Goal: Task Accomplishment & Management: Use online tool/utility

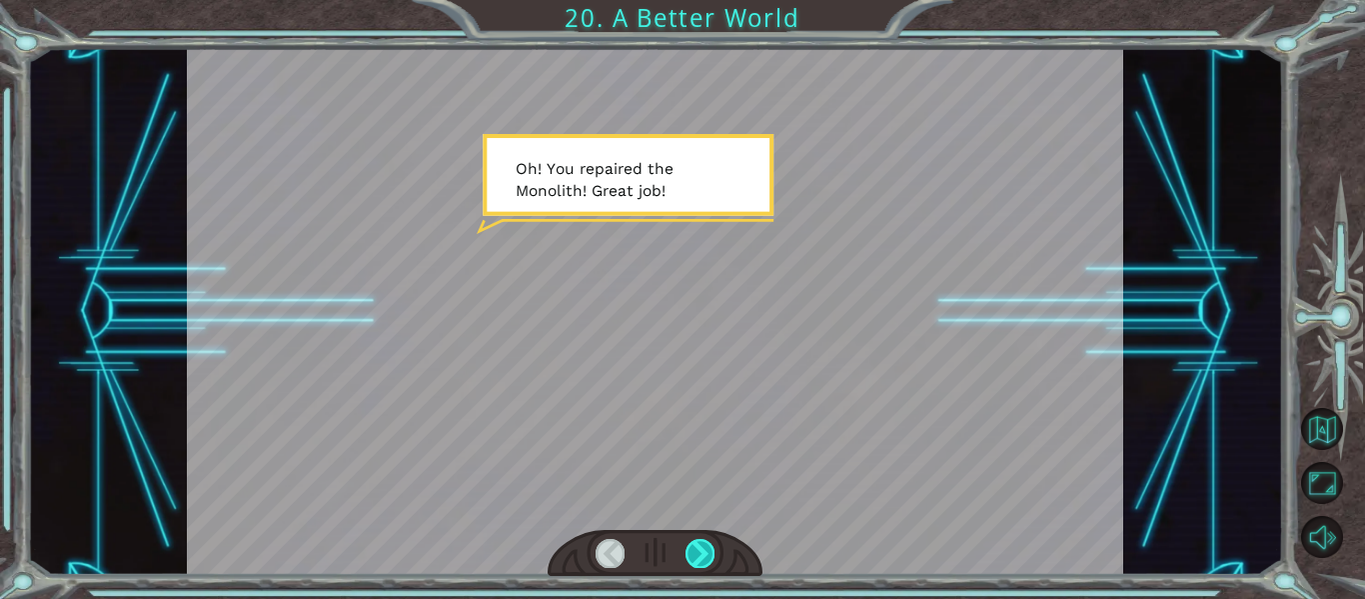
click at [705, 548] on div at bounding box center [699, 553] width 29 height 28
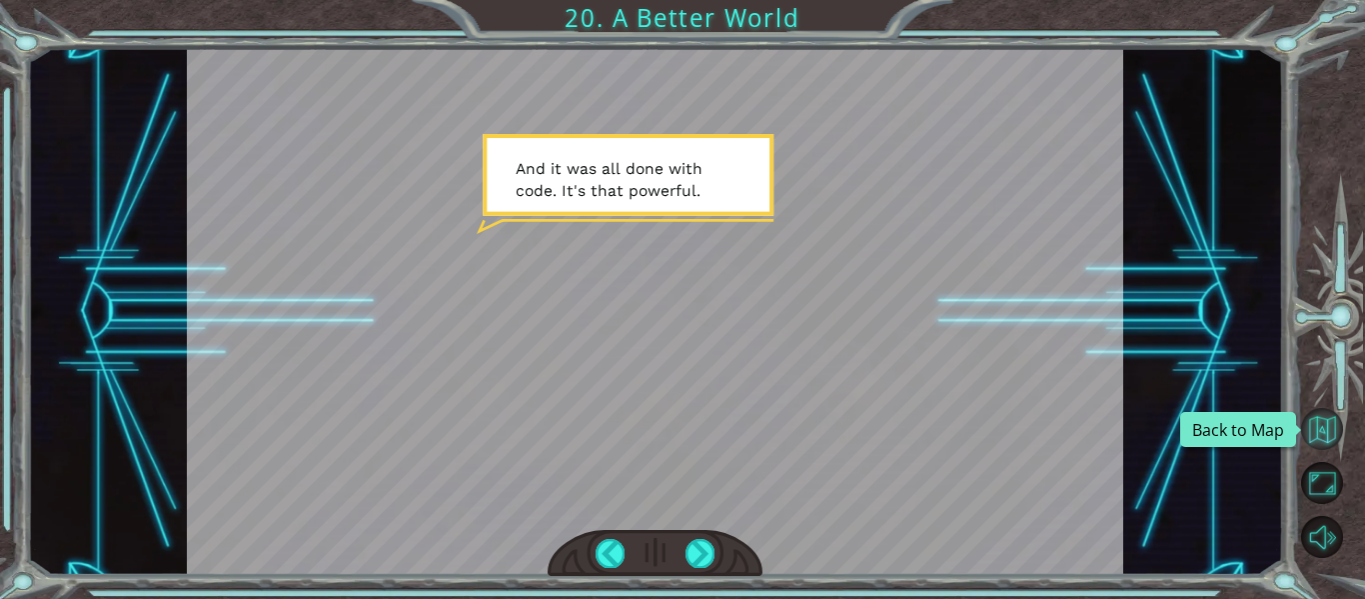
click at [1330, 426] on button "Back to Map" at bounding box center [1322, 429] width 42 height 42
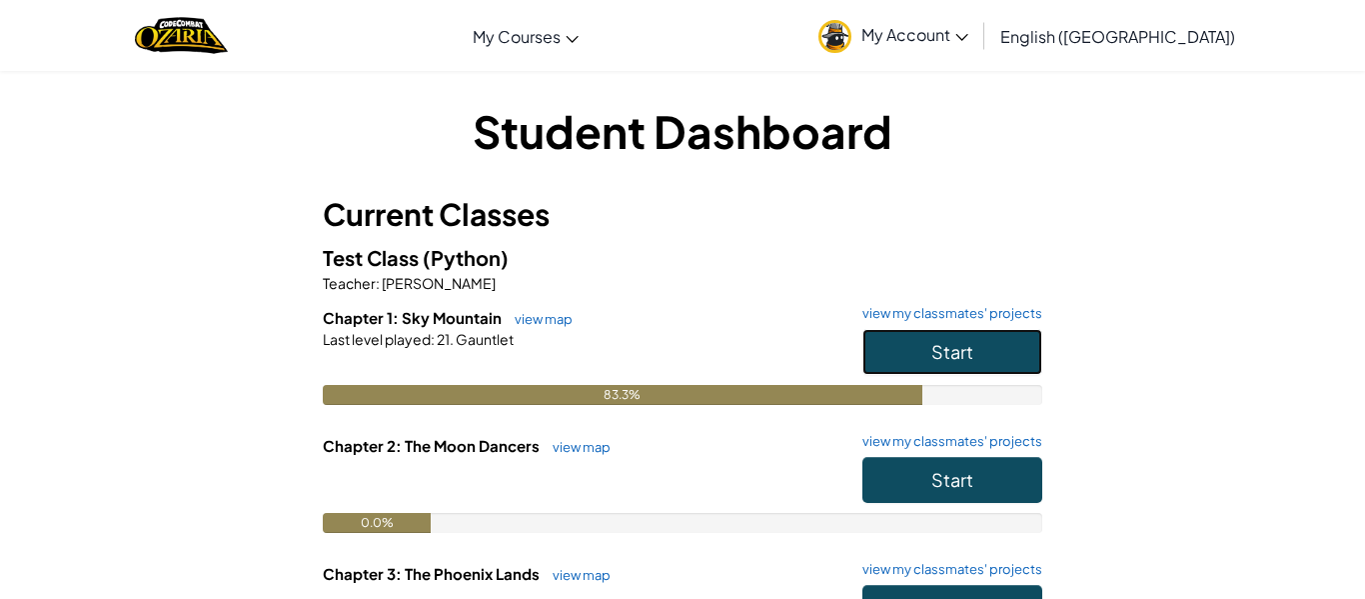
click at [957, 370] on button "Start" at bounding box center [952, 352] width 180 height 46
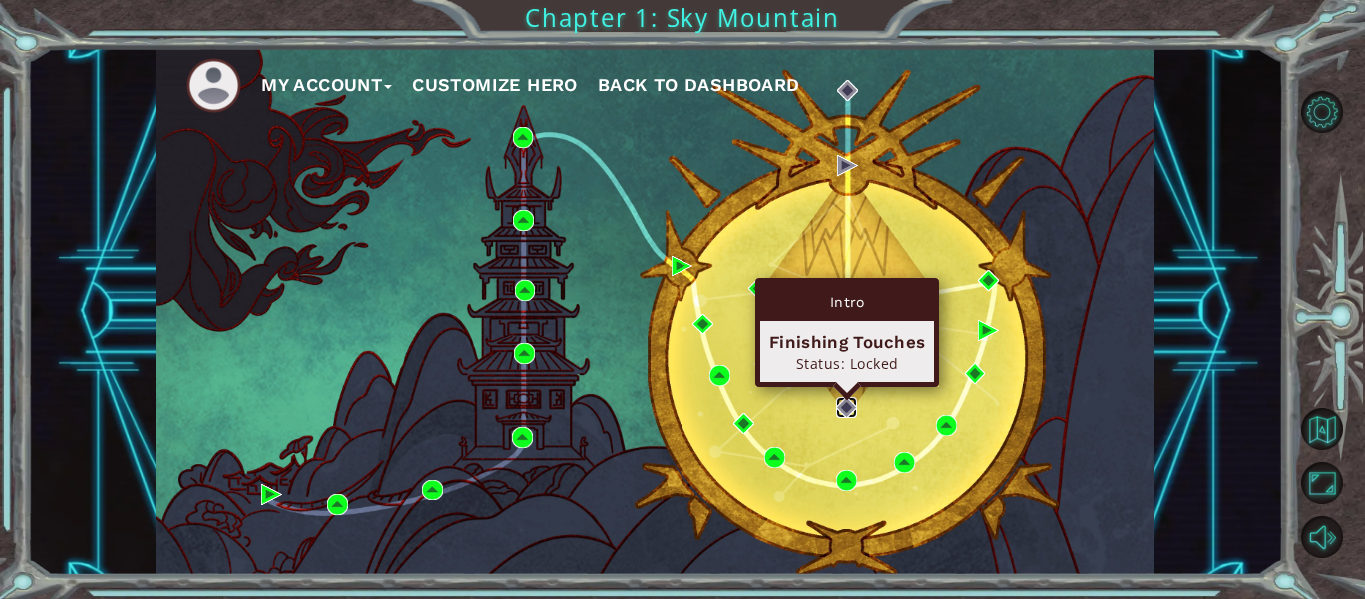
click at [842, 411] on img at bounding box center [846, 407] width 21 height 21
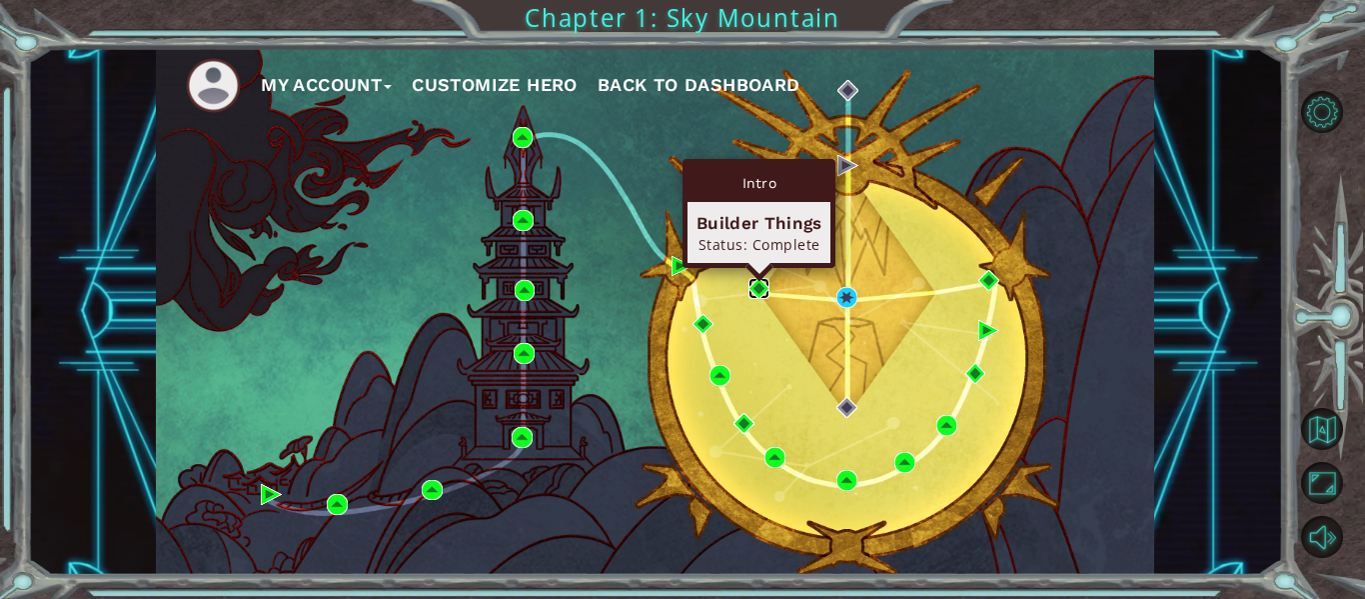
click at [758, 299] on img at bounding box center [758, 288] width 21 height 21
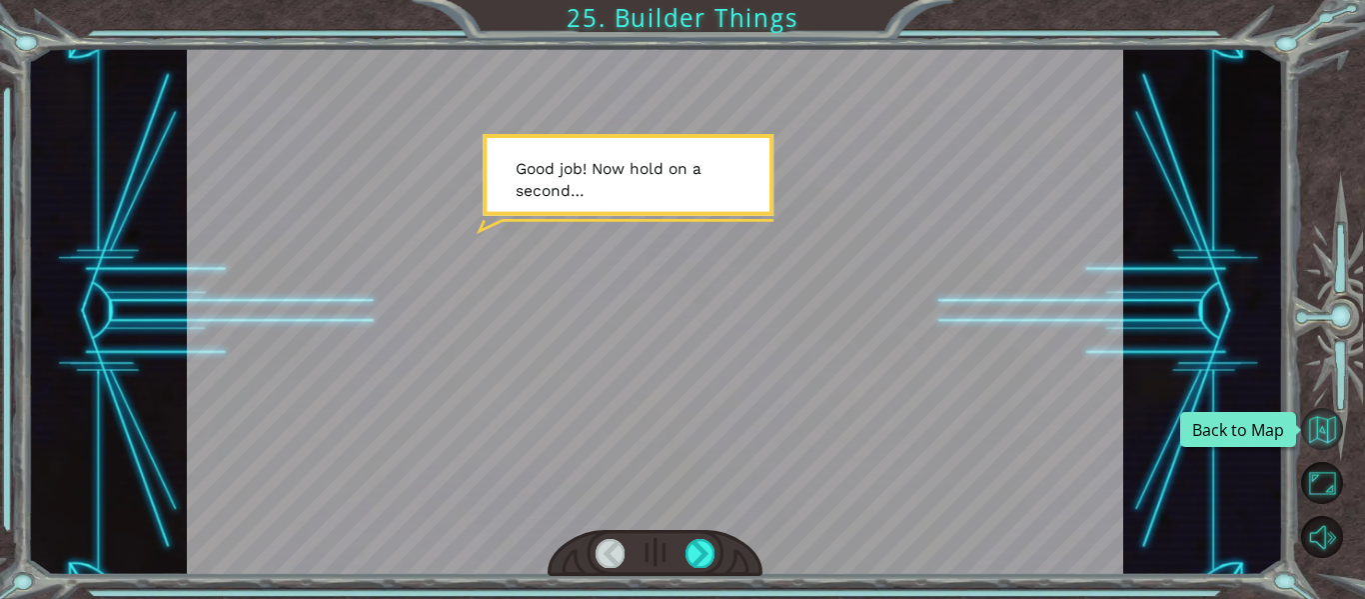
click at [1325, 428] on button "Back to Map" at bounding box center [1322, 429] width 42 height 42
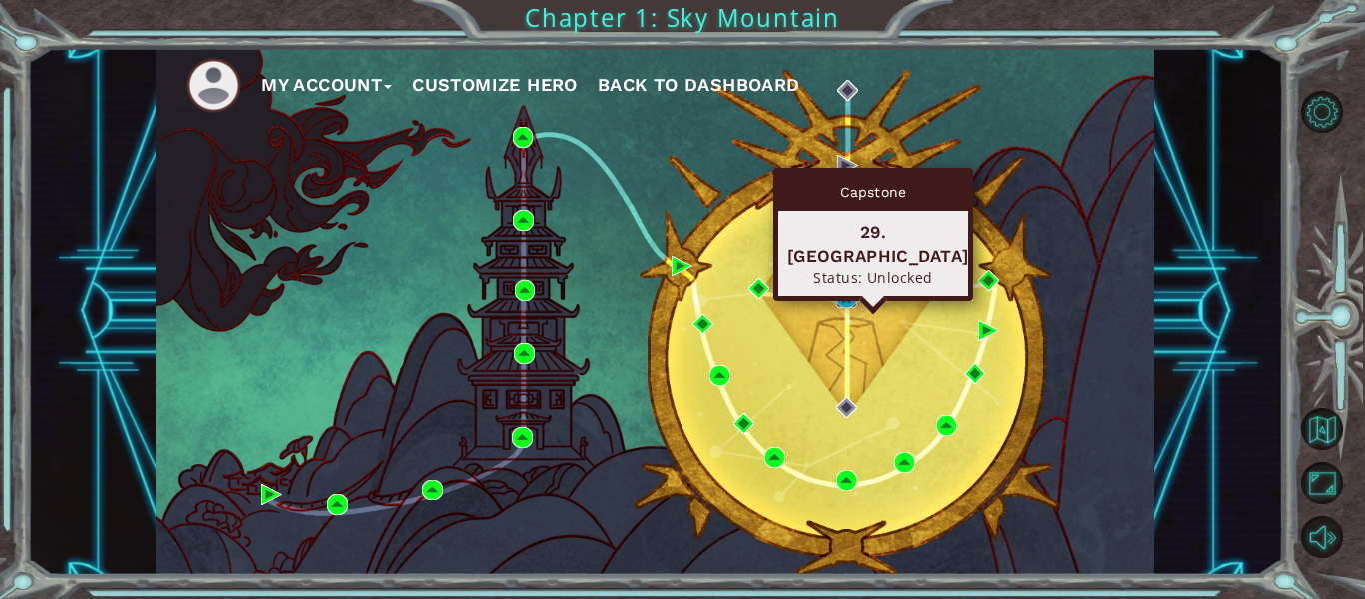
click at [836, 304] on img at bounding box center [846, 297] width 21 height 21
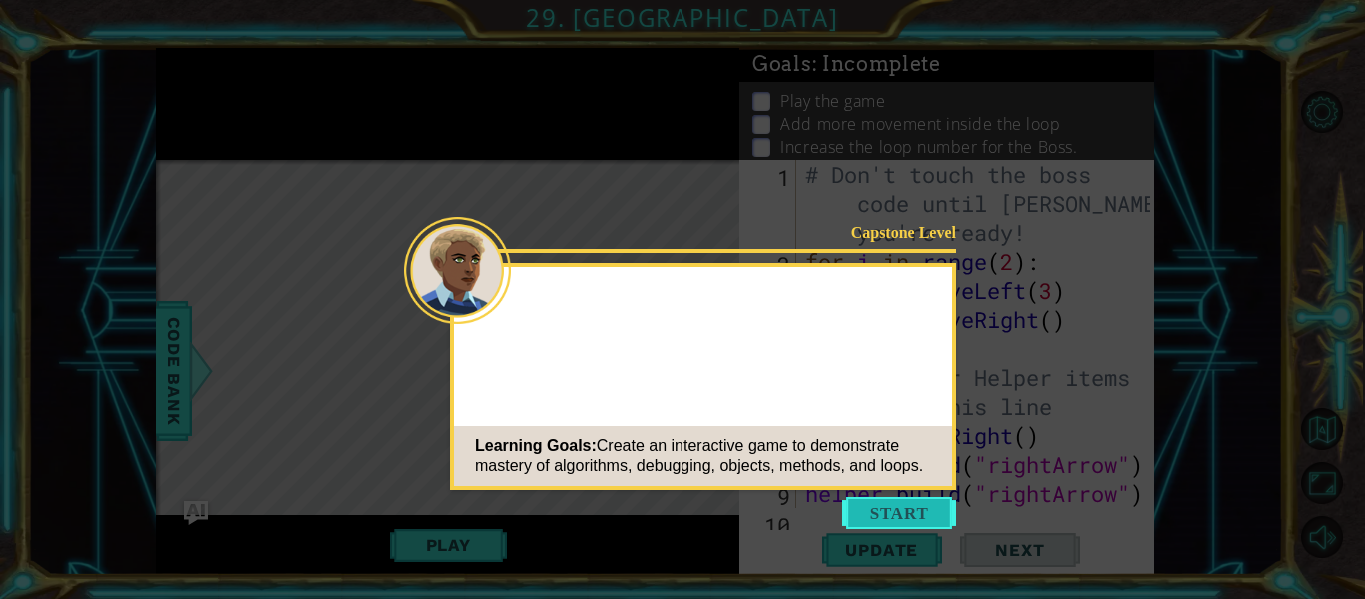
click at [893, 509] on button "Start" at bounding box center [899, 513] width 114 height 32
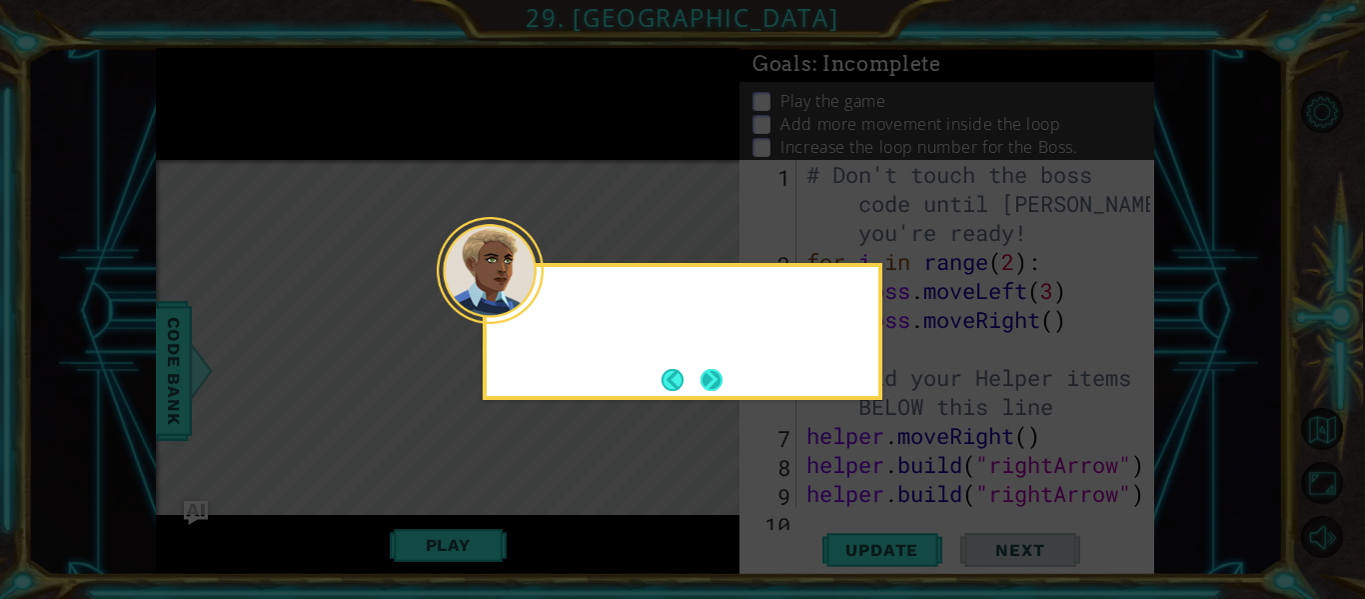
click at [714, 385] on button "Next" at bounding box center [711, 380] width 22 height 22
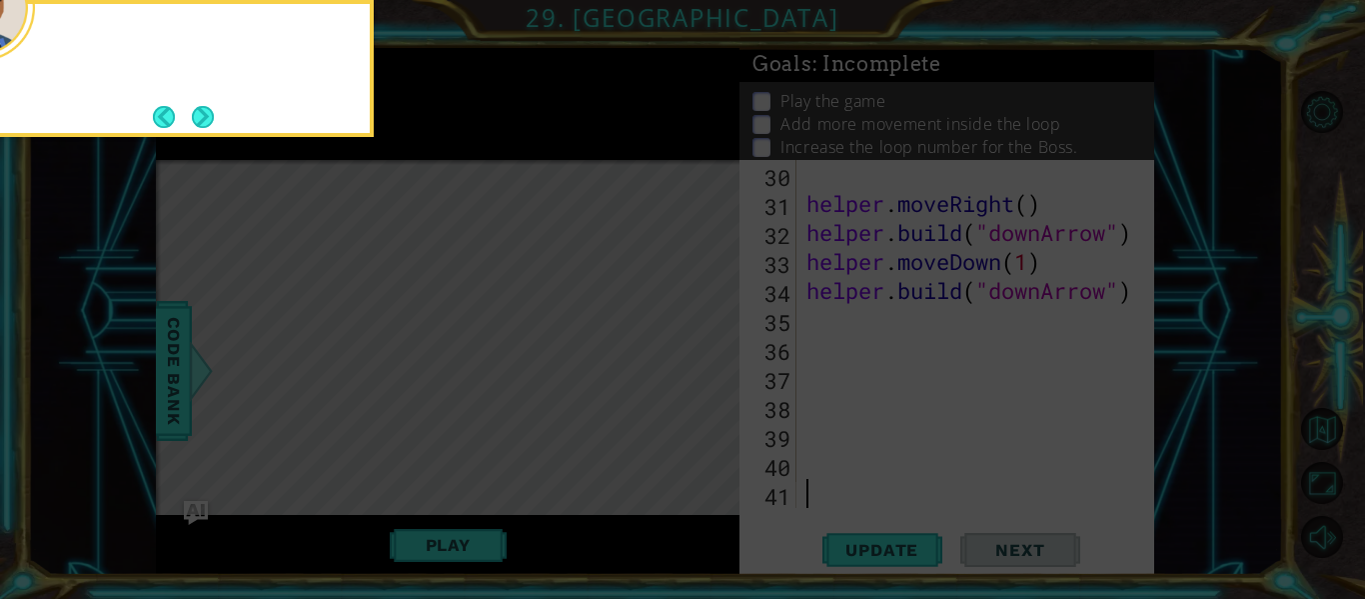
scroll to position [927, 0]
click at [207, 113] on button "Next" at bounding box center [203, 116] width 23 height 23
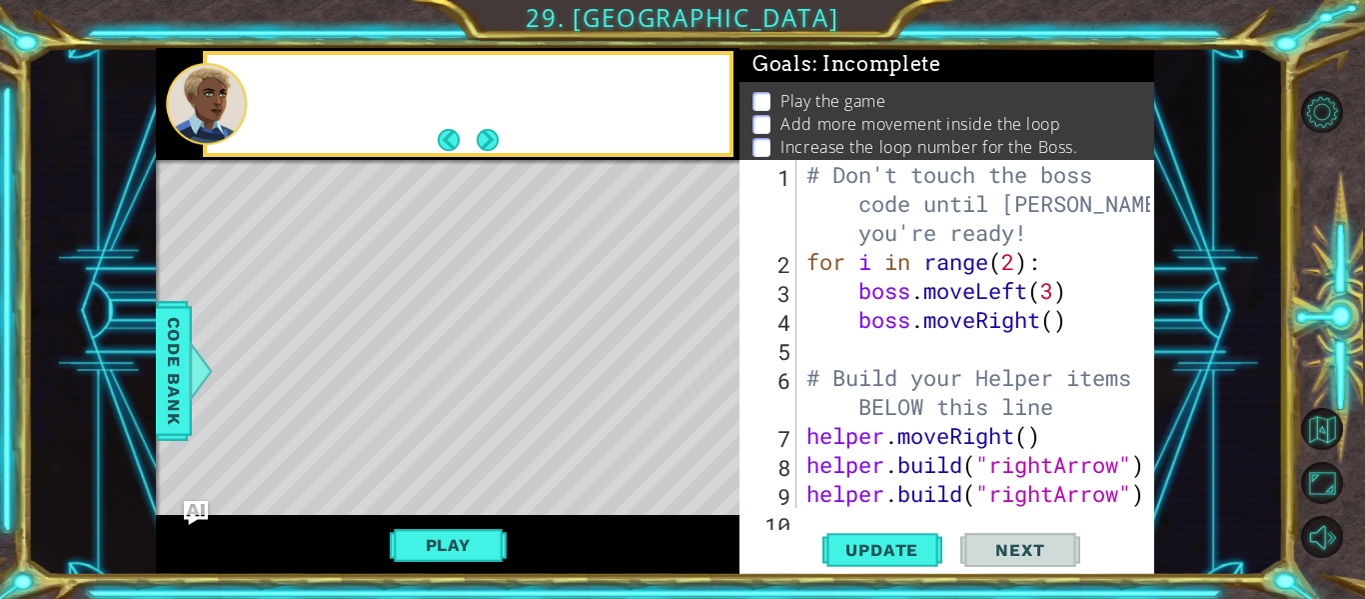
scroll to position [0, 0]
click at [979, 316] on div "# Don't touch the boss code until [PERSON_NAME] says you're ready! for i in ran…" at bounding box center [981, 392] width 358 height 464
type textarea "boss.moveRight()"
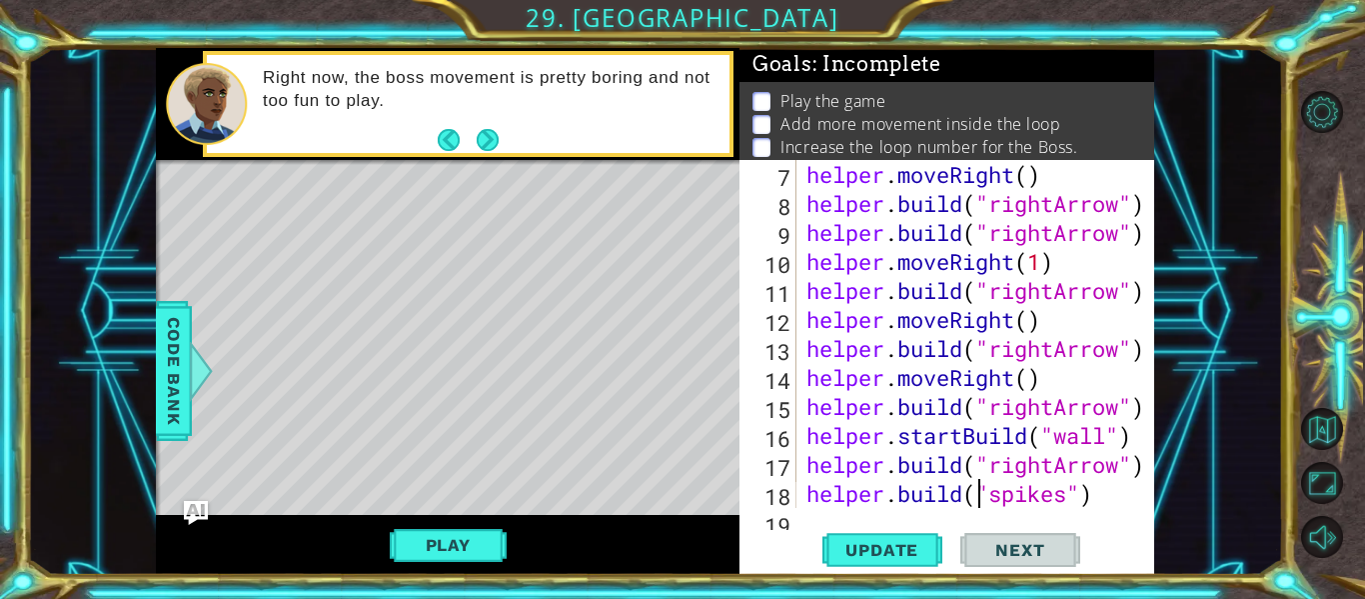
type textarea "[DOMAIN_NAME]("spikes")"
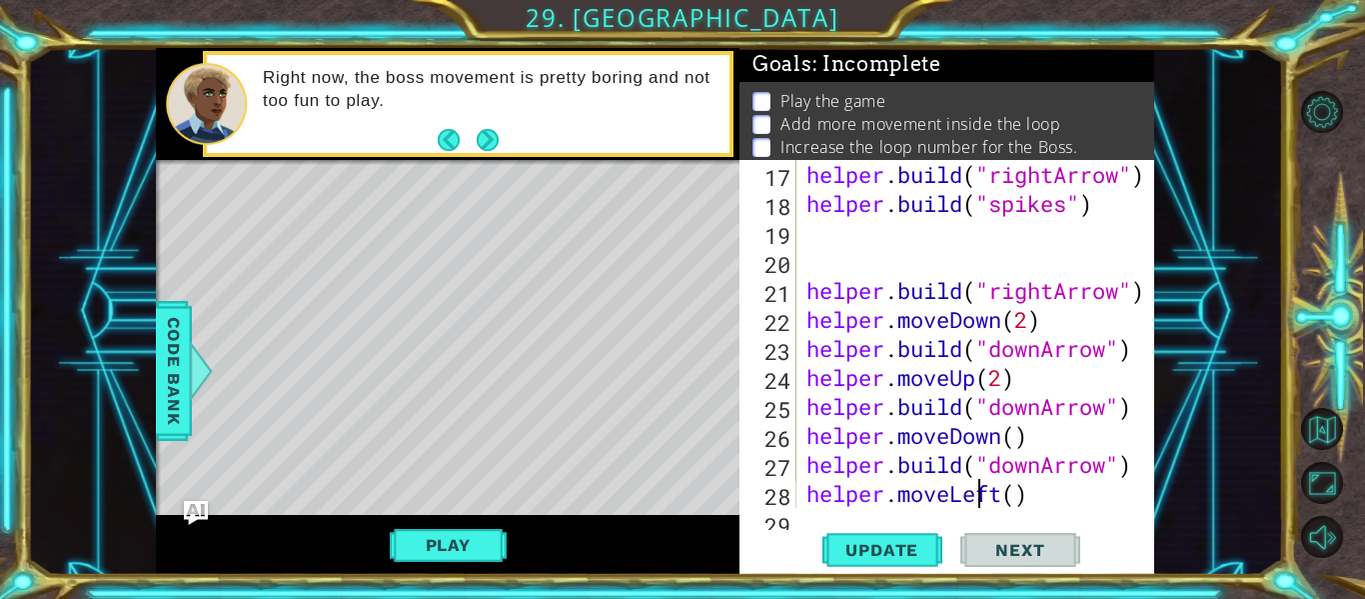
type textarea "[DOMAIN_NAME]("rightArrow")"
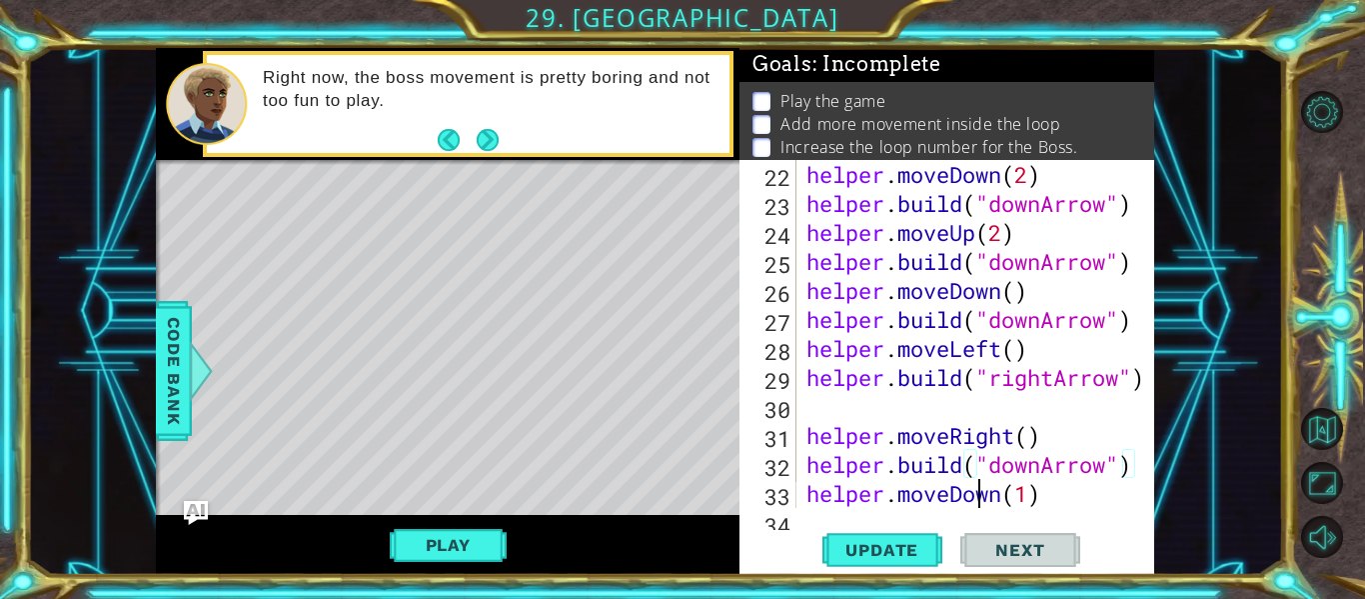
type textarea "[DOMAIN_NAME]("downArrow")"
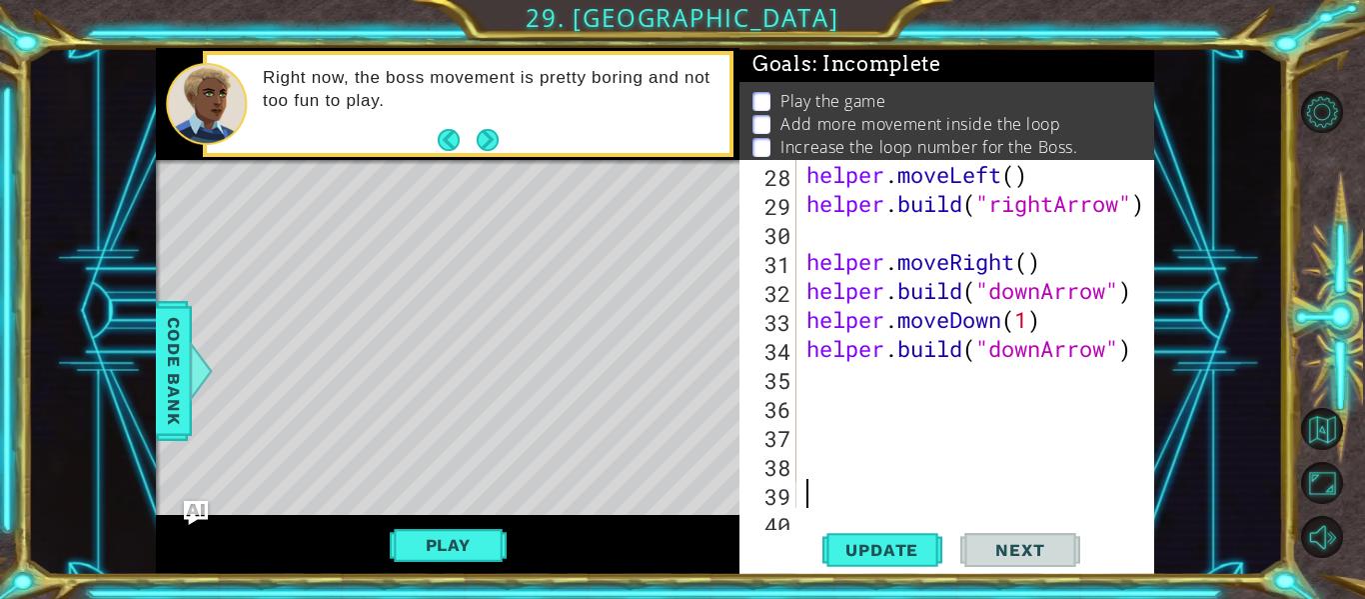
scroll to position [869, 0]
type textarea "helper.moveRight()"
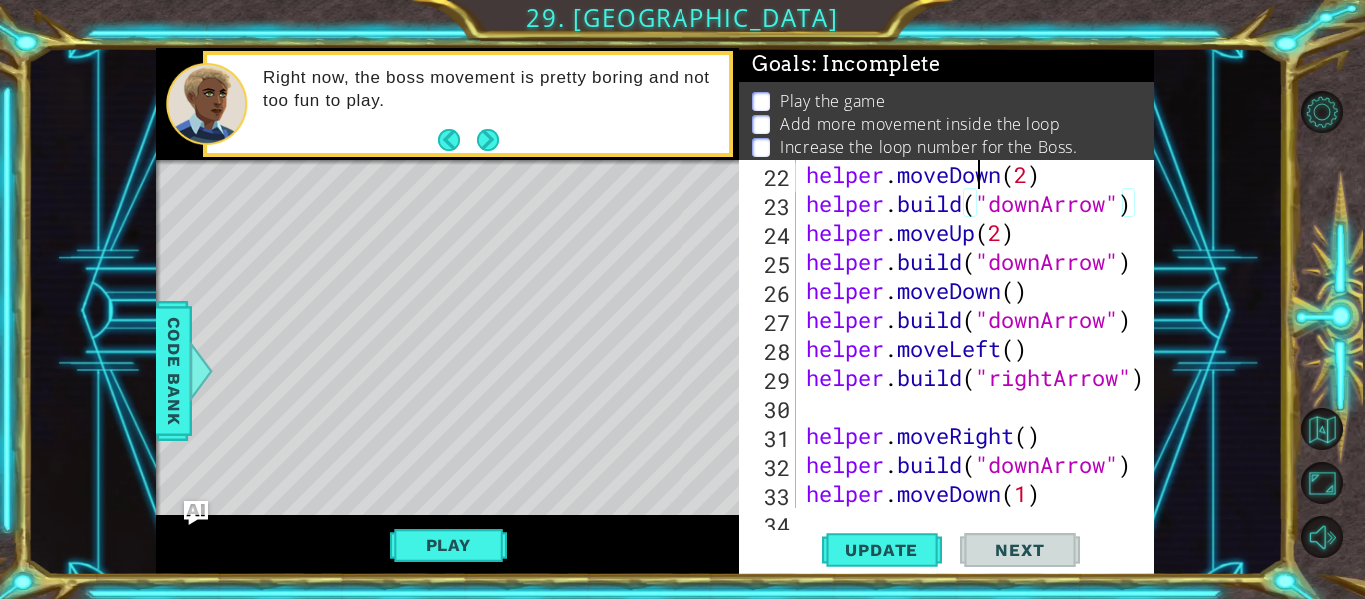
type textarea "[DOMAIN_NAME]("rightArrow")"
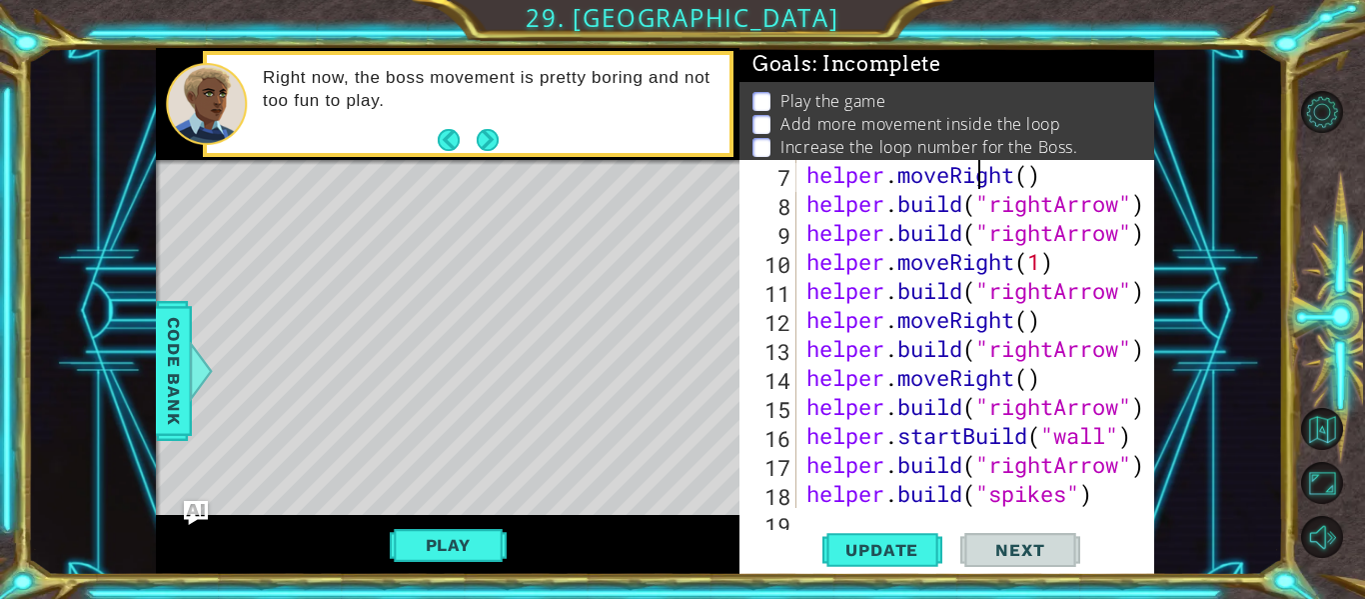
type textarea "# Build your Helper items BELOW this line"
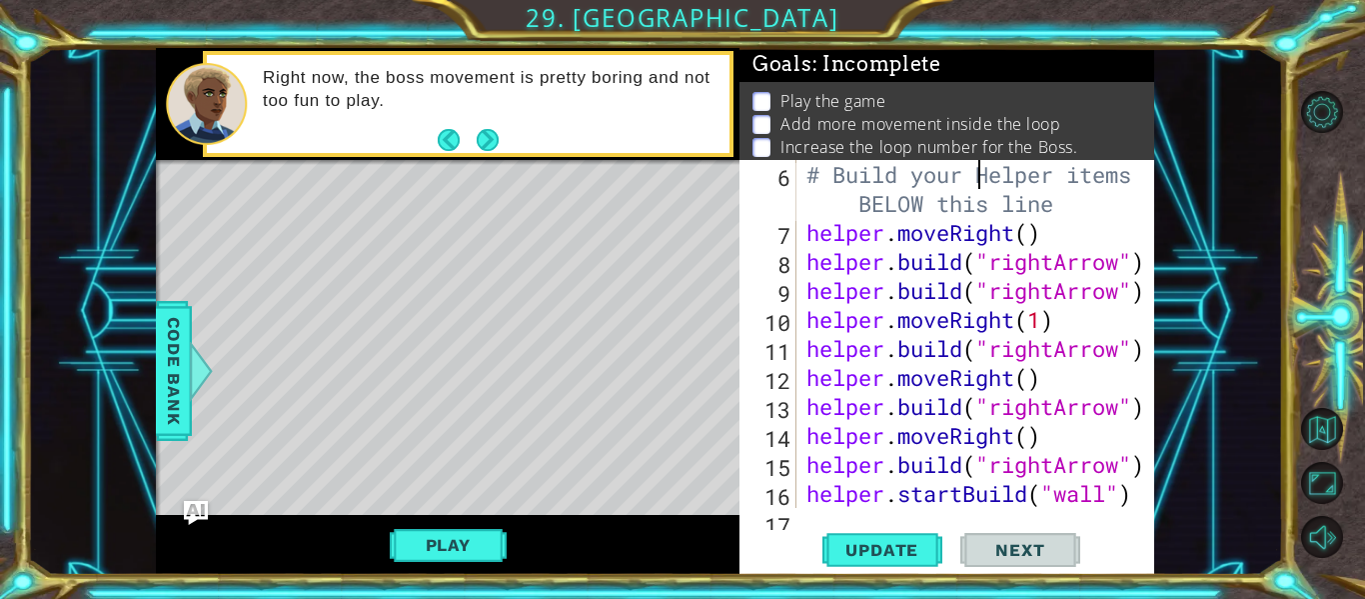
scroll to position [58, 0]
type textarea "# Don't touch the boss code until [PERSON_NAME] says you're ready!"
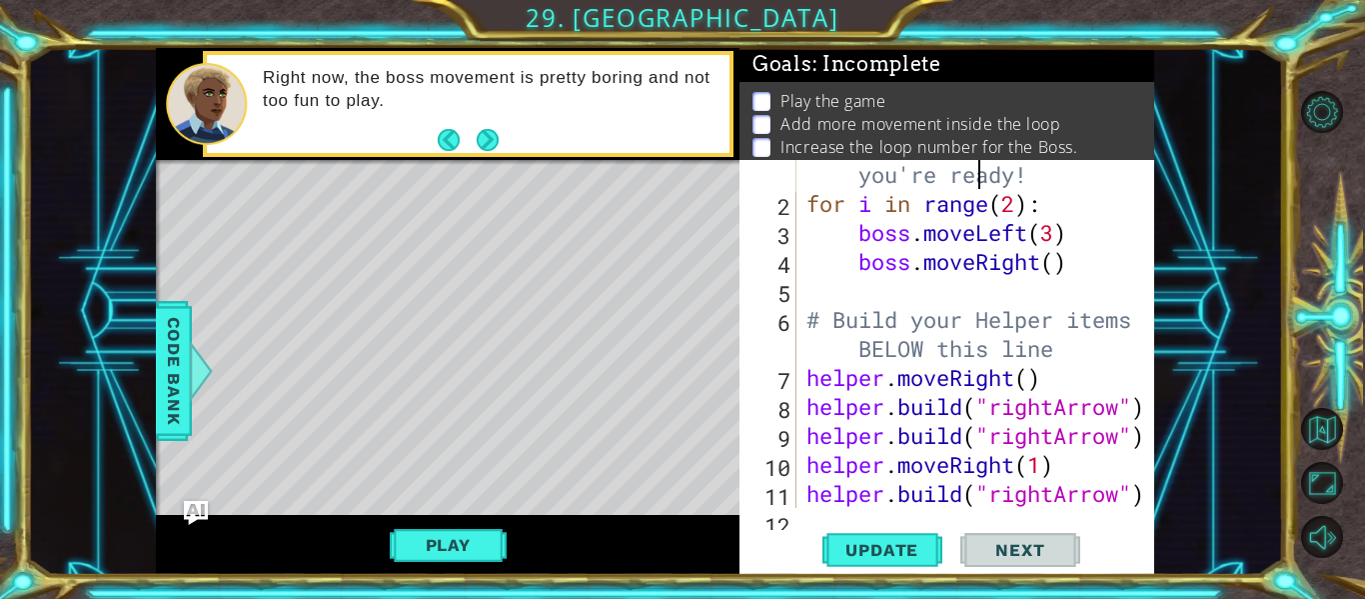
scroll to position [0, 0]
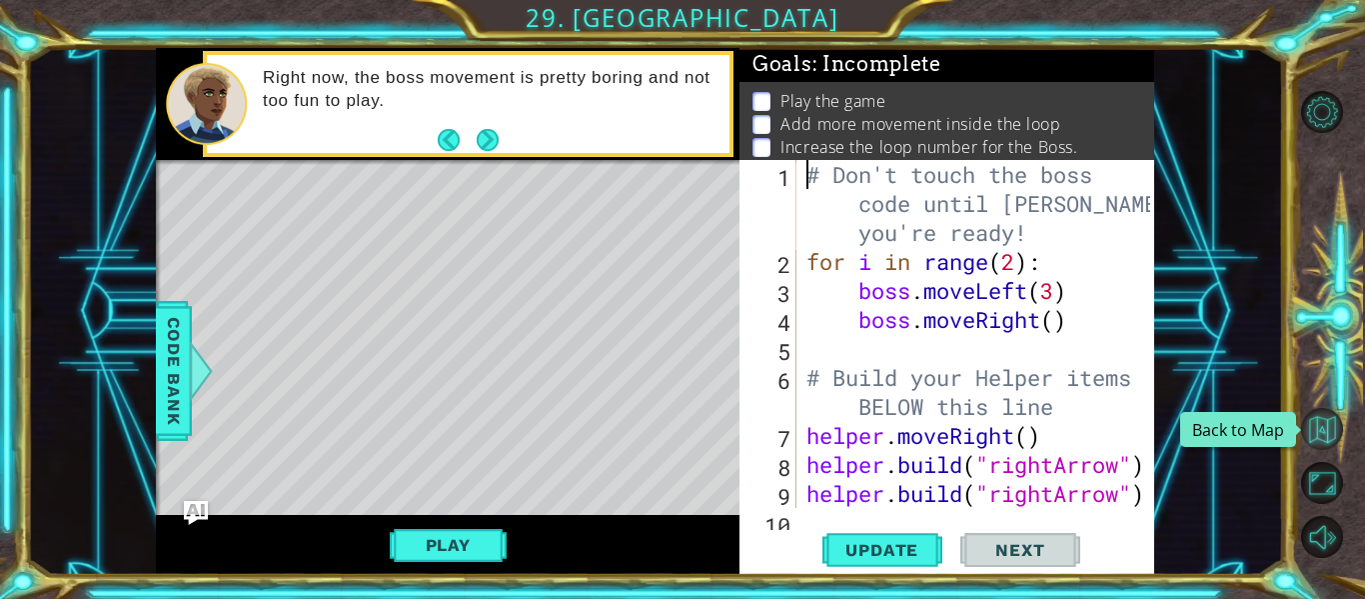
click at [1325, 440] on button "Back to Map" at bounding box center [1322, 429] width 42 height 42
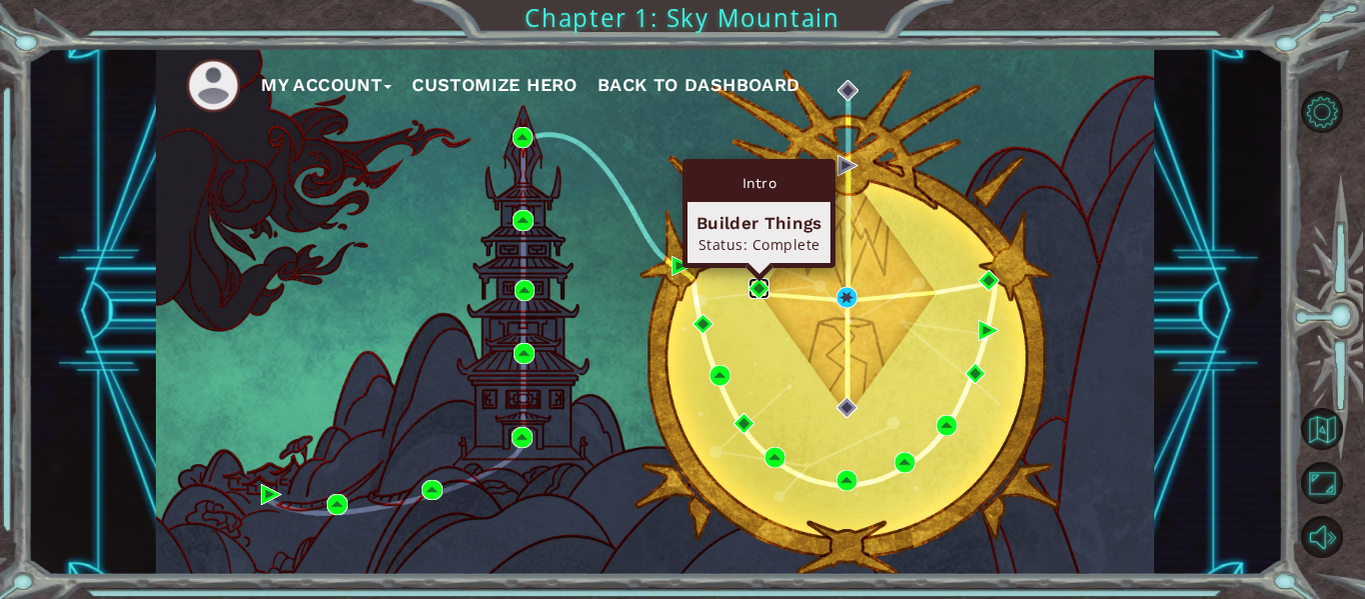
click at [763, 287] on img at bounding box center [758, 288] width 21 height 21
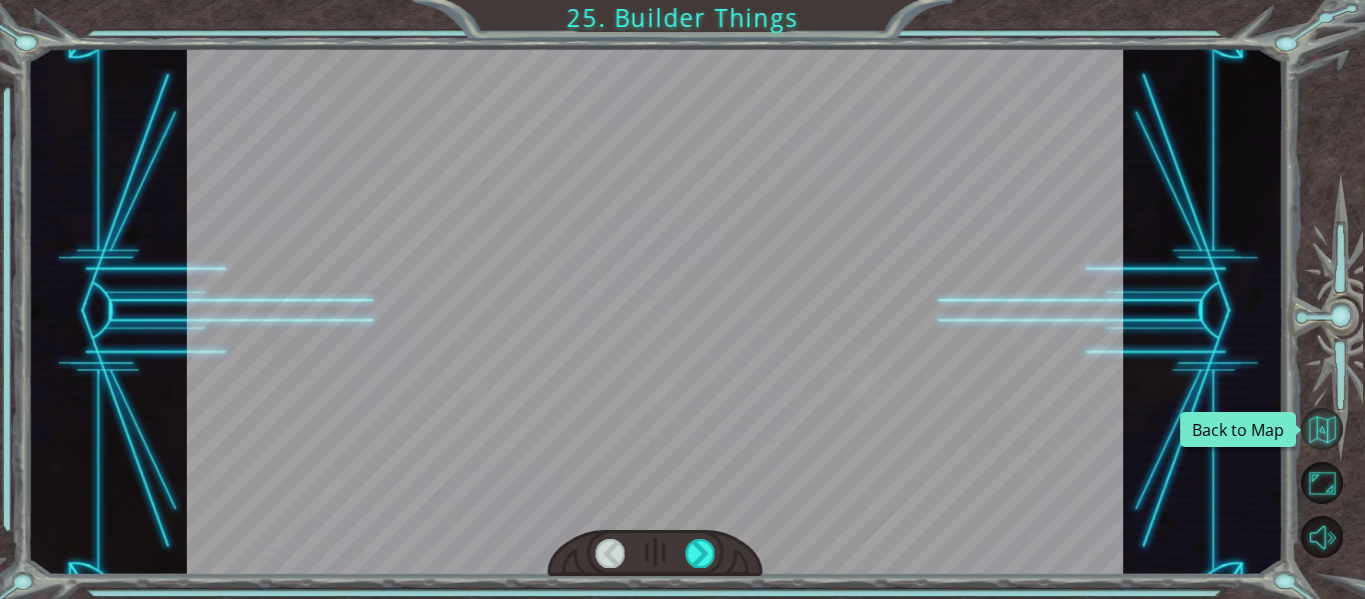
click at [1334, 434] on button "Back to Map" at bounding box center [1322, 429] width 42 height 42
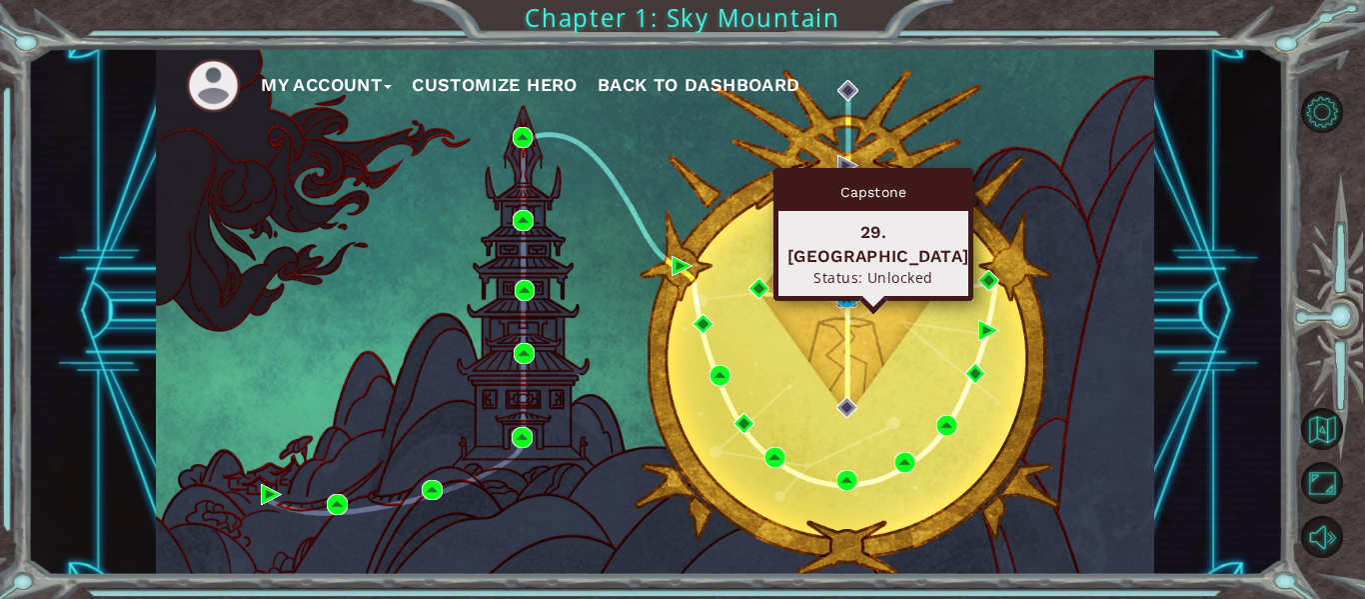
click at [853, 294] on img at bounding box center [846, 297] width 21 height 21
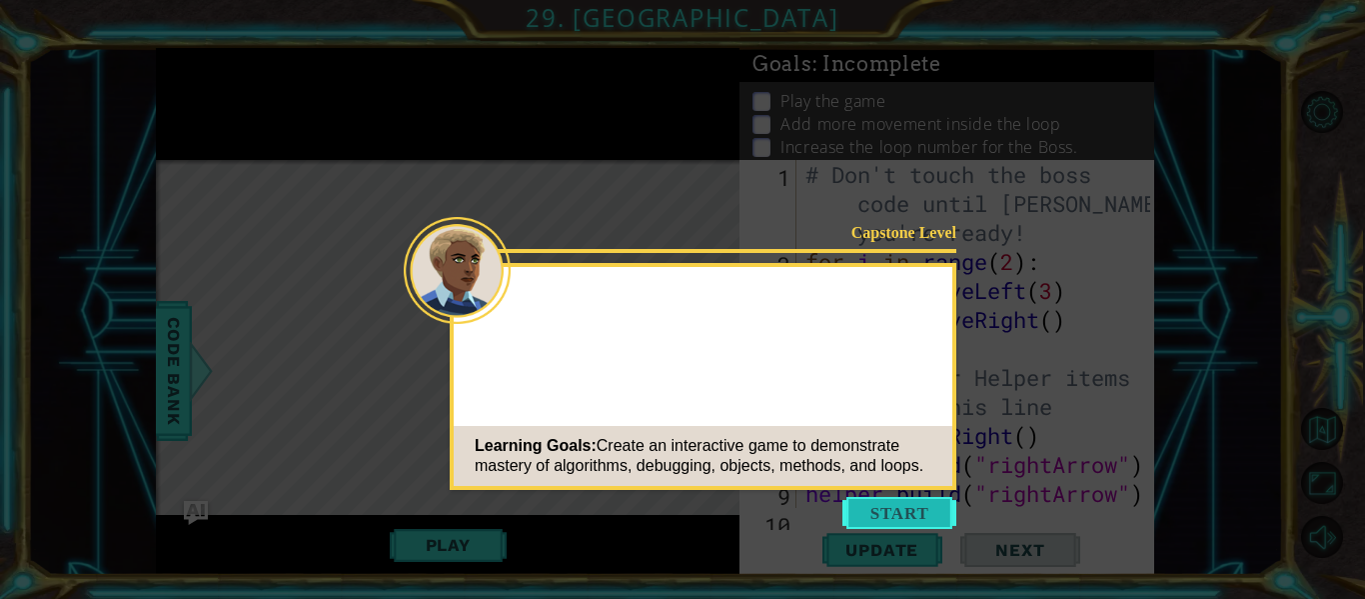
click at [907, 514] on button "Start" at bounding box center [899, 513] width 114 height 32
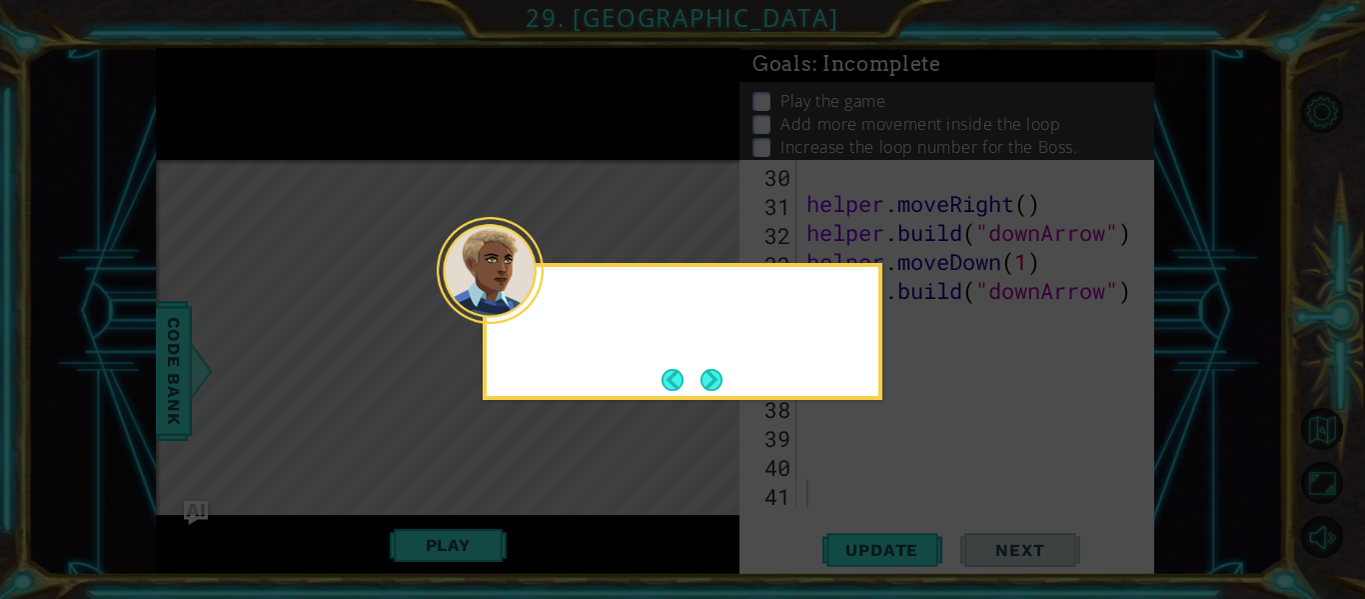
scroll to position [927, 0]
click at [546, 306] on div at bounding box center [683, 303] width 392 height 57
click at [700, 382] on button "Next" at bounding box center [711, 380] width 22 height 22
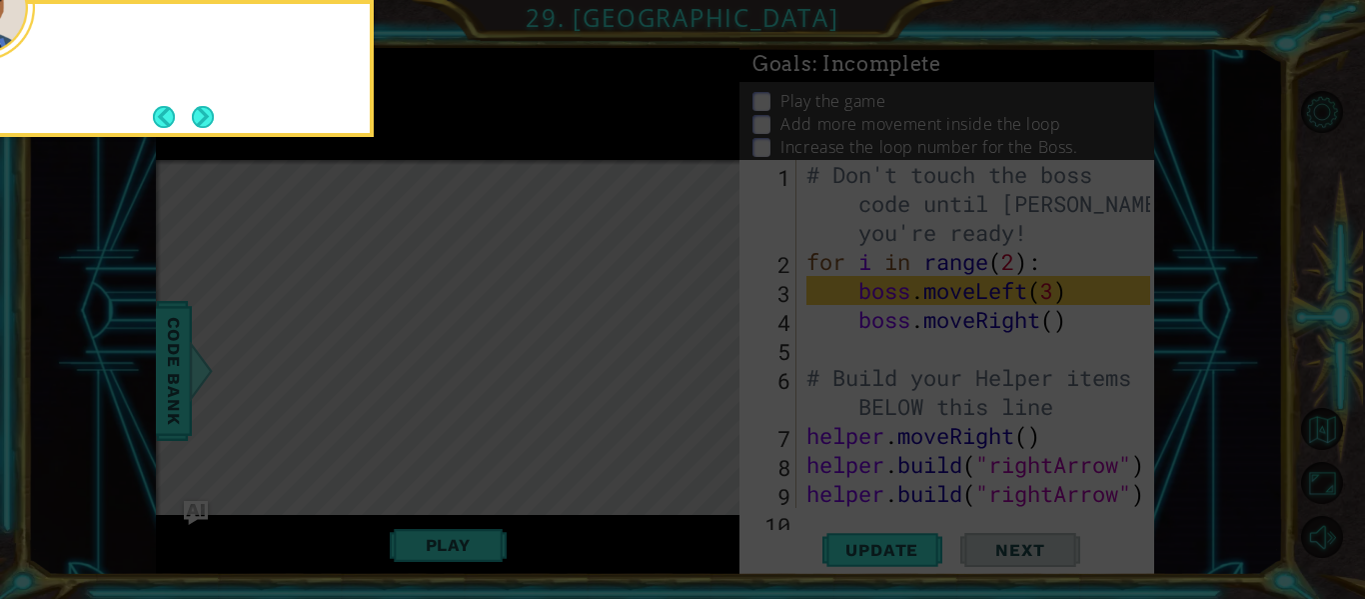
scroll to position [0, 0]
click at [200, 115] on button "Next" at bounding box center [203, 117] width 22 height 22
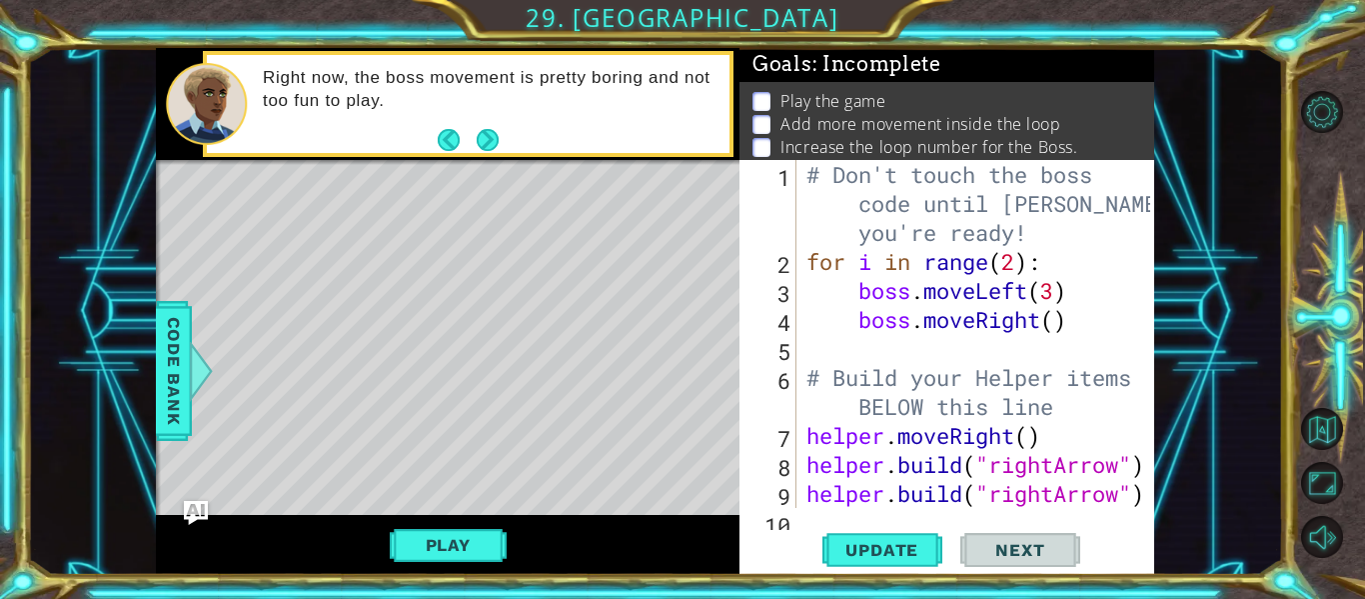
click at [1069, 400] on div "# Don't touch the boss code until [PERSON_NAME] says you're ready! for i in ran…" at bounding box center [981, 392] width 358 height 464
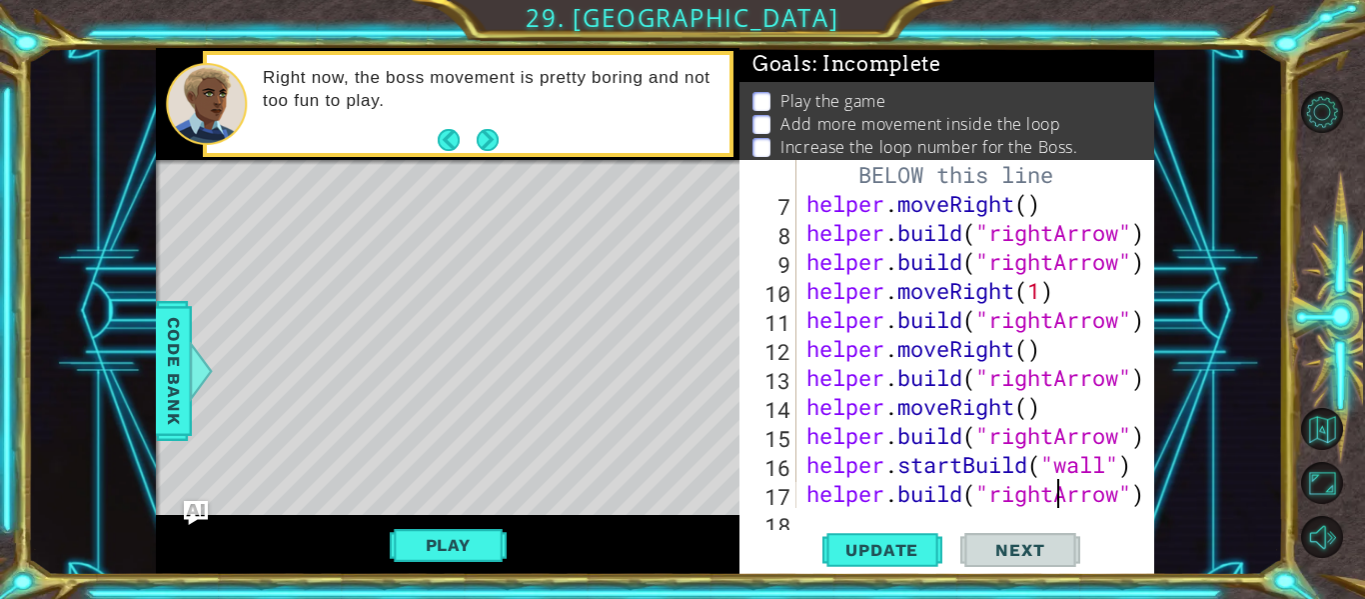
type textarea "[DOMAIN_NAME]("spikes")"
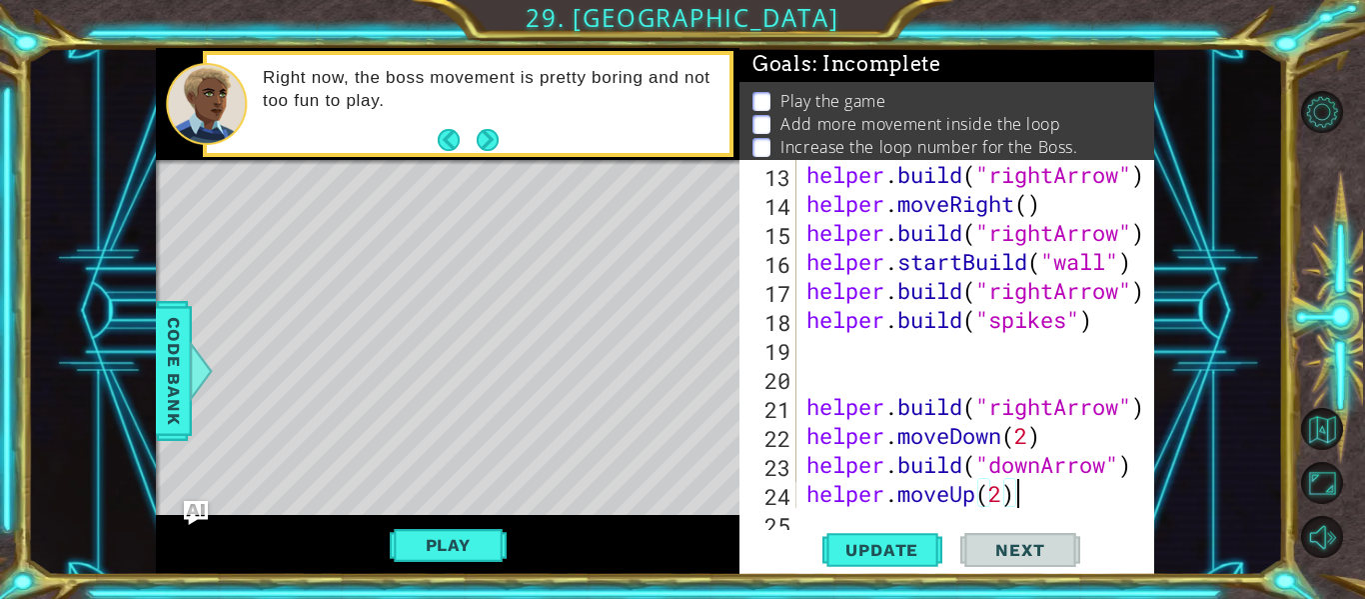
scroll to position [435, 0]
type textarea "[DOMAIN_NAME]("rightArrow")"
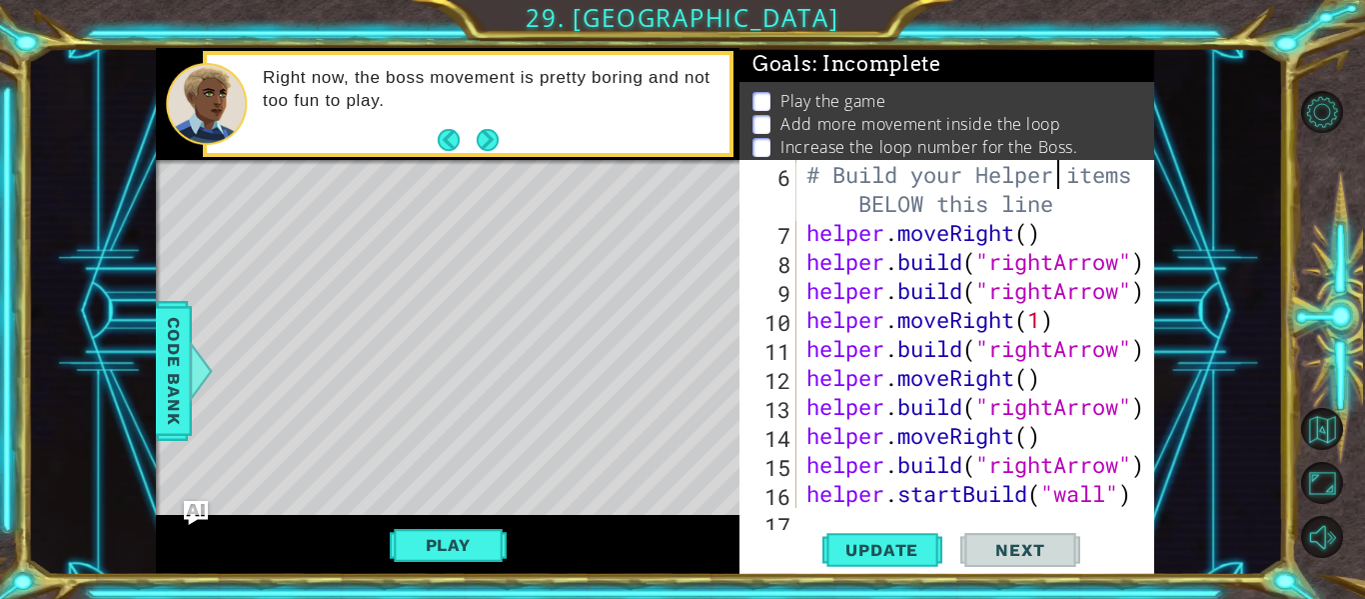
scroll to position [203, 0]
type textarea "[DOMAIN_NAME]("spikes")"
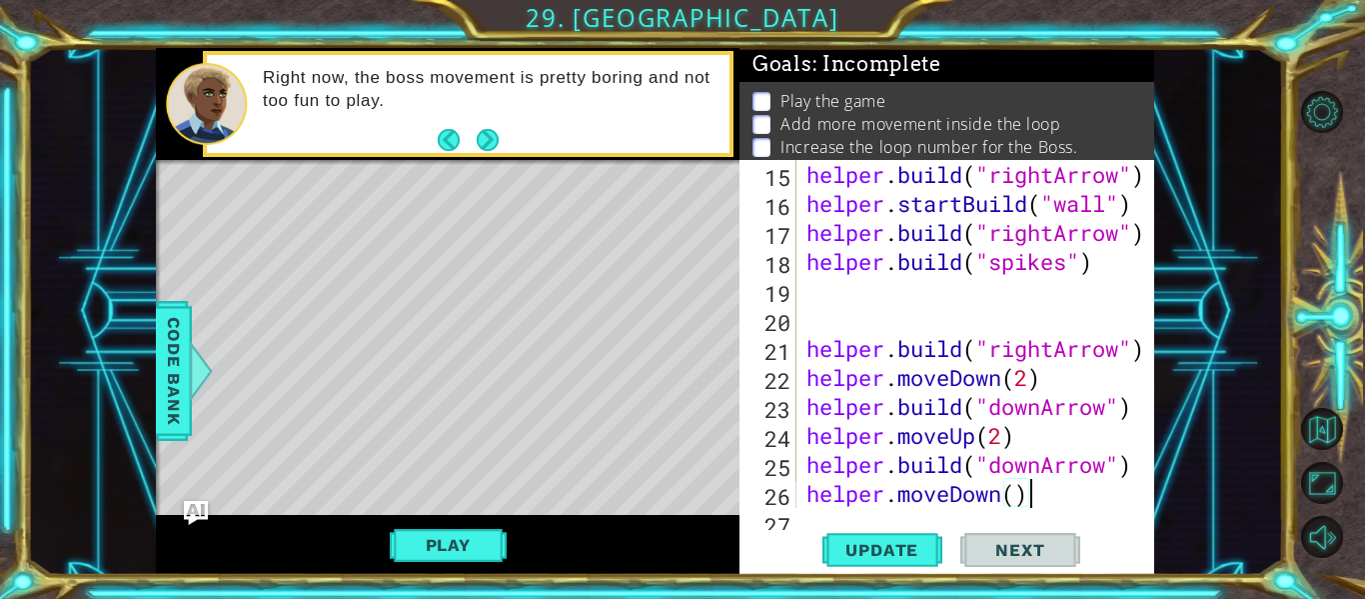
type textarea "[DOMAIN_NAME]("rightArrow")"
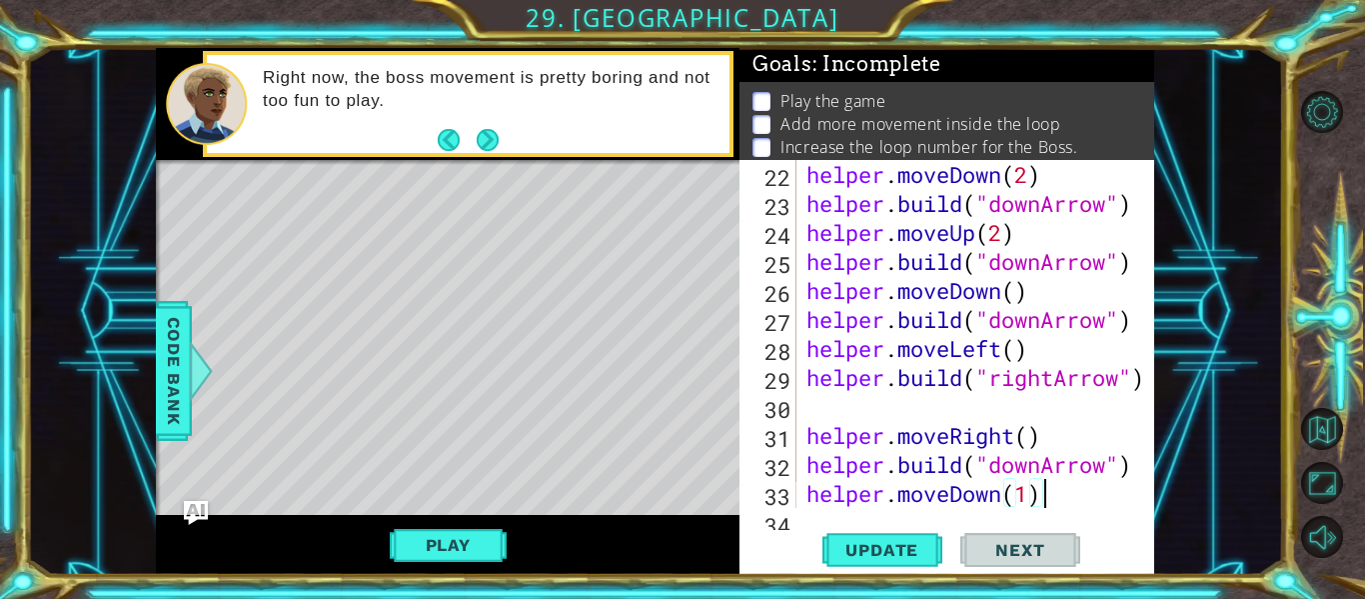
type textarea "[DOMAIN_NAME]("downArrow")"
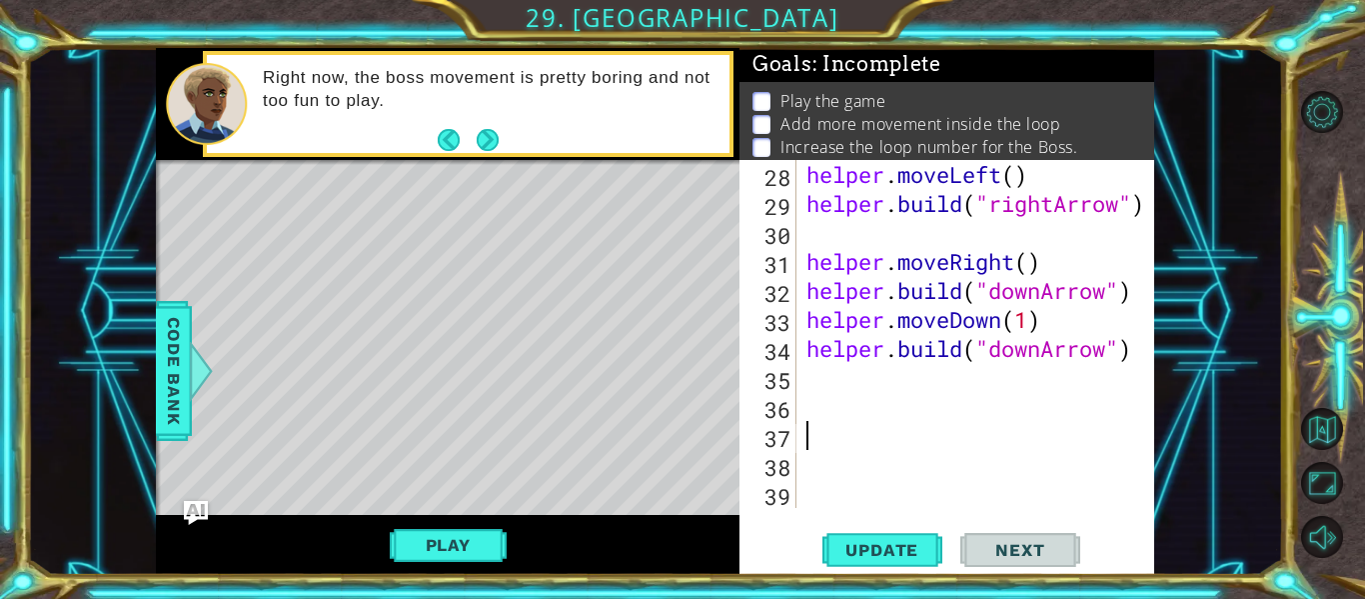
scroll to position [782, 0]
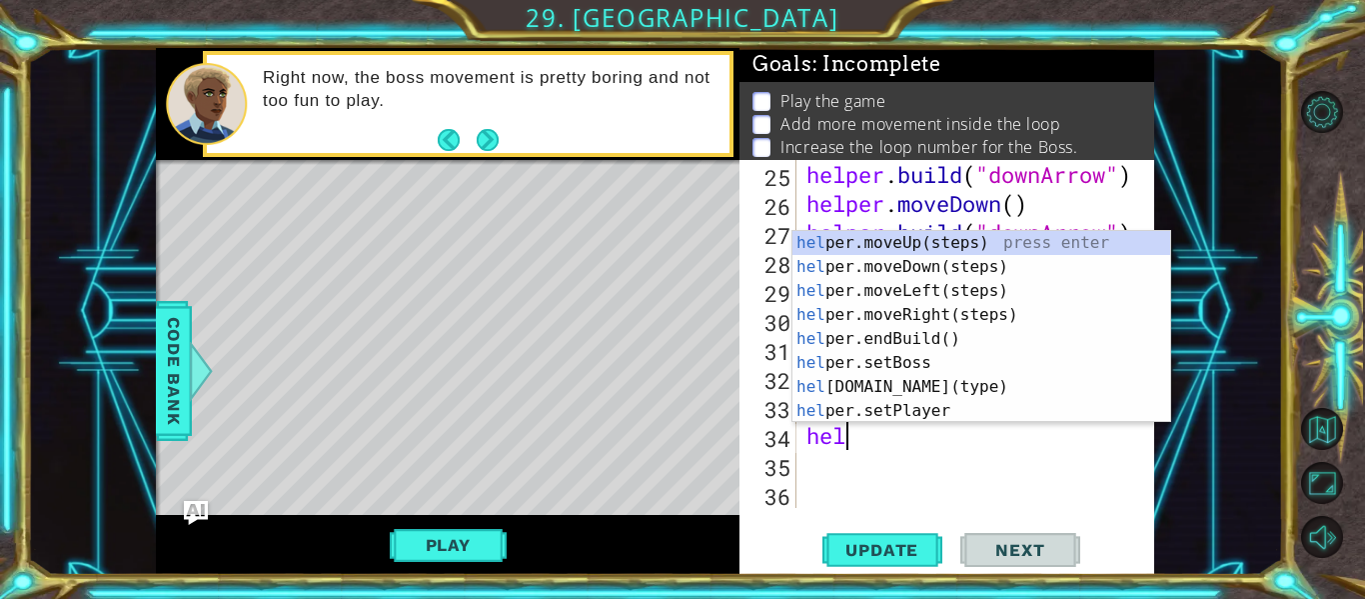
type textarea "h"
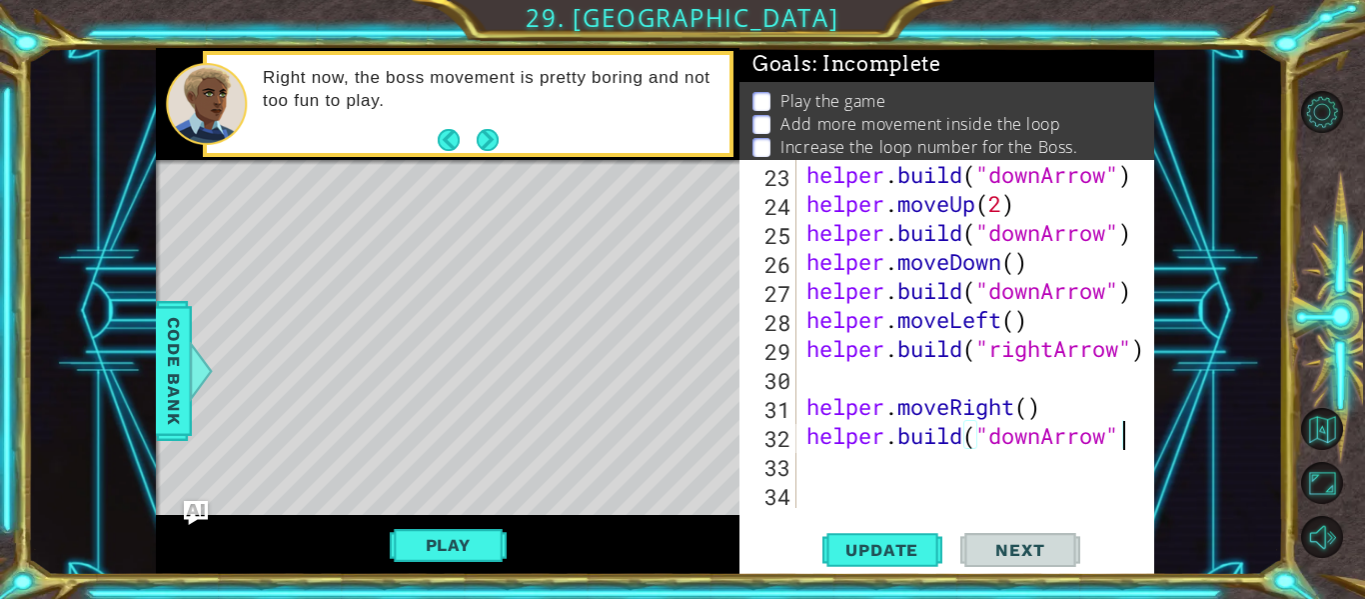
scroll to position [724, 0]
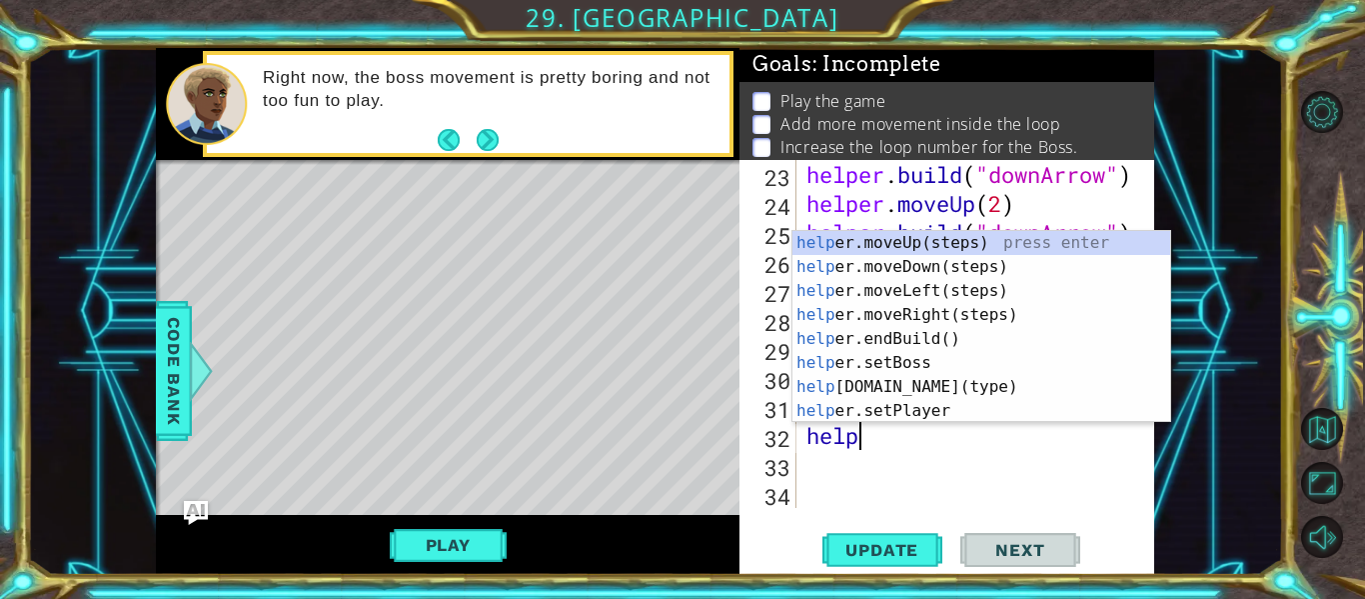
type textarea "h"
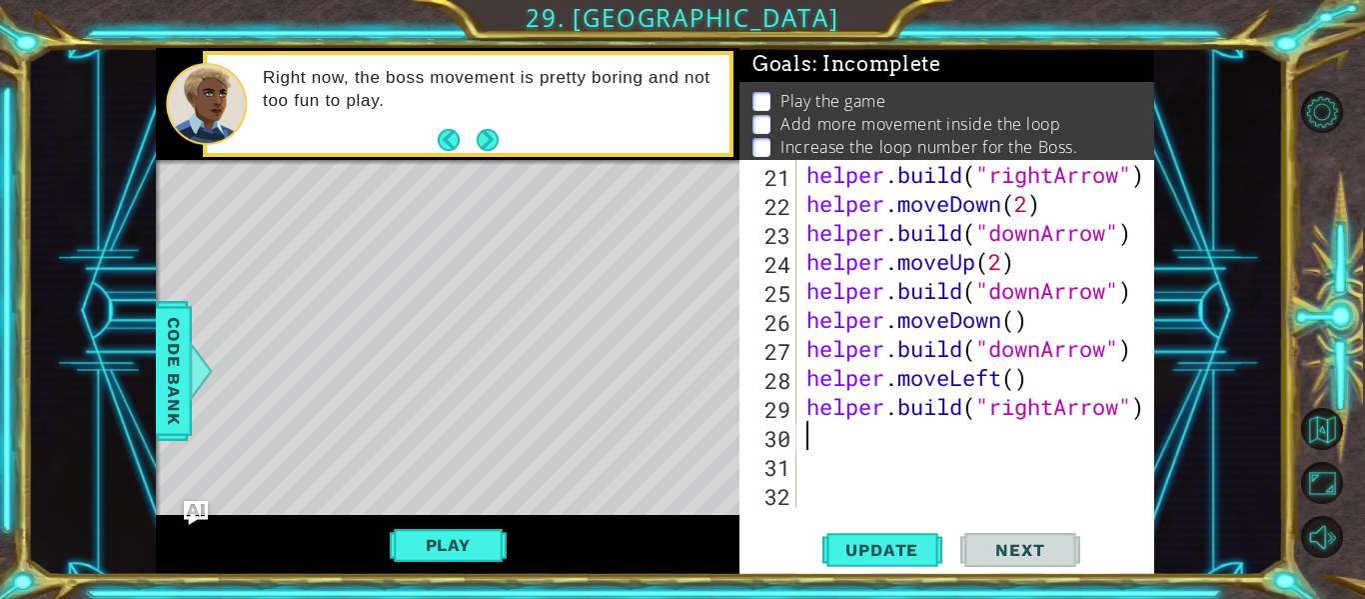
scroll to position [638, 0]
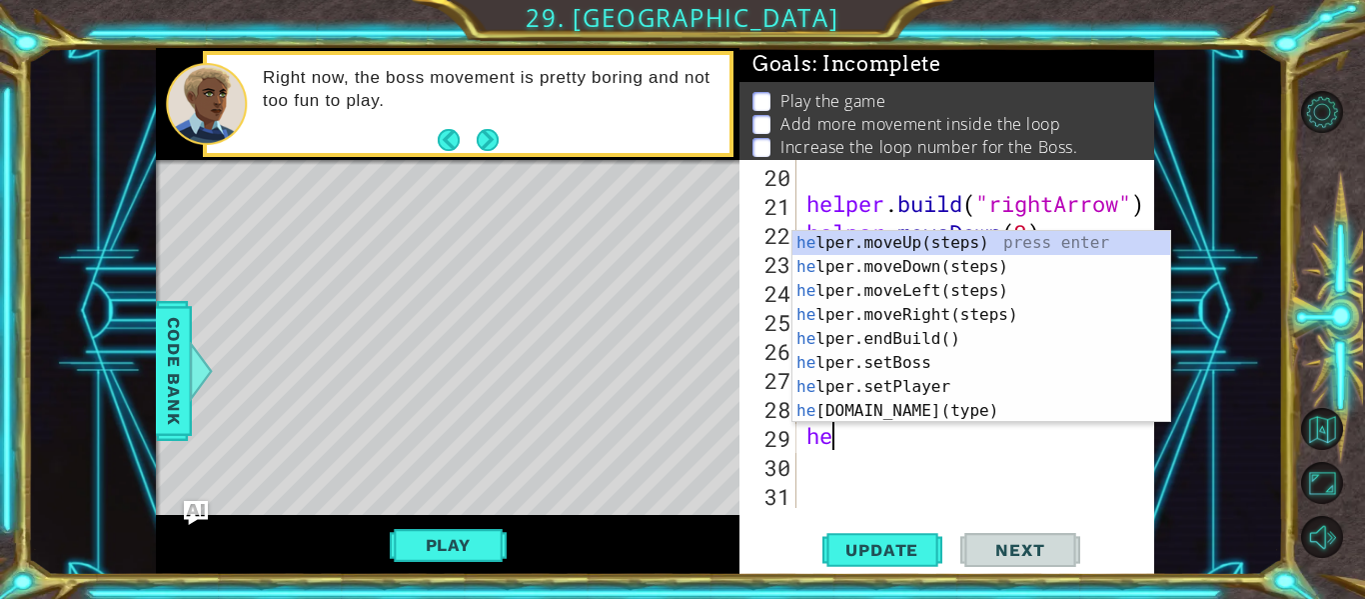
type textarea "h"
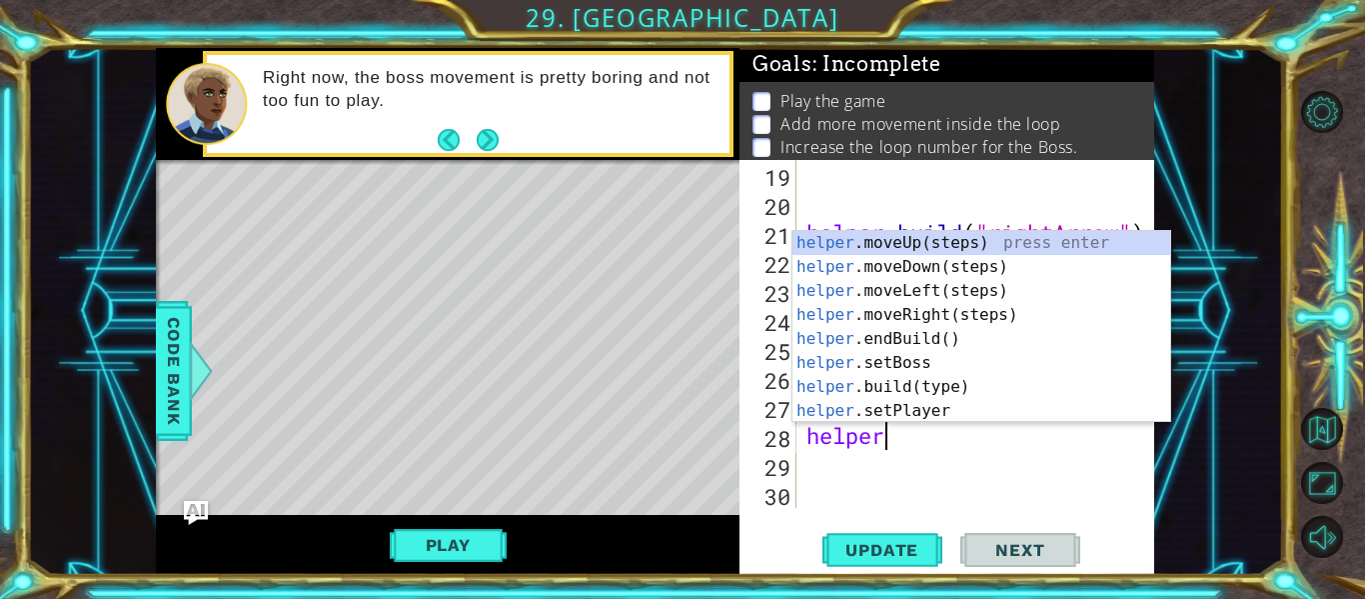
type textarea "h"
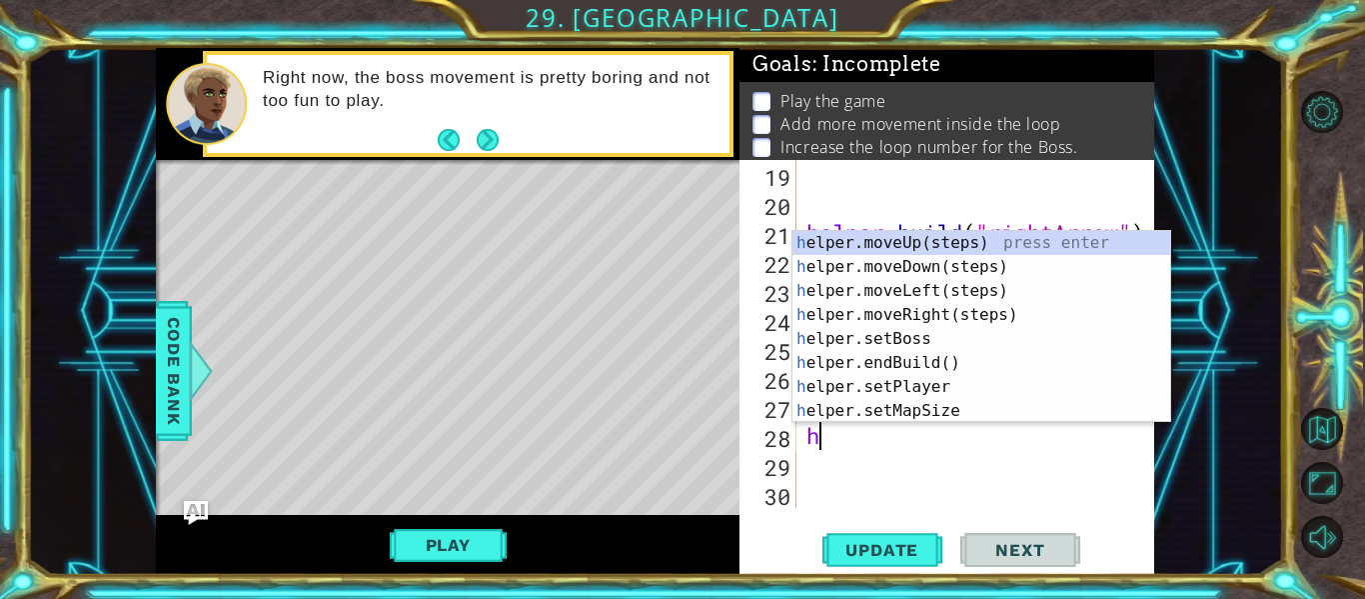
scroll to position [580, 0]
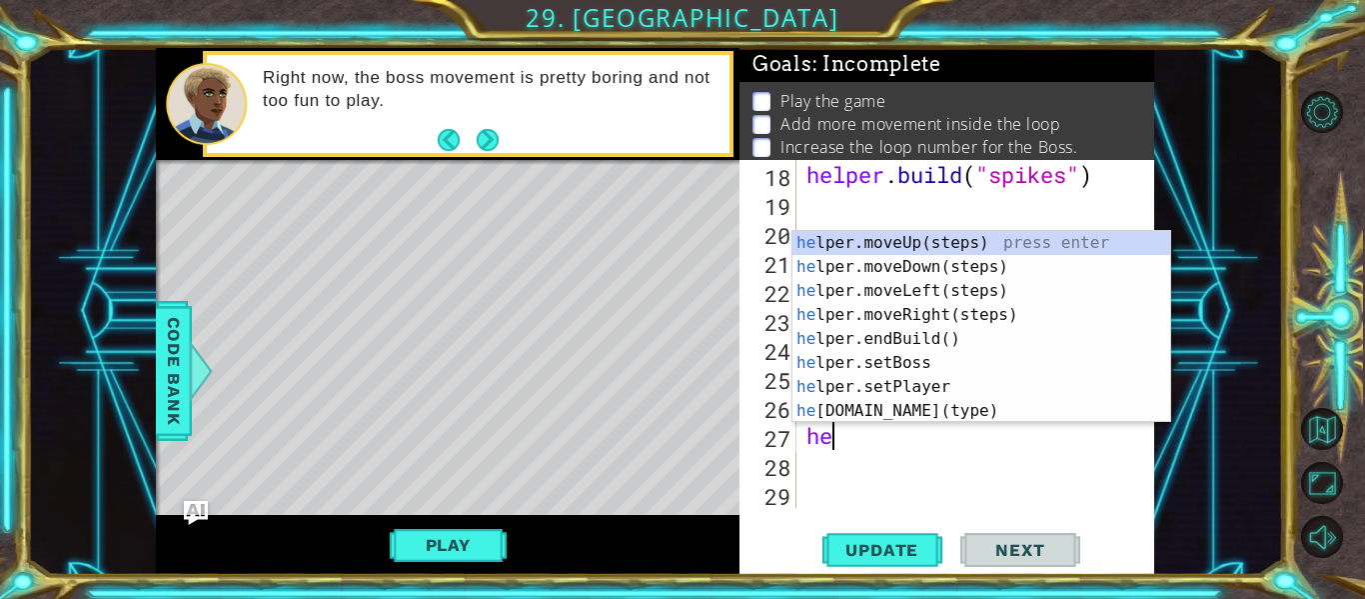
type textarea "h"
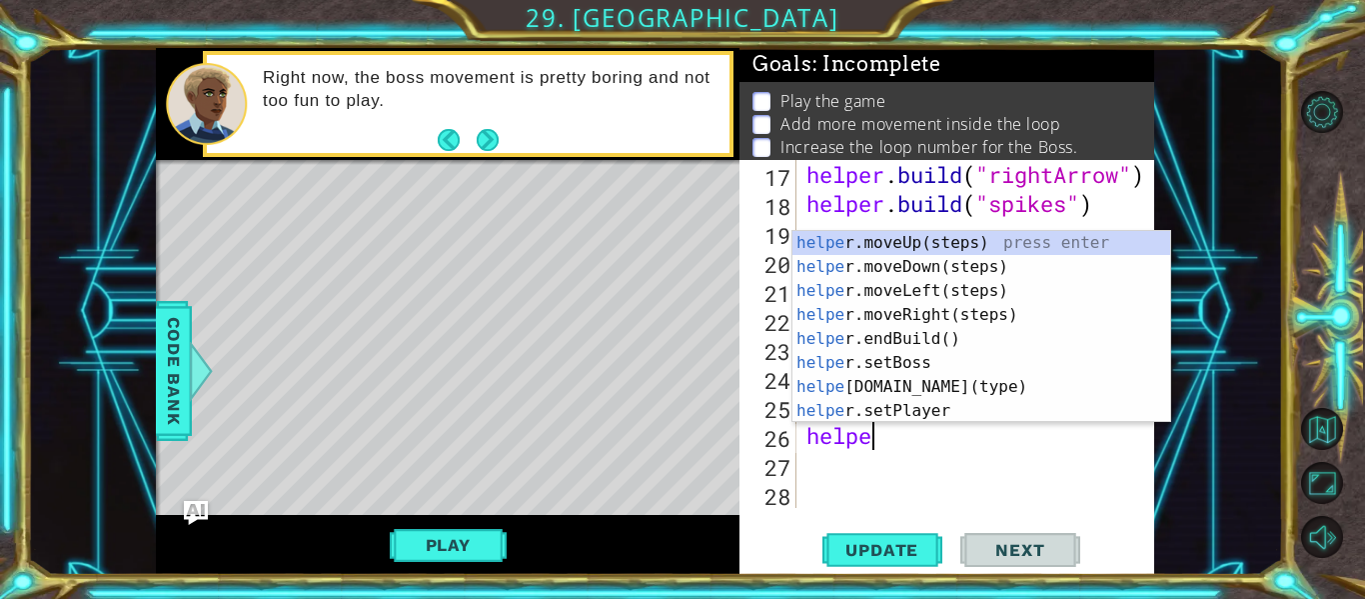
type textarea "h"
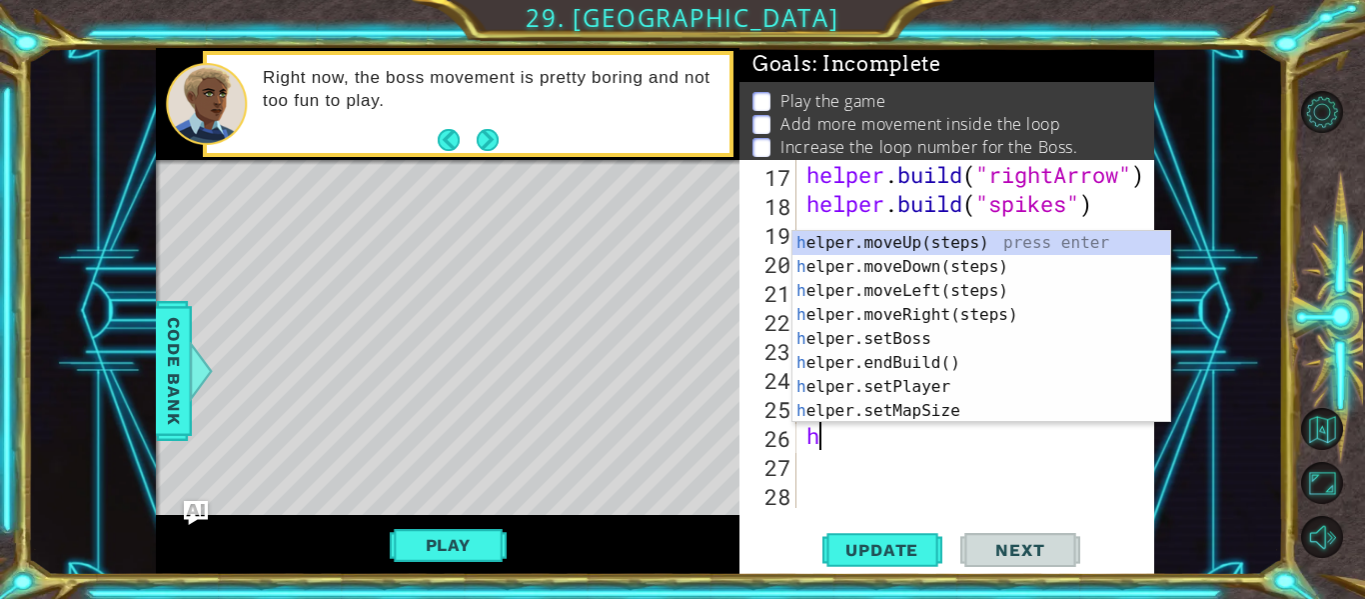
scroll to position [522, 0]
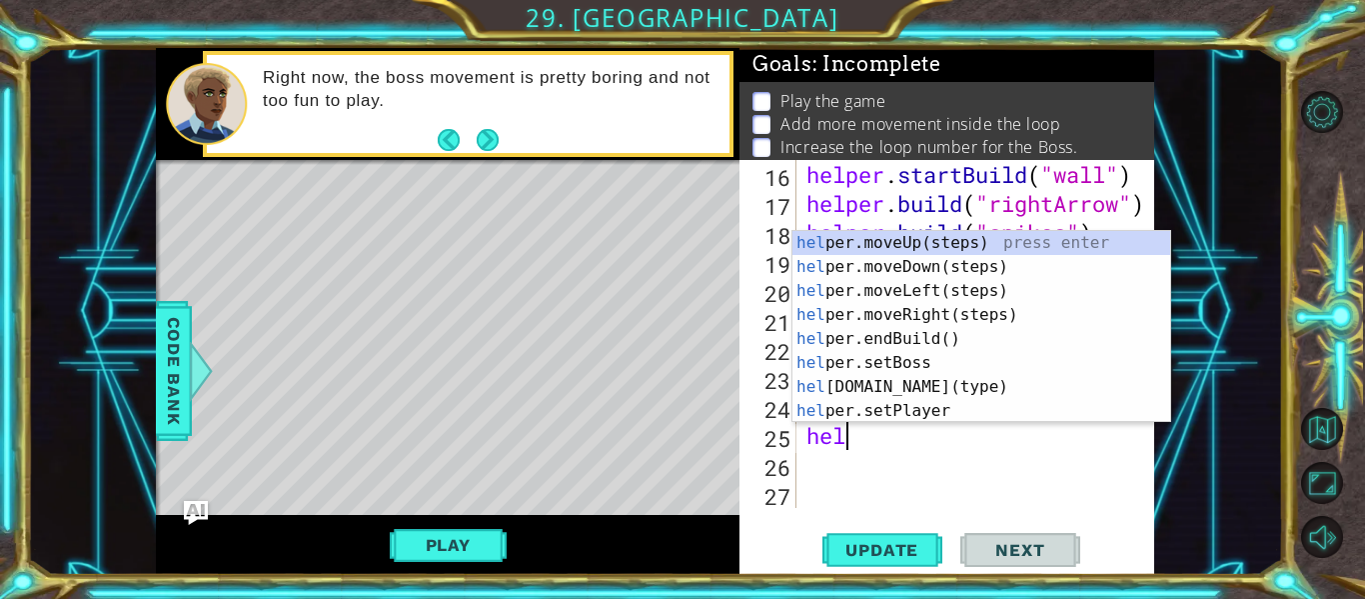
type textarea "h"
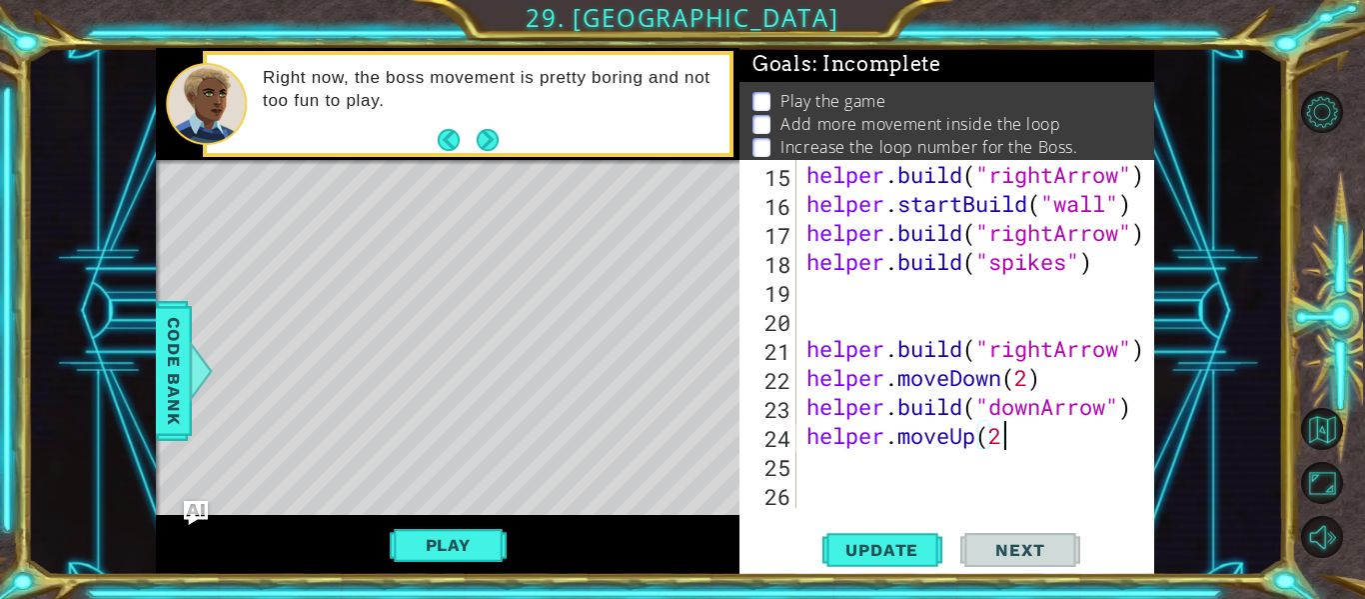
scroll to position [493, 0]
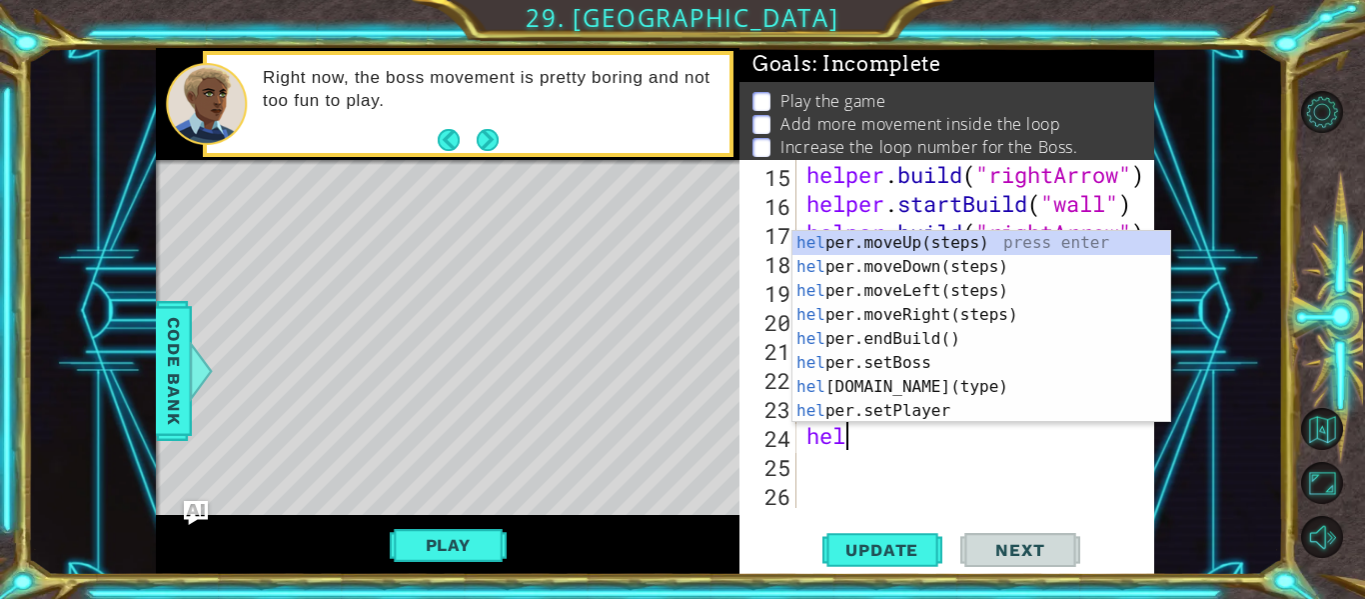
type textarea "h"
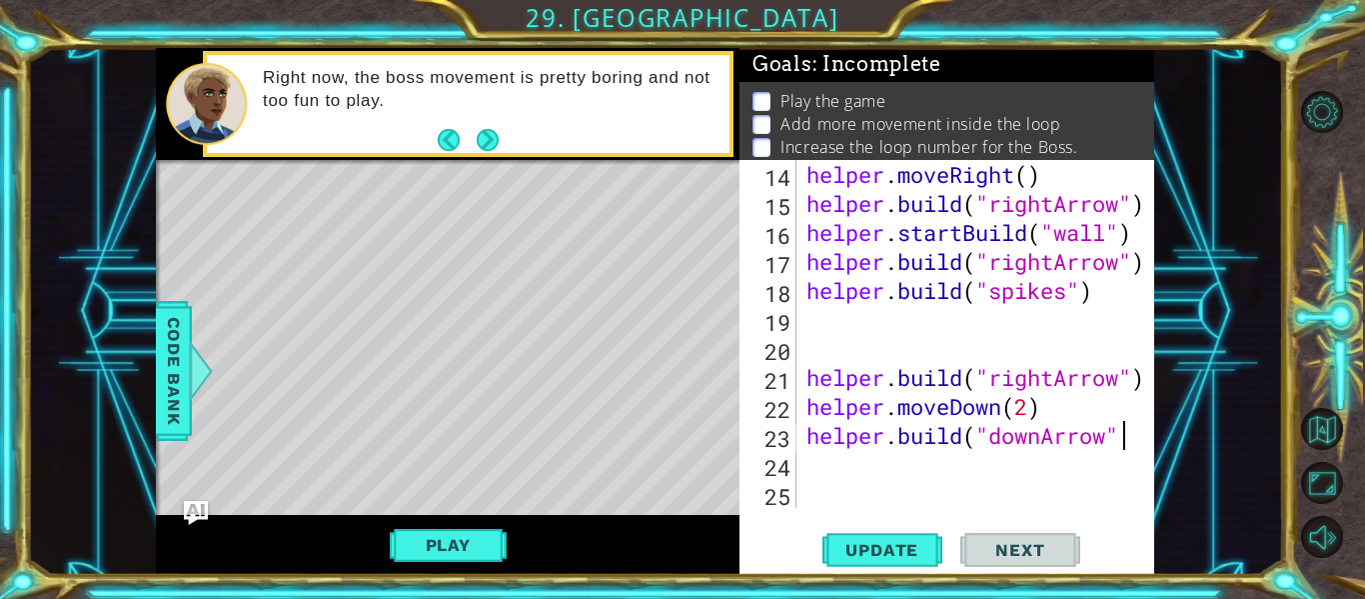
scroll to position [464, 0]
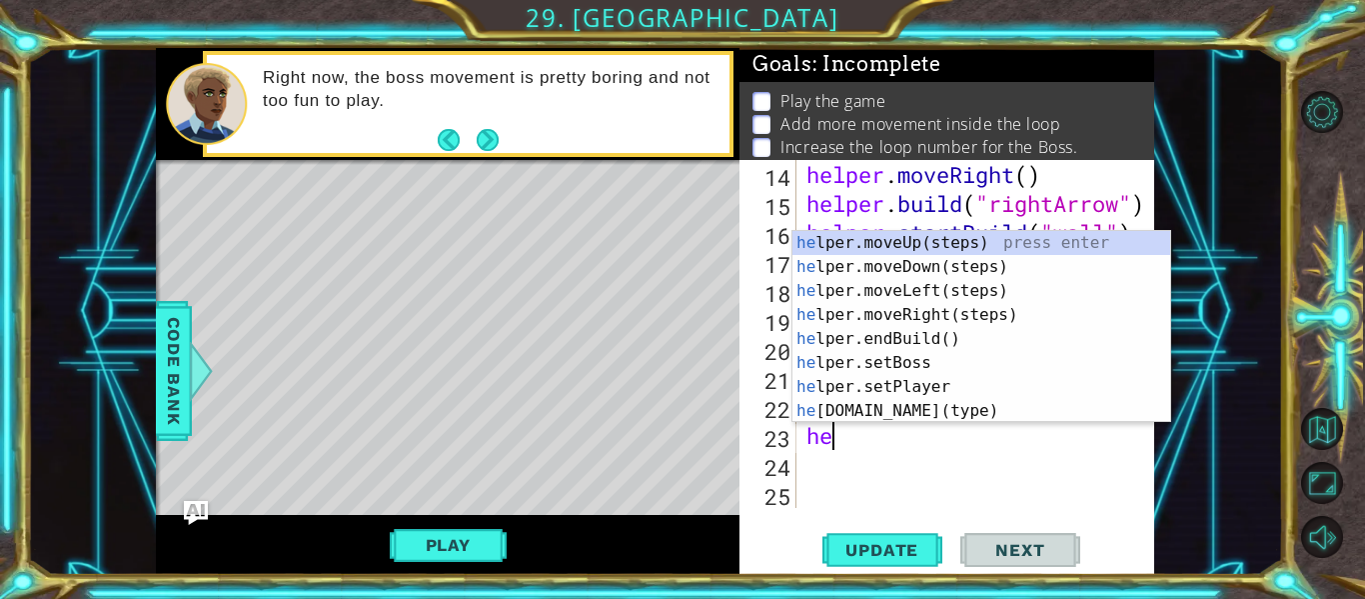
type textarea "h"
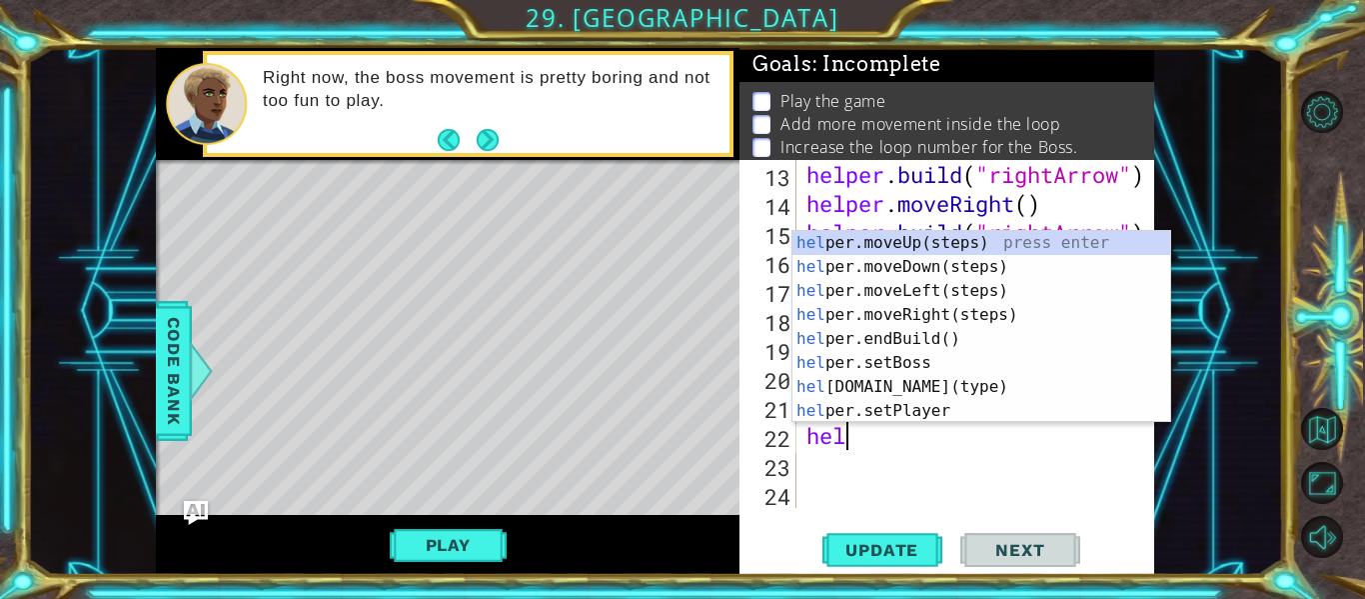
type textarea "h"
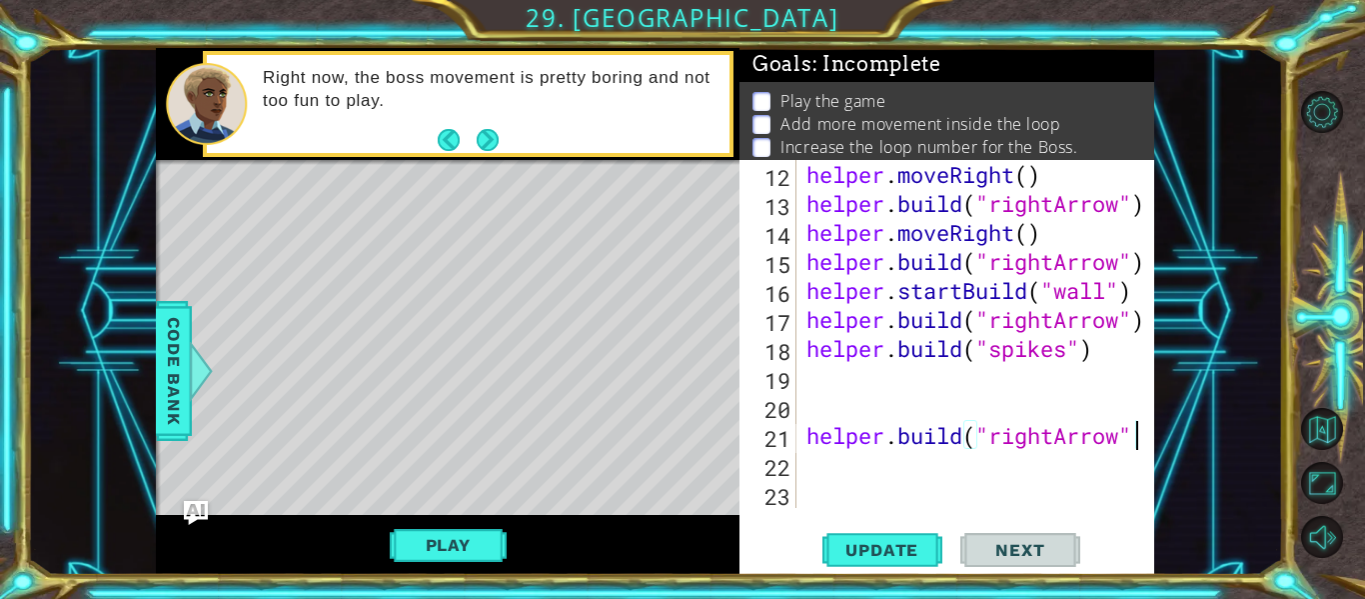
scroll to position [406, 0]
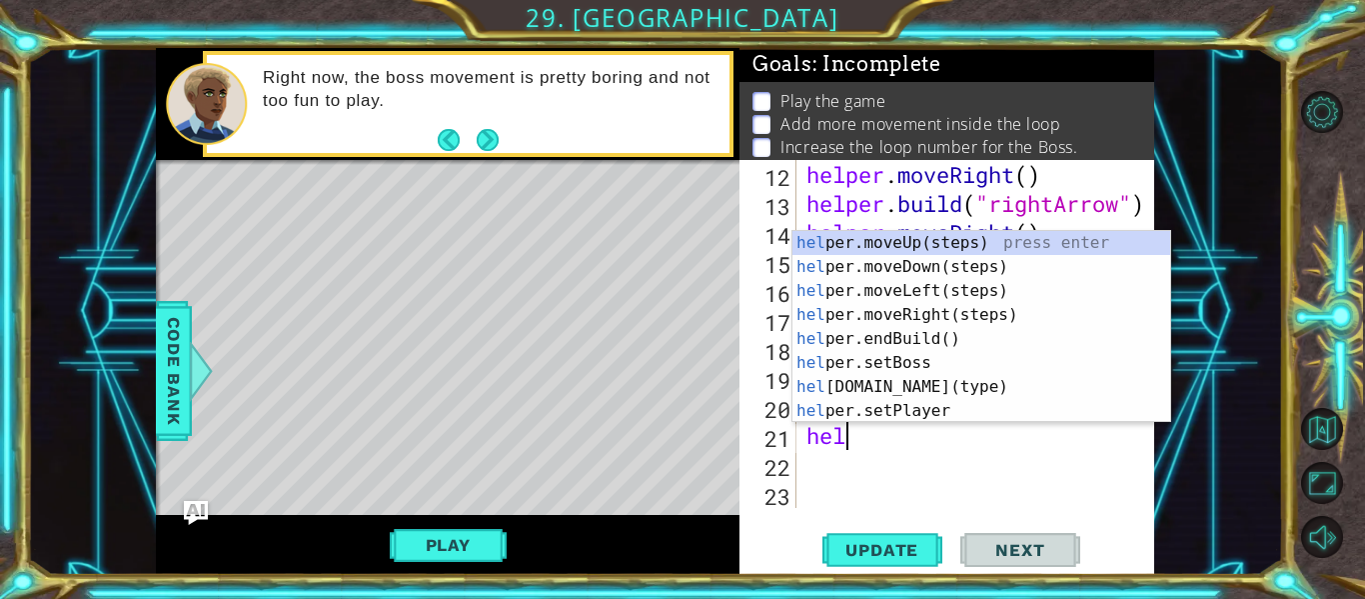
type textarea "h"
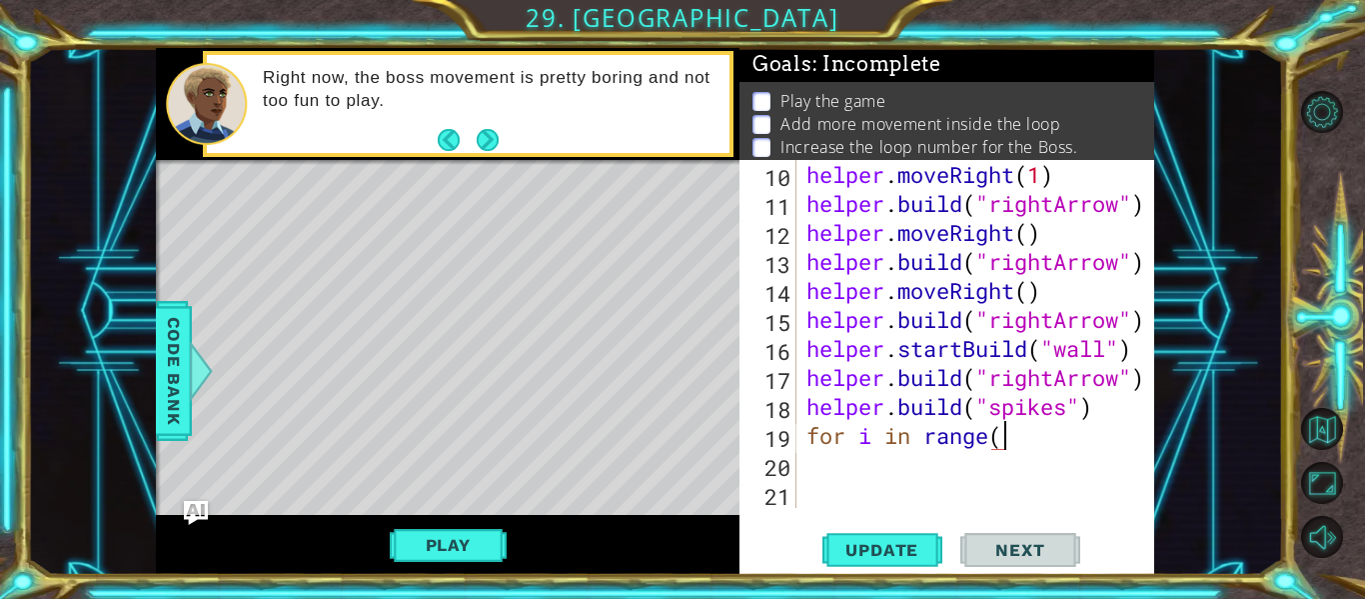
scroll to position [0, 9]
type textarea "for i in range(5)"
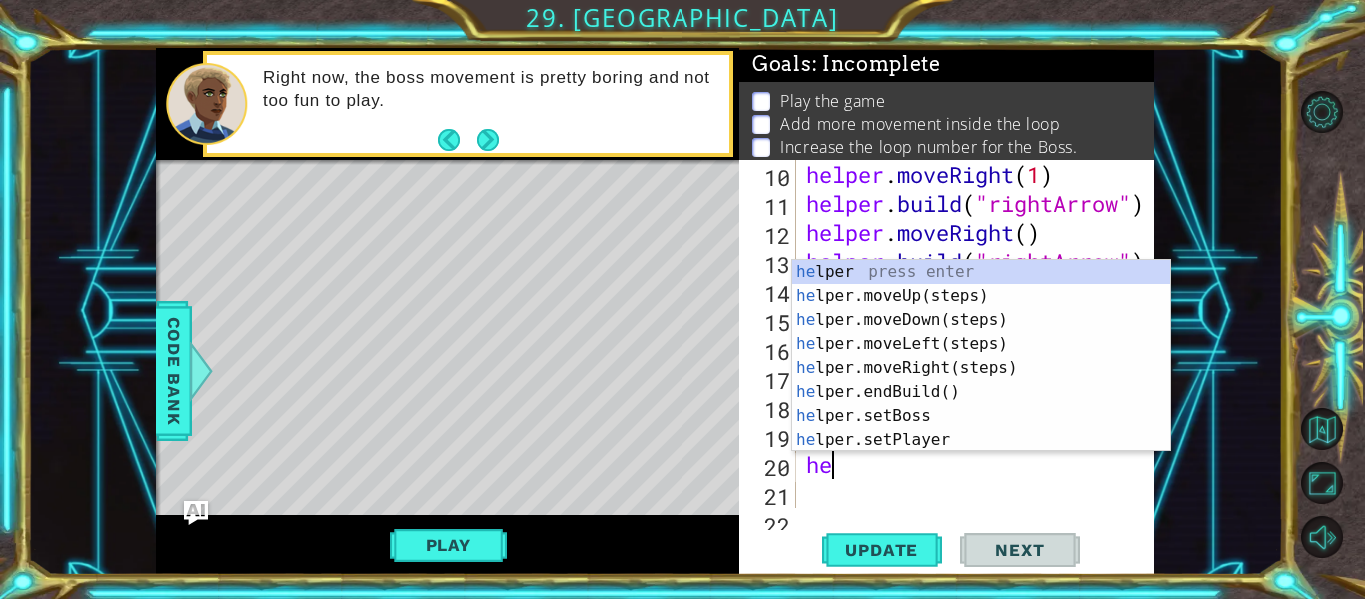
type textarea "h"
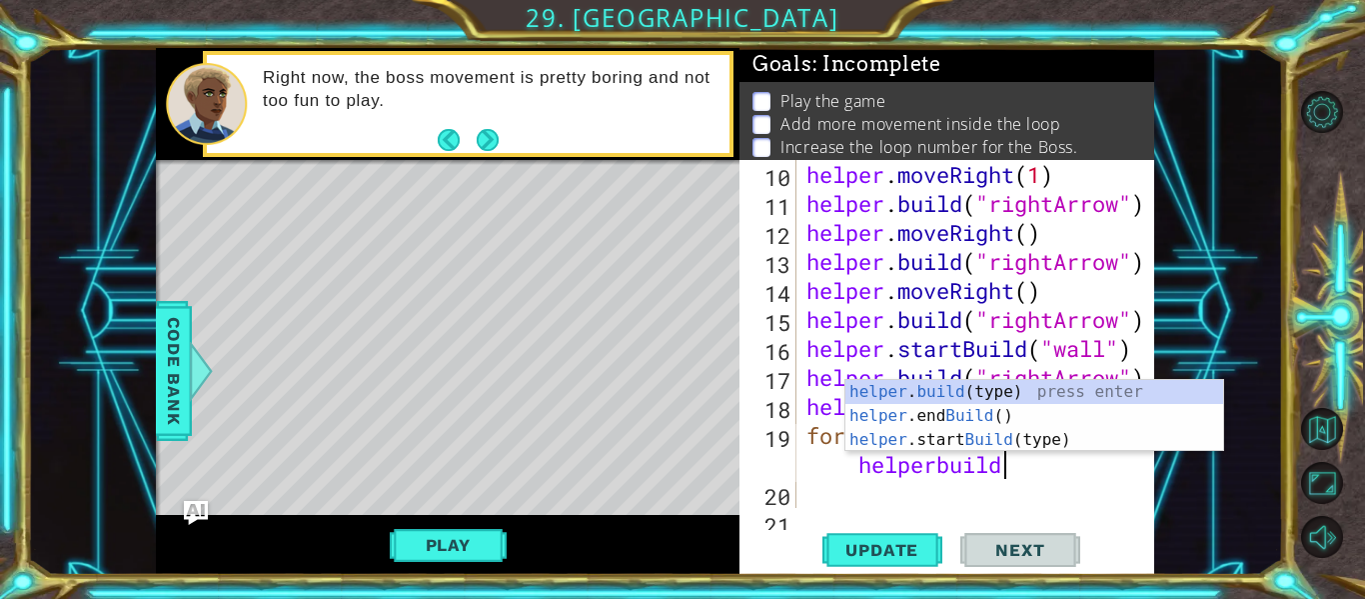
scroll to position [0, 17]
click at [1059, 401] on div "helper . build (type) press enter helper .end Build () press enter helper .star…" at bounding box center [1034, 440] width 378 height 120
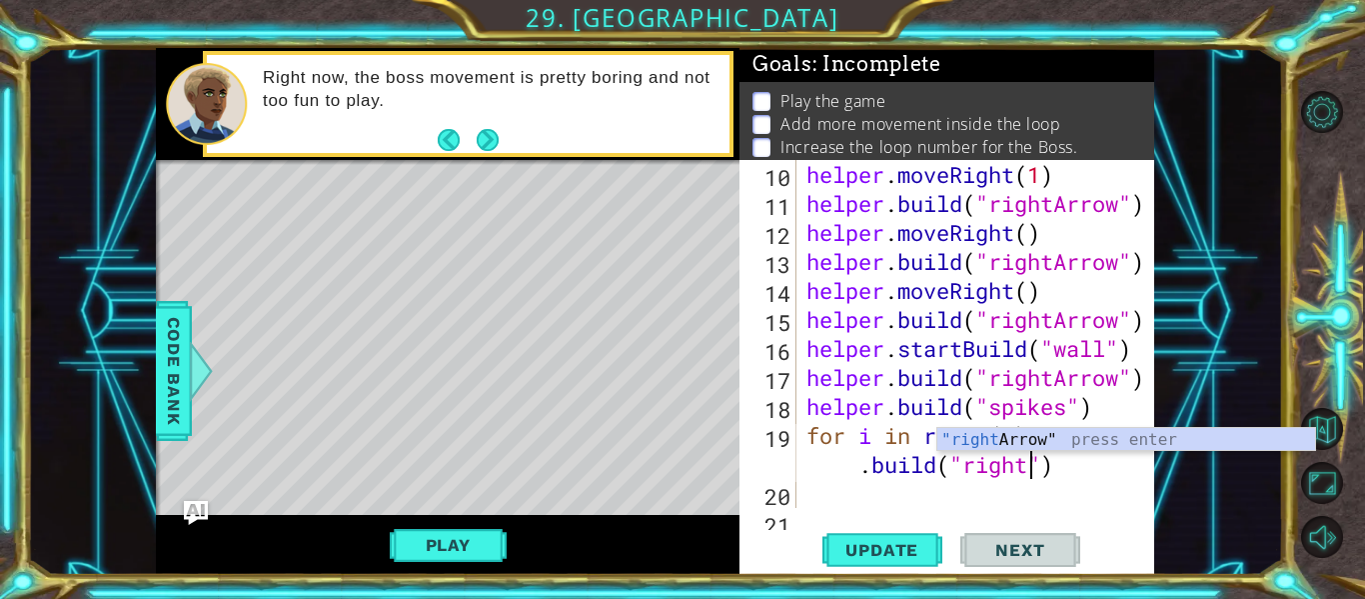
scroll to position [0, 24]
type textarea "for i in range(5): [DOMAIN_NAME]("rightArrow")"
click at [1130, 471] on div at bounding box center [1140, 174] width 20 height 724
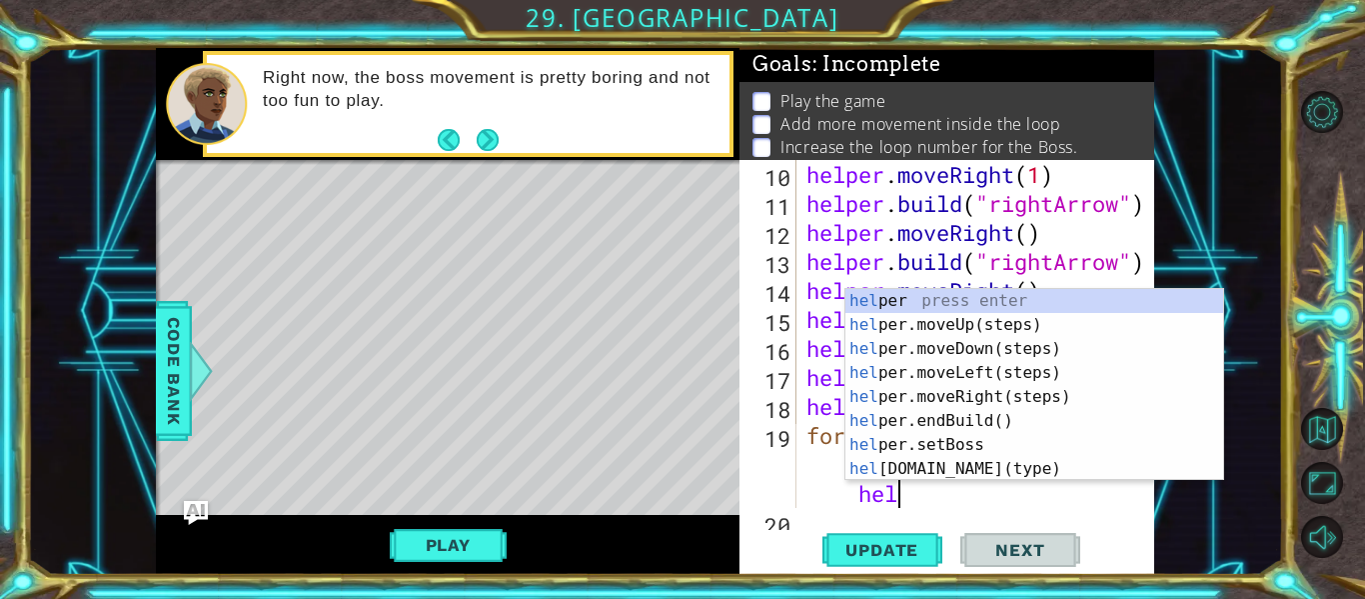
scroll to position [0, 30]
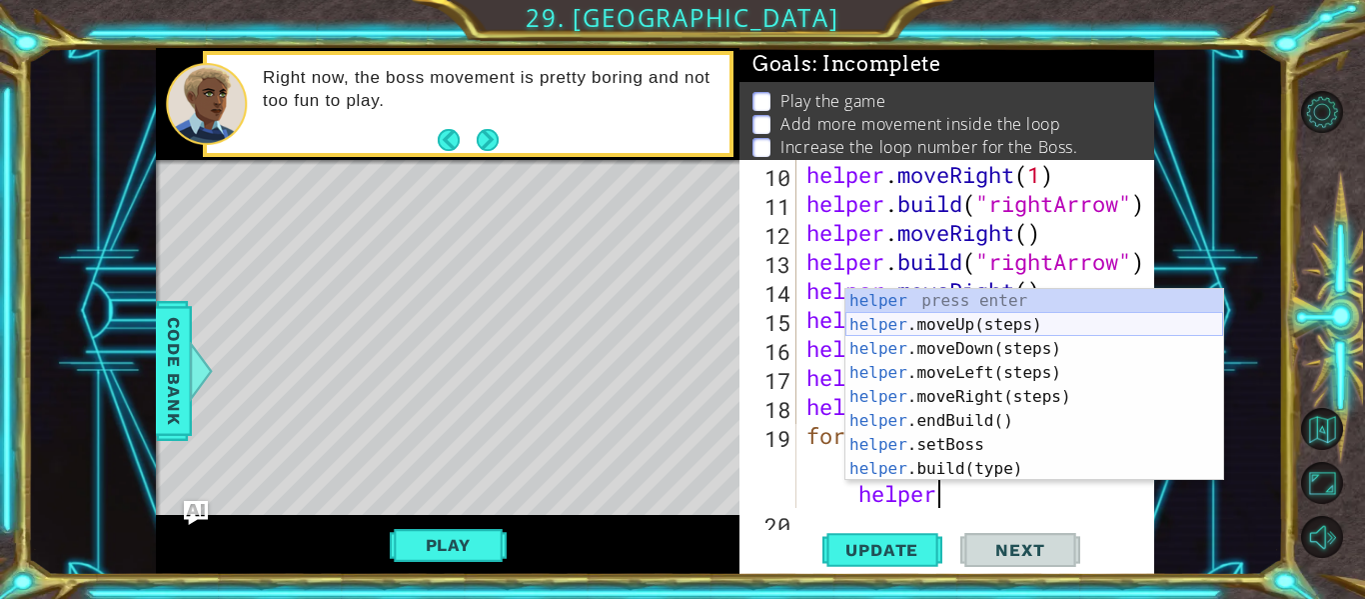
click at [1129, 325] on div "helper press enter helper .moveUp(steps) press enter helper .moveDown(steps) pr…" at bounding box center [1034, 409] width 378 height 240
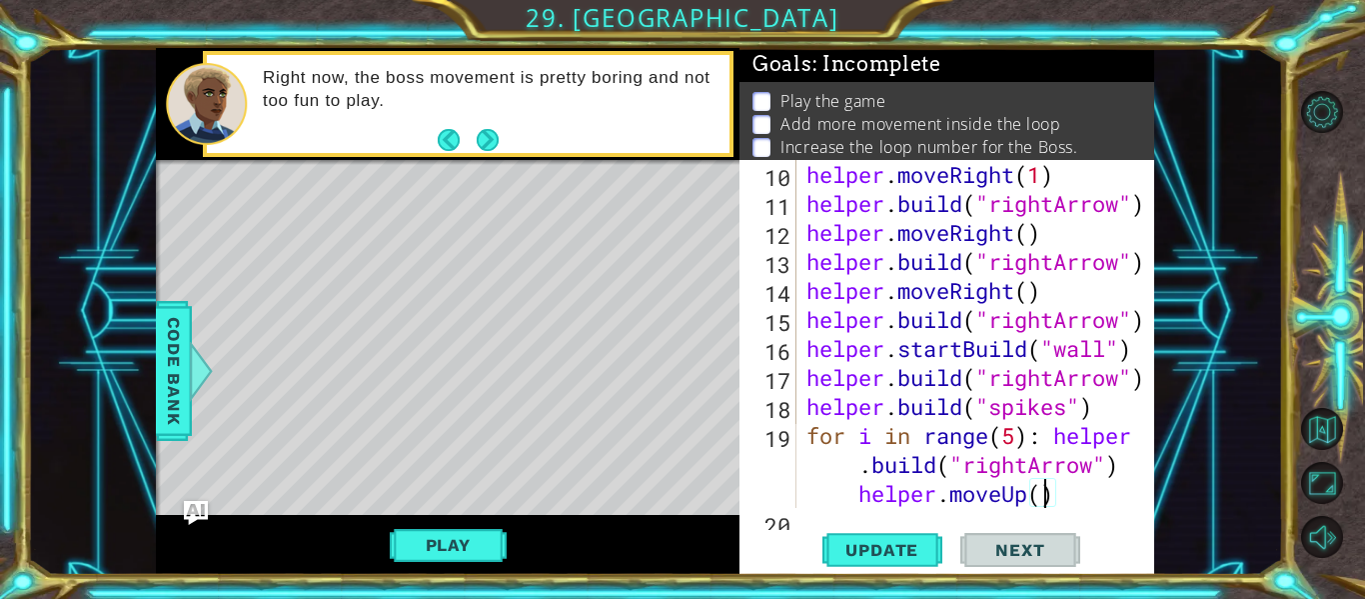
click at [1041, 491] on div "helper . moveRight ( 1 ) helper . build ( "rightArrow" ) helper . moveRight ( )…" at bounding box center [981, 363] width 358 height 406
click at [917, 550] on span "Update" at bounding box center [881, 550] width 113 height 20
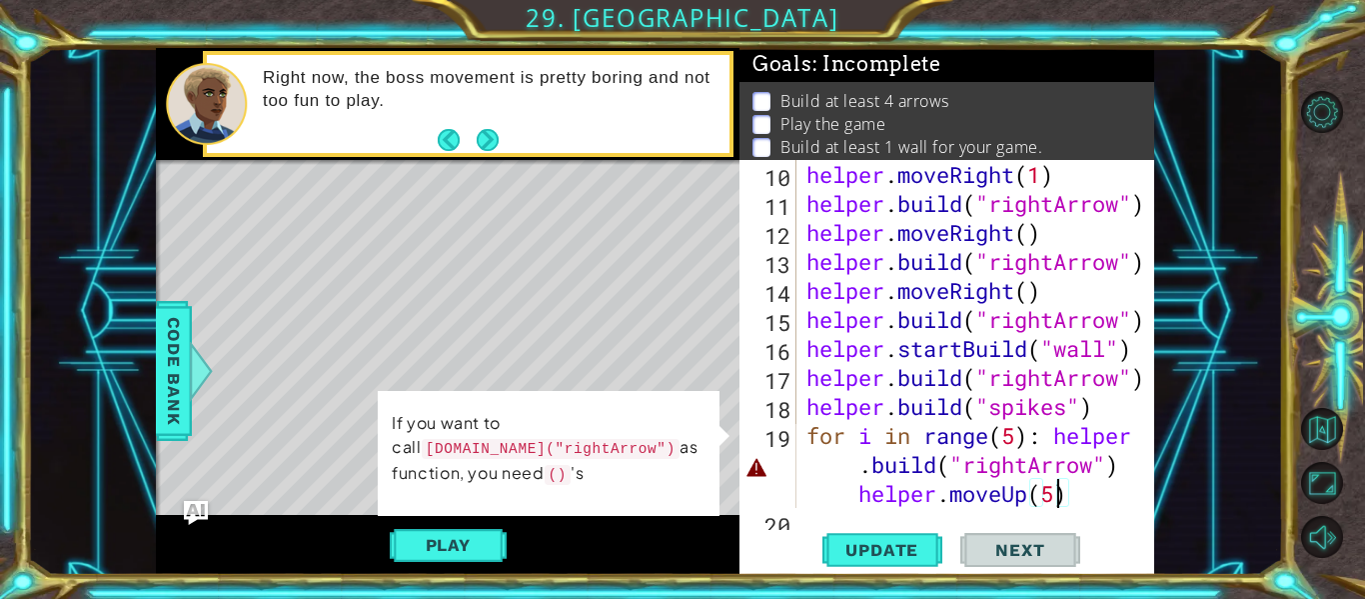
click at [859, 465] on div "helper . moveRight ( 1 ) helper . build ( "rightArrow" ) helper . moveRight ( )…" at bounding box center [981, 363] width 358 height 406
click at [1055, 446] on div "helper . moveRight ( 1 ) helper . build ( "rightArrow" ) helper . moveRight ( )…" at bounding box center [981, 363] width 358 height 406
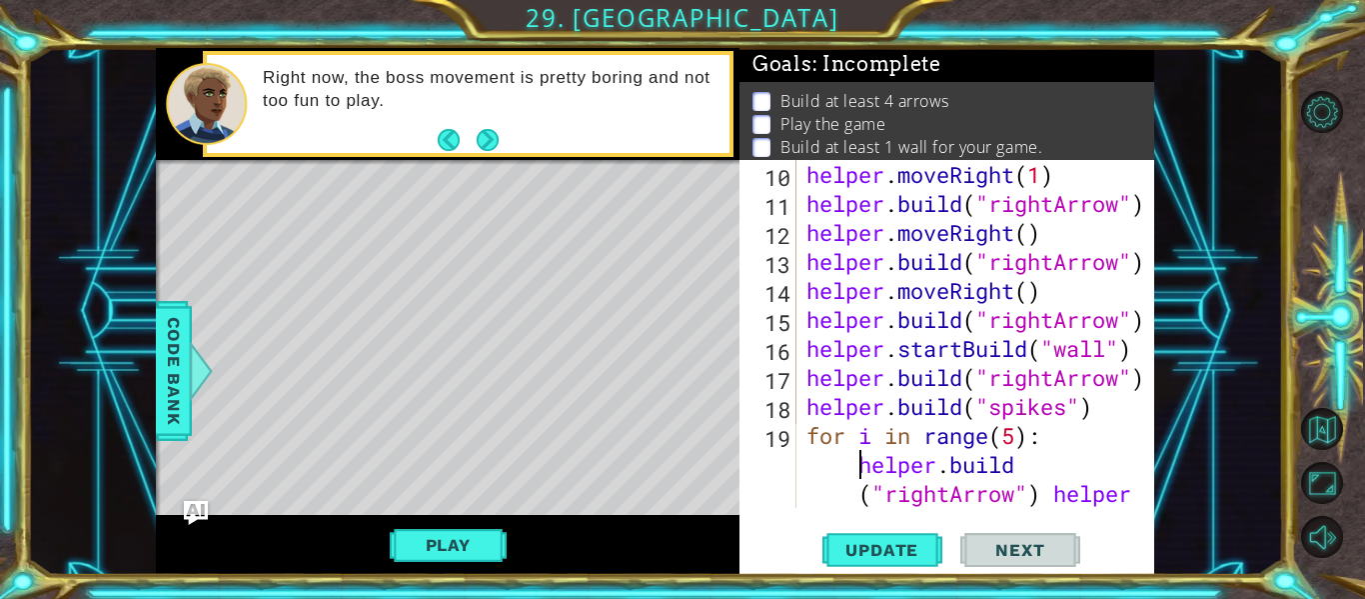
type textarea "for i in range(5): [DOMAIN_NAME]("rightArrow") helper.moveUp(5)"
click at [841, 552] on span "Update" at bounding box center [881, 550] width 113 height 20
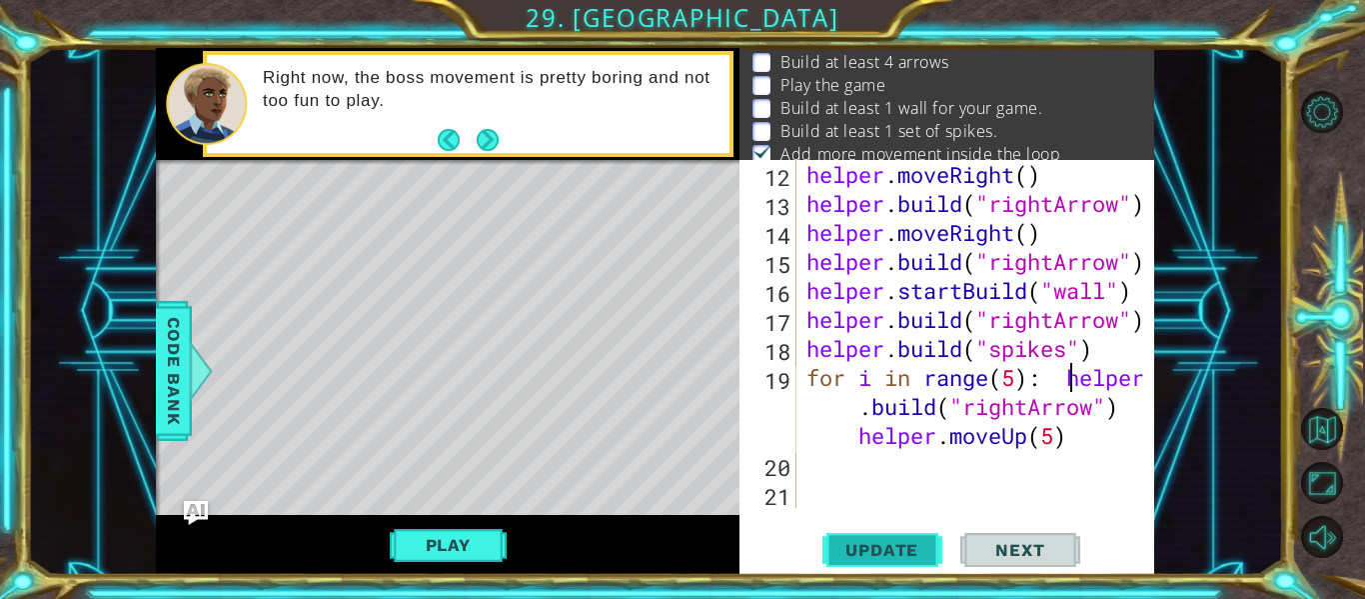
scroll to position [406, 0]
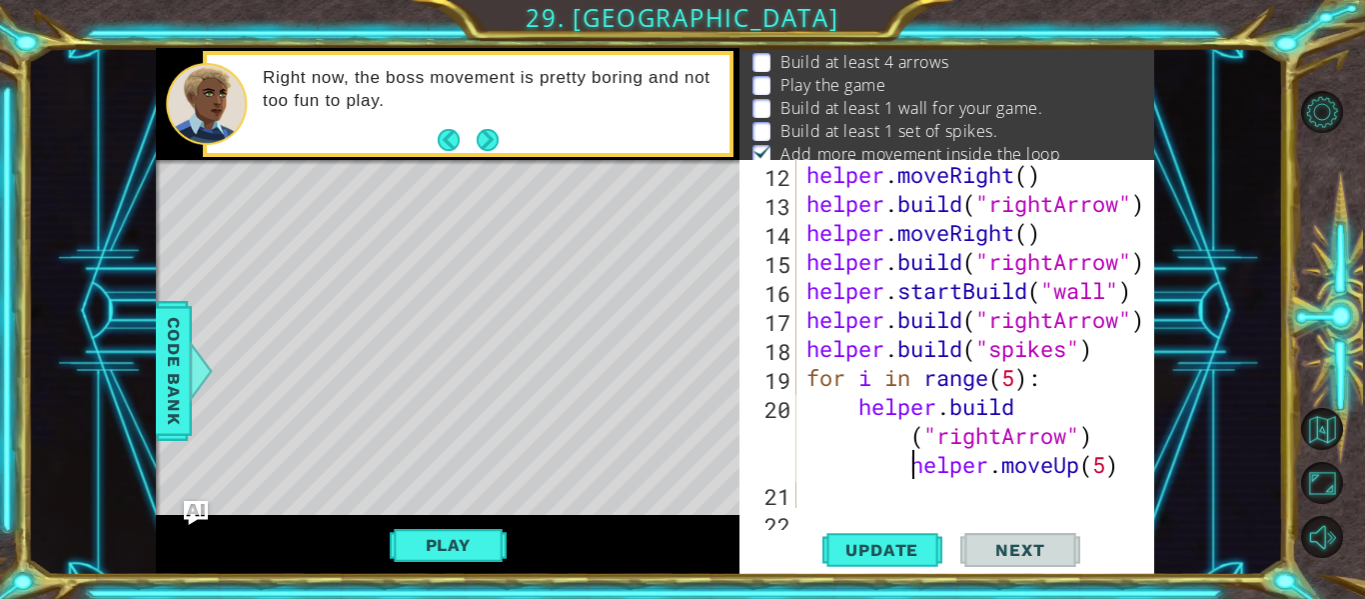
click at [905, 456] on div "helper . moveRight ( ) helper . build ( "rightArrow" ) helper . moveRight ( ) h…" at bounding box center [981, 363] width 358 height 406
click at [910, 442] on div "helper . moveRight ( ) helper . build ( "rightArrow" ) helper . moveRight ( ) h…" at bounding box center [981, 363] width 358 height 406
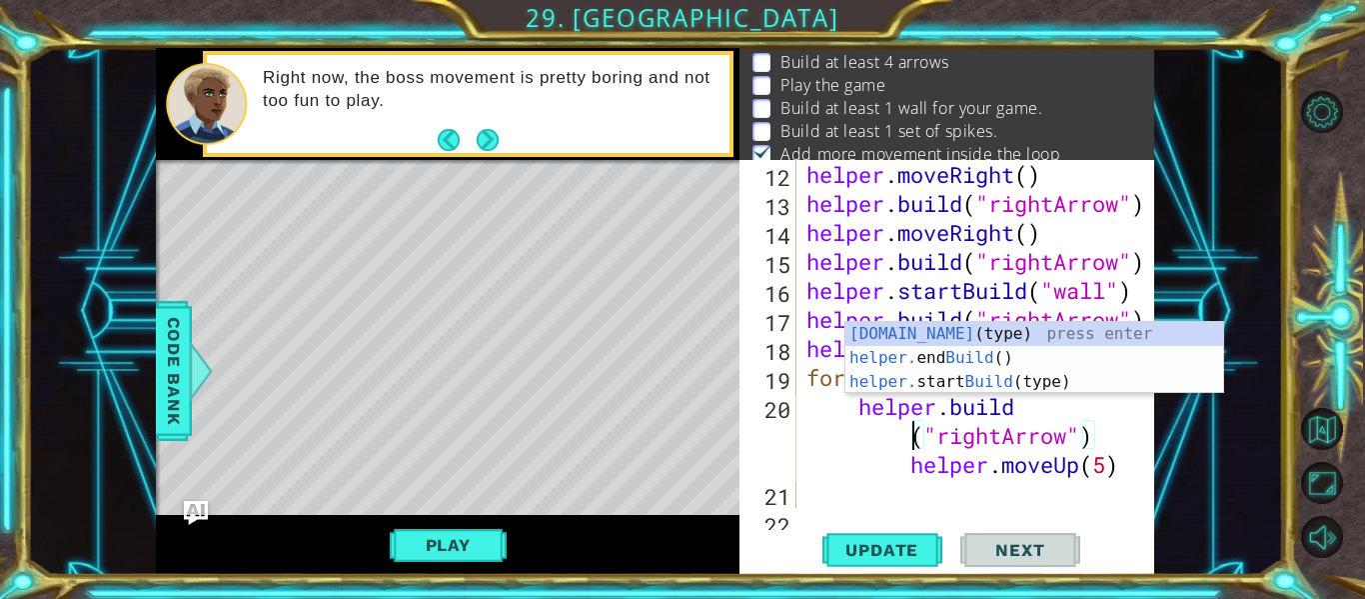
scroll to position [0, 10]
click at [897, 454] on div "helper . moveRight ( ) helper . build ( "rightArrow" ) helper . moveRight ( ) h…" at bounding box center [981, 363] width 358 height 406
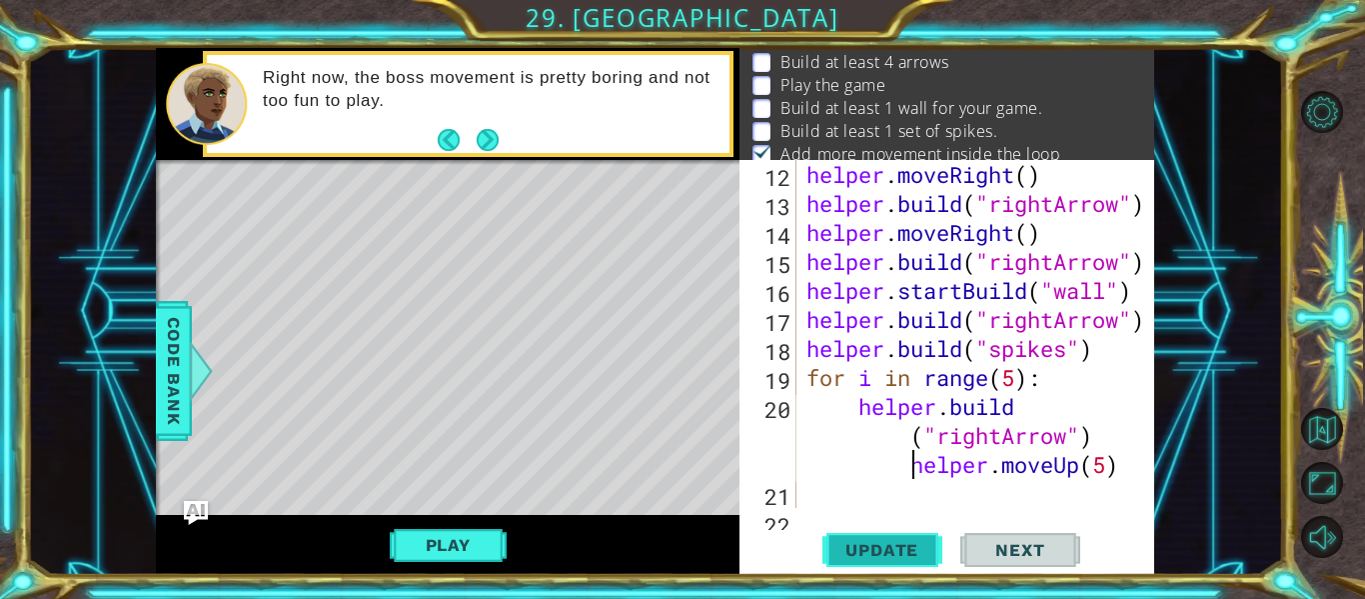
click at [893, 546] on span "Update" at bounding box center [881, 550] width 113 height 20
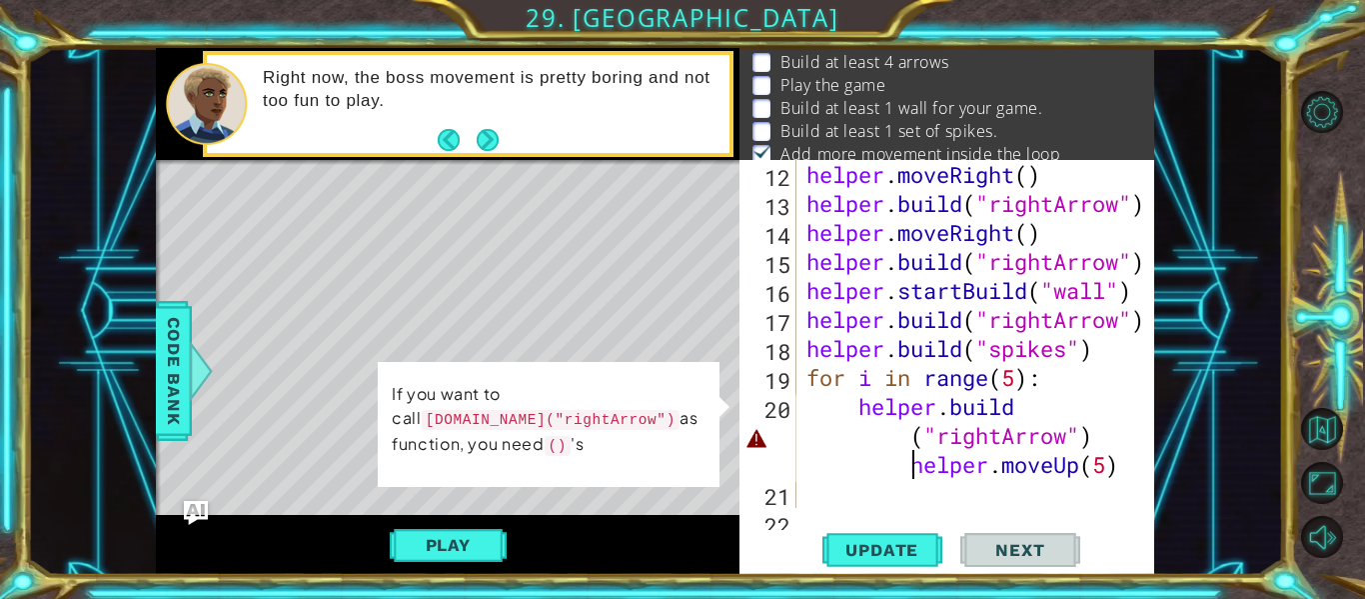
click at [910, 445] on div "helper . moveRight ( ) helper . build ( "rightArrow" ) helper . moveRight ( ) h…" at bounding box center [981, 363] width 358 height 406
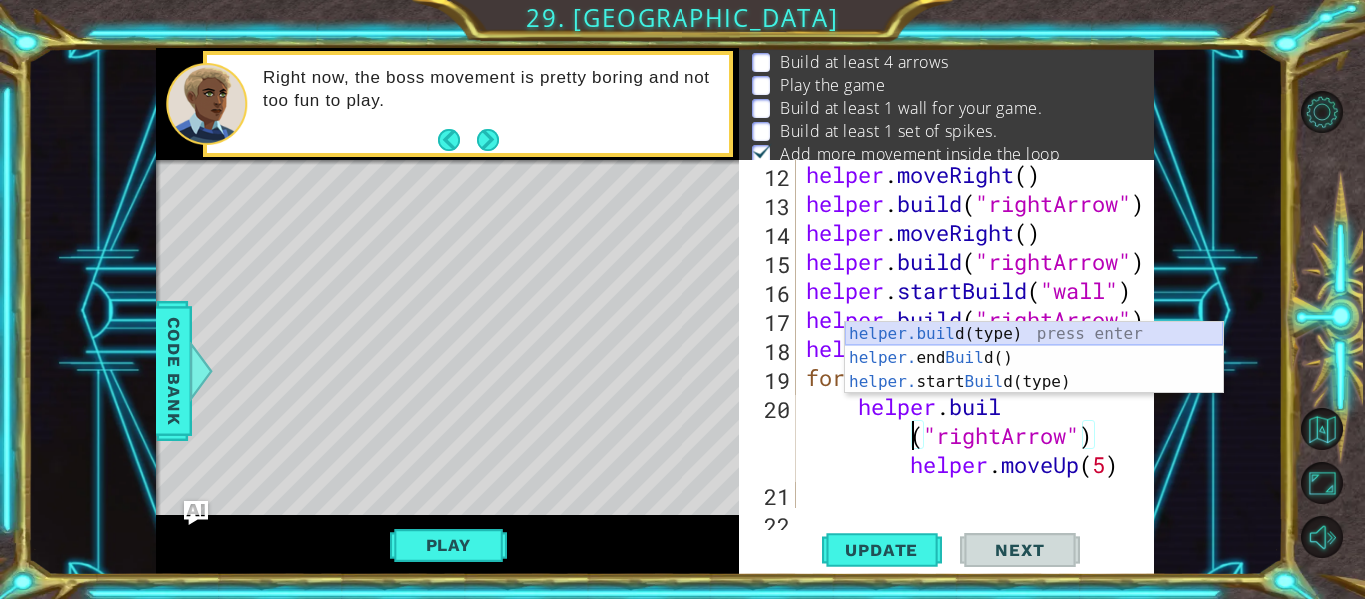
click at [964, 330] on div "helper.buil d(type) press enter helper. end Buil d() press enter helper. start …" at bounding box center [1034, 382] width 378 height 120
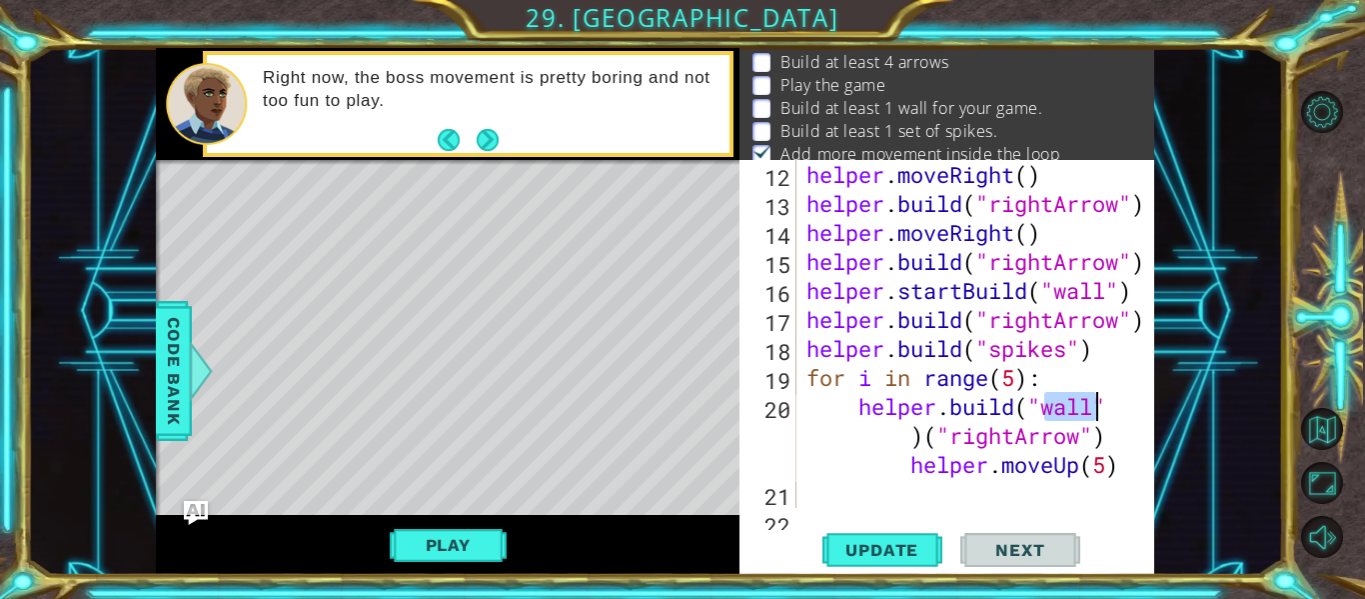
click at [1108, 431] on div "helper . moveRight ( ) helper . build ( "rightArrow" ) helper . moveRight ( ) h…" at bounding box center [981, 363] width 358 height 406
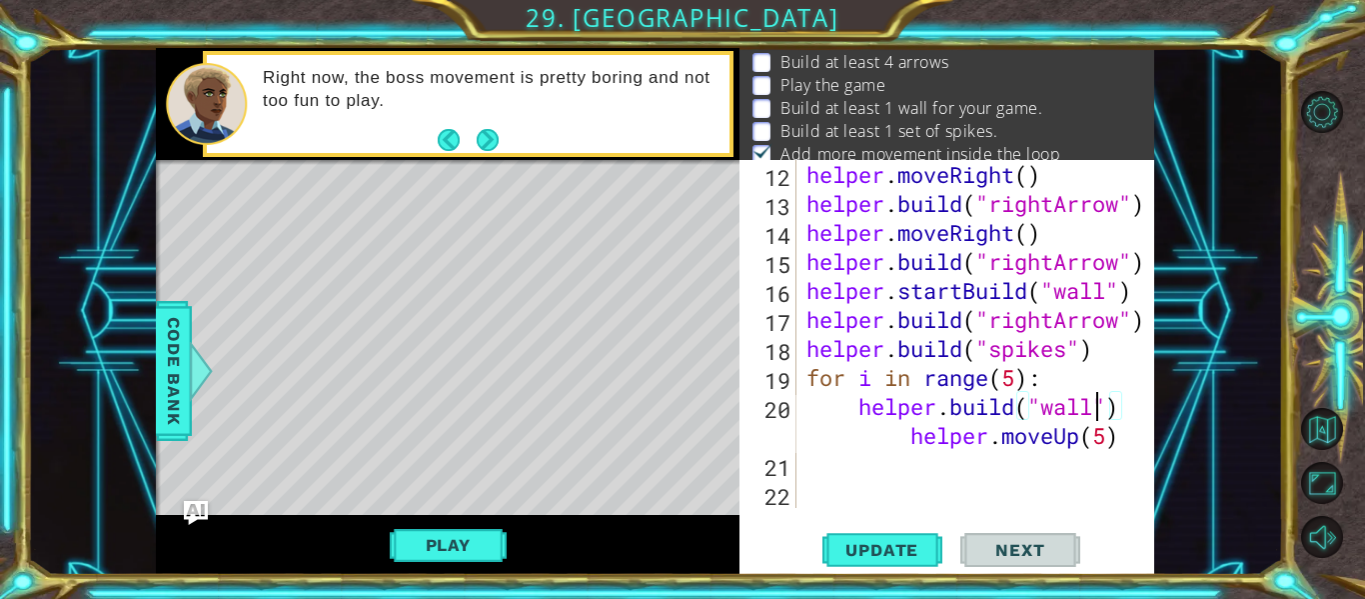
click at [1096, 411] on div "helper . moveRight ( ) helper . build ( "rightArrow" ) helper . moveRight ( ) h…" at bounding box center [981, 363] width 358 height 406
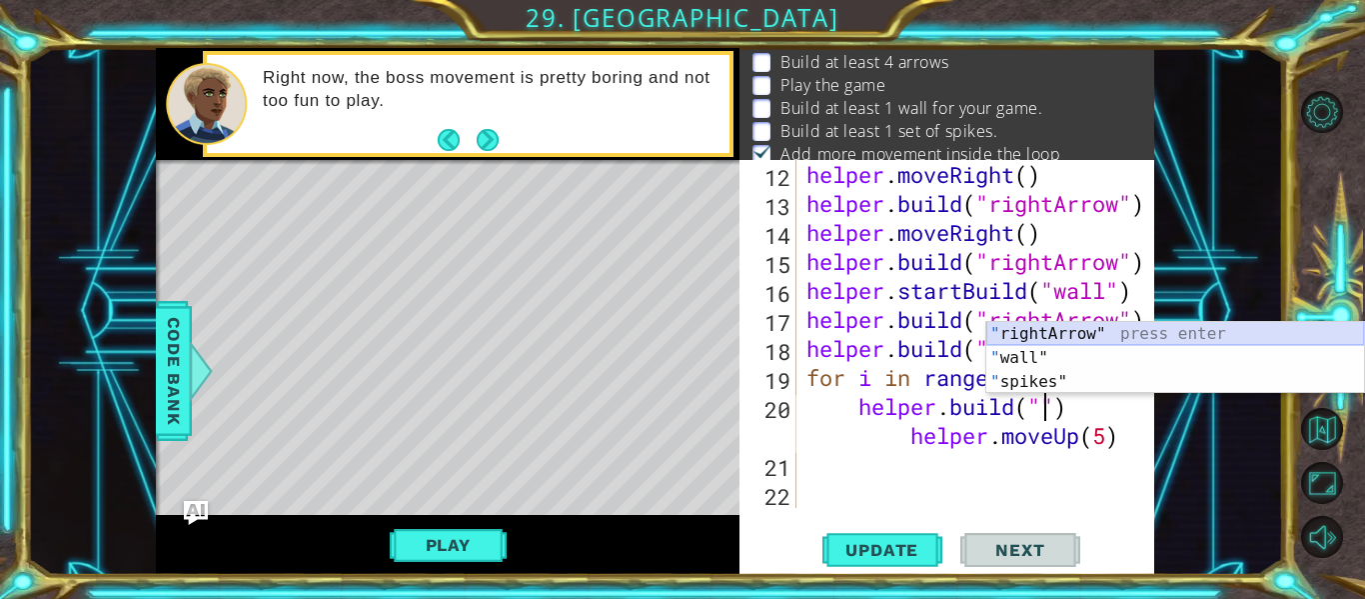
click at [1094, 333] on div "" rightArrow" press enter " wall" press enter " spikes" press enter" at bounding box center [1175, 382] width 378 height 120
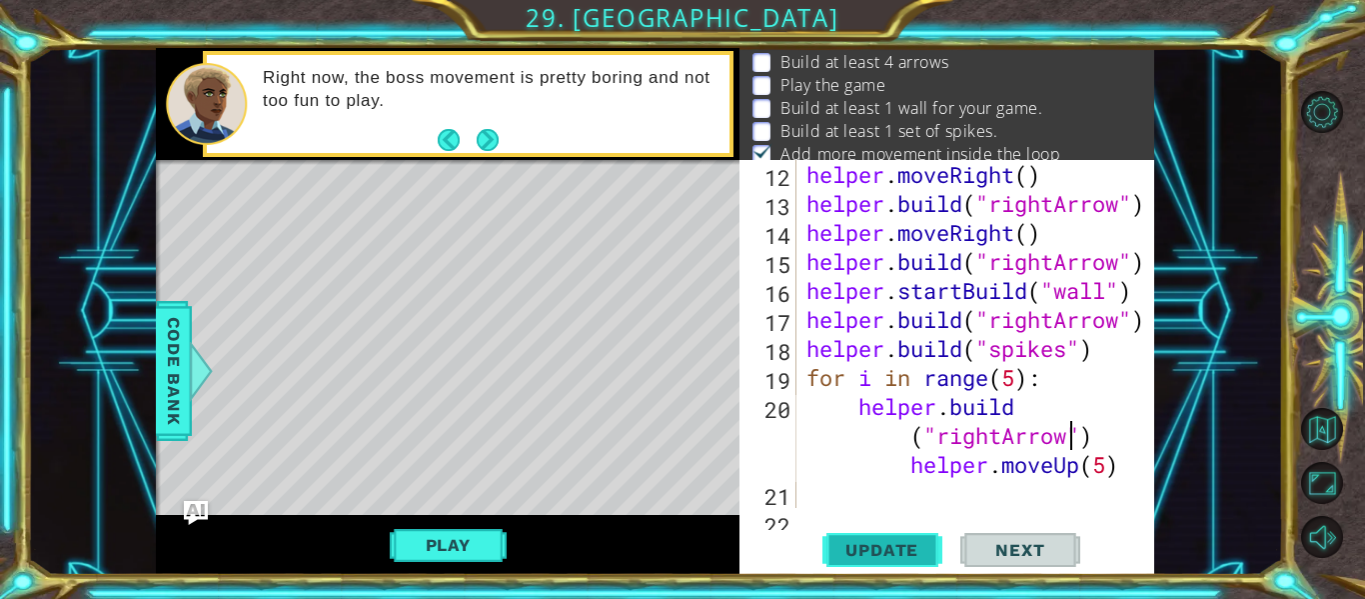
click at [868, 554] on span "Update" at bounding box center [881, 550] width 113 height 20
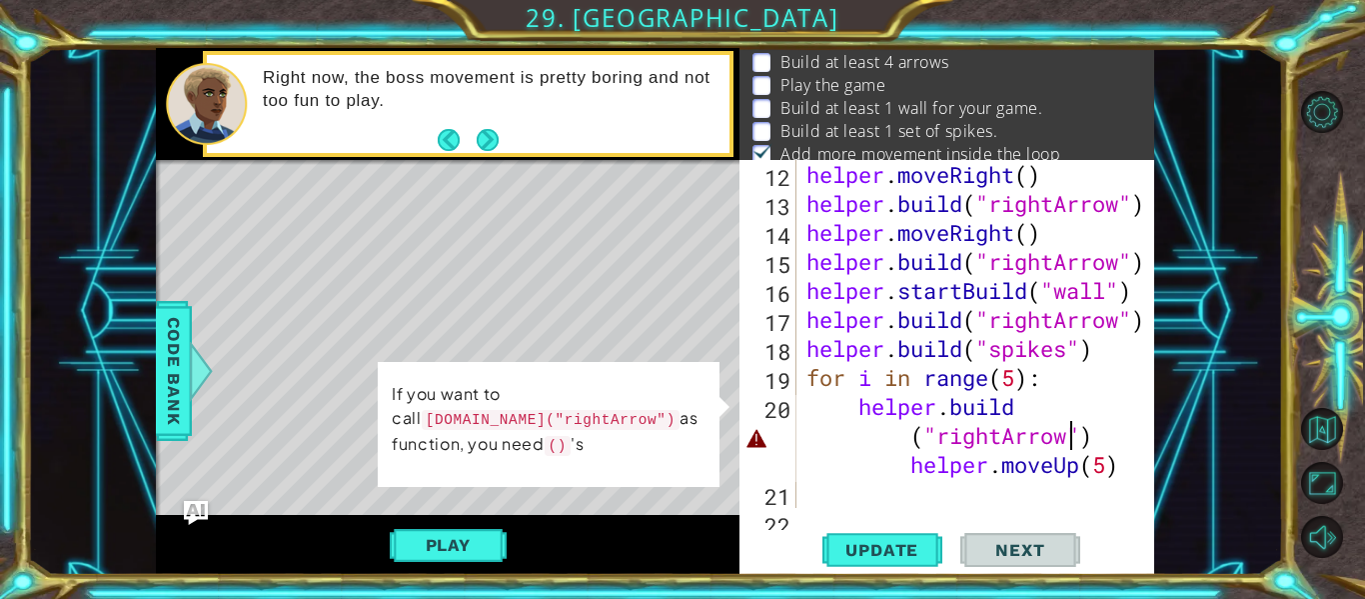
click at [1117, 447] on div "helper . moveRight ( ) helper . build ( "rightArrow" ) helper . moveRight ( ) h…" at bounding box center [981, 363] width 358 height 406
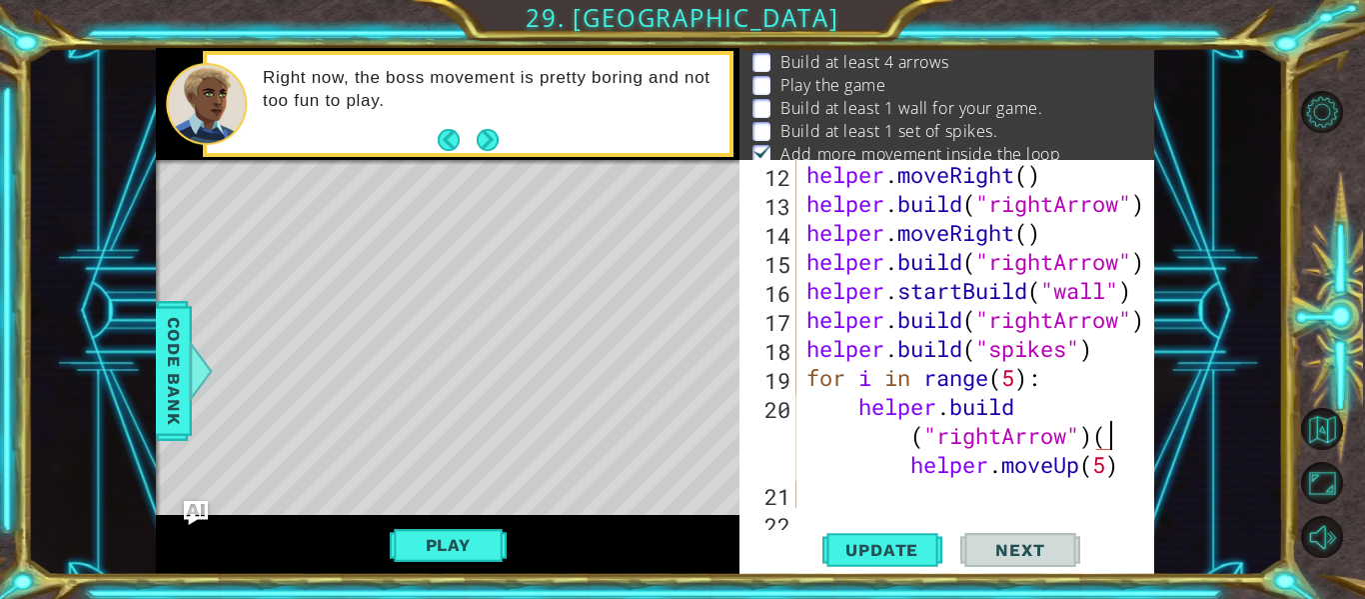
scroll to position [0, 20]
click at [899, 556] on span "Update" at bounding box center [881, 550] width 113 height 20
click at [880, 564] on button "Update" at bounding box center [882, 550] width 120 height 41
click at [906, 559] on span "Update" at bounding box center [881, 550] width 113 height 20
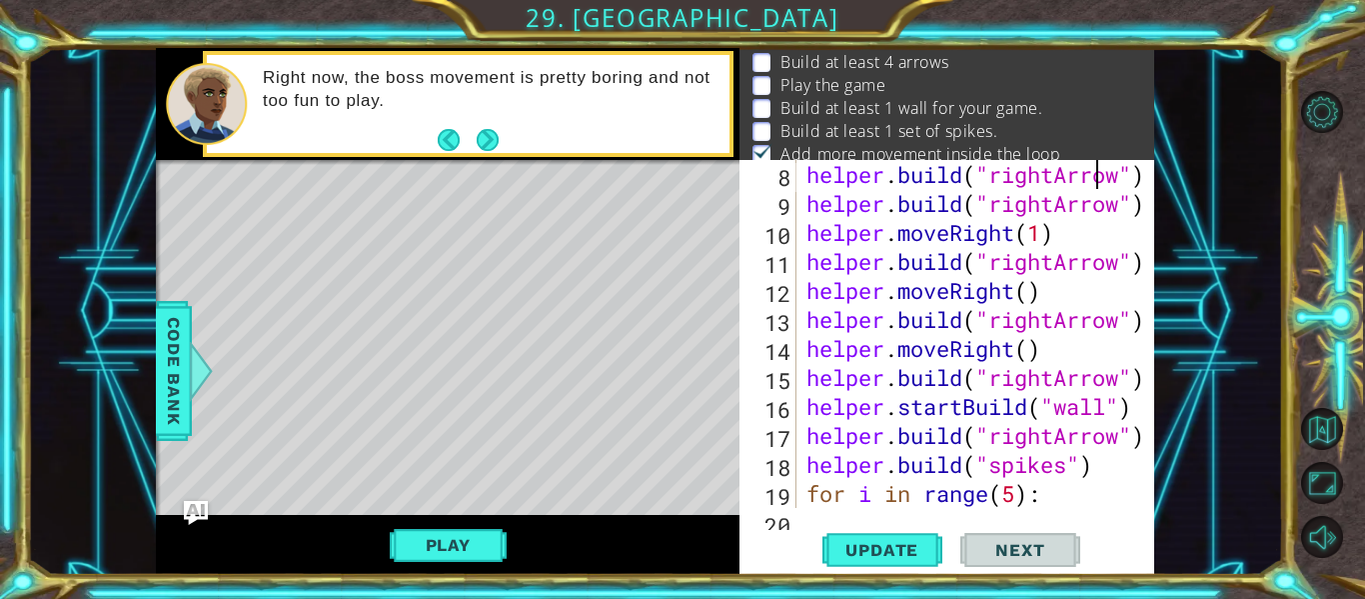
type textarea "# Build your Helper items BELOW this line"
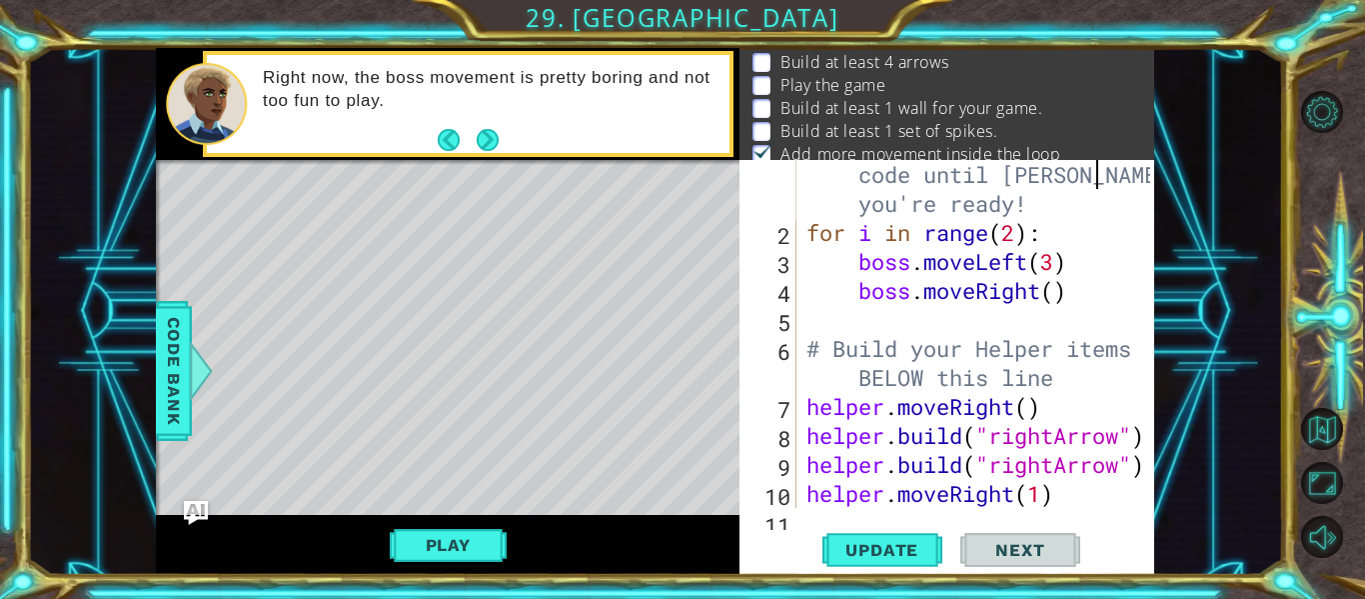
scroll to position [0, 0]
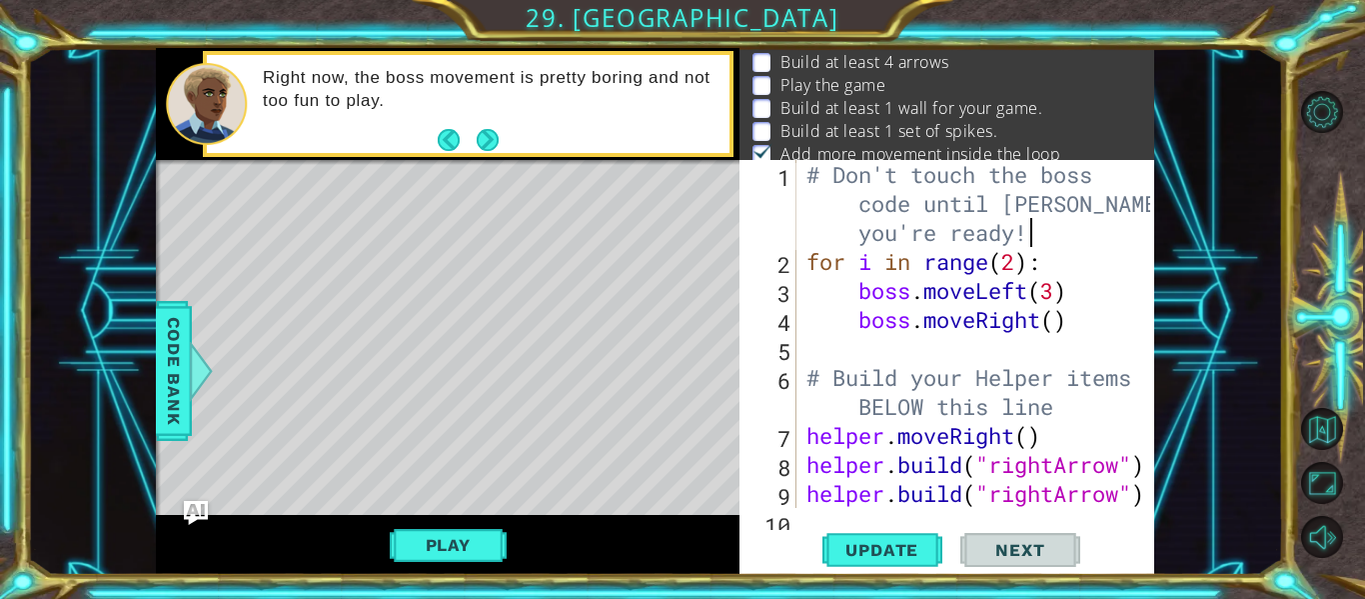
type textarea "boss.moveRight()"
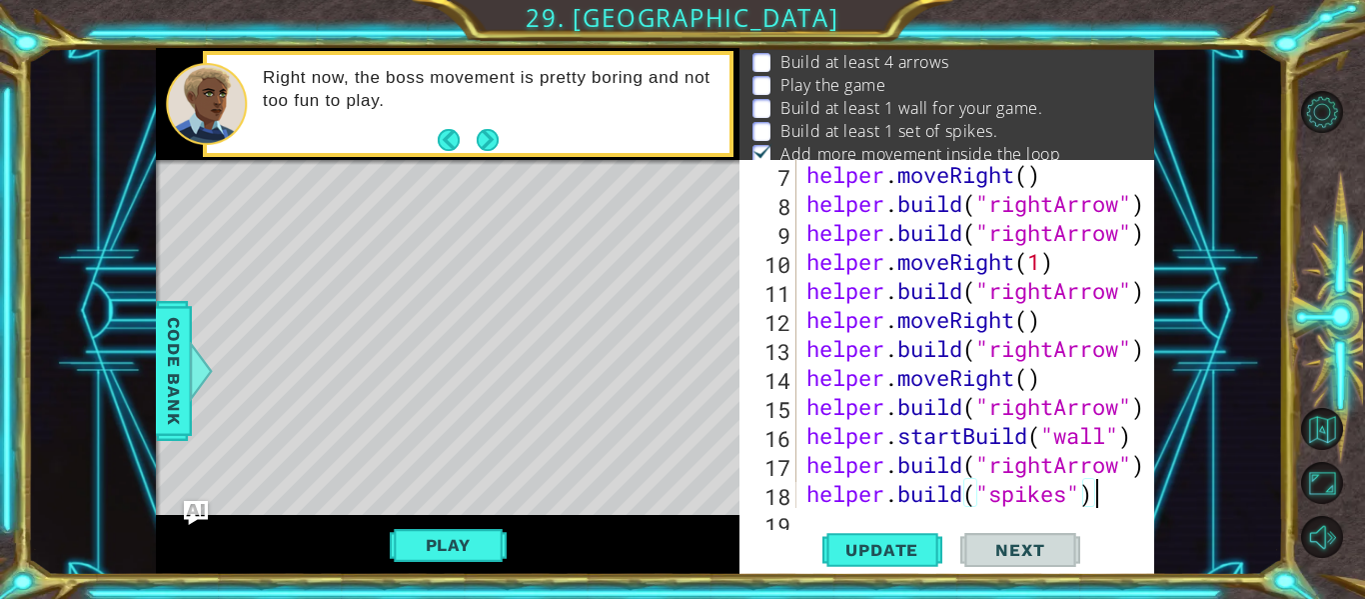
type textarea "[DOMAIN_NAME]("rightArrow") helper.moveUp(5)"
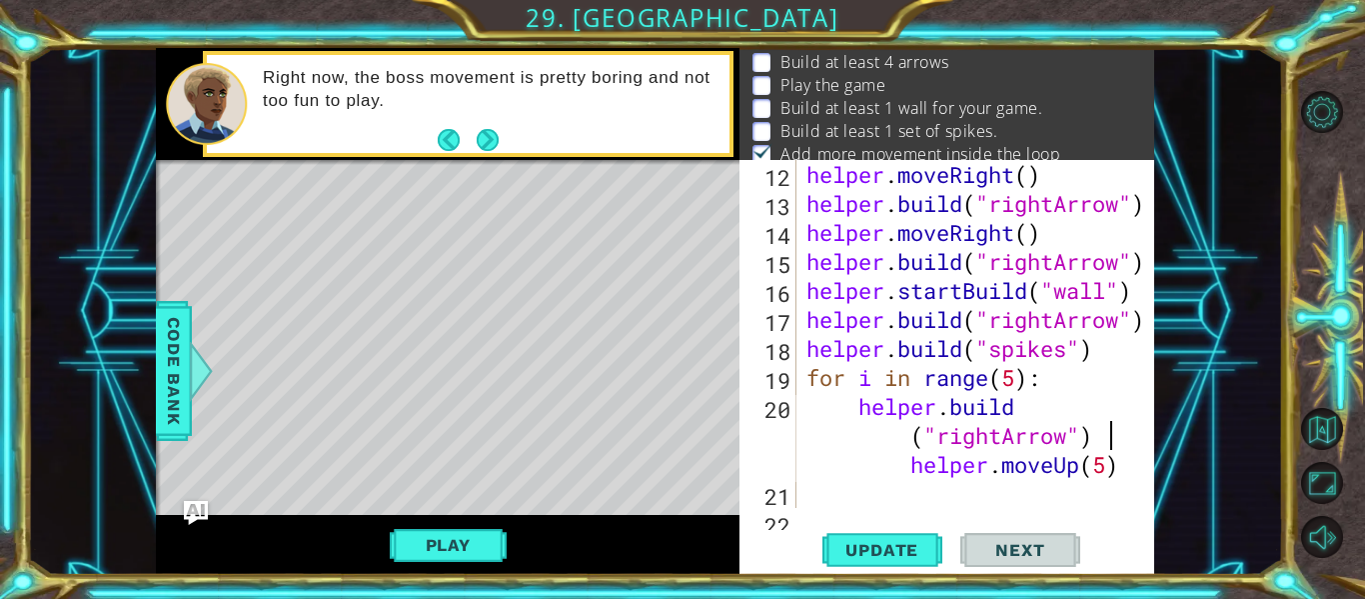
scroll to position [0, 20]
click at [911, 550] on span "Update" at bounding box center [881, 550] width 113 height 20
click at [1110, 474] on div "helper . moveRight ( ) helper . build ( "rightArrow" ) helper . moveRight ( ) h…" at bounding box center [981, 363] width 358 height 406
click at [886, 543] on span "Update" at bounding box center [881, 550] width 113 height 20
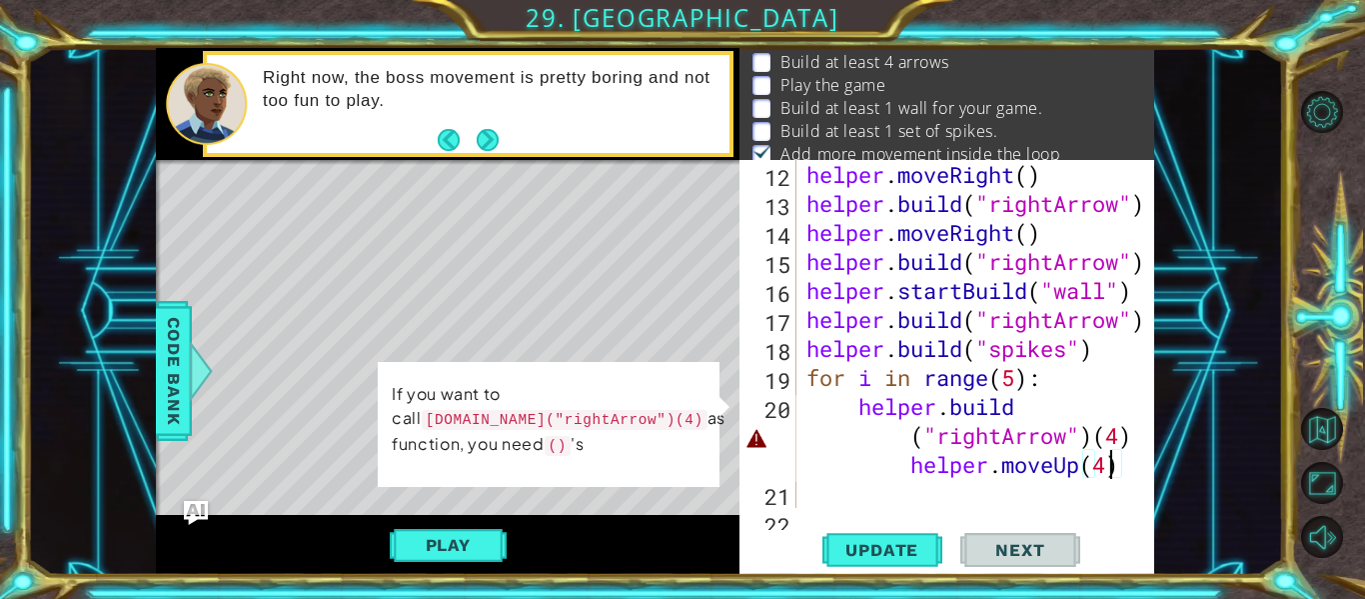
click at [1134, 448] on div at bounding box center [1140, 145] width 20 height 782
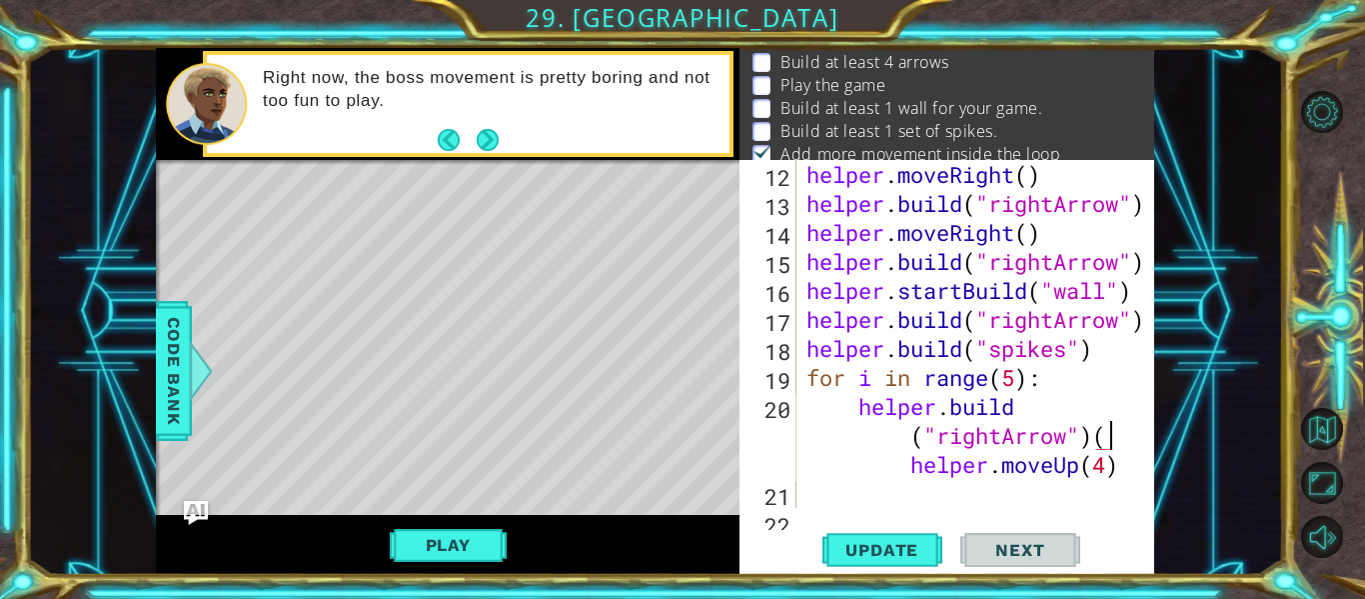
type textarea "[DOMAIN_NAME]("rightArrow") helper.moveUp(4)"
click at [1128, 480] on div "helper . moveRight ( ) helper . build ( "rightArrow" ) helper . moveRight ( ) h…" at bounding box center [981, 363] width 358 height 406
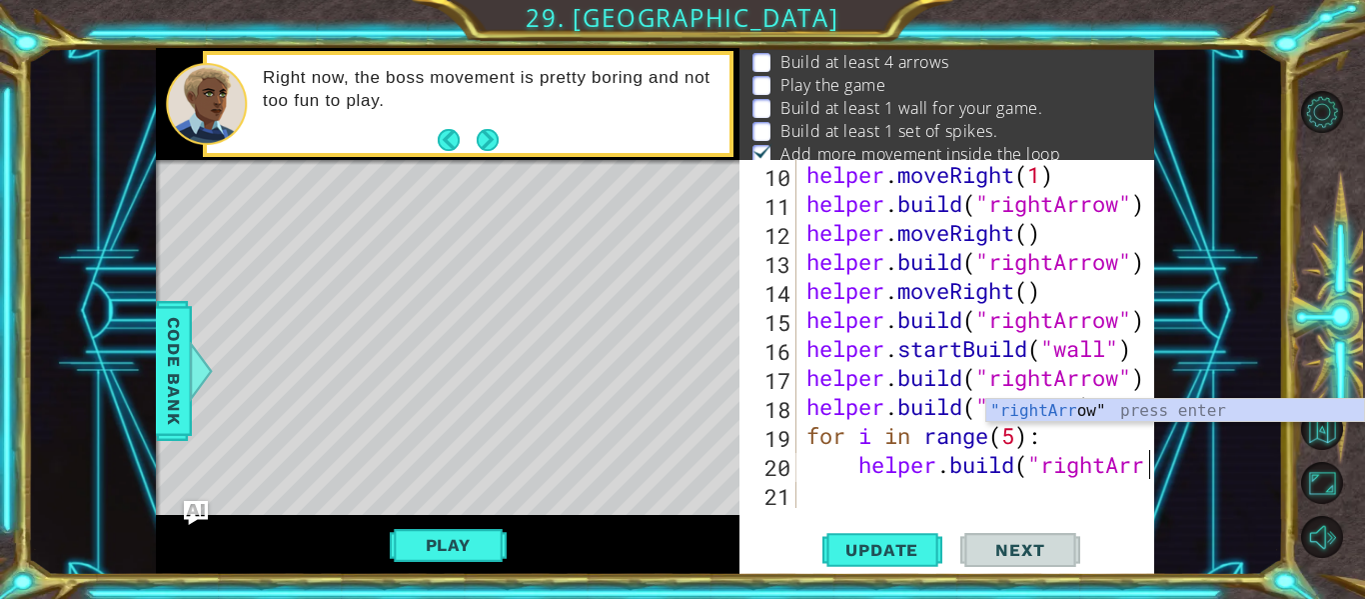
scroll to position [348, 0]
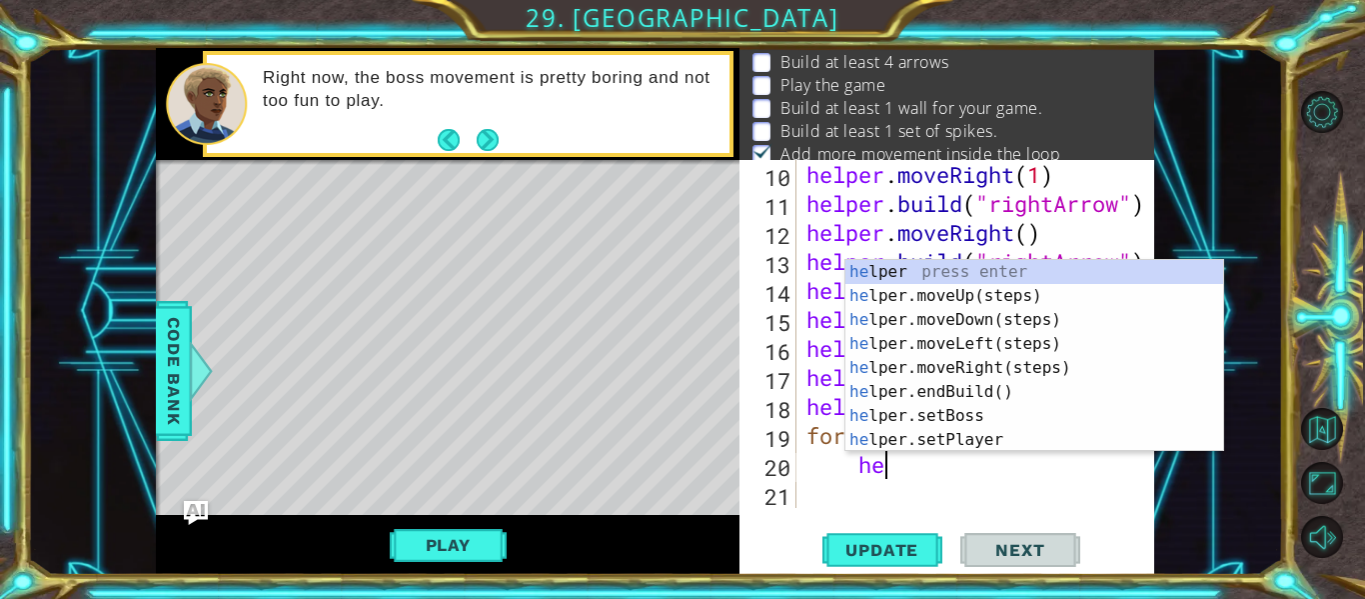
type textarea "h"
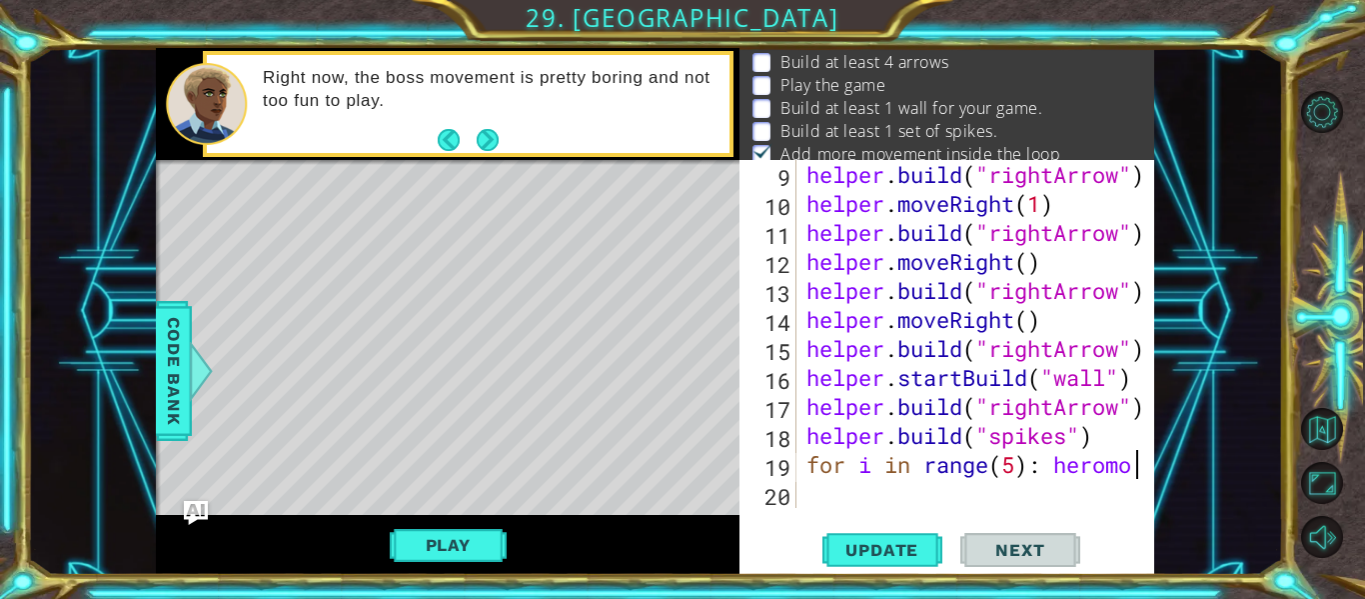
scroll to position [0, 13]
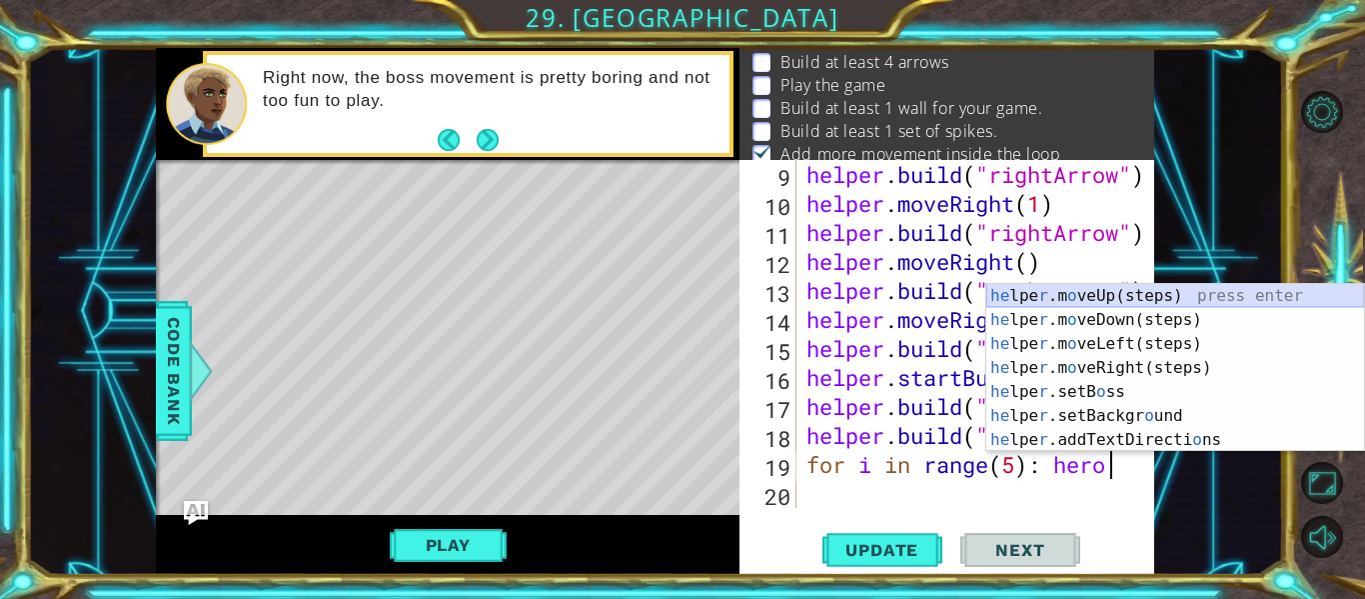
click at [1075, 298] on div "he lpe r .m o veUp(steps) press enter he lpe r .m o veDown(steps) press enter h…" at bounding box center [1175, 392] width 378 height 216
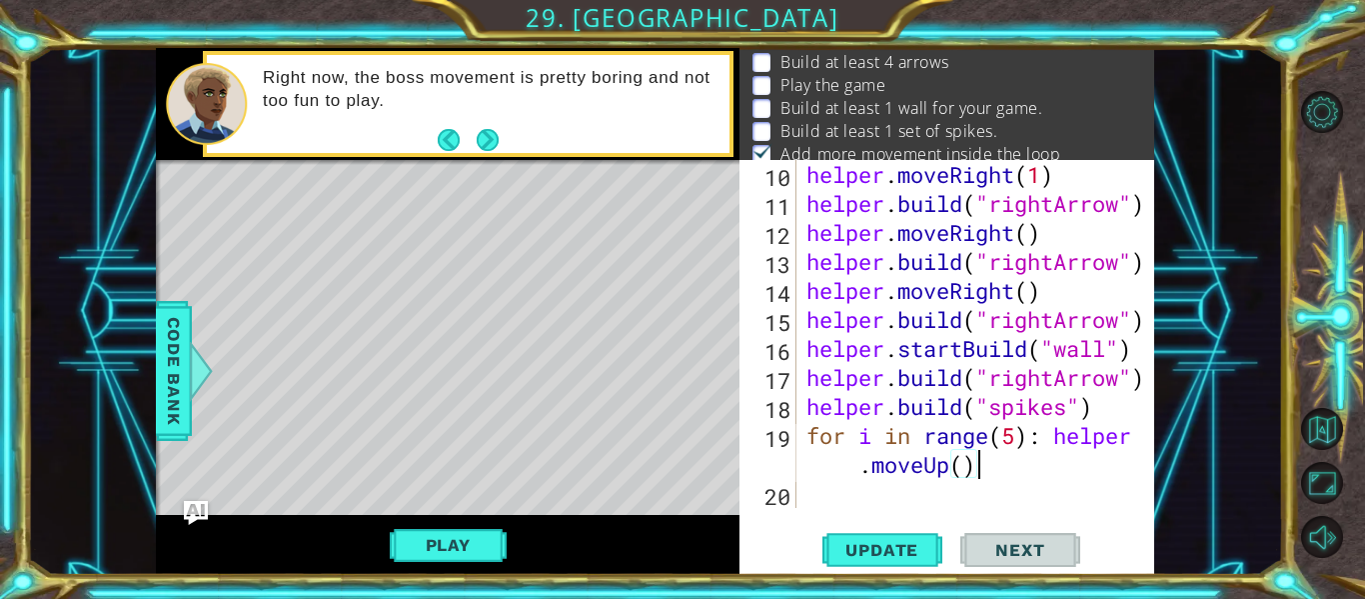
scroll to position [348, 0]
click at [965, 479] on div "helper . moveRight ( 1 ) helper . build ( "rightArrow" ) helper . moveRight ( )…" at bounding box center [981, 363] width 358 height 406
click at [996, 476] on div "helper . moveRight ( 1 ) helper . build ( "rightArrow" ) helper . moveRight ( )…" at bounding box center [981, 363] width 358 height 406
type textarea "for i in range(5): helper.moveUp(6)"
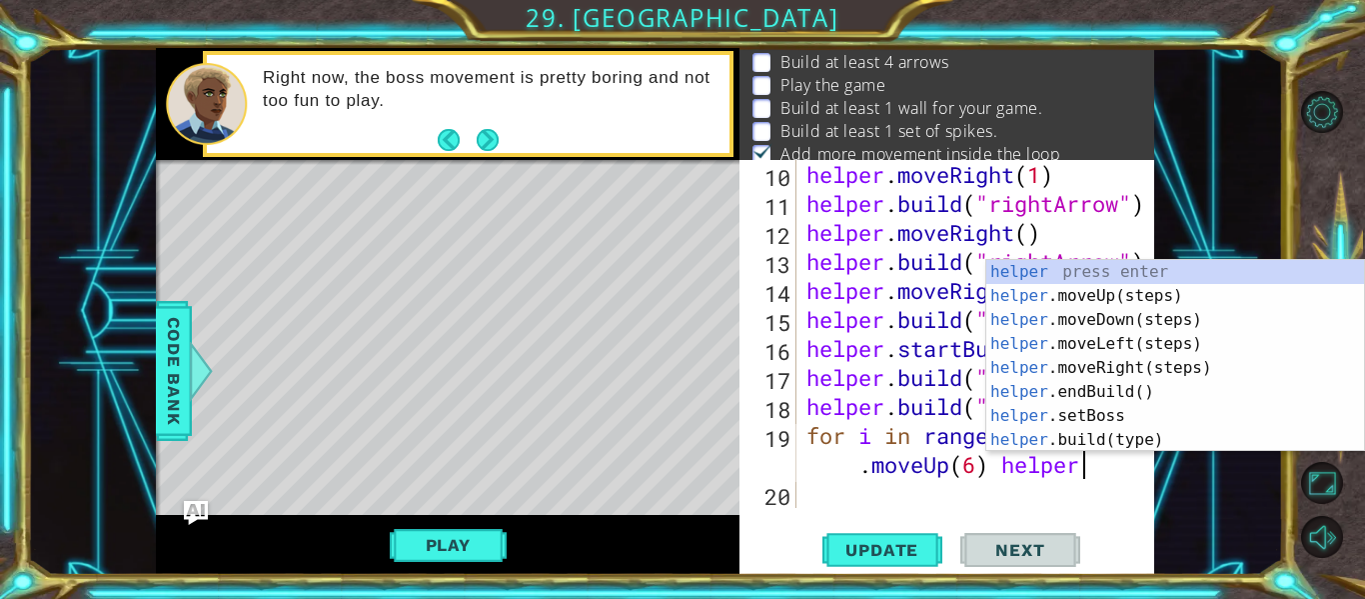
scroll to position [0, 24]
click at [1107, 442] on div "helper press enter helper .moveUp(steps) press enter helper .moveDown(steps) pr…" at bounding box center [1175, 380] width 378 height 240
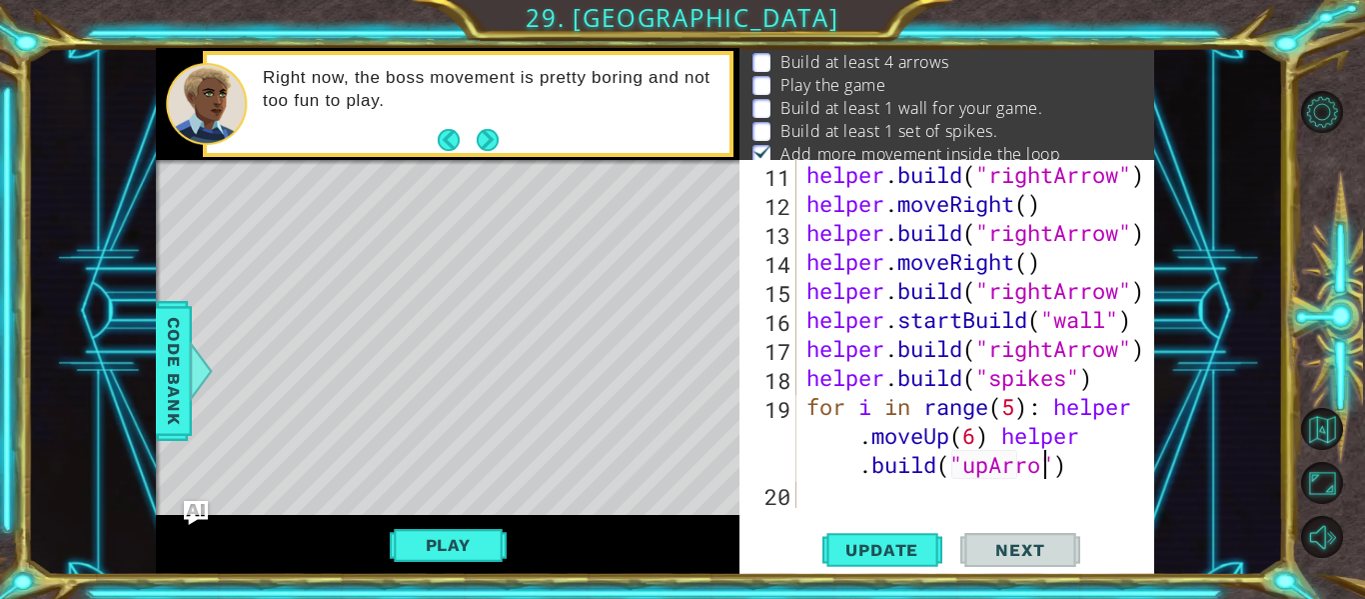
scroll to position [0, 34]
click at [885, 546] on span "Update" at bounding box center [881, 550] width 113 height 20
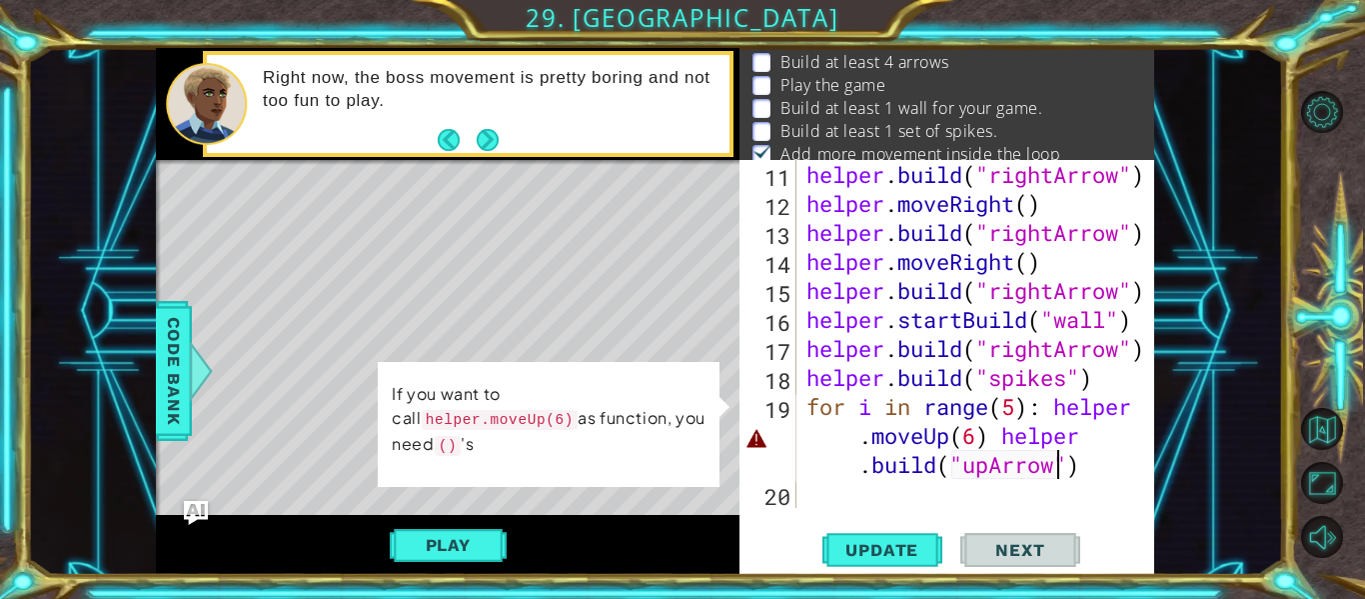
click at [975, 441] on div "helper . build ( "rightArrow" ) helper . moveRight ( ) helper . build ( "rightA…" at bounding box center [981, 363] width 358 height 406
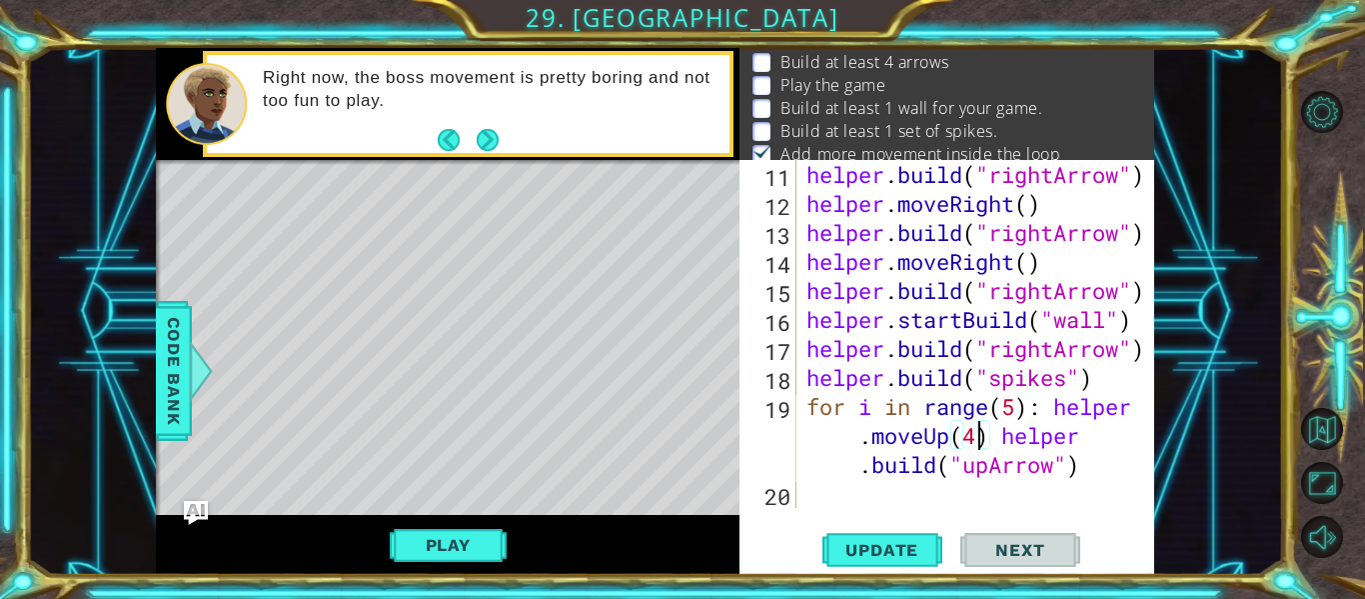
scroll to position [0, 21]
click at [893, 542] on span "Update" at bounding box center [881, 550] width 113 height 20
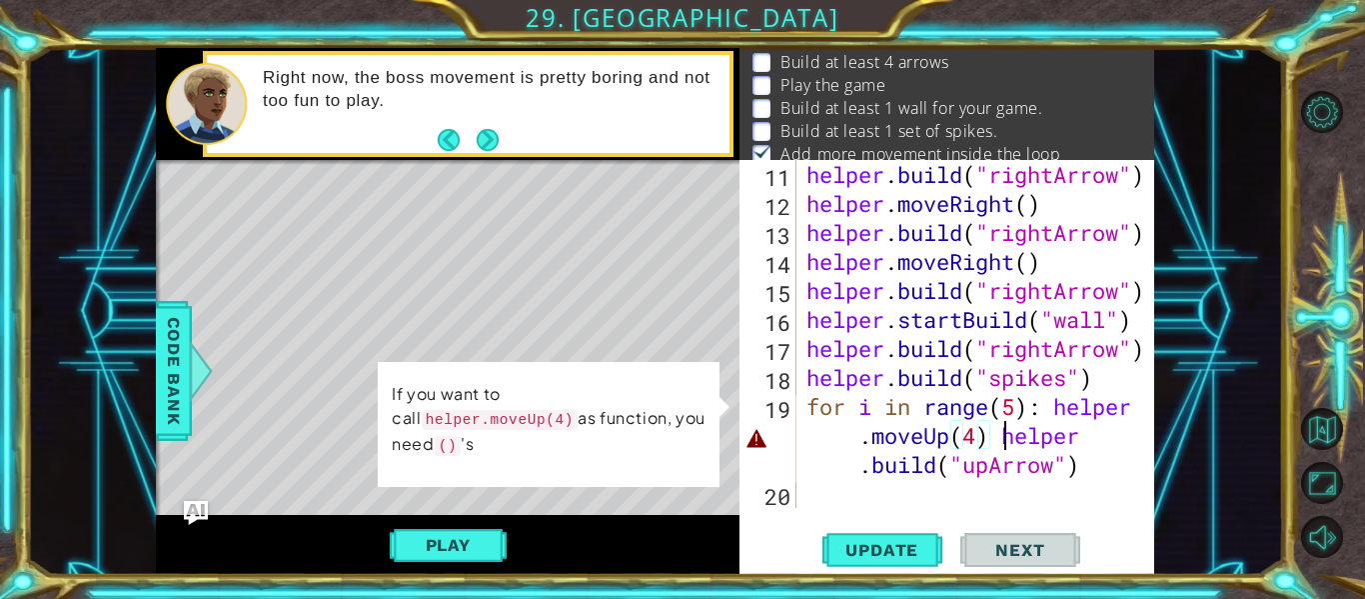
click at [999, 445] on div "helper . build ( "rightArrow" ) helper . moveRight ( ) helper . build ( "rightA…" at bounding box center [981, 363] width 358 height 406
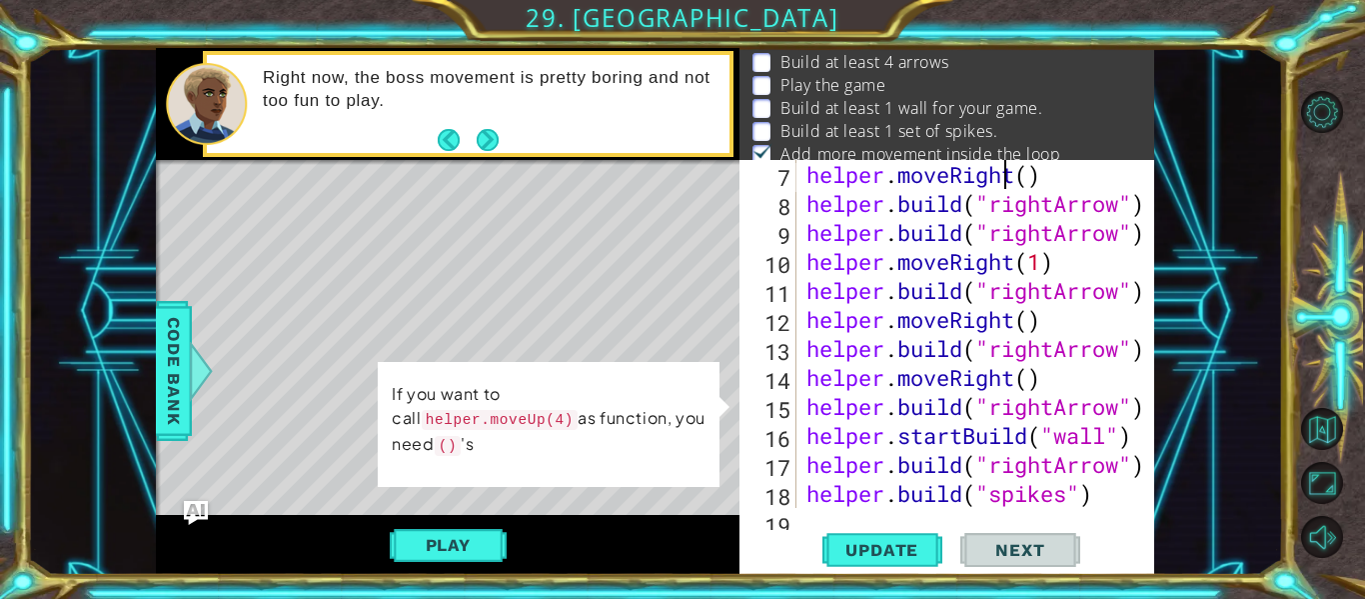
type textarea "# Build your Helper items BELOW this line"
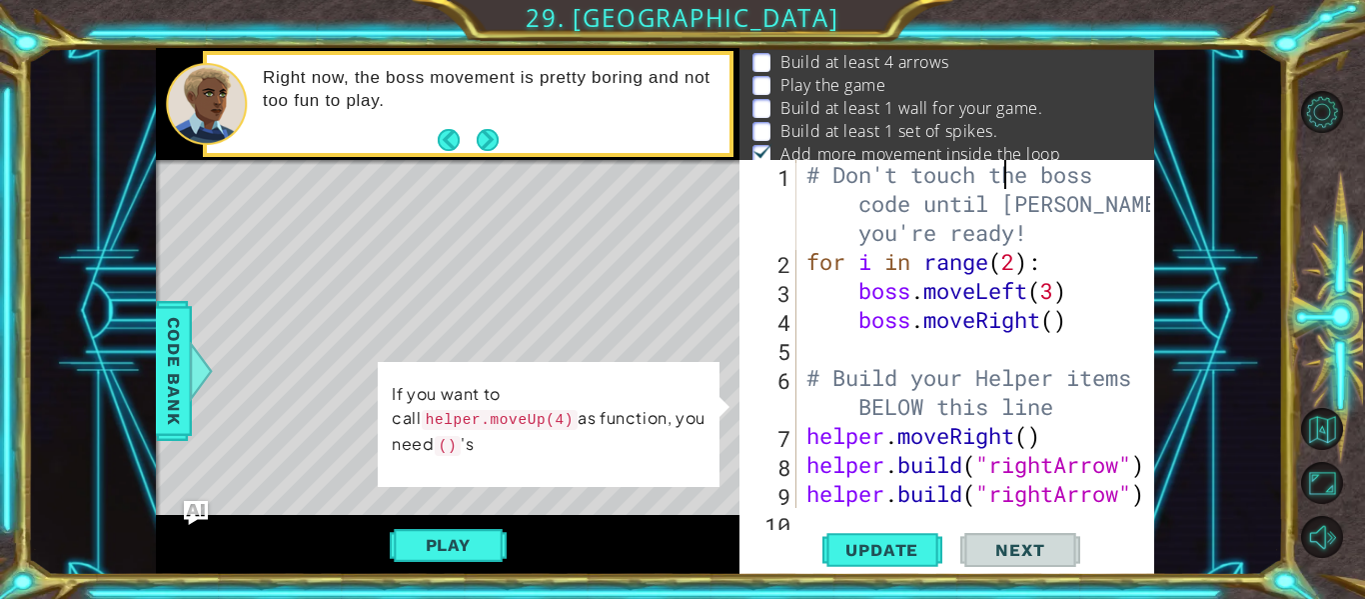
scroll to position [0, 0]
type textarea "boss.moveRight()"
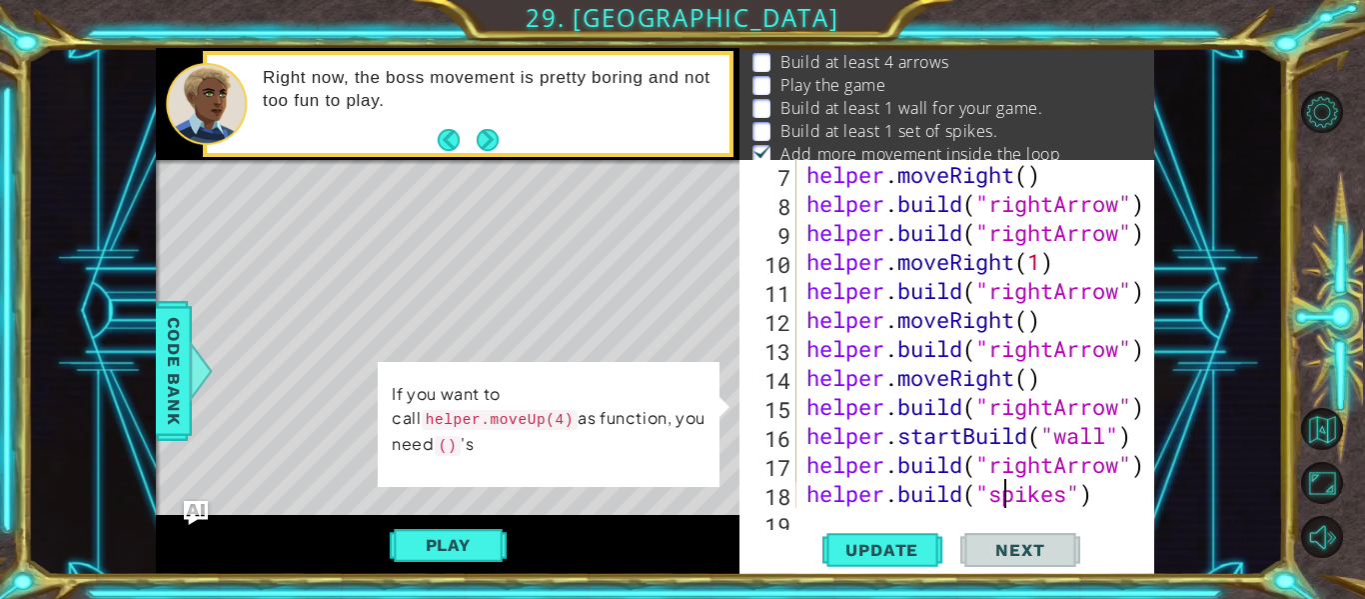
type textarea "for i in range(5): helper.moveUp(4) [DOMAIN_NAME]("upArrow")"
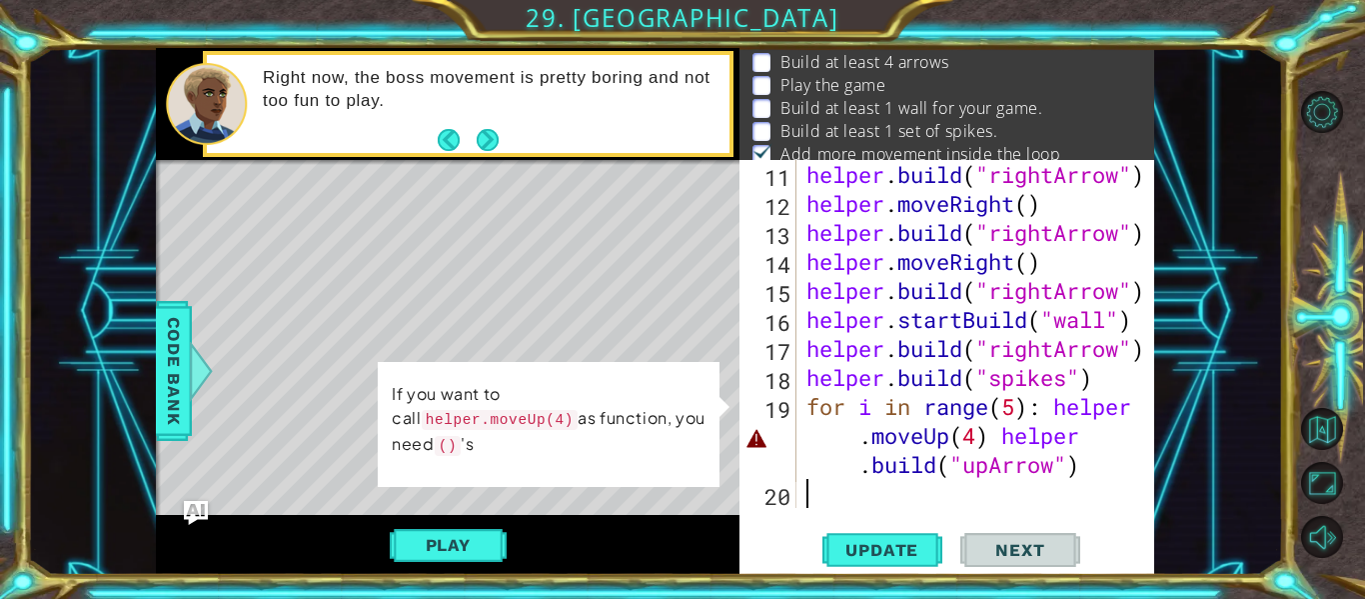
scroll to position [377, 0]
click at [1079, 476] on div "helper . build ( "rightArrow" ) helper . moveRight ( ) helper . build ( "rightA…" at bounding box center [981, 363] width 358 height 406
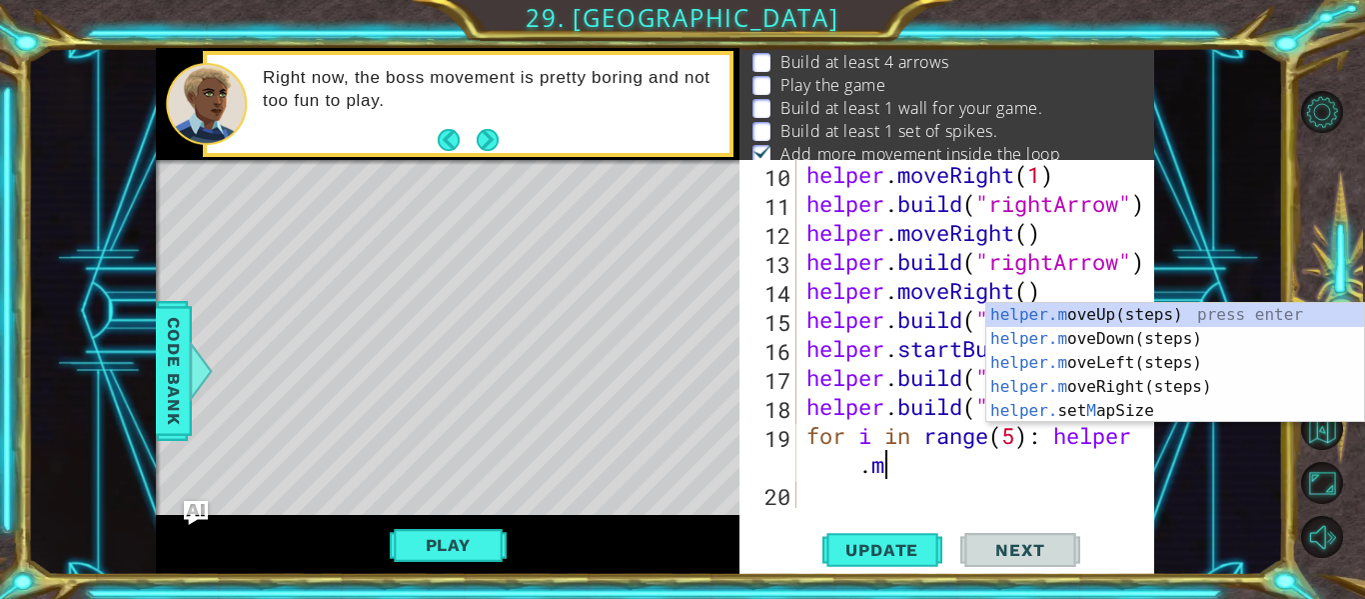
scroll to position [319, 0]
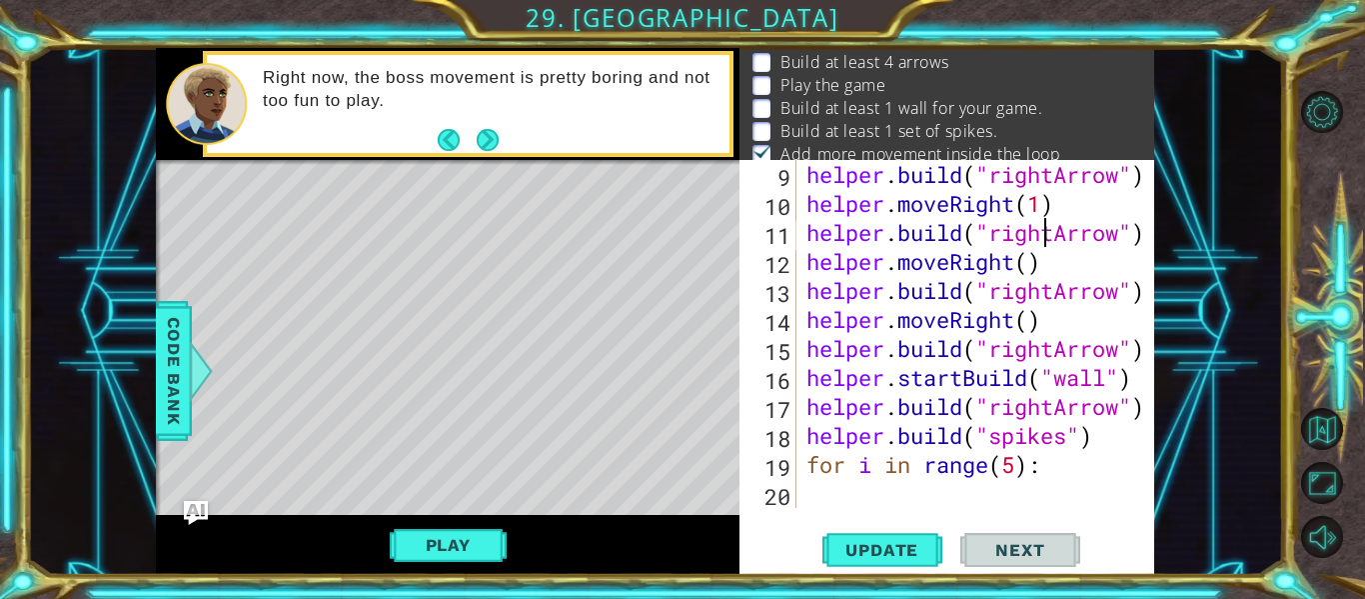
type textarea "# Build your Helper items BELOW this line"
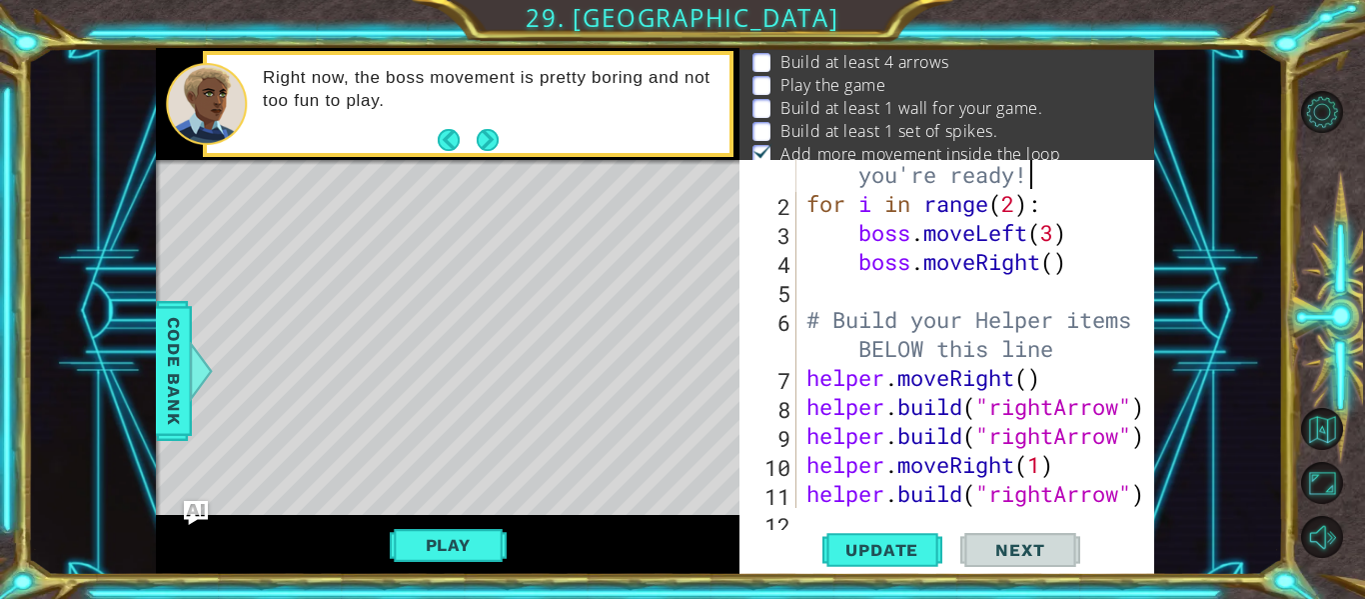
scroll to position [29, 0]
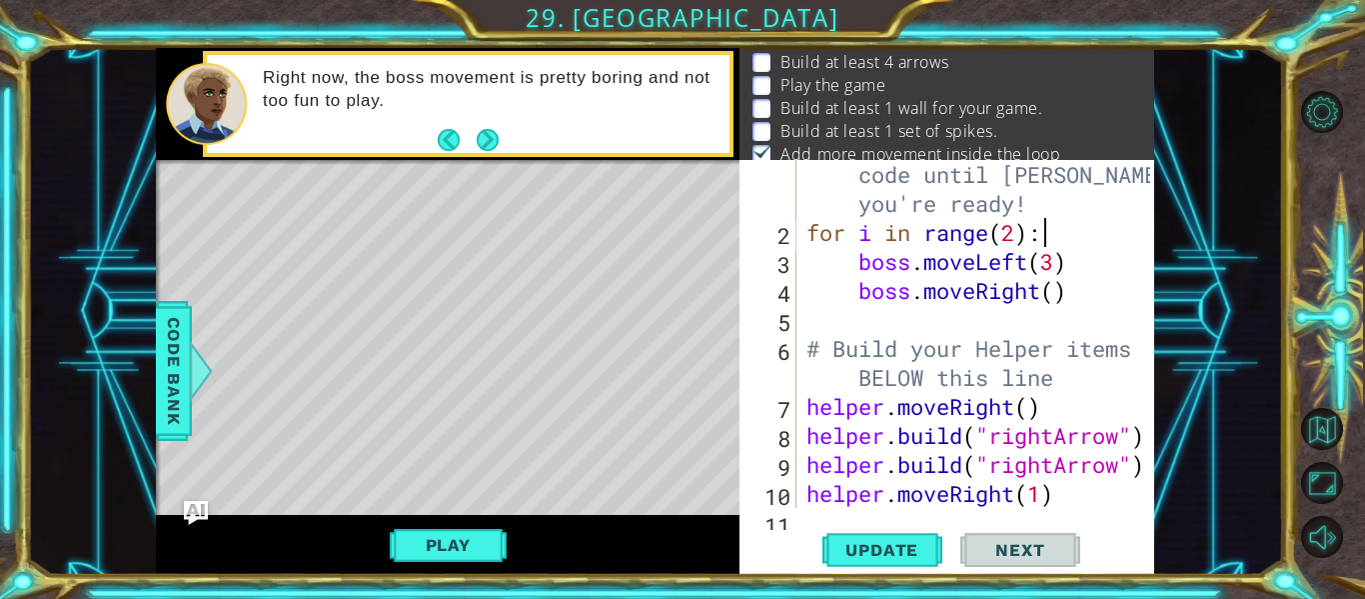
type textarea "boss.moveRight()"
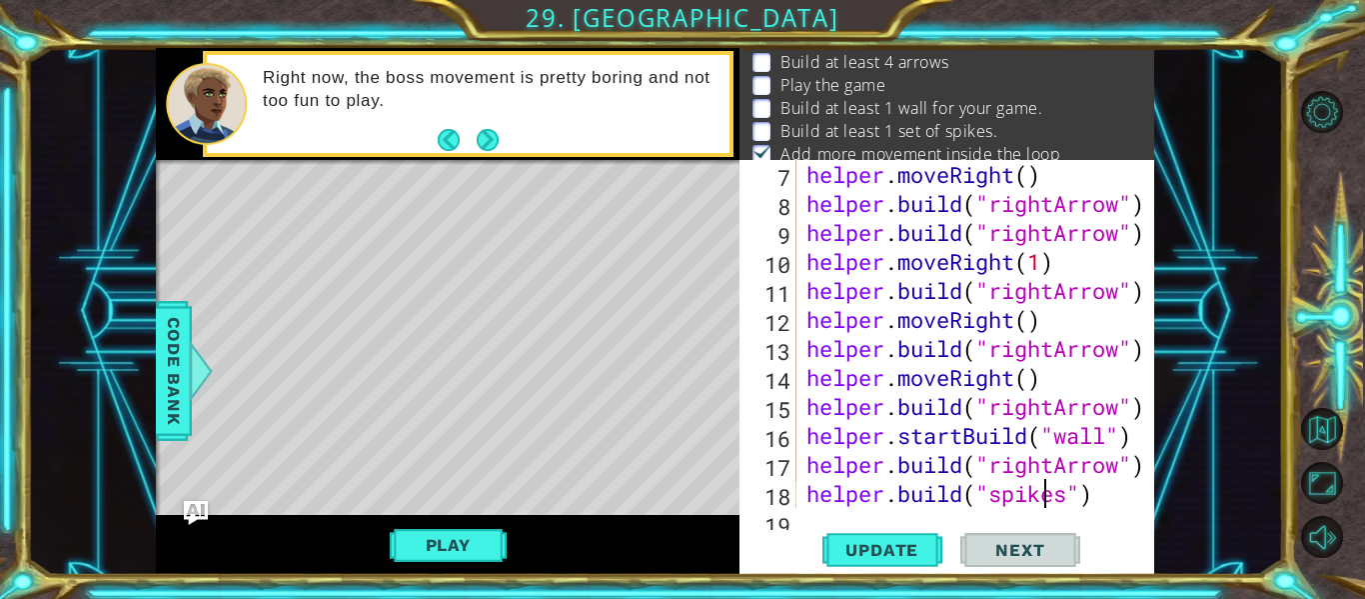
type textarea "for i in range(5):"
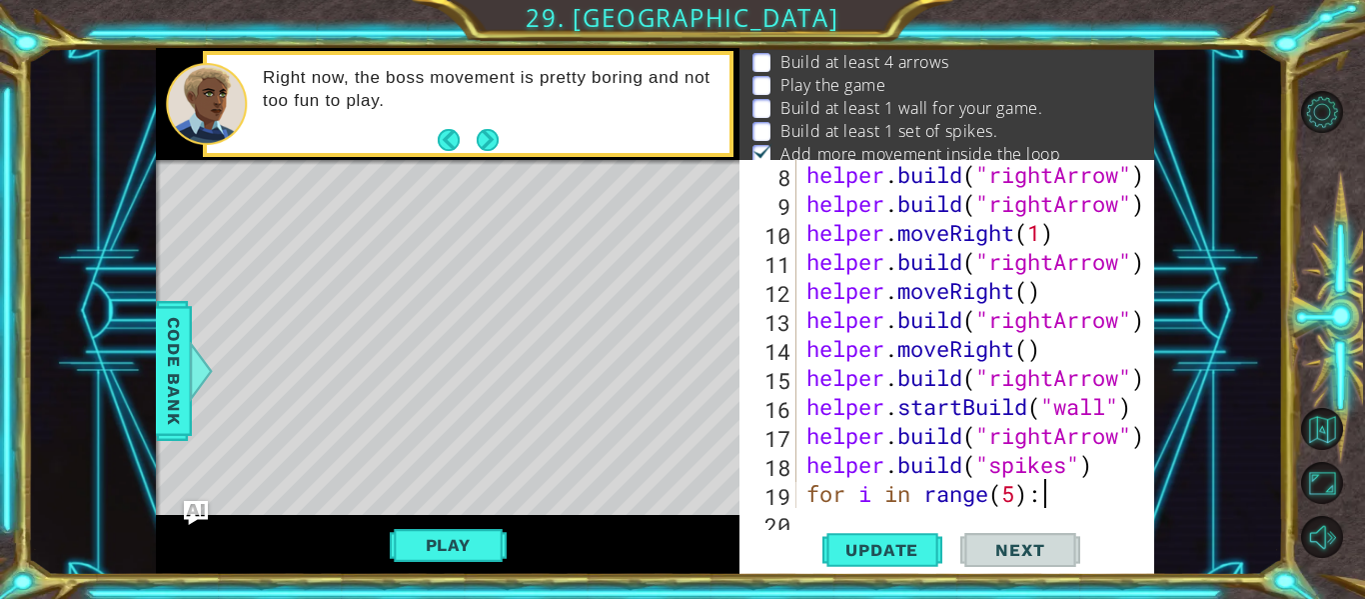
scroll to position [319, 0]
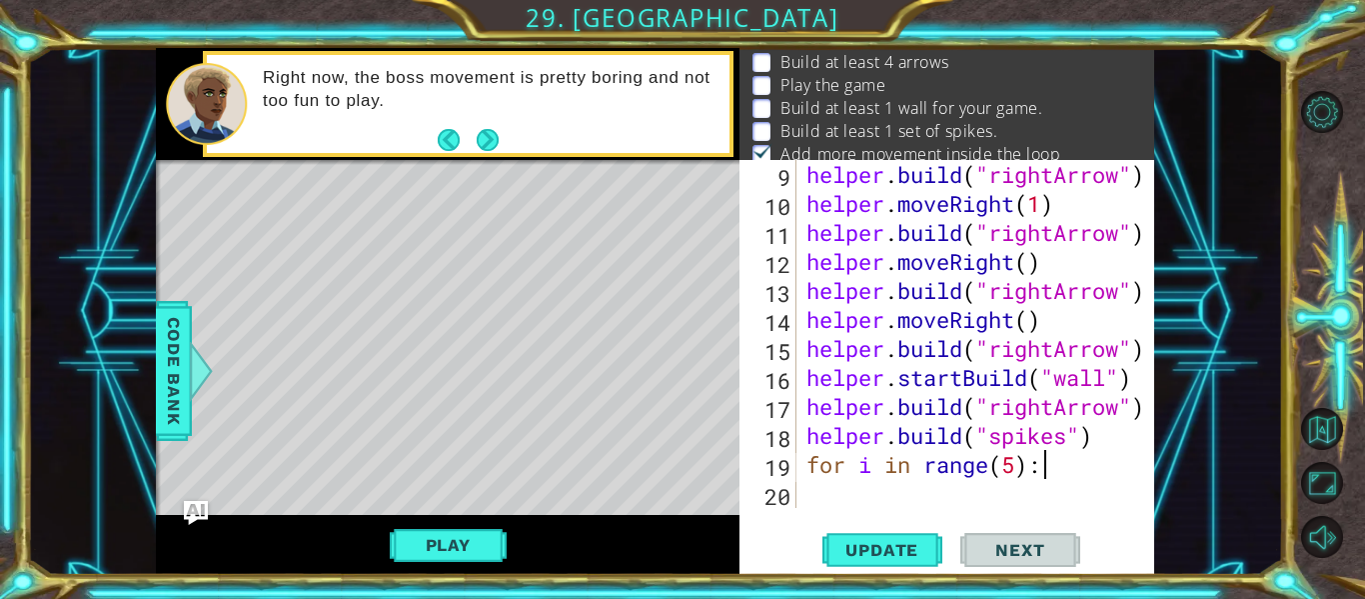
click at [1022, 463] on div "helper . build ( "rightArrow" ) helper . moveRight ( 1 ) helper . build ( "righ…" at bounding box center [981, 363] width 358 height 406
click at [1046, 473] on div "helper . build ( "rightArrow" ) helper . moveRight ( 1 ) helper . build ( "righ…" at bounding box center [981, 363] width 358 height 406
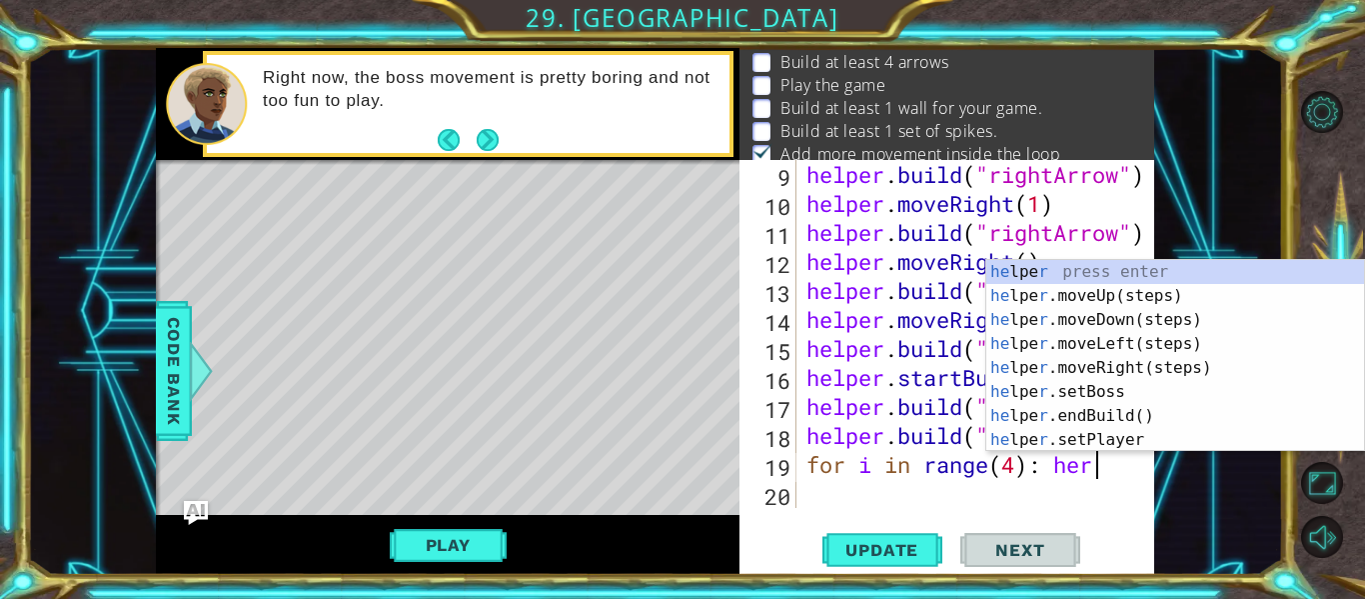
scroll to position [0, 13]
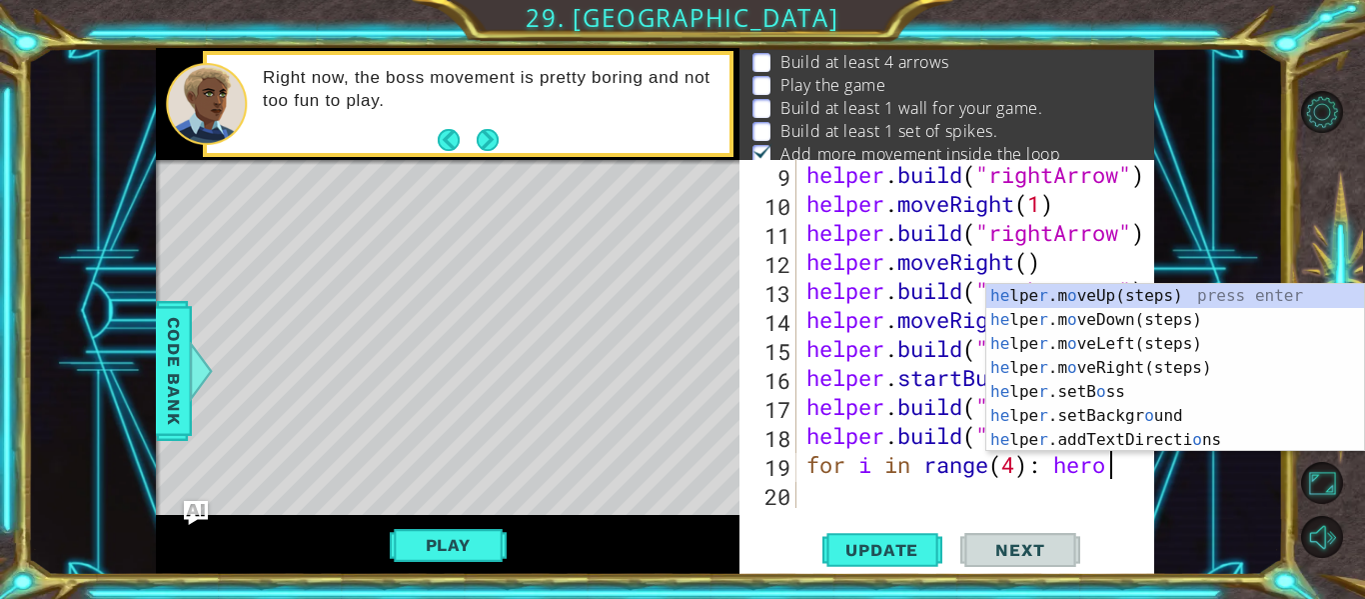
click at [1020, 475] on div "helper . build ( "rightArrow" ) helper . moveRight ( 1 ) helper . build ( "righ…" at bounding box center [981, 363] width 358 height 406
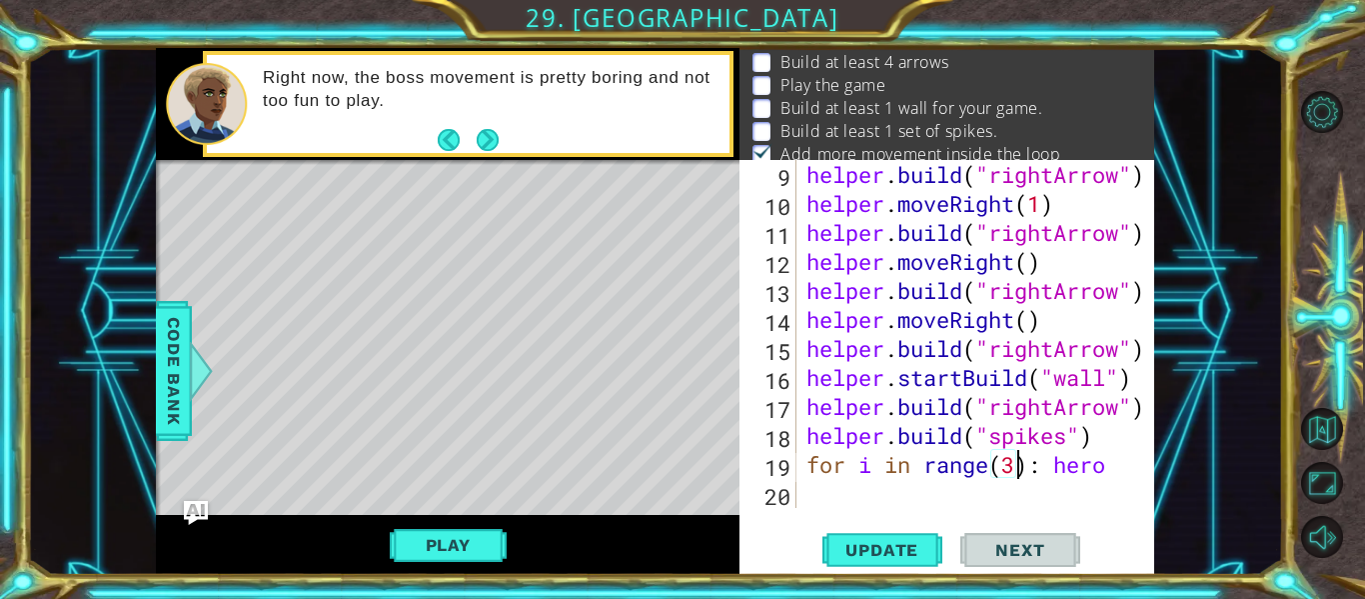
scroll to position [0, 10]
click at [1115, 479] on div "helper . build ( "rightArrow" ) helper . moveRight ( 1 ) helper . build ( "righ…" at bounding box center [981, 363] width 358 height 406
type textarea "for i in range(3):"
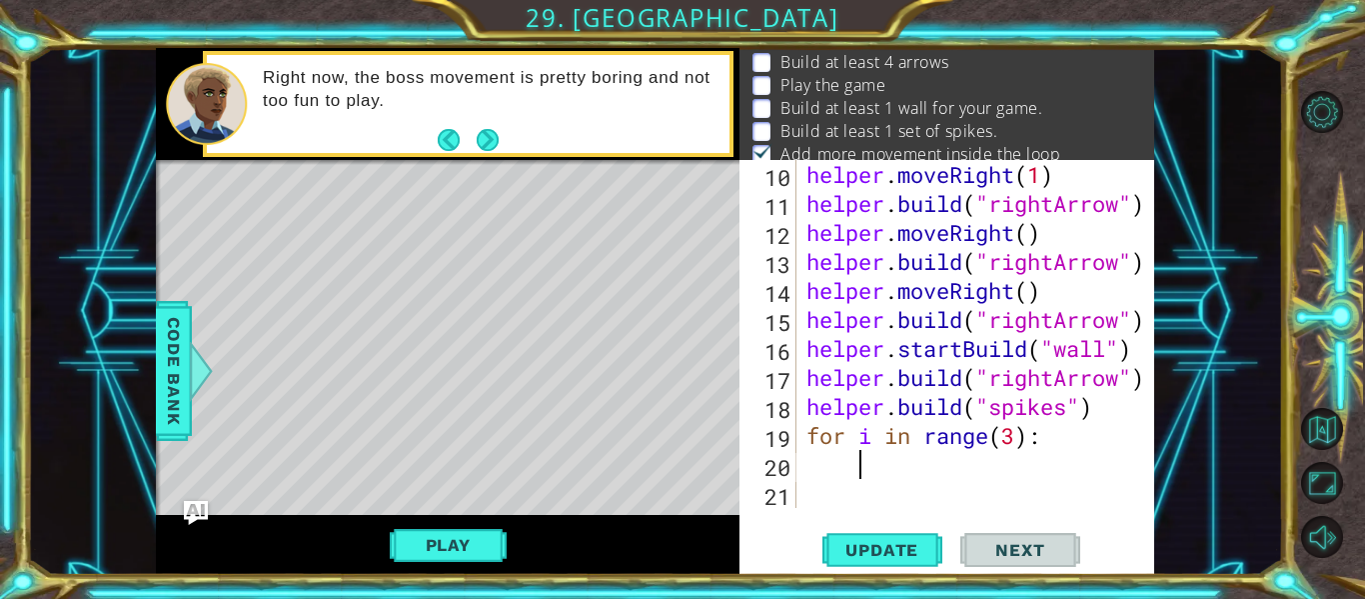
scroll to position [348, 0]
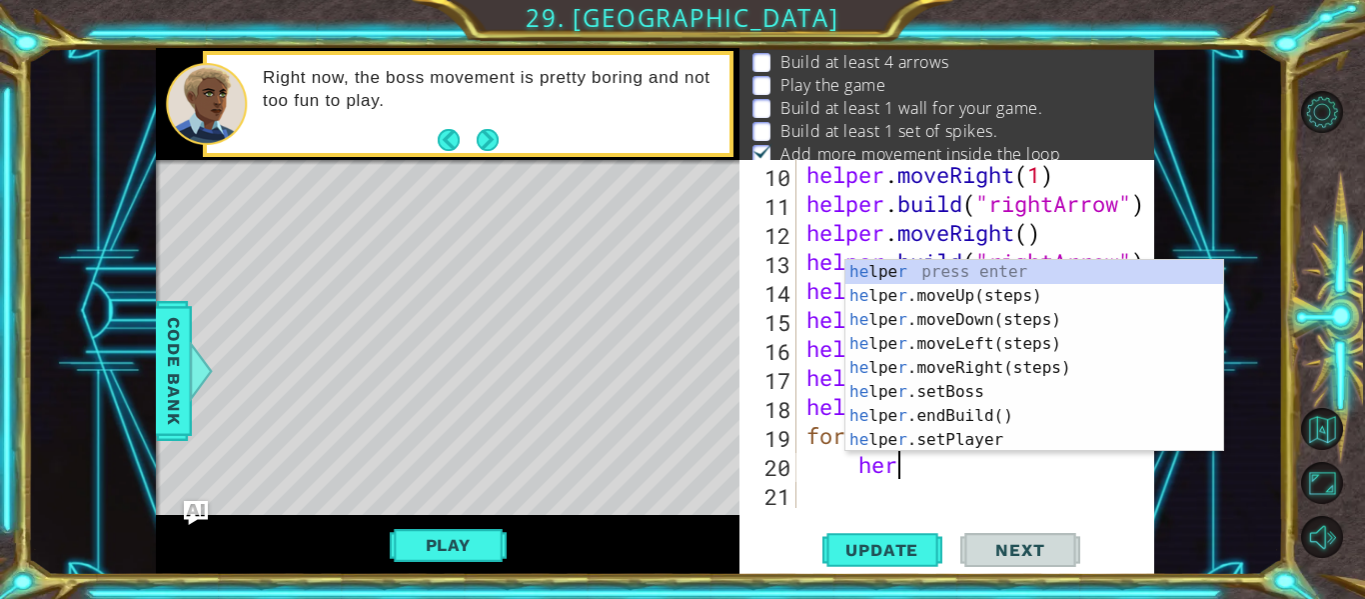
type textarea "hero"
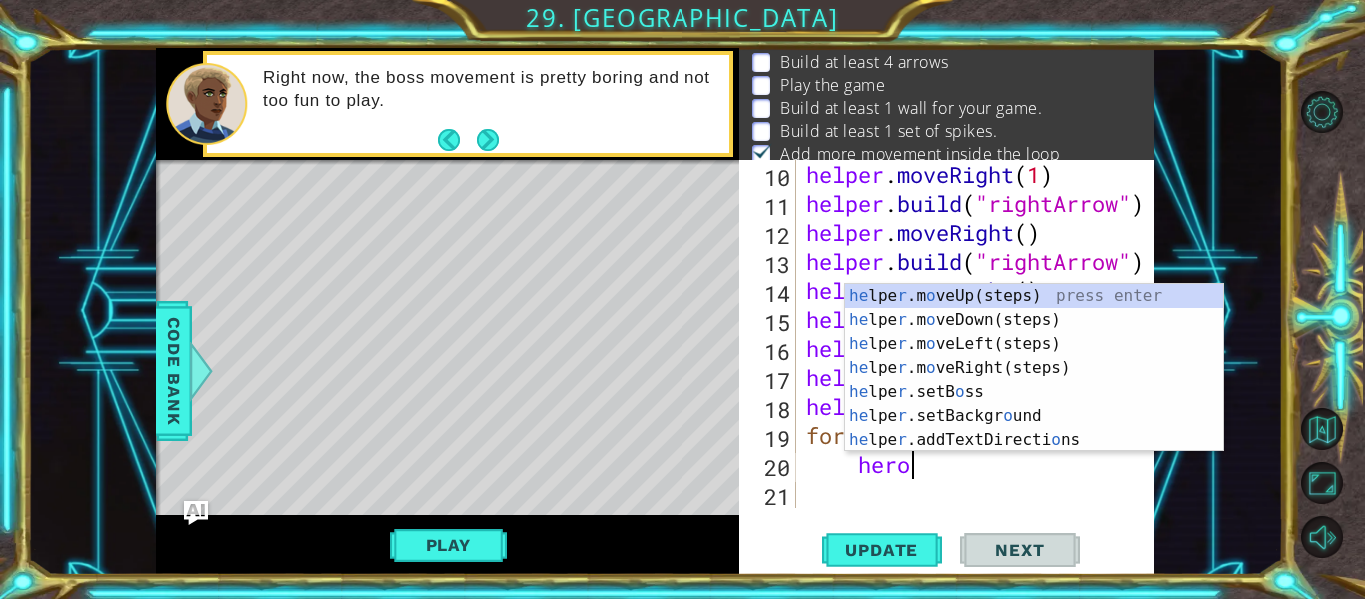
scroll to position [0, 4]
click at [1030, 299] on div "he lpe r .m o veUp(steps) press enter he lpe r .m o veDown(steps) press enter h…" at bounding box center [1034, 392] width 378 height 216
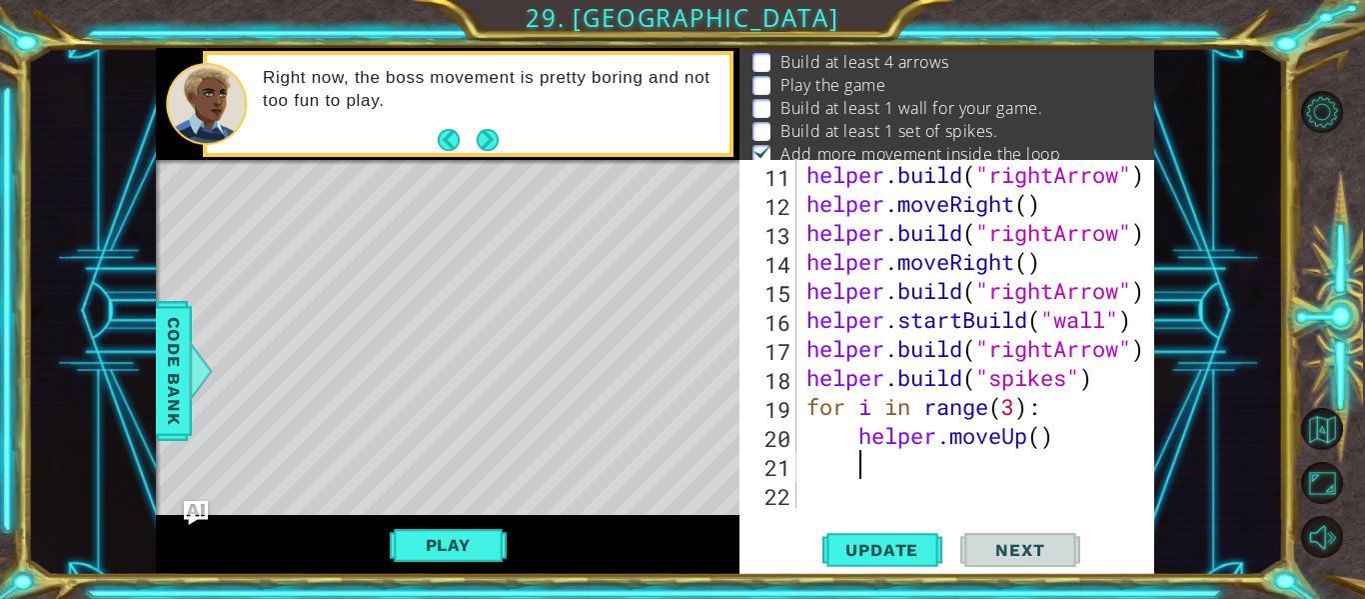
scroll to position [377, 0]
click at [1042, 442] on div "helper . build ( "rightArrow" ) helper . moveRight ( ) helper . build ( "rightA…" at bounding box center [981, 363] width 358 height 406
type textarea "helper.moveUp(4)"
click at [1071, 439] on div "helper . build ( "rightArrow" ) helper . moveRight ( ) helper . build ( "rightA…" at bounding box center [981, 363] width 358 height 406
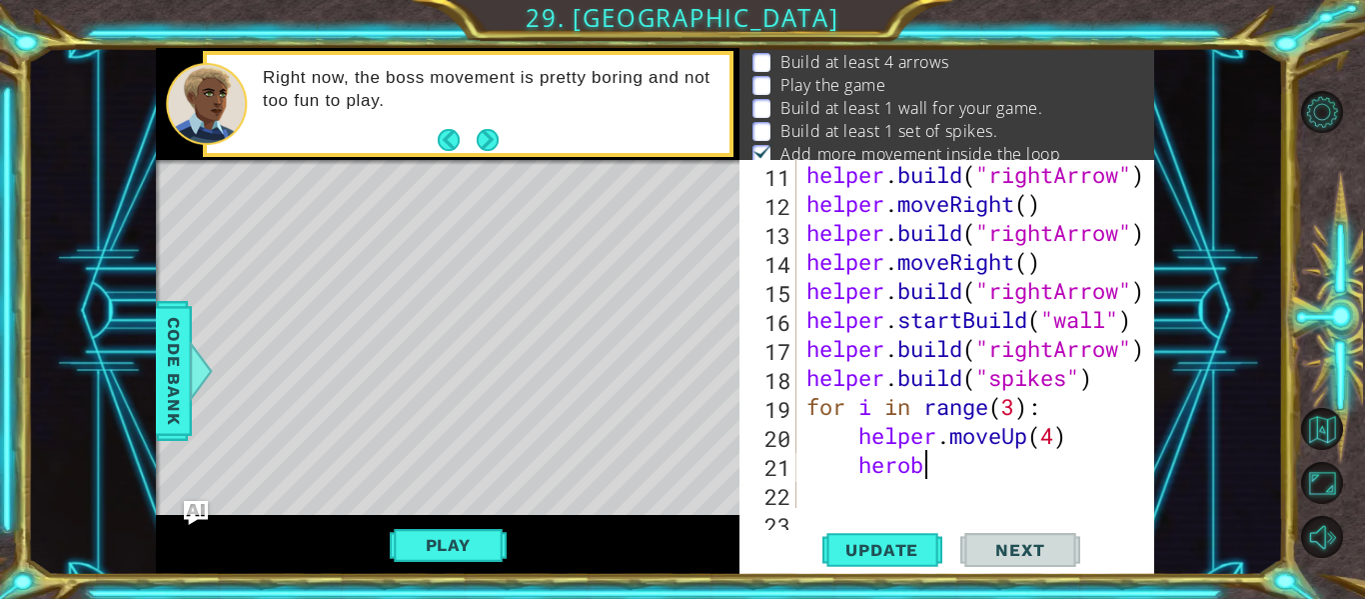
scroll to position [0, 4]
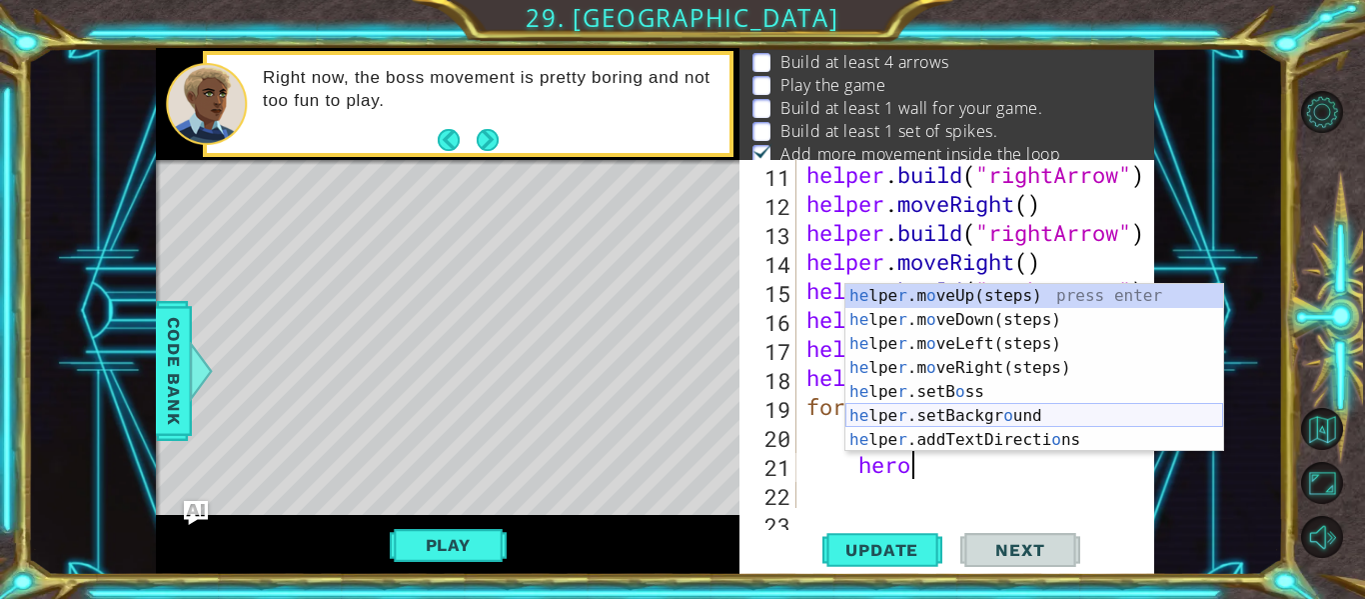
type textarea "h"
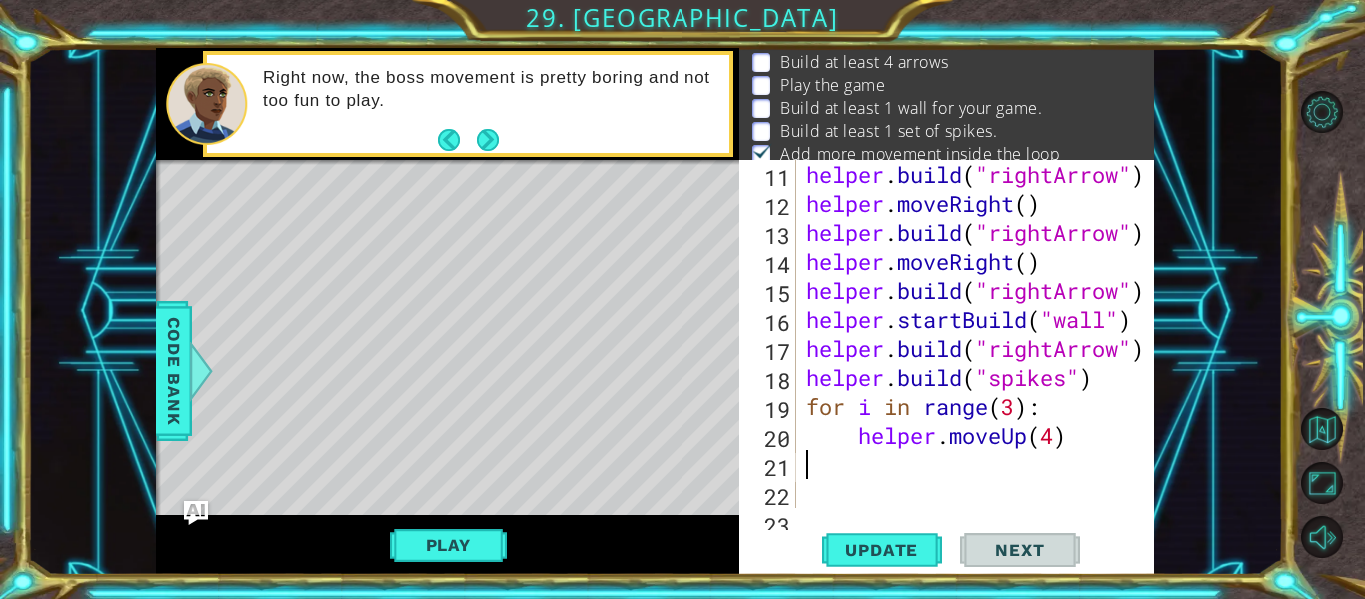
scroll to position [0, 0]
click at [1070, 435] on div "helper . build ( "rightArrow" ) helper . moveRight ( ) helper . build ( "rightA…" at bounding box center [981, 363] width 358 height 406
type textarea "helper.moveUp(4)"
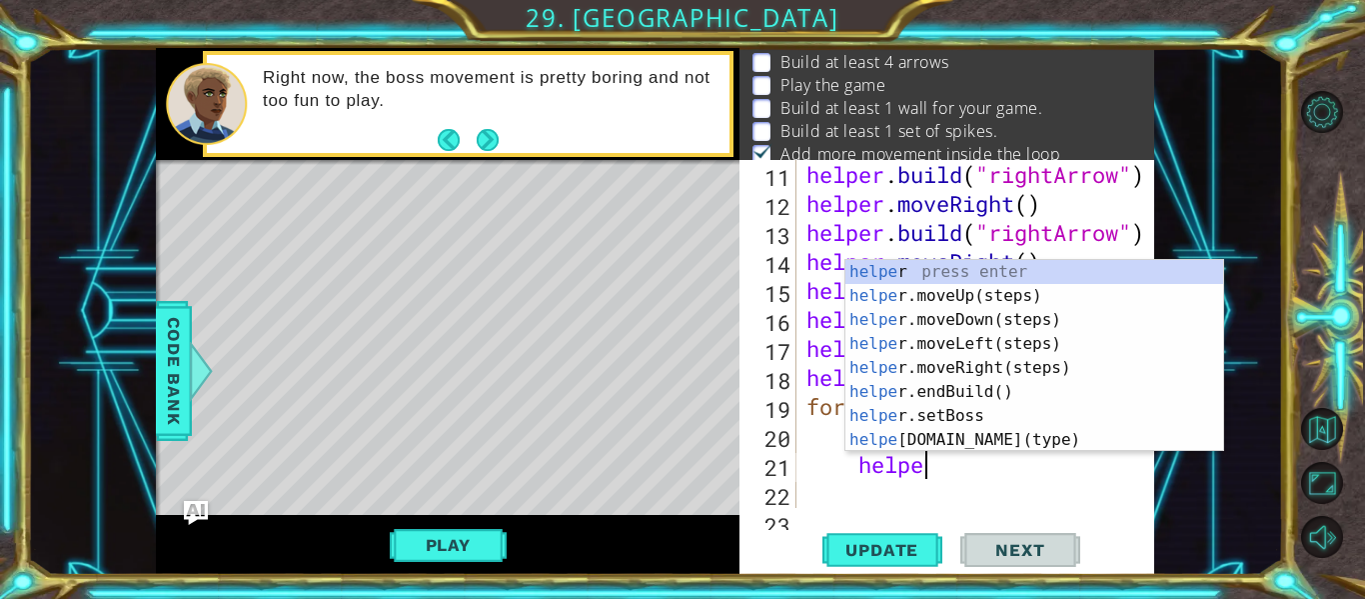
scroll to position [0, 5]
click at [1050, 440] on div "helper press enter helper .moveUp(steps) press enter helper .moveDown(steps) pr…" at bounding box center [1034, 380] width 378 height 240
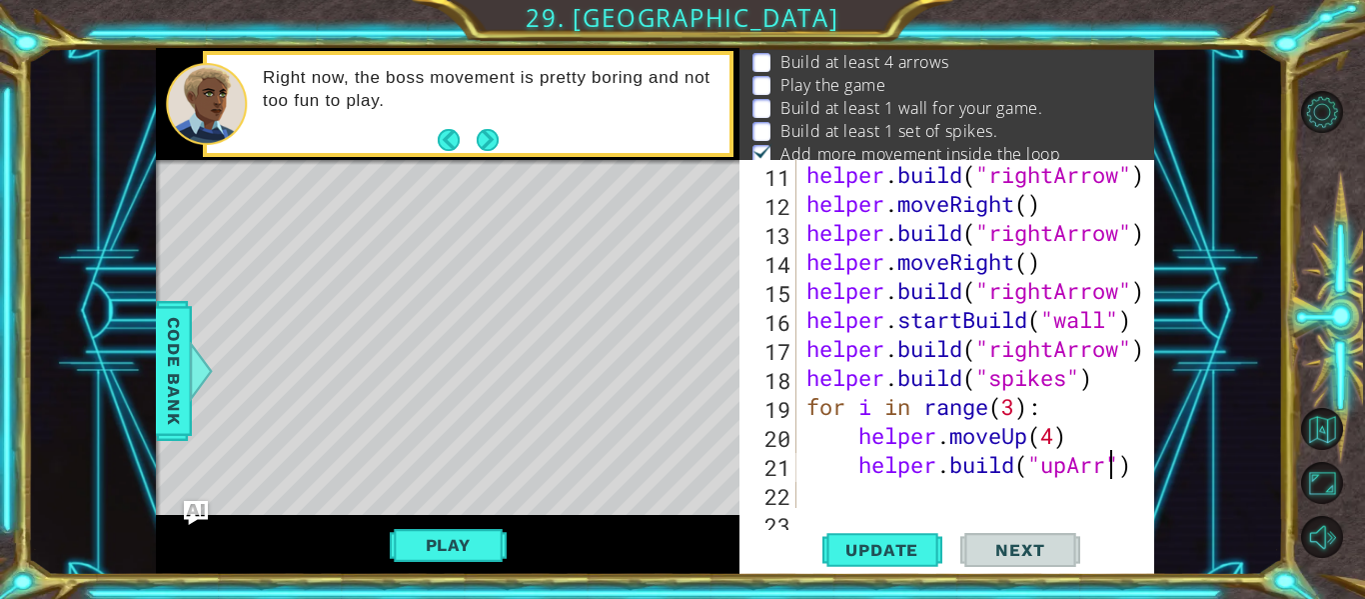
scroll to position [0, 15]
click at [901, 546] on span "Update" at bounding box center [881, 550] width 113 height 20
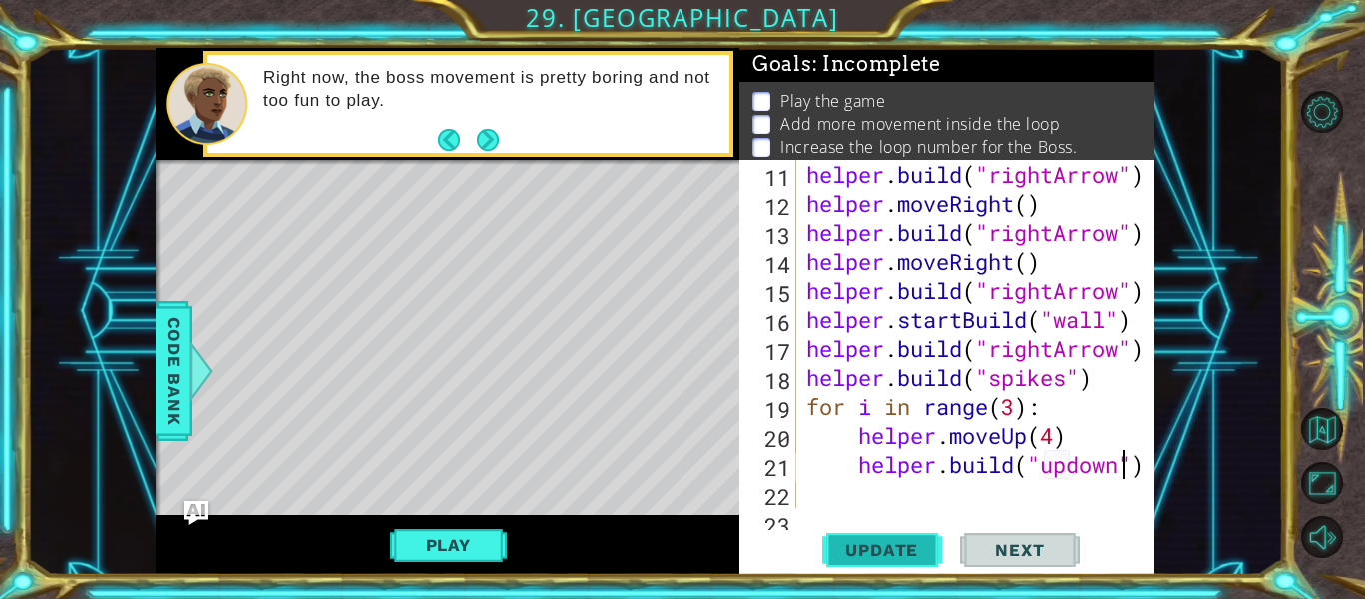
click at [859, 540] on span "Update" at bounding box center [881, 550] width 113 height 20
click at [912, 544] on span "Update" at bounding box center [881, 550] width 113 height 20
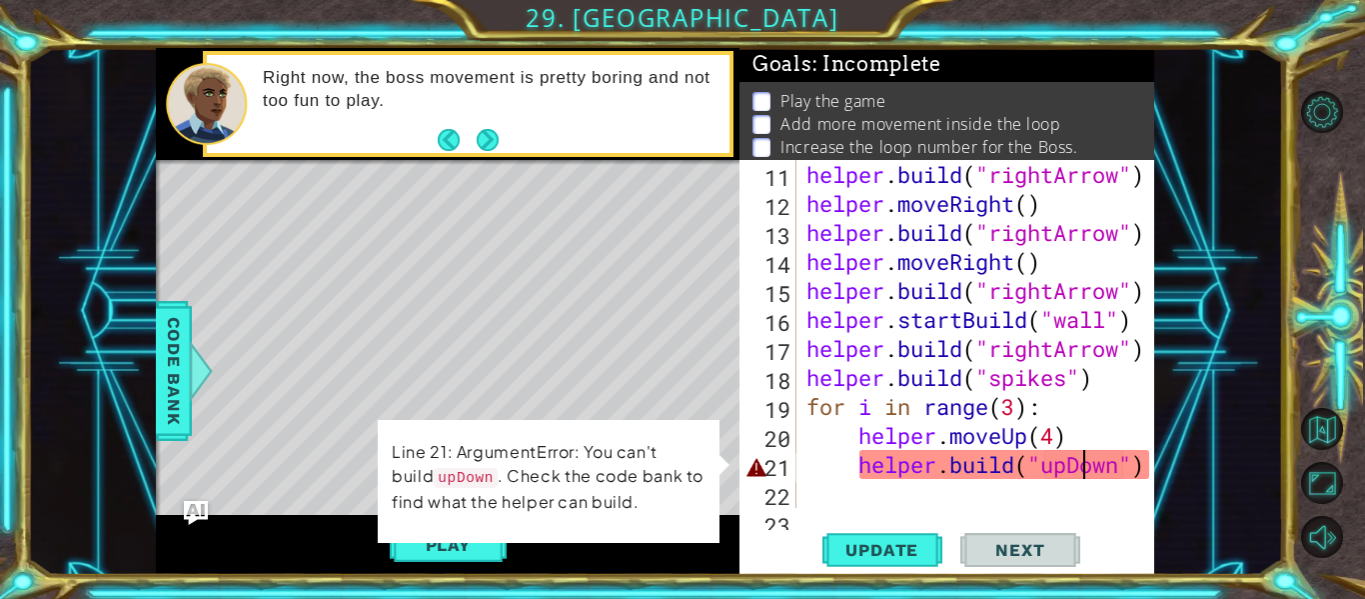
click at [1073, 469] on div "helper . build ( "rightArrow" ) helper . moveRight ( ) helper . build ( "rightA…" at bounding box center [981, 363] width 358 height 406
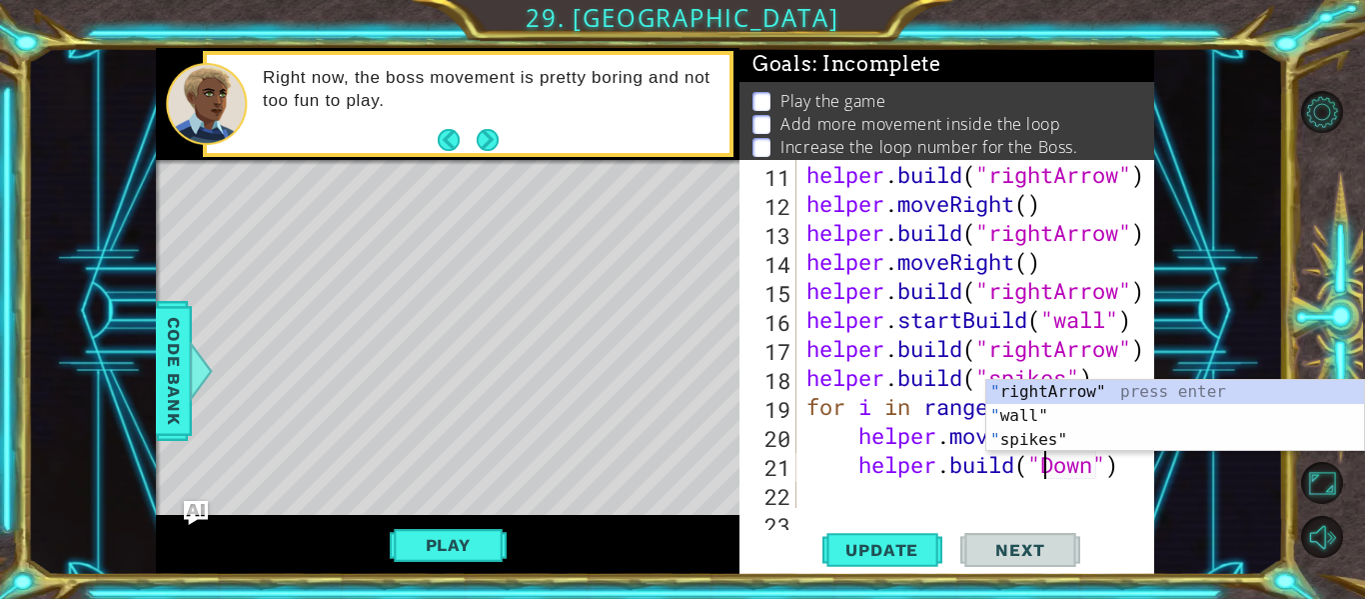
click at [1095, 469] on div "helper . build ( "rightArrow" ) helper . moveRight ( ) helper . build ( "rightA…" at bounding box center [981, 363] width 358 height 406
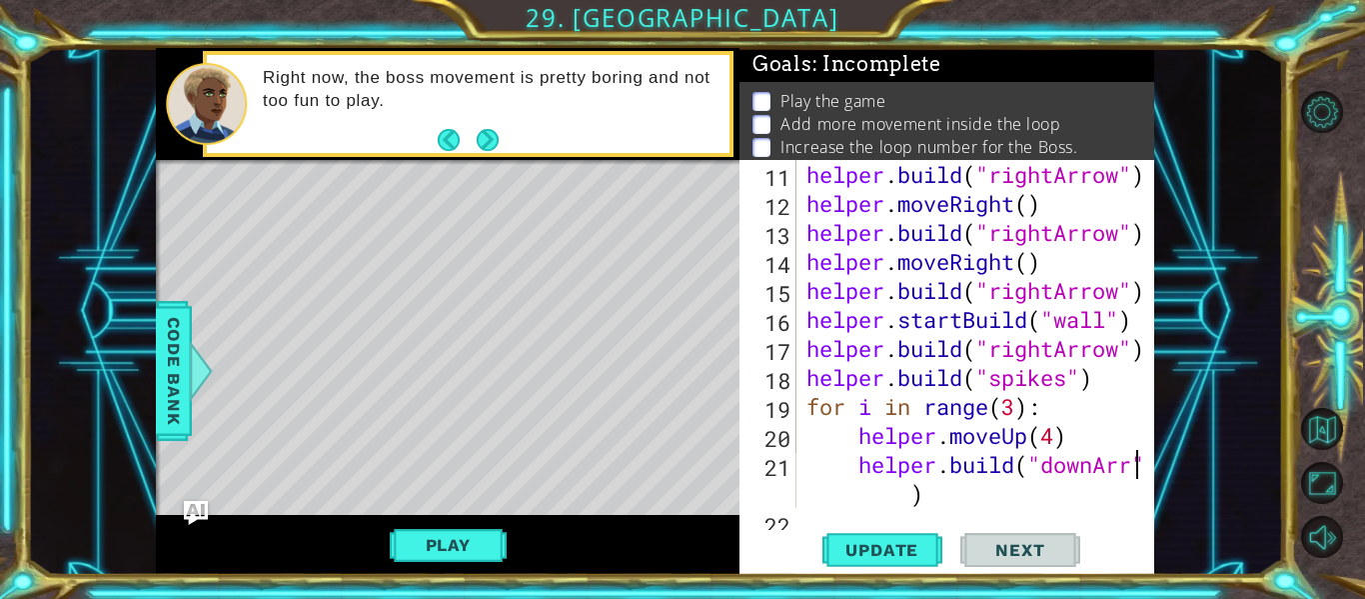
scroll to position [0, 16]
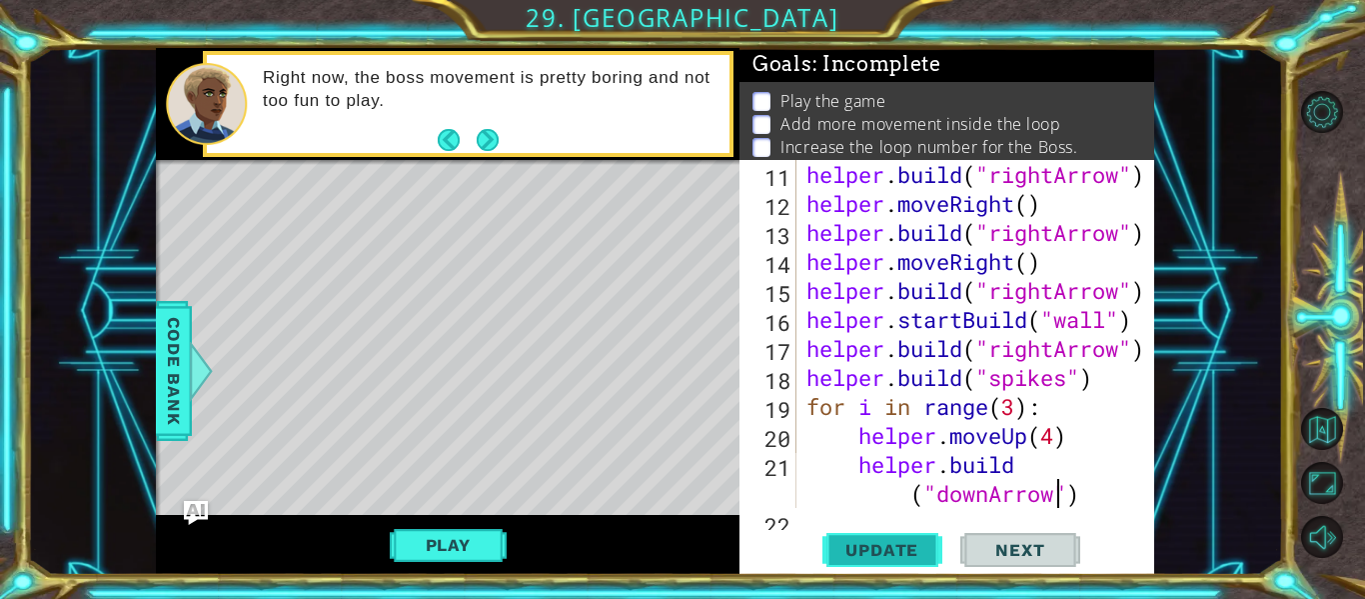
type textarea "[DOMAIN_NAME]("downArrow")"
click at [891, 536] on button "Update" at bounding box center [882, 550] width 120 height 41
click at [1078, 492] on div "helper . build ( "rightArrow" ) helper . moveRight ( ) helper . build ( "rightA…" at bounding box center [981, 363] width 358 height 406
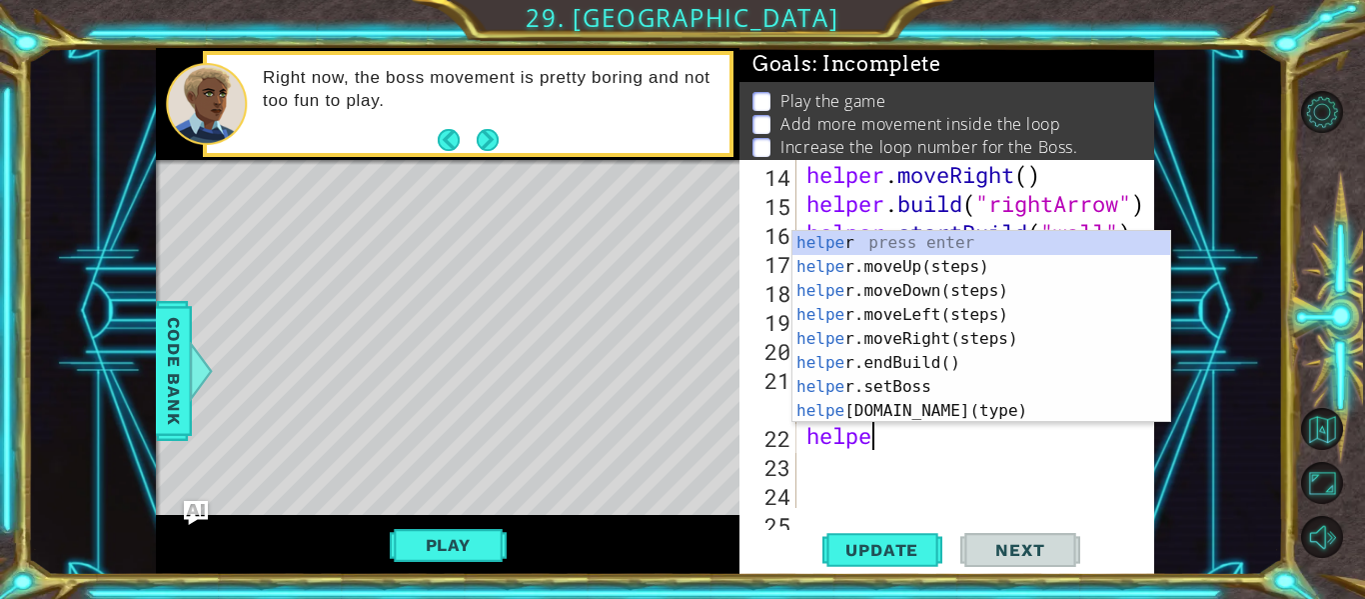
scroll to position [0, 1]
type textarea "h"
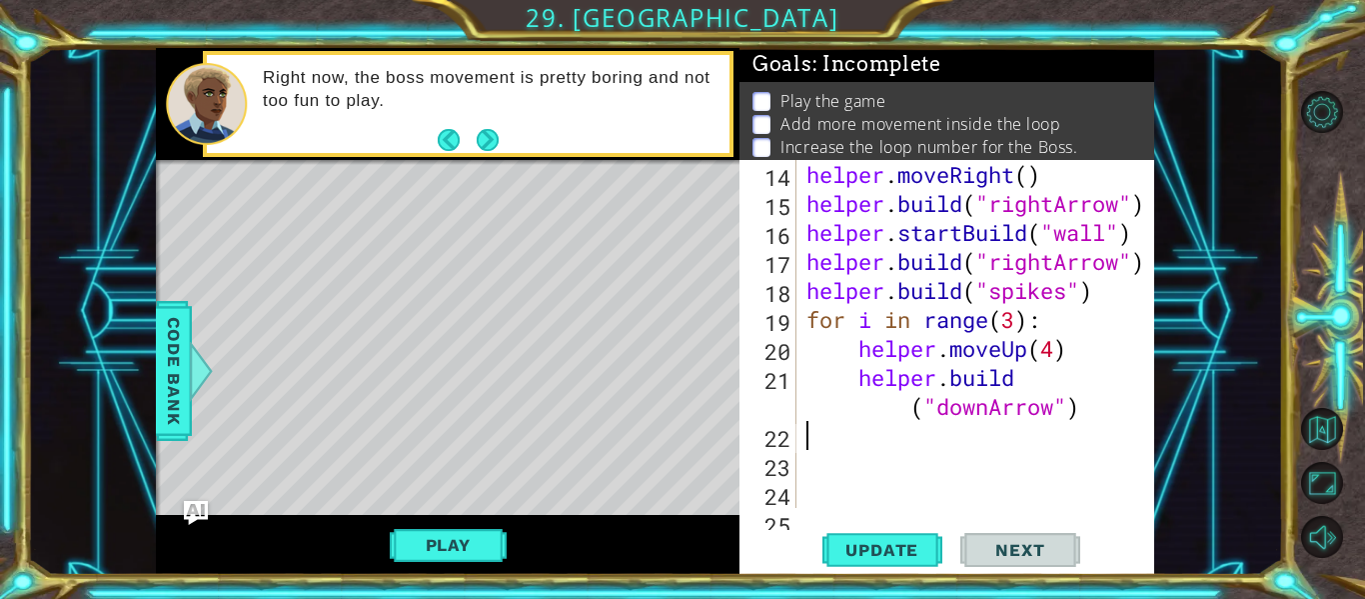
type textarea "[DOMAIN_NAME]("downArrow")"
type textarea "F"
type textarea "for i in rang (3)"
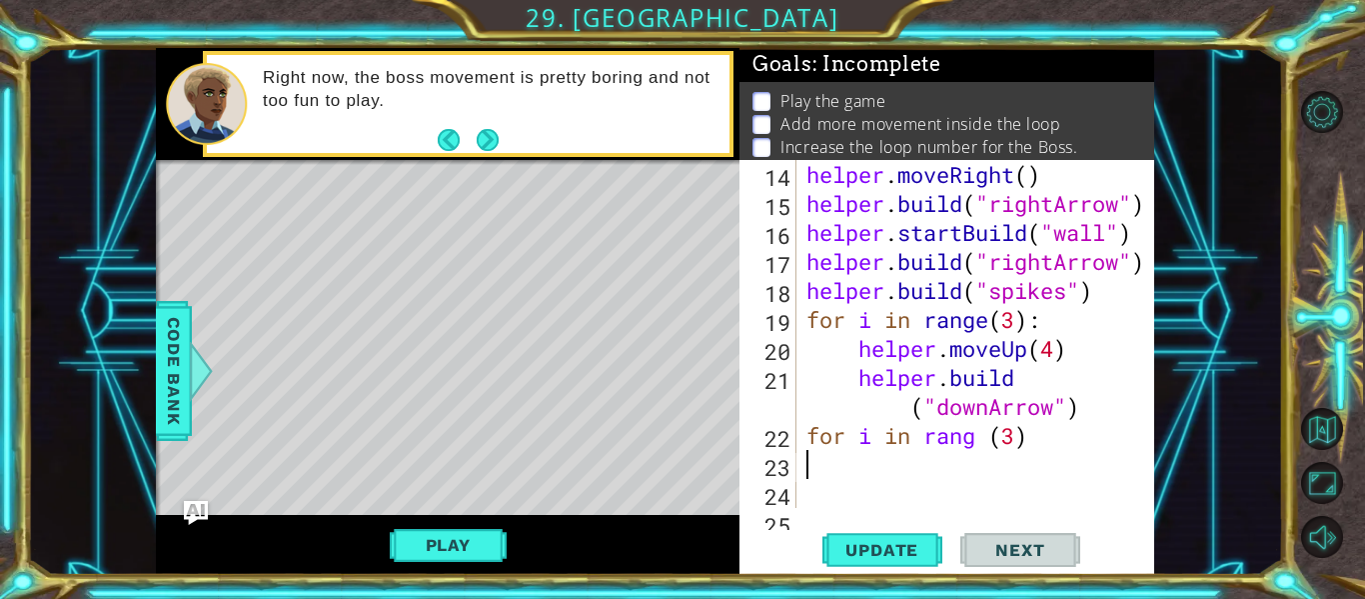
click at [1028, 442] on div "helper . moveRight ( ) helper . build ( "rightArrow" ) helper . startBuild ( "w…" at bounding box center [981, 363] width 358 height 406
type textarea "for i in rang (3):"
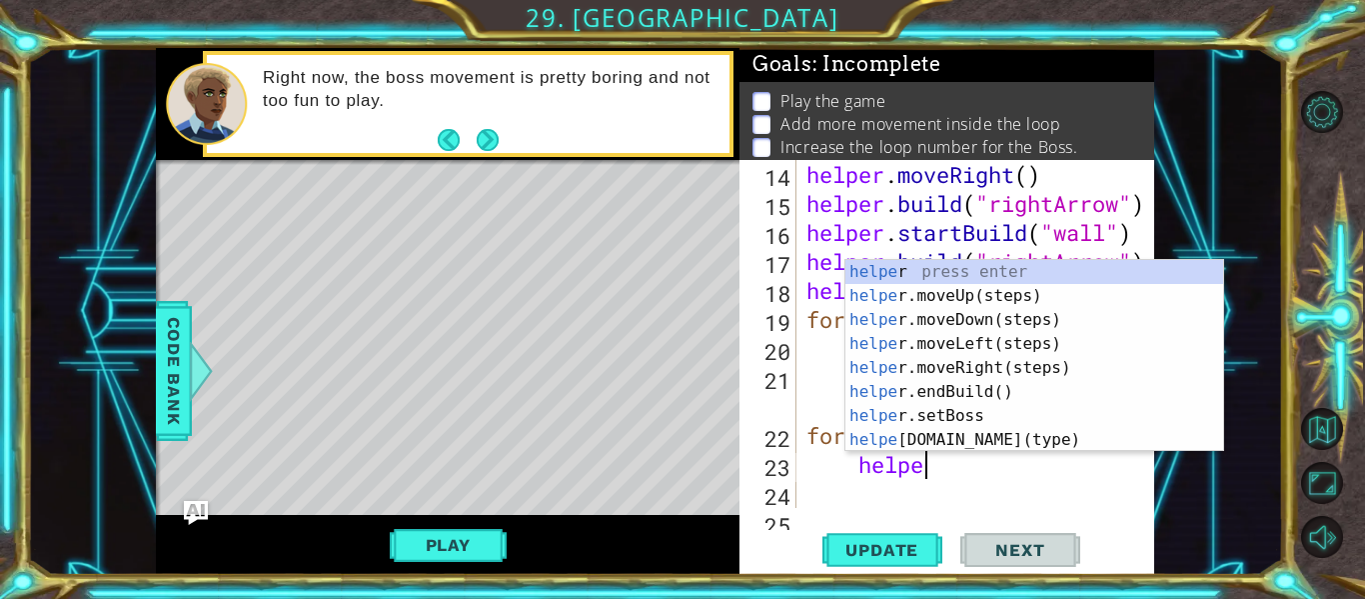
type textarea "helper"
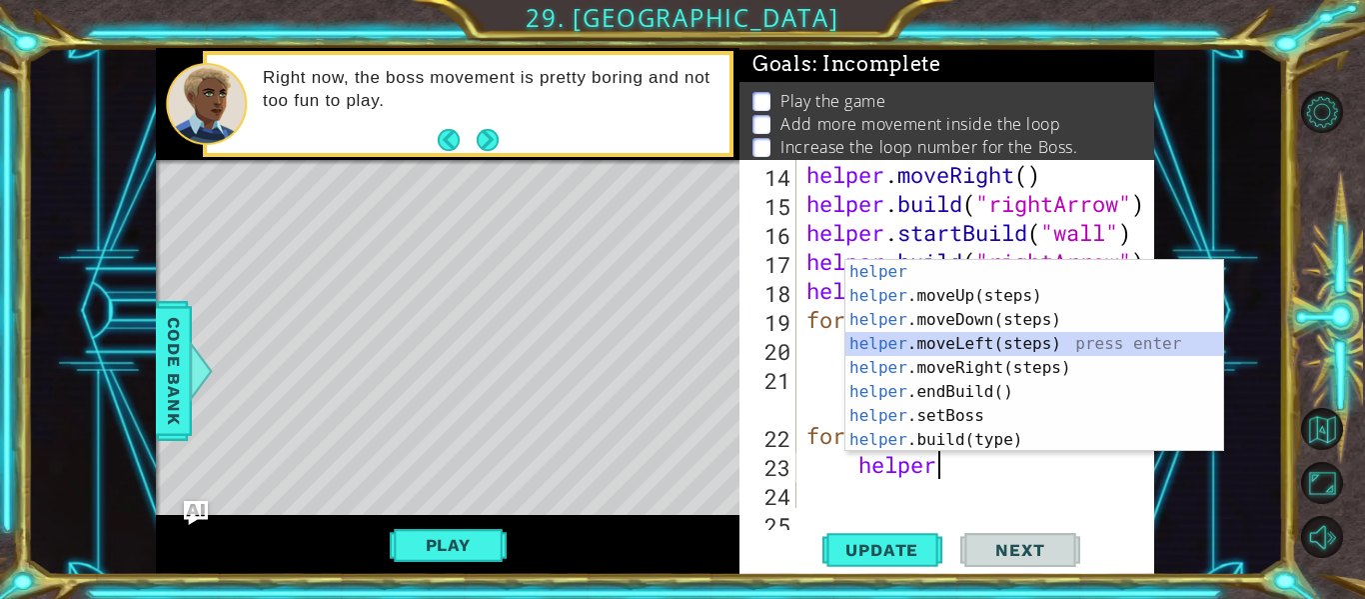
click at [998, 338] on div "helper press enter helper .moveUp(steps) press enter helper .moveDown(steps) pr…" at bounding box center [1034, 380] width 378 height 240
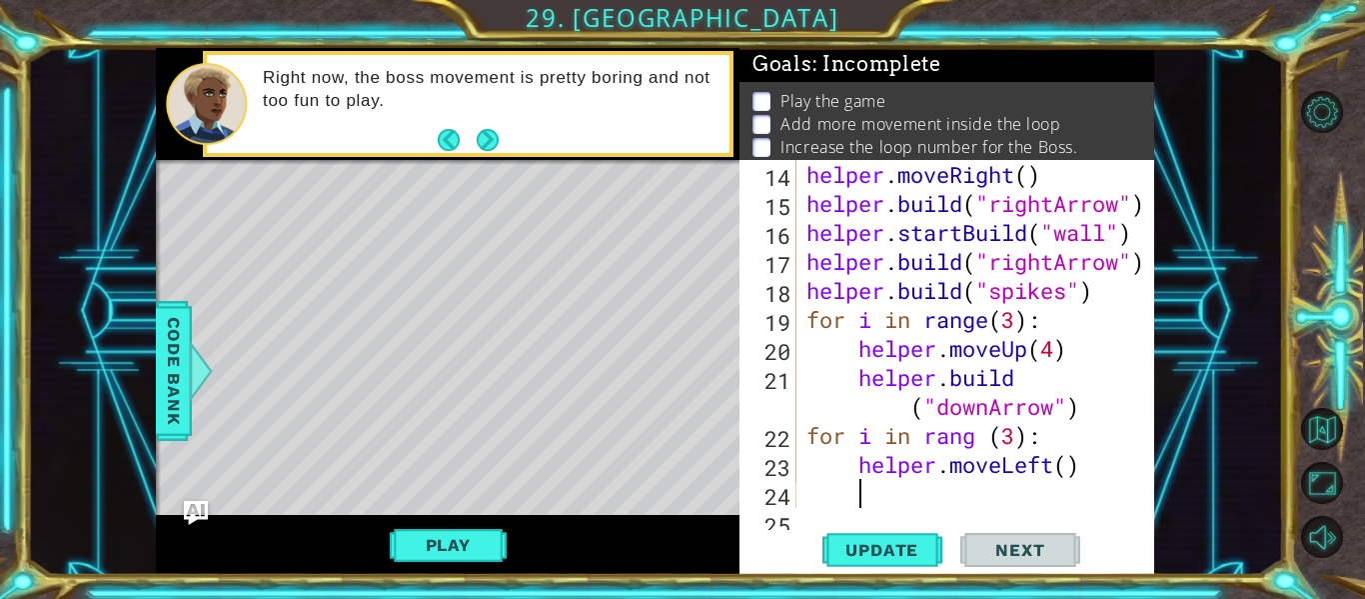
scroll to position [0, 1]
click at [1065, 464] on div "helper . moveRight ( ) helper . build ( "rightArrow" ) helper . startBuild ( "w…" at bounding box center [981, 363] width 358 height 406
type textarea "helper.moveLeft(3)"
click at [1099, 469] on div "helper . moveRight ( ) helper . build ( "rightArrow" ) helper . startBuild ( "w…" at bounding box center [981, 363] width 358 height 406
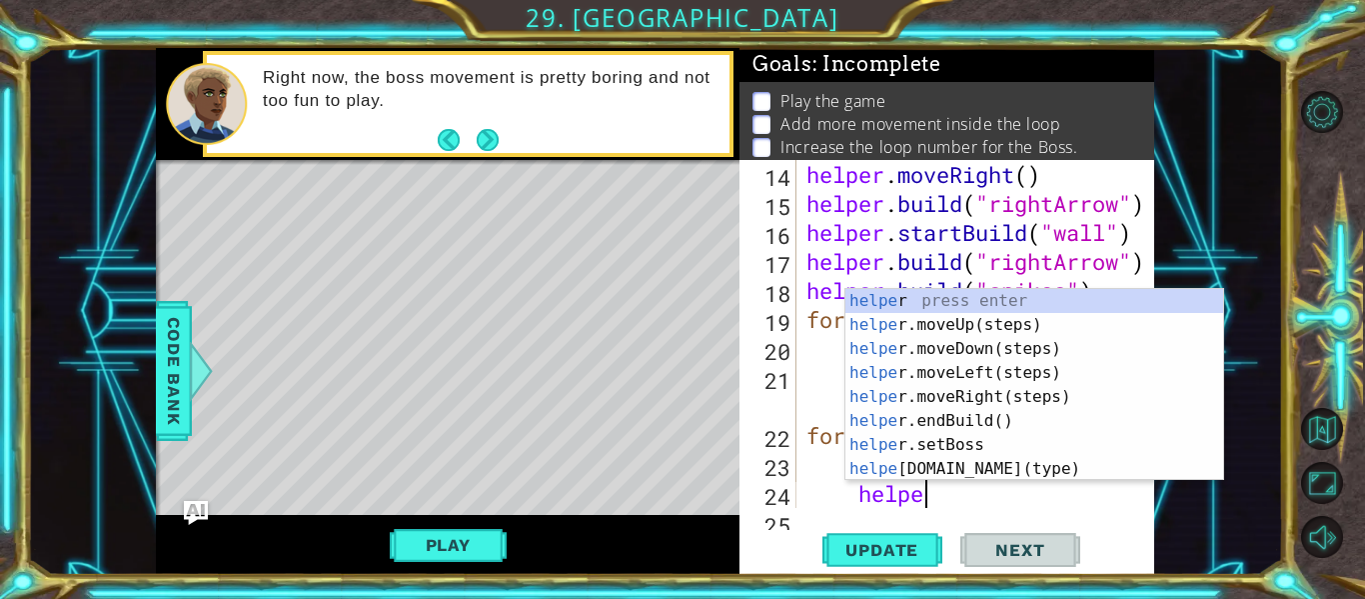
scroll to position [0, 5]
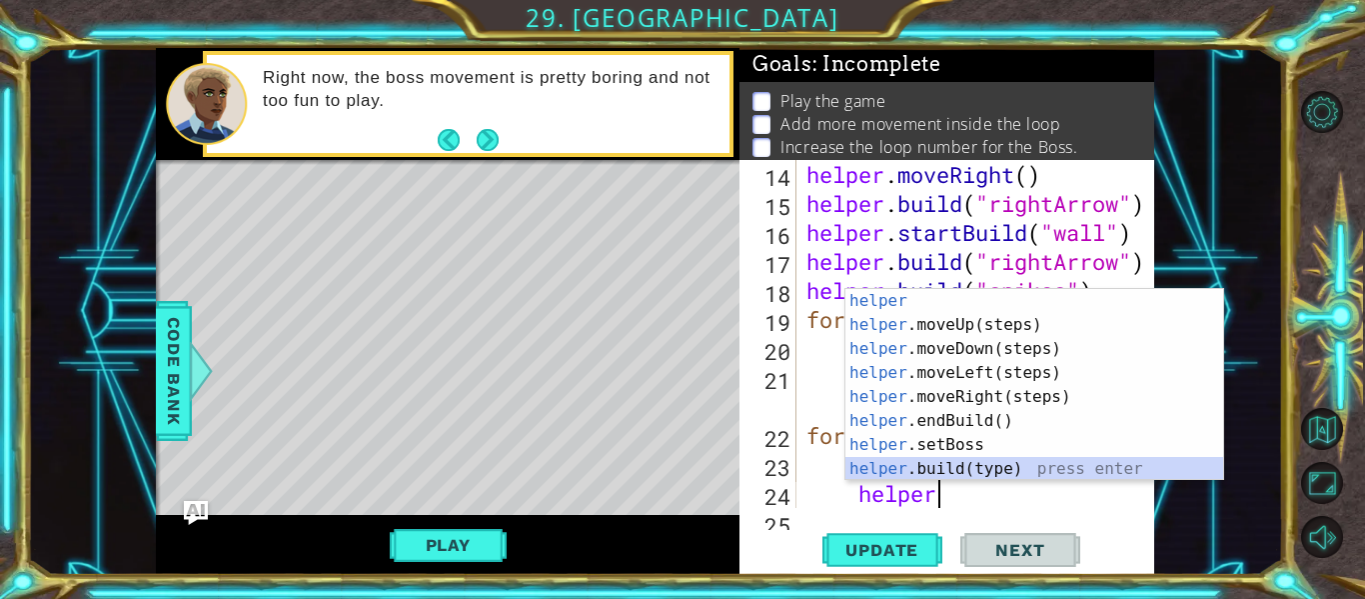
click at [1057, 475] on div "helper press enter helper .moveUp(steps) press enter helper .moveDown(steps) pr…" at bounding box center [1034, 409] width 378 height 240
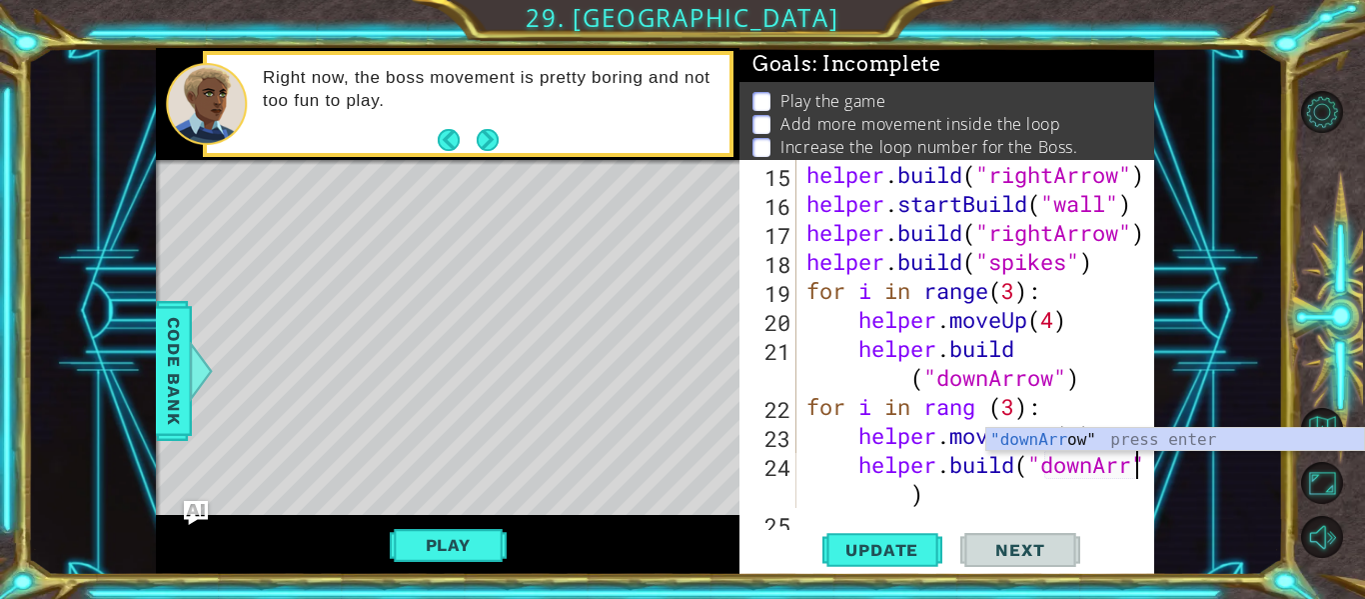
scroll to position [0, 16]
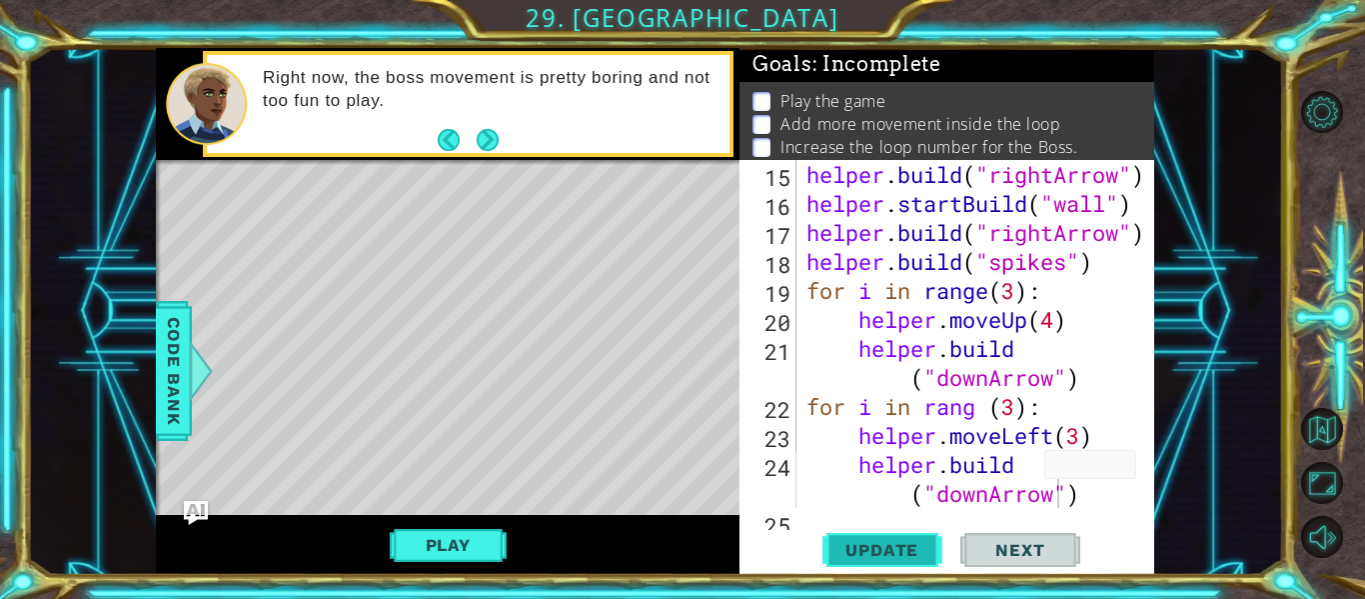
click at [921, 548] on span "Update" at bounding box center [881, 550] width 113 height 20
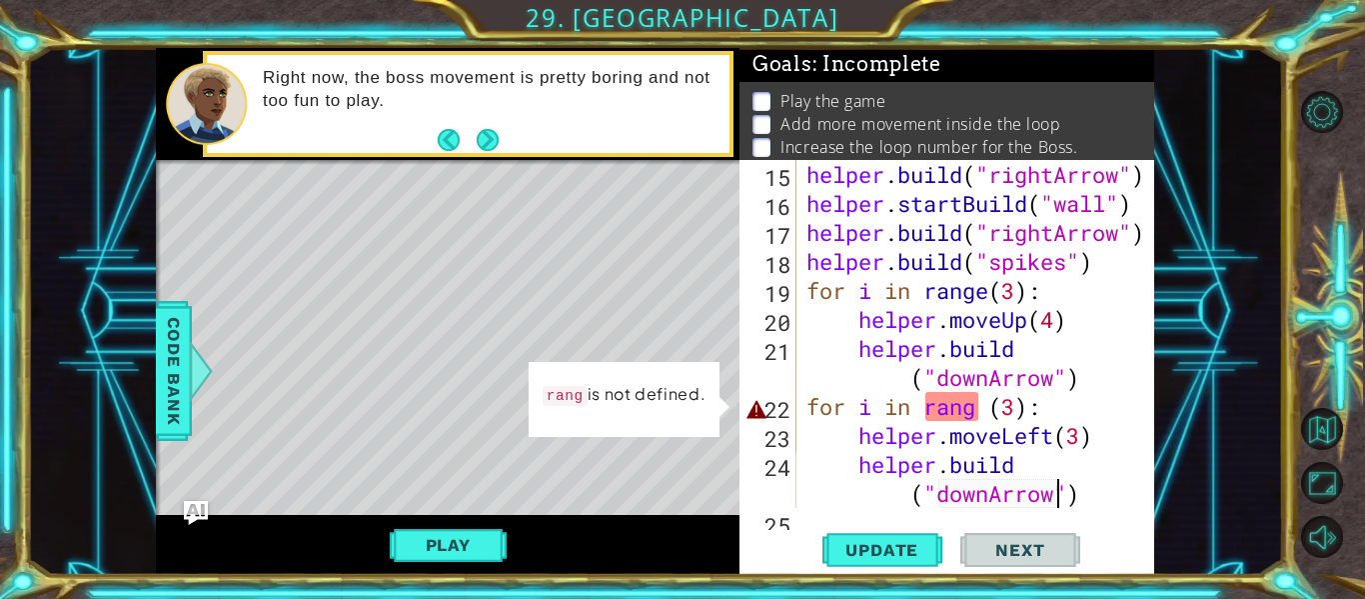
click at [943, 433] on div "helper . build ( "rightArrow" ) helper . startBuild ( "wall" ) helper . build (…" at bounding box center [981, 363] width 358 height 406
click at [937, 412] on div "helper . build ( "rightArrow" ) helper . startBuild ( "wall" ) helper . build (…" at bounding box center [981, 363] width 358 height 406
click at [973, 410] on div "helper . build ( "rightArrow" ) helper . startBuild ( "wall" ) helper . build (…" at bounding box center [981, 363] width 358 height 406
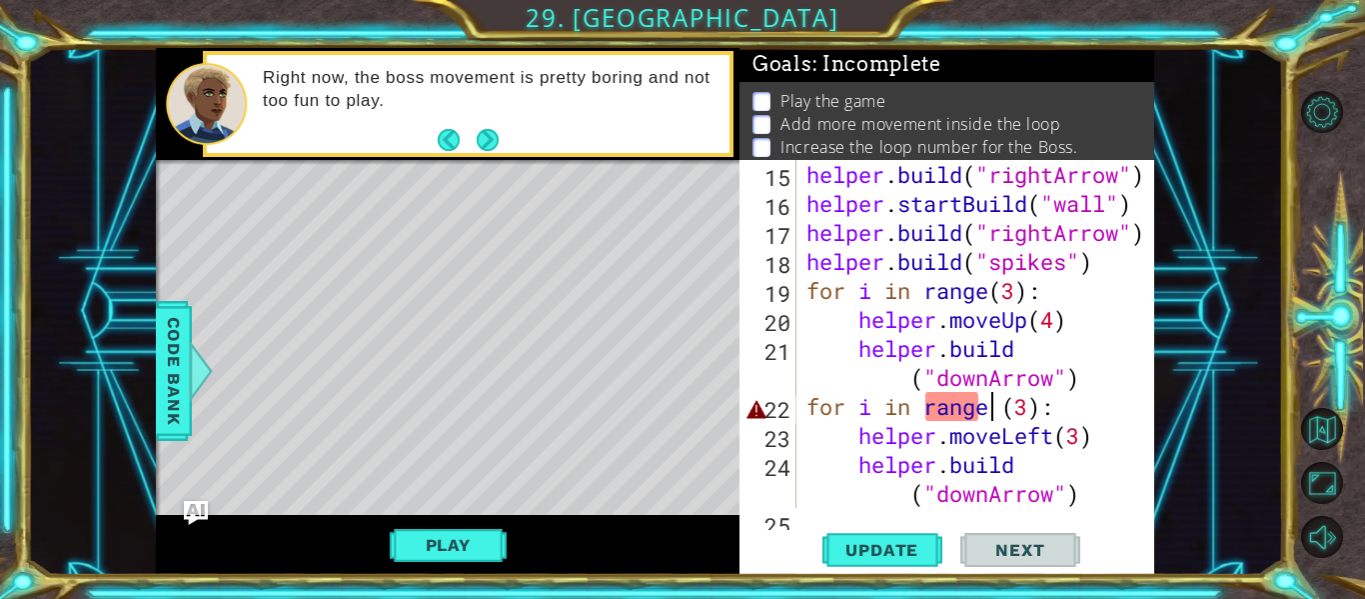
scroll to position [0, 9]
click at [907, 547] on span "Update" at bounding box center [881, 550] width 113 height 20
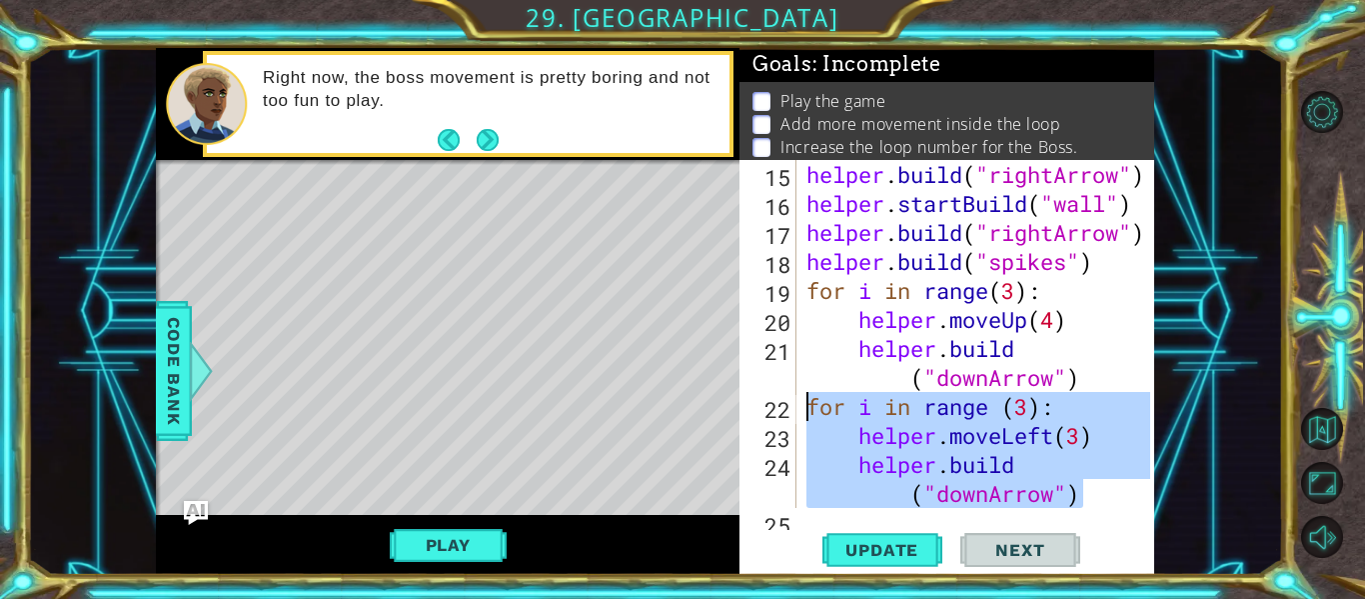
drag, startPoint x: 1083, startPoint y: 500, endPoint x: 806, endPoint y: 419, distance: 288.4
click at [806, 419] on div "helper . build ( "rightArrow" ) helper . startBuild ( "wall" ) helper . build (…" at bounding box center [981, 363] width 358 height 406
type textarea "for i in range (3): helper.moveLeft(3)"
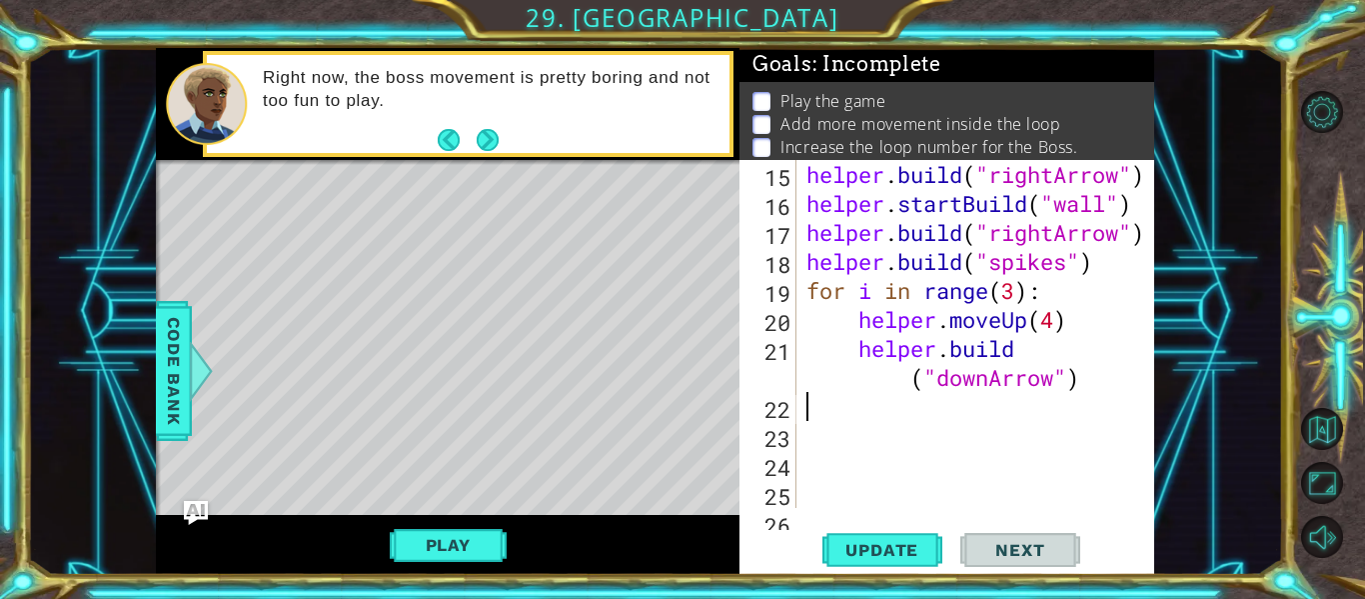
scroll to position [0, 0]
click at [881, 541] on span "Update" at bounding box center [881, 550] width 113 height 20
click at [1047, 132] on p "Add more movement inside the loop" at bounding box center [920, 124] width 280 height 22
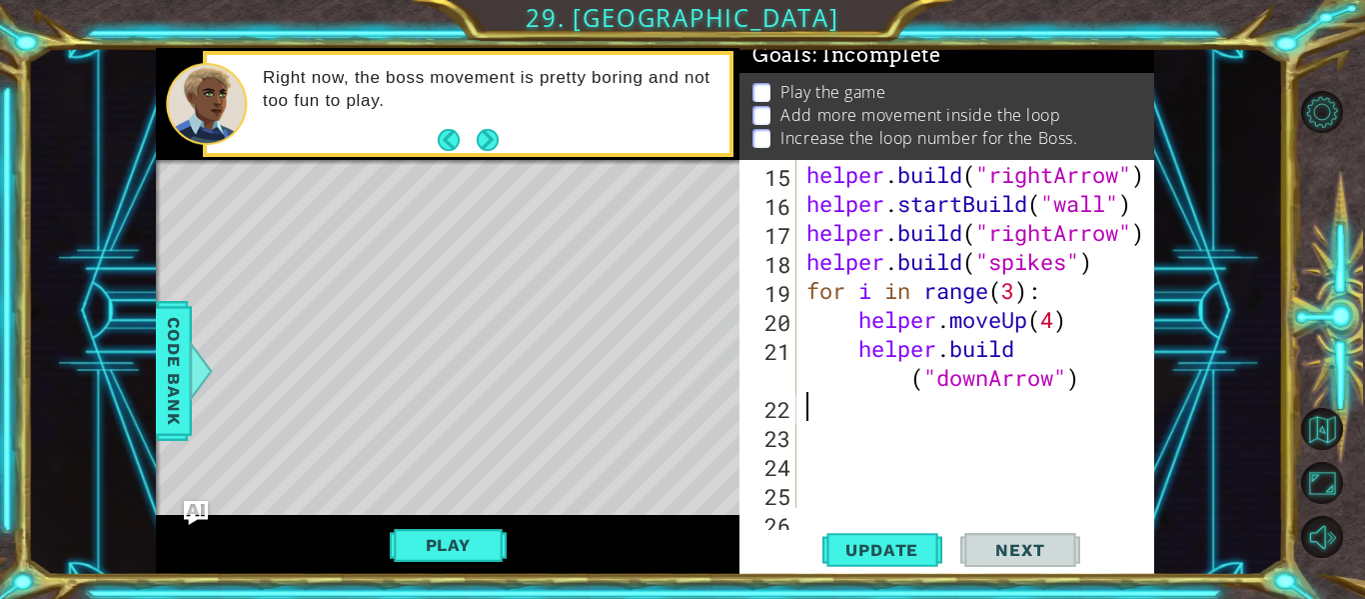
click at [1112, 395] on div "helper . build ( "rightArrow" ) helper . startBuild ( "wall" ) helper . build (…" at bounding box center [981, 363] width 358 height 406
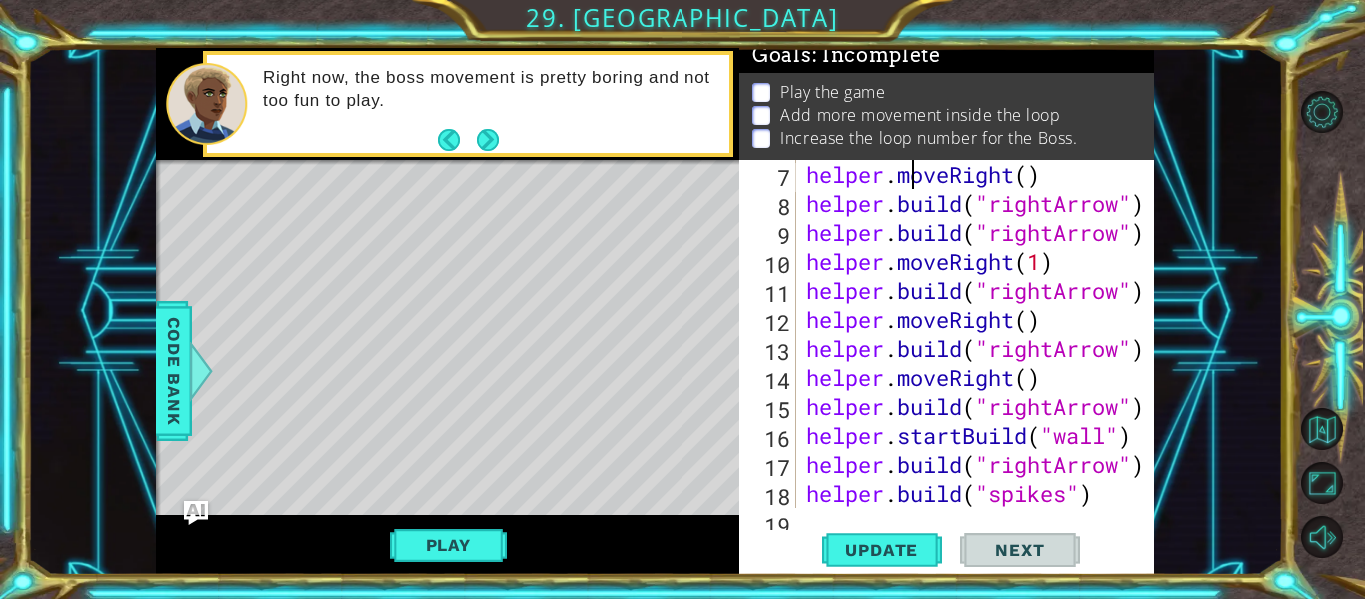
type textarea "# Build your Helper items BELOW this line"
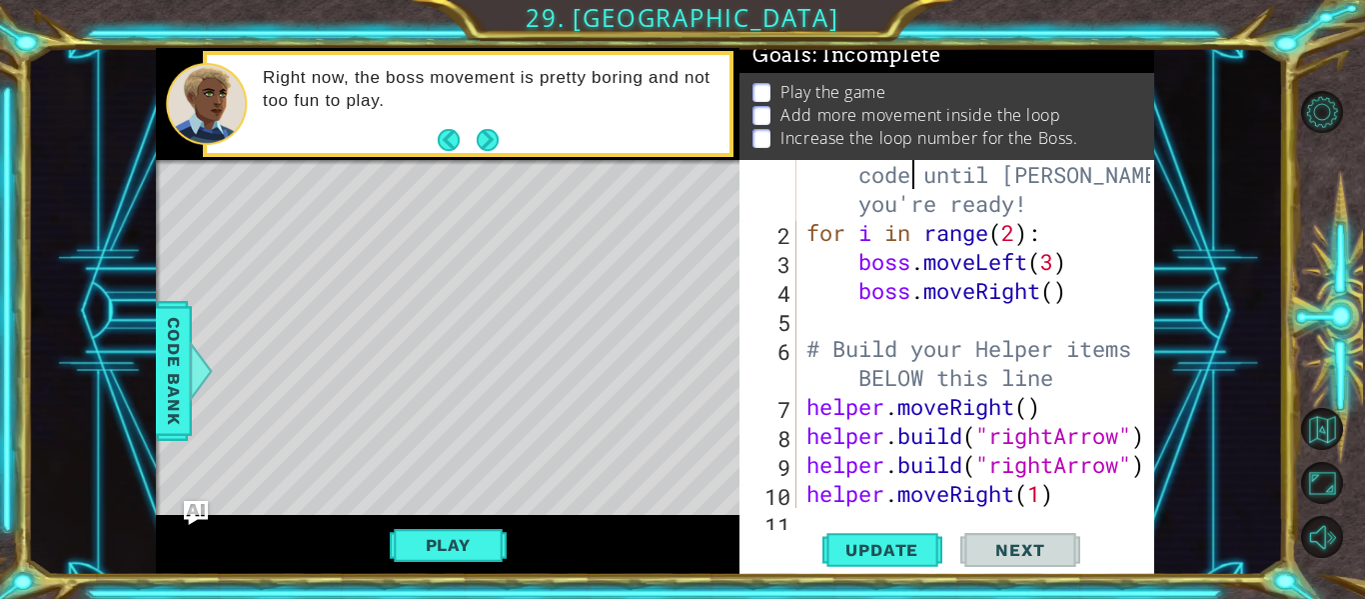
scroll to position [0, 0]
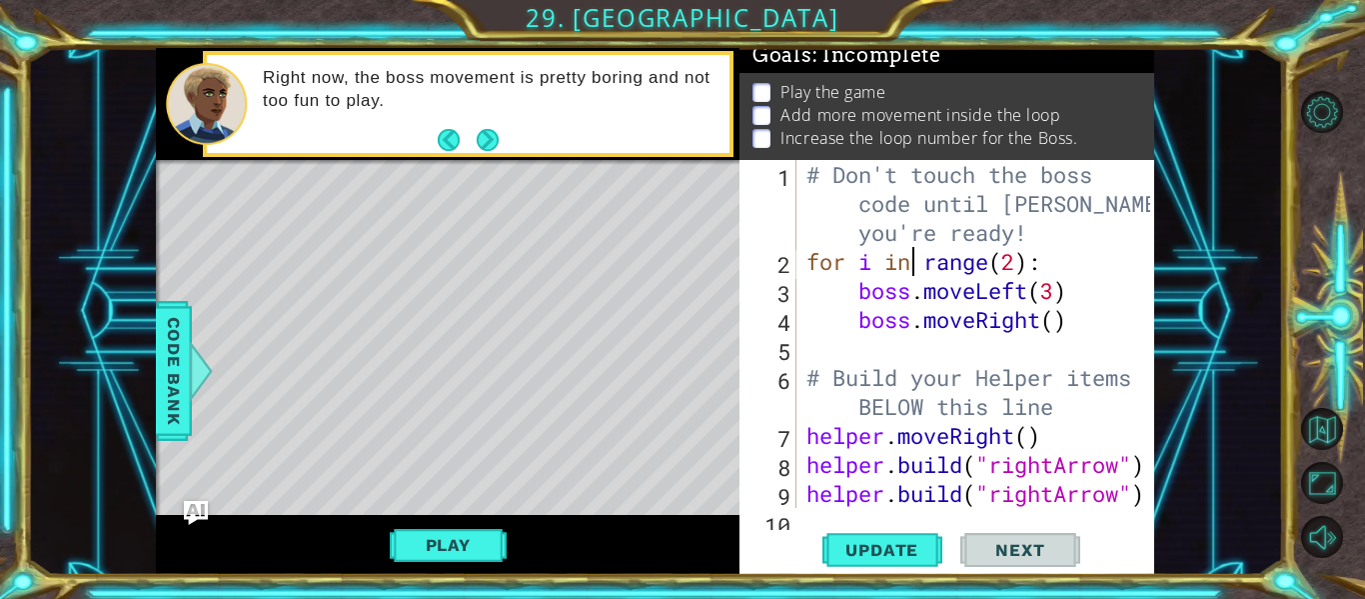
type textarea "boss.moveRight()"
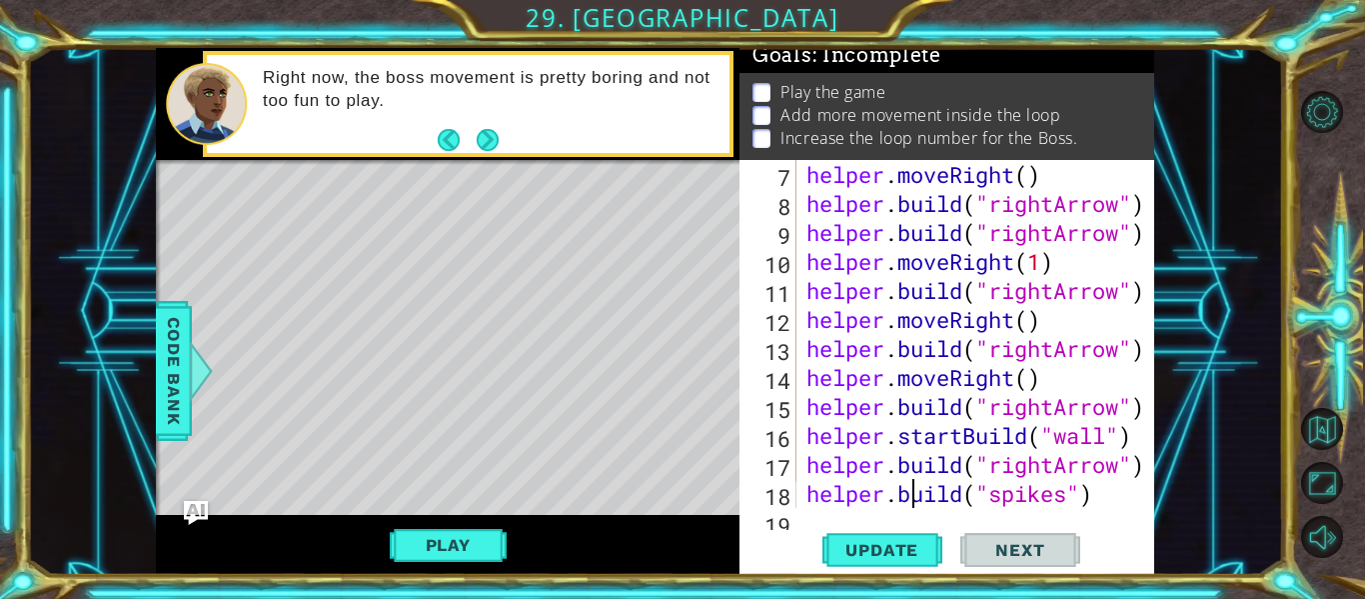
type textarea "[DOMAIN_NAME]("downArrow")"
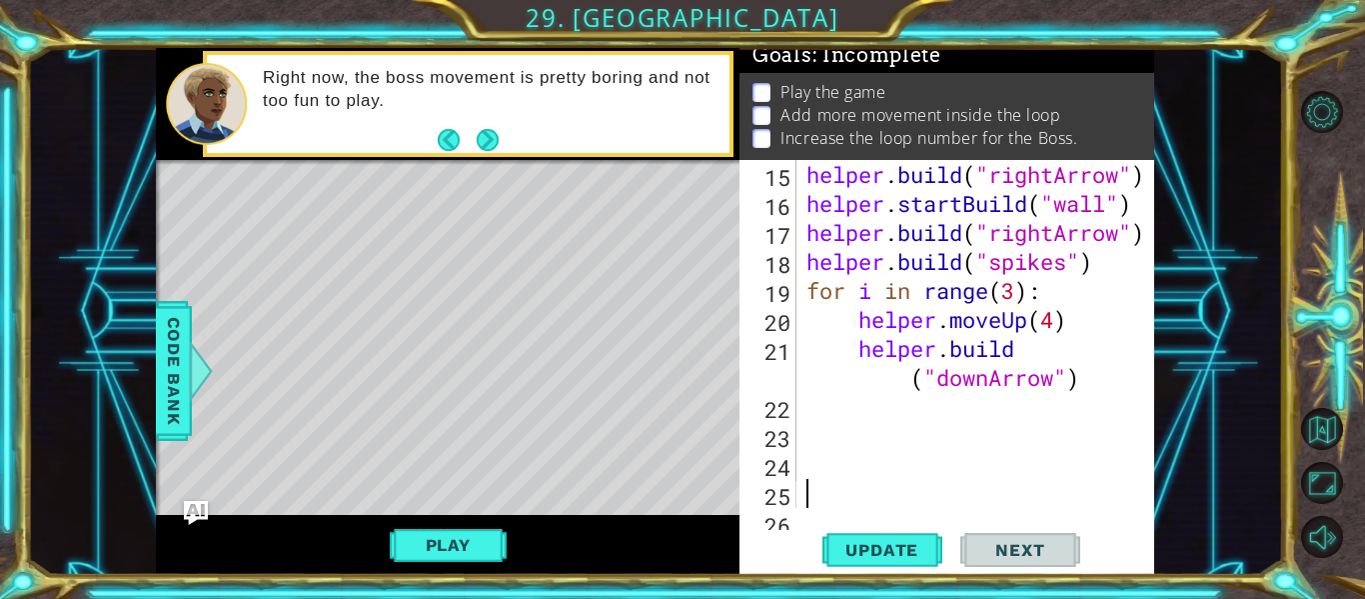
scroll to position [493, 0]
click at [1105, 392] on div "helper . build ( "rightArrow" ) helper . startBuild ( "wall" ) helper . build (…" at bounding box center [981, 363] width 358 height 406
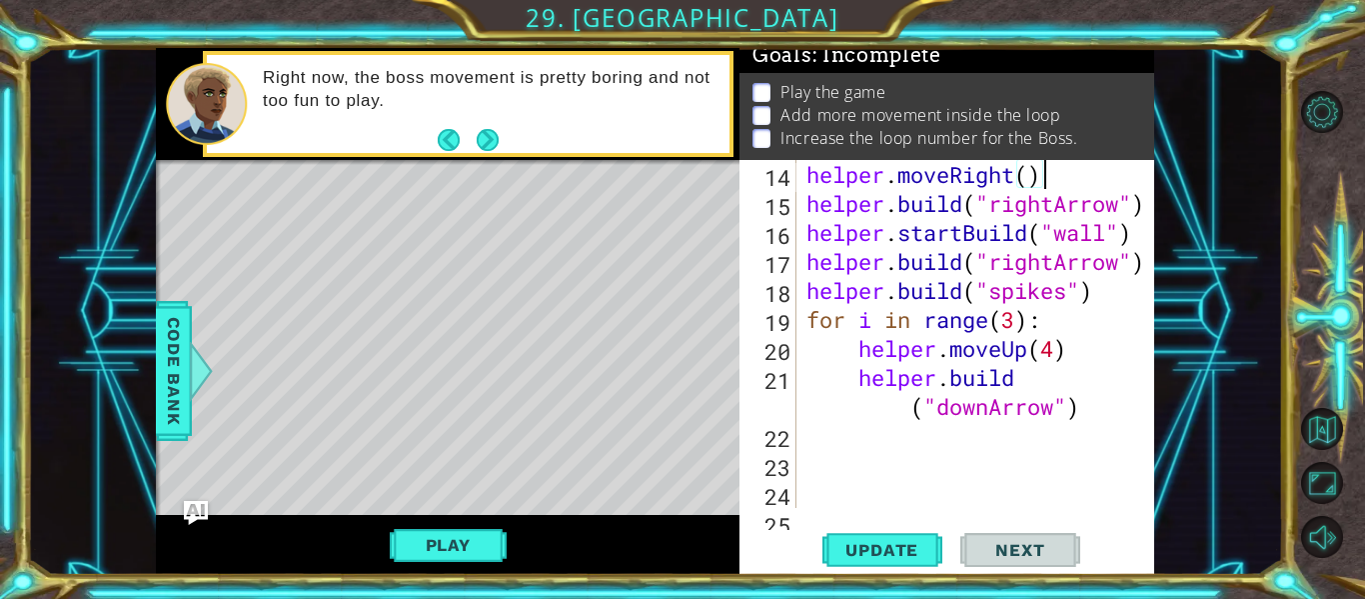
click at [1080, 411] on div "helper . moveRight ( ) helper . build ( "rightArrow" ) helper . startBuild ( "w…" at bounding box center [981, 363] width 358 height 406
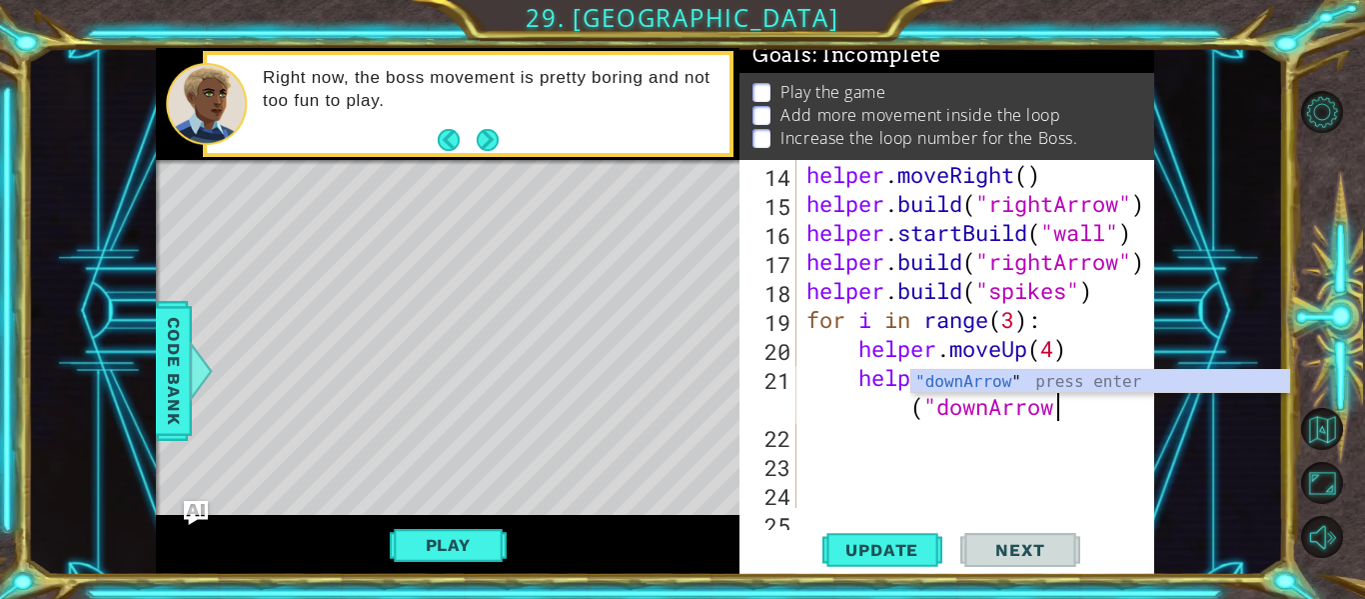
scroll to position [0, 16]
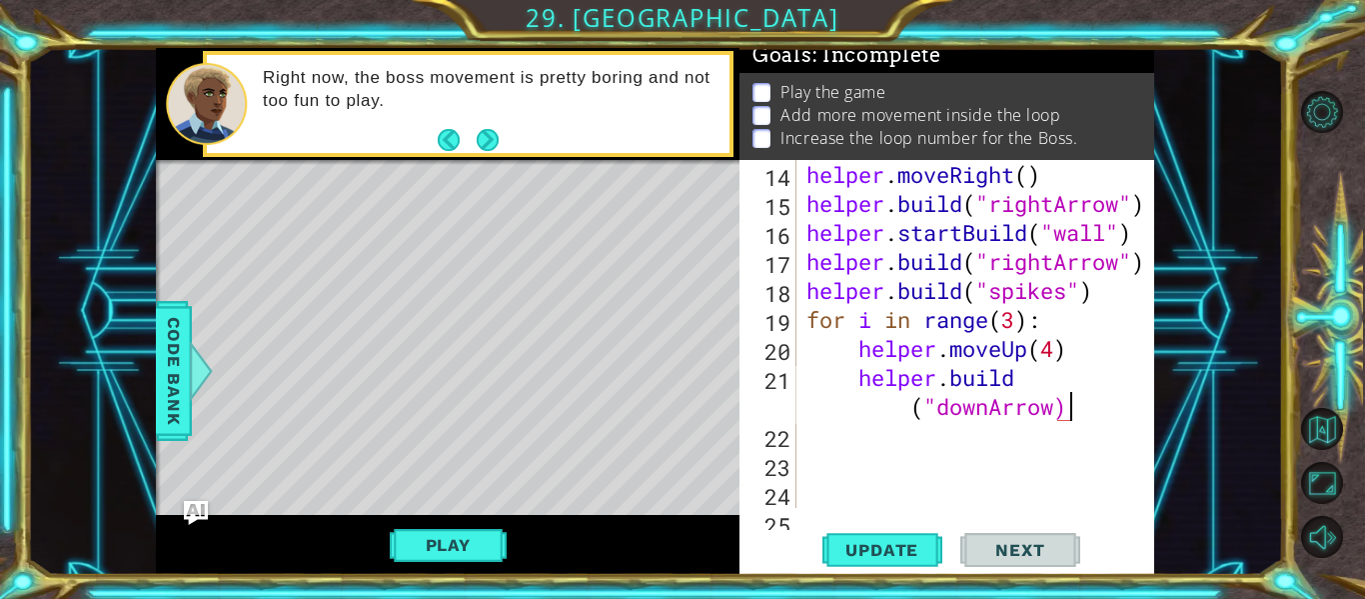
click at [979, 349] on div "helper . moveRight ( ) helper . build ( "rightArrow" ) helper . startBuild ( "w…" at bounding box center [981, 363] width 358 height 406
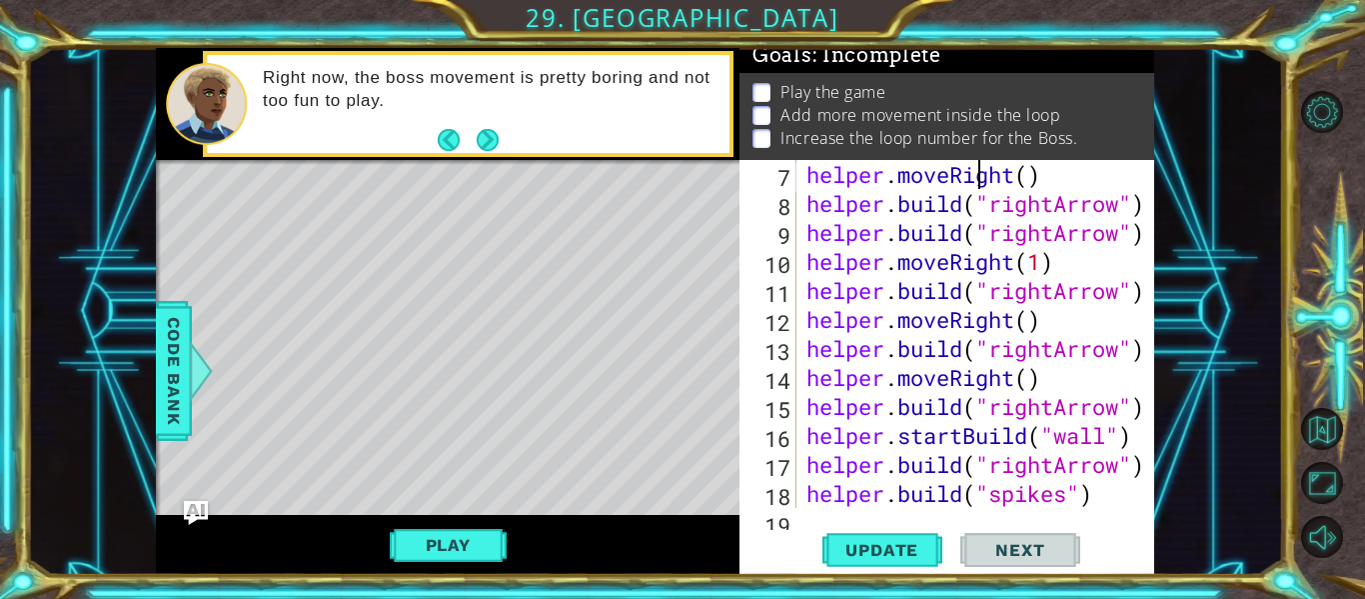
type textarea "# Build your Helper items BELOW this line"
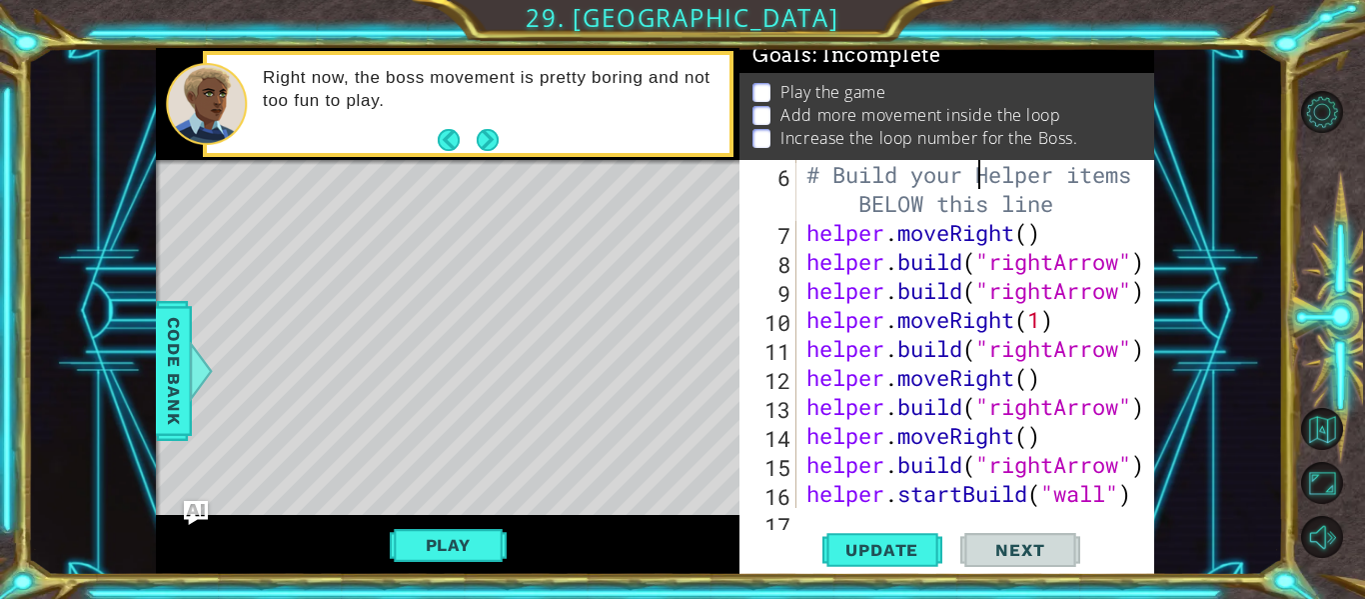
scroll to position [0, 0]
type textarea "[DOMAIN_NAME]("downArrow)"
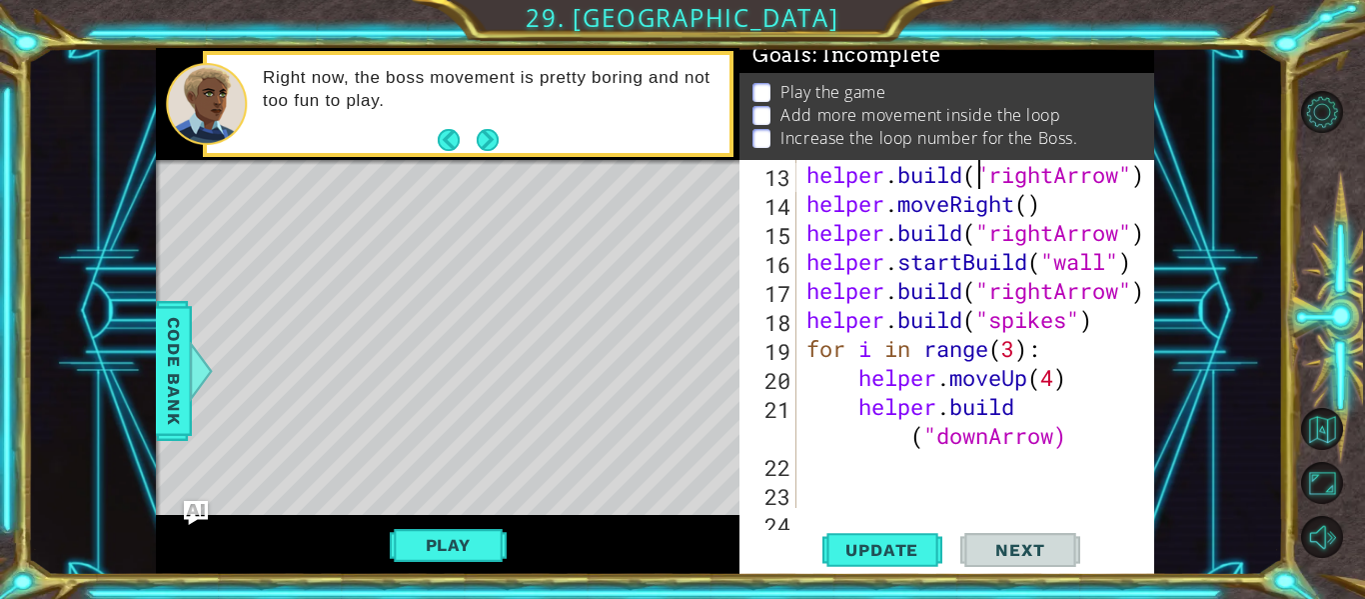
scroll to position [290, 0]
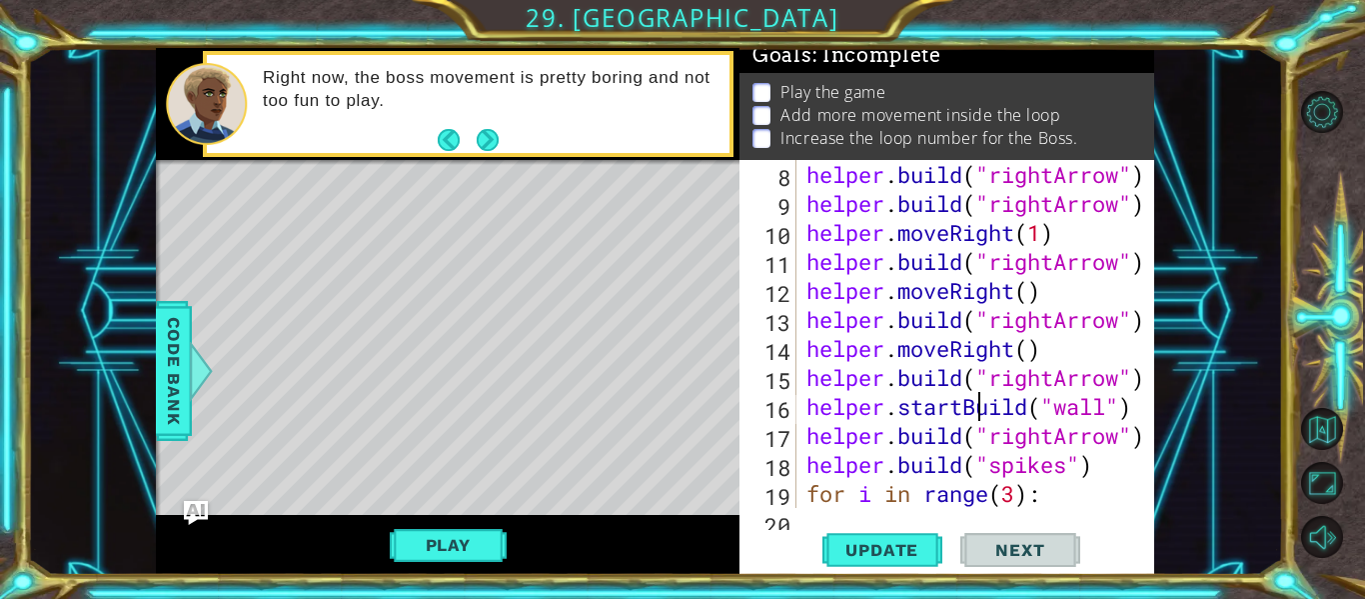
type textarea "[DOMAIN_NAME]("downArrow)"
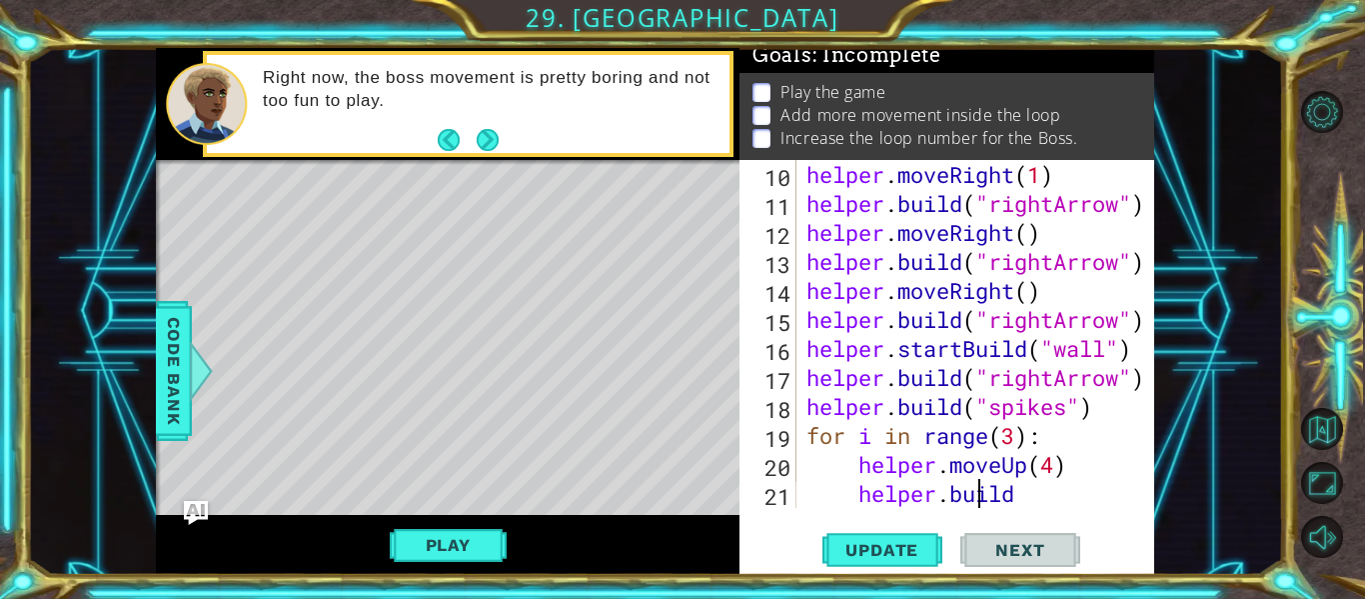
scroll to position [406, 0]
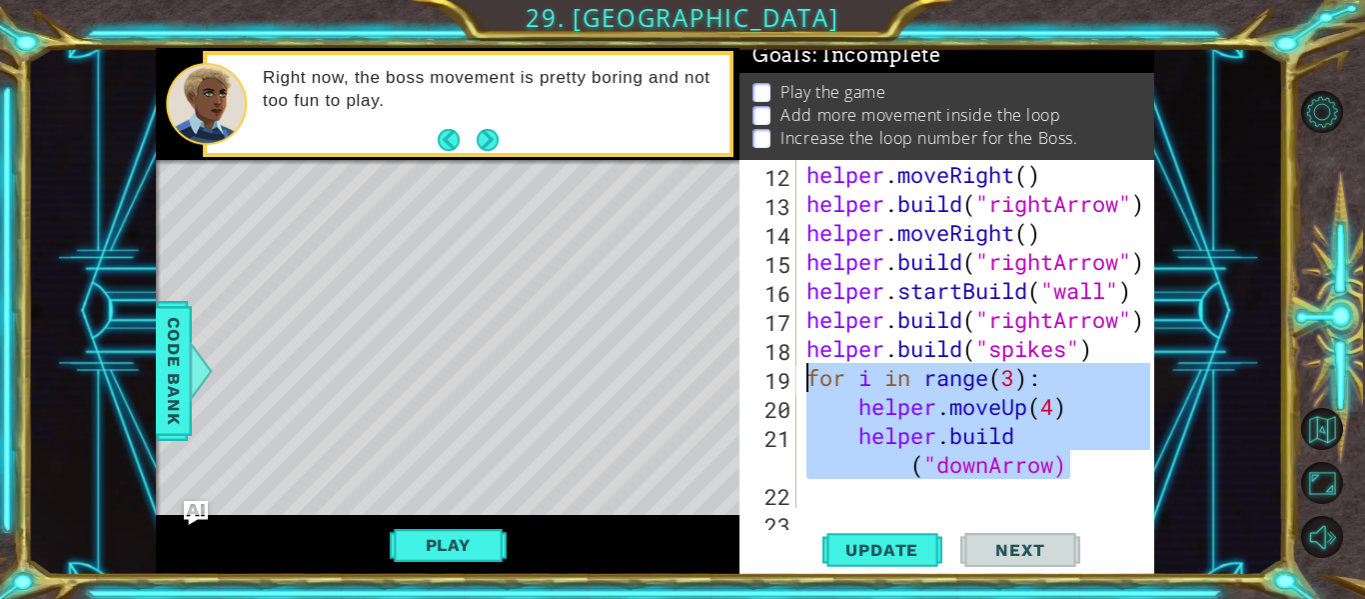
drag, startPoint x: 1067, startPoint y: 460, endPoint x: 773, endPoint y: 375, distance: 305.8
click at [773, 375] on div "12 13 14 15 16 17 18 19 20 21 22 23 helper . moveRight ( ) helper . build ( "ri…" at bounding box center [944, 334] width 411 height 348
type textarea "for i in range(3): helper.moveUp(4)"
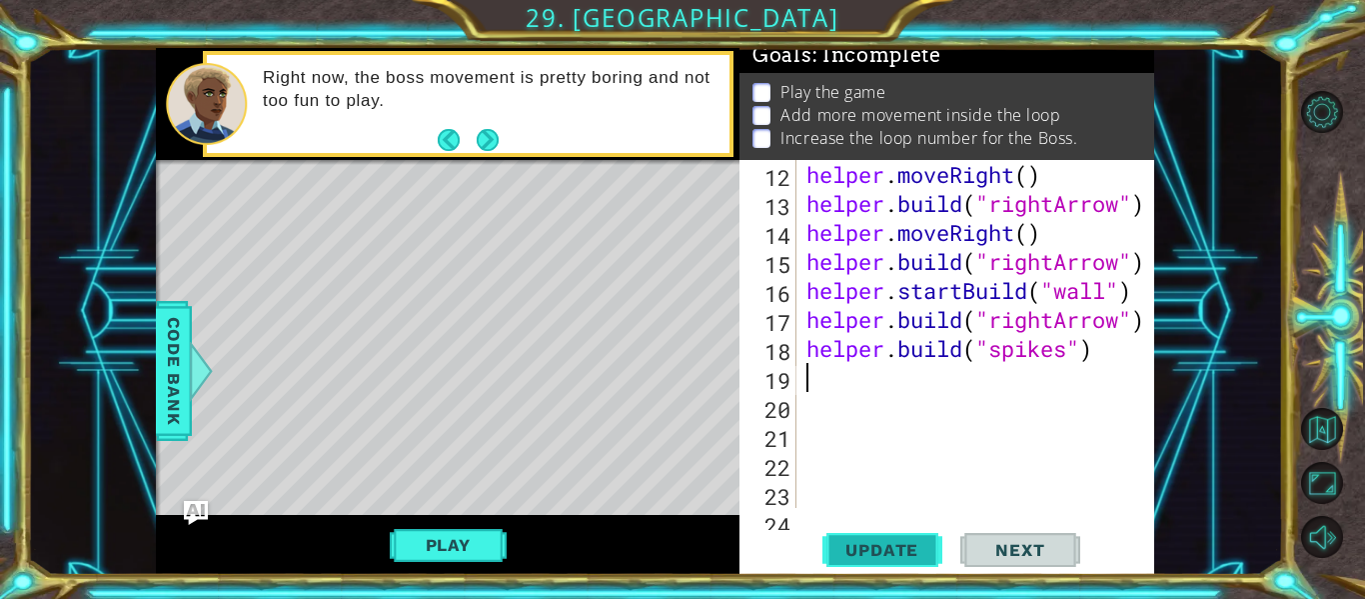
click at [880, 537] on button "Update" at bounding box center [882, 550] width 120 height 41
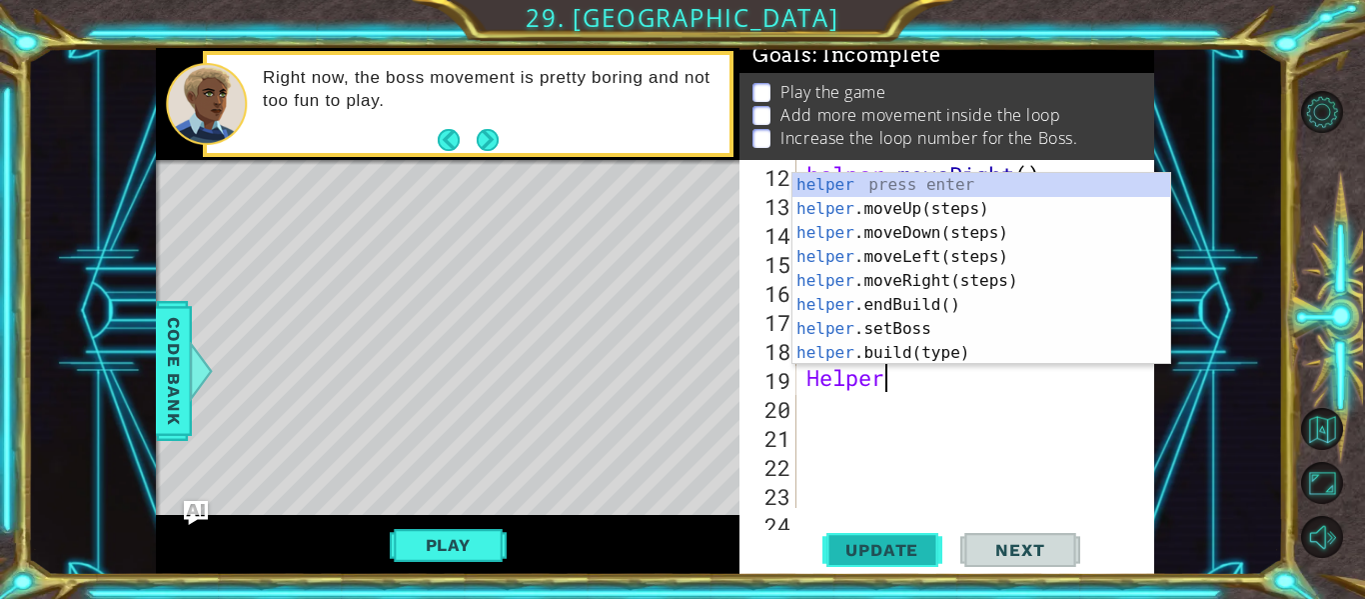
scroll to position [0, 3]
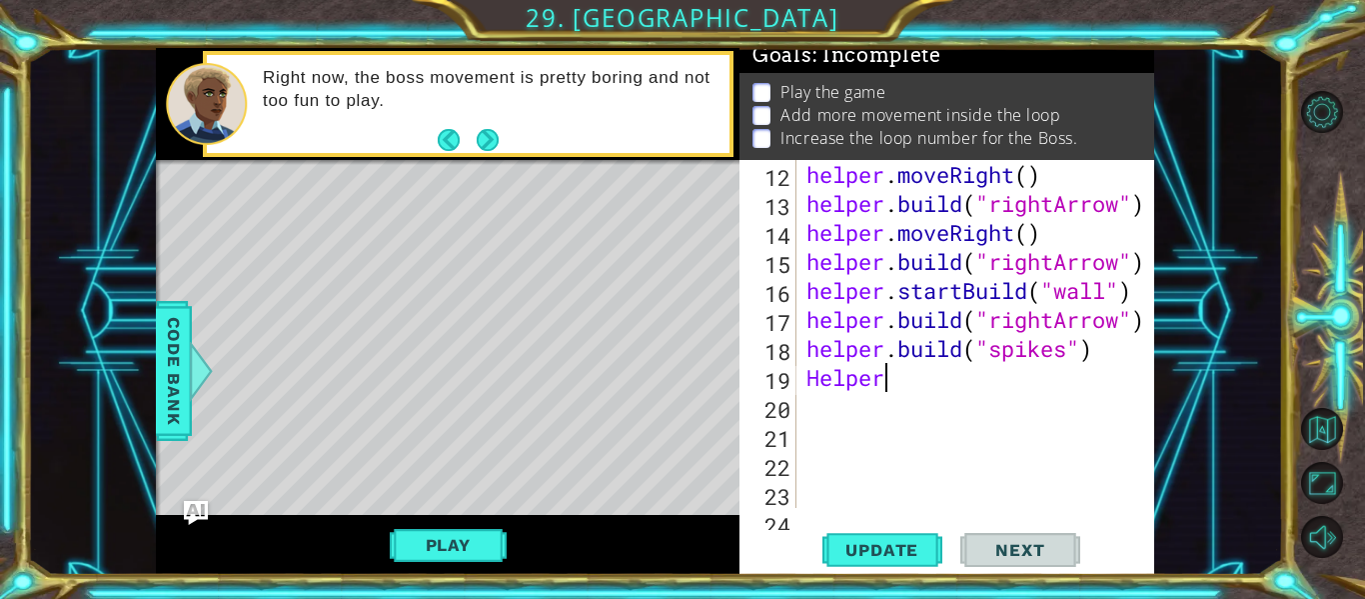
click at [900, 373] on div "helper . moveRight ( ) helper . build ( "rightArrow" ) helper . moveRight ( ) h…" at bounding box center [981, 363] width 358 height 406
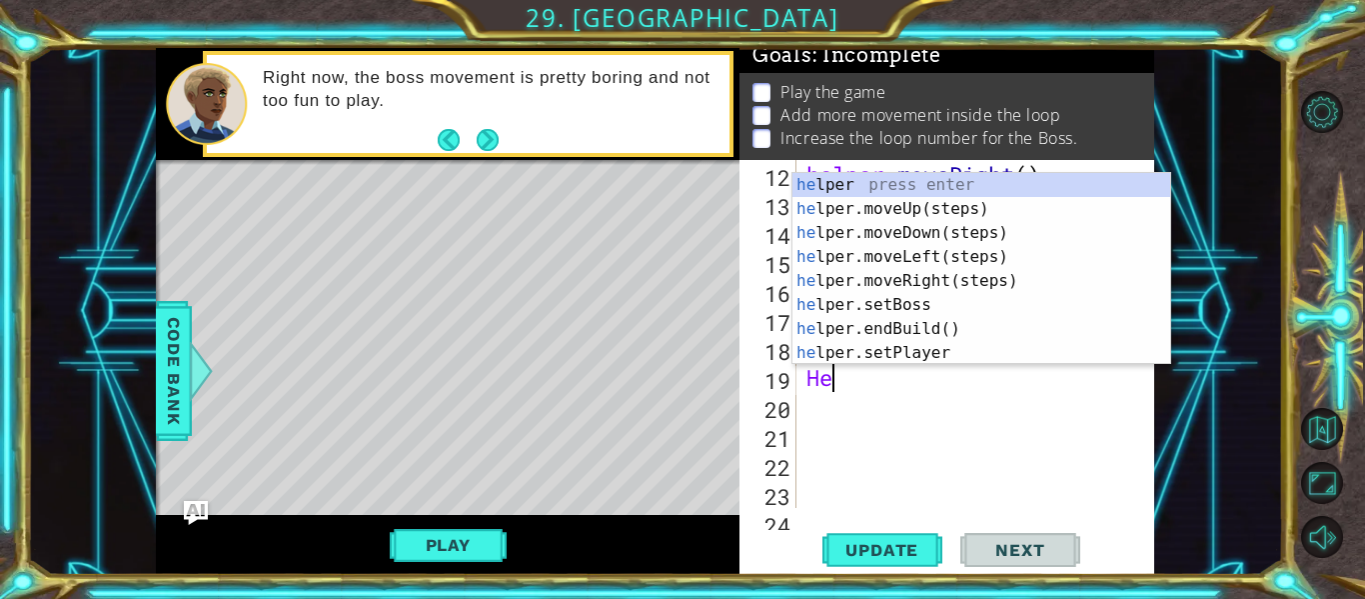
scroll to position [0, 0]
type textarea "H"
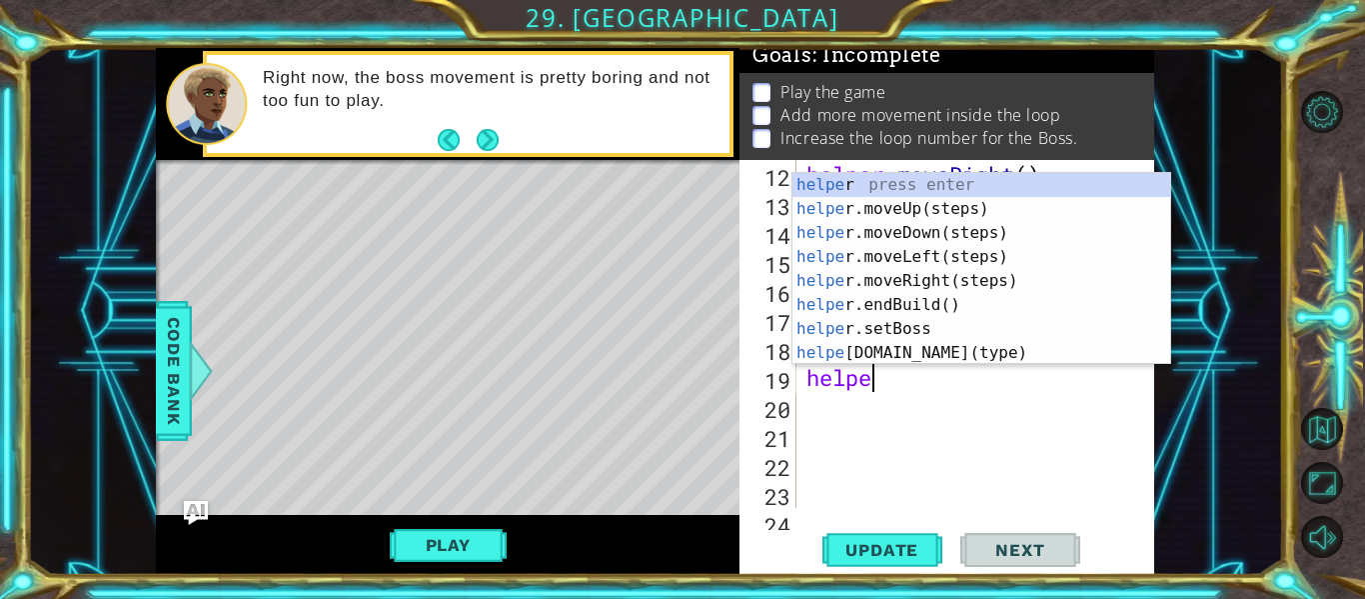
type textarea "helper"
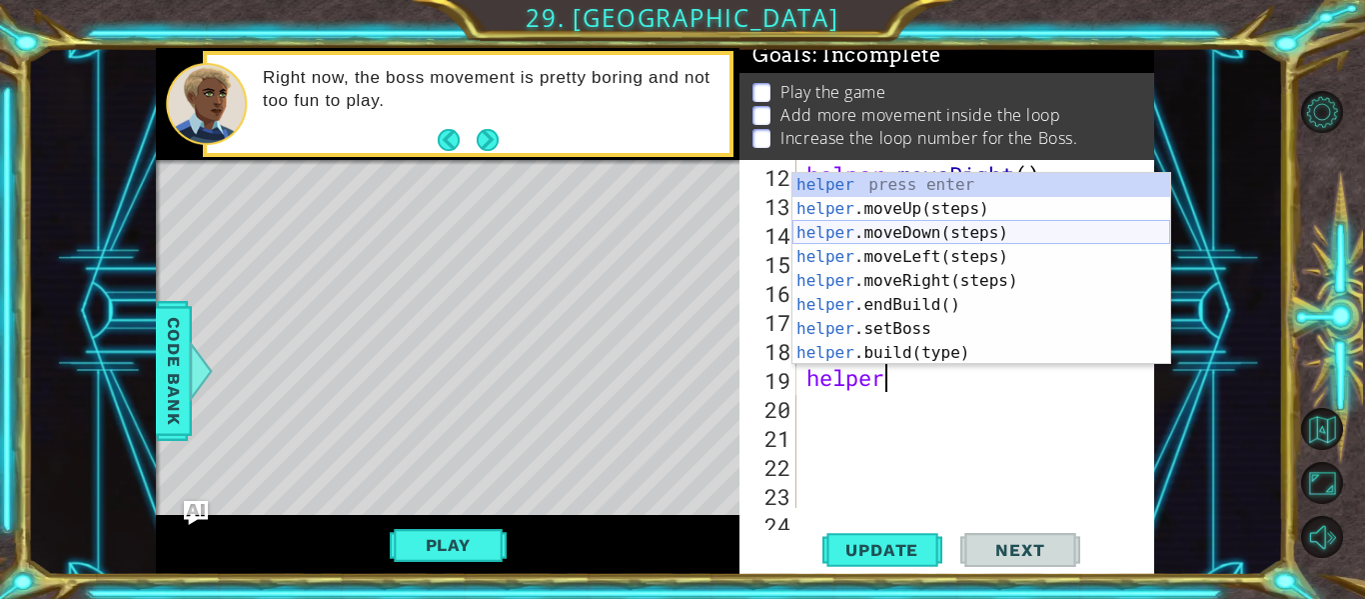
click at [957, 231] on div "helper press enter helper .moveUp(steps) press enter helper .moveDown(steps) pr…" at bounding box center [981, 293] width 378 height 240
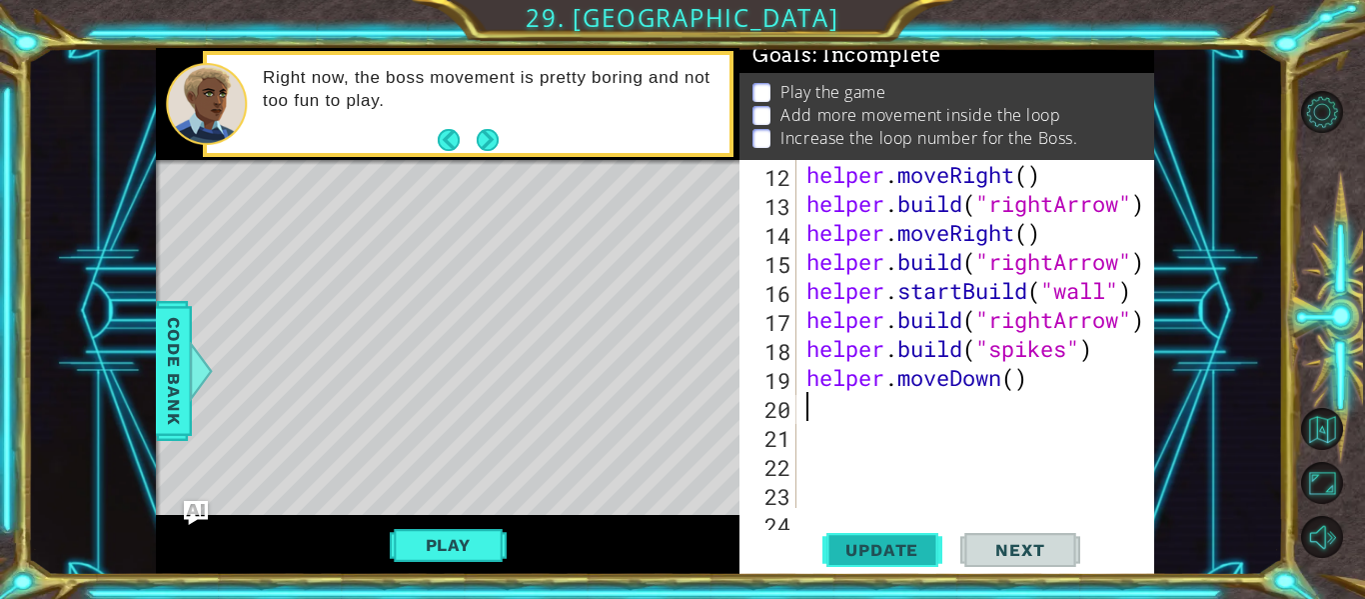
scroll to position [0, 0]
click at [915, 554] on span "Update" at bounding box center [881, 550] width 113 height 20
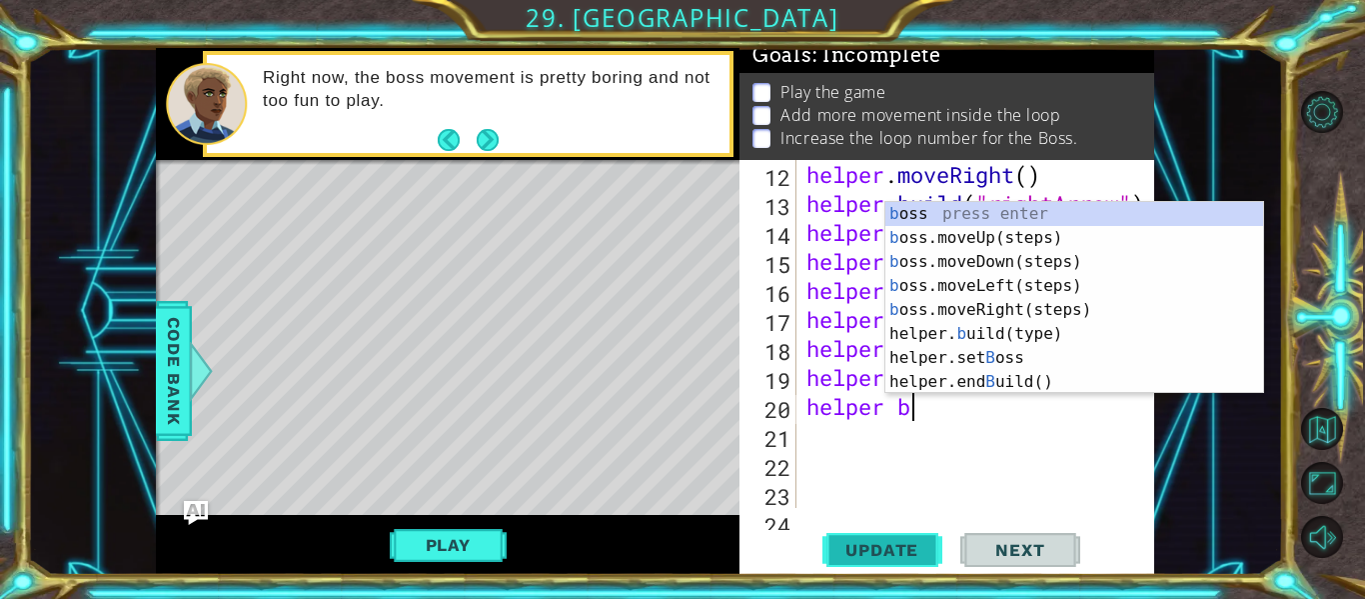
scroll to position [0, 3]
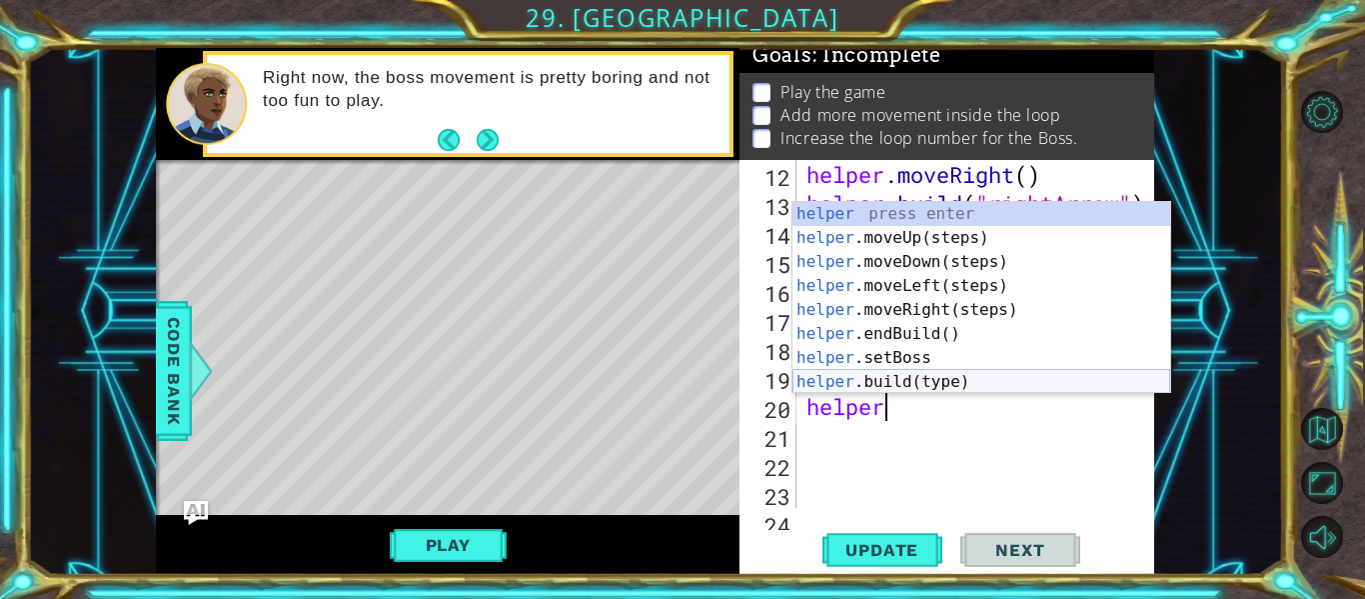
click at [905, 386] on div "helper press enter helper .moveUp(steps) press enter helper .moveDown(steps) pr…" at bounding box center [981, 322] width 378 height 240
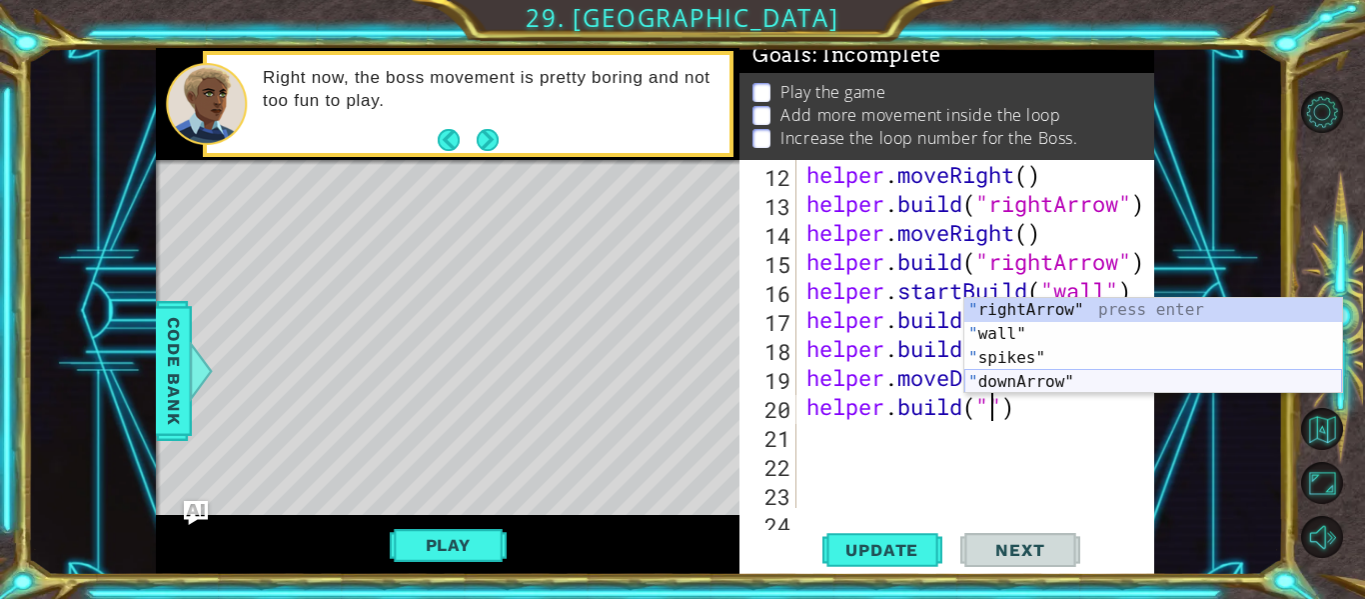
click at [995, 388] on div "" rightArrow" press enter " wall" press enter " spikes" press enter " downArrow…" at bounding box center [1153, 370] width 378 height 144
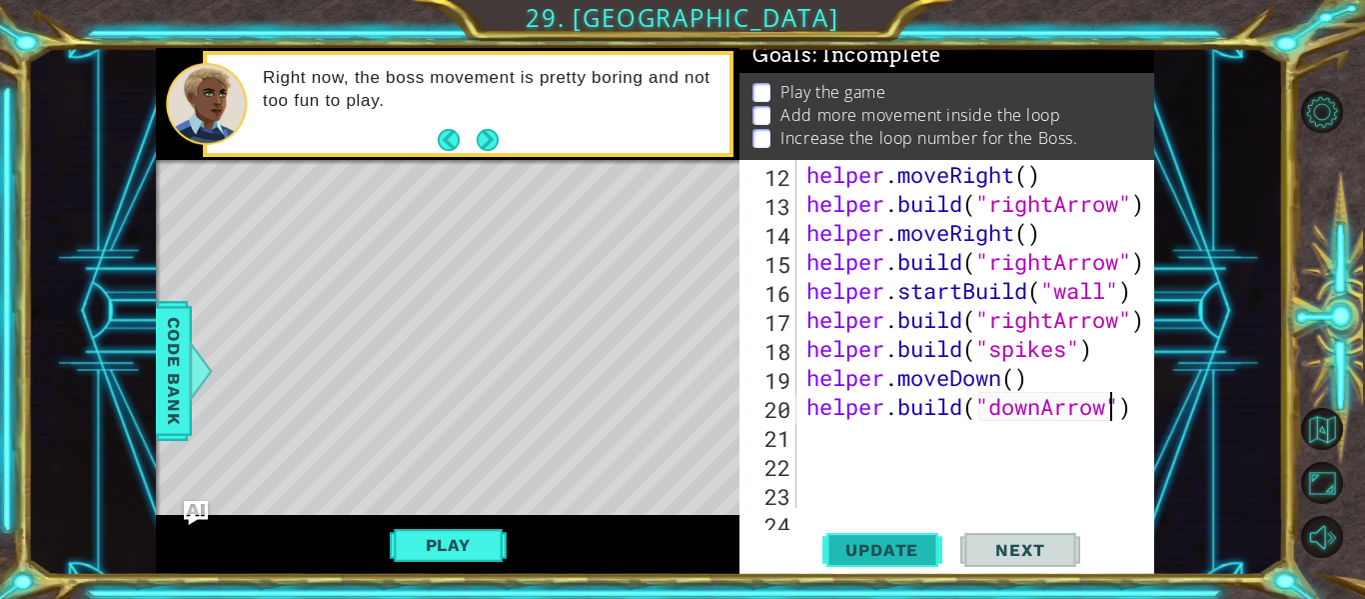
type textarea "[DOMAIN_NAME]("downArrow")"
click at [872, 551] on span "Update" at bounding box center [881, 550] width 113 height 20
click at [1136, 417] on div at bounding box center [1140, 174] width 20 height 840
type textarea "helper"
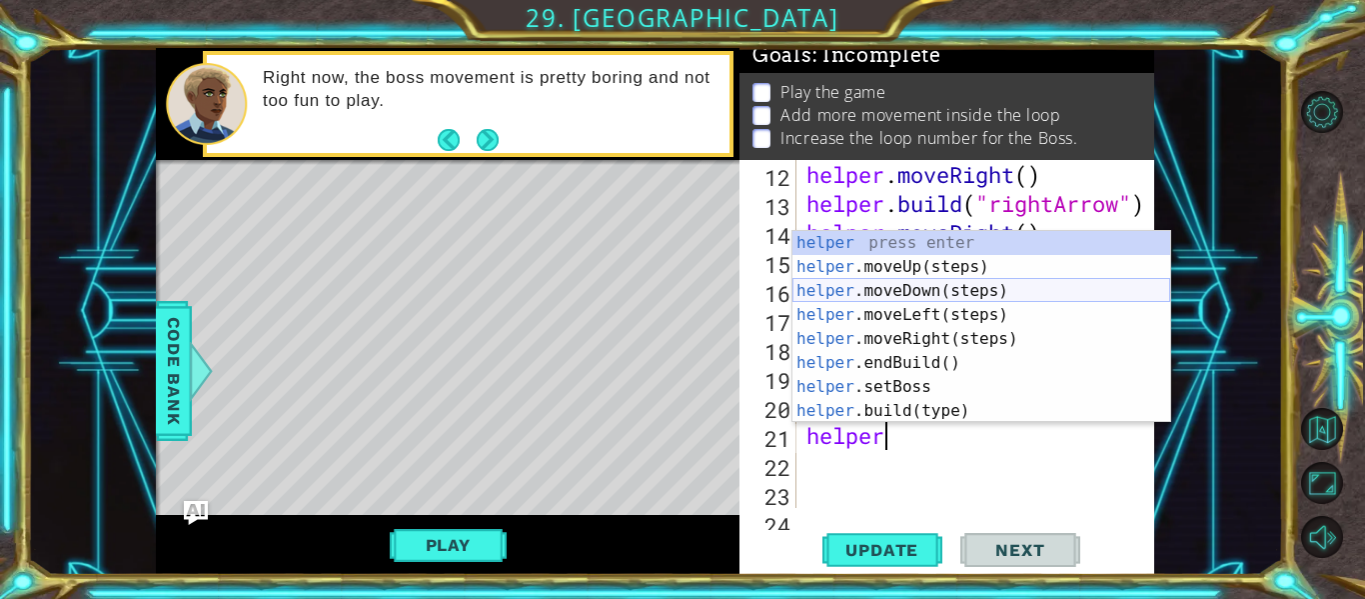
click at [983, 300] on div "helper press enter helper .moveUp(steps) press enter helper .moveDown(steps) pr…" at bounding box center [981, 351] width 378 height 240
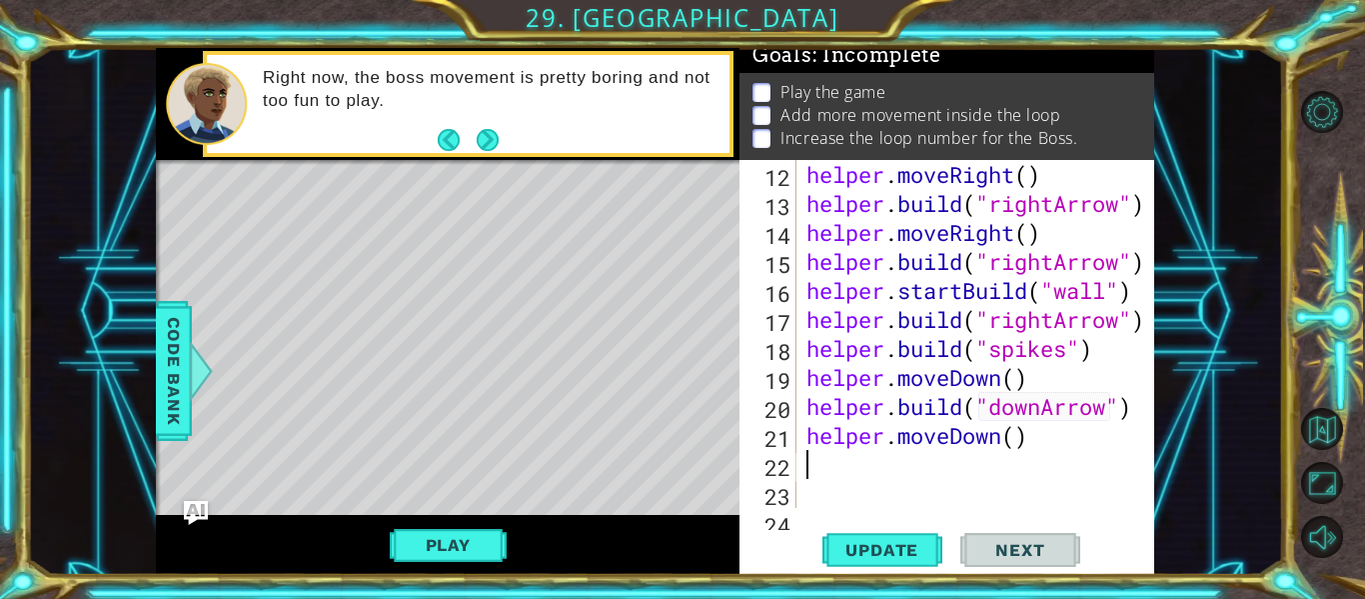
scroll to position [0, 0]
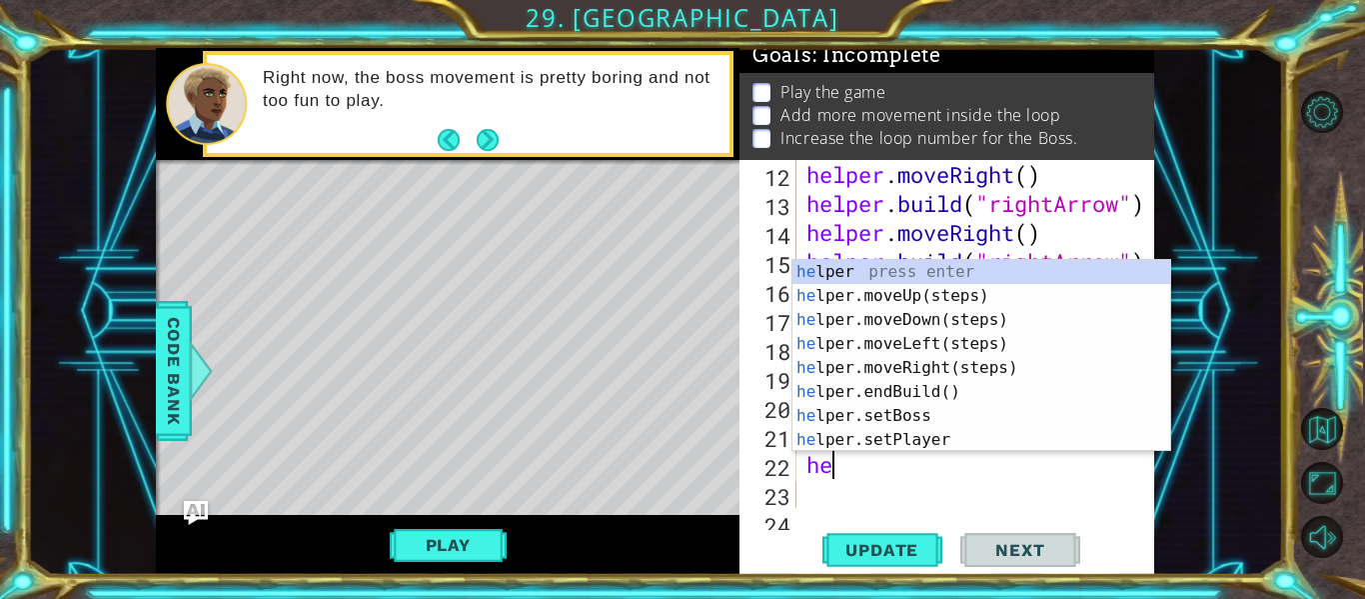
type textarea "h"
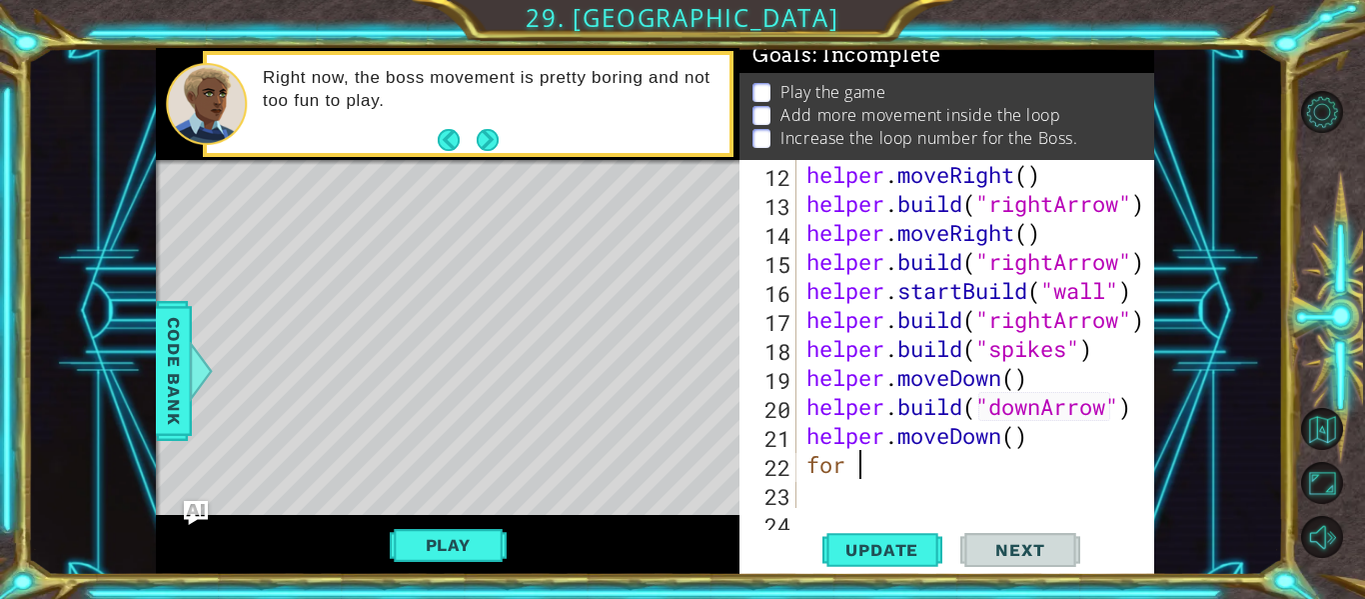
scroll to position [0, 2]
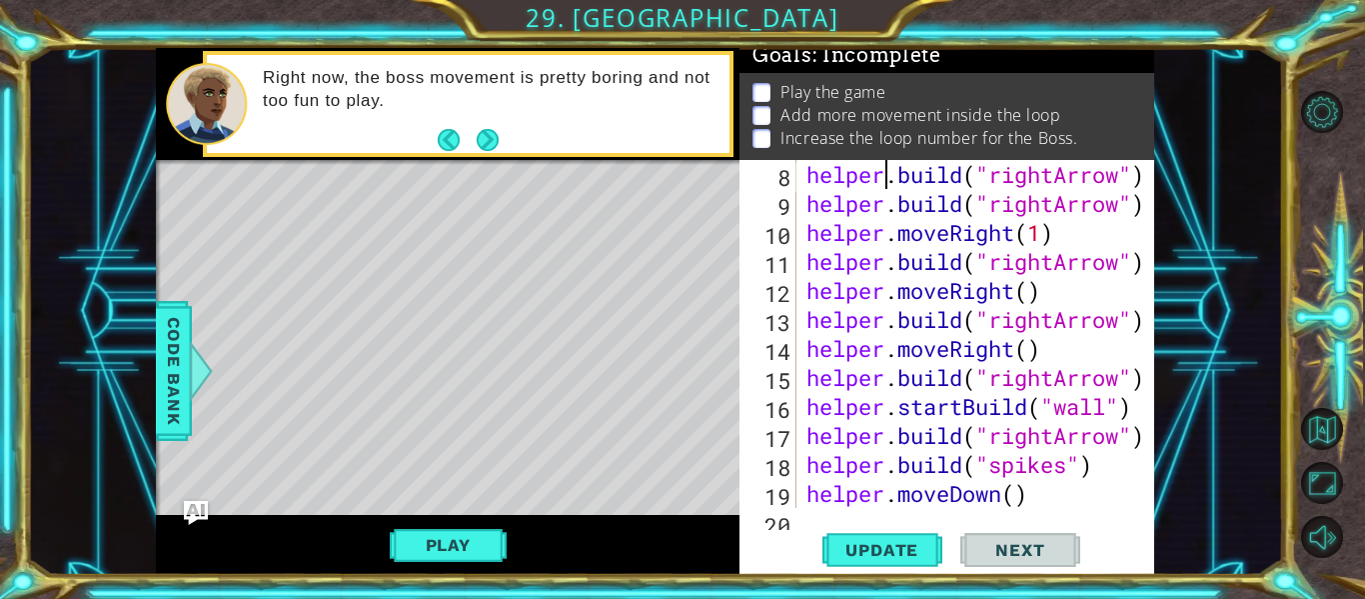
type textarea "# Build your Helper items BELOW this line"
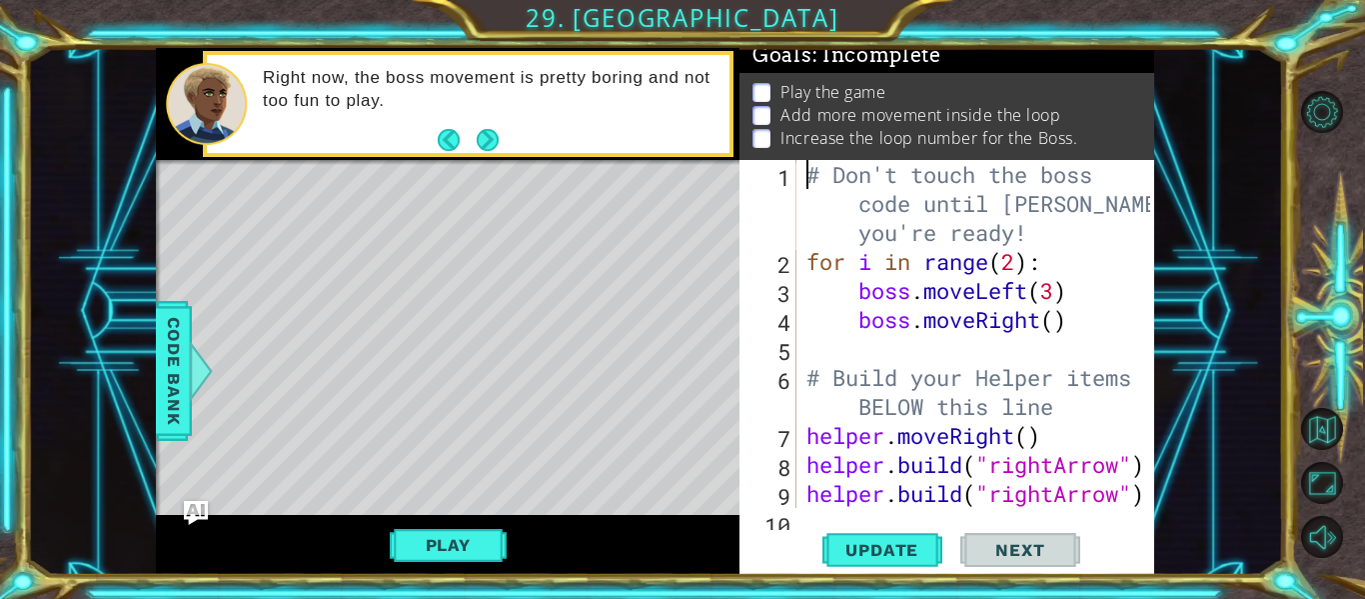
scroll to position [0, 0]
type textarea "boss.moveRight()"
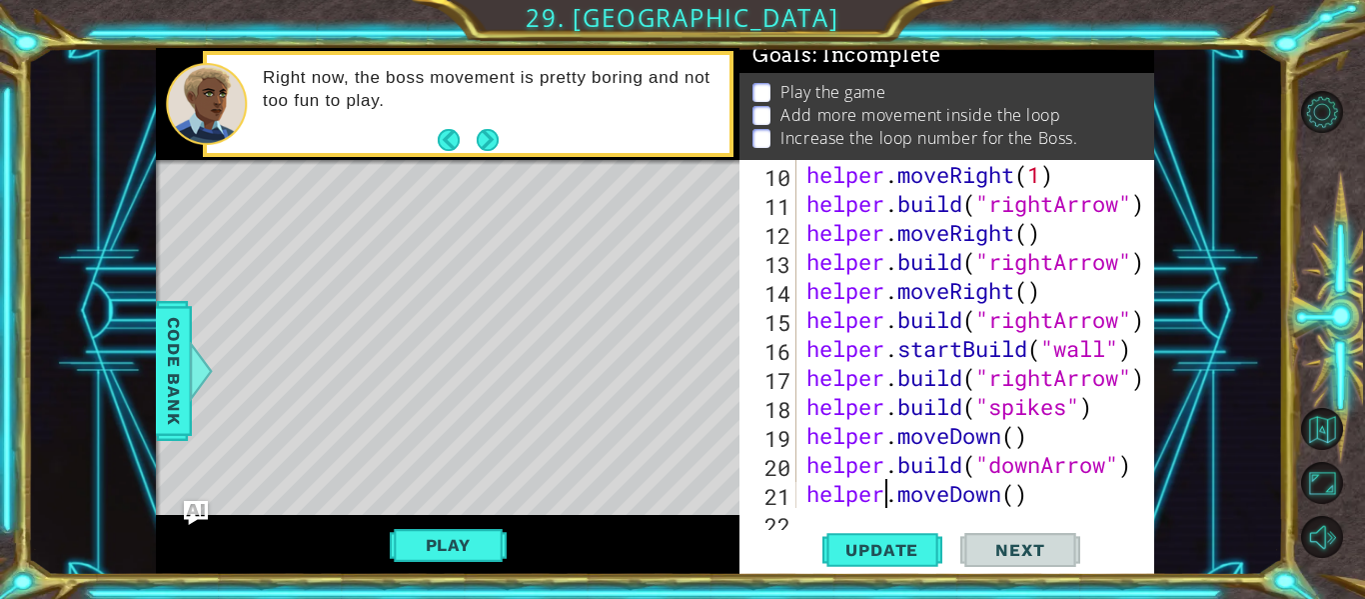
type textarea "for 1"
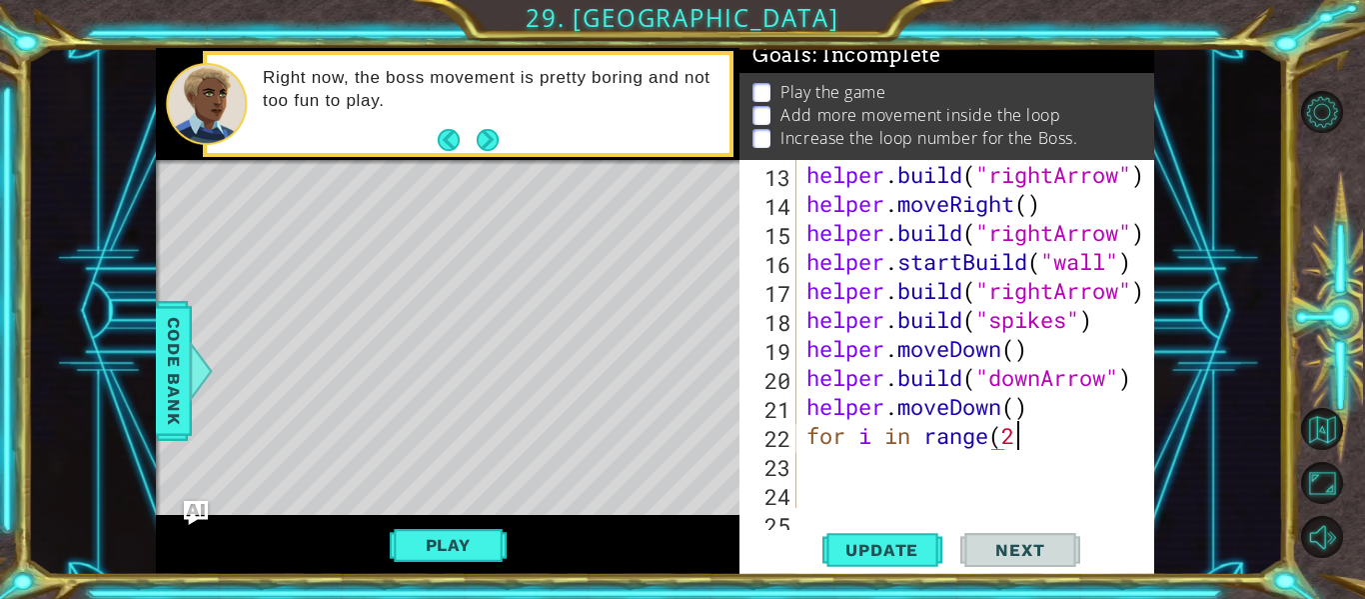
scroll to position [0, 9]
type textarea "for i in range(2)"
type textarea "for i in range(2):"
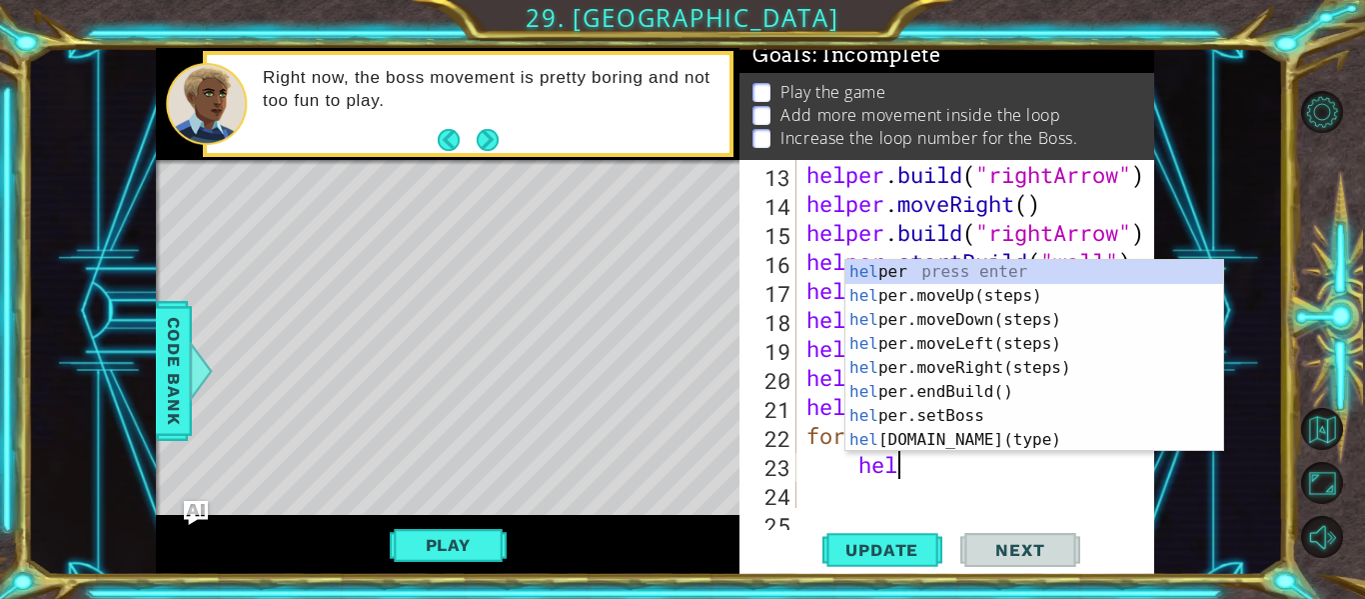
scroll to position [0, 4]
type textarea "helper"
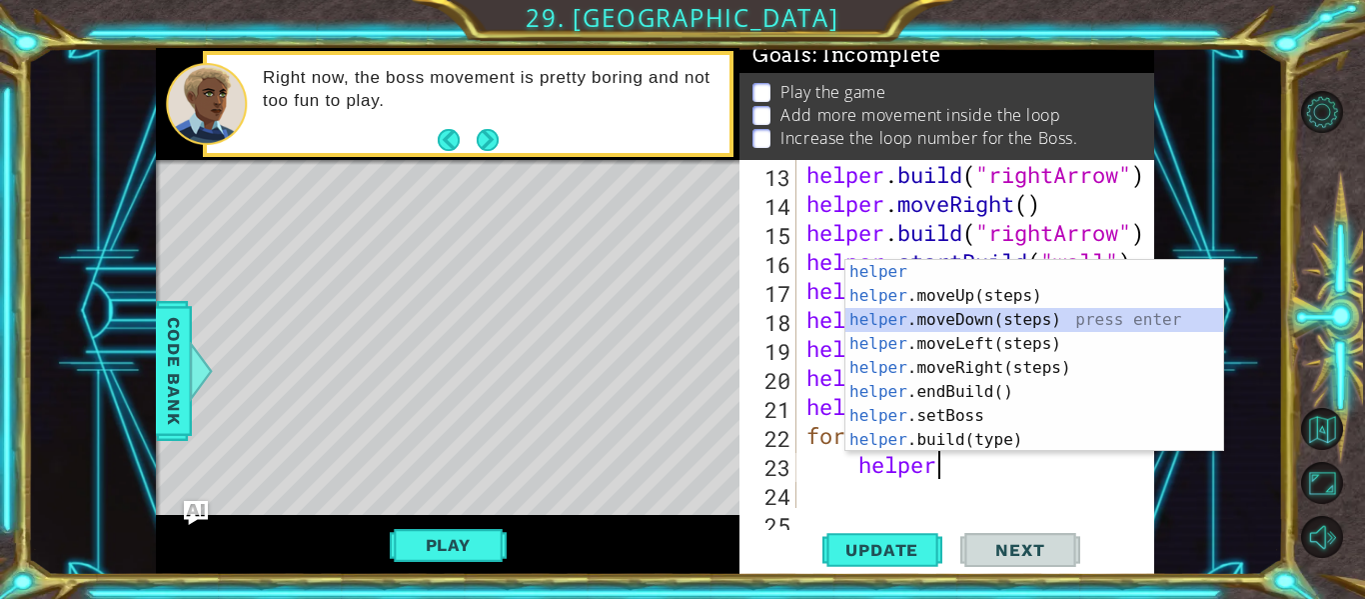
click at [964, 314] on div "helper press enter helper .moveUp(steps) press enter helper .moveDown(steps) pr…" at bounding box center [1034, 380] width 378 height 240
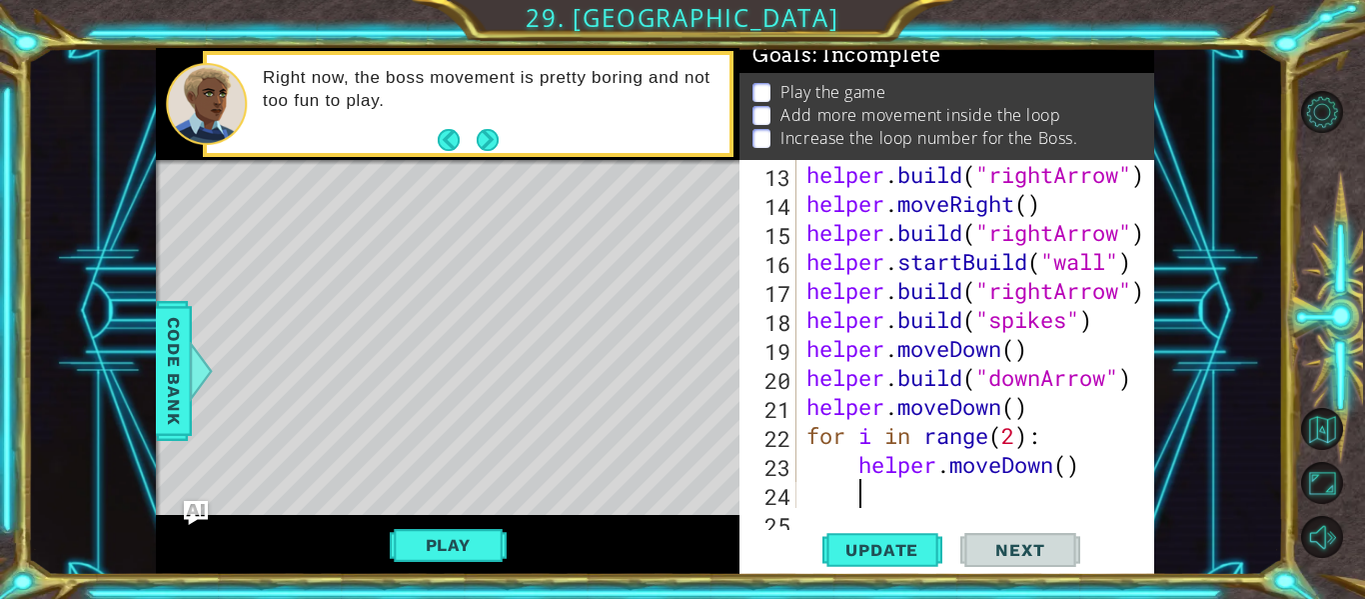
click at [1066, 470] on div "helper . build ( "rightArrow" ) helper . moveRight ( ) helper . build ( "rightA…" at bounding box center [981, 363] width 358 height 406
type textarea "helper.moveDown(2)"
click at [1117, 464] on div "helper . build ( "rightArrow" ) helper . moveRight ( ) helper . build ( "rightA…" at bounding box center [981, 363] width 358 height 406
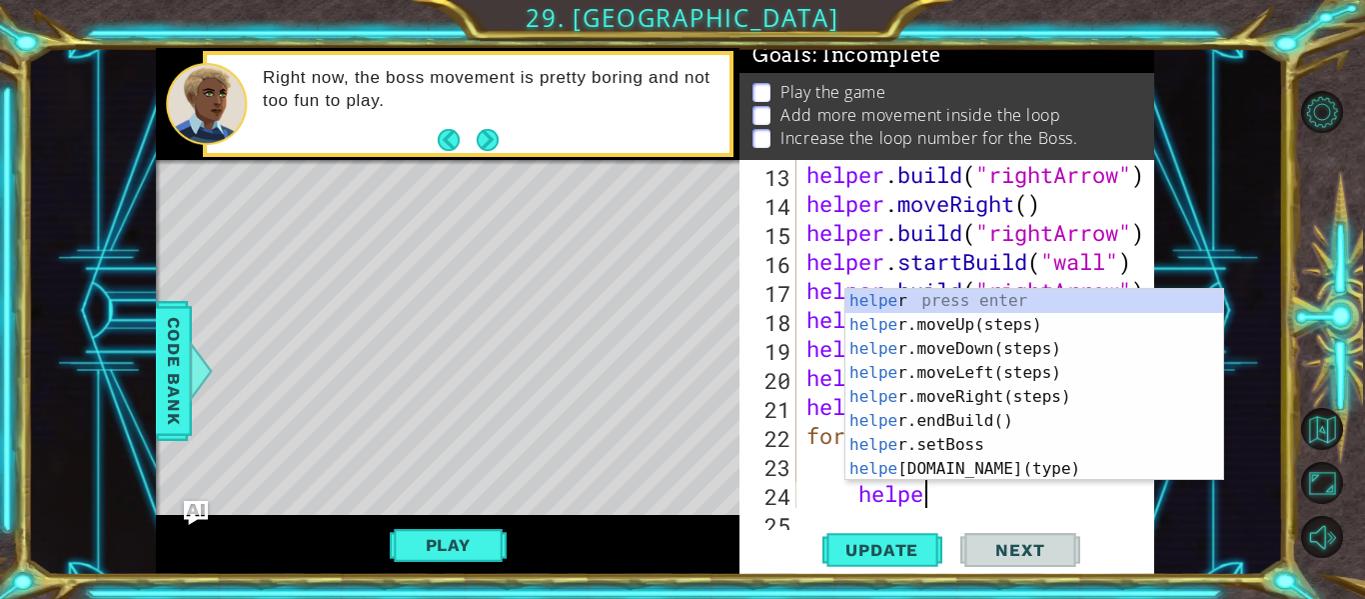
scroll to position [0, 5]
click at [1049, 466] on div "helper press enter helper .moveUp(steps) press enter helper .moveDown(steps) pr…" at bounding box center [1034, 409] width 378 height 240
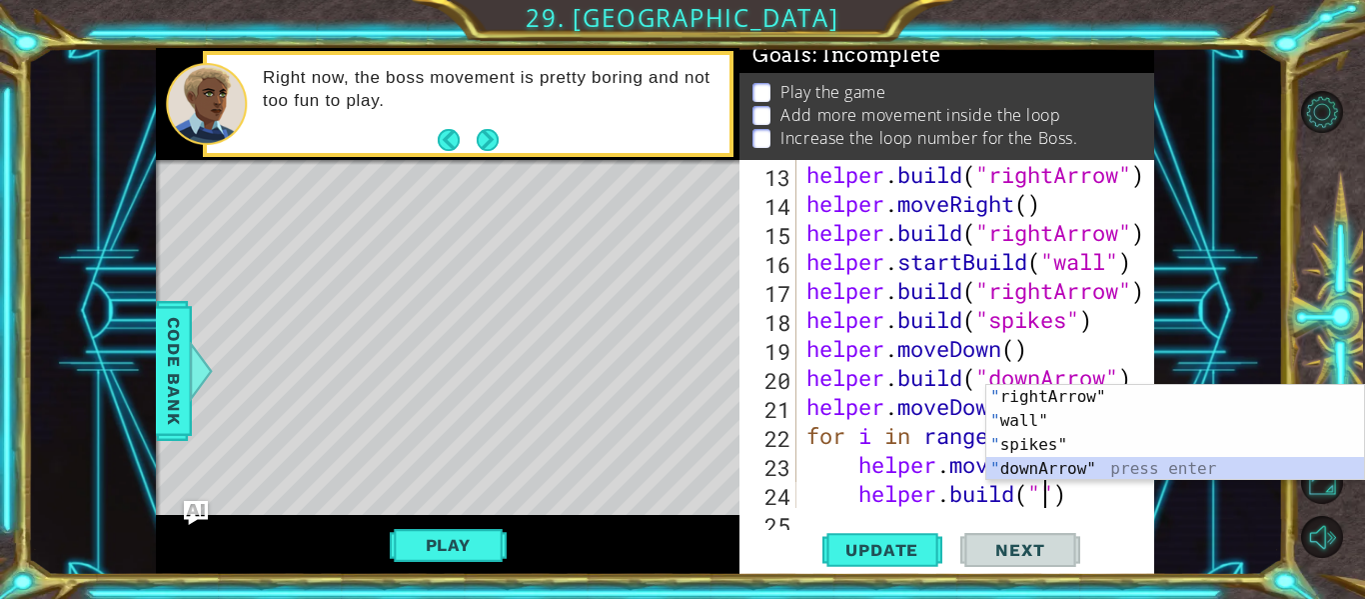
click at [1033, 474] on div "" rightArrow" press enter " wall" press enter " spikes" press enter " downArrow…" at bounding box center [1175, 457] width 378 height 144
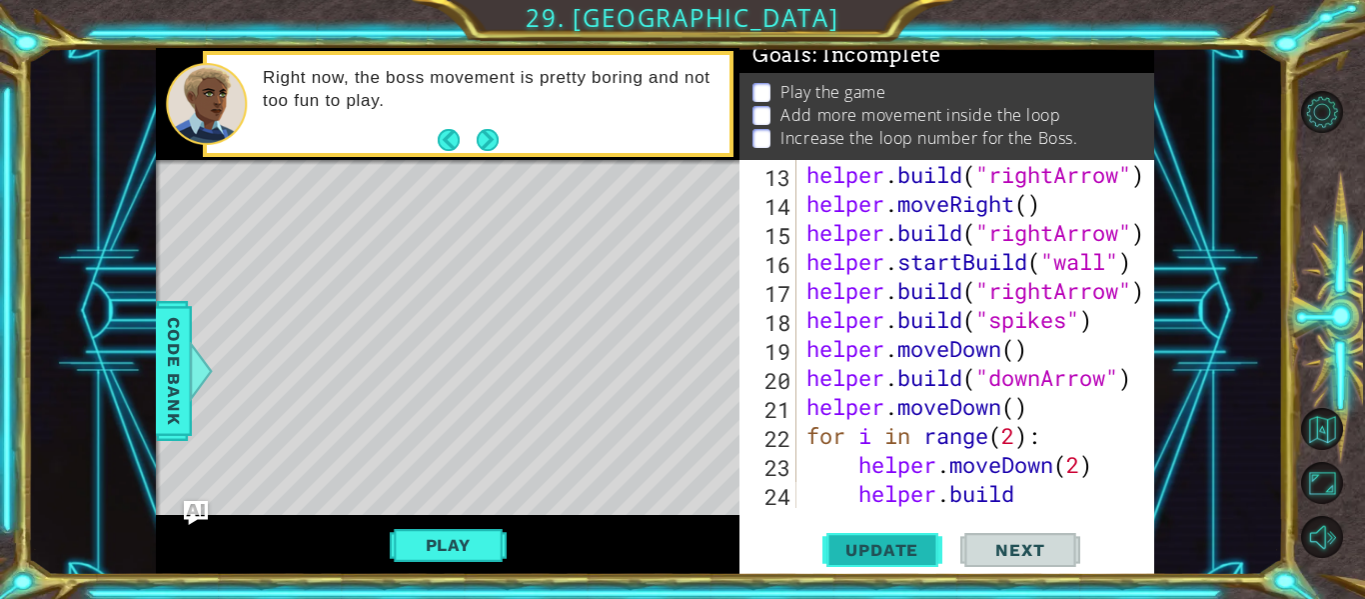
click at [878, 552] on span "Update" at bounding box center [881, 550] width 113 height 20
click at [1085, 469] on div "helper . build ( "rightArrow" ) helper . moveRight ( ) helper . build ( "rightA…" at bounding box center [981, 377] width 358 height 435
click at [910, 549] on span "Update" at bounding box center [881, 550] width 113 height 20
click at [1030, 489] on div "helper . build ( "rightArrow" ) helper . moveRight ( ) helper . build ( "rightA…" at bounding box center [981, 377] width 358 height 435
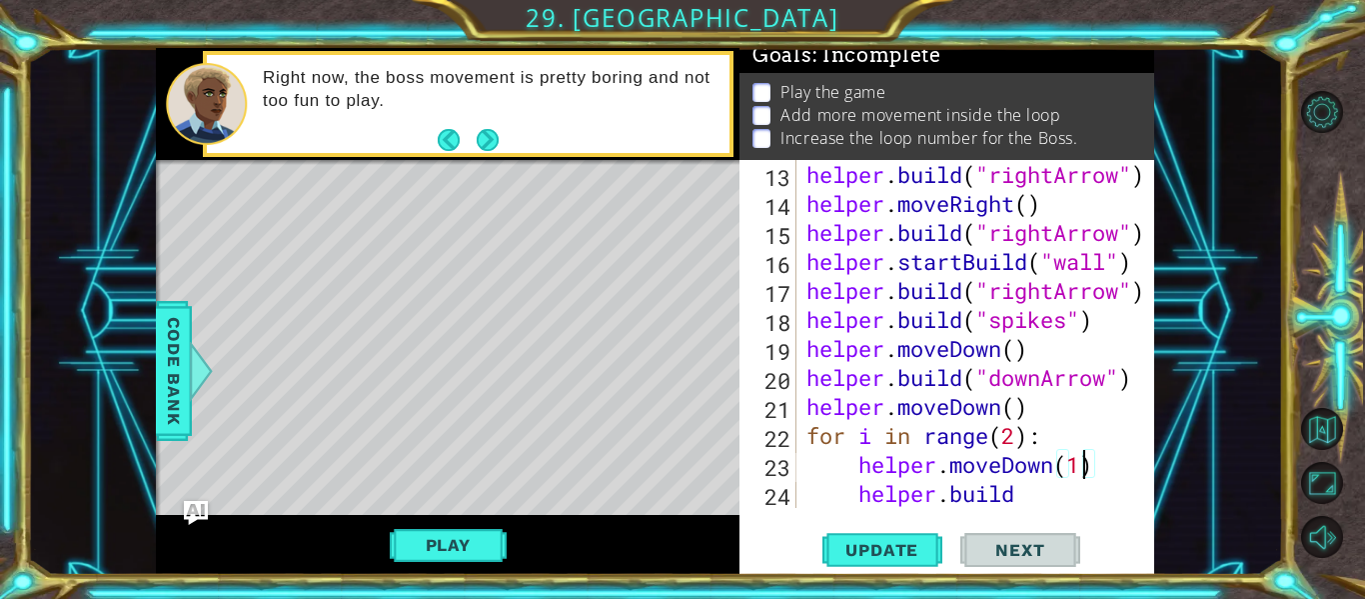
type textarea "[DOMAIN_NAME]("downArrow")"
click at [1030, 489] on div "helper . build ( "rightArrow" ) helper . moveRight ( ) helper . build ( "rightA…" at bounding box center [981, 377] width 358 height 435
click at [1017, 498] on div "helper . build ( "rightArrow" ) helper . moveRight ( ) helper . build ( "rightA…" at bounding box center [981, 377] width 358 height 435
click at [981, 501] on div "helper . build ( "rightArrow" ) helper . moveRight ( ) helper . build ( "rightA…" at bounding box center [981, 377] width 358 height 435
click at [1047, 498] on div "helper . build ( "rightArrow" ) helper . moveRight ( ) helper . build ( "rightA…" at bounding box center [981, 377] width 358 height 435
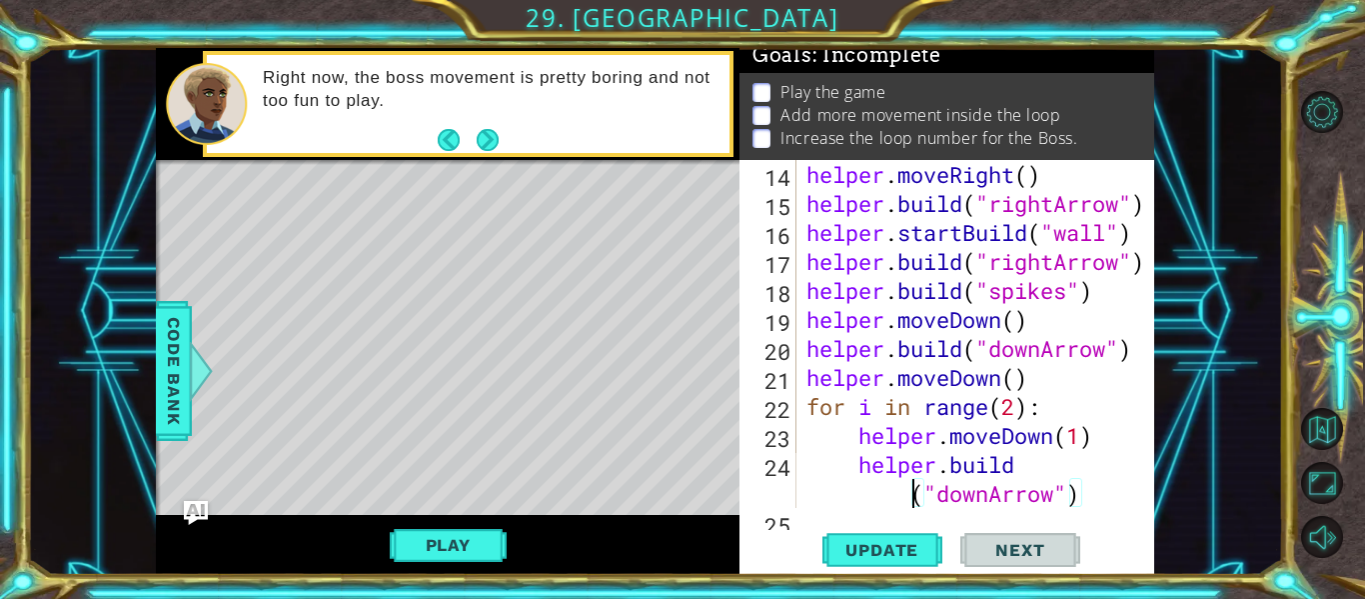
scroll to position [0, 1]
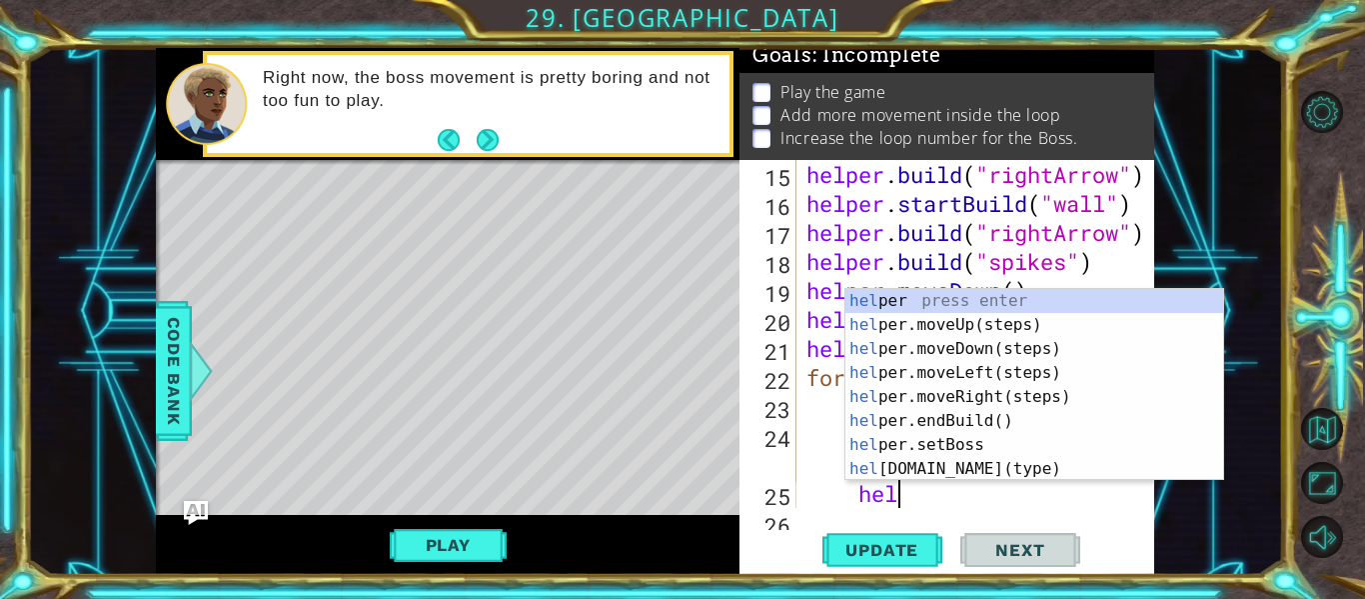
type textarea "h"
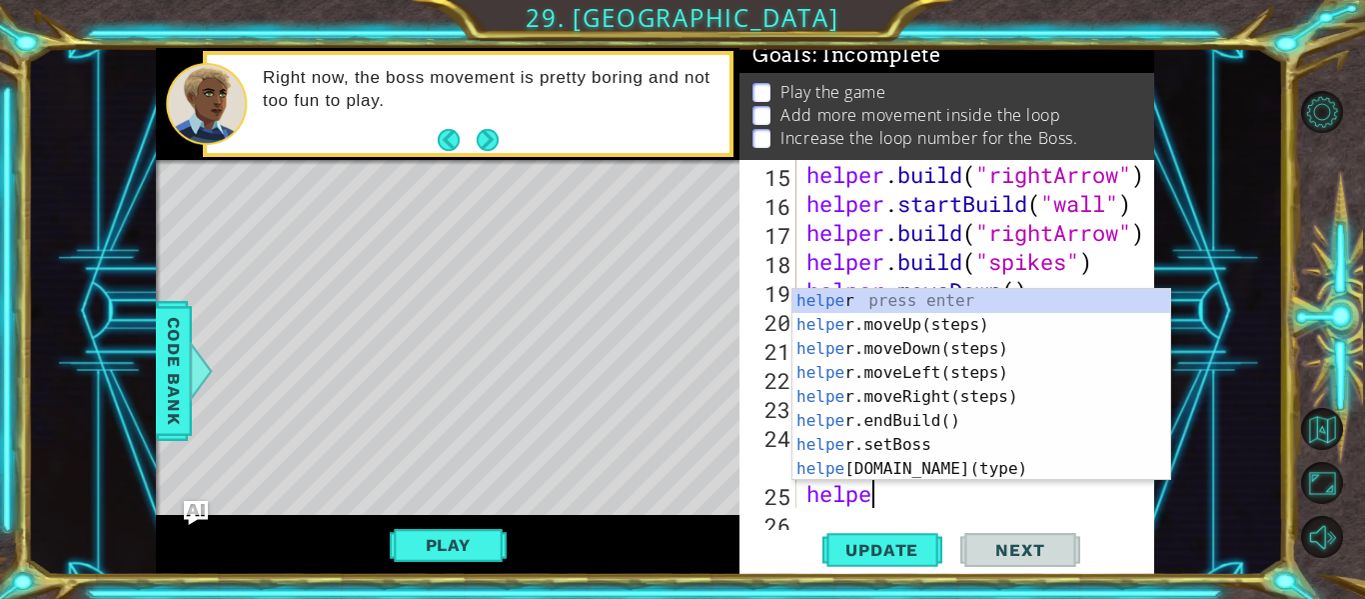
scroll to position [0, 3]
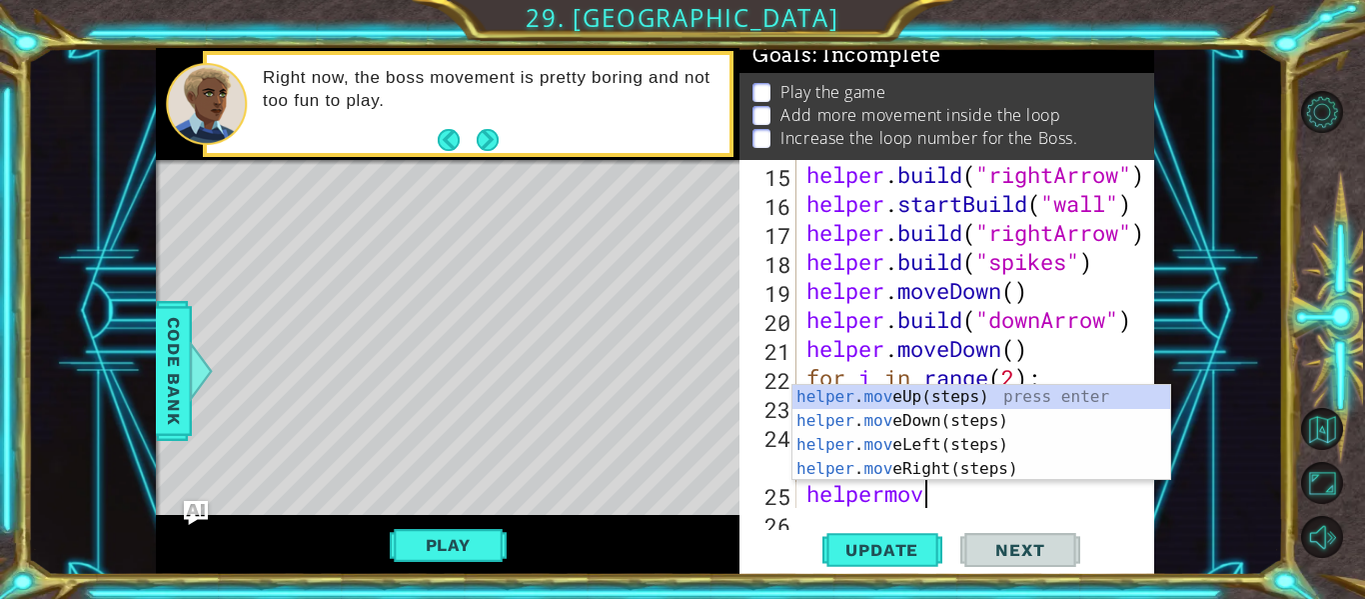
type textarea "helpermove"
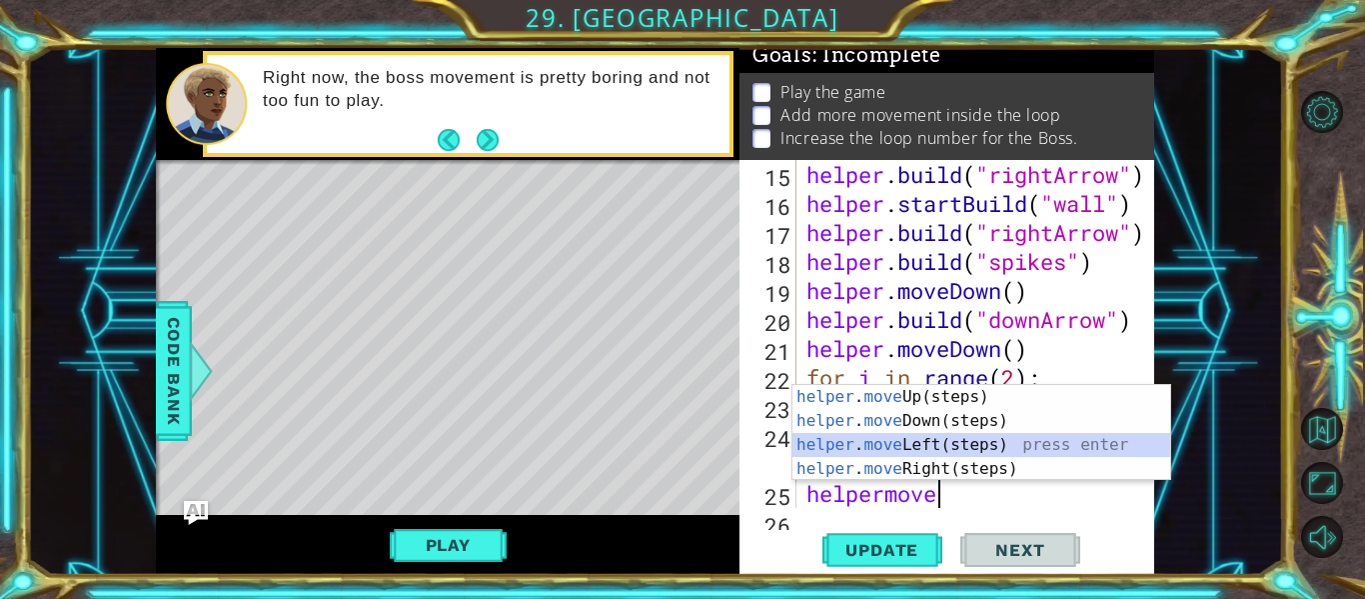
click at [1031, 449] on div "helper . move Up(steps) press enter helper . move Down(steps) press enter helpe…" at bounding box center [981, 457] width 378 height 144
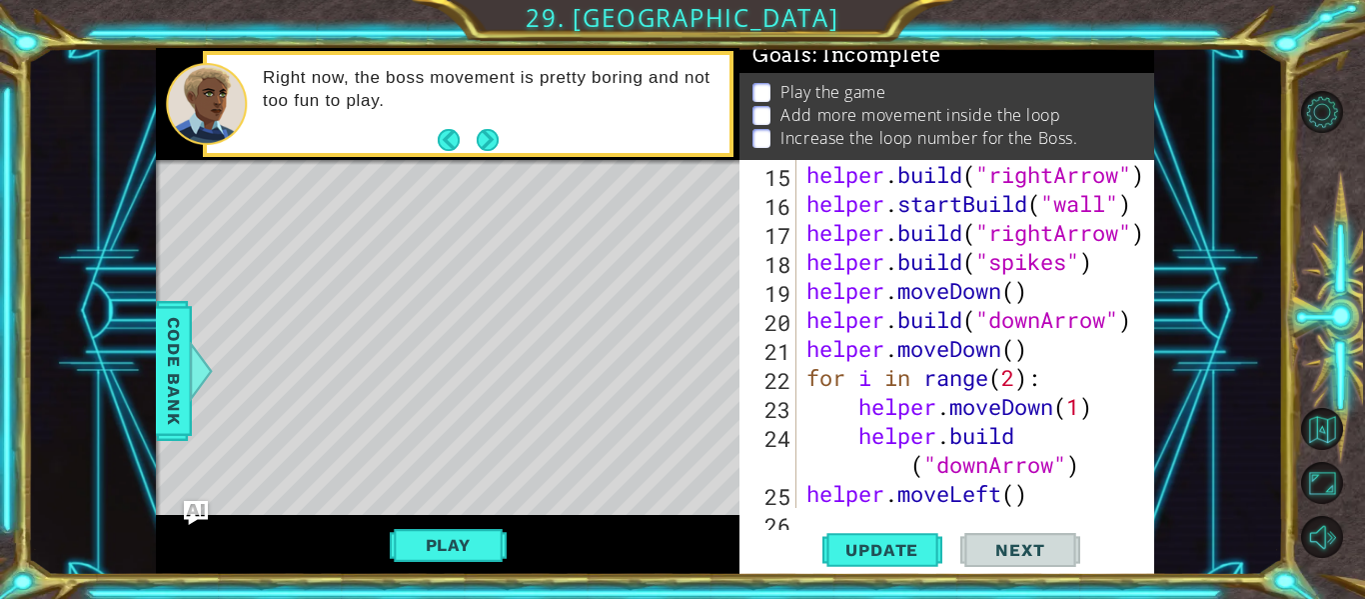
scroll to position [0, 0]
click at [1038, 497] on div "helper . build ( "rightArrow" ) helper . startBuild ( "wall" ) helper . build (…" at bounding box center [981, 363] width 358 height 406
type textarea "helper.moveLeft()"
click at [1035, 492] on div "helper . build ( "rightArrow" ) helper . startBuild ( "wall" ) helper . build (…" at bounding box center [981, 363] width 358 height 406
type textarea "helper.moveLeft()"
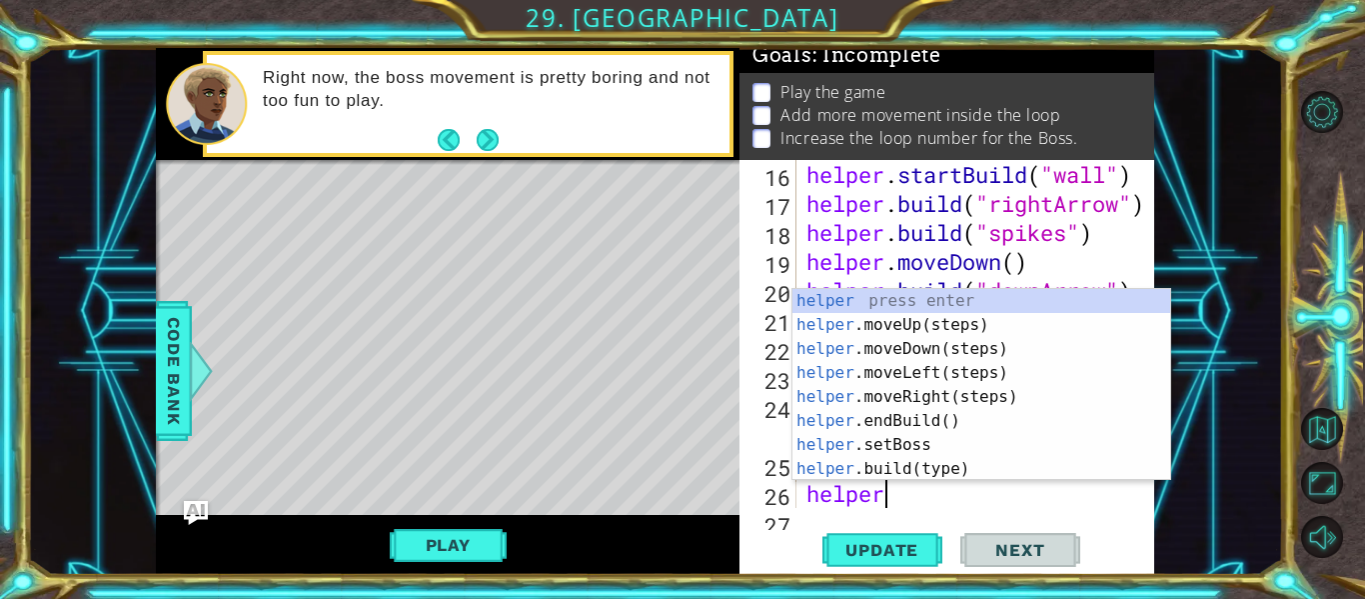
scroll to position [0, 3]
click at [1005, 469] on div "helper press enter helper .moveUp(steps) press enter helper .moveDown(steps) pr…" at bounding box center [981, 409] width 378 height 240
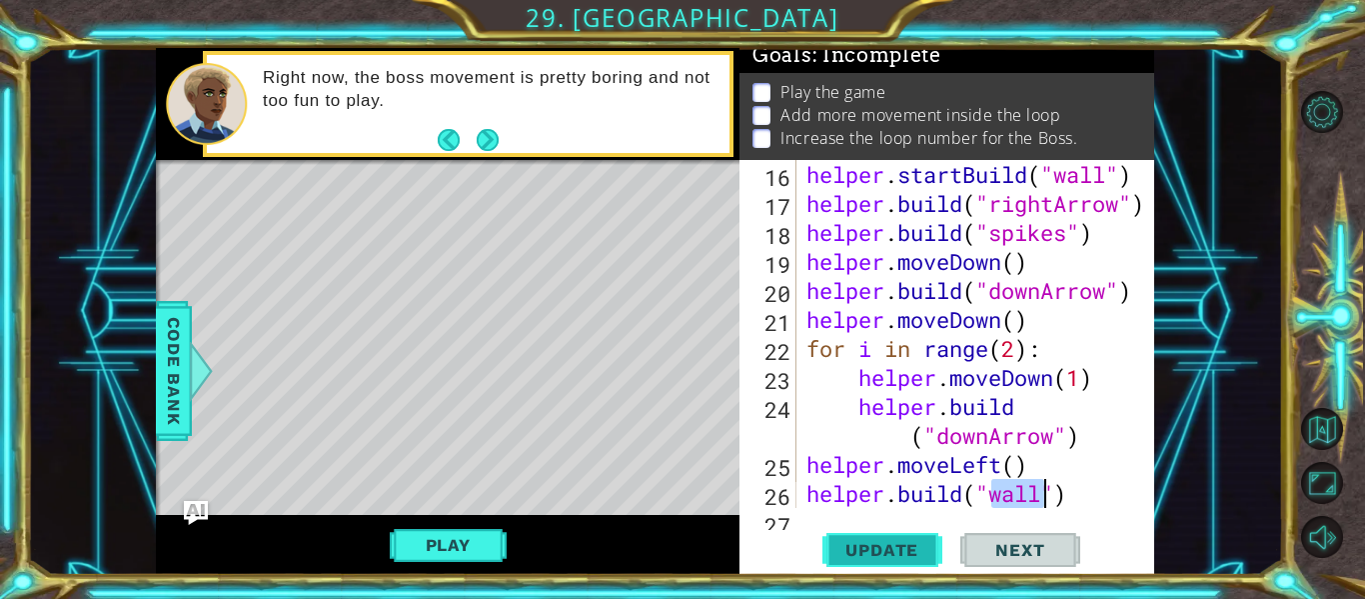
click at [915, 551] on span "Update" at bounding box center [881, 550] width 113 height 20
click at [999, 467] on div "helper . startBuild ( "wall" ) helper . build ( "rightArrow" ) helper . build (…" at bounding box center [981, 363] width 358 height 406
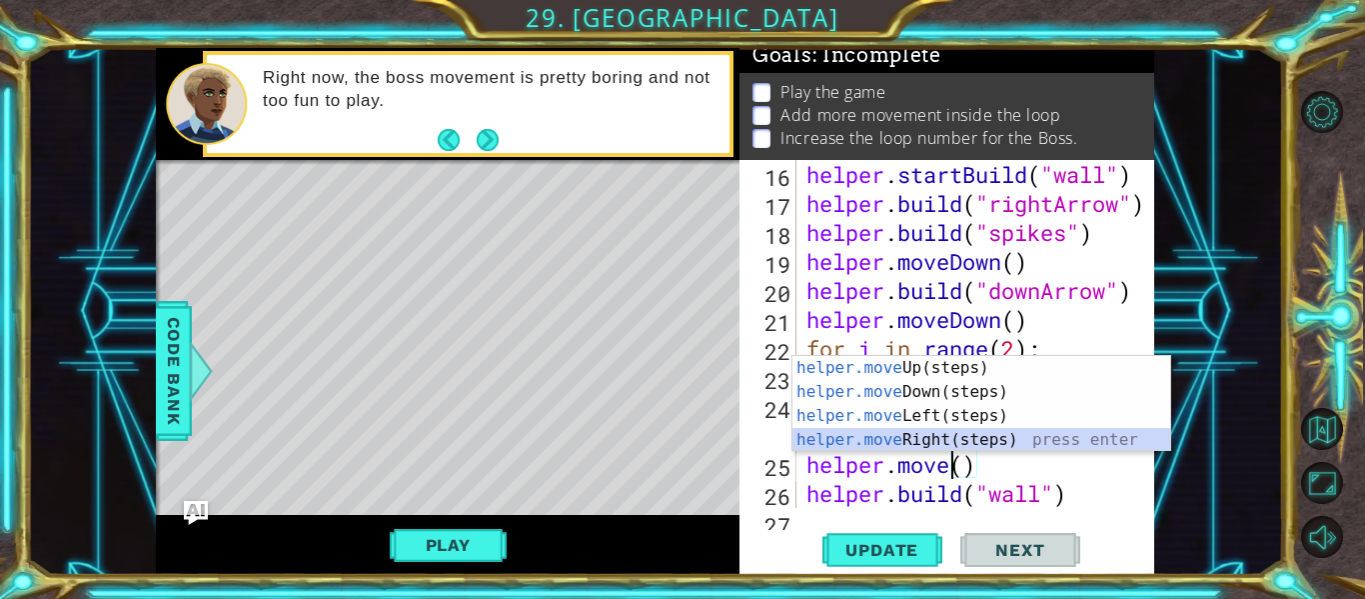
click at [966, 445] on div "helper.move Up(steps) press enter helper.move Down(steps) press enter helper.mo…" at bounding box center [981, 428] width 378 height 144
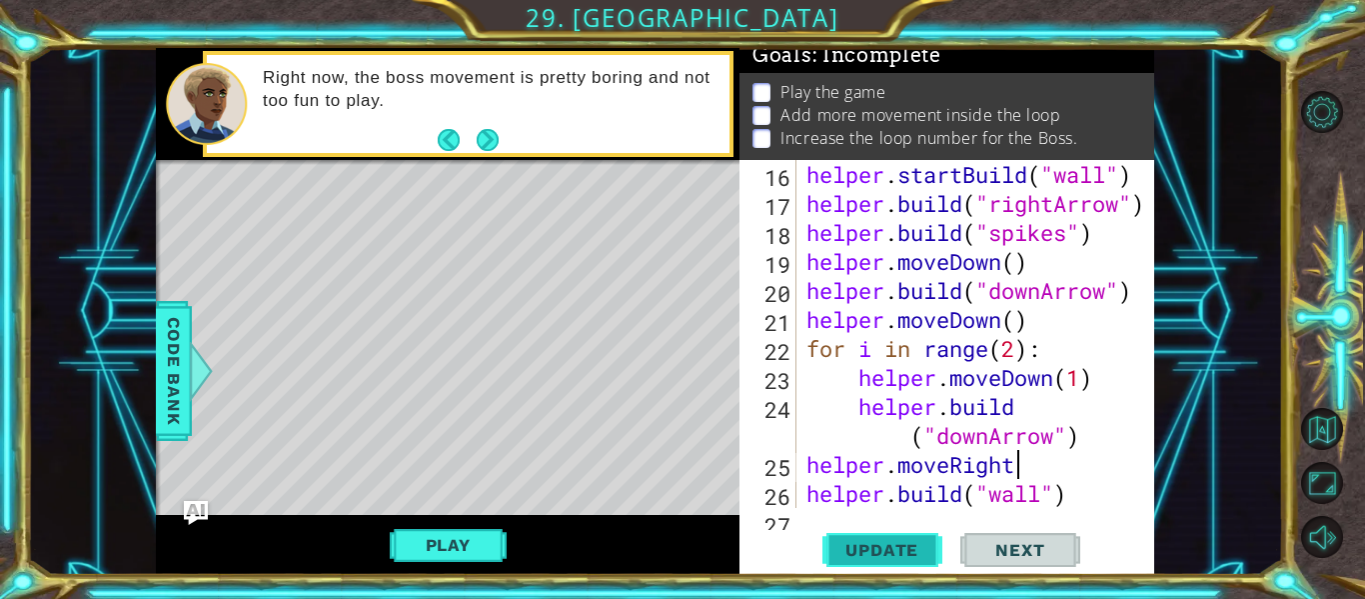
click at [918, 546] on span "Update" at bounding box center [881, 550] width 113 height 20
click at [1088, 490] on div "helper . startBuild ( "wall" ) helper . build ( "rightArrow" ) helper . build (…" at bounding box center [981, 363] width 358 height 406
type textarea "[DOMAIN_NAME]("wall")"
click at [1077, 505] on div "helper . startBuild ( "wall" ) helper . build ( "rightArrow" ) helper . build (…" at bounding box center [981, 363] width 358 height 406
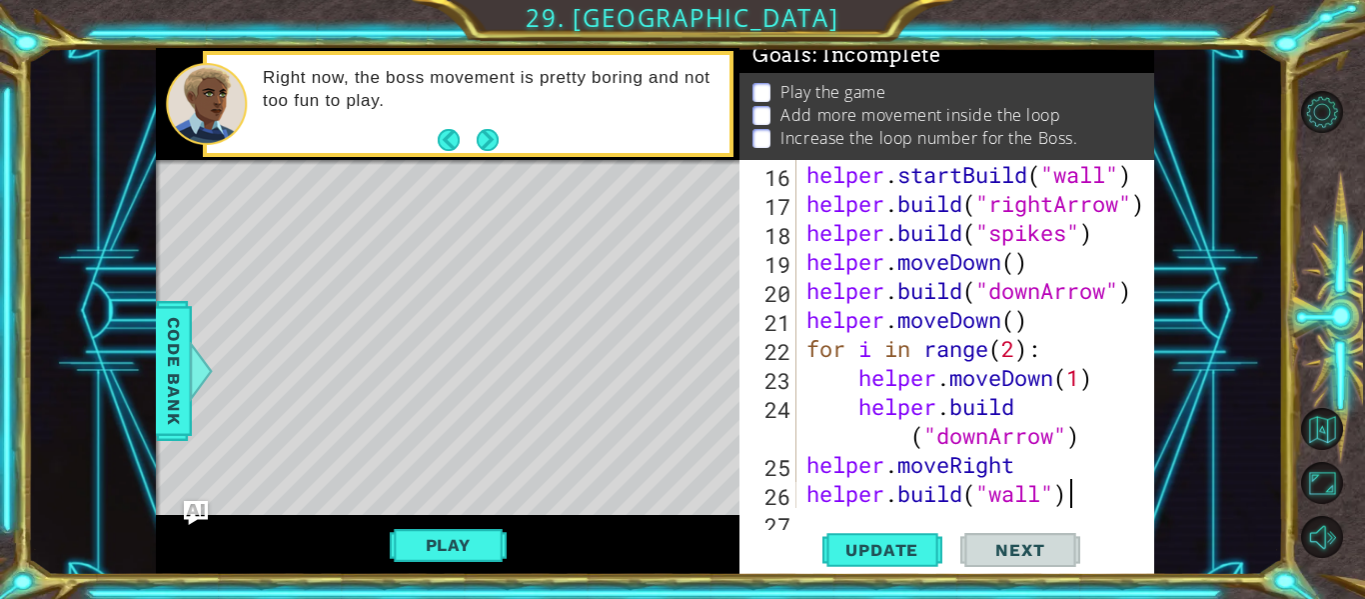
type textarea "[DOMAIN_NAME]("wall")"
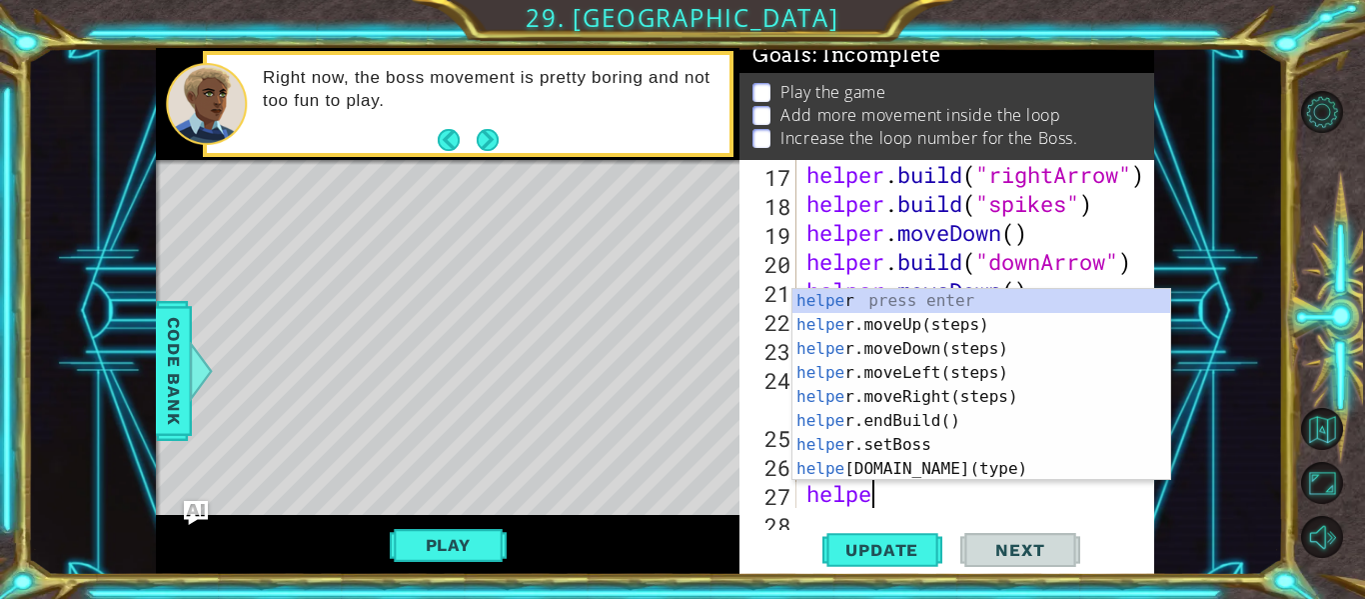
scroll to position [0, 3]
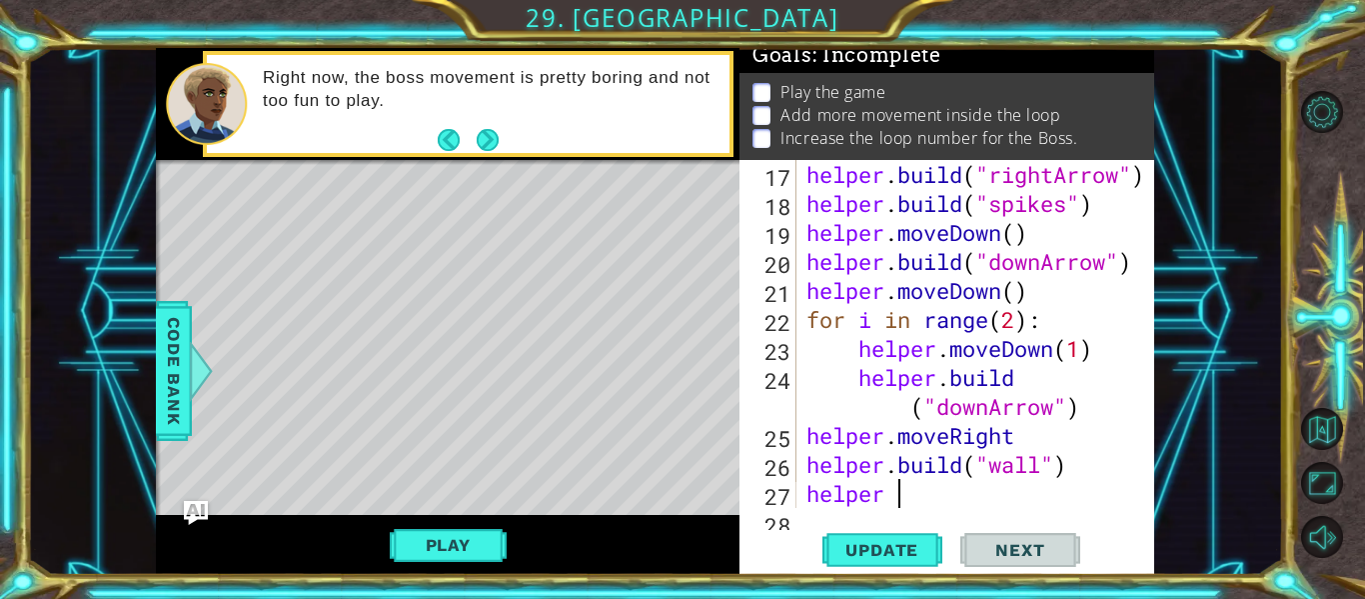
type textarea "helper"
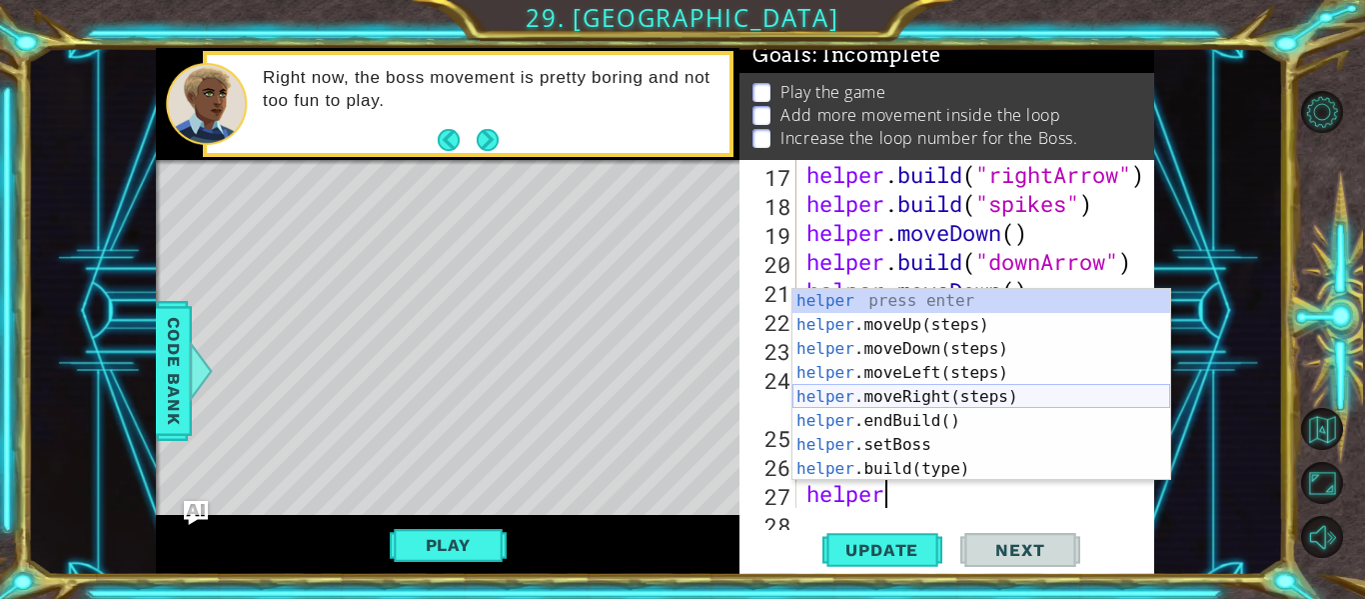
click at [958, 400] on div "helper press enter helper .moveUp(steps) press enter helper .moveDown(steps) pr…" at bounding box center [981, 409] width 378 height 240
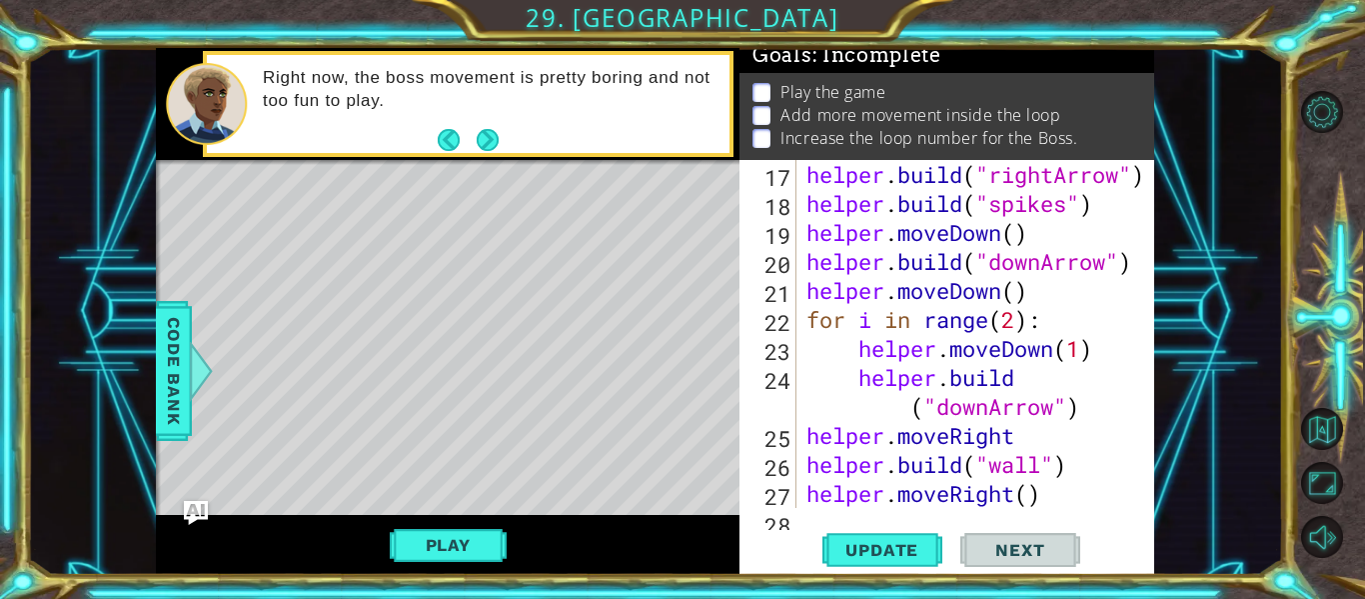
scroll to position [0, 0]
click at [1023, 502] on div "helper . build ( "rightArrow" ) helper . build ( "spikes" ) helper . moveDown (…" at bounding box center [981, 363] width 358 height 406
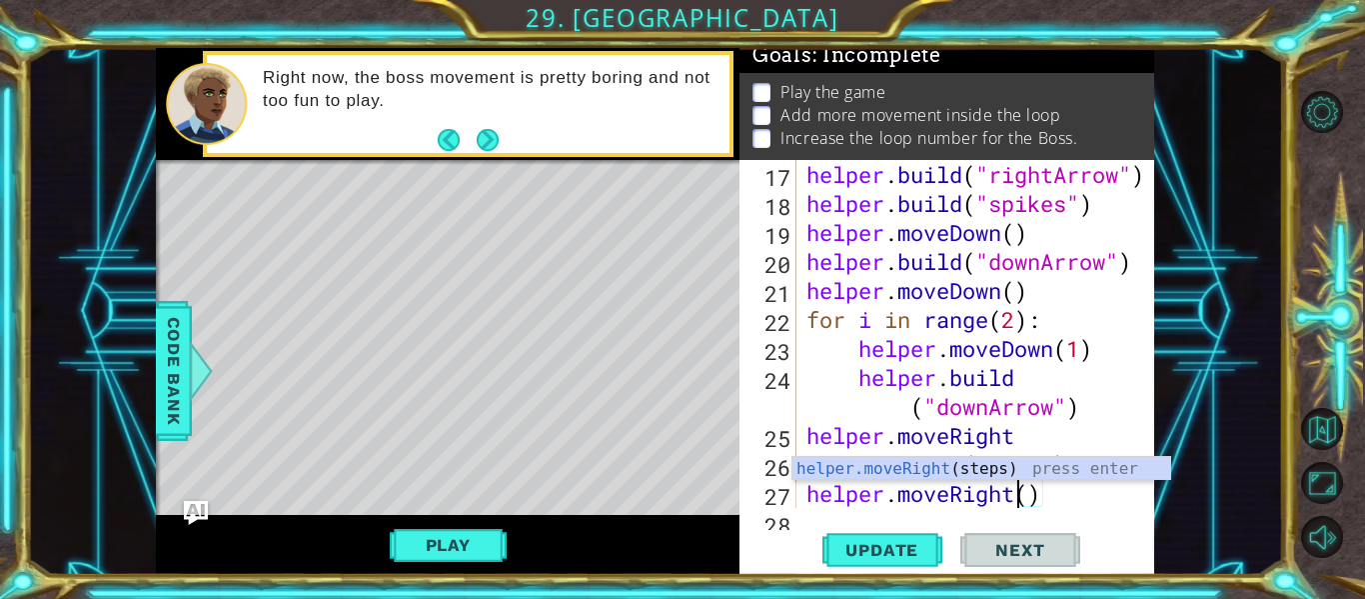
click at [1031, 498] on div "helper . build ( "rightArrow" ) helper . build ( "spikes" ) helper . moveDown (…" at bounding box center [981, 363] width 358 height 406
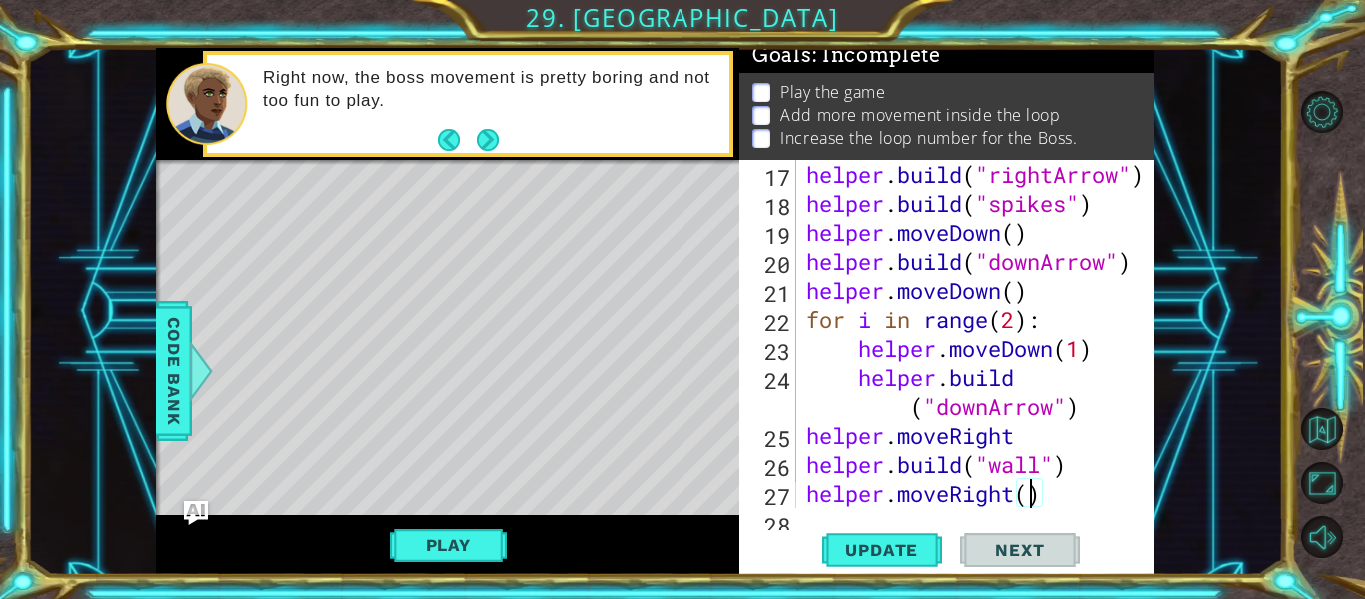
type textarea "helper.moveRight(2)"
click at [1062, 504] on div "helper . build ( "rightArrow" ) helper . build ( "spikes" ) helper . moveDown (…" at bounding box center [981, 363] width 358 height 406
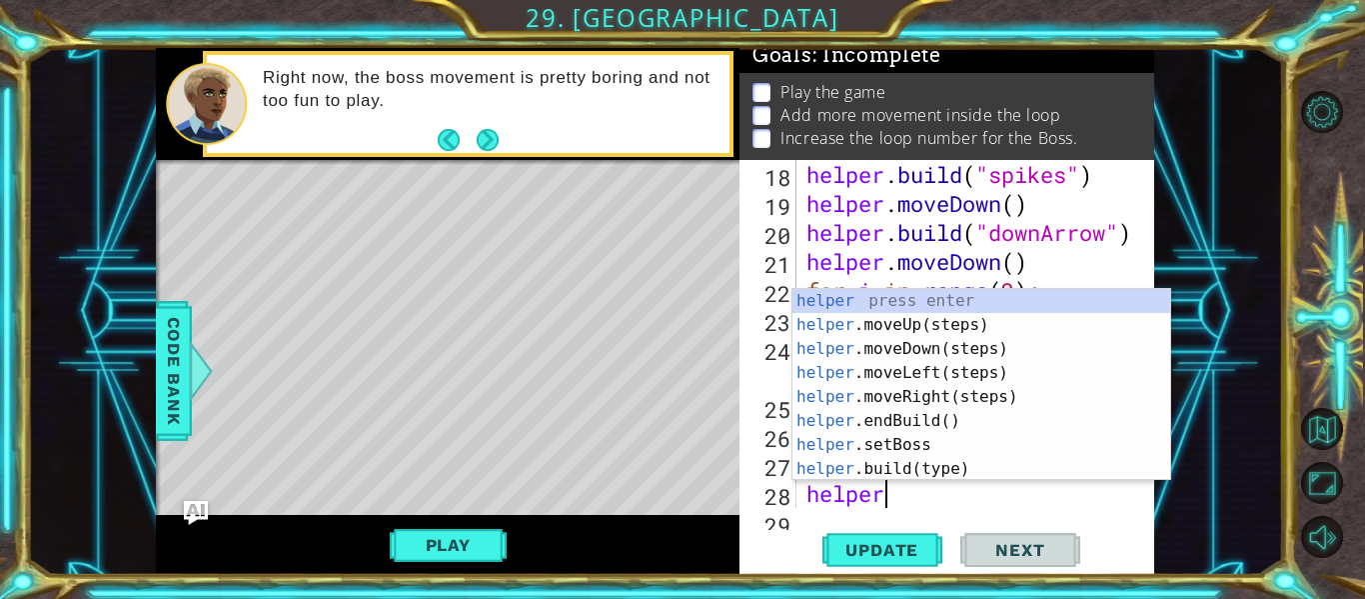
scroll to position [0, 3]
click at [964, 467] on div "helper press enter helper .moveUp(steps) press enter helper .moveDown(steps) pr…" at bounding box center [981, 409] width 378 height 240
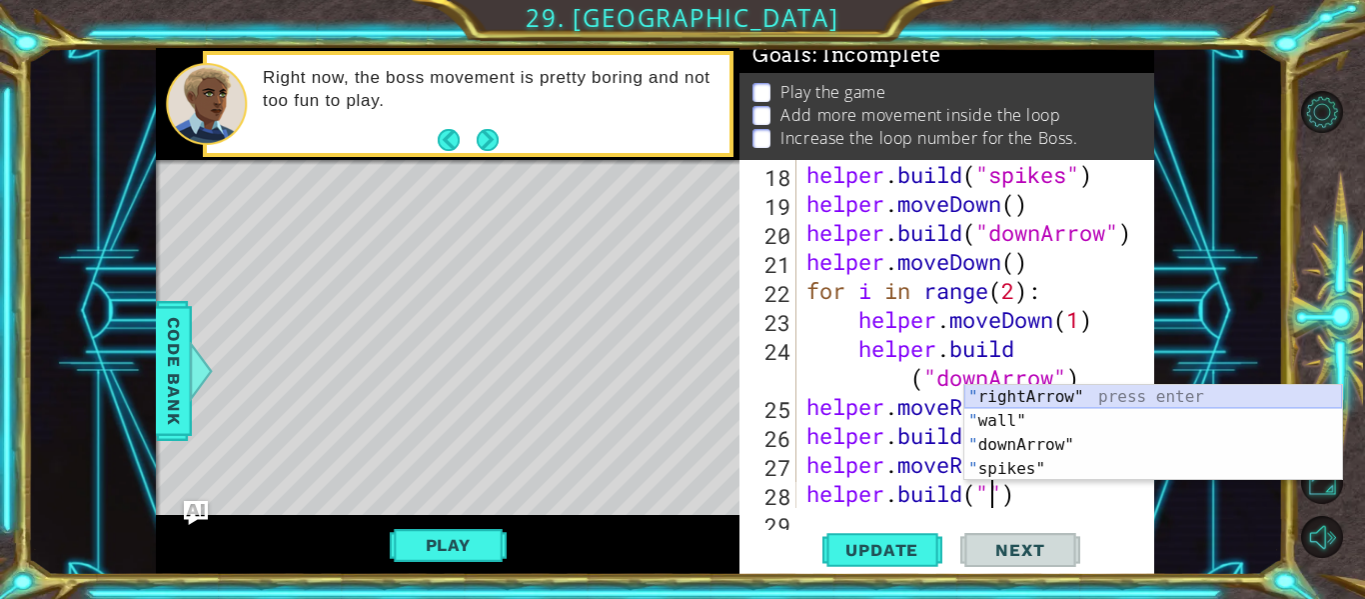
click at [1020, 401] on div "" rightArrow" press enter " wall" press enter " downArrow" press enter " spikes…" at bounding box center [1153, 457] width 378 height 144
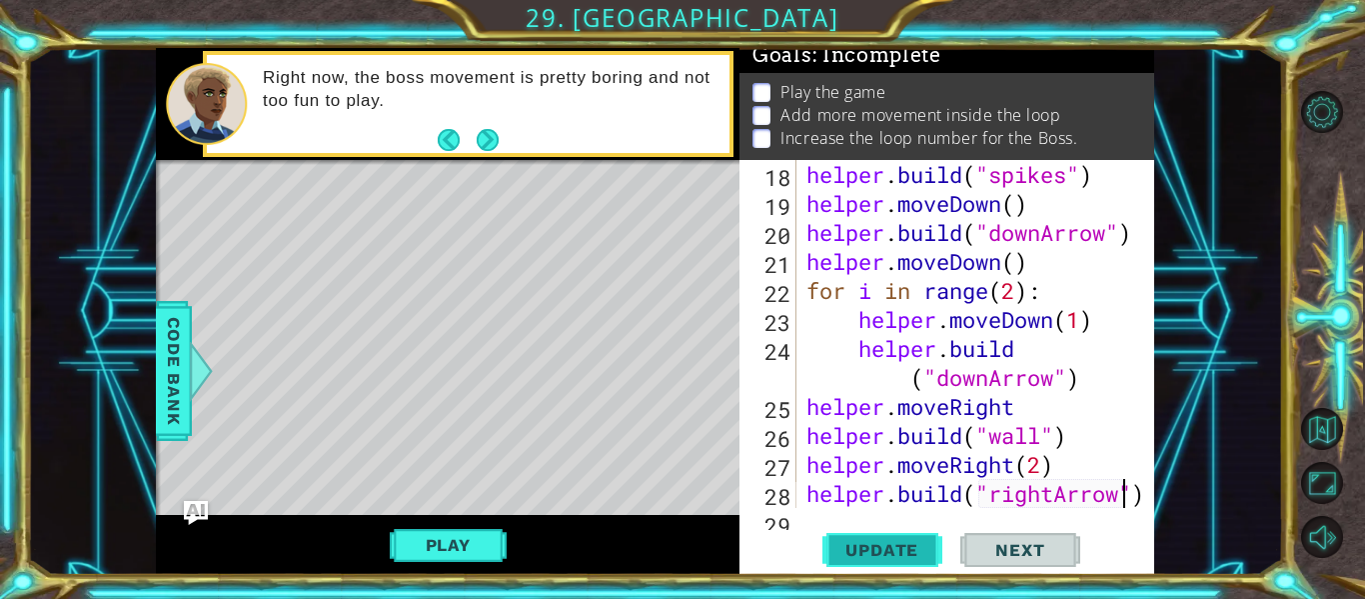
type textarea "[DOMAIN_NAME]("rightArrow")"
click at [868, 553] on span "Update" at bounding box center [881, 550] width 113 height 20
click at [1146, 495] on div at bounding box center [1140, 174] width 20 height 1188
click at [881, 556] on span "Update" at bounding box center [881, 550] width 113 height 20
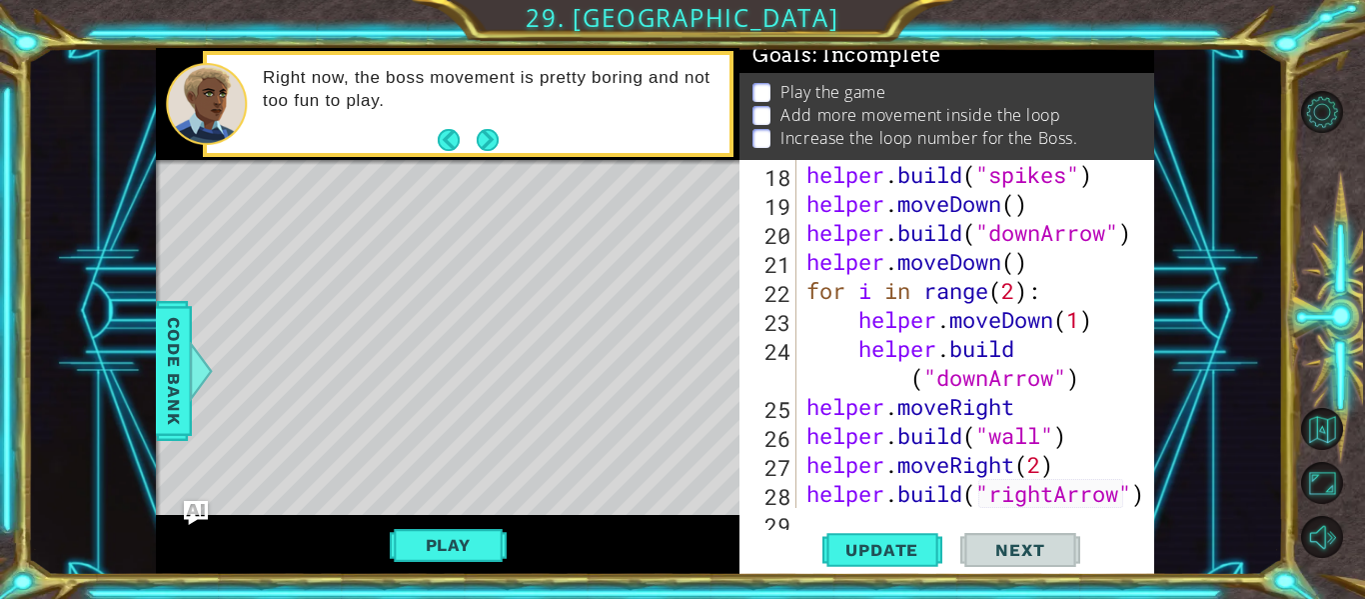
click at [1039, 455] on div "helper . build ( "spikes" ) helper . moveDown ( ) helper . build ( "downArrow" …" at bounding box center [981, 363] width 358 height 406
click at [890, 549] on span "Update" at bounding box center [881, 550] width 113 height 20
click at [1143, 495] on div at bounding box center [1140, 188] width 20 height 1217
type textarea "[DOMAIN_NAME]("rightArrow")"
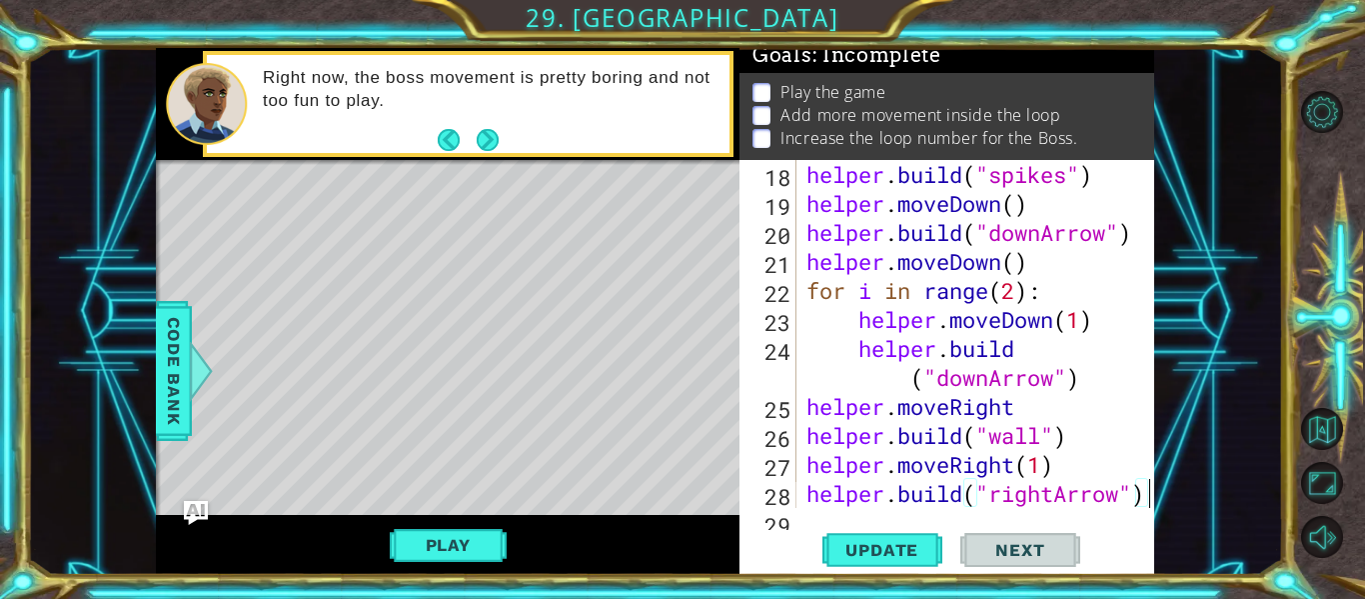
scroll to position [0, 0]
click at [1141, 483] on div at bounding box center [1140, 203] width 20 height 1246
type textarea "[DOMAIN_NAME]("rightArrow")"
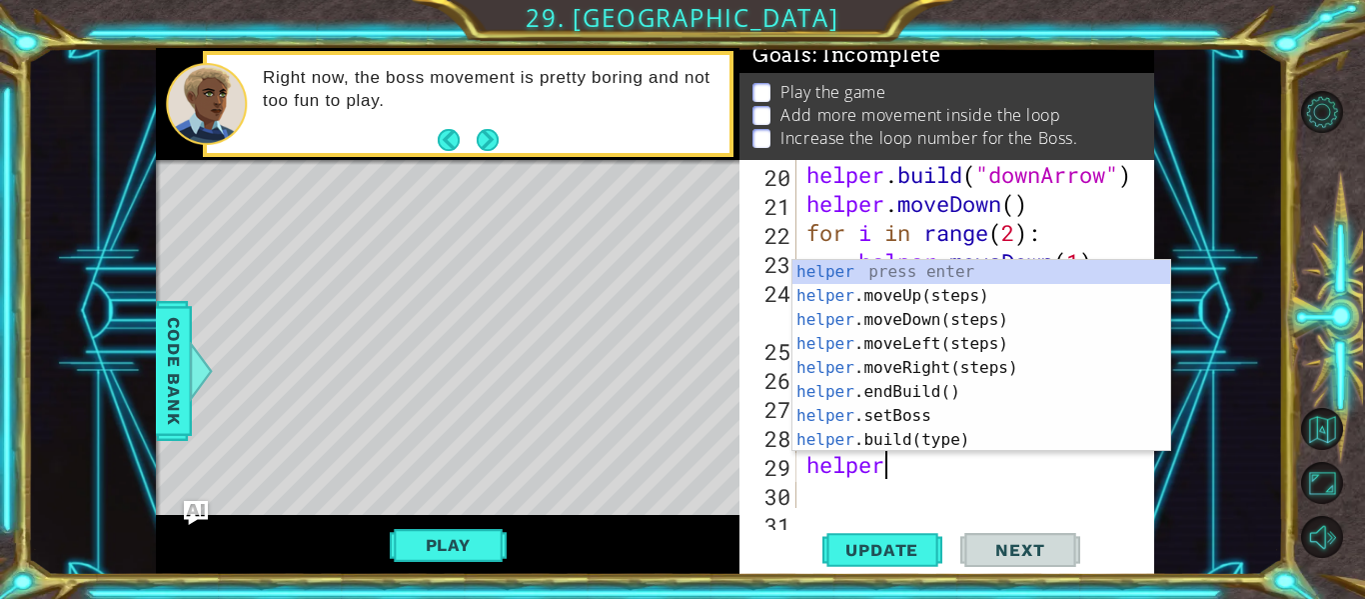
scroll to position [0, 3]
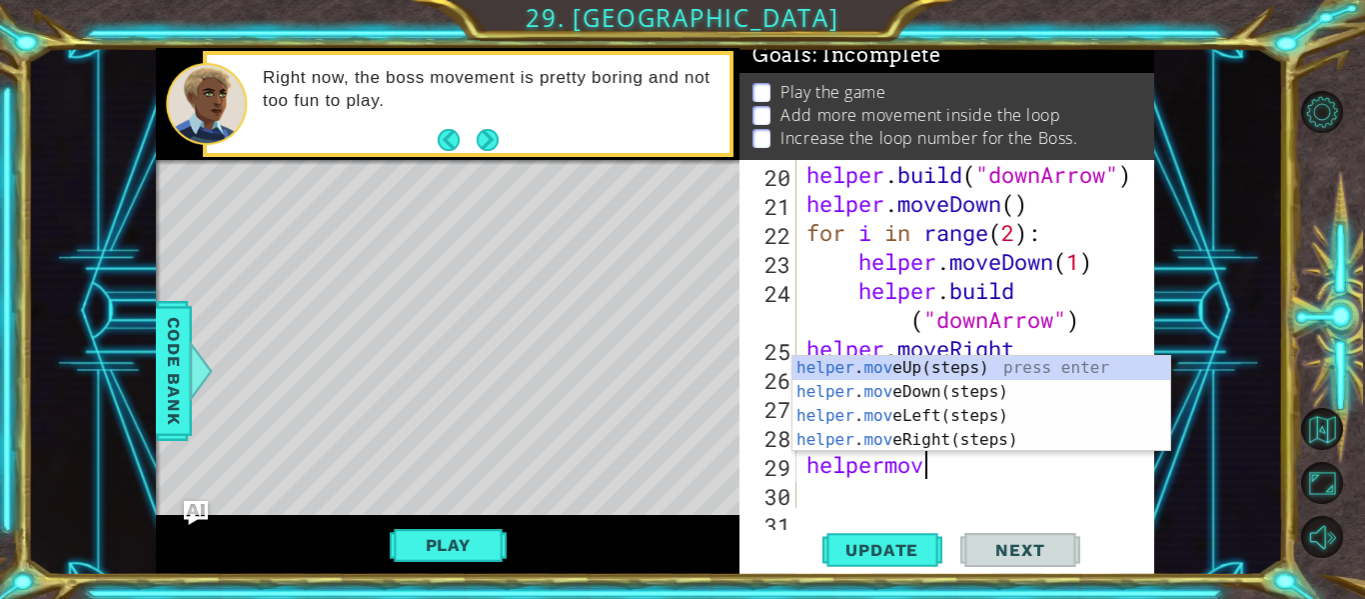
type textarea "helpermove"
click at [1077, 445] on div "helper . move Up(steps) press enter helper . move Down(steps) press enter helpe…" at bounding box center [981, 428] width 378 height 144
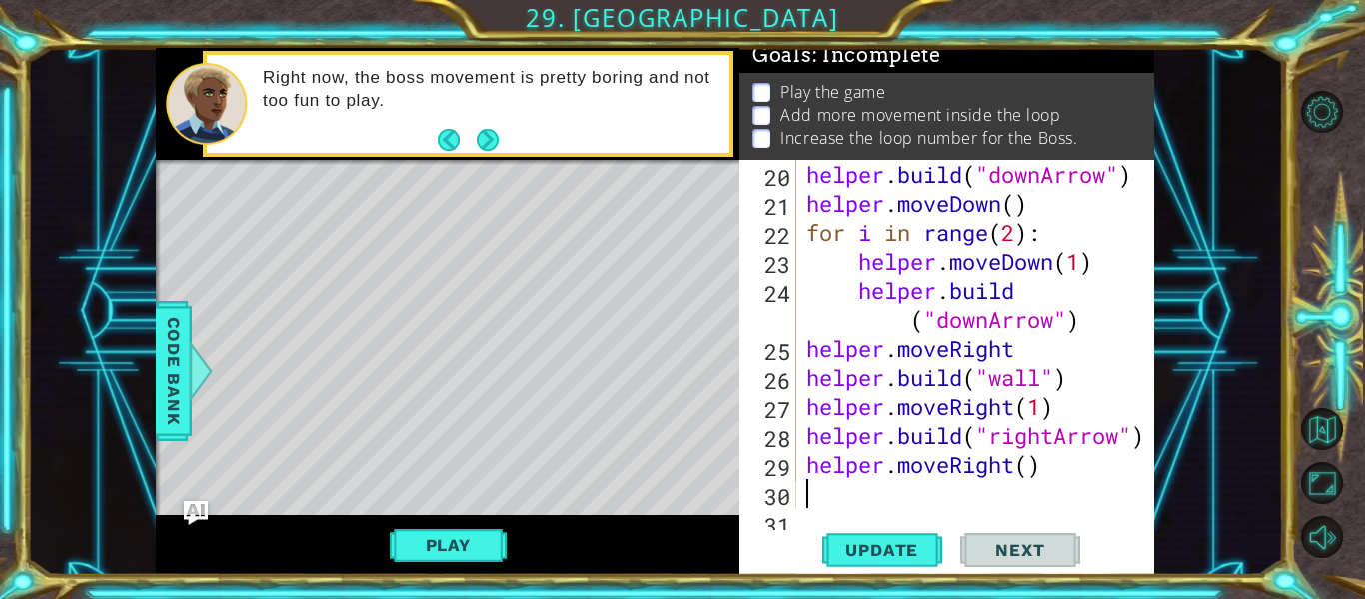
scroll to position [0, 0]
click at [897, 554] on span "Update" at bounding box center [881, 550] width 113 height 20
click at [472, 540] on button "Play" at bounding box center [448, 545] width 117 height 38
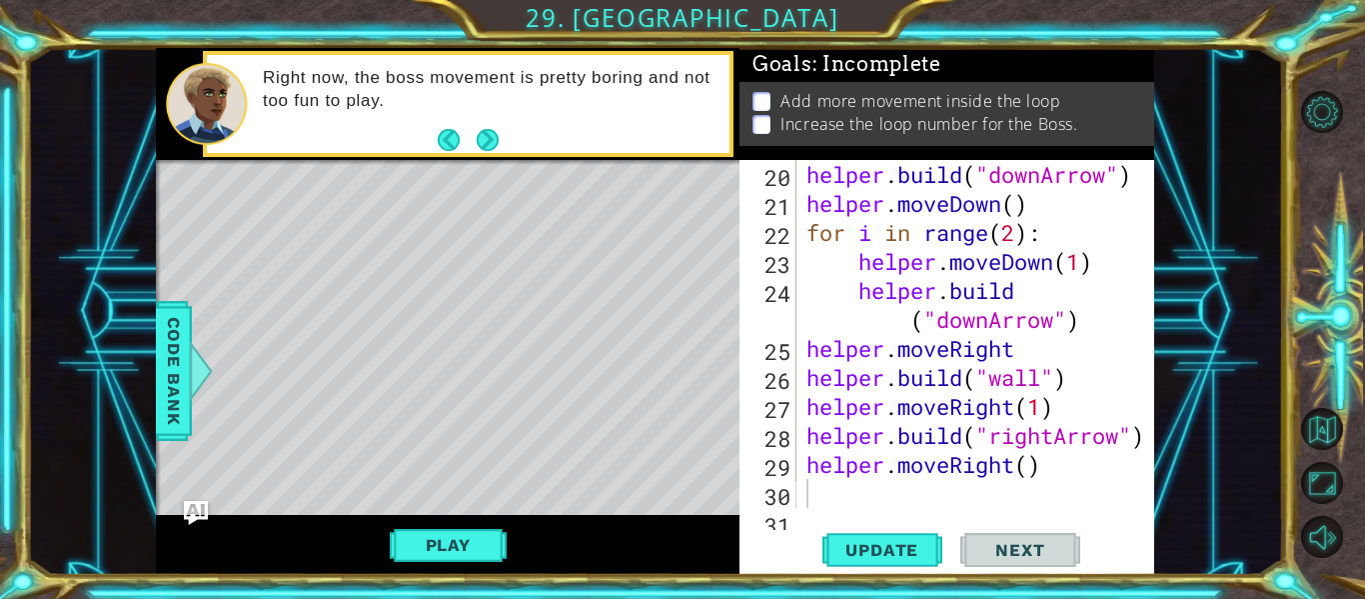
click at [837, 110] on p "Add more movement inside the loop" at bounding box center [920, 101] width 280 height 22
click at [1057, 384] on div "helper . build ( "downArrow" ) helper . moveDown ( ) for i in range ( 2 ) : hel…" at bounding box center [981, 363] width 358 height 406
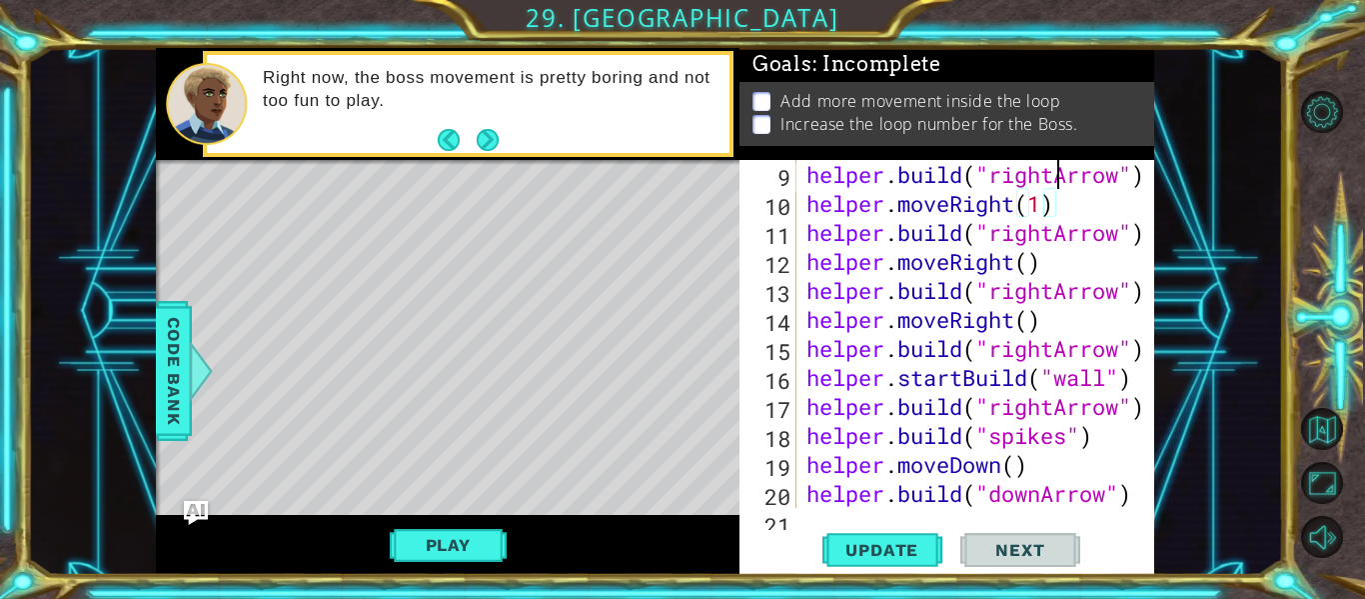
type textarea "# Build your Helper items BELOW this line"
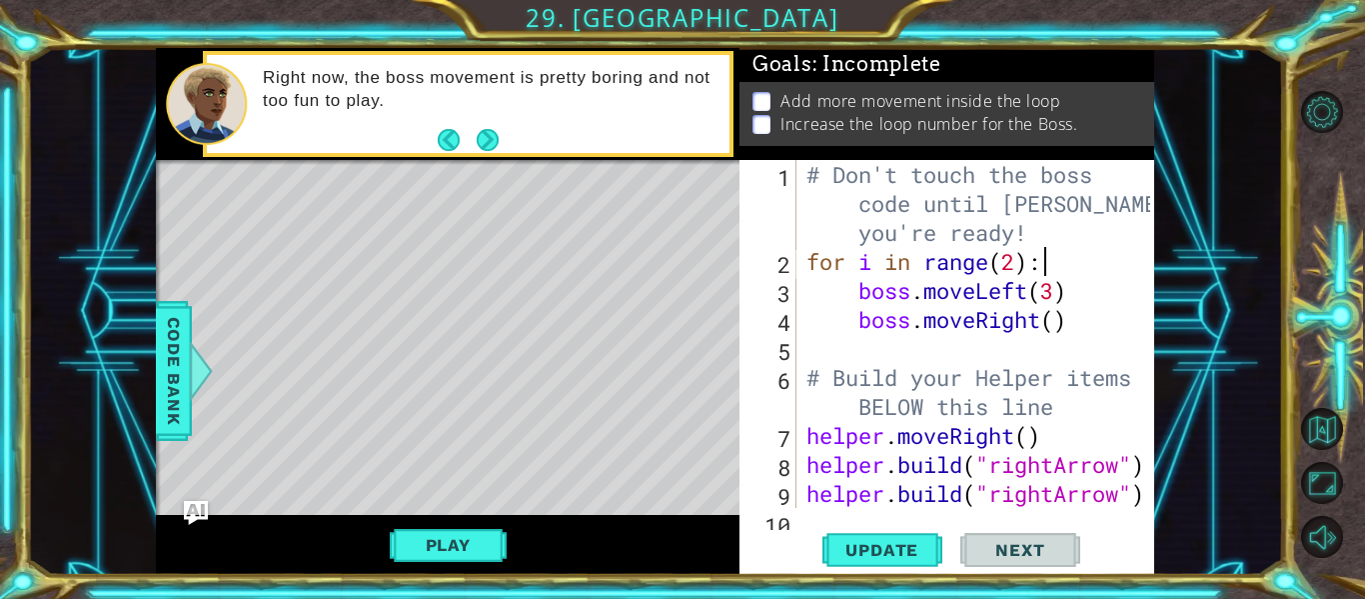
type textarea "boss.moveRight()"
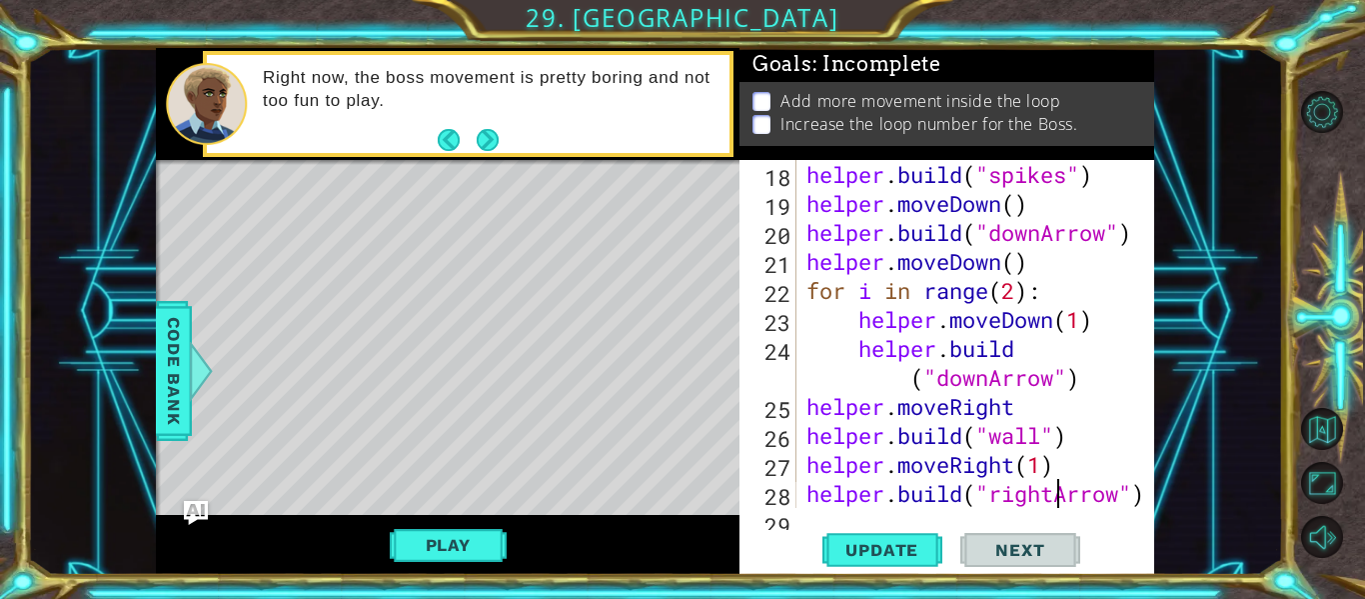
type textarea "helper.moveRight()"
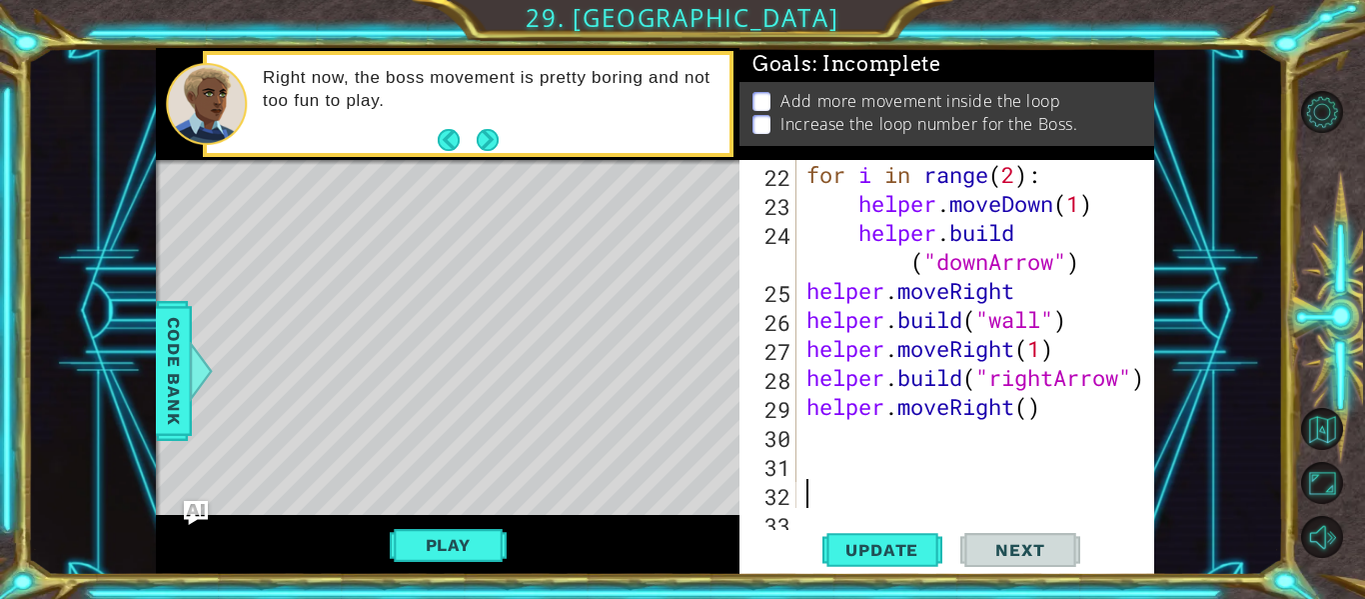
scroll to position [695, 0]
type textarea "h"
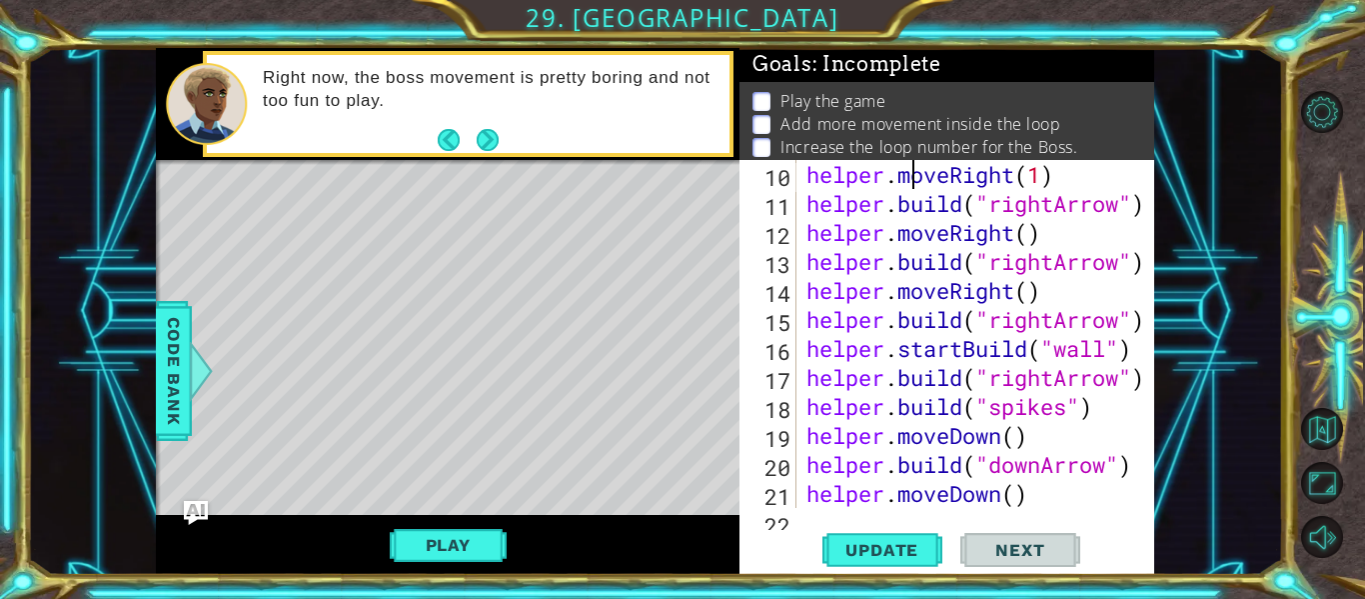
type textarea "# Build your Helper items BELOW this line"
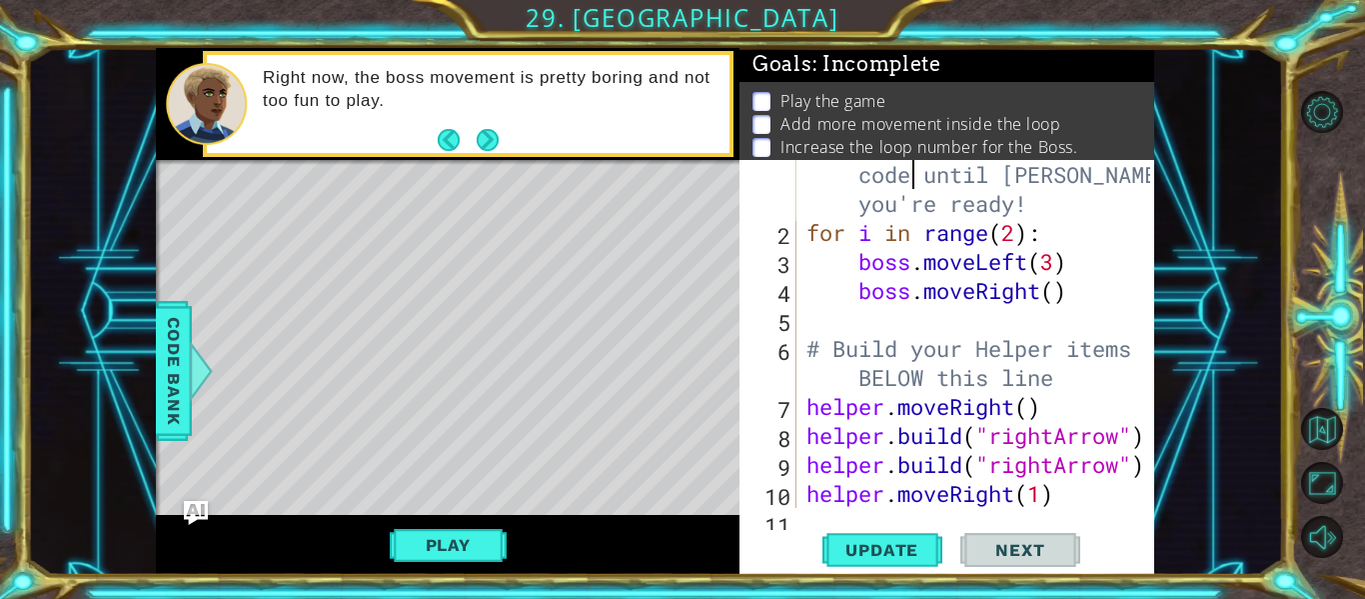
scroll to position [0, 0]
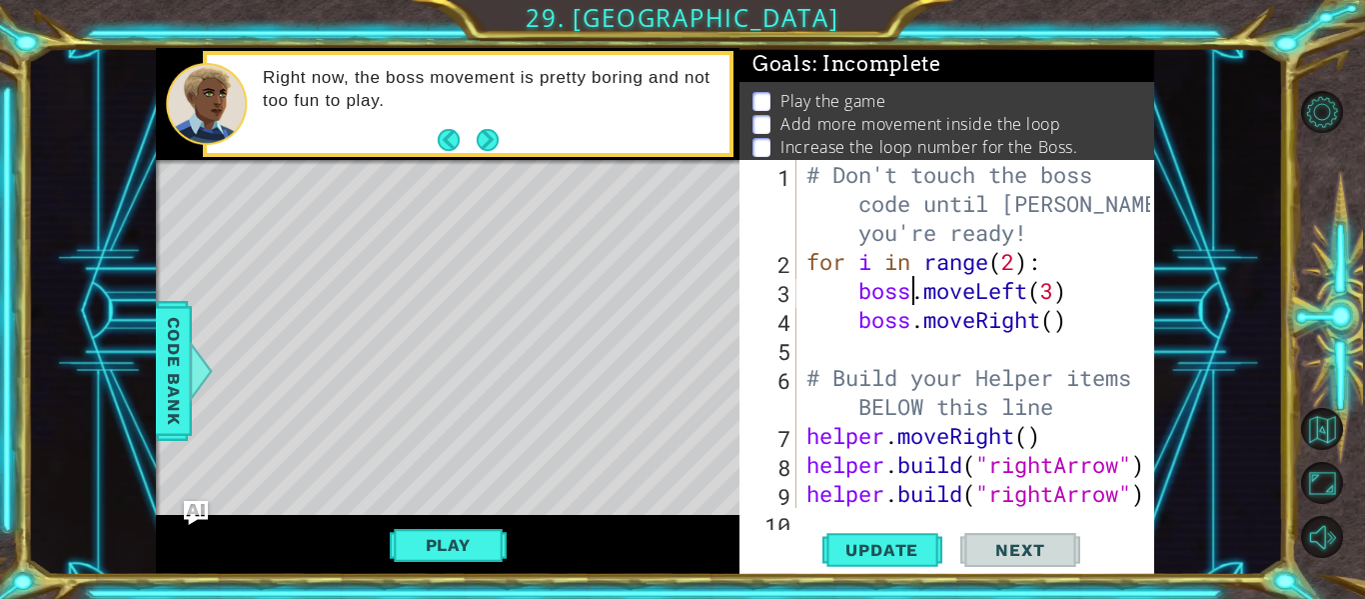
type textarea "boss.moveRight()"
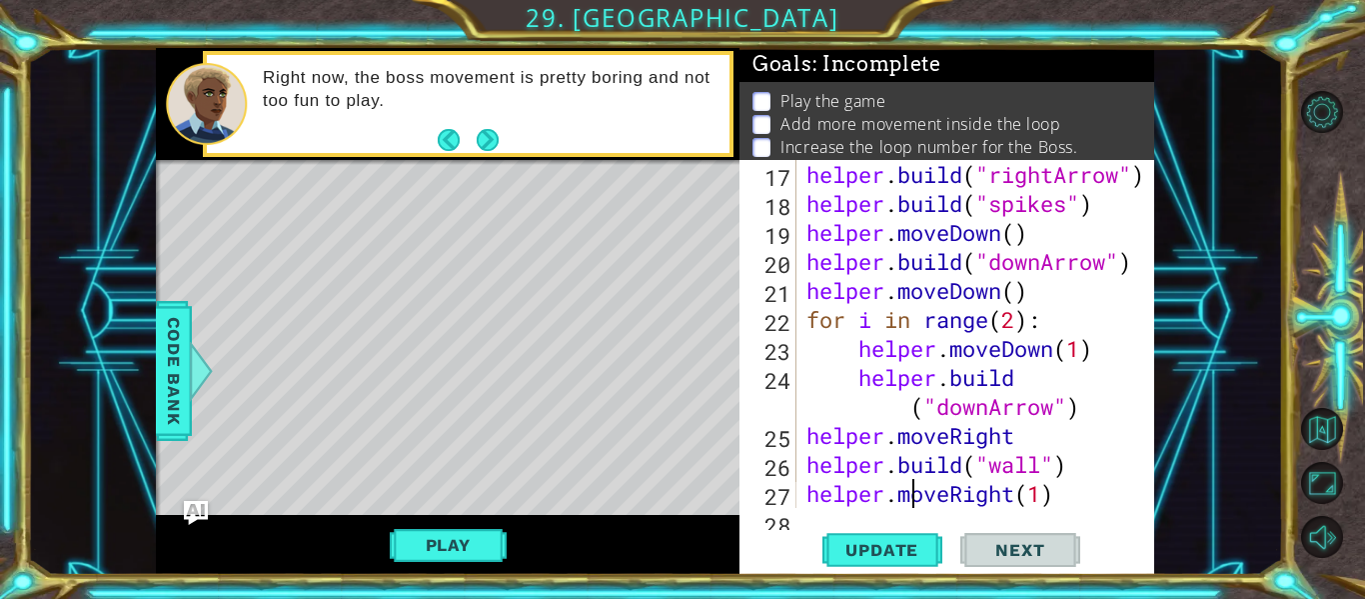
type textarea "helper.moveRight()"
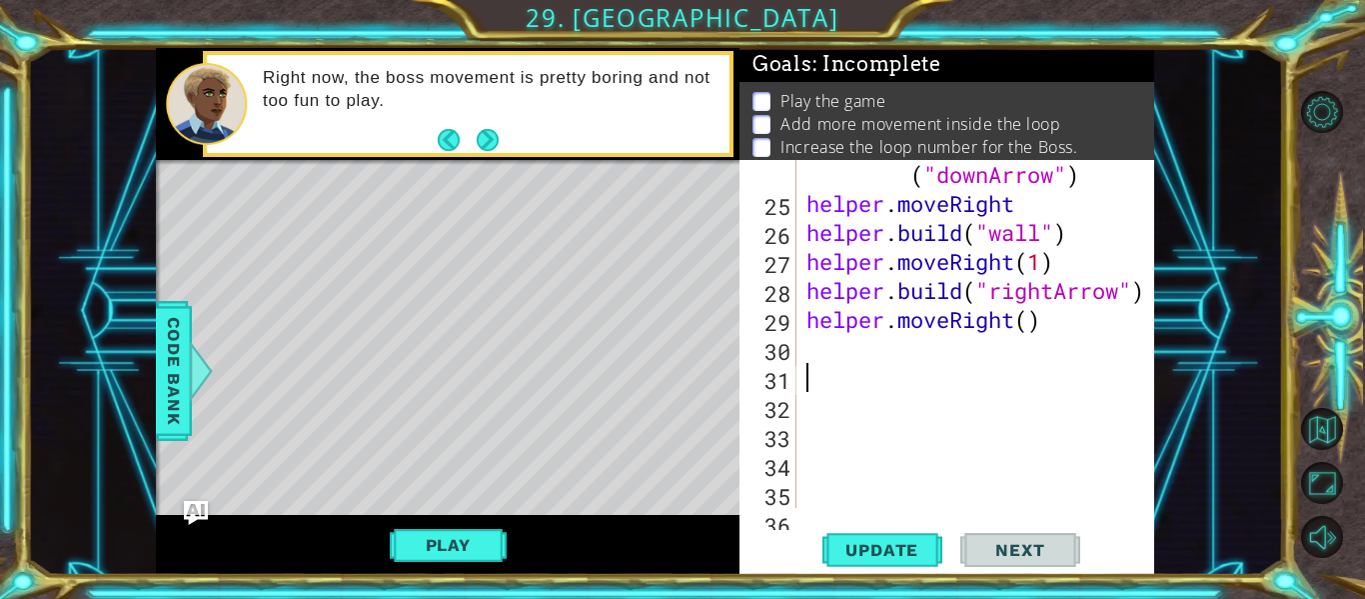
scroll to position [753, 0]
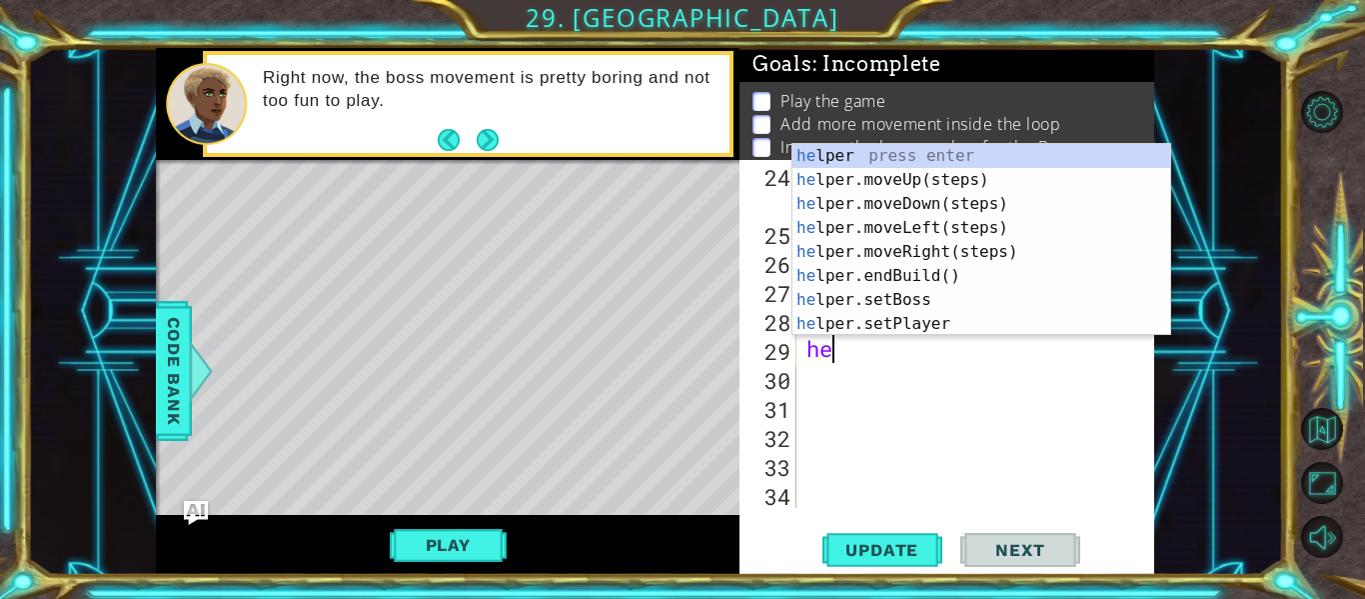
type textarea "h"
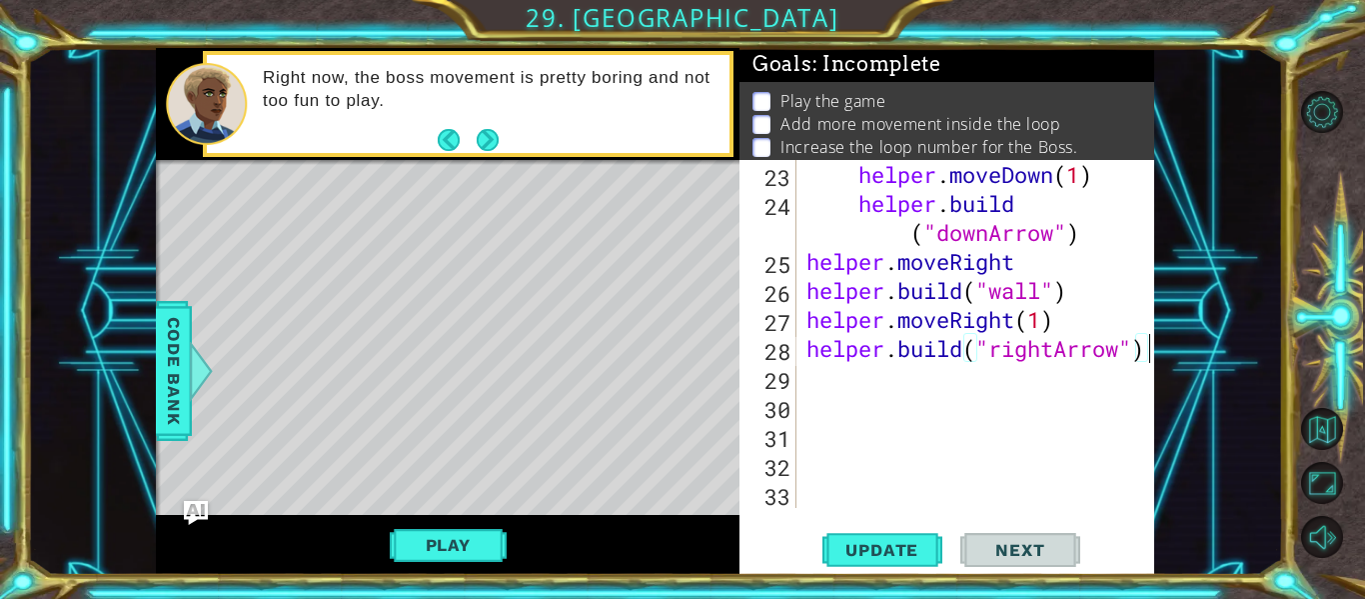
scroll to position [724, 0]
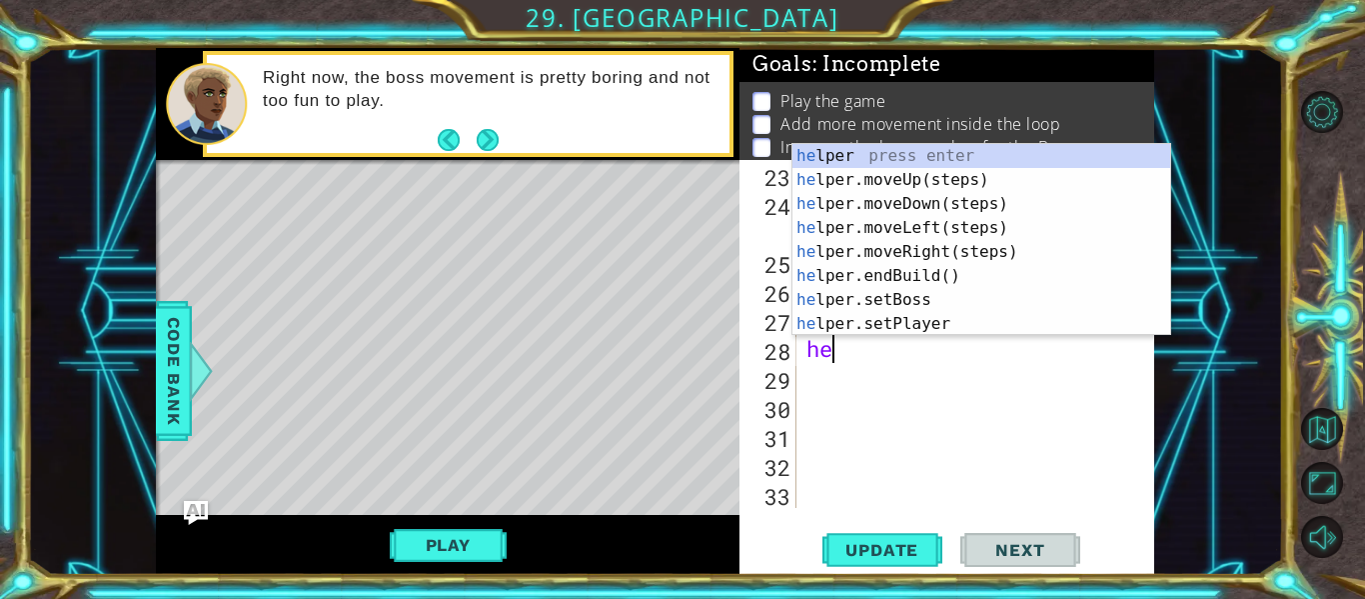
type textarea "h"
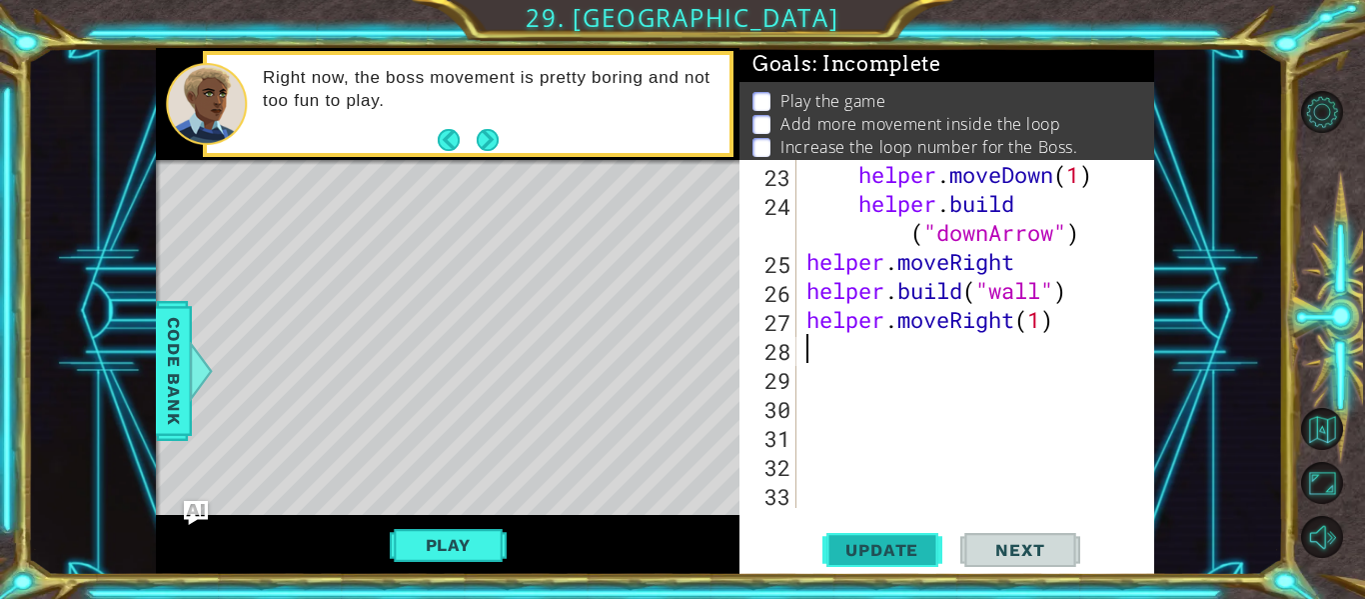
click at [912, 540] on span "Update" at bounding box center [881, 550] width 113 height 20
click at [904, 538] on button "Update" at bounding box center [882, 550] width 120 height 41
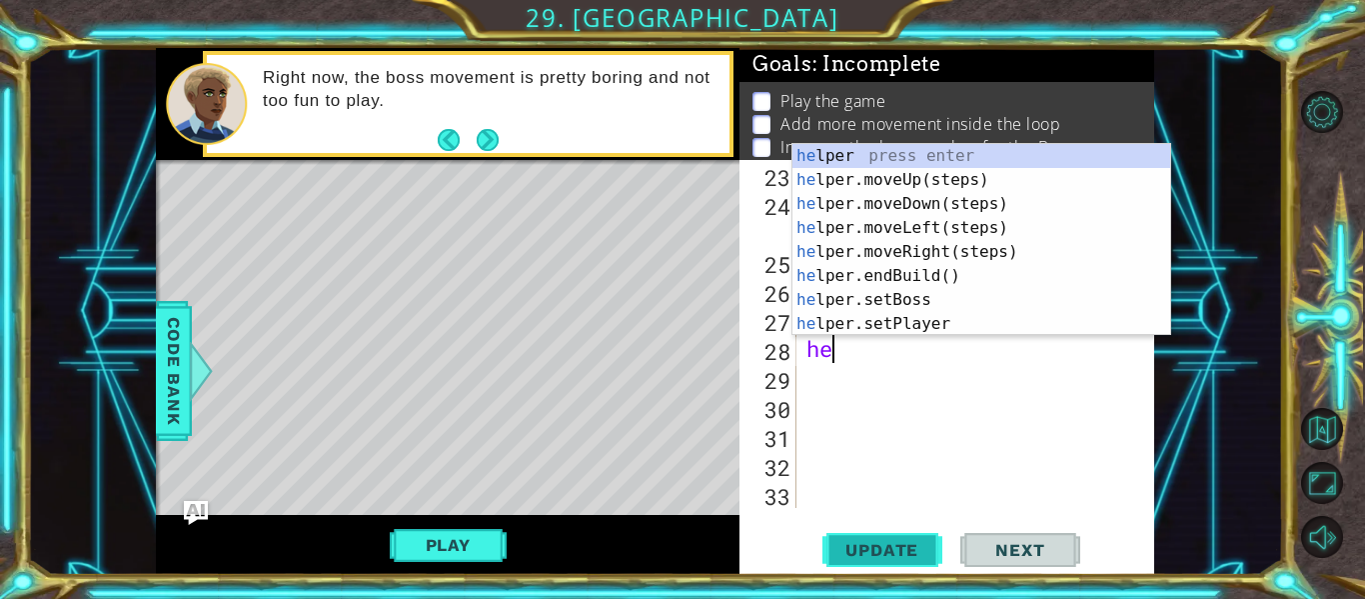
scroll to position [0, 0]
type textarea "h"
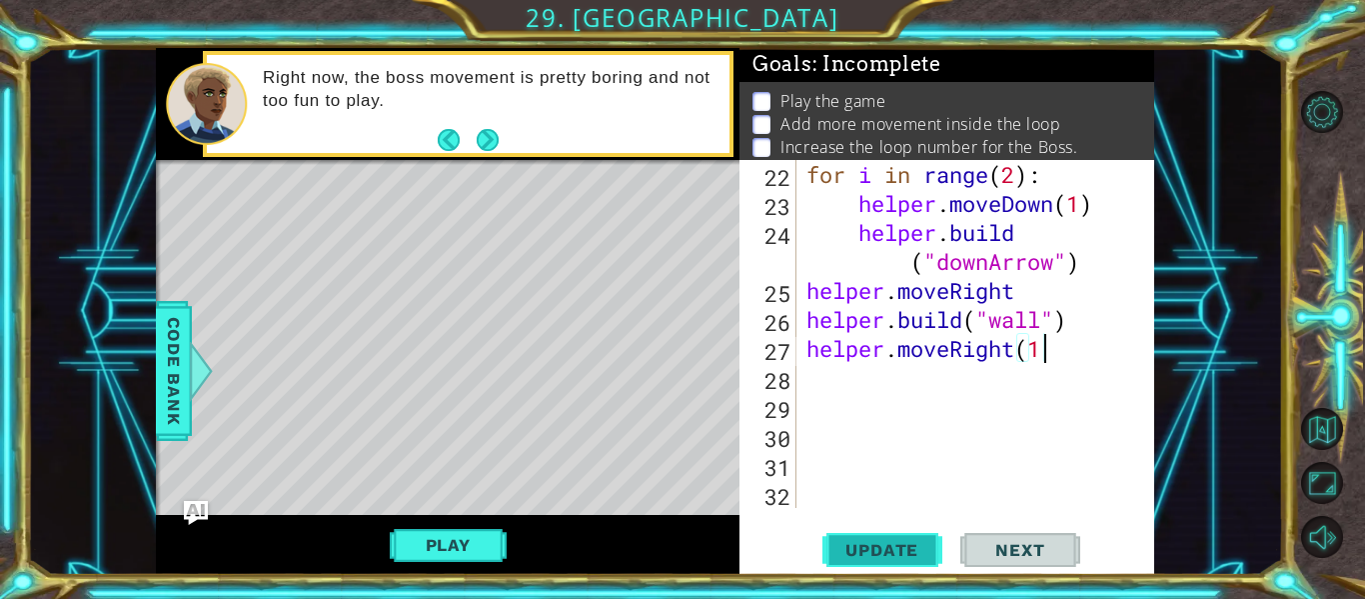
scroll to position [695, 0]
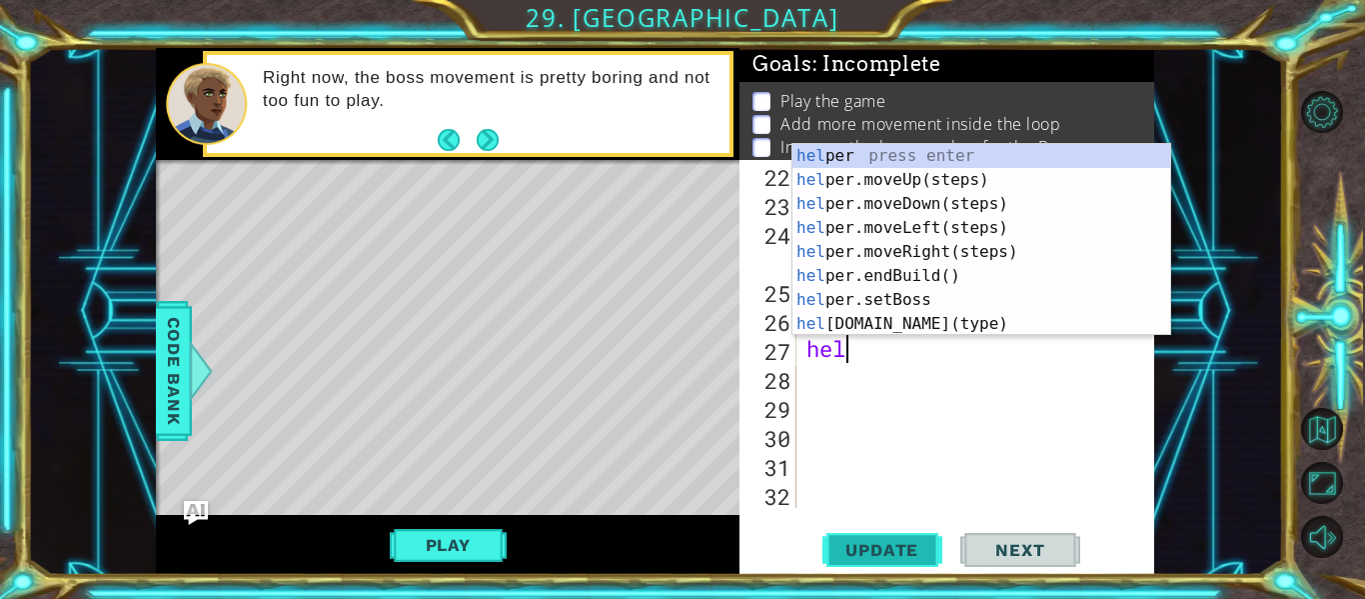
type textarea "h"
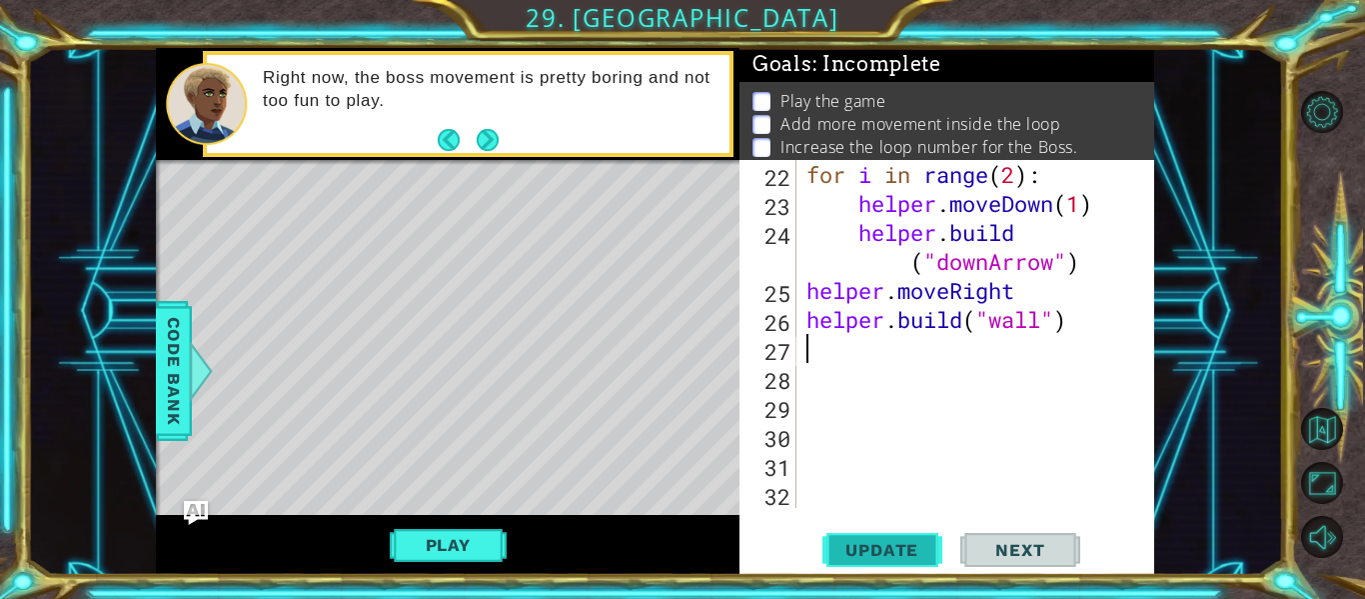
click at [885, 545] on span "Update" at bounding box center [881, 550] width 113 height 20
click at [1095, 332] on div "for i in range ( 2 ) : helper . moveDown ( 1 ) helper . build ( "downArrow" ) h…" at bounding box center [981, 363] width 358 height 406
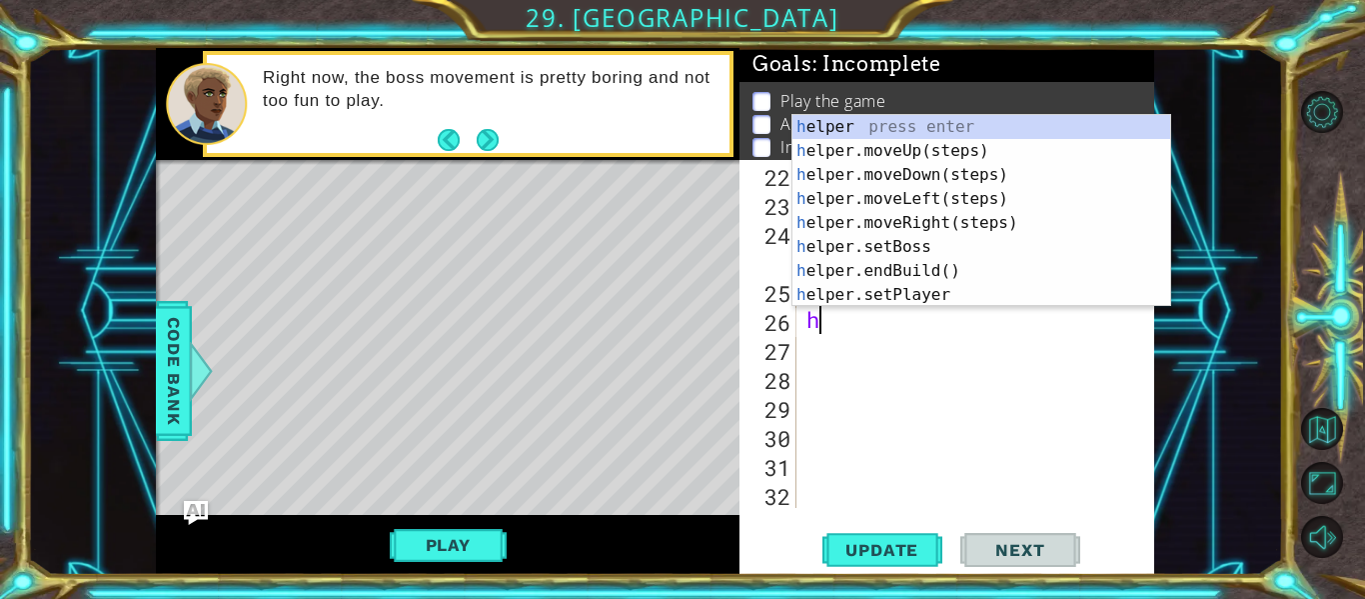
type textarea "h"
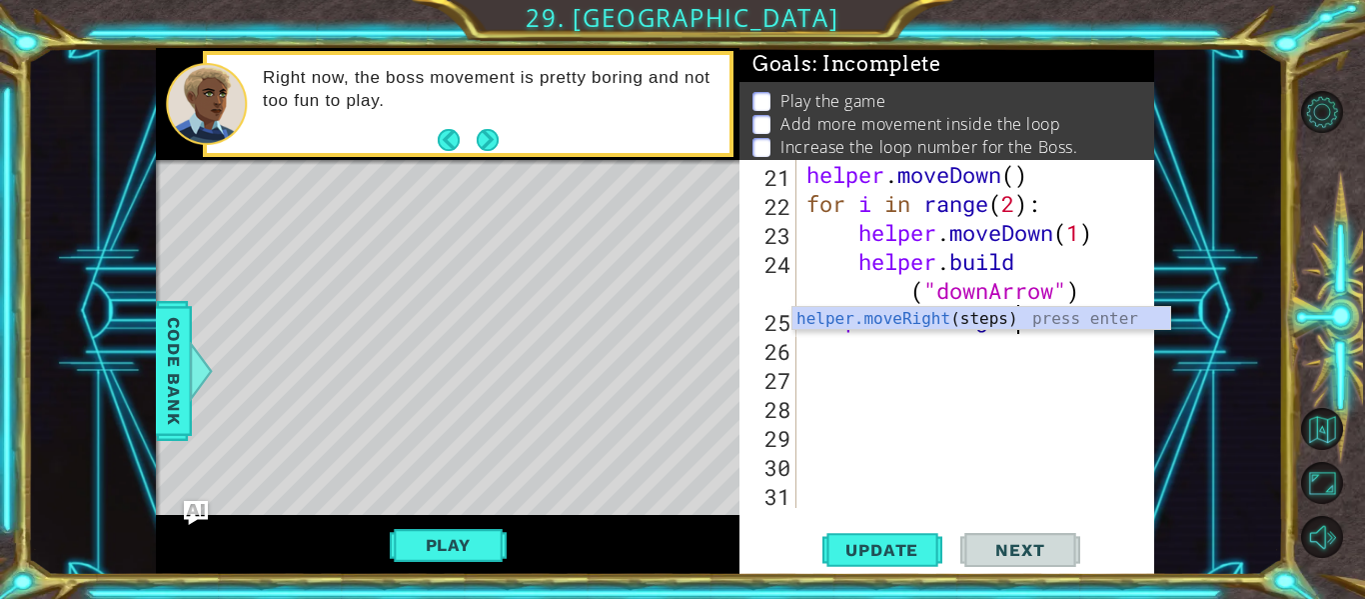
scroll to position [666, 0]
click at [900, 552] on span "Update" at bounding box center [881, 550] width 113 height 20
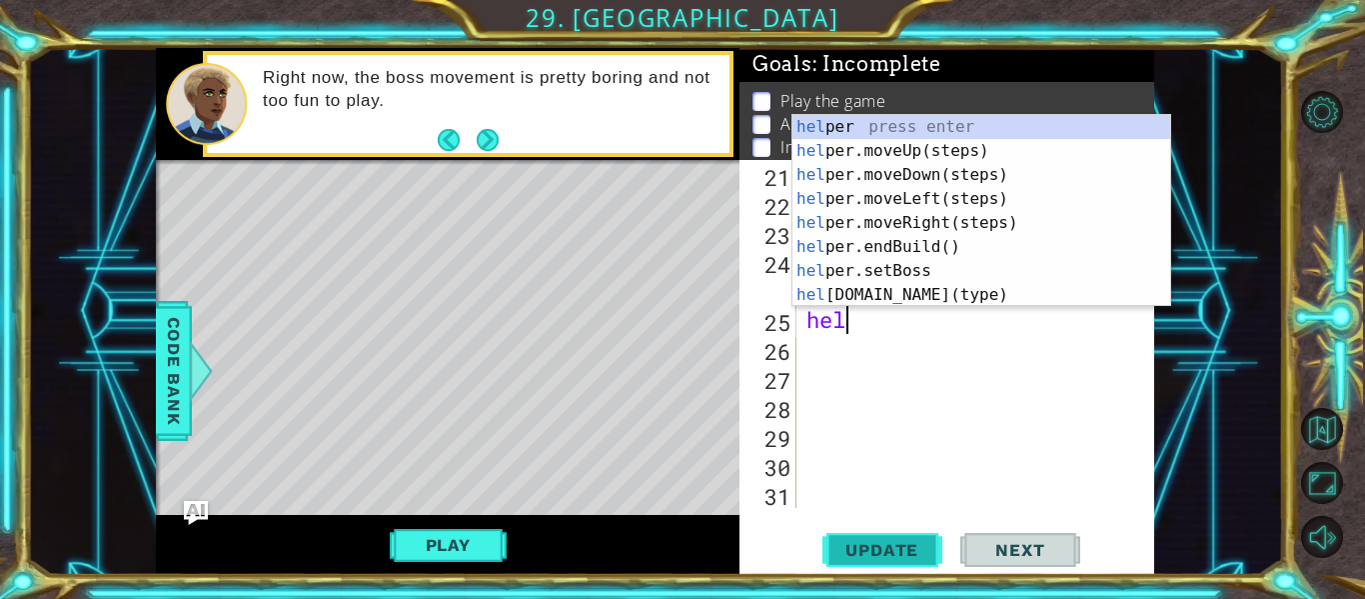
type textarea "h"
type textarea "[DOMAIN_NAME]("downArrow")"
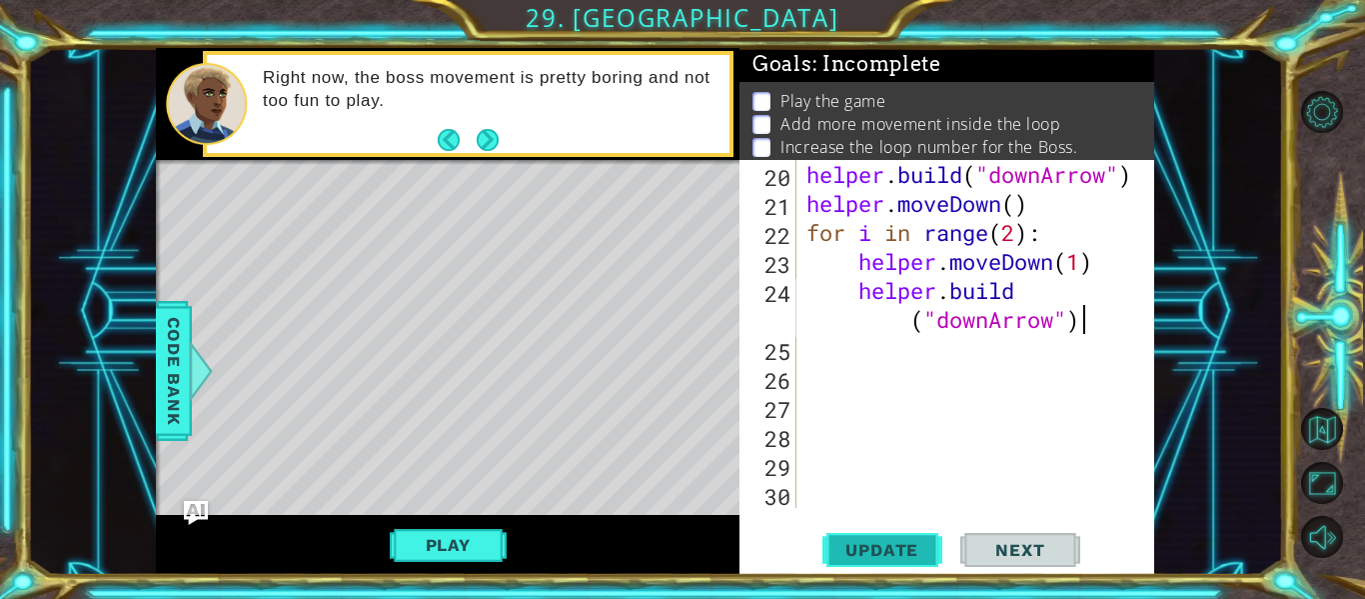
scroll to position [638, 0]
click at [883, 545] on span "Update" at bounding box center [881, 550] width 113 height 20
click at [876, 553] on span "Update" at bounding box center [881, 550] width 113 height 20
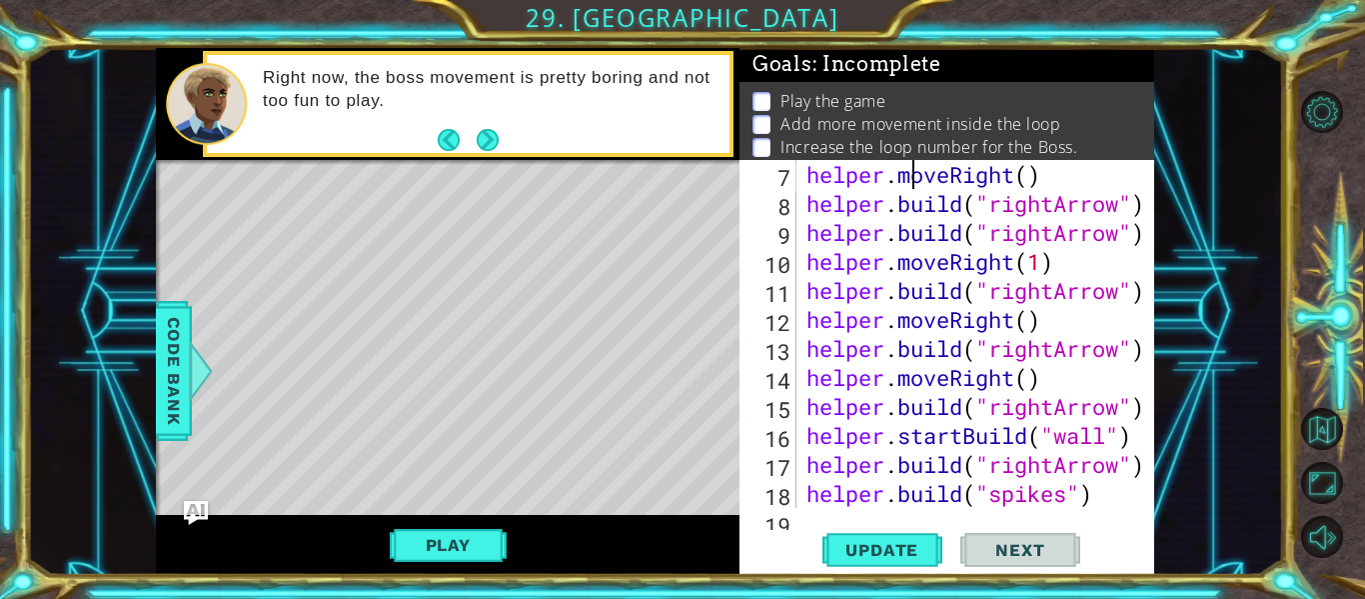
type textarea "# Build your Helper items BELOW this line"
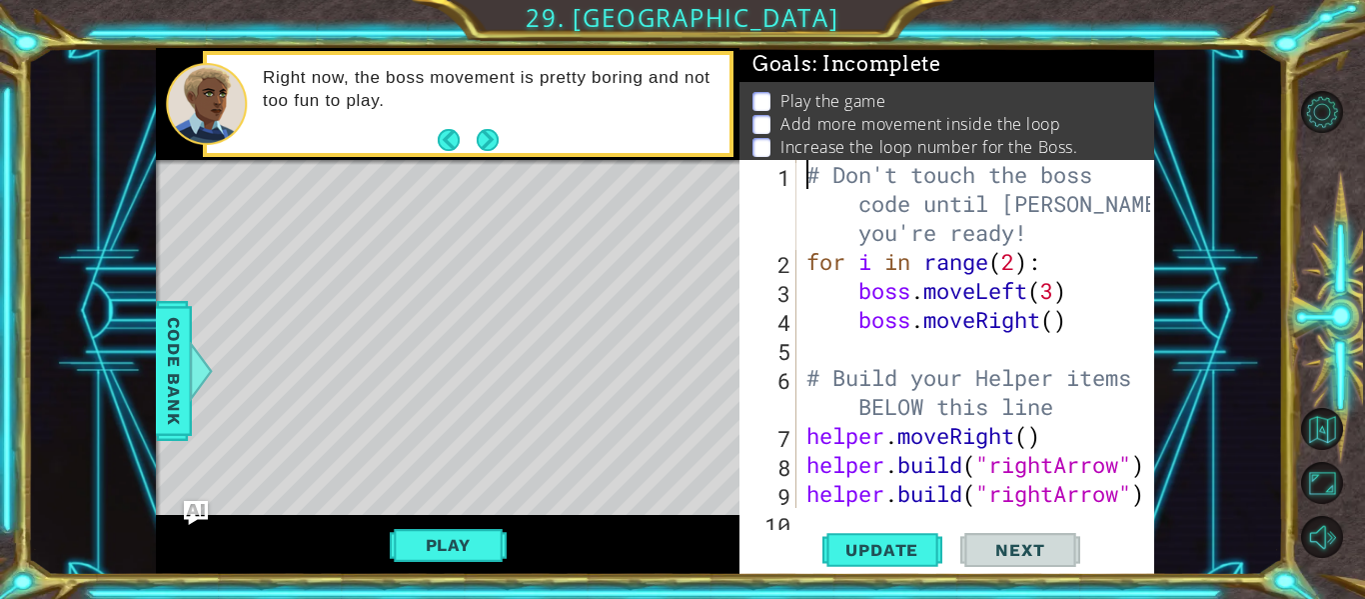
scroll to position [0, 0]
type textarea "boss.moveRight()"
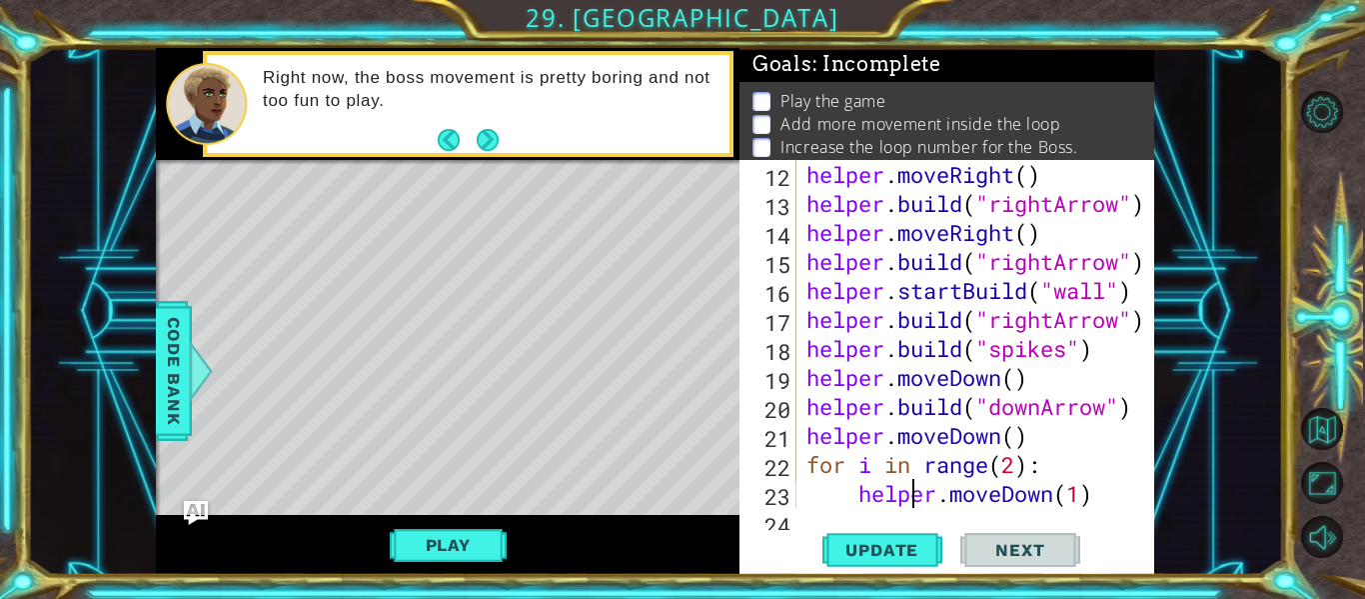
type textarea "[DOMAIN_NAME]("downArrow")"
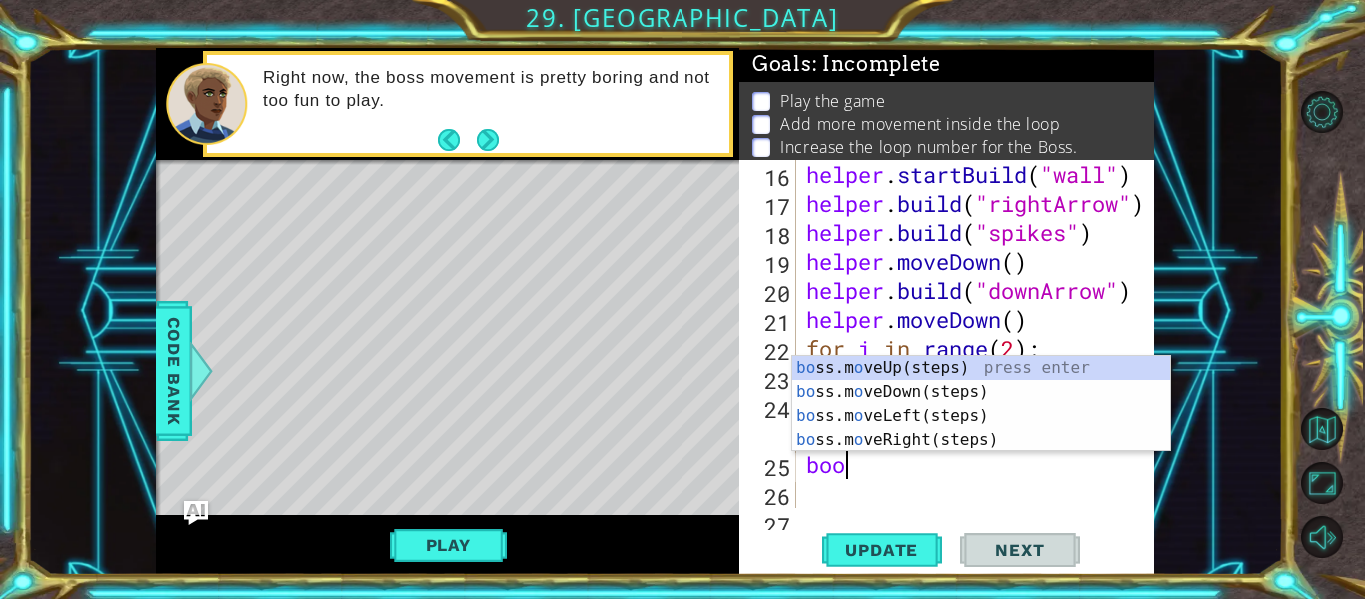
scroll to position [0, 1]
type textarea "boos"
click at [898, 372] on div "bo ss.m o veUp( s teps) press enter bo ss.m o veDown( s teps) press enter bo ss…" at bounding box center [981, 428] width 378 height 144
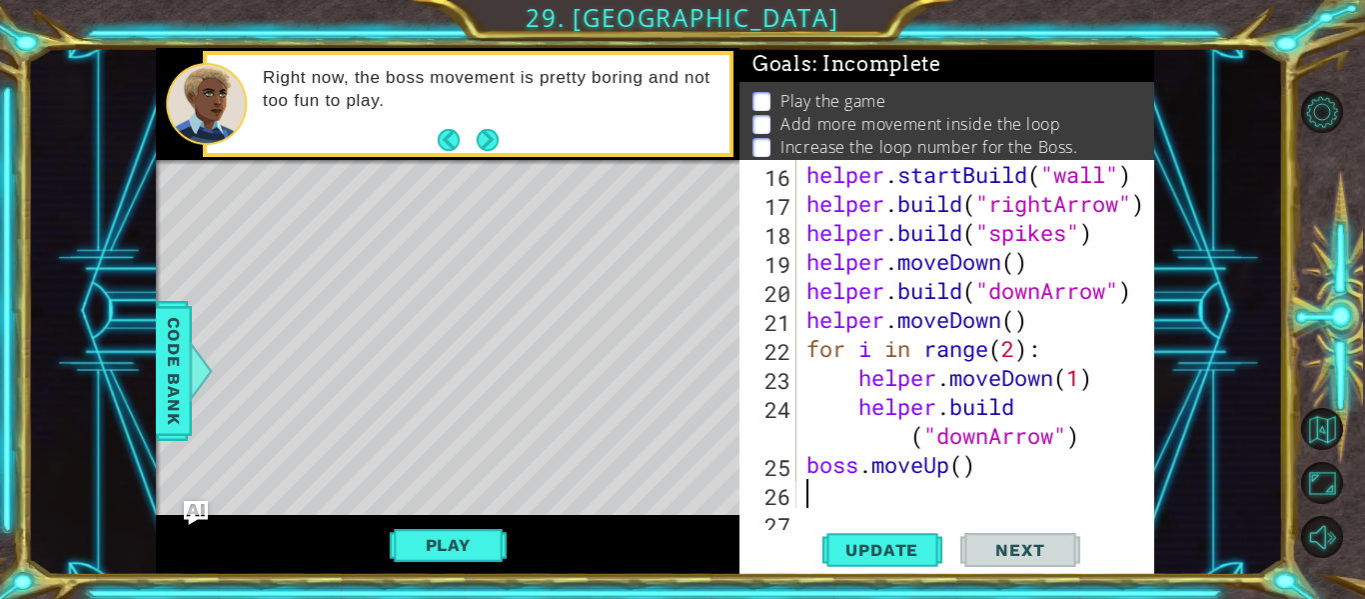
scroll to position [0, 0]
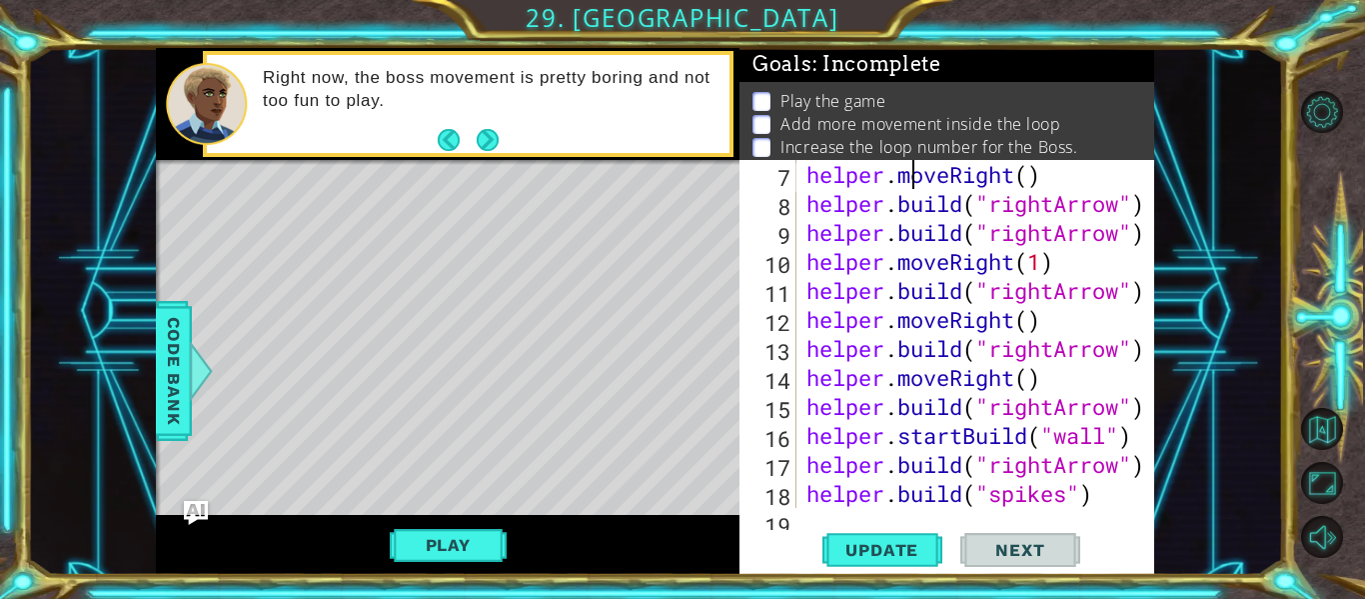
type textarea "# Build your Helper items BELOW this line"
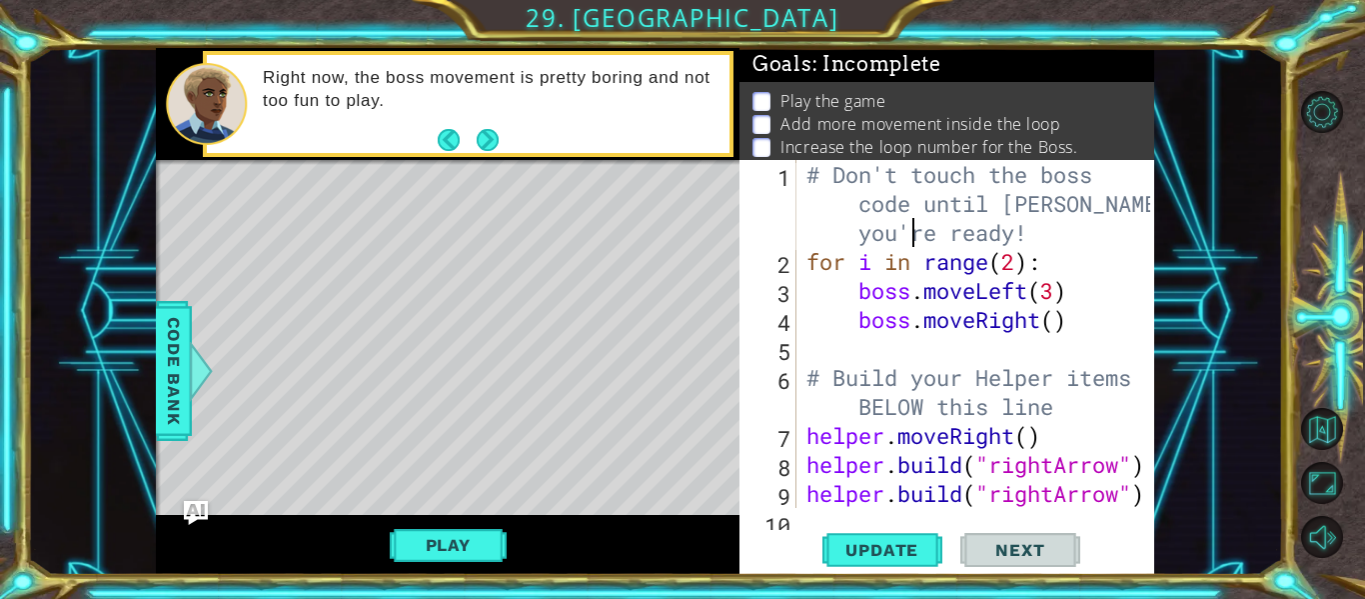
type textarea "boss.moveRight()"
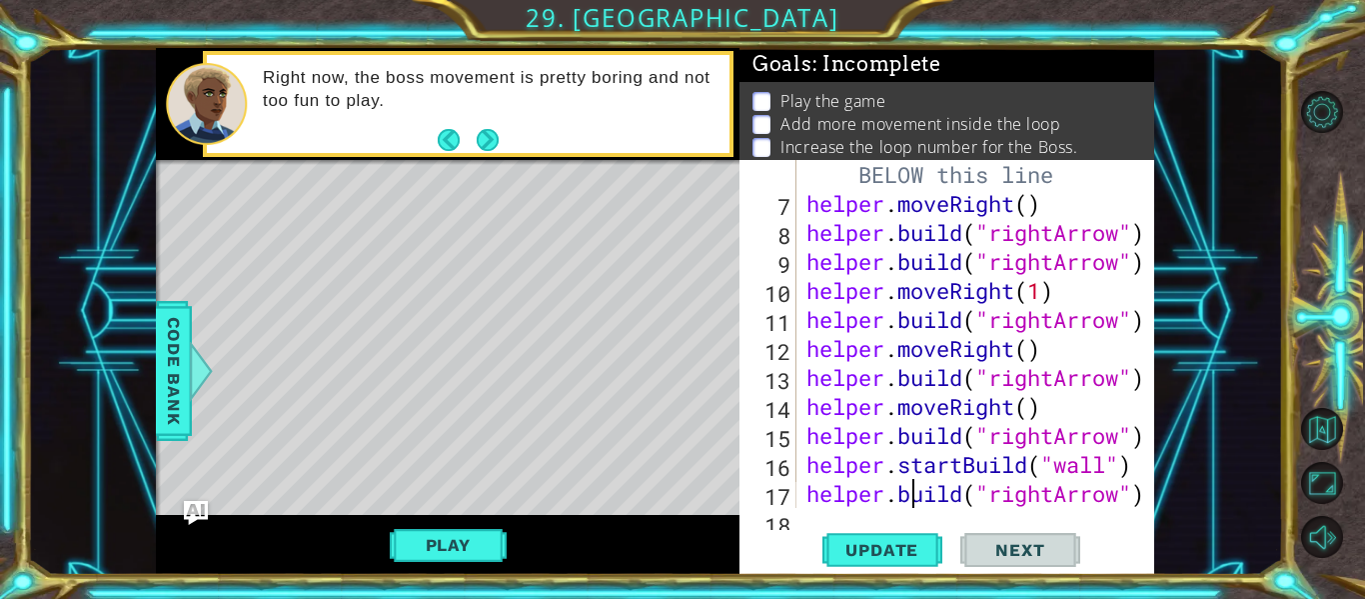
scroll to position [232, 0]
type textarea "# Build your Helper items BELOW this line"
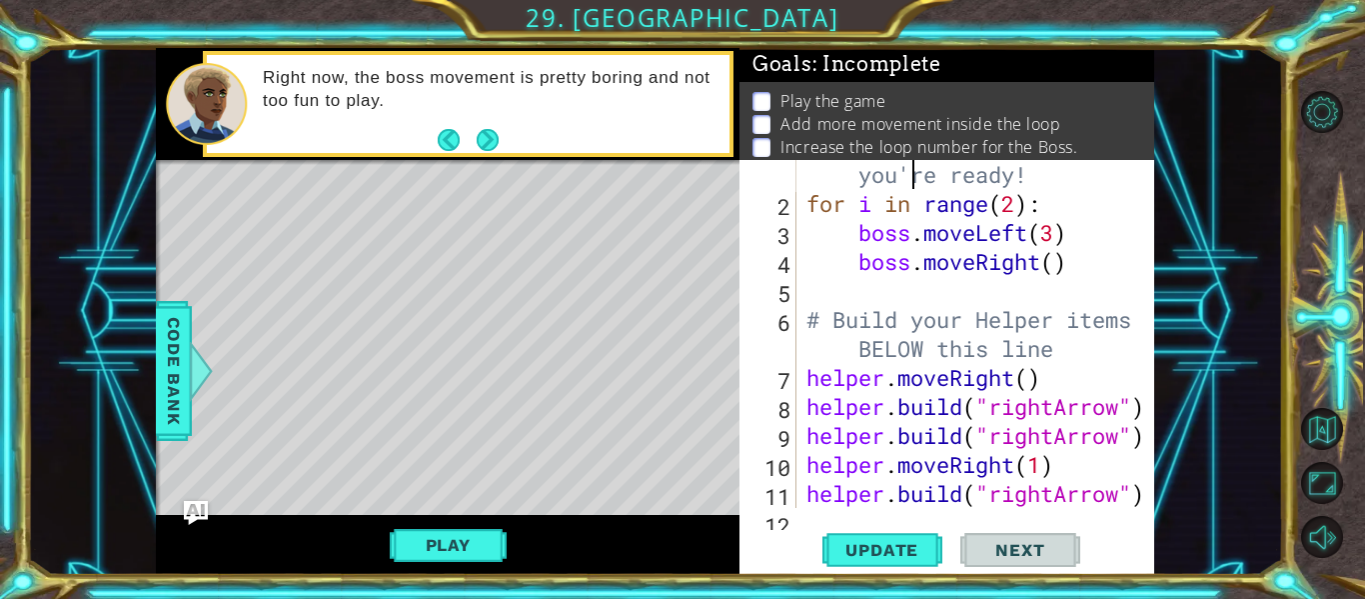
scroll to position [0, 0]
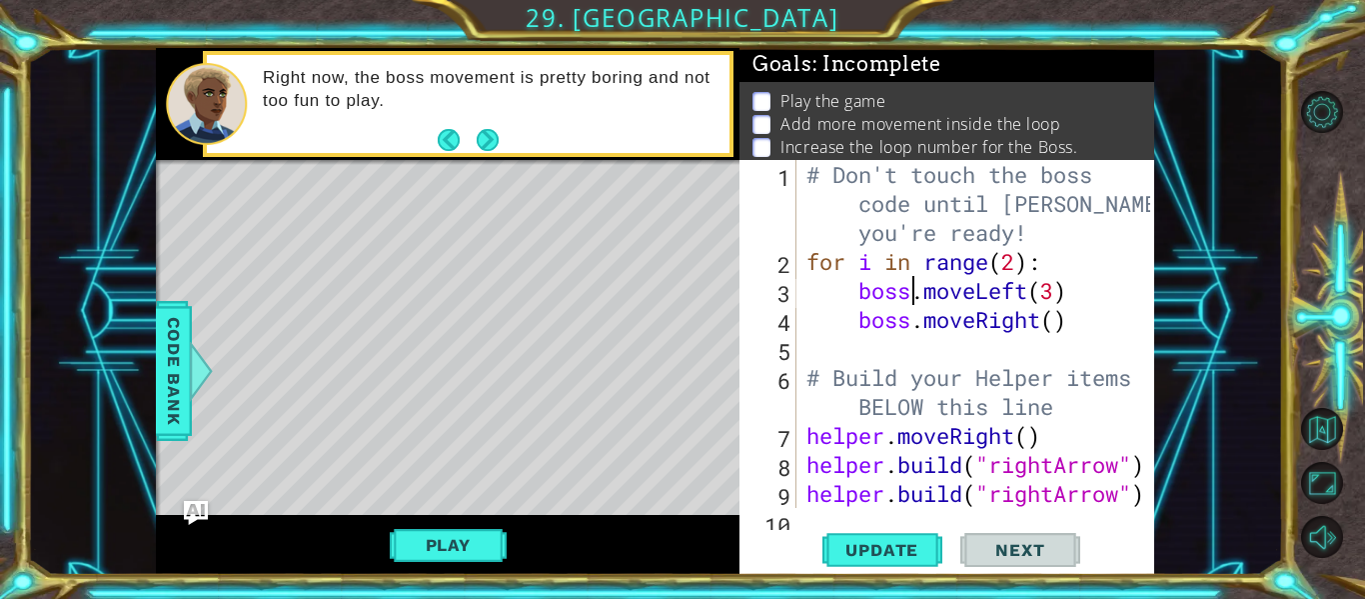
type textarea "boss.moveRight()"
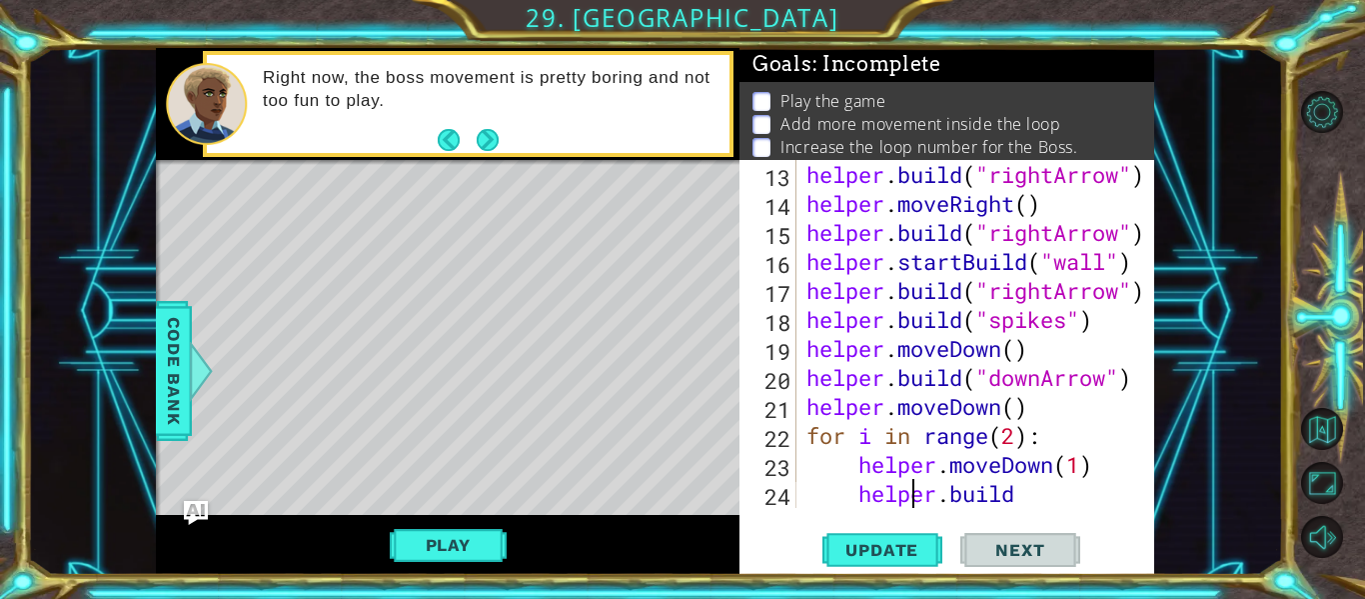
type textarea "boss.moveUp()"
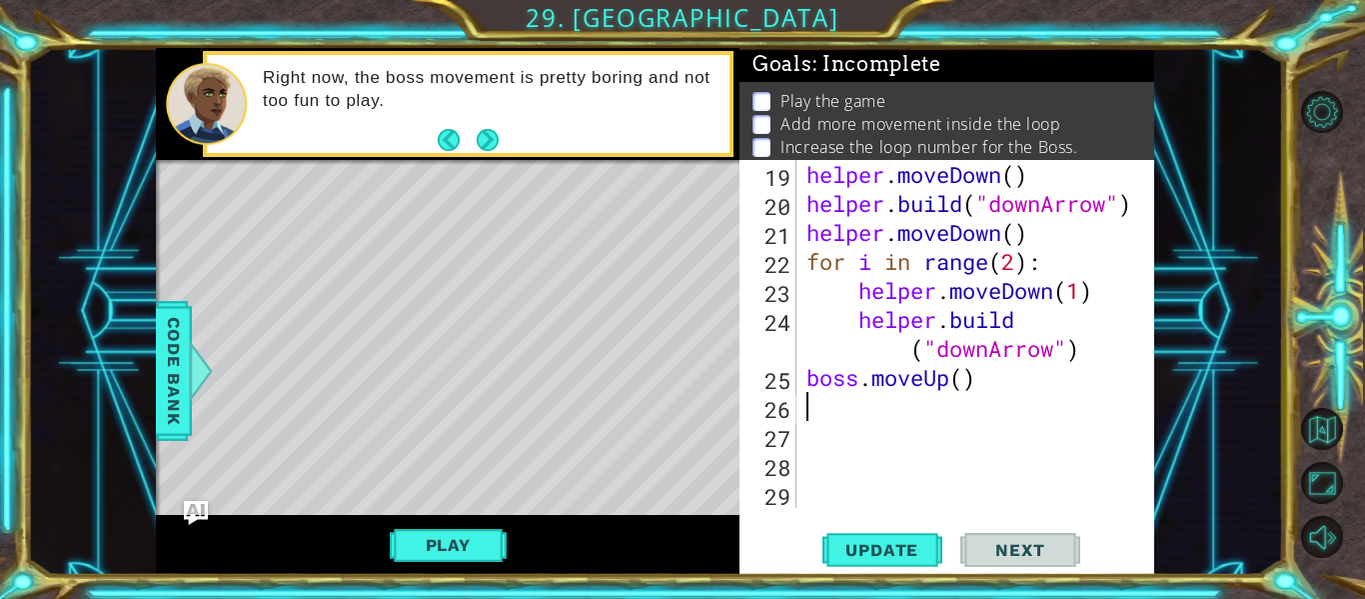
scroll to position [580, 0]
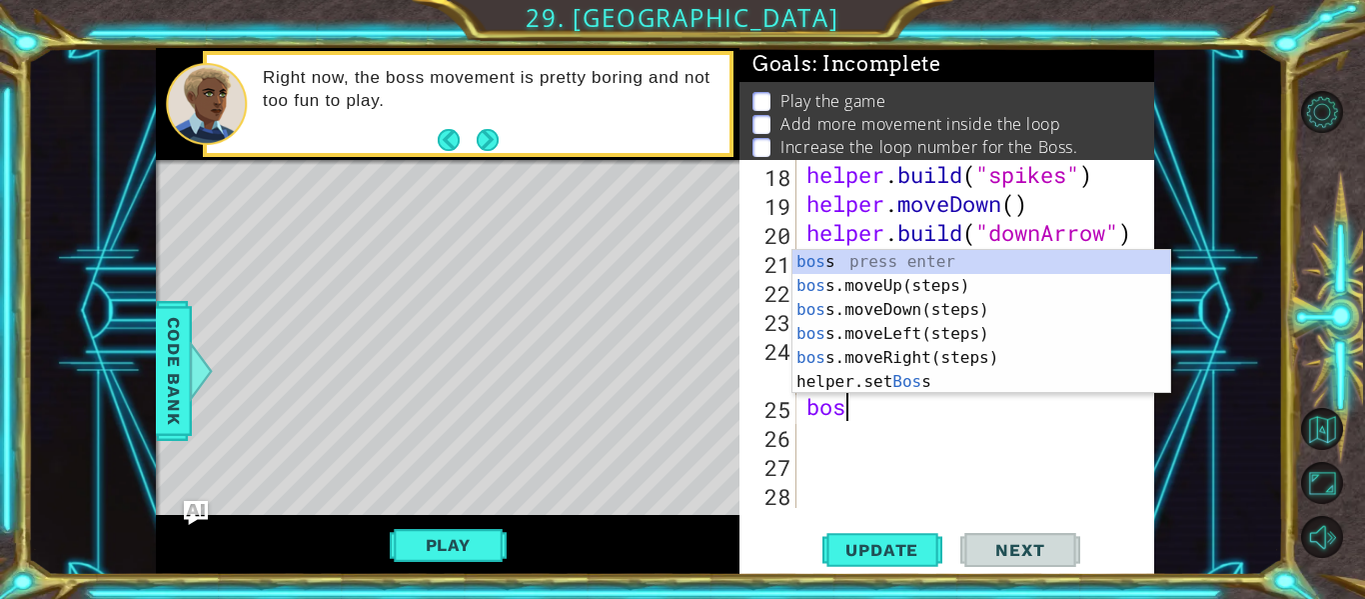
type textarea "b"
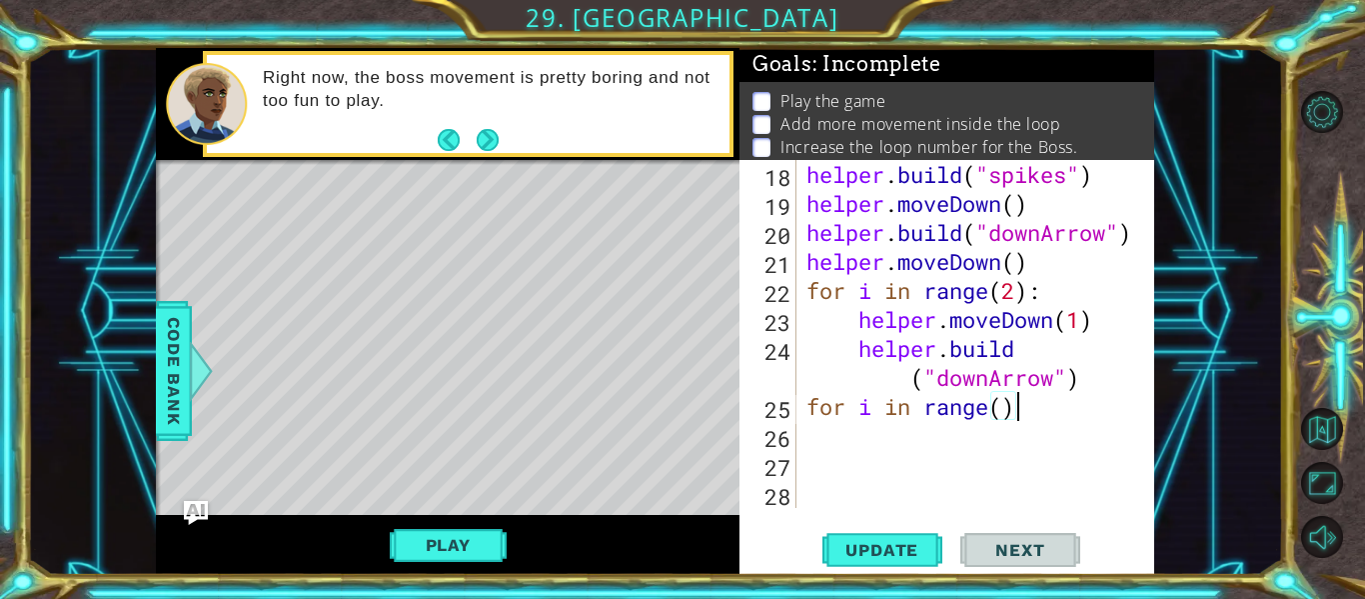
scroll to position [0, 9]
click at [1004, 407] on div "helper . build ( "spikes" ) helper . moveDown ( ) helper . build ( "downArrow" …" at bounding box center [981, 363] width 358 height 406
type textarea "for i in range(2):"
click at [1044, 412] on div "helper . build ( "spikes" ) helper . moveDown ( ) helper . build ( "downArrow" …" at bounding box center [981, 363] width 358 height 406
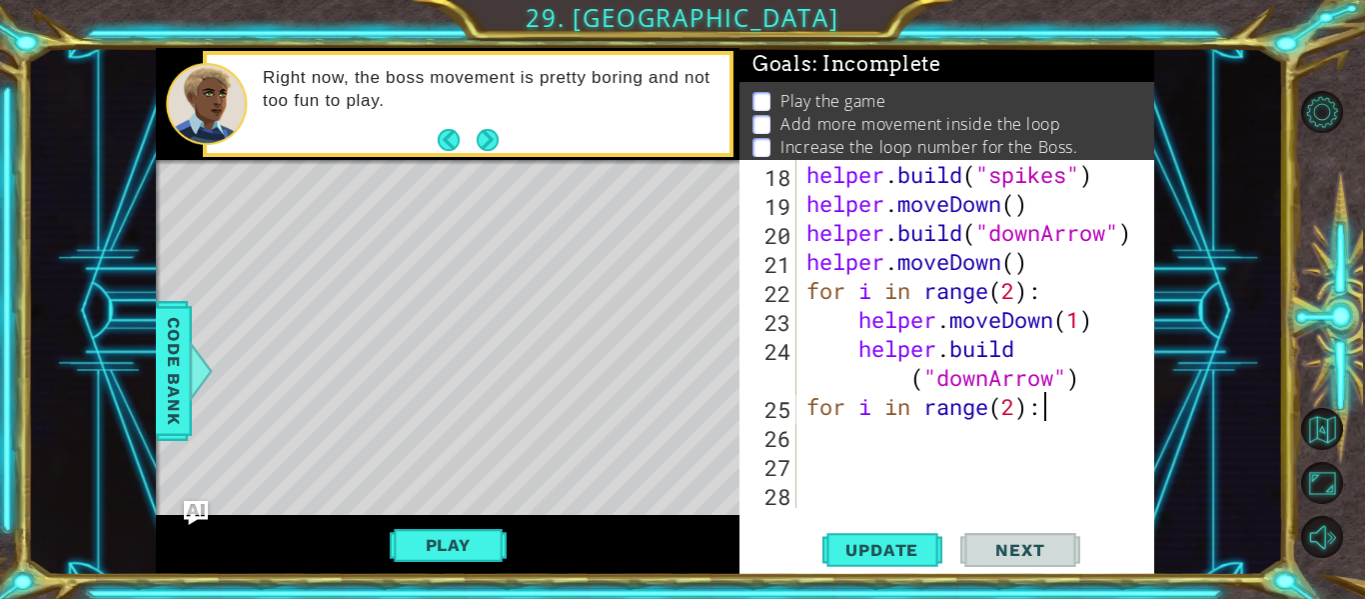
scroll to position [0, 1]
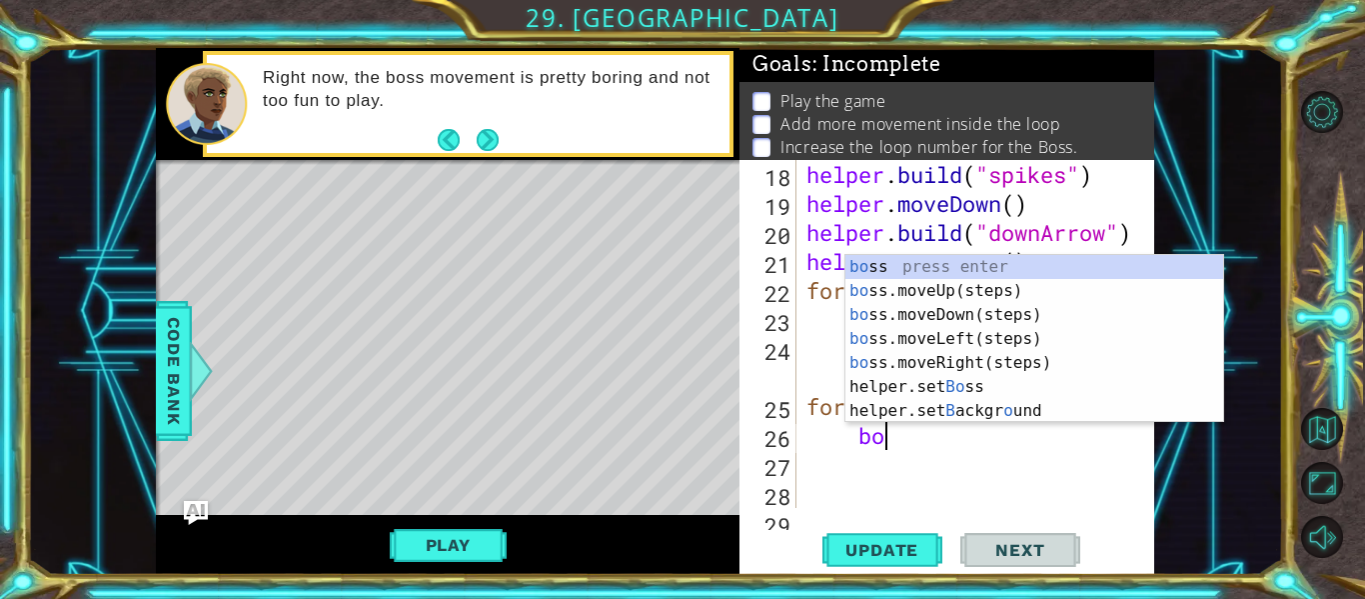
type textarea "boss"
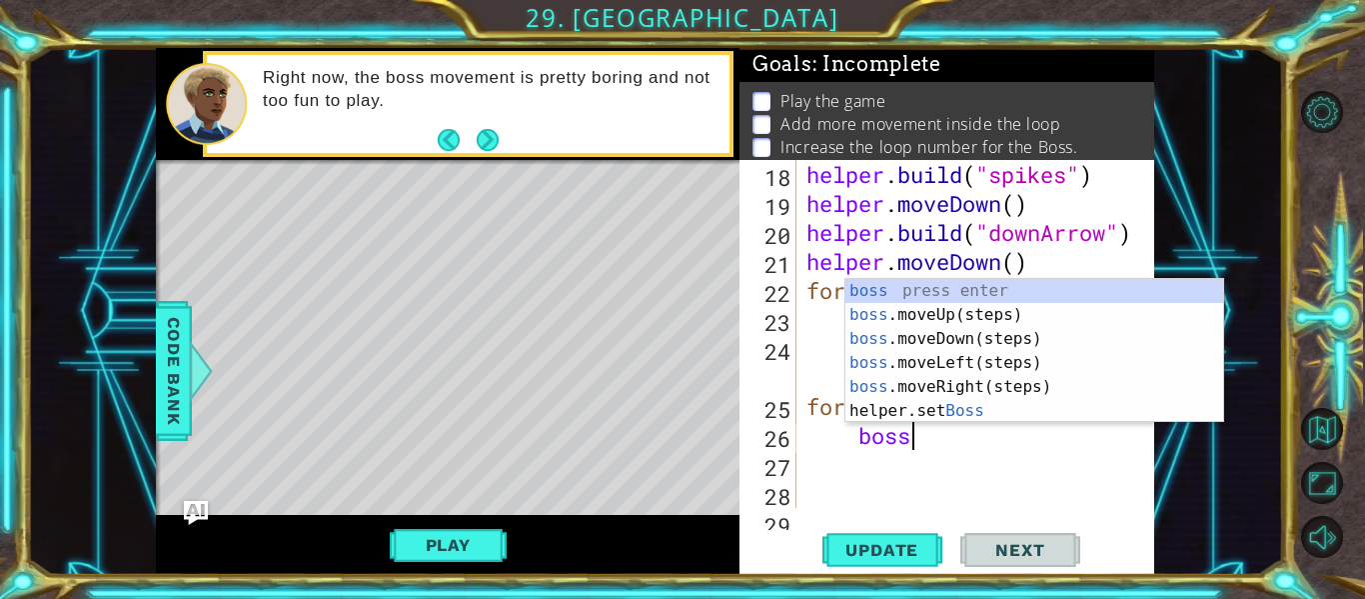
scroll to position [0, 4]
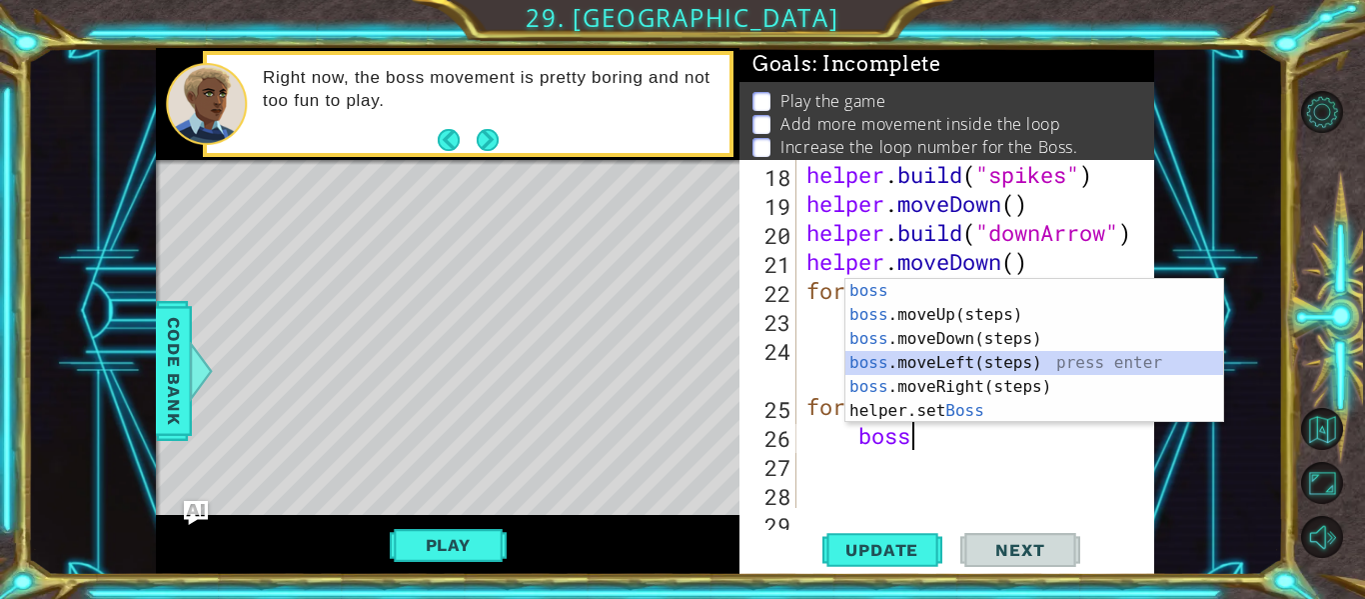
click at [1034, 356] on div "boss press enter boss .moveUp(steps) press enter boss .moveDown(steps) press en…" at bounding box center [1034, 375] width 378 height 192
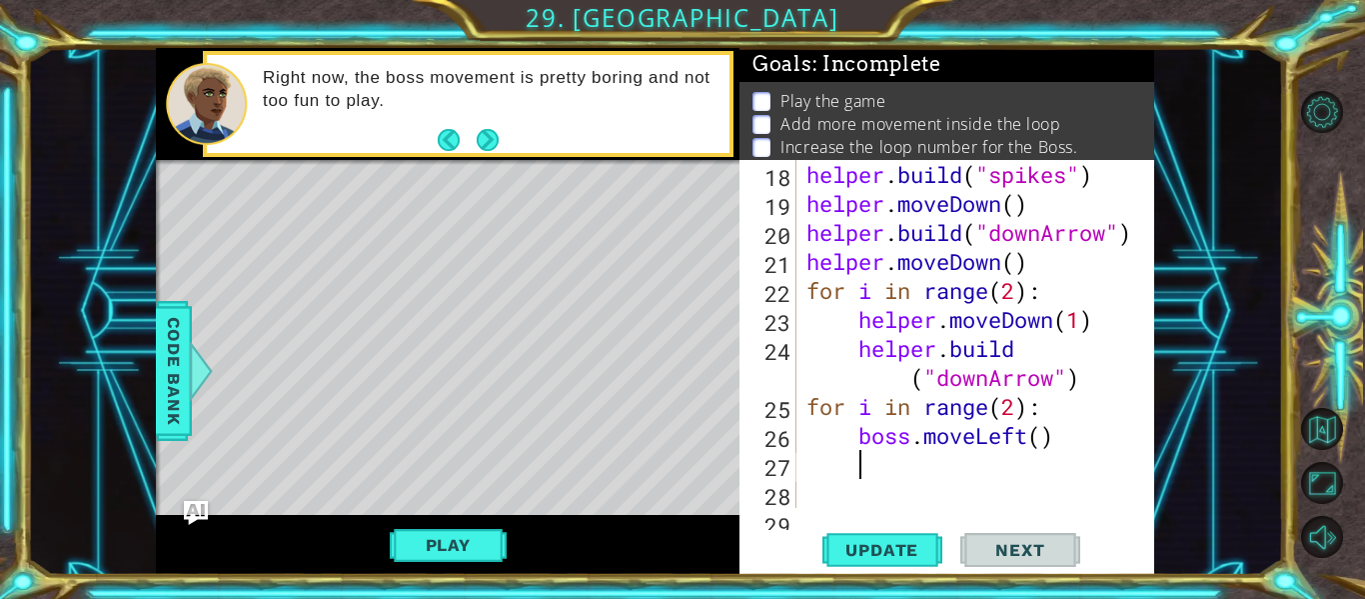
scroll to position [0, 1]
click at [1045, 438] on div "helper . build ( "spikes" ) helper . moveDown ( ) helper . build ( "downArrow" …" at bounding box center [981, 363] width 358 height 406
click at [1029, 442] on div "helper . build ( "spikes" ) helper . moveDown ( ) helper . build ( "downArrow" …" at bounding box center [981, 363] width 358 height 406
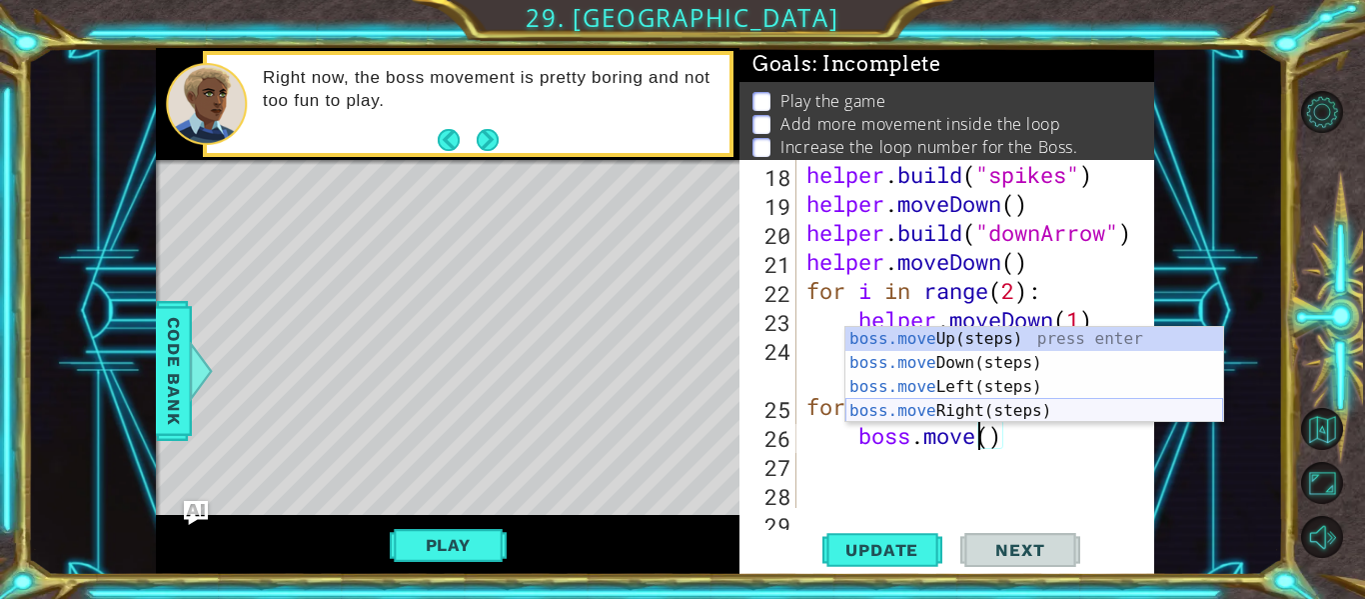
click at [1016, 408] on div "boss.move Up(steps) press enter boss.move Down(steps) press enter boss.move Lef…" at bounding box center [1034, 399] width 378 height 144
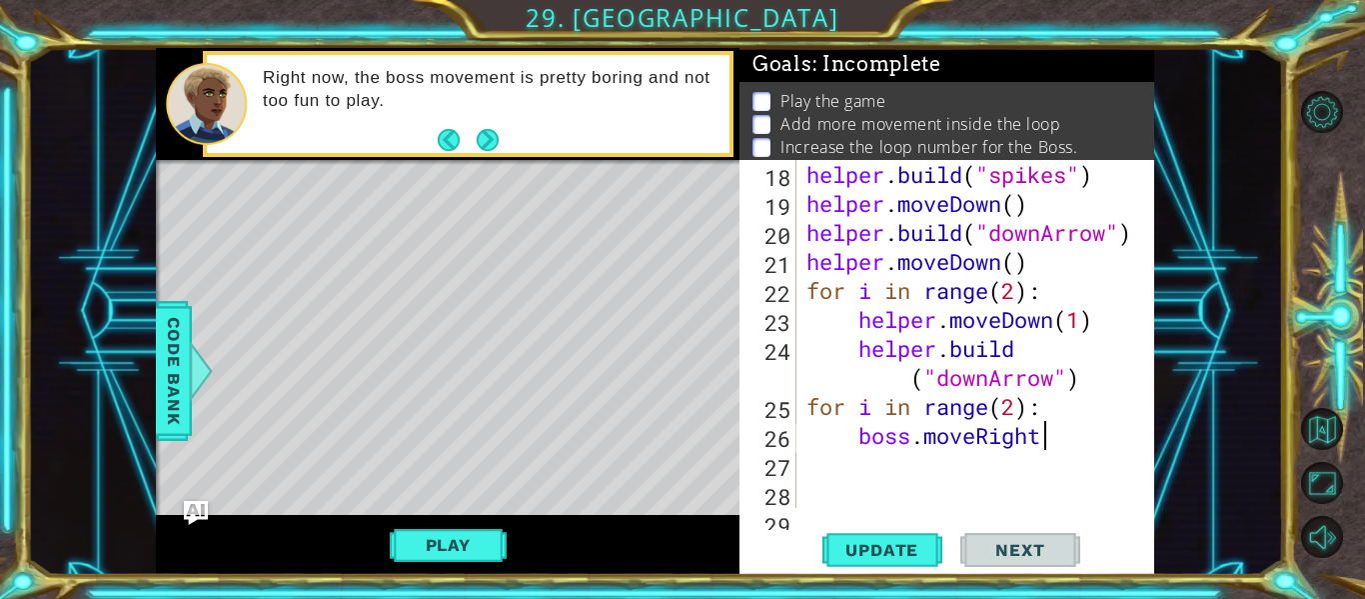
click at [1058, 447] on div "helper . build ( "spikes" ) helper . moveDown ( ) helper . build ( "downArrow" …" at bounding box center [981, 363] width 358 height 406
type textarea "boss.moveRight"
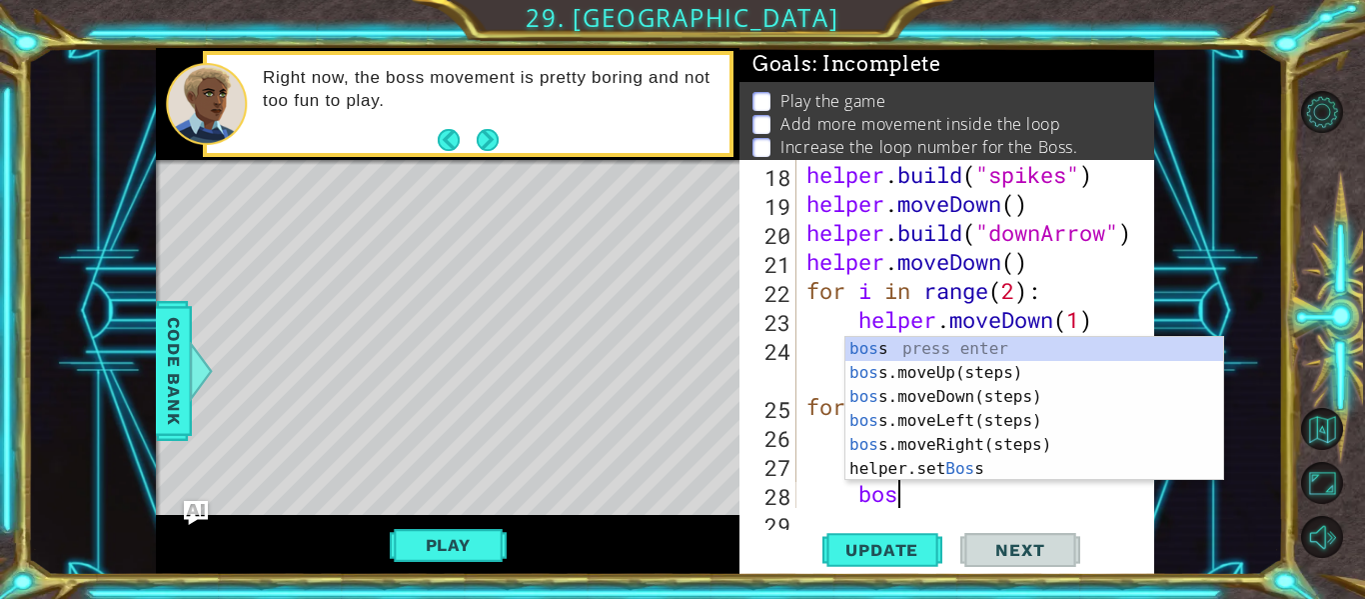
scroll to position [0, 3]
type textarea "b"
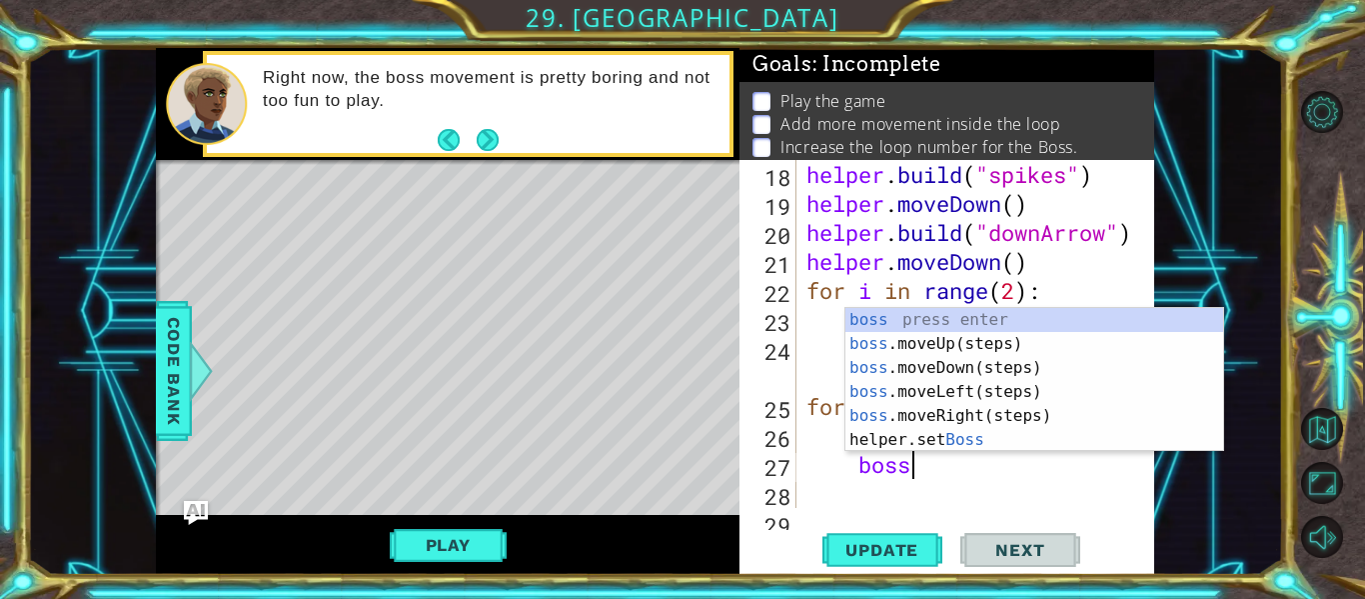
scroll to position [0, 4]
click at [1025, 389] on div "boss press enter boss .moveUp(steps) press enter boss .moveDown(steps) press en…" at bounding box center [1034, 404] width 378 height 192
click at [979, 389] on div "helper . build ( "spikes" ) helper . moveDown ( ) helper . build ( "downArrow" …" at bounding box center [981, 363] width 358 height 406
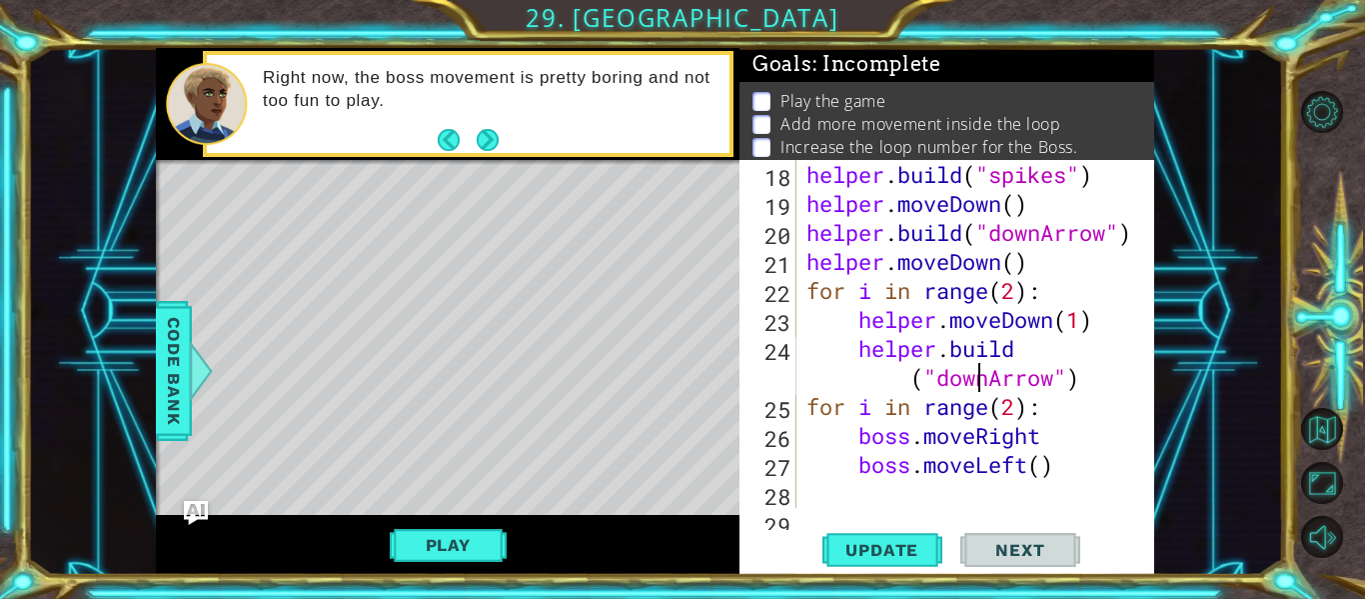
scroll to position [0, 1]
click at [870, 544] on span "Update" at bounding box center [881, 550] width 113 height 20
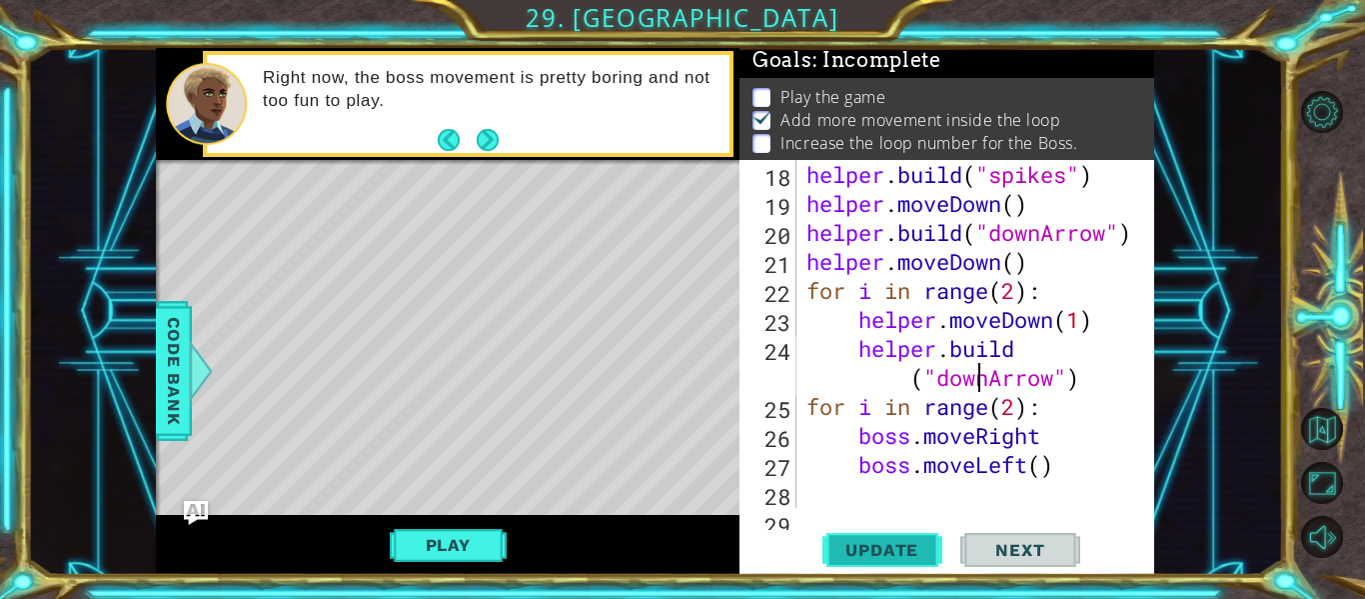
scroll to position [5, 0]
click at [464, 536] on button "Play" at bounding box center [448, 545] width 117 height 38
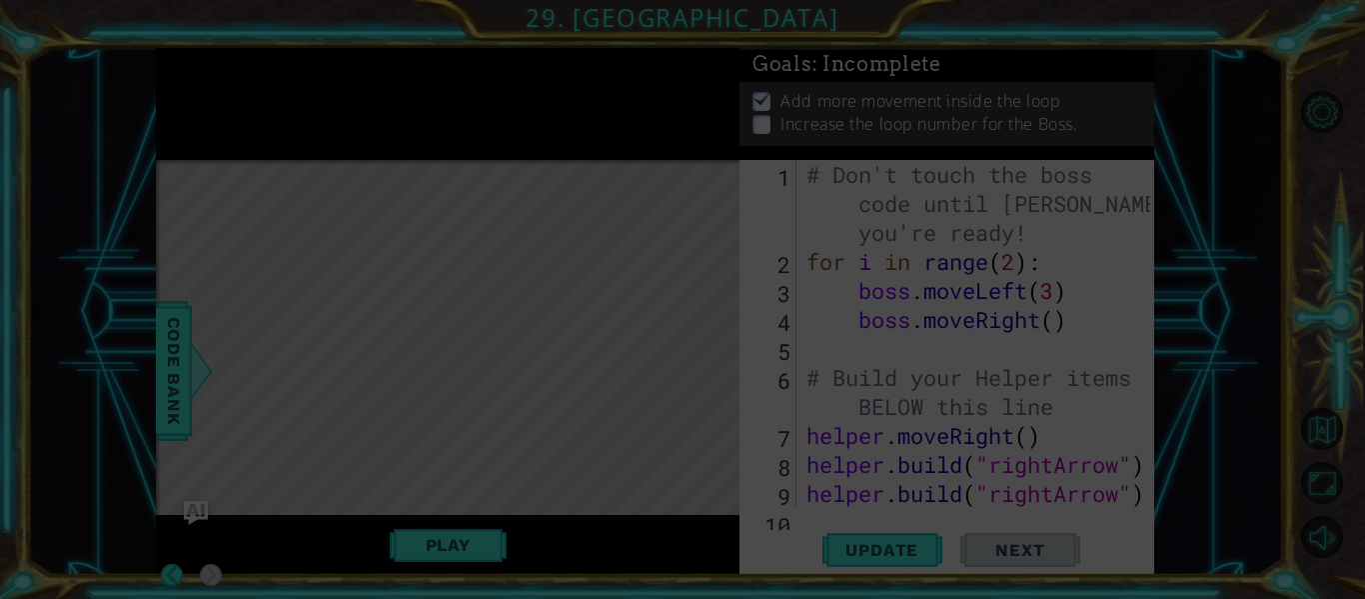
scroll to position [0, 0]
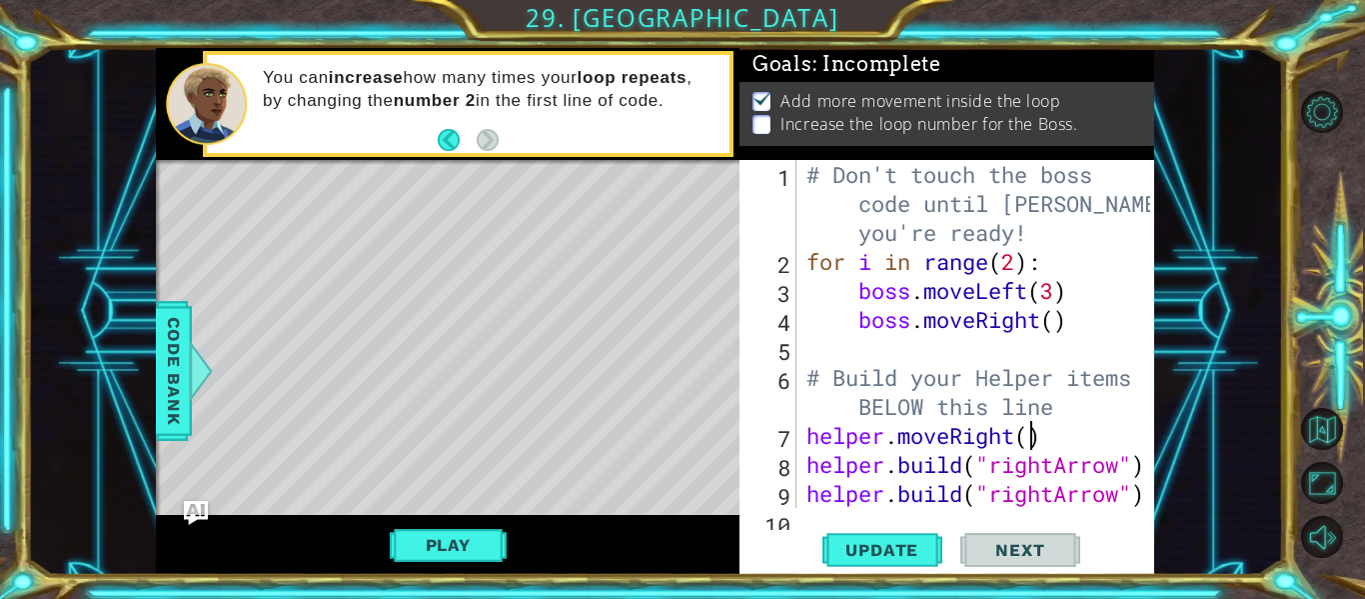
click at [1026, 430] on div "# Don't touch the boss code until [PERSON_NAME] says you're ready! for i in ran…" at bounding box center [981, 392] width 358 height 464
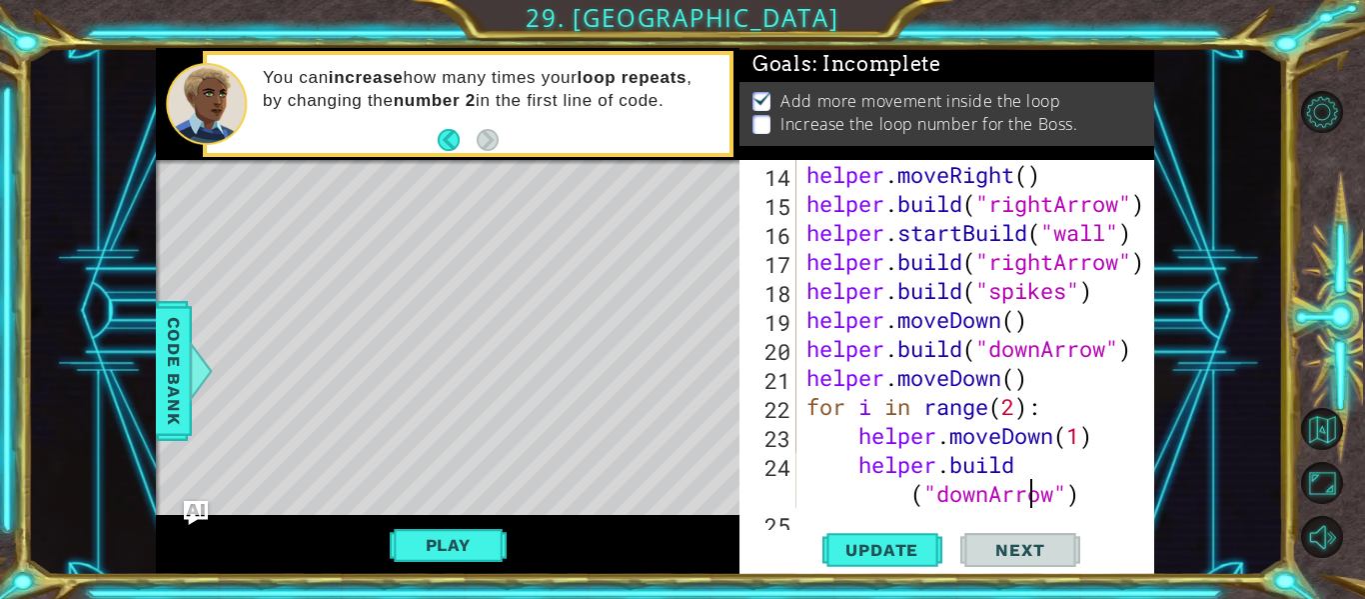
type textarea "boss.moveLeft()"
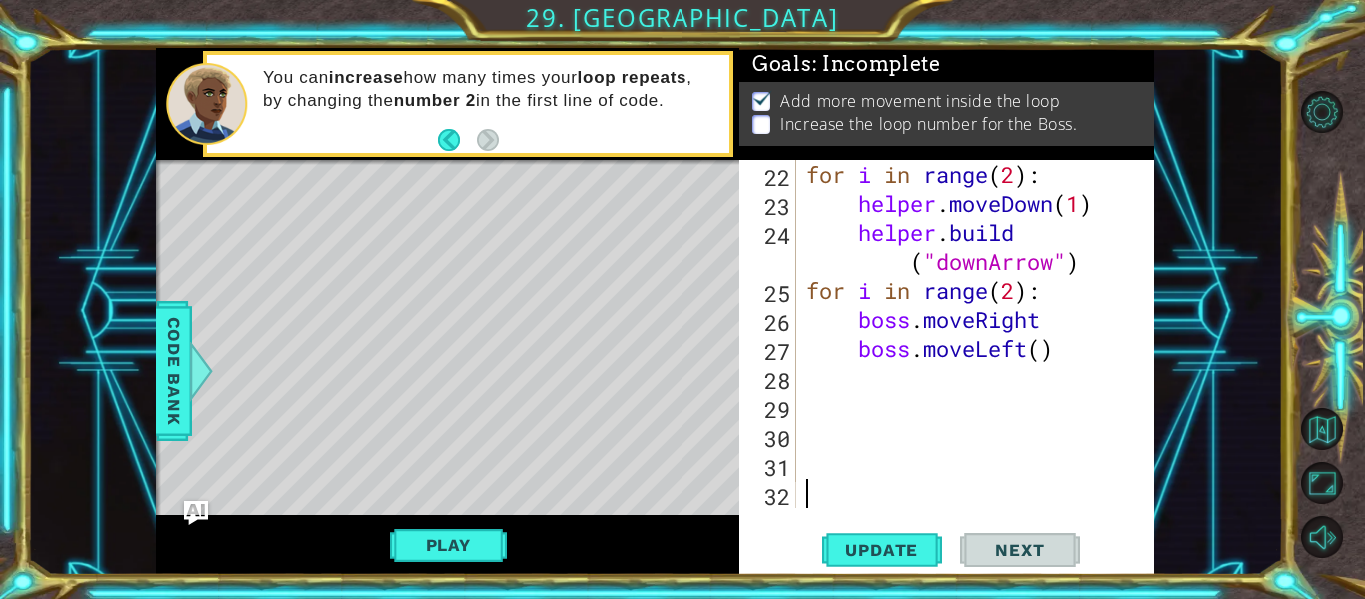
scroll to position [695, 0]
click at [1042, 351] on div "for i in range ( 2 ) : helper . moveDown ( 1 ) helper . build ( "downArrow" ) f…" at bounding box center [981, 363] width 358 height 406
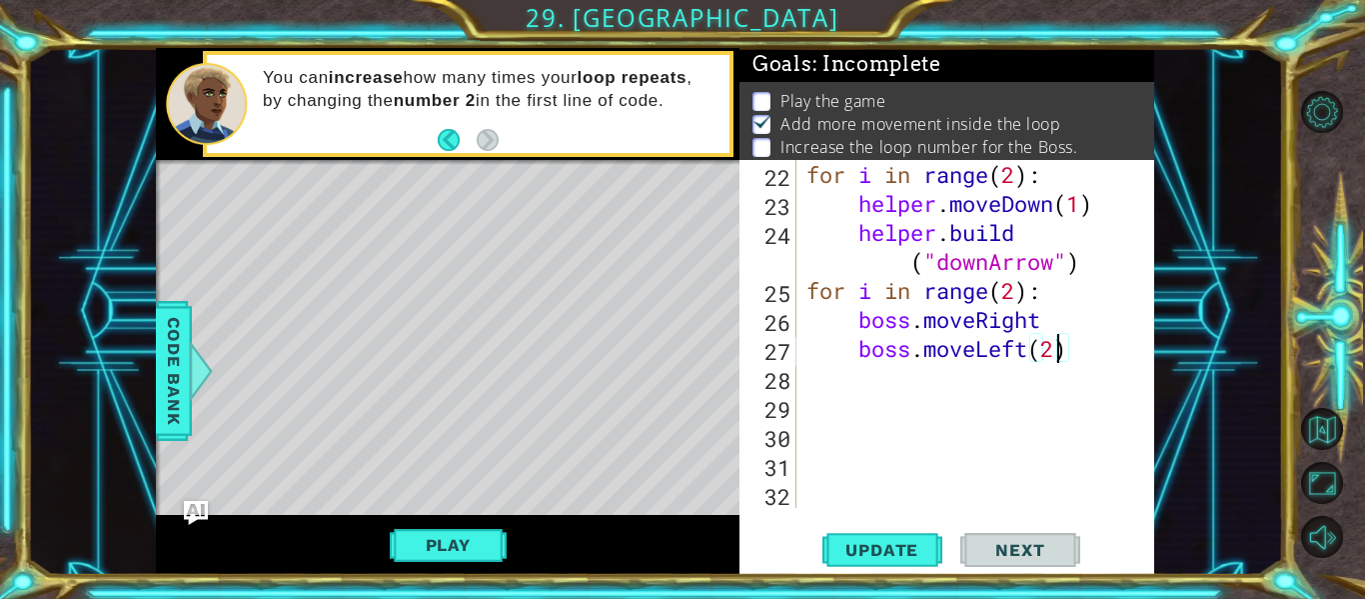
scroll to position [0, 11]
click at [888, 544] on span "Update" at bounding box center [881, 550] width 113 height 20
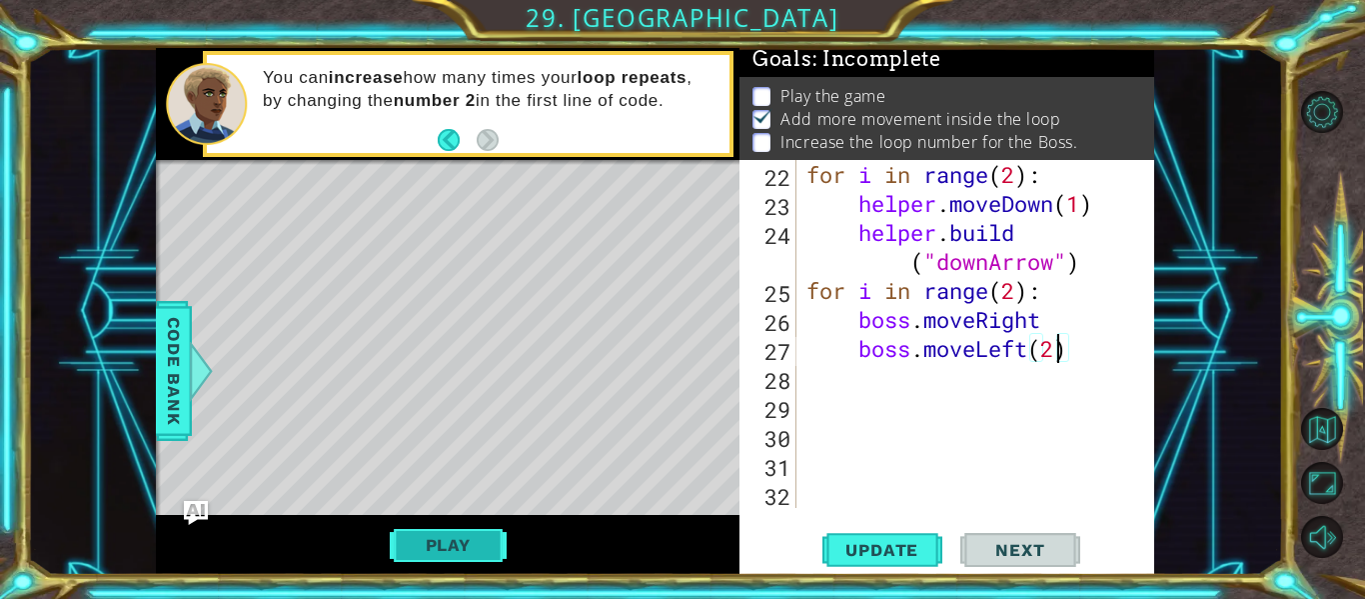
click at [481, 542] on button "Play" at bounding box center [448, 545] width 117 height 38
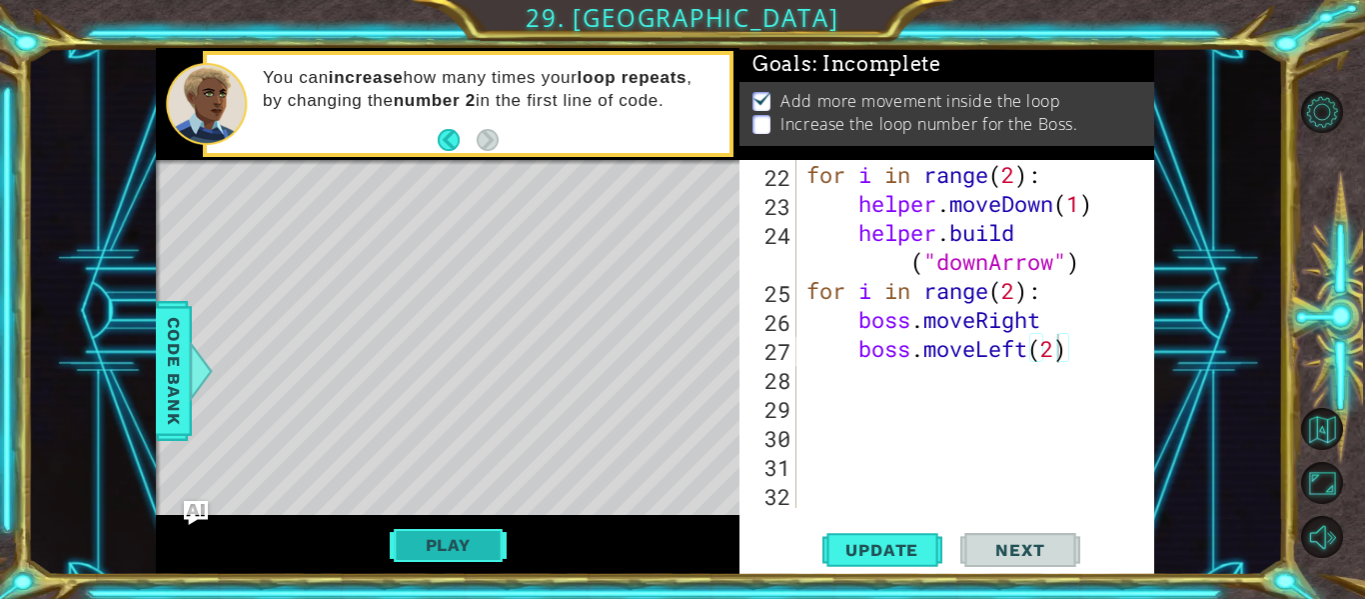
scroll to position [0, 0]
click at [1082, 357] on div "for i in range ( 2 ) : helper . moveDown ( 1 ) helper . build ( "downArrow" ) f…" at bounding box center [981, 363] width 358 height 406
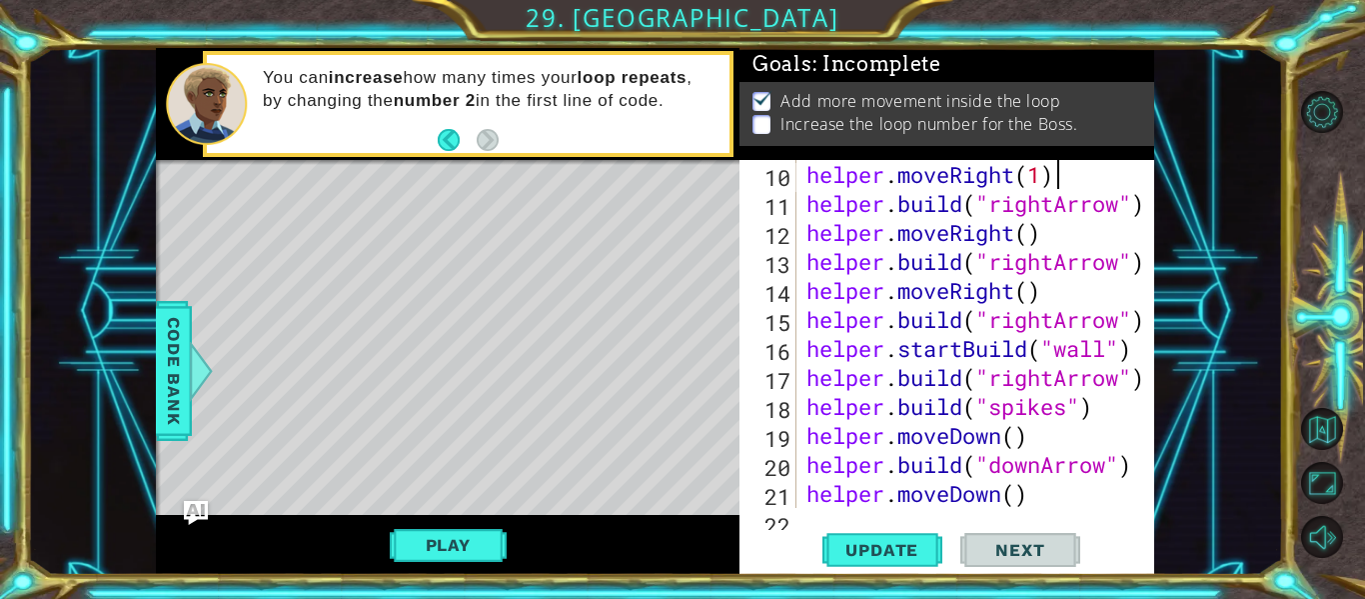
type textarea "# Build your Helper items BELOW this line"
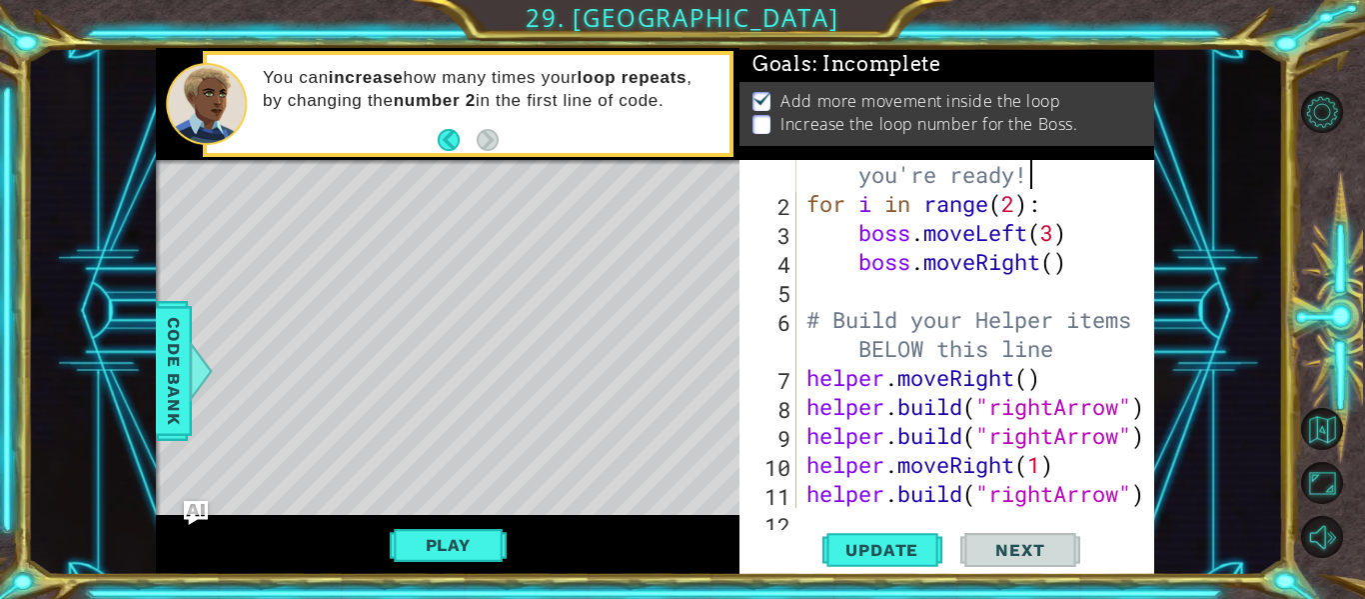
scroll to position [0, 0]
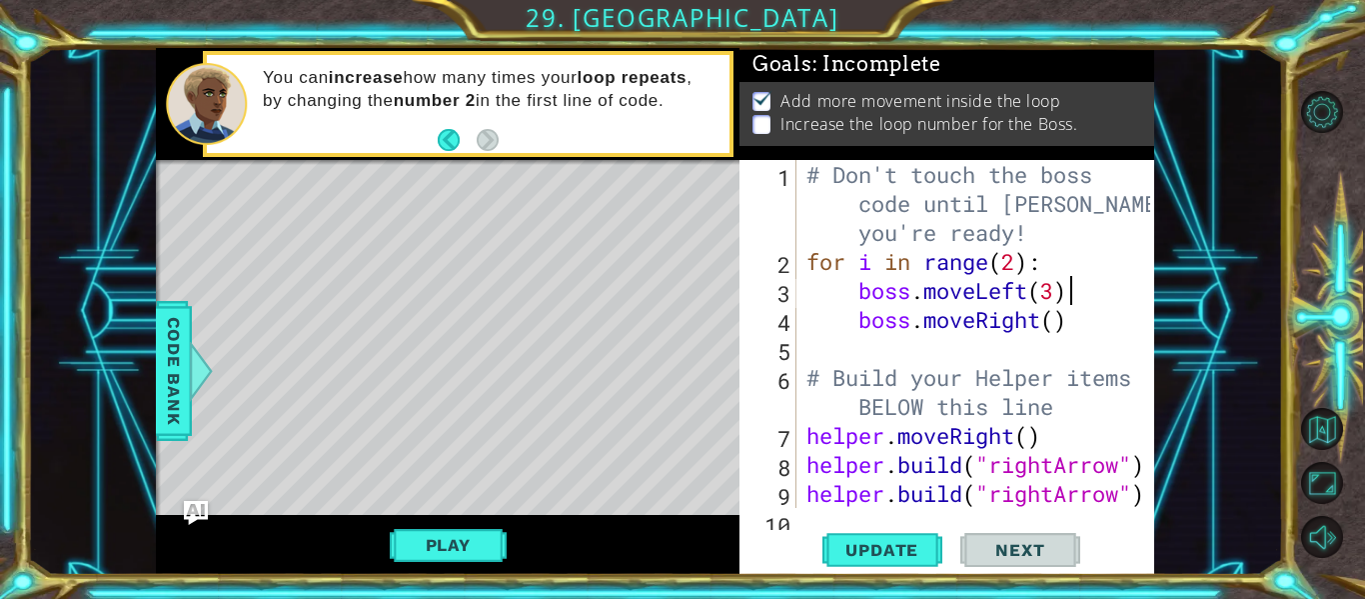
type textarea "boss.moveRight()"
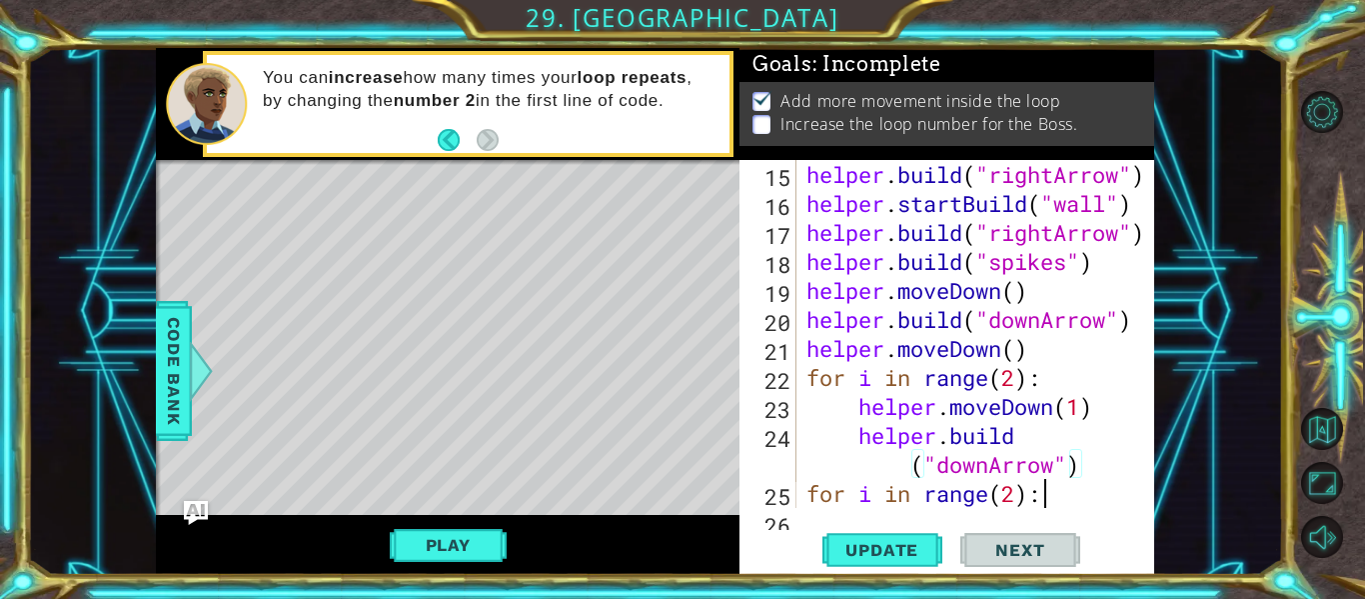
type textarea "boss.moveLeft(2)"
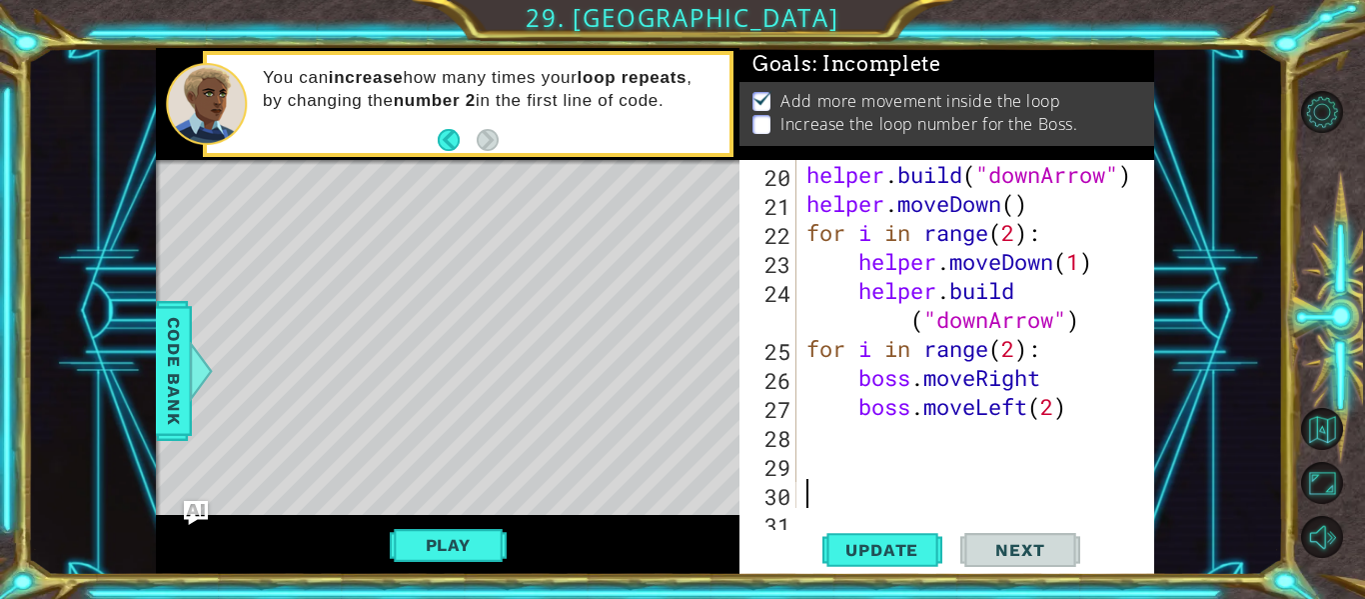
scroll to position [666, 0]
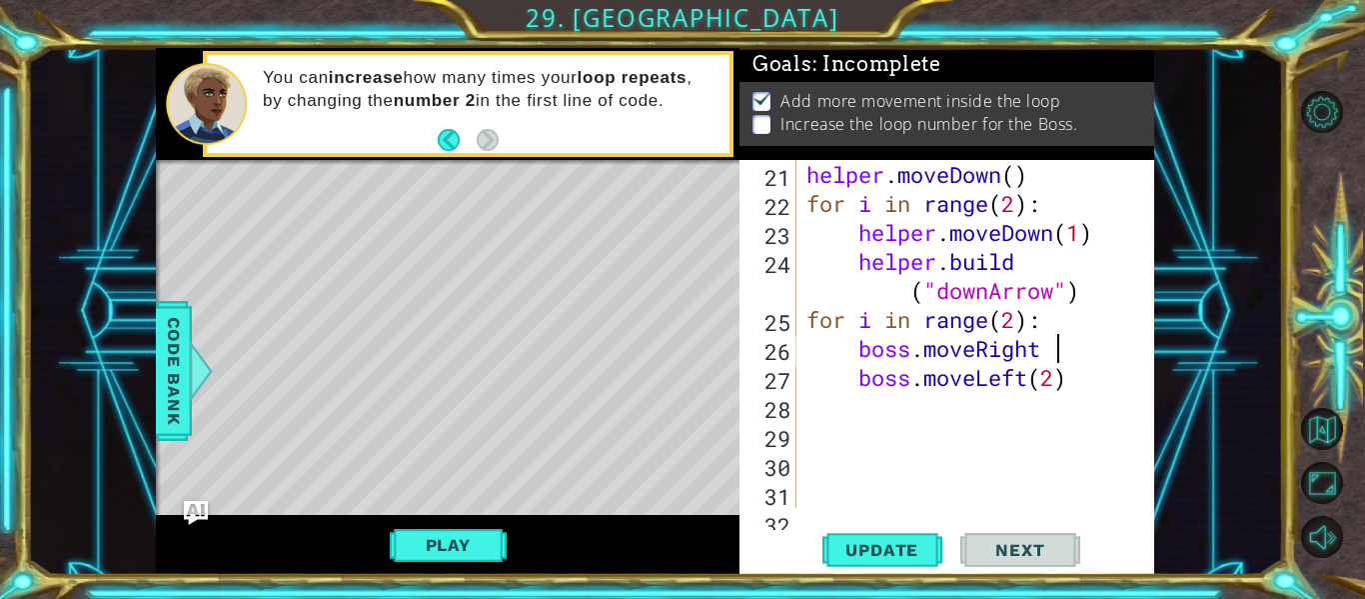
type textarea "boss.moveRight"
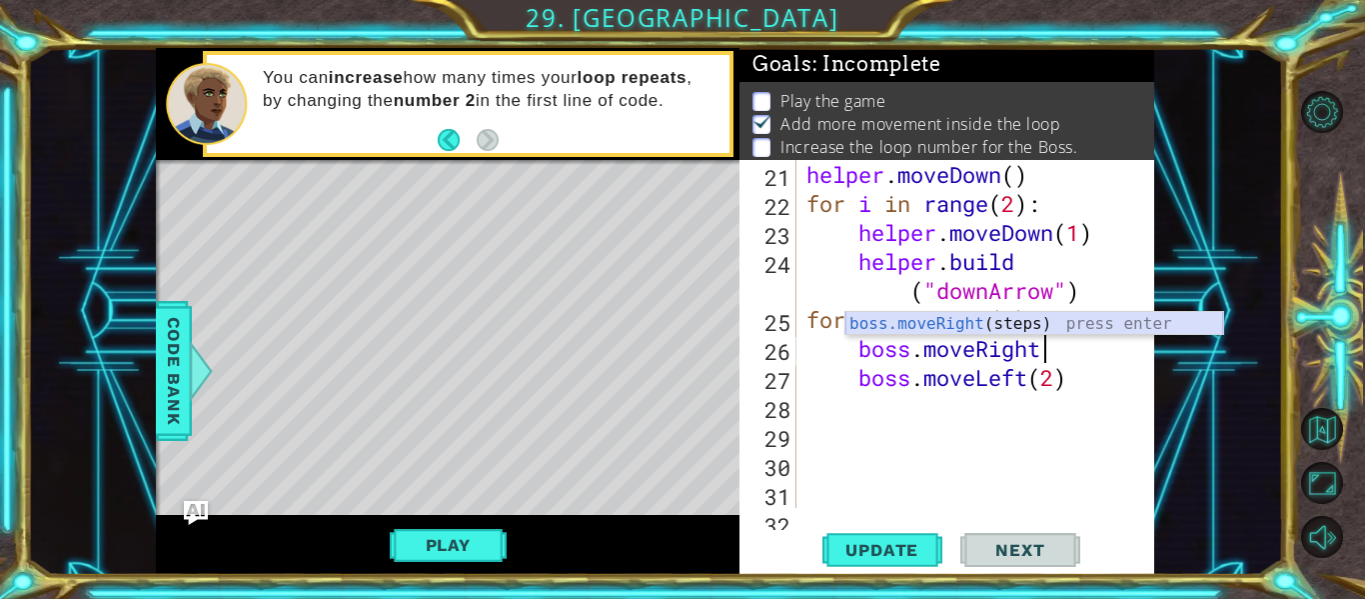
click at [1025, 326] on div "boss.moveRight (steps) press enter" at bounding box center [1034, 348] width 378 height 72
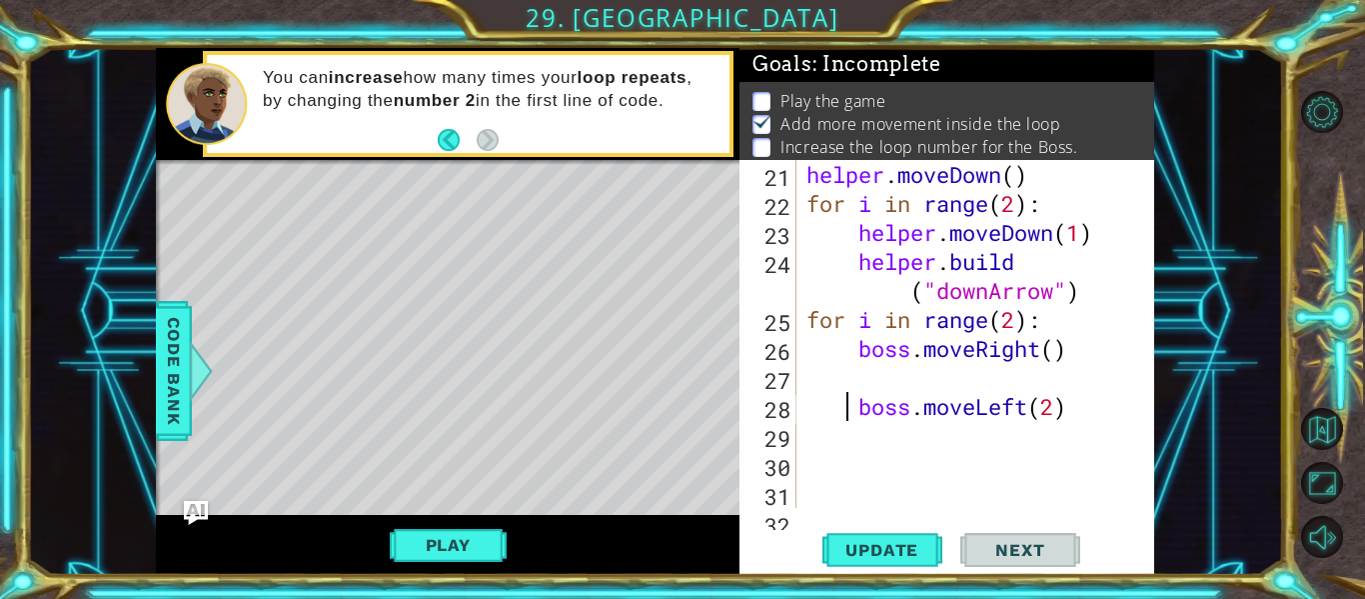
click at [847, 418] on div "helper . moveDown ( ) for i in range ( 2 ) : helper . moveDown ( 1 ) helper . b…" at bounding box center [981, 363] width 358 height 406
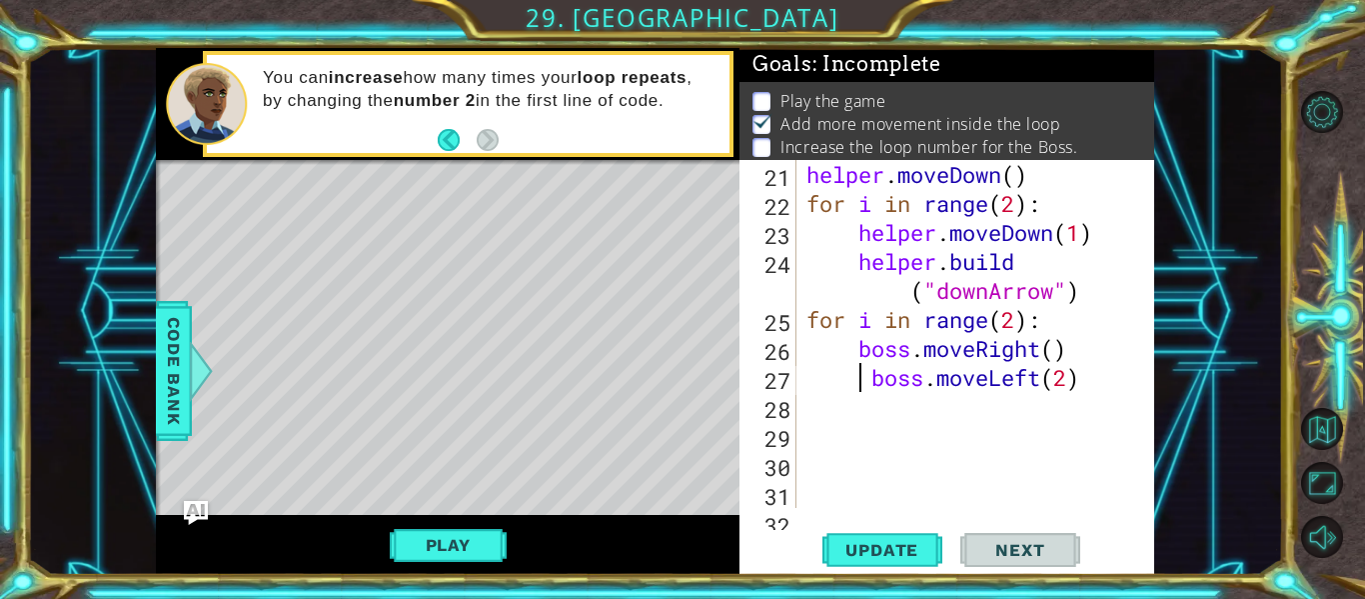
click at [1057, 352] on div "helper . moveDown ( ) for i in range ( 2 ) : helper . moveDown ( 1 ) helper . b…" at bounding box center [981, 363] width 358 height 406
click at [914, 555] on span "Update" at bounding box center [881, 550] width 113 height 20
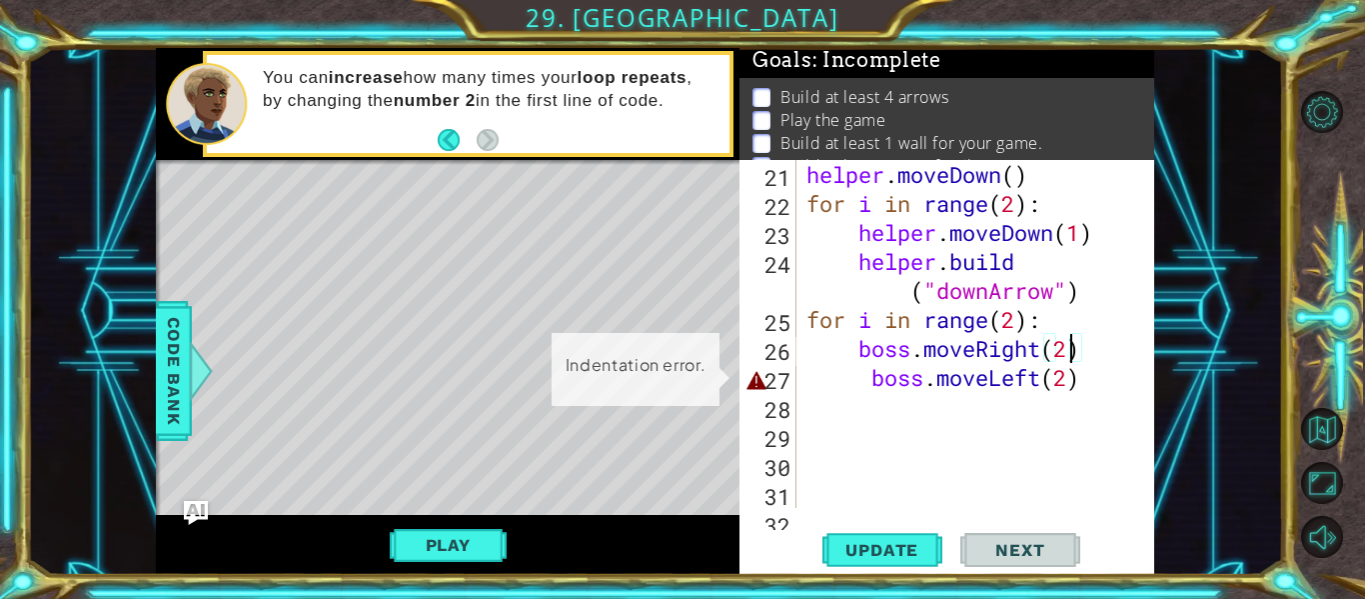
scroll to position [5, 0]
click at [1107, 379] on div "helper . moveDown ( ) for i in range ( 2 ) : helper . moveDown ( 1 ) helper . b…" at bounding box center [981, 363] width 358 height 406
click at [1070, 377] on div "helper . moveDown ( ) for i in range ( 2 ) : helper . moveDown ( 1 ) helper . b…" at bounding box center [981, 363] width 358 height 406
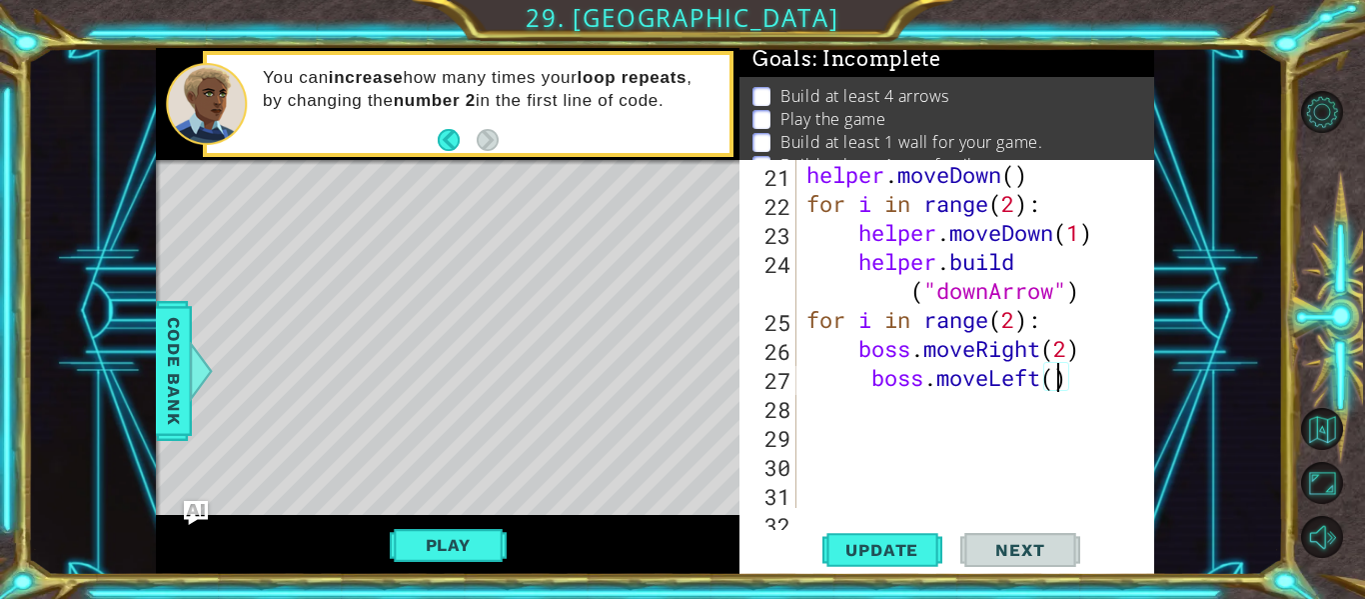
scroll to position [0, 12]
click at [912, 534] on button "Update" at bounding box center [882, 550] width 120 height 41
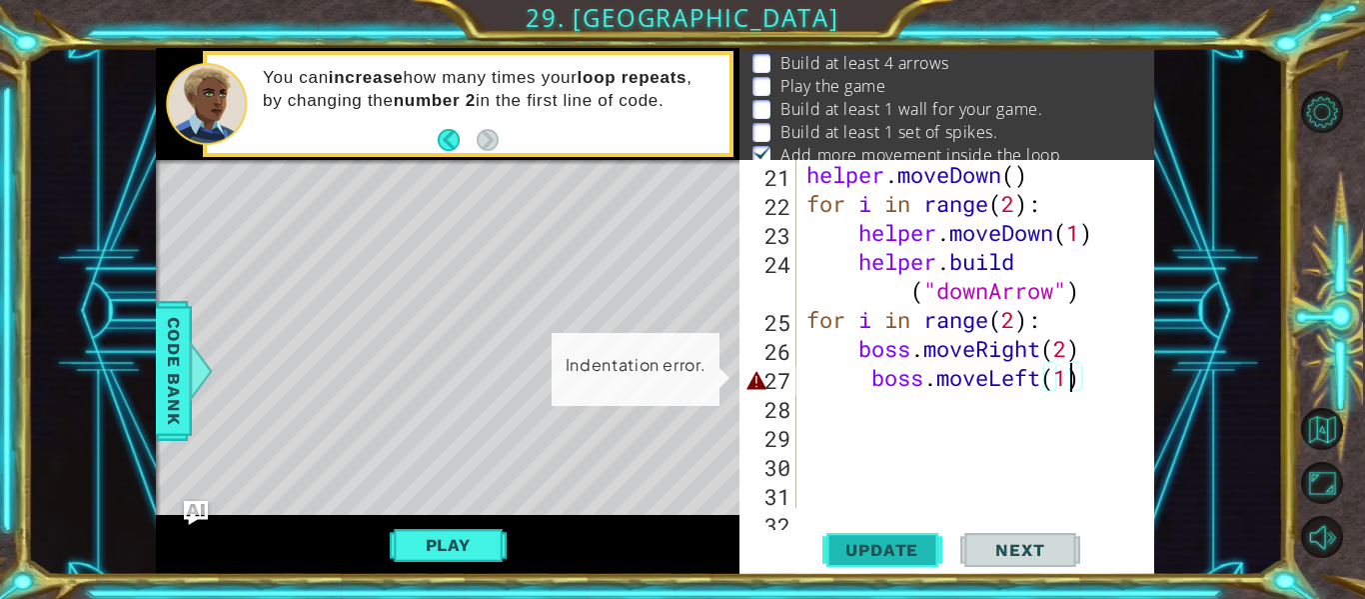
scroll to position [39, 0]
click at [1078, 360] on div "helper . moveDown ( ) for i in range ( 2 ) : helper . moveDown ( 1 ) helper . b…" at bounding box center [981, 363] width 358 height 406
click at [1084, 383] on div "helper . moveDown ( ) for i in range ( 2 ) : helper . moveDown ( 1 ) helper . b…" at bounding box center [981, 363] width 358 height 406
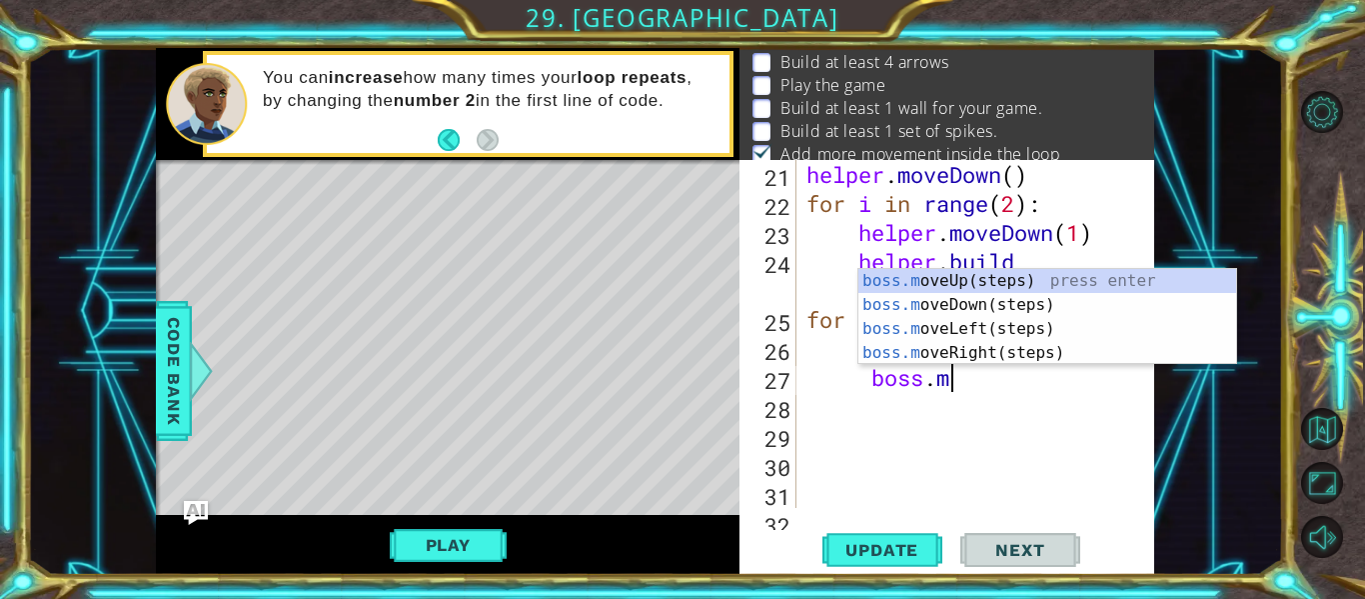
type textarea "boss."
click at [1080, 334] on div "boss. moveUp(steps) press enter boss. moveDown(steps) press enter boss. moveLef…" at bounding box center [1047, 341] width 378 height 144
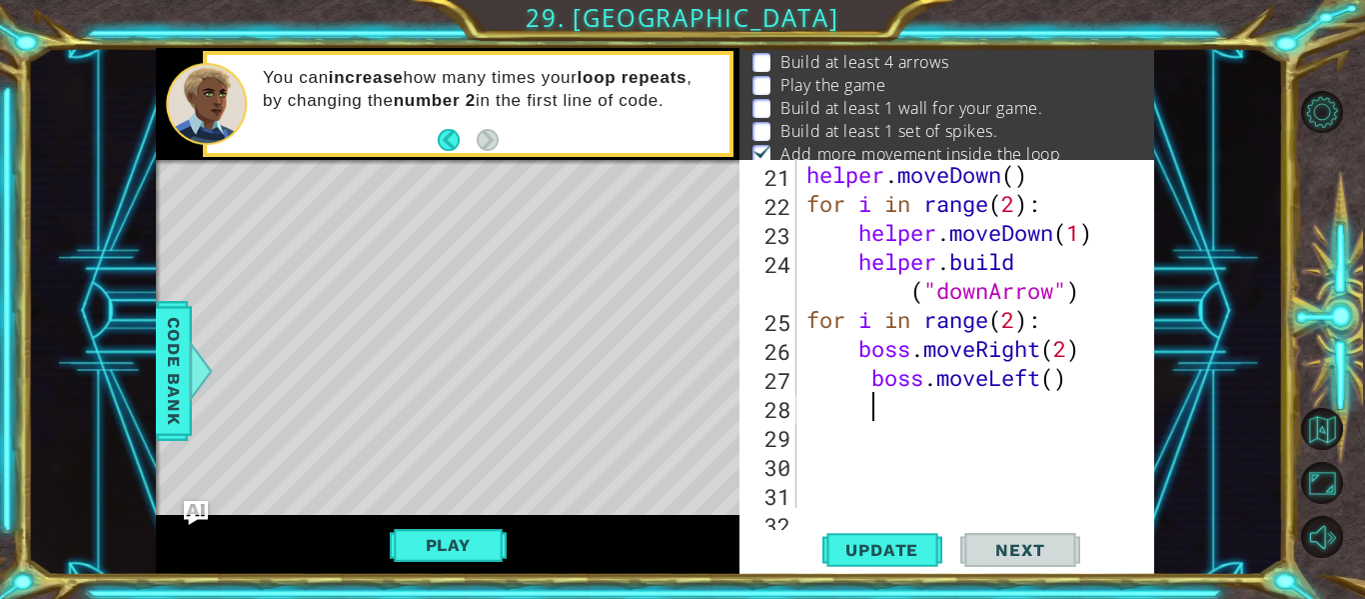
scroll to position [0, 2]
click at [896, 556] on span "Update" at bounding box center [881, 550] width 113 height 20
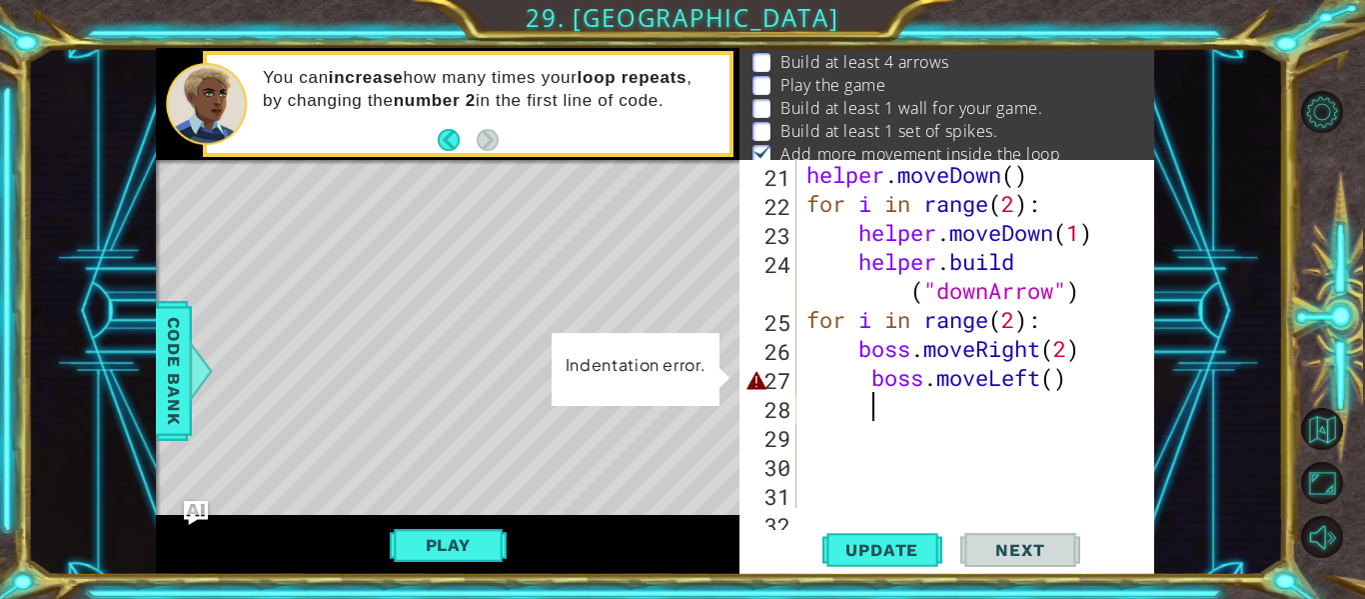
click at [1074, 379] on div "helper . moveDown ( ) for i in range ( 2 ) : helper . moveDown ( 1 ) helper . b…" at bounding box center [981, 363] width 358 height 406
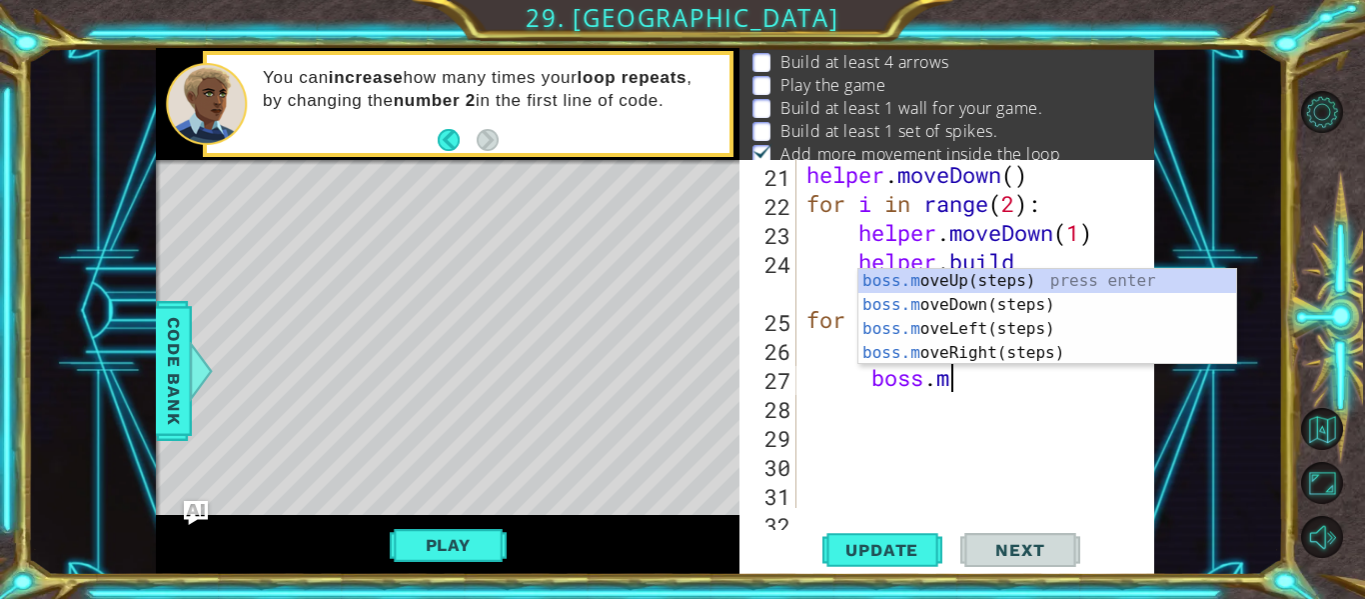
type textarea "b"
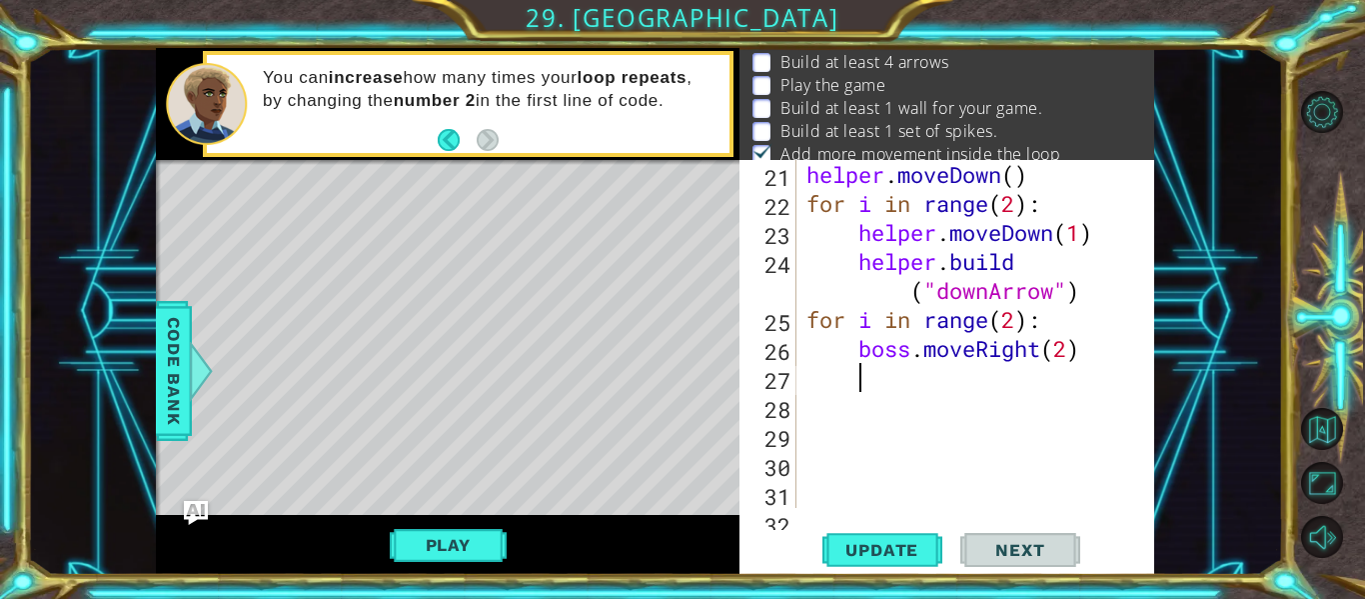
scroll to position [0, 0]
type textarea "boss.moveRight(2)"
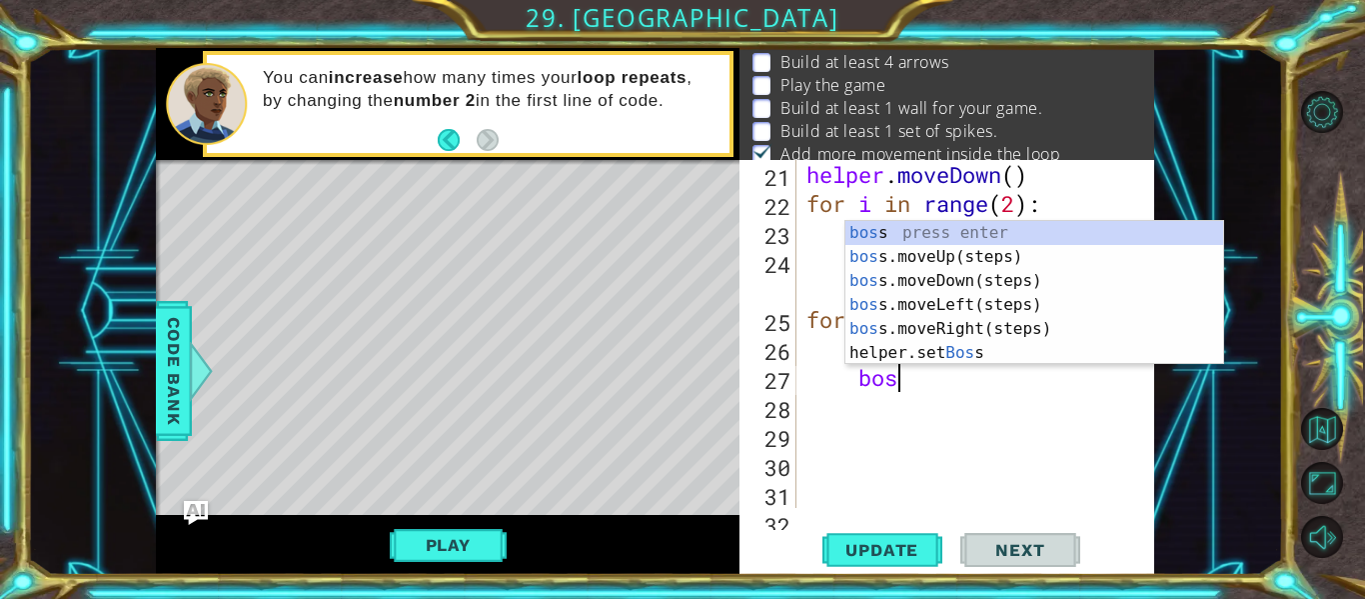
type textarea "boss"
click at [1028, 328] on div "boss press enter boss .moveUp(steps) press enter boss .moveDown(steps) press en…" at bounding box center [1034, 317] width 378 height 192
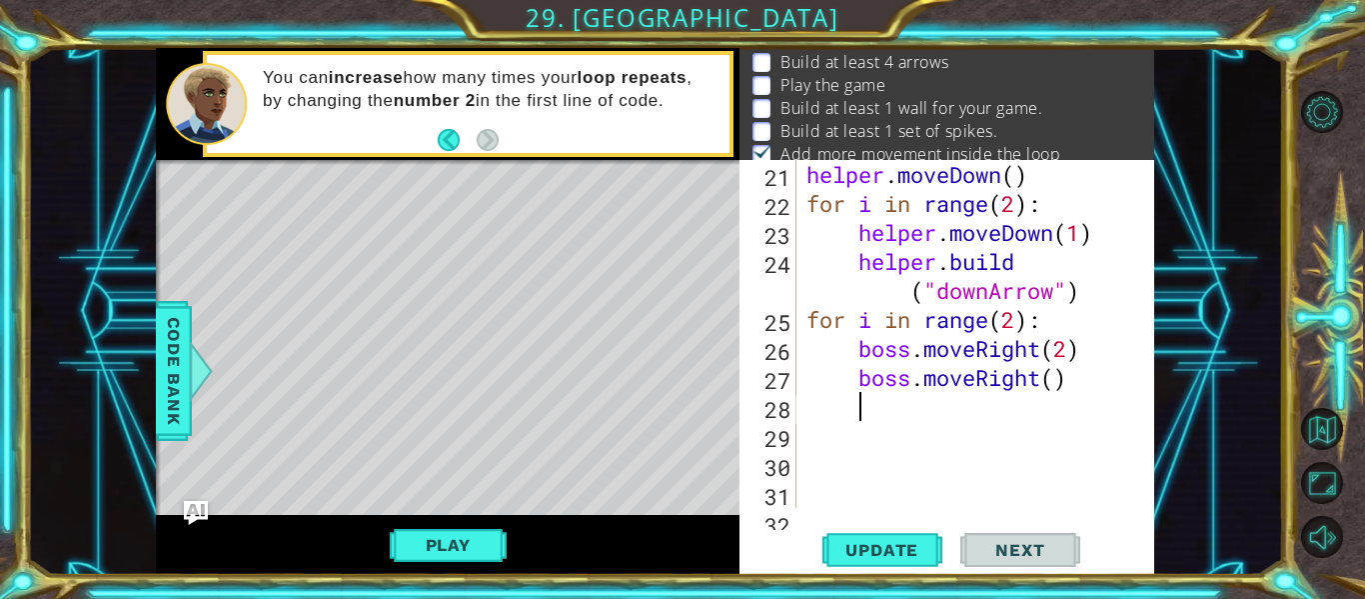
scroll to position [0, 1]
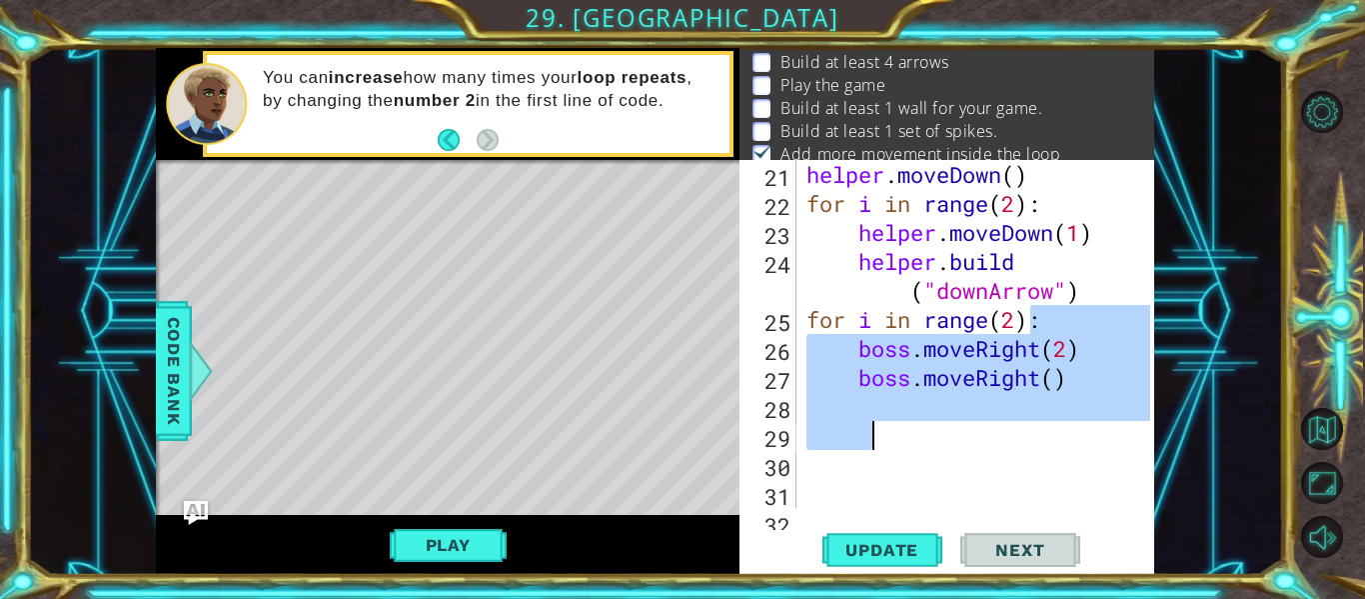
drag, startPoint x: 1028, startPoint y: 328, endPoint x: 1014, endPoint y: 437, distance: 109.8
click at [1014, 437] on div "helper . moveDown ( ) for i in range ( 2 ) : helper . moveDown ( 1 ) helper . b…" at bounding box center [981, 363] width 358 height 406
click at [996, 364] on div "helper . moveDown ( ) for i in range ( 2 ) : helper . moveDown ( 1 ) helper . b…" at bounding box center [981, 363] width 358 height 406
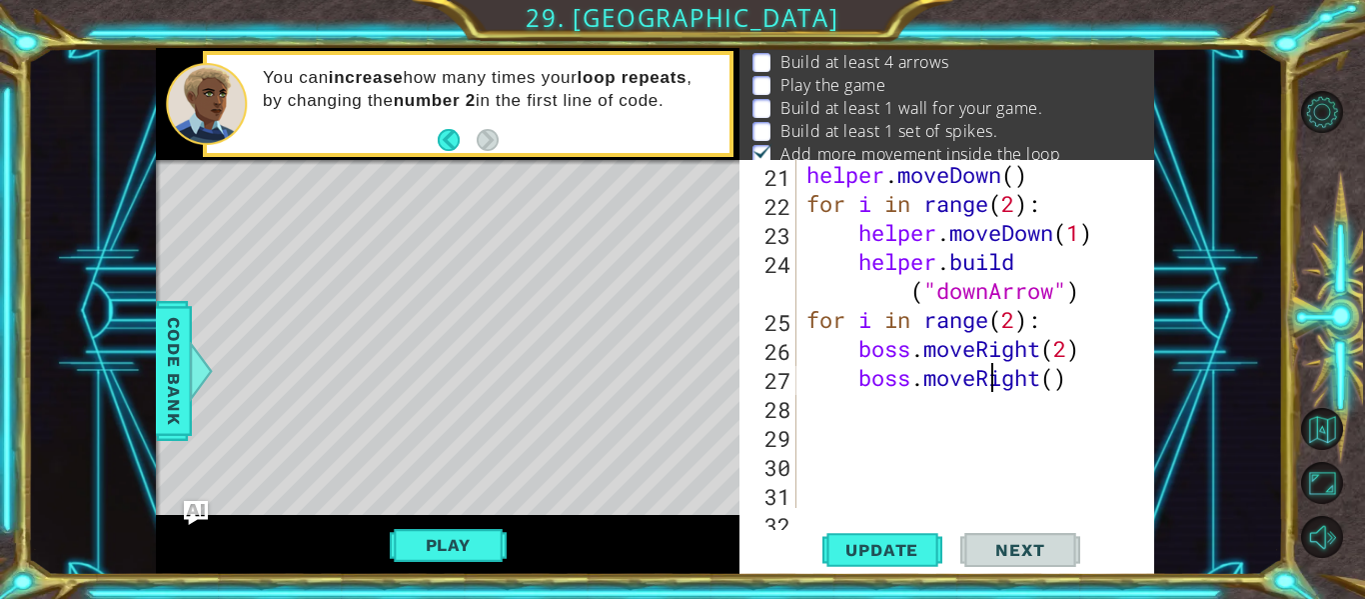
click at [1042, 375] on div "helper . moveDown ( ) for i in range ( 2 ) : helper . moveDown ( 1 ) helper . b…" at bounding box center [981, 363] width 358 height 406
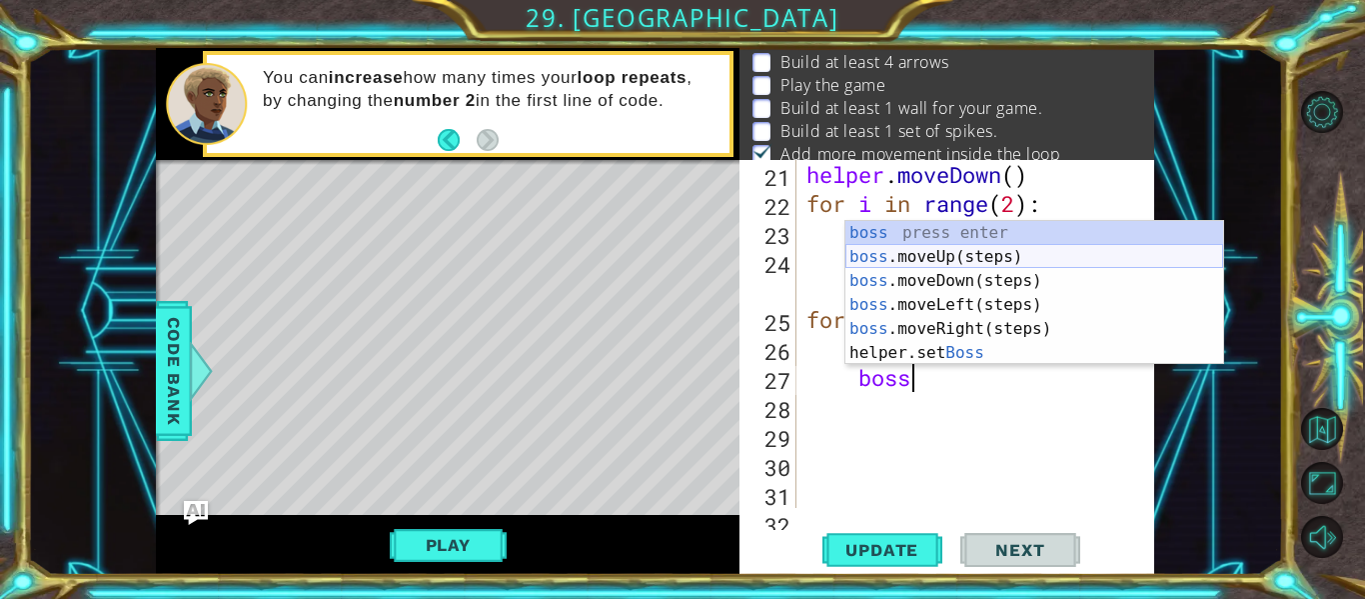
click at [1004, 265] on div "helper . moveDown ( ) for i in range ( 2 ) : helper . moveDown ( 1 ) helper . b…" at bounding box center [981, 363] width 358 height 406
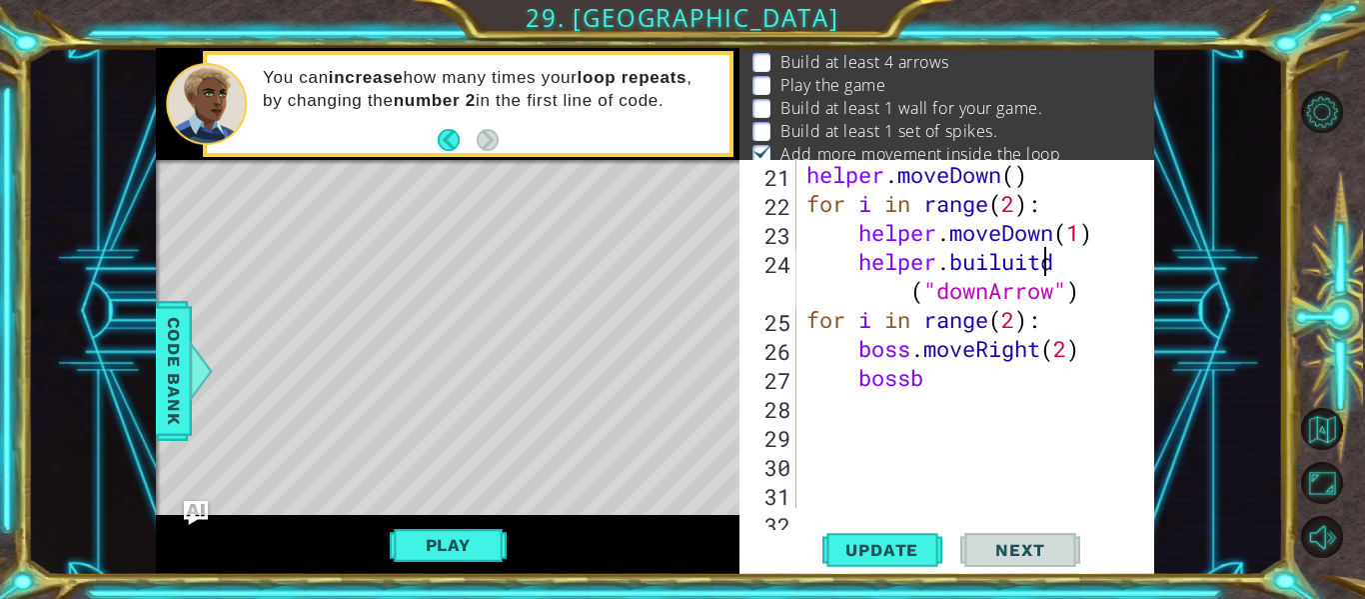
scroll to position [0, 11]
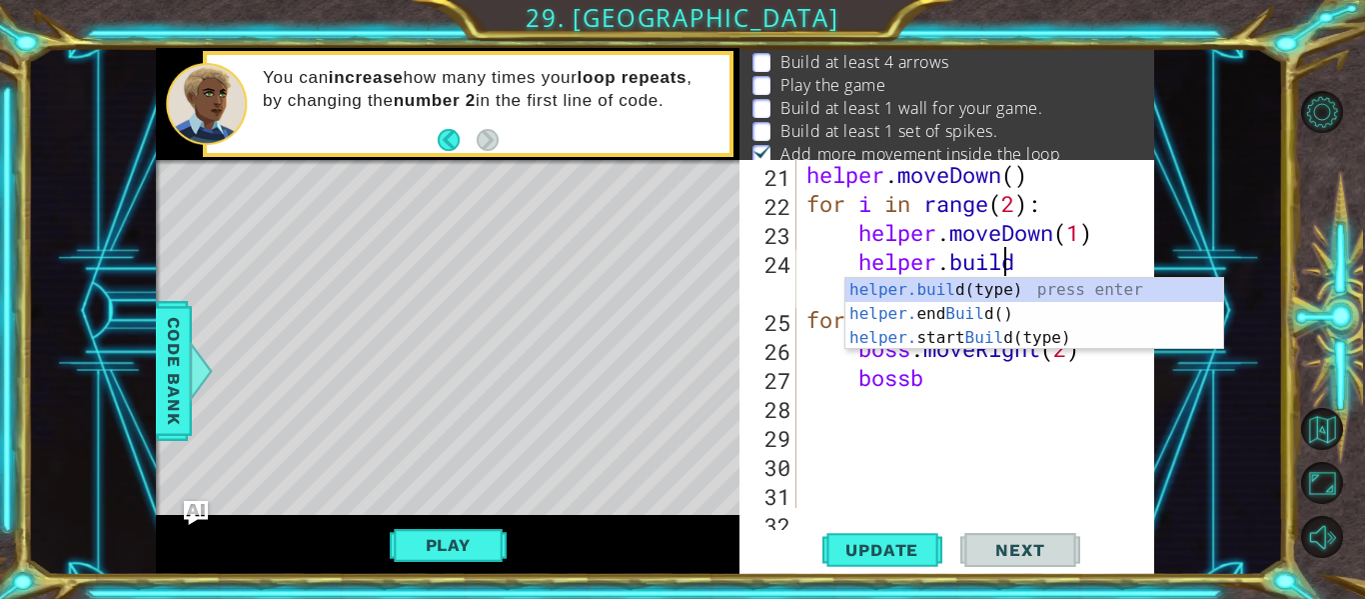
click at [953, 384] on div "helper . moveDown ( ) for i in range ( 2 ) : helper . moveDown ( 1 ) helper . b…" at bounding box center [981, 363] width 358 height 406
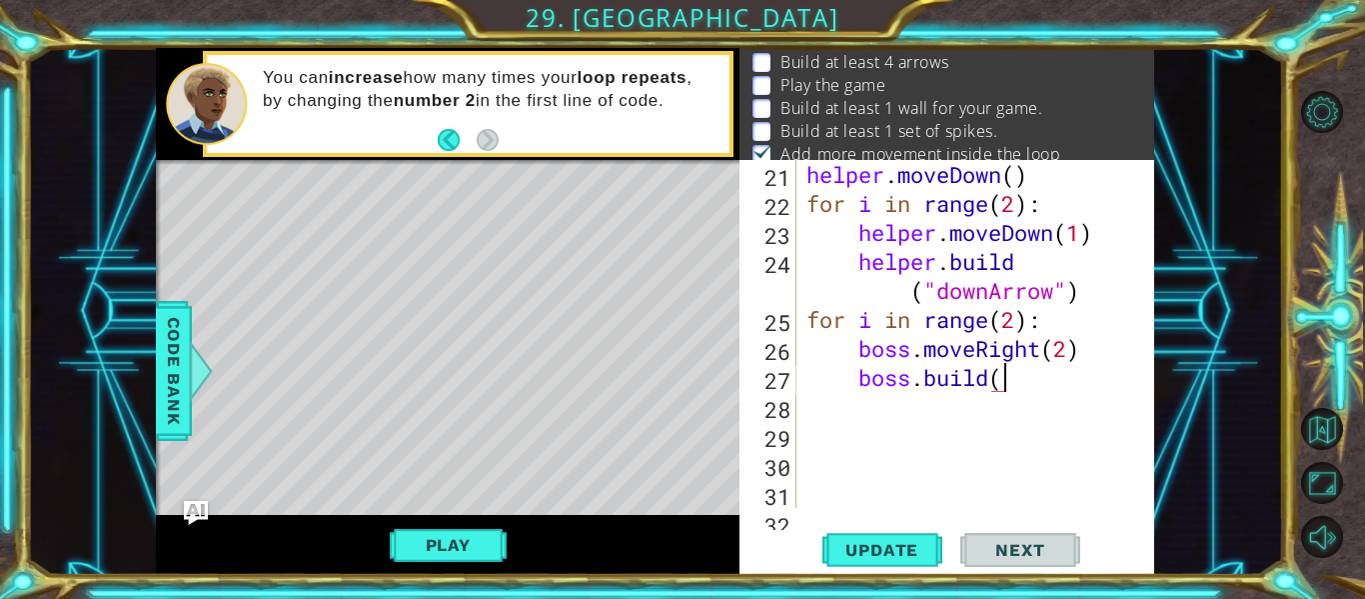
scroll to position [0, 9]
click at [911, 544] on span "Update" at bounding box center [881, 550] width 113 height 20
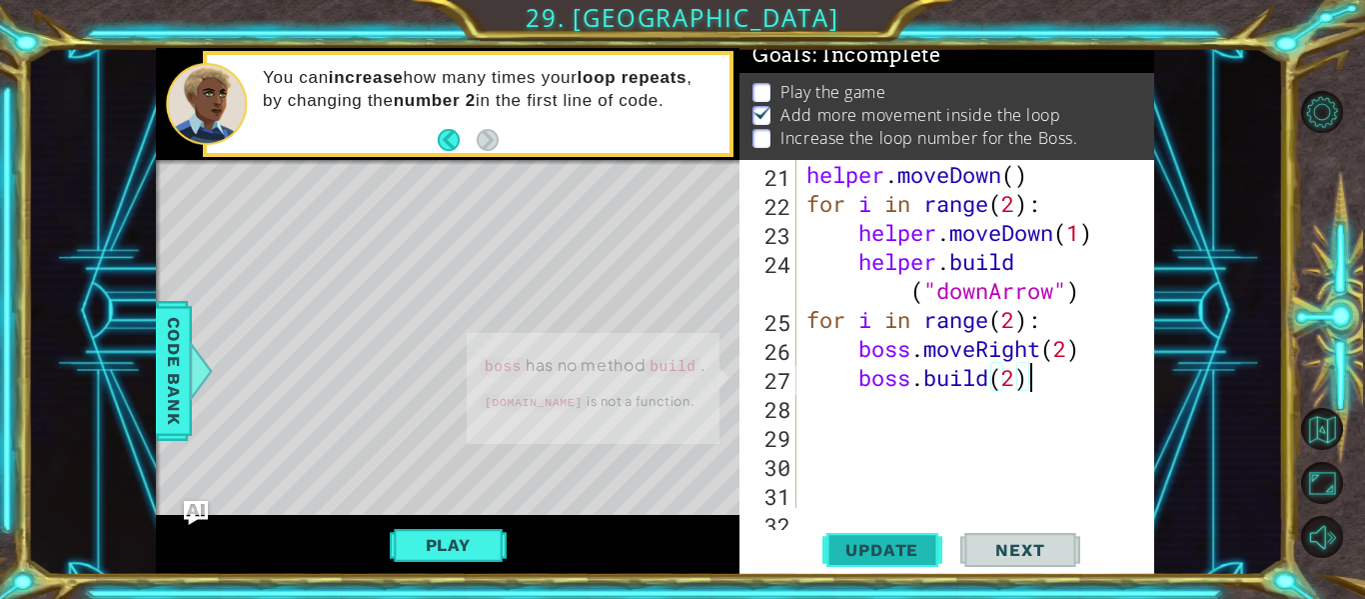
scroll to position [9, 0]
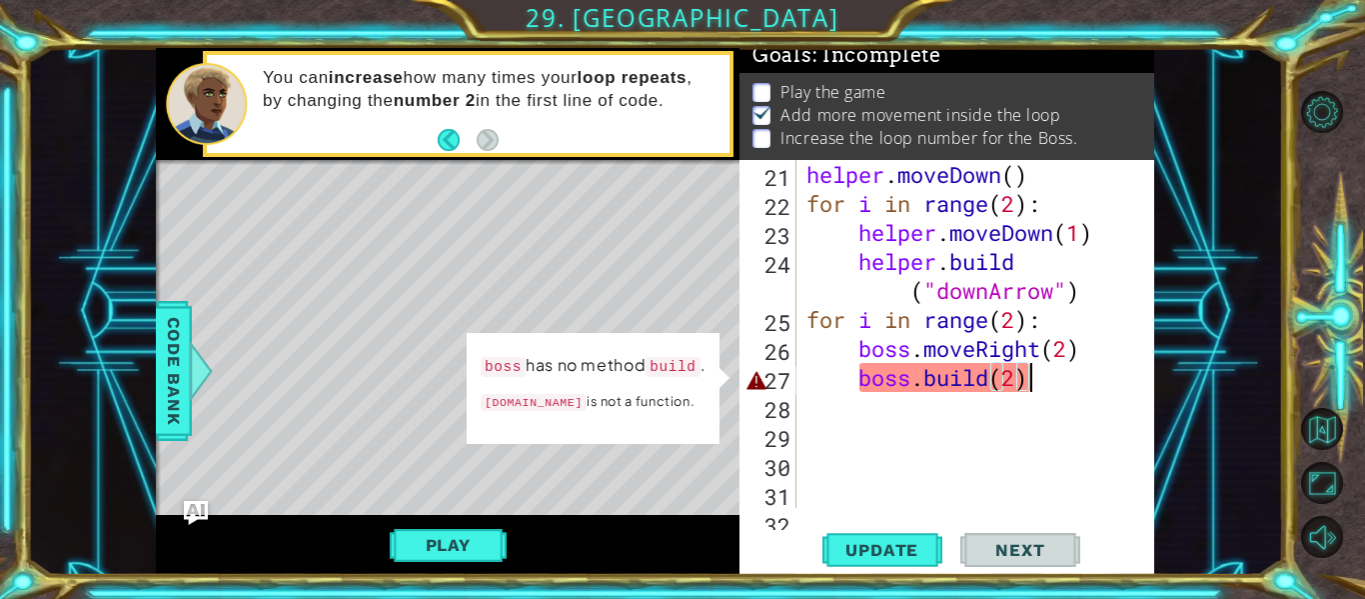
click at [1067, 373] on div "helper . moveDown ( ) for i in range ( 2 ) : helper . moveDown ( 1 ) helper . b…" at bounding box center [981, 363] width 358 height 406
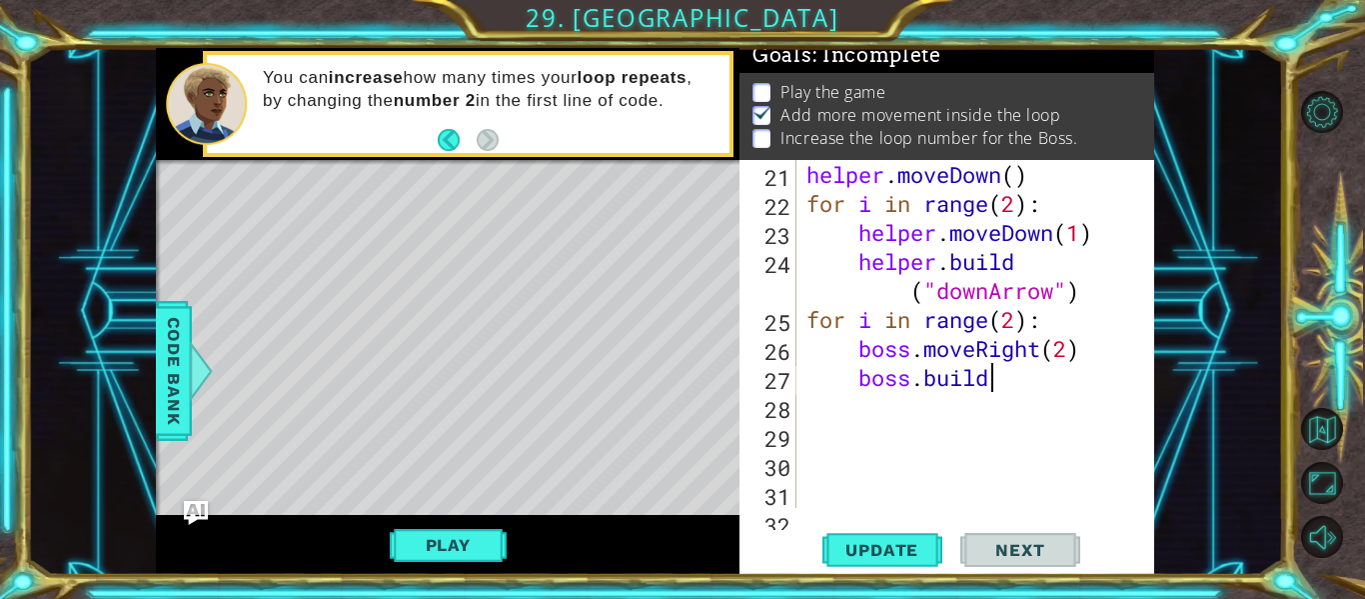
scroll to position [0, 7]
click at [901, 557] on span "Update" at bounding box center [881, 550] width 113 height 20
click at [1071, 351] on div "helper . moveDown ( ) for i in range ( 2 ) : helper . moveDown ( 1 ) helper . b…" at bounding box center [981, 363] width 358 height 406
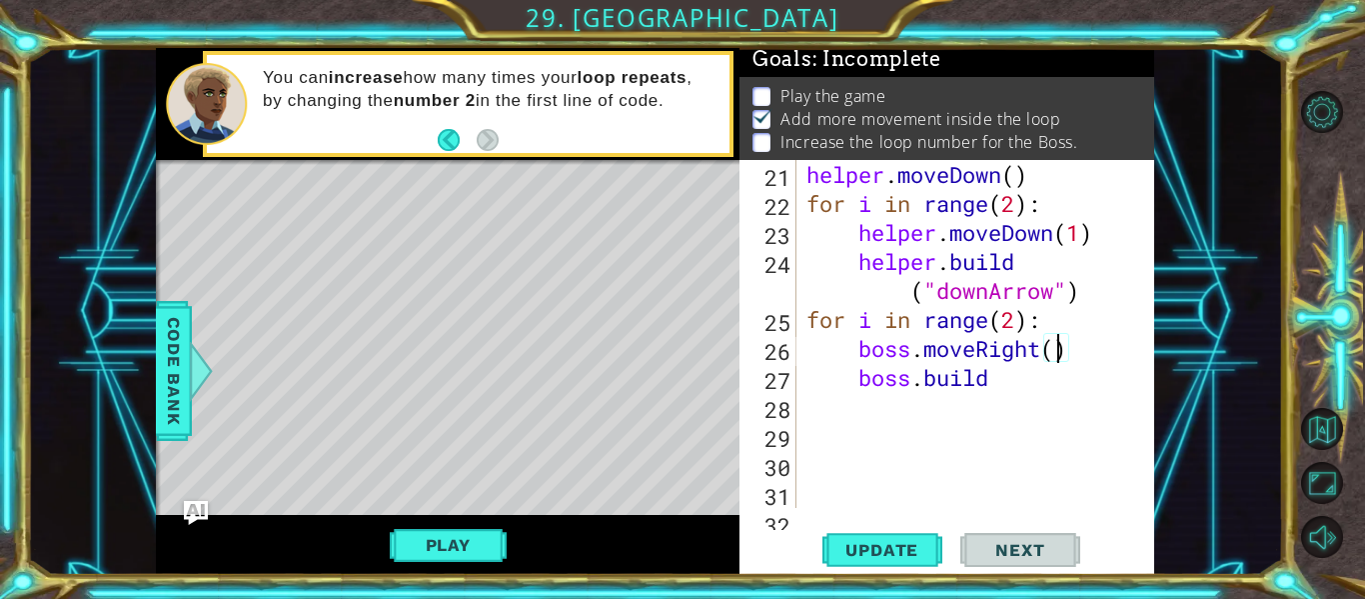
scroll to position [0, 12]
click at [1017, 323] on div "helper . moveDown ( ) for i in range ( 2 ) : helper . moveDown ( 1 ) helper . b…" at bounding box center [981, 363] width 358 height 406
click at [910, 558] on span "Update" at bounding box center [881, 550] width 113 height 20
click at [981, 355] on div "helper . moveDown ( ) for i in range ( 2 ) : helper . moveDown ( 1 ) helper . b…" at bounding box center [981, 363] width 358 height 406
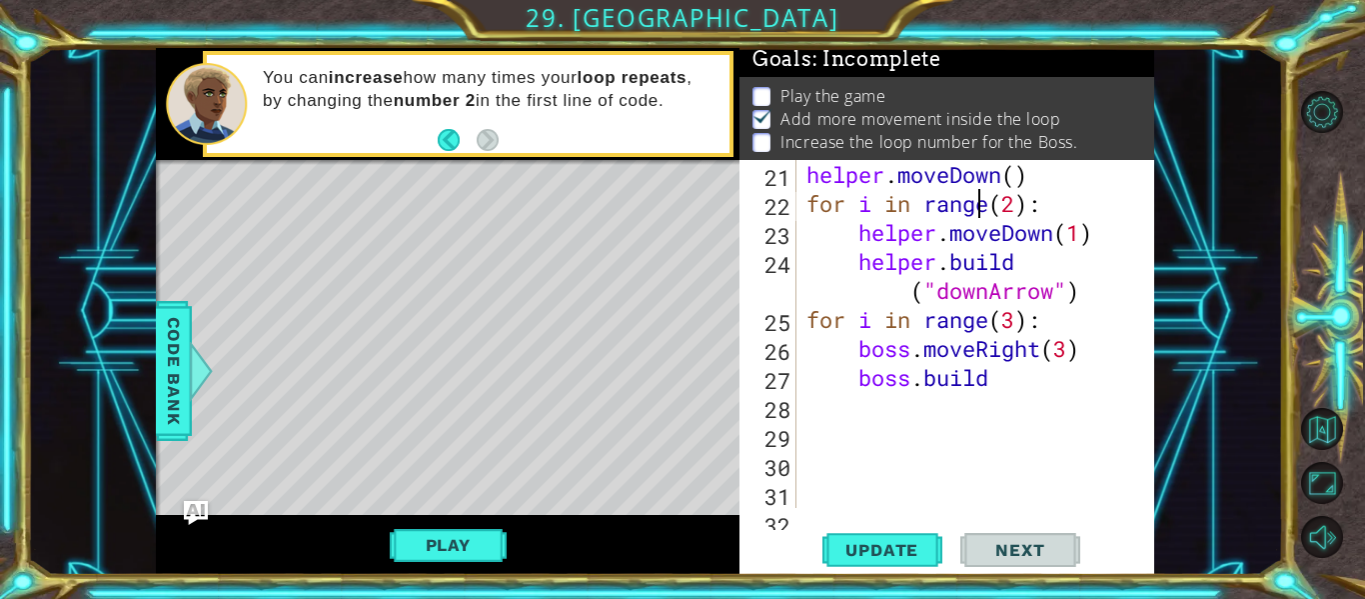
scroll to position [0, 9]
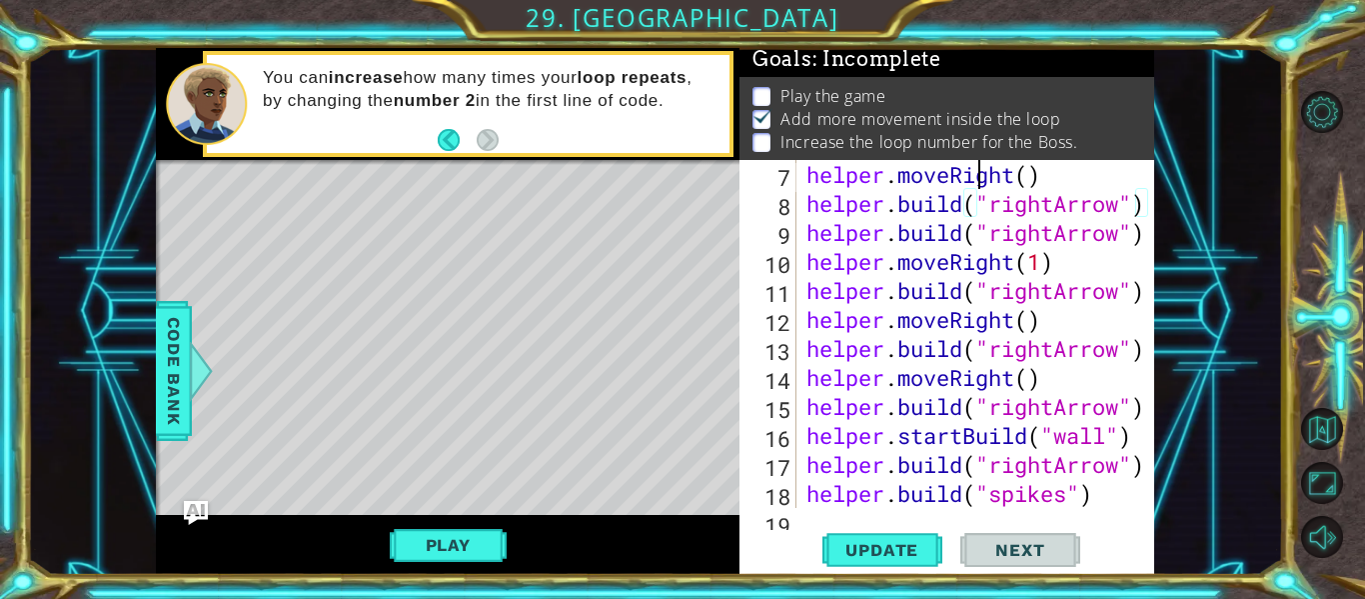
type textarea "# Build your Helper items BELOW this line"
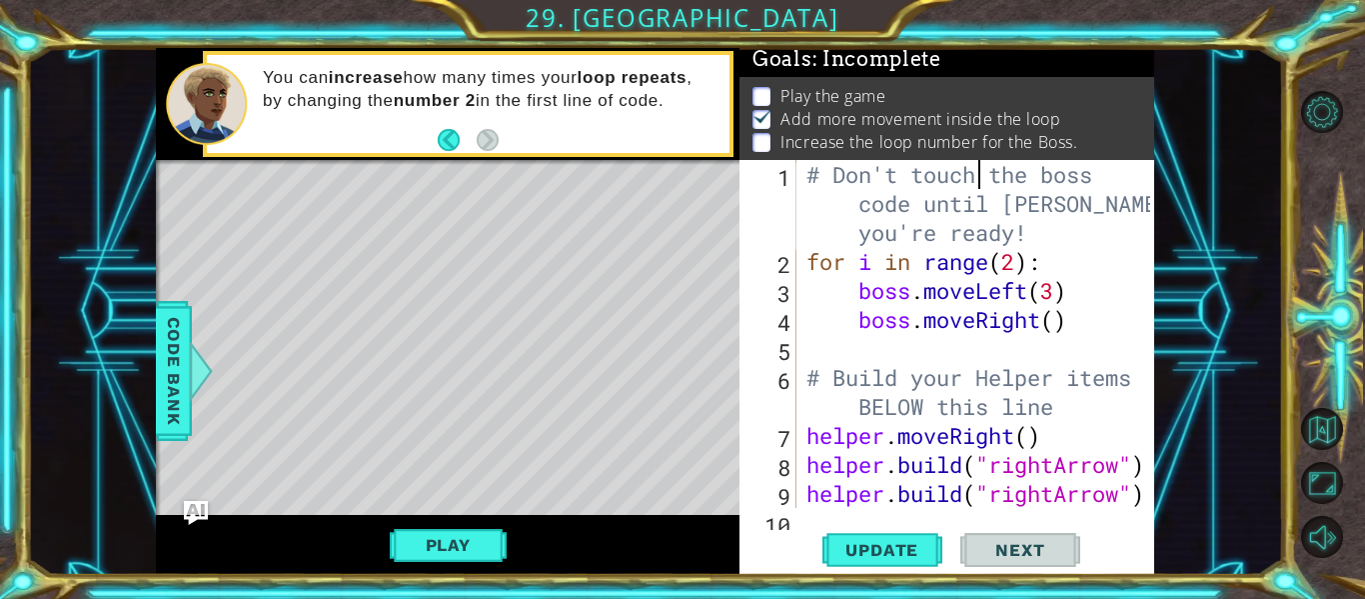
scroll to position [0, 0]
click at [1055, 324] on div "# Don't touch the boss code until [PERSON_NAME] says you're ready! for i in ran…" at bounding box center [981, 392] width 358 height 464
type textarea "boss.moveRight(3)"
click at [891, 537] on button "Update" at bounding box center [882, 550] width 120 height 41
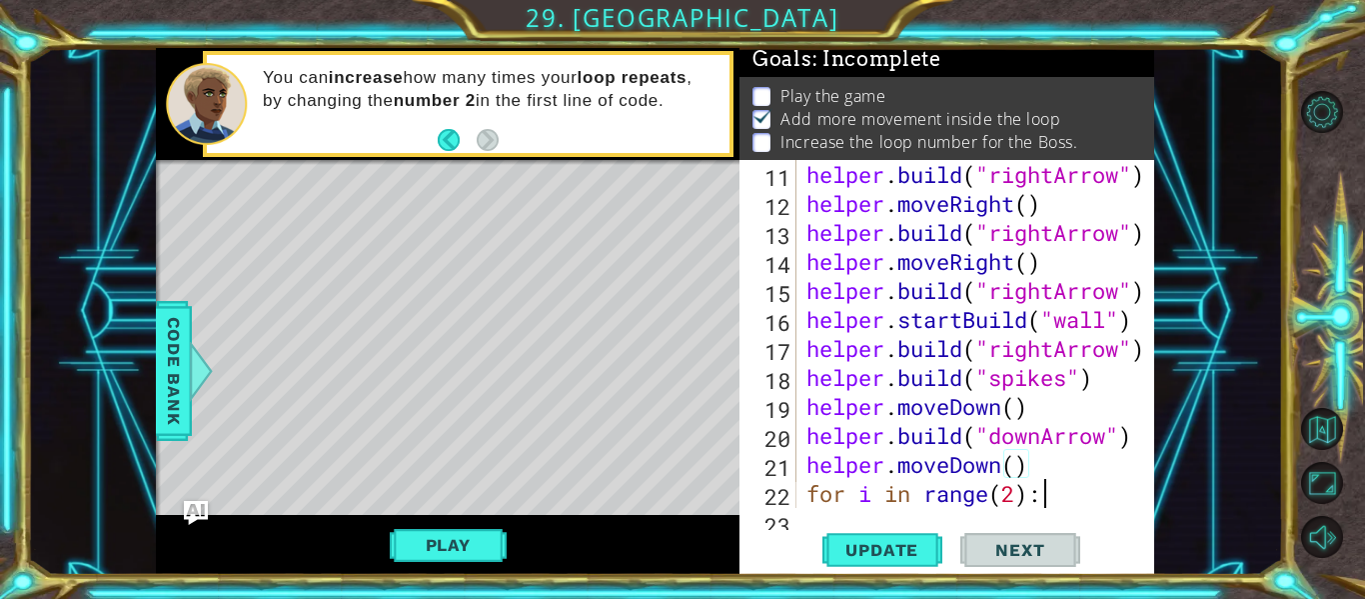
scroll to position [464, 0]
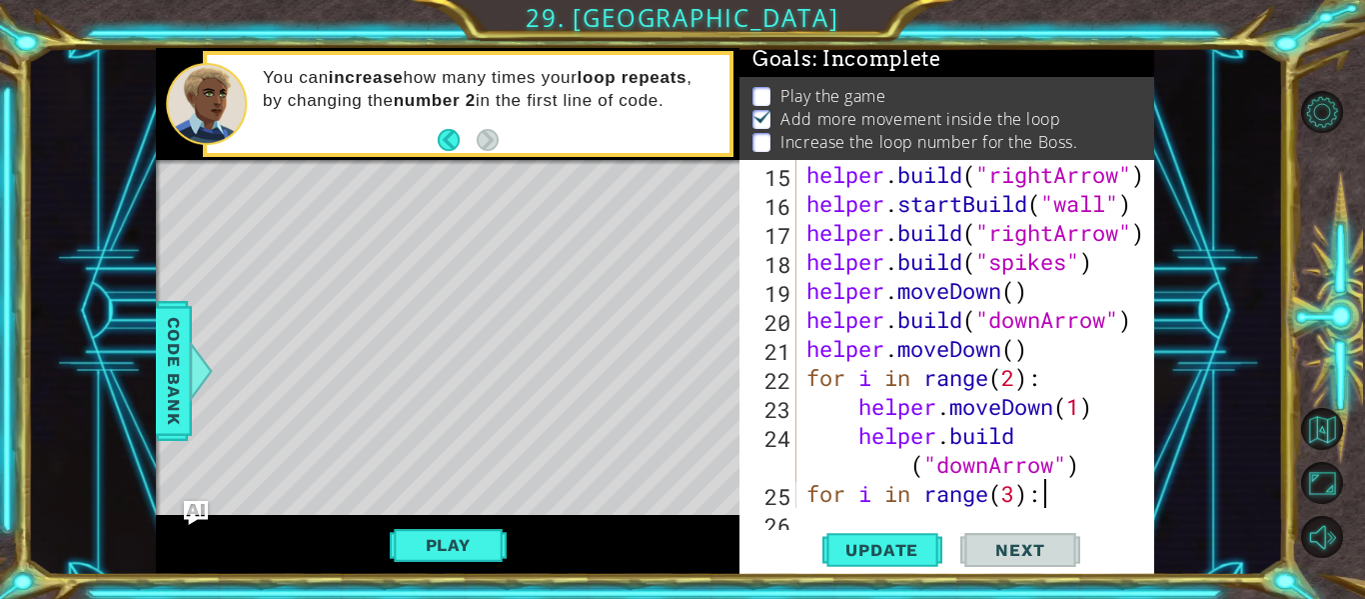
type textarea "[DOMAIN_NAME]"
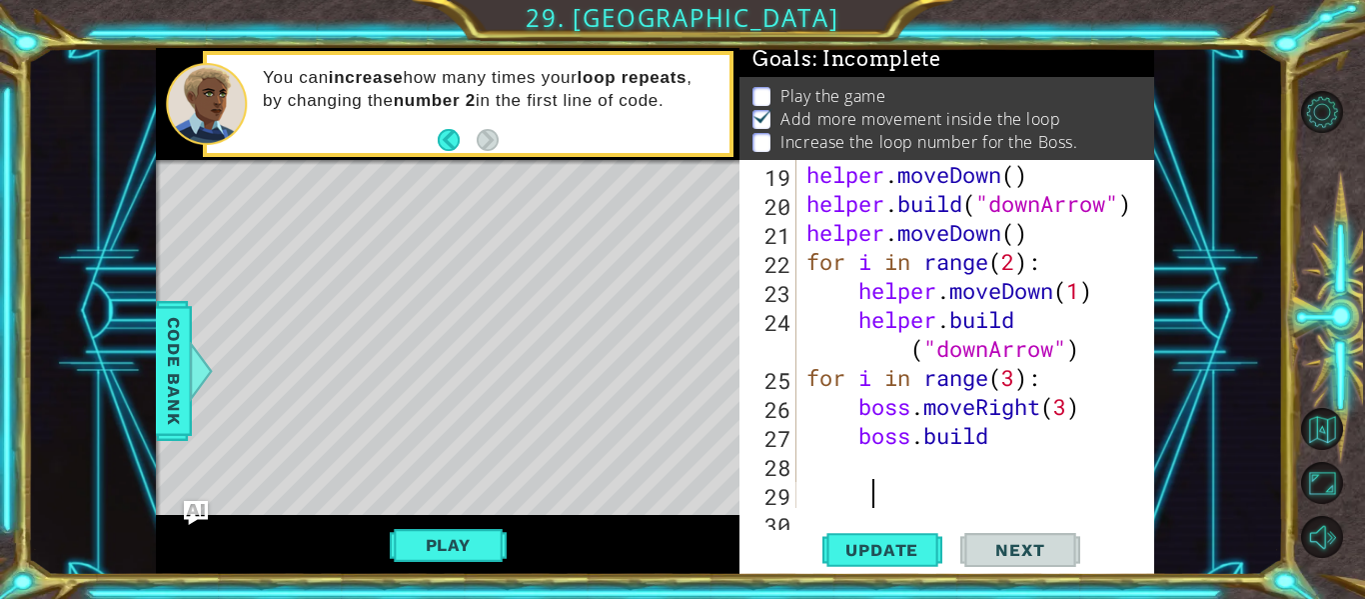
scroll to position [695, 0]
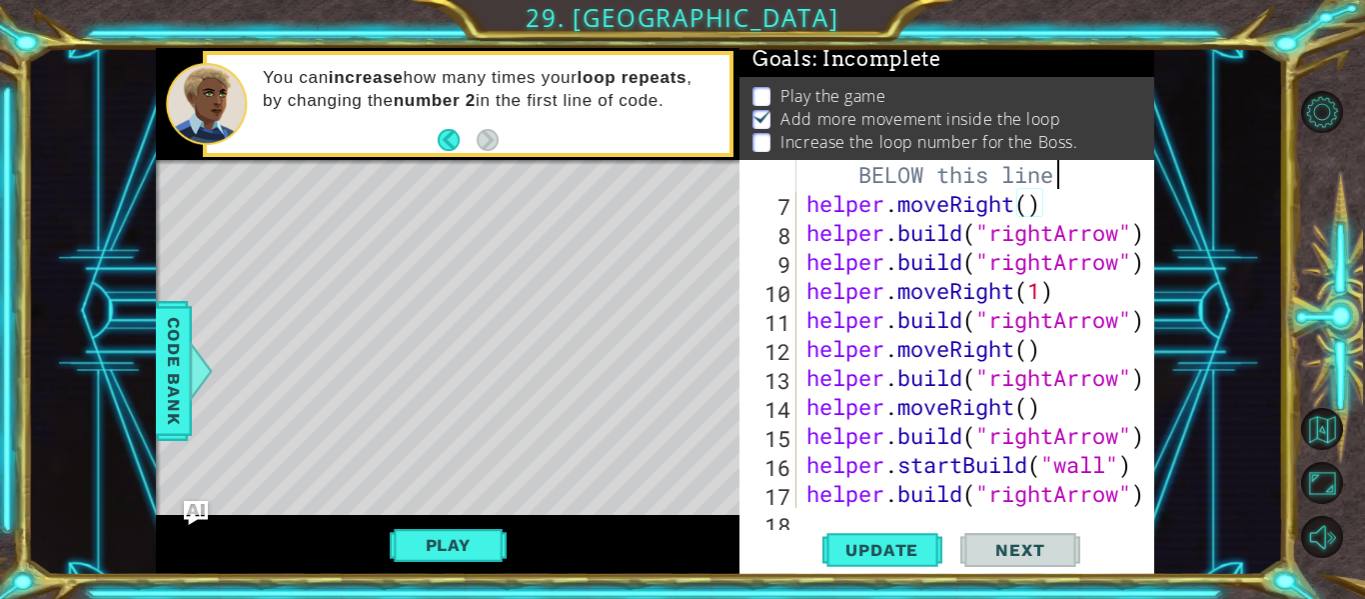
type textarea "# Build your Helper items BELOW this line"
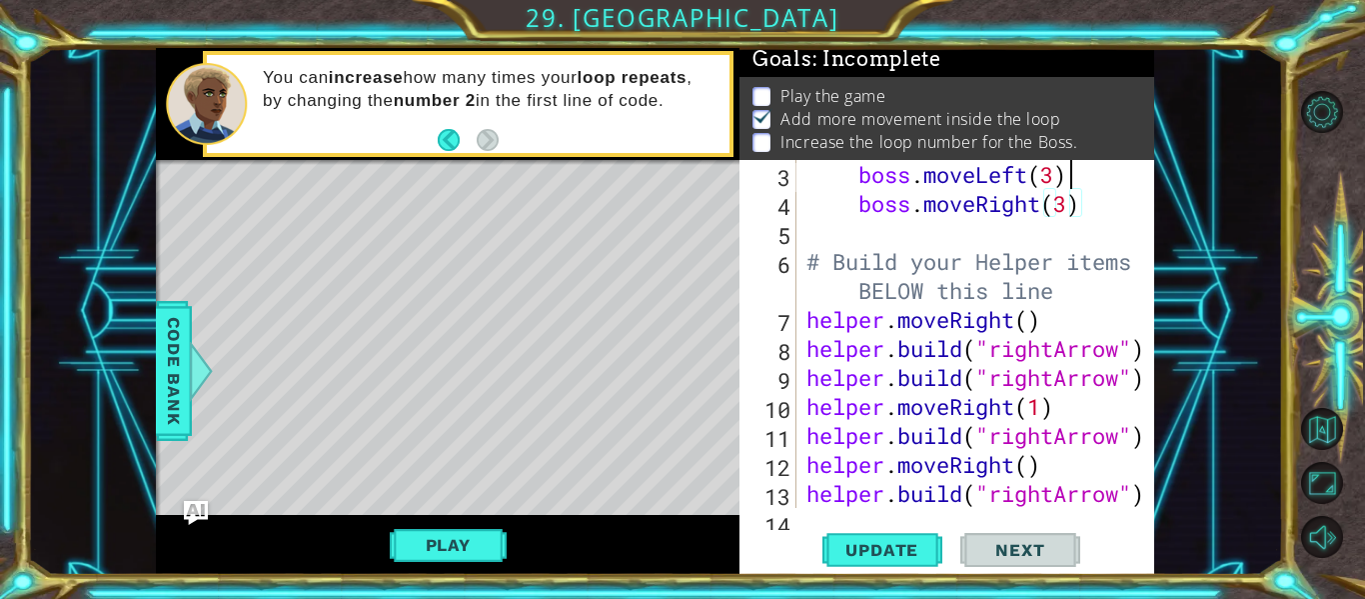
scroll to position [0, 0]
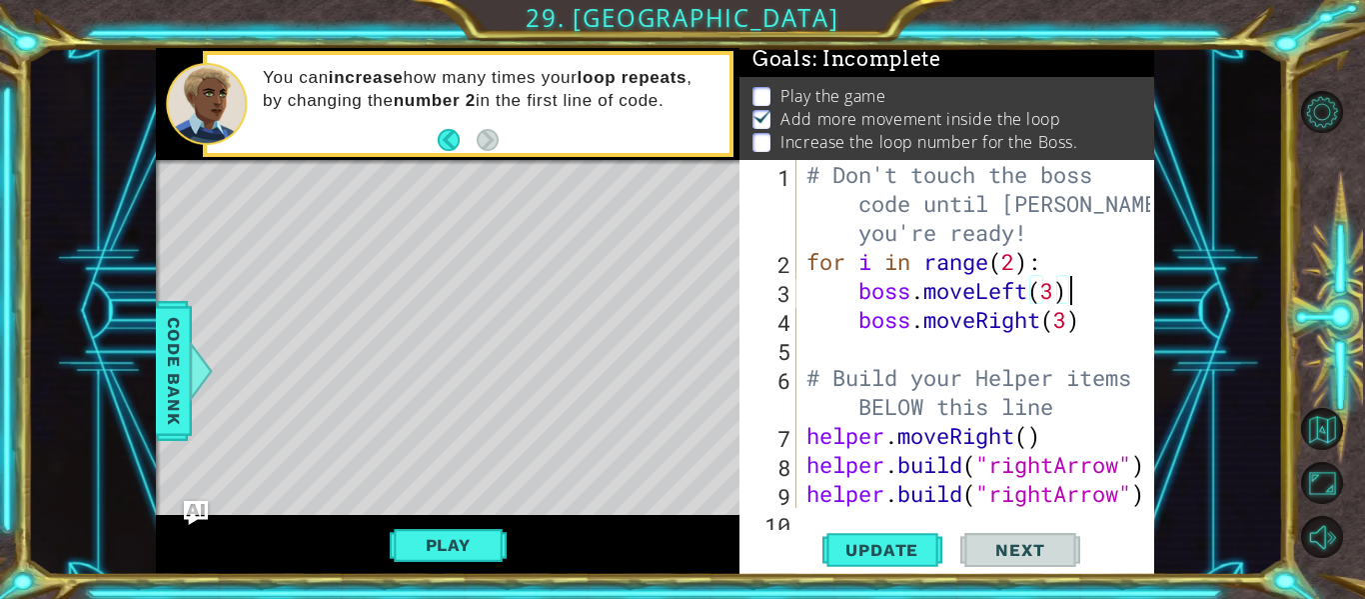
type textarea "boss.moveRight(3)"
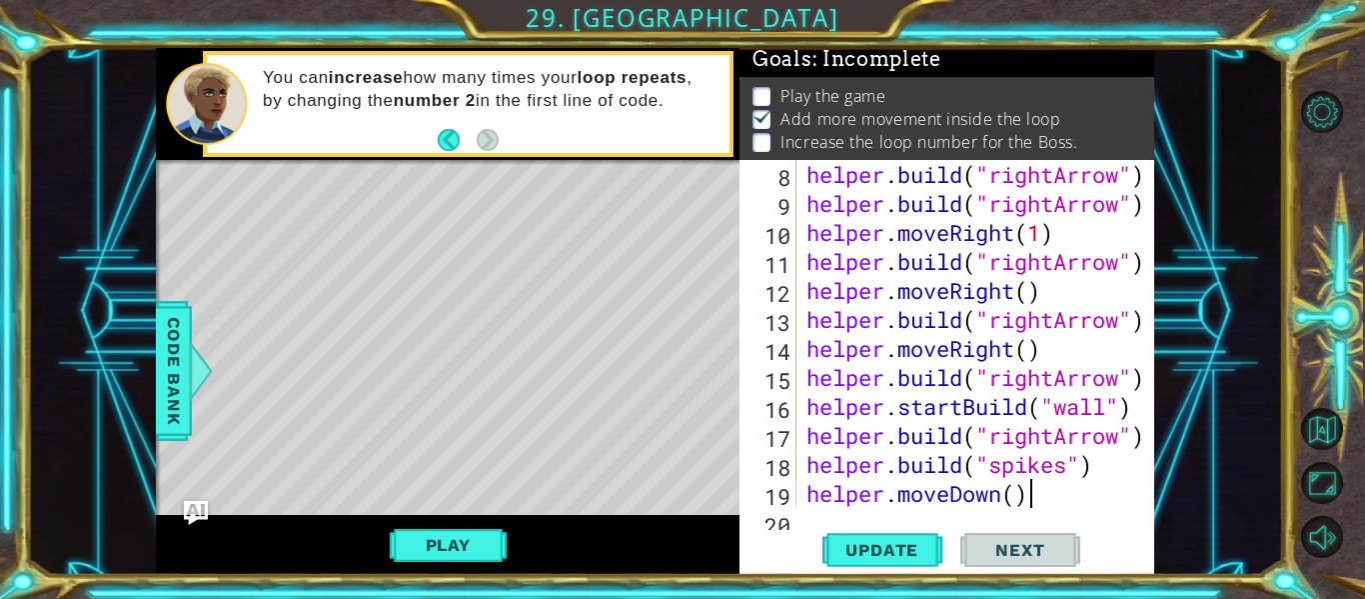
type textarea "[DOMAIN_NAME]"
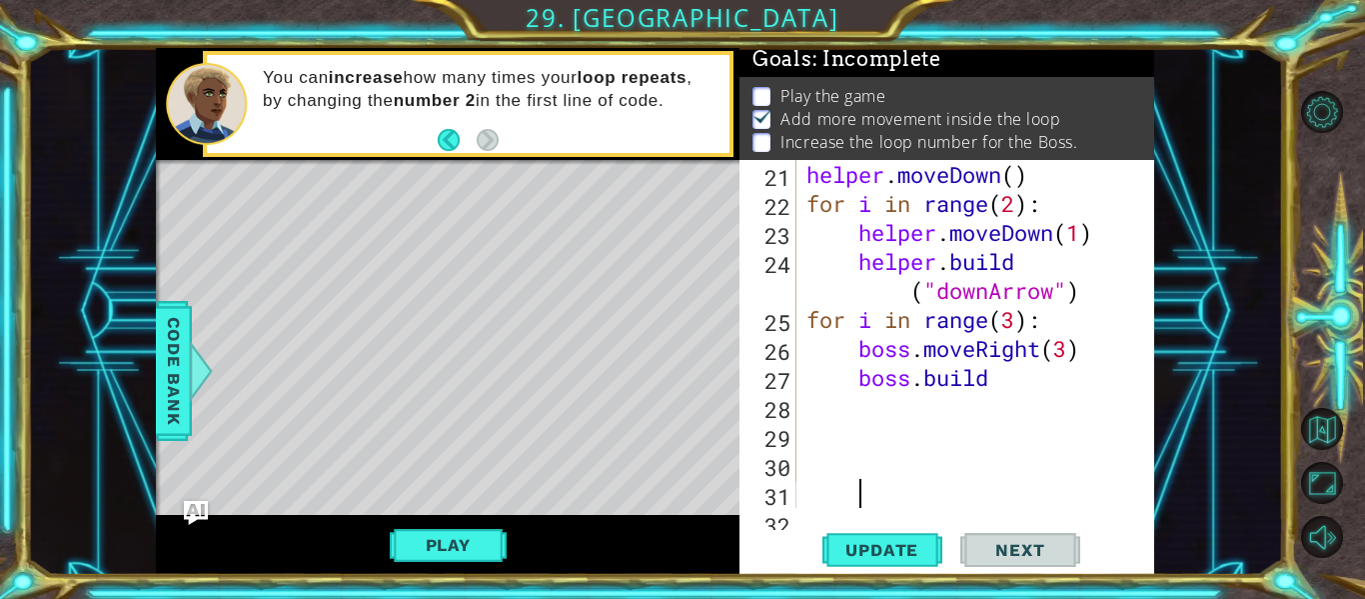
scroll to position [666, 0]
type textarea "boss."
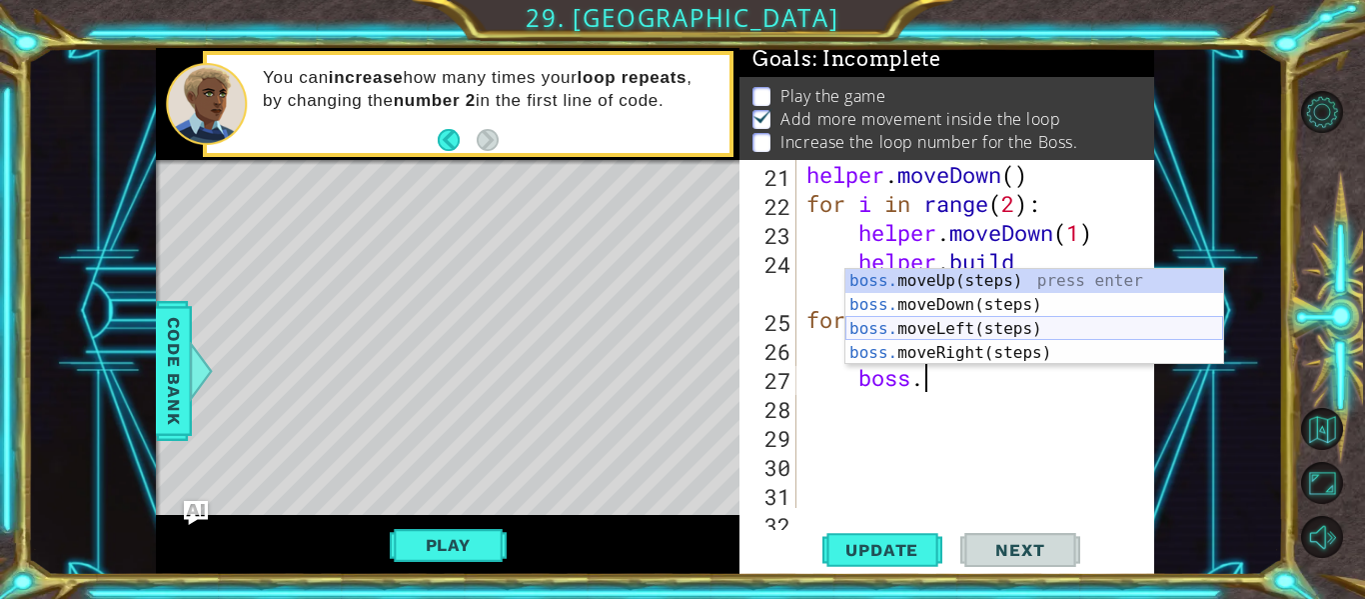
click at [963, 323] on div "boss. moveUp(steps) press enter boss. moveDown(steps) press enter boss. moveLef…" at bounding box center [1034, 341] width 378 height 144
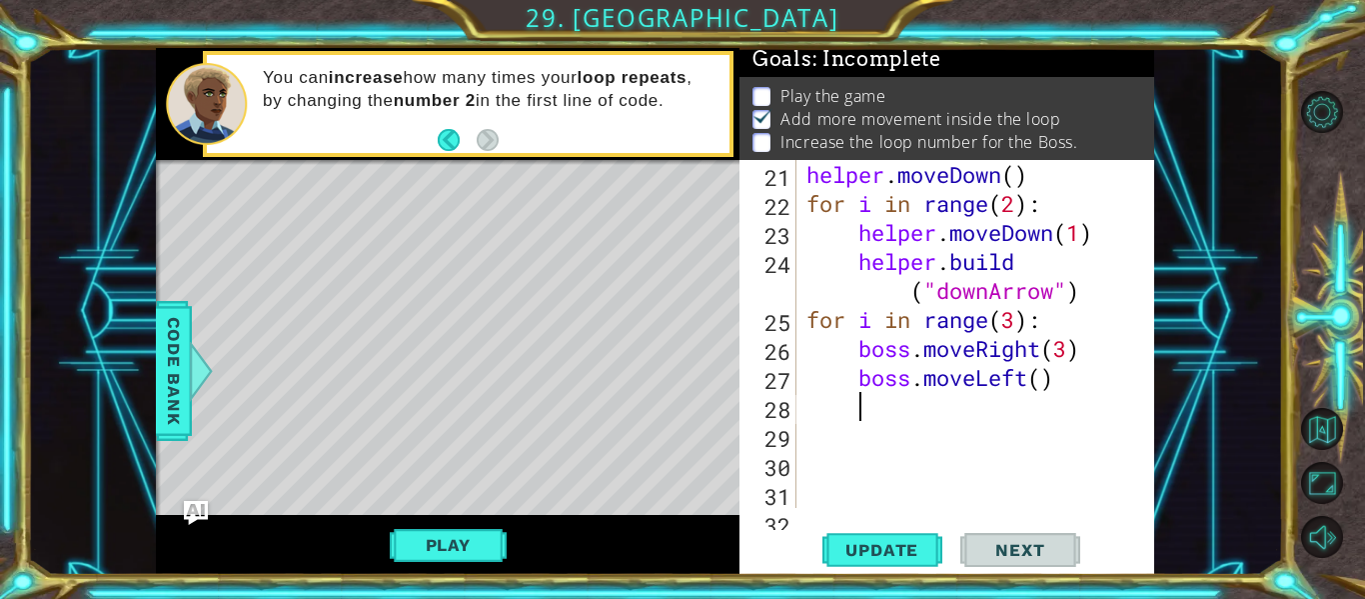
click at [1041, 389] on div "helper . moveDown ( ) for i in range ( 2 ) : helper . moveDown ( 1 ) helper . b…" at bounding box center [981, 363] width 358 height 406
click at [908, 537] on button "Update" at bounding box center [882, 550] width 120 height 41
click at [892, 551] on span "Update" at bounding box center [881, 550] width 113 height 20
click at [885, 554] on span "Update" at bounding box center [881, 550] width 113 height 20
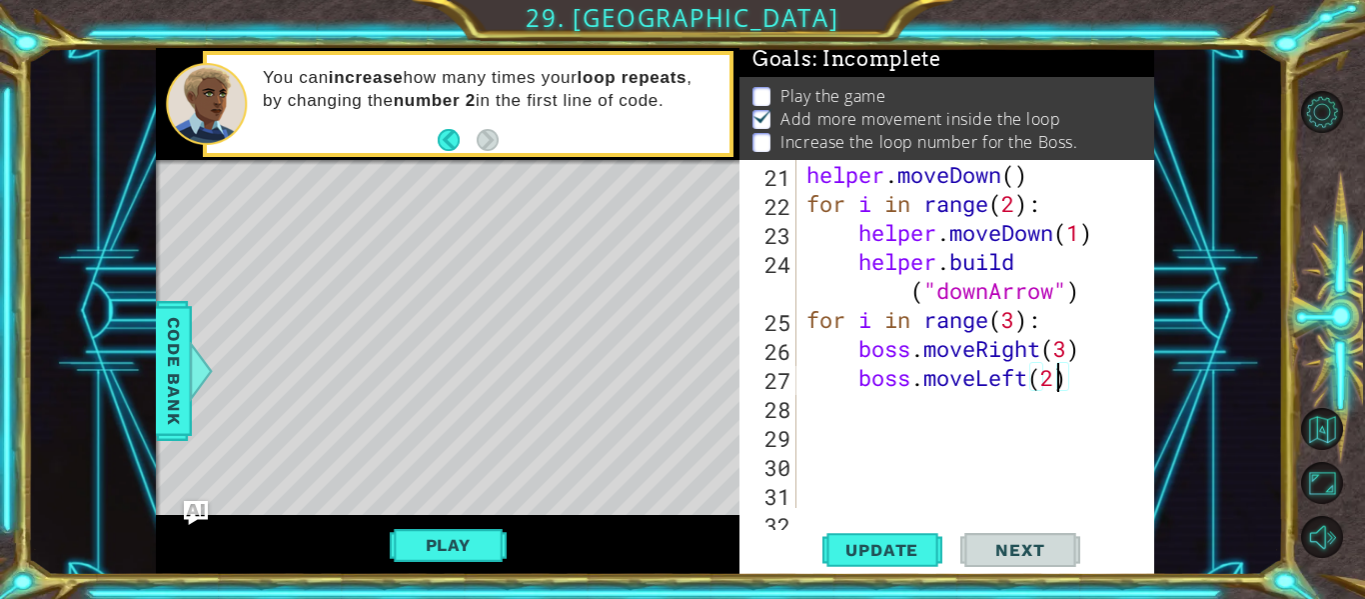
click at [1068, 345] on div "helper . moveDown ( ) for i in range ( 2 ) : helper . moveDown ( 1 ) helper . b…" at bounding box center [981, 363] width 358 height 406
click at [896, 545] on span "Update" at bounding box center [881, 550] width 113 height 20
click at [491, 542] on button "Play" at bounding box center [448, 545] width 117 height 38
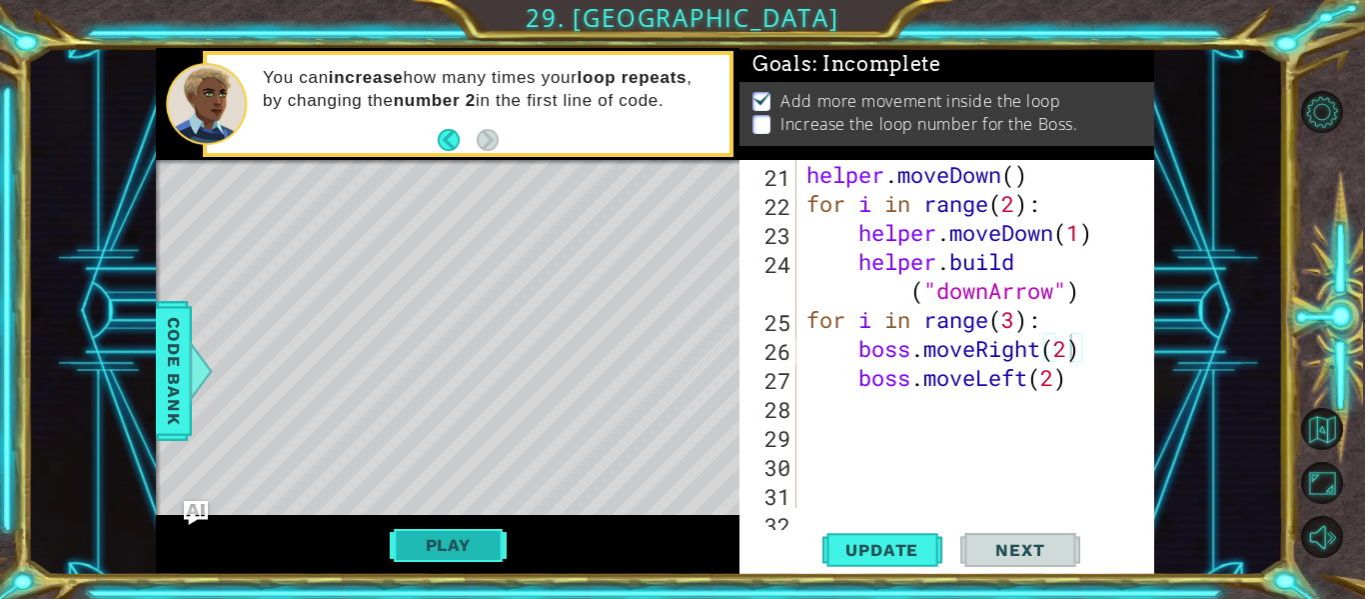
scroll to position [0, 0]
click at [901, 555] on span "Update" at bounding box center [881, 550] width 113 height 20
click at [1028, 385] on div "helper . moveDown ( ) for i in range ( 2 ) : helper . moveDown ( 1 ) helper . b…" at bounding box center [981, 363] width 358 height 406
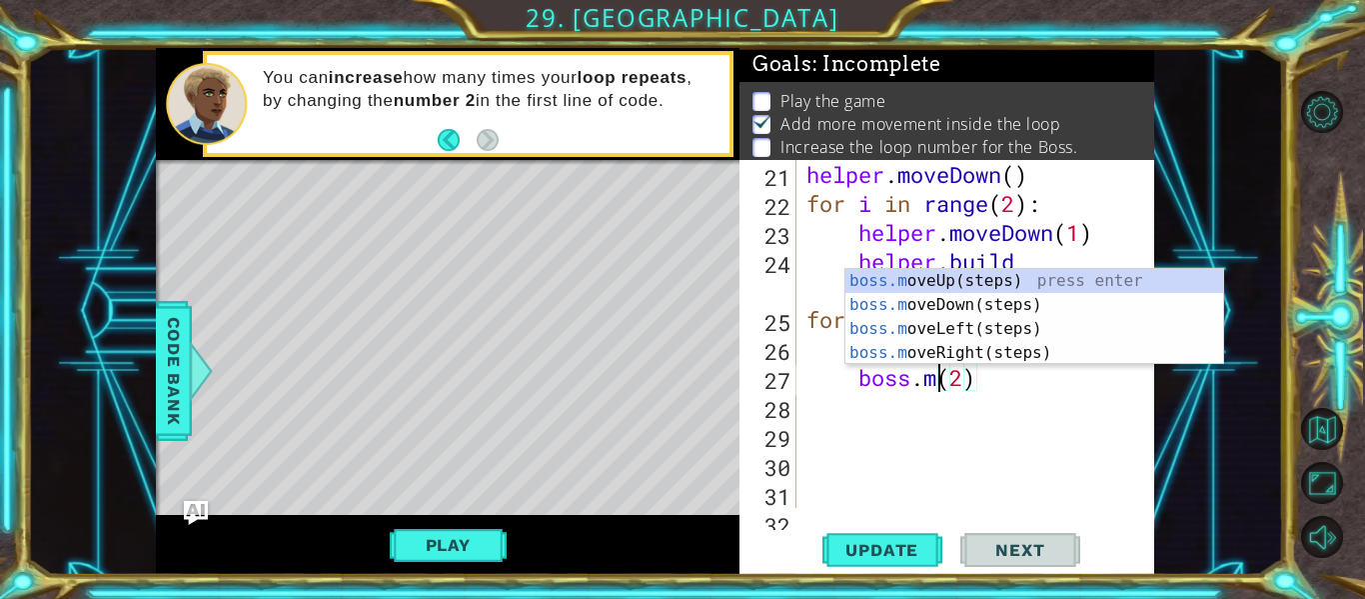
scroll to position [0, 6]
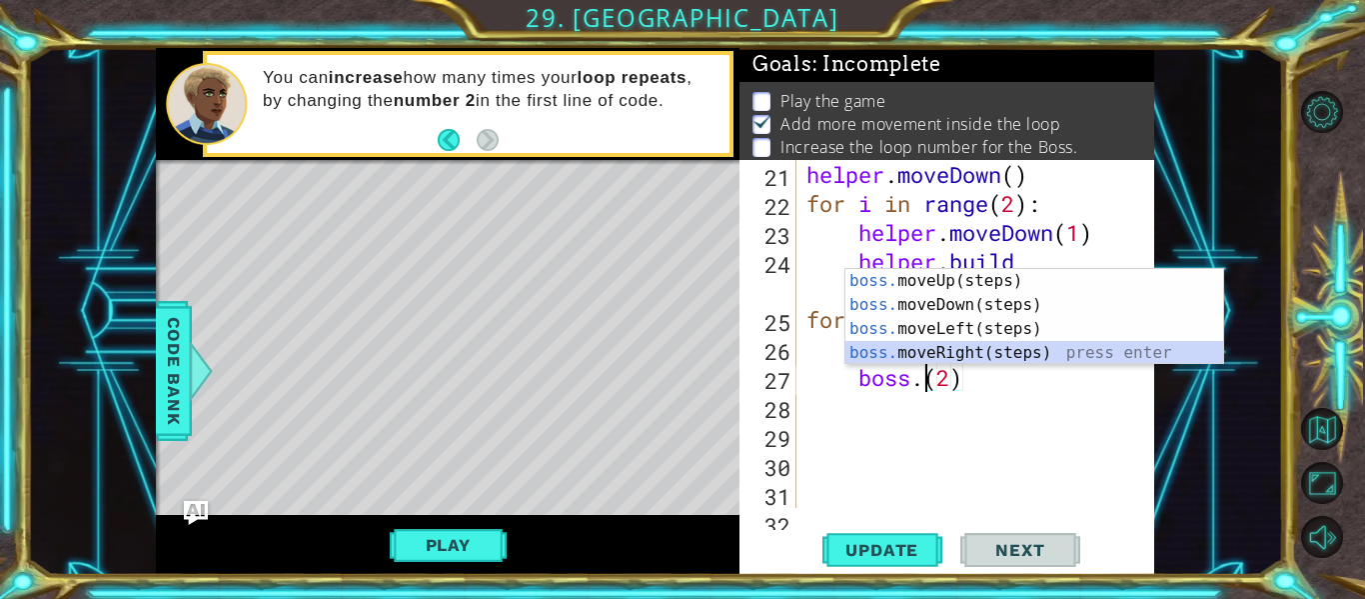
click at [982, 352] on div "boss. moveUp(steps) press enter boss. moveDown(steps) press enter boss. moveLef…" at bounding box center [1034, 341] width 378 height 144
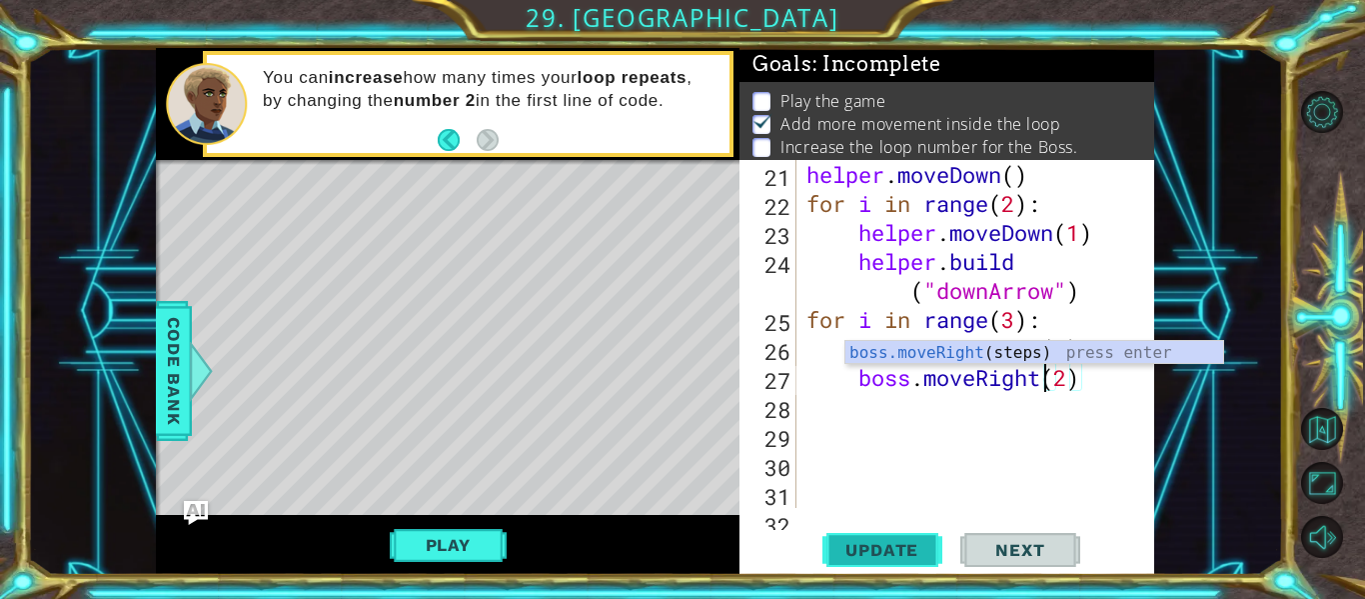
click at [917, 555] on span "Update" at bounding box center [881, 550] width 113 height 20
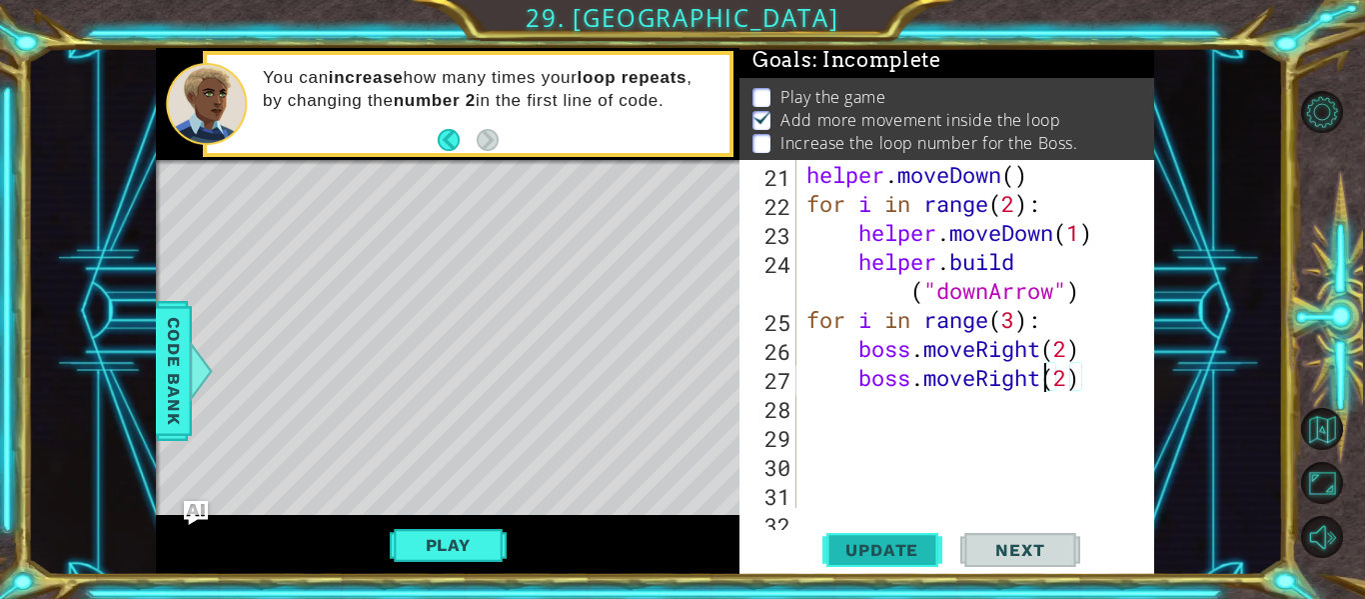
scroll to position [5, 0]
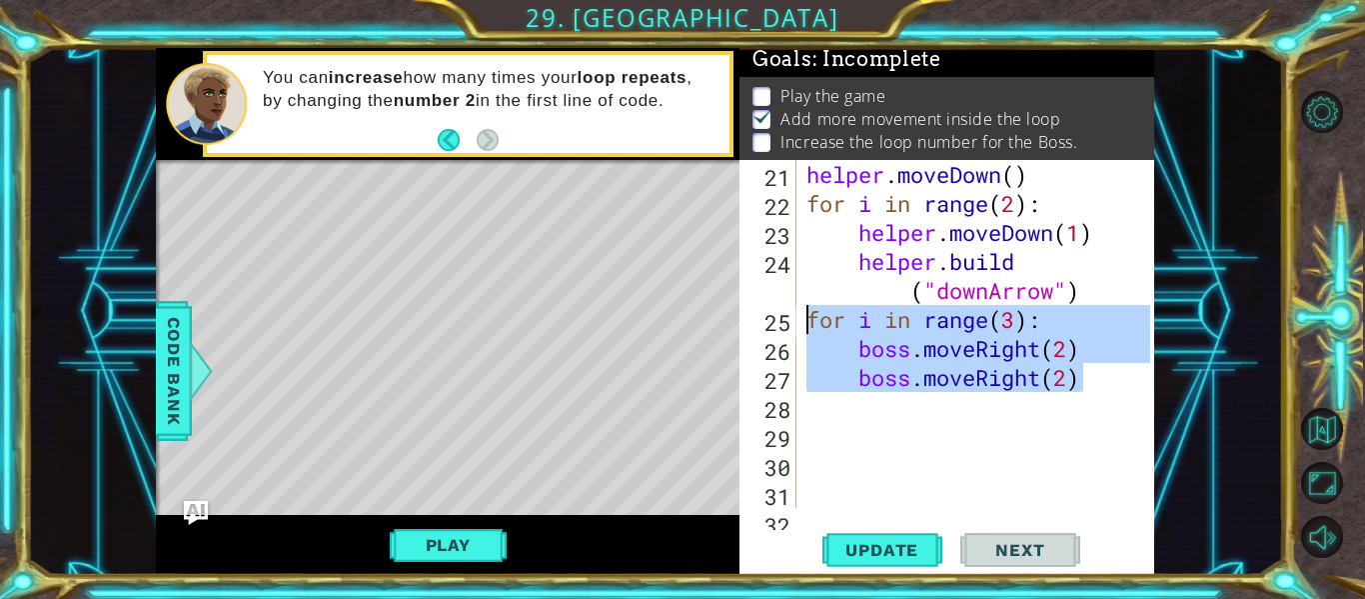
drag, startPoint x: 1086, startPoint y: 386, endPoint x: 808, endPoint y: 329, distance: 283.6
click at [808, 329] on div "helper . moveDown ( ) for i in range ( 2 ) : helper . moveDown ( 1 ) helper . b…" at bounding box center [981, 363] width 358 height 406
type textarea "for i in range(3): boss.moveRight(2)"
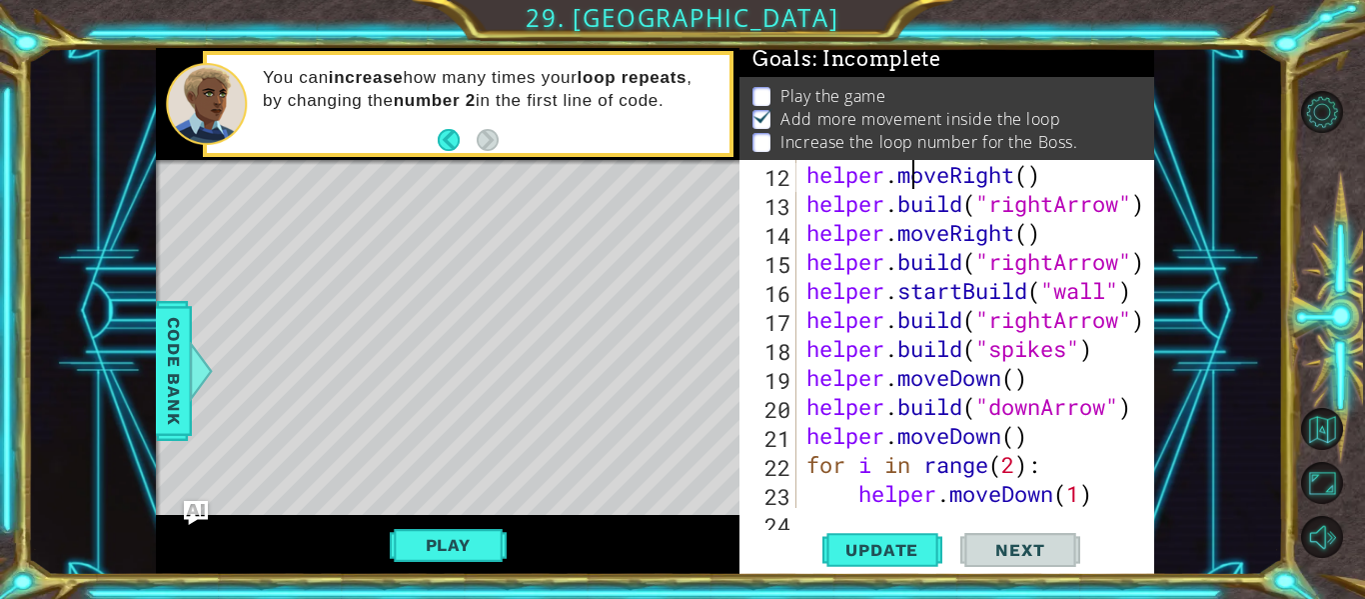
scroll to position [406, 0]
type textarea "# Build your Helper items BELOW this line"
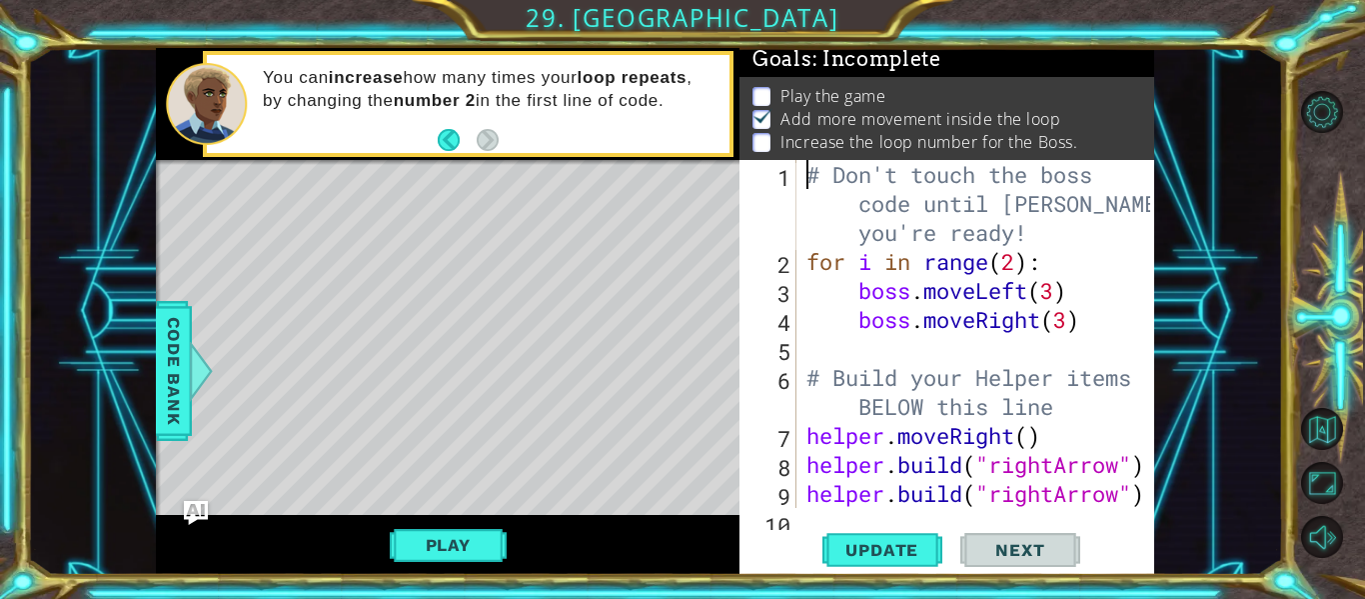
scroll to position [0, 0]
click at [1034, 442] on div "# Don't touch the boss code until [PERSON_NAME] says you're ready! for i in ran…" at bounding box center [981, 392] width 358 height 464
click at [905, 555] on span "Update" at bounding box center [881, 550] width 113 height 20
click at [1062, 426] on div "# Don't touch the boss code until [PERSON_NAME] says you're ready! for i in ran…" at bounding box center [981, 392] width 358 height 464
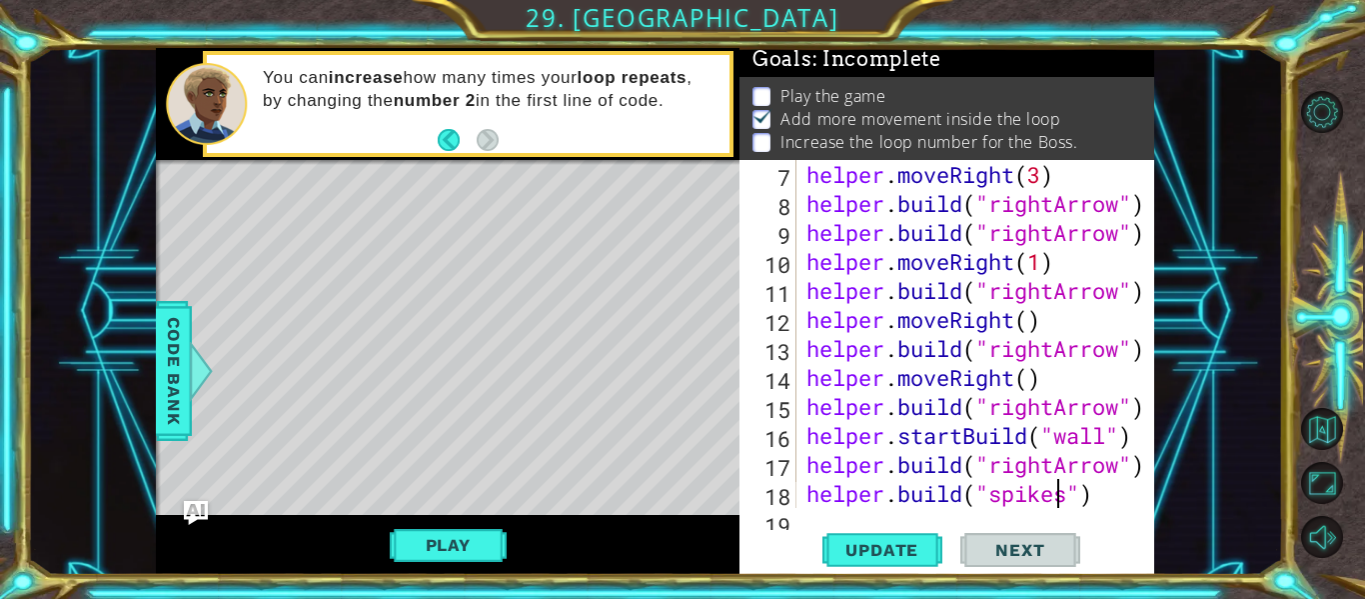
scroll to position [290, 0]
type textarea "helper.moveDown()"
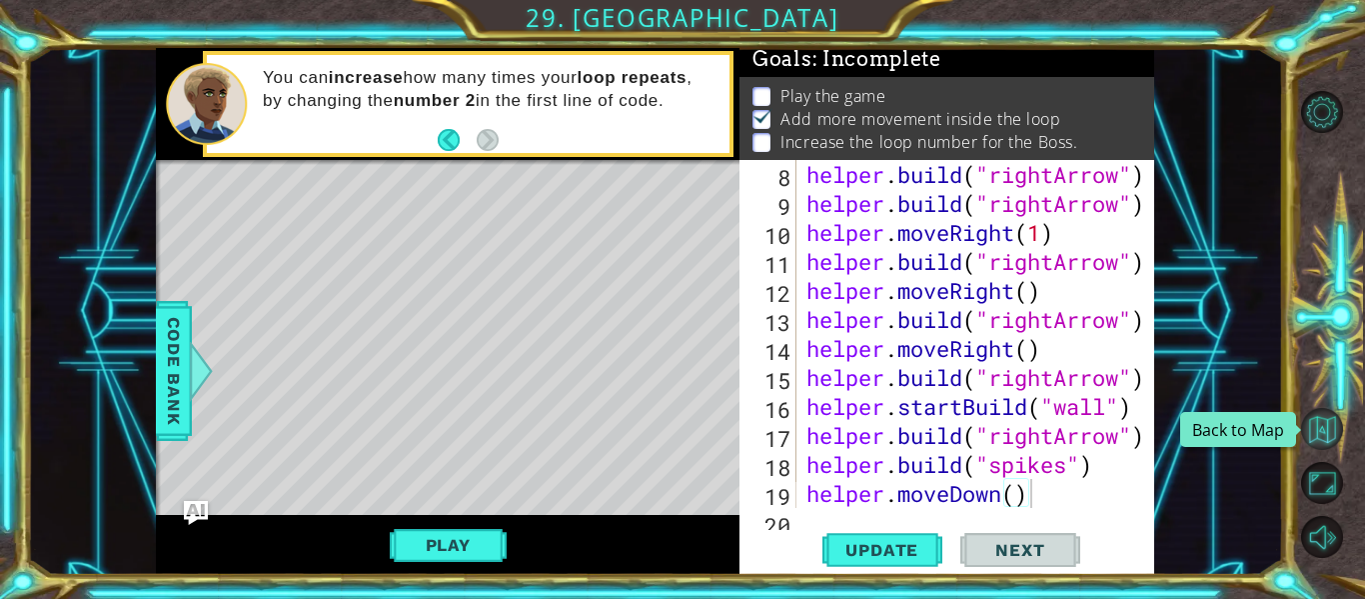
click at [1325, 435] on button "Back to Map" at bounding box center [1322, 429] width 42 height 42
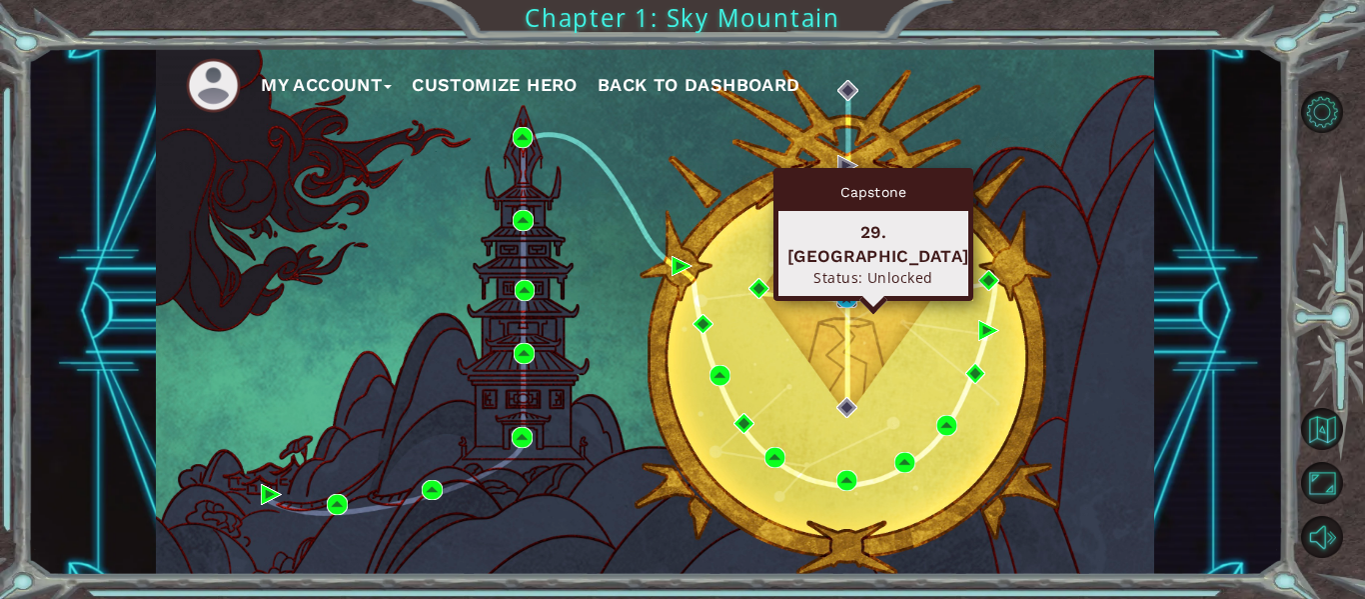
click at [842, 297] on img at bounding box center [846, 297] width 21 height 21
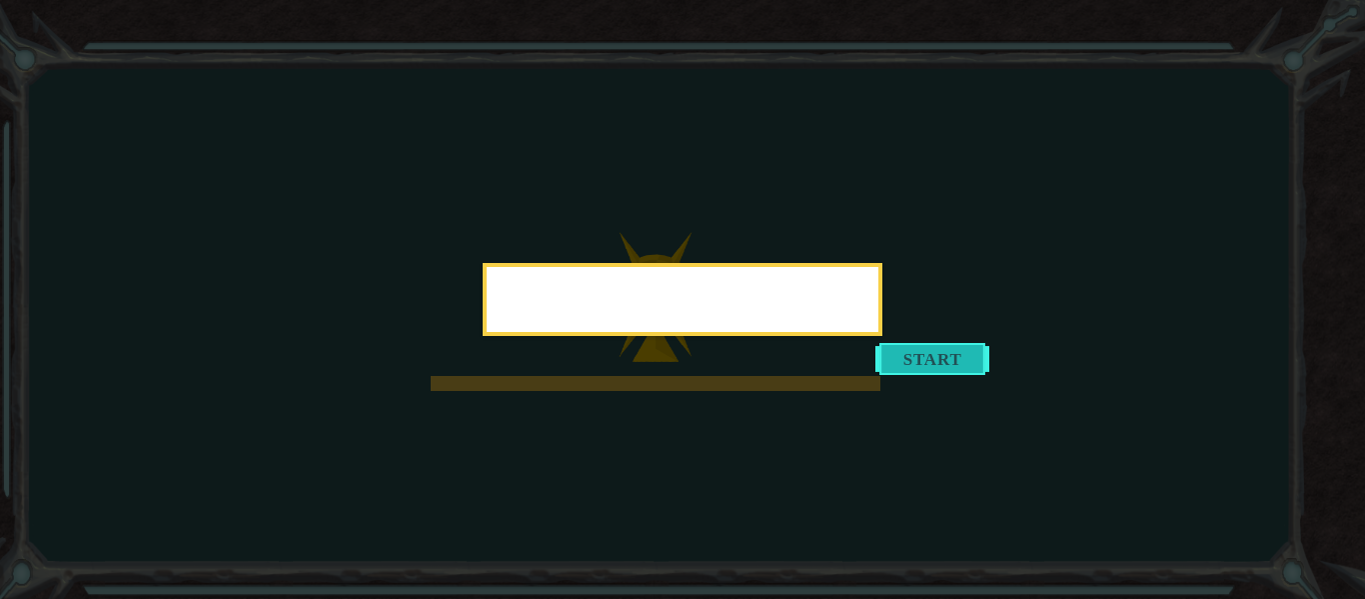
click at [935, 364] on button "Start" at bounding box center [932, 359] width 114 height 32
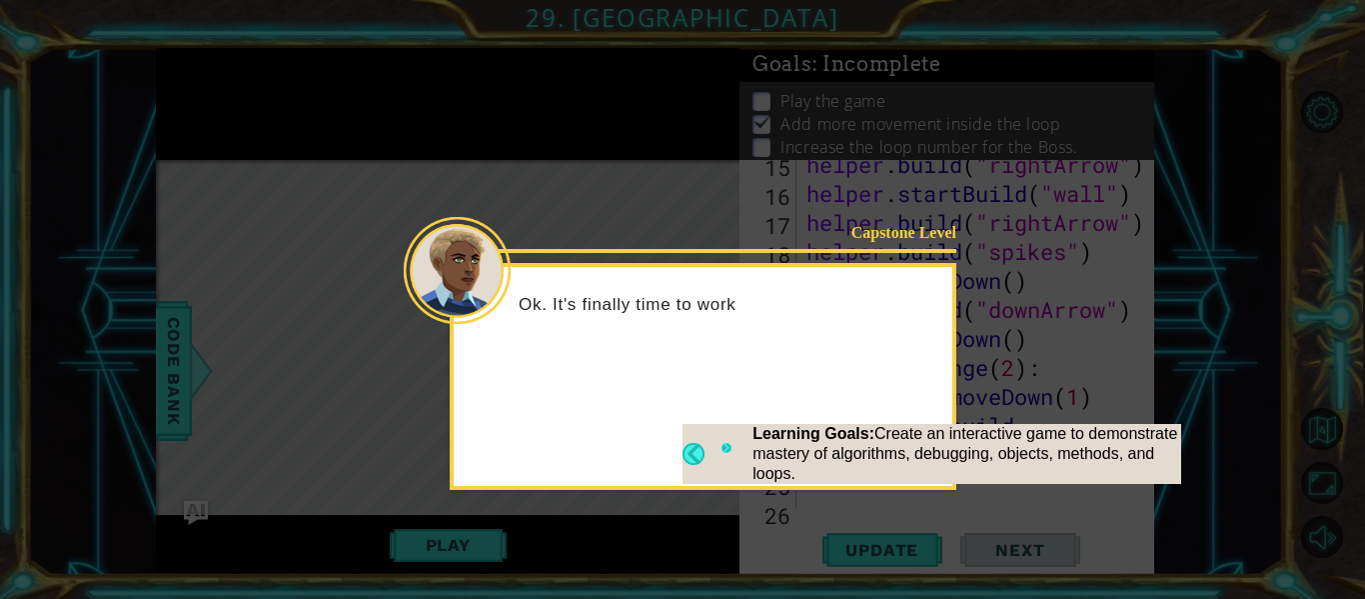
click at [729, 452] on button "Next" at bounding box center [725, 454] width 11 height 22
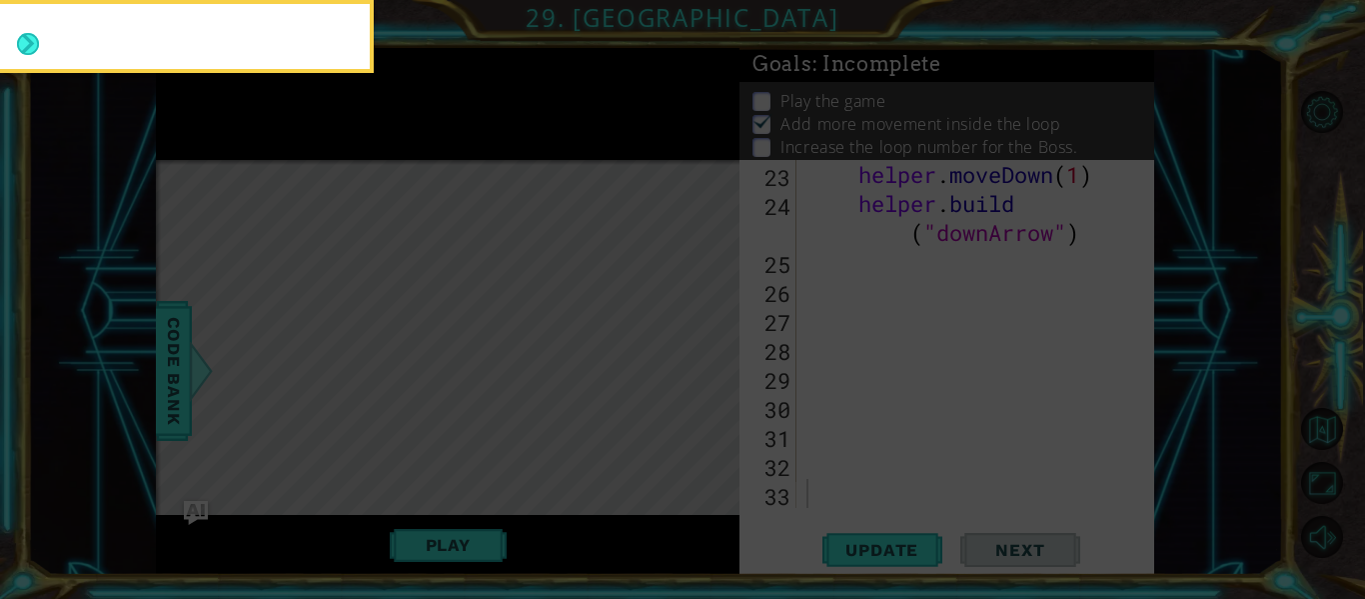
scroll to position [724, 0]
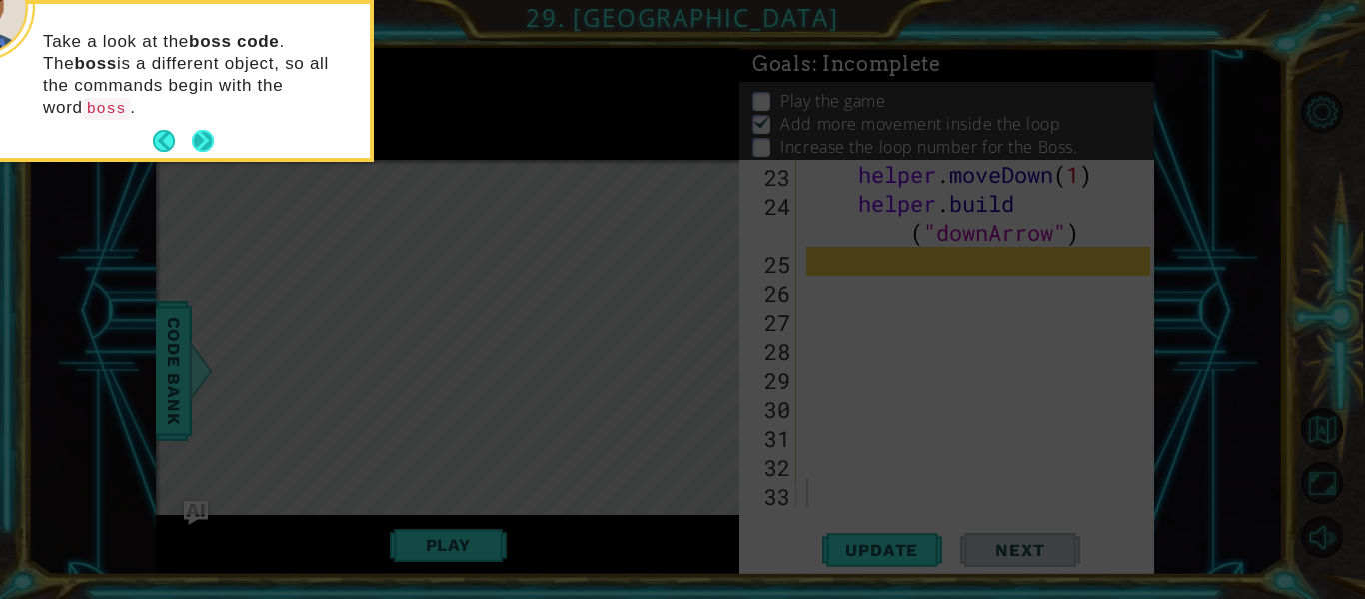
click at [209, 130] on button "Next" at bounding box center [203, 141] width 22 height 22
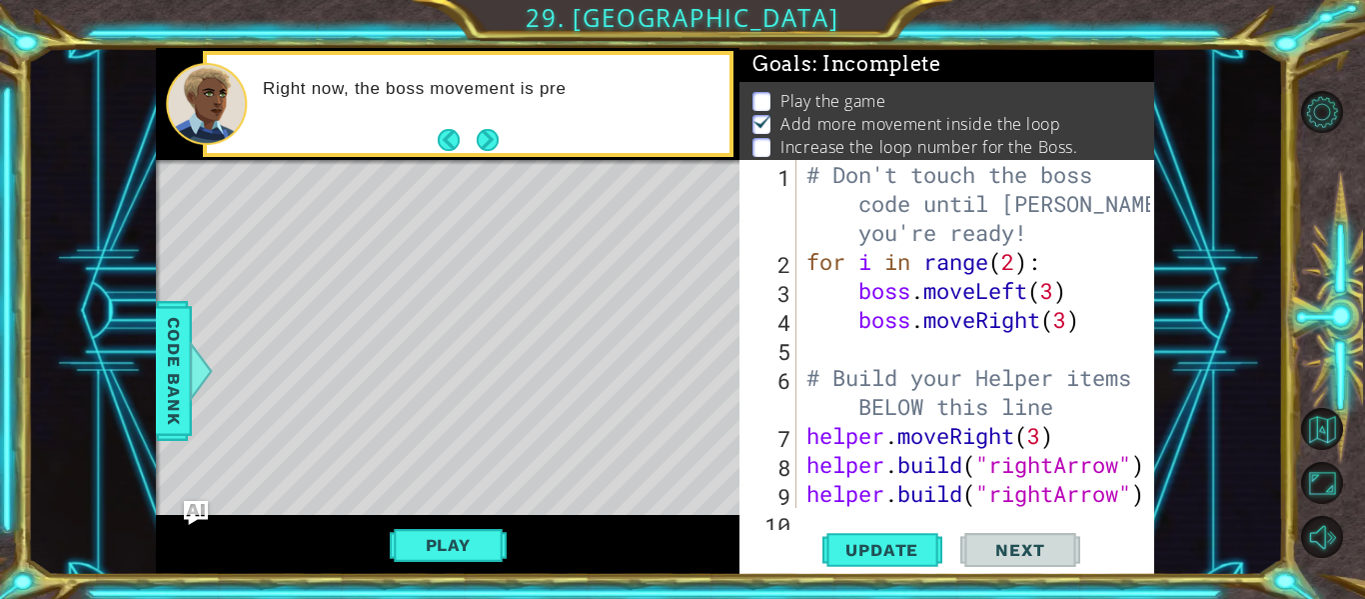
click at [982, 391] on div "# Don't touch the boss code until [PERSON_NAME] says you're ready! for i in ran…" at bounding box center [981, 392] width 358 height 464
type textarea "# Build your Helper items BELOW this line"
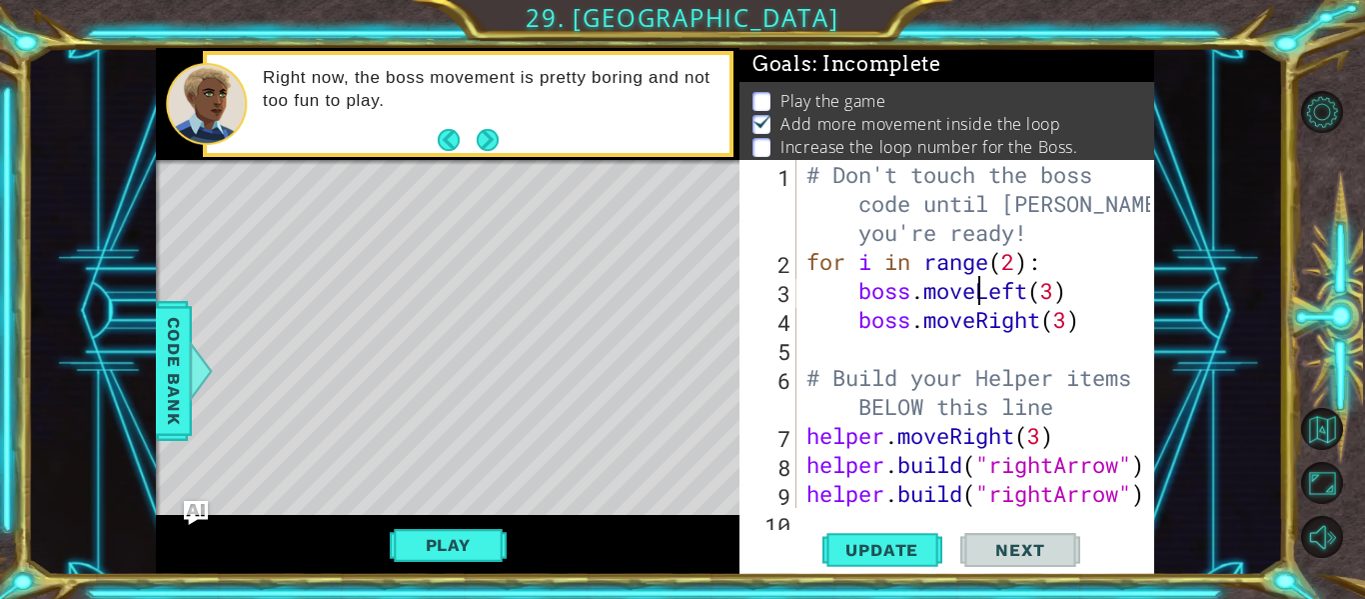
type textarea "boss.moveRight(3)"
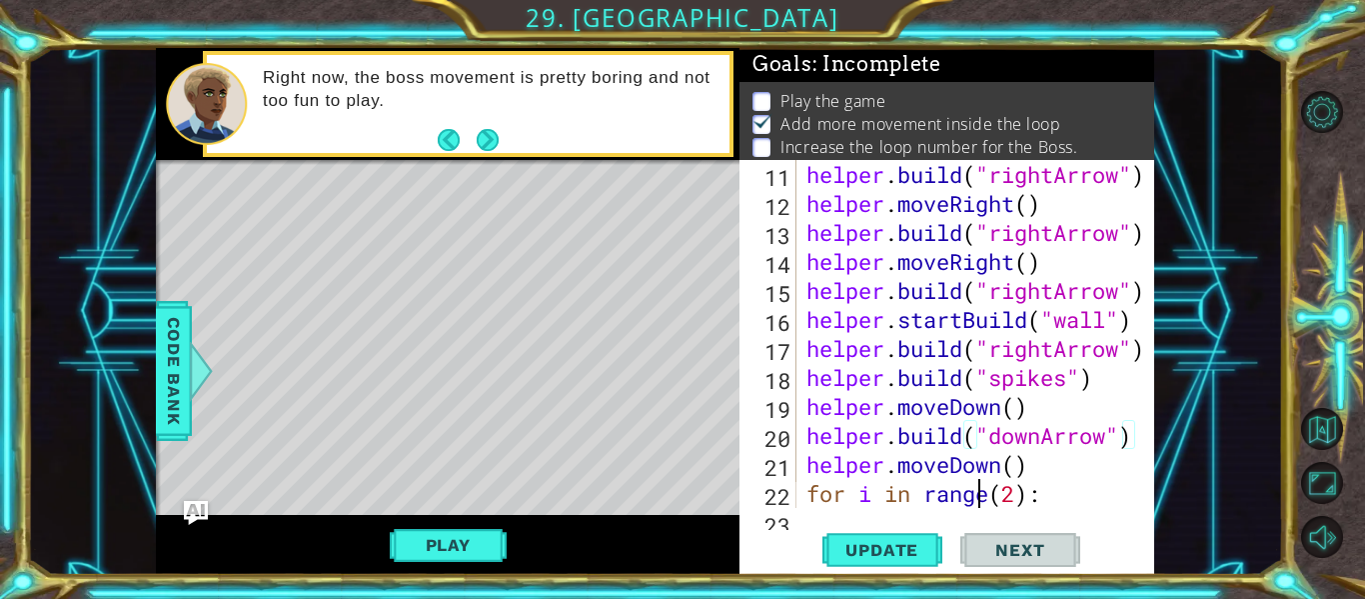
type textarea "[DOMAIN_NAME]("downArrow")"
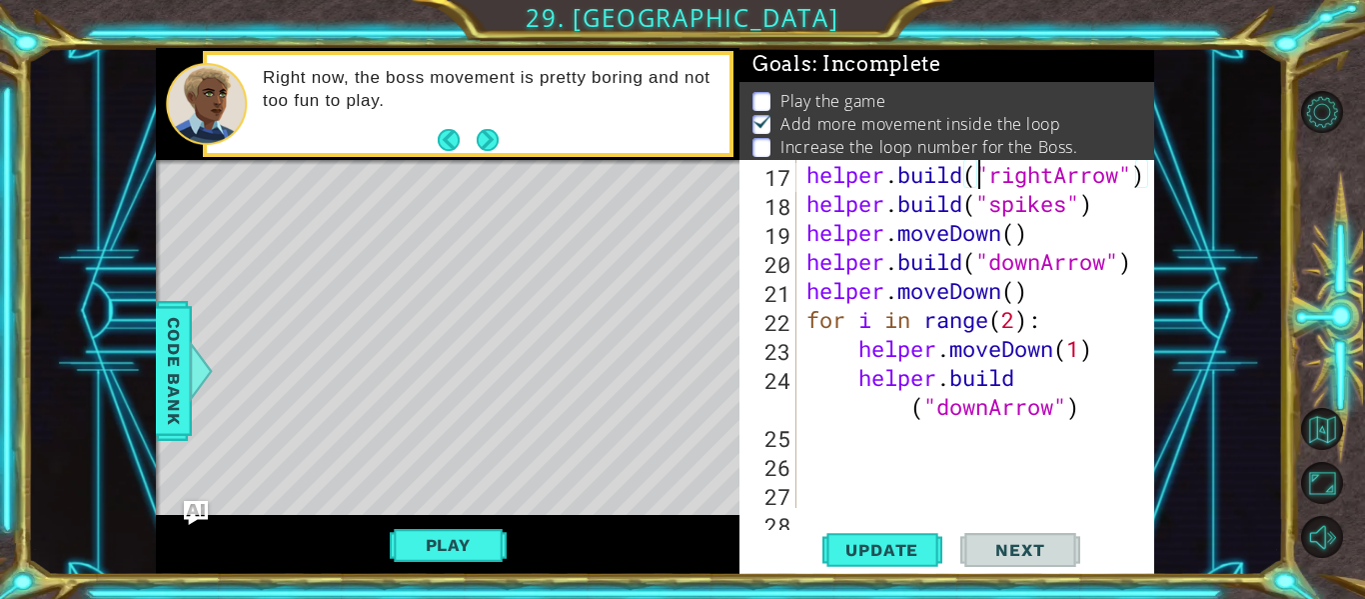
scroll to position [435, 0]
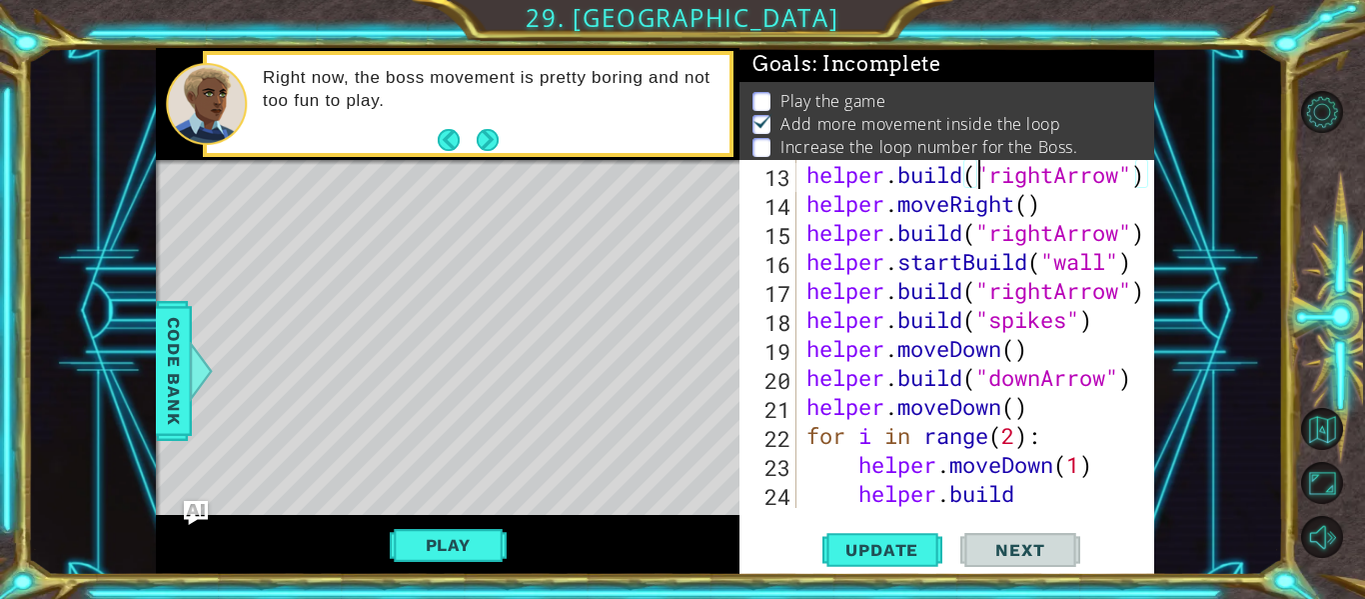
click at [1064, 204] on div "helper . build ( "rightArrow" ) helper . moveRight ( ) helper . build ( "rightA…" at bounding box center [981, 377] width 358 height 435
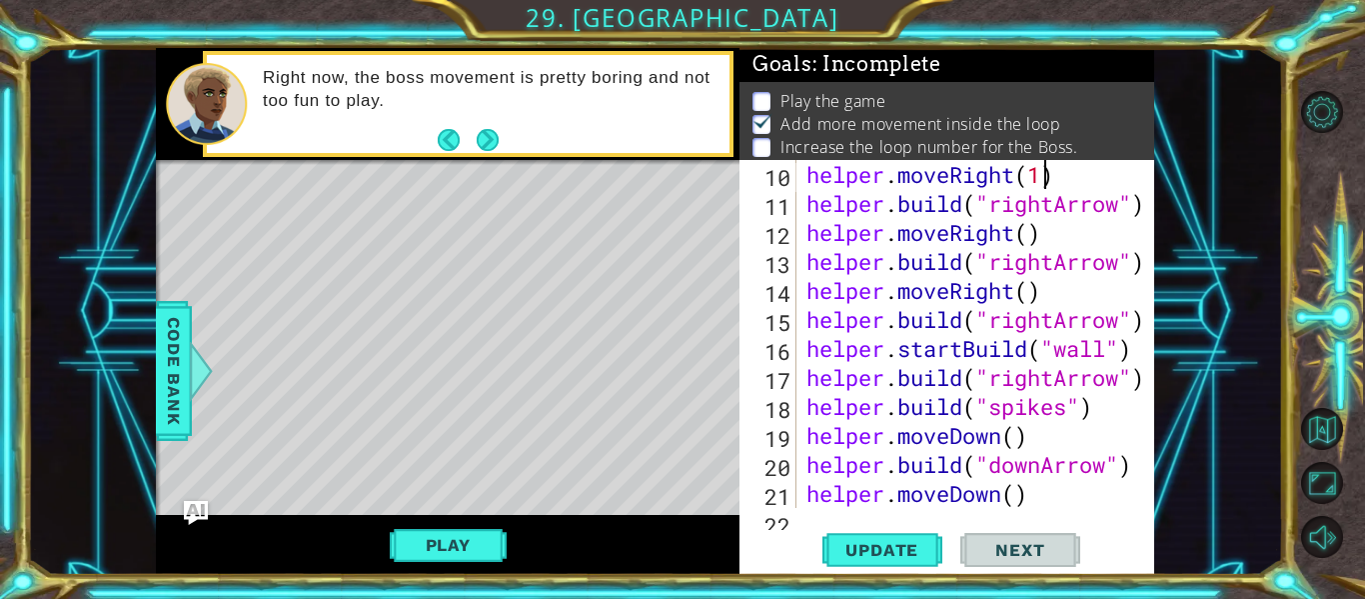
type textarea "# Build your Helper items BELOW this line"
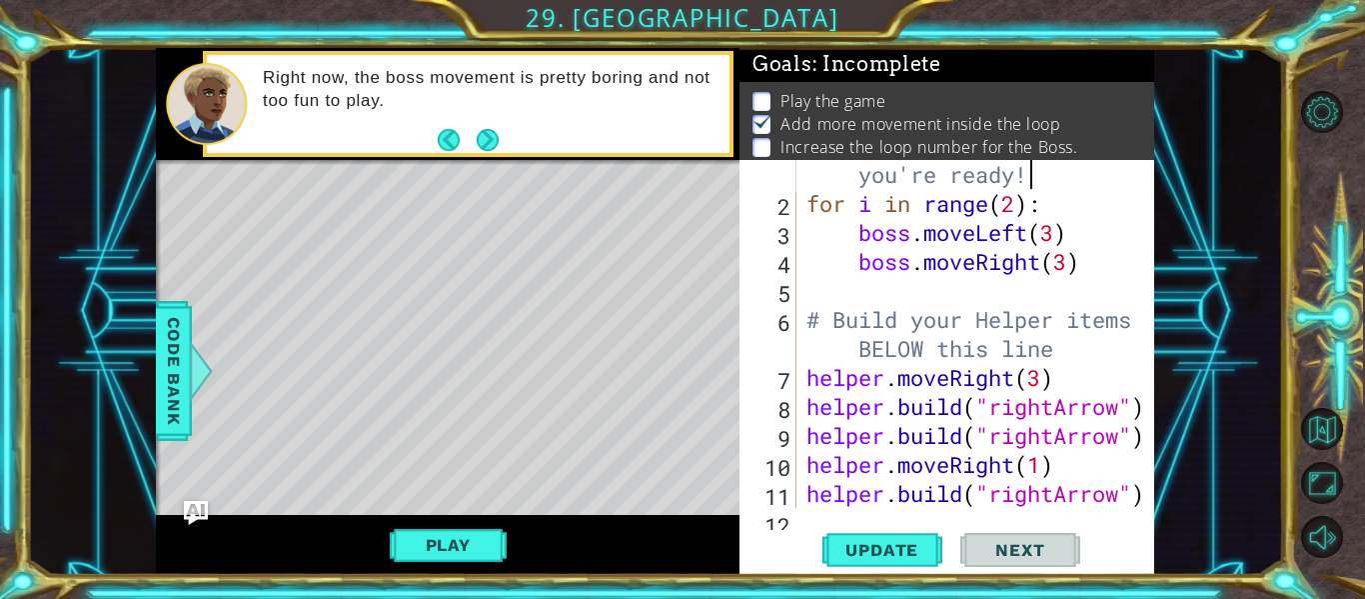
scroll to position [0, 0]
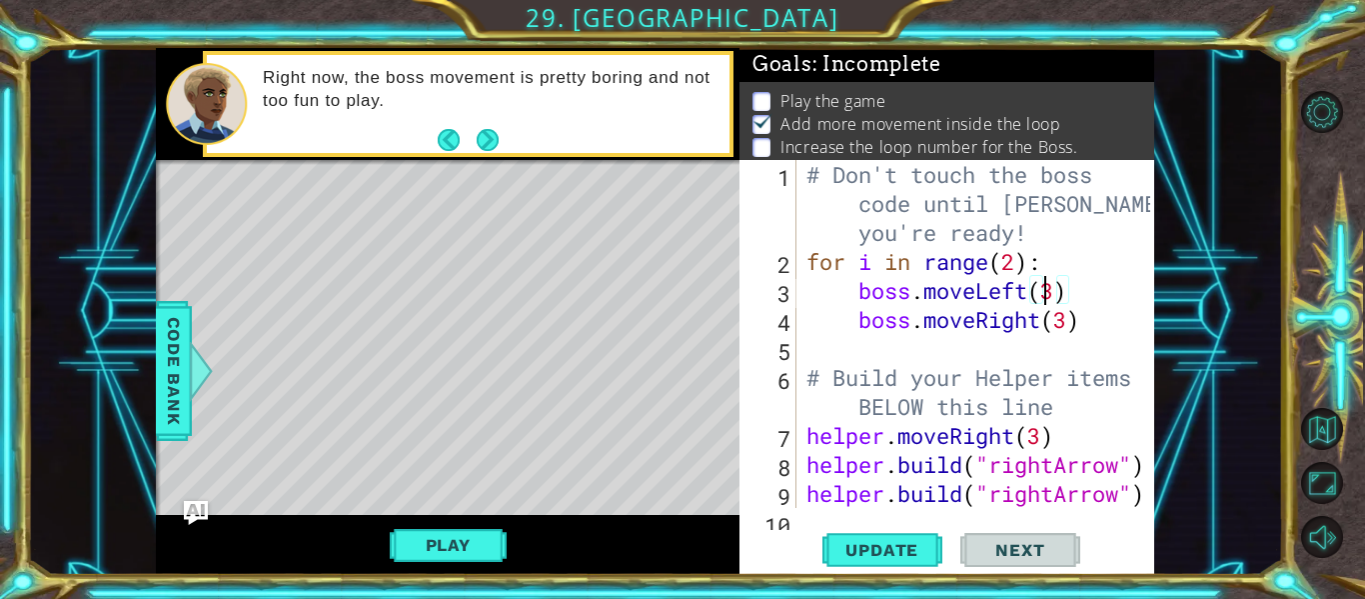
type textarea "boss.moveRight(3)"
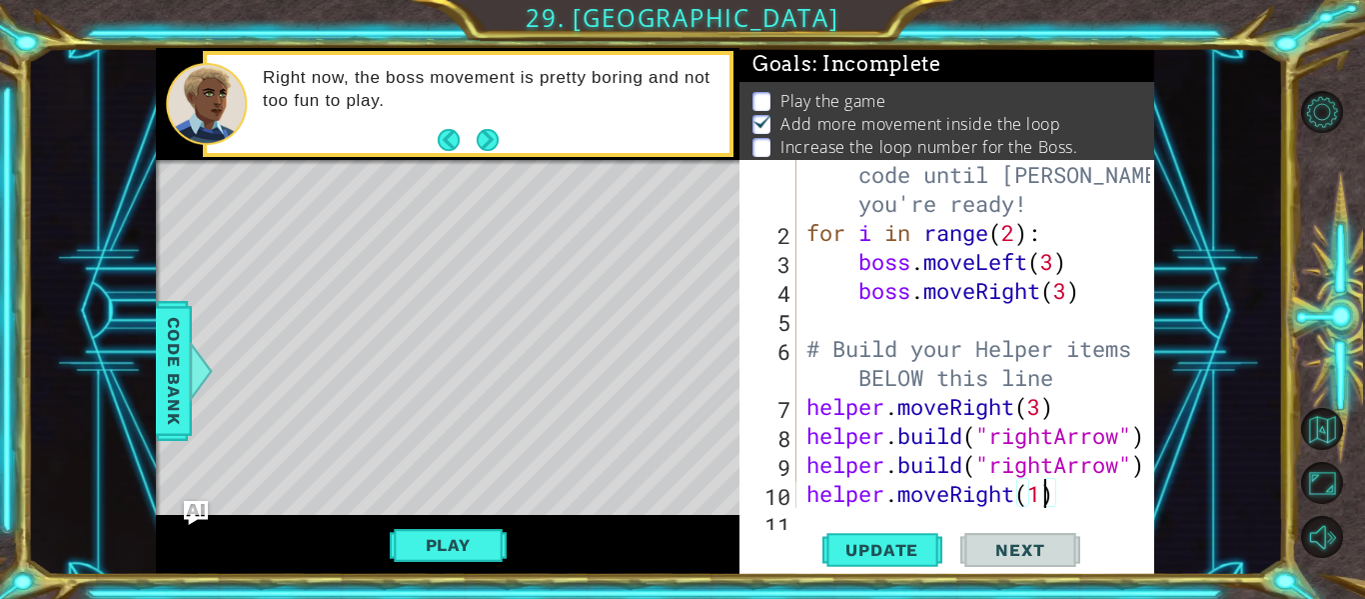
scroll to position [58, 0]
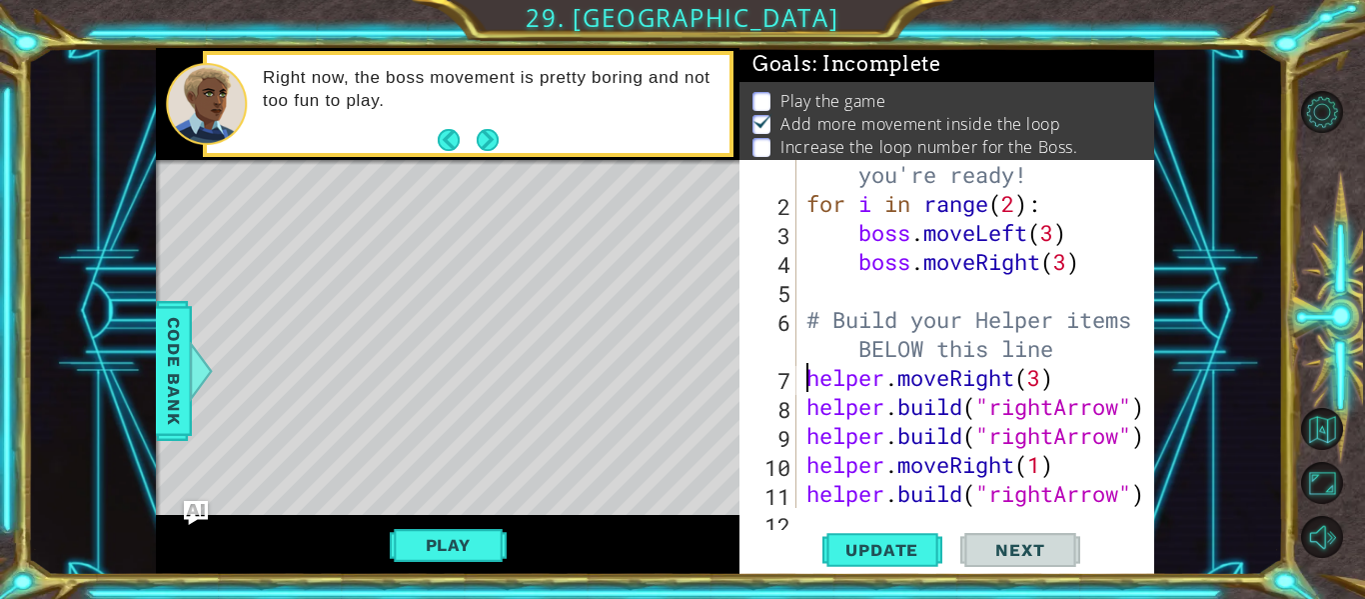
click at [809, 381] on div "# Don't touch the boss code until [PERSON_NAME] says you're ready! for i in ran…" at bounding box center [981, 334] width 358 height 464
type textarea "# Build your Helper items BELOW this line"
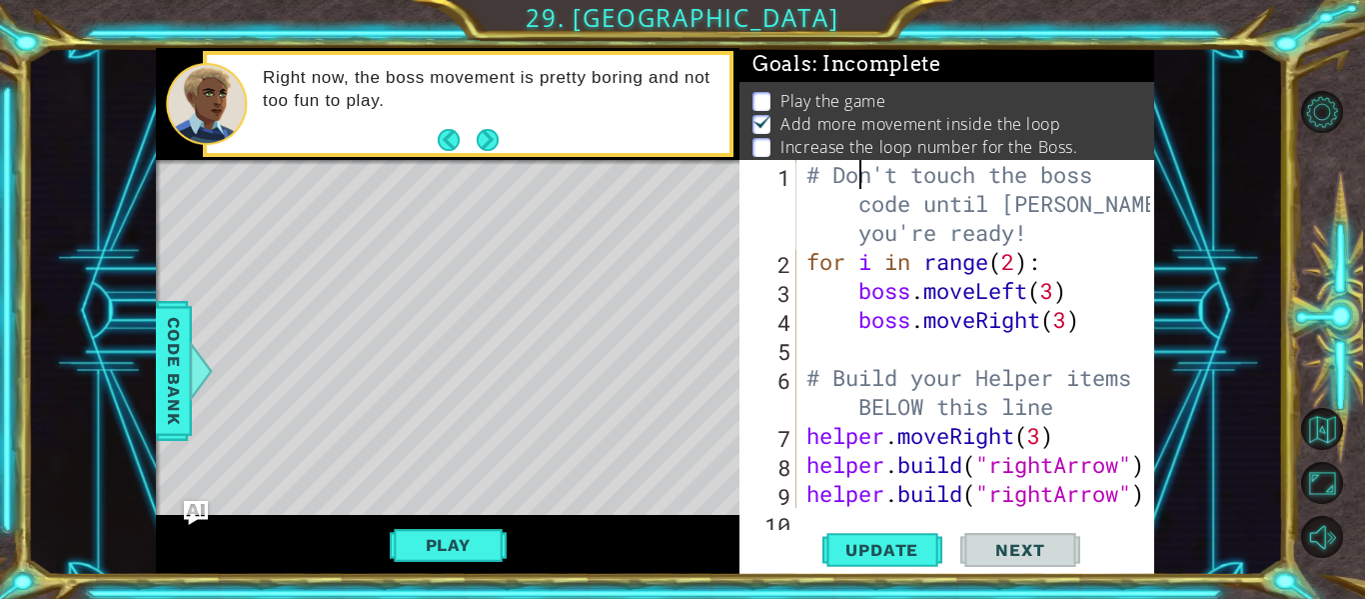
scroll to position [0, 0]
type textarea "boss.moveRight(3)"
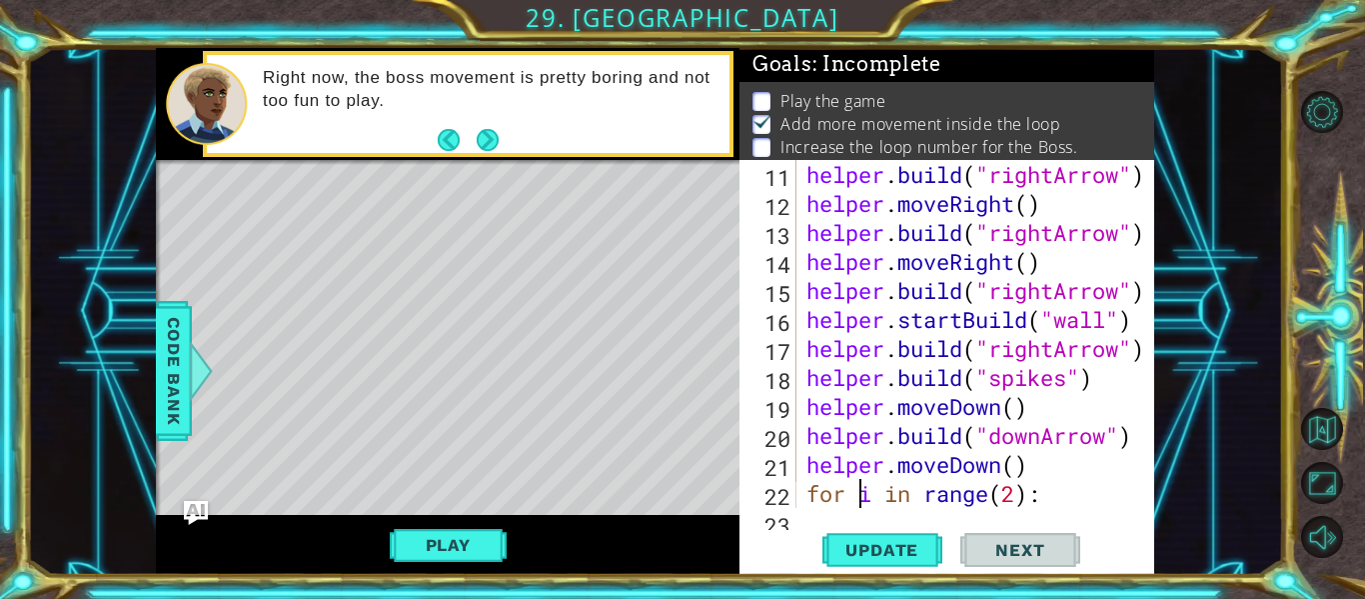
type textarea "[DOMAIN_NAME]("downArrow")"
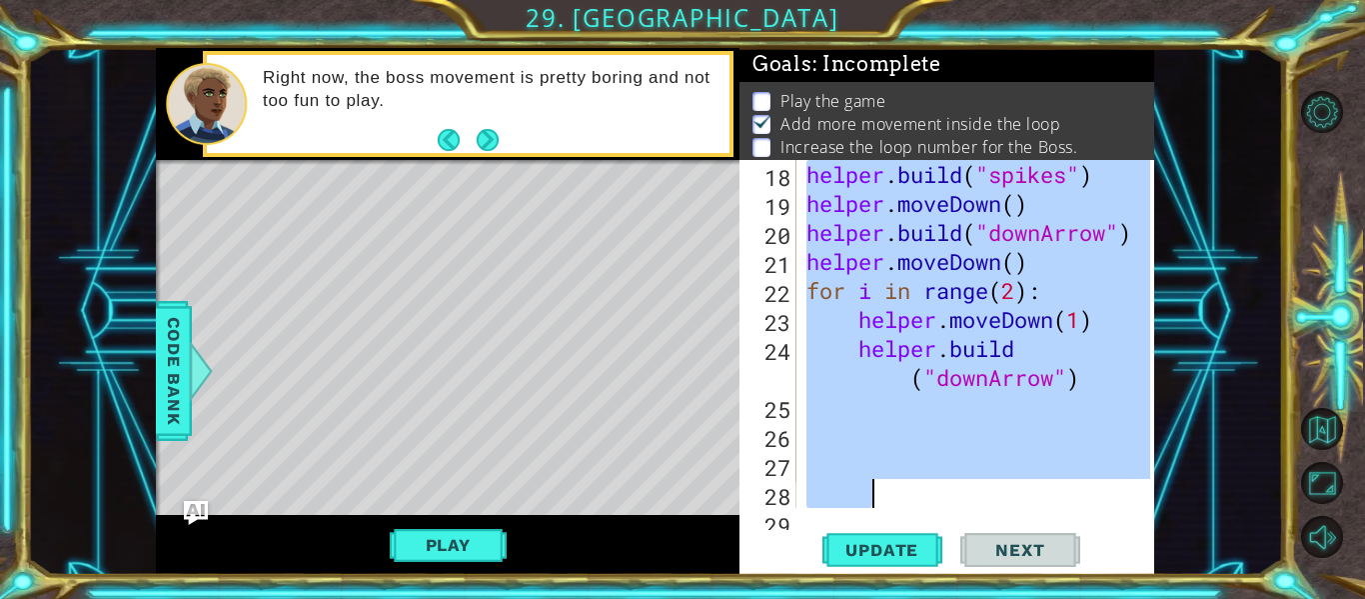
scroll to position [724, 0]
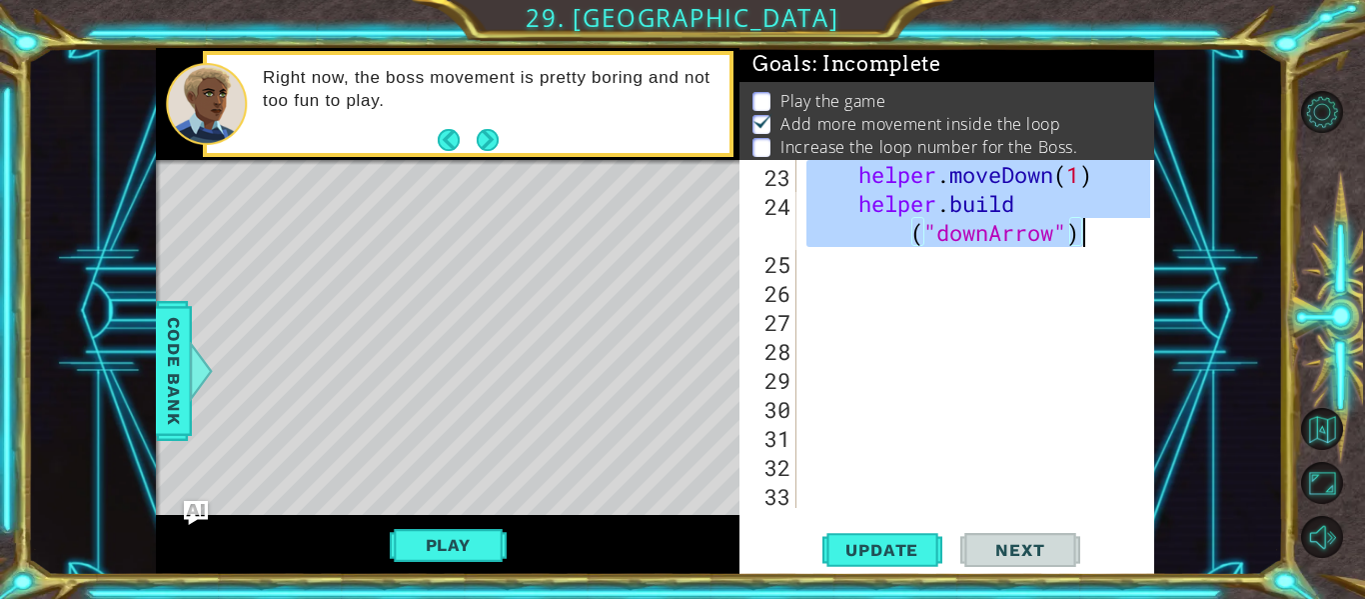
drag, startPoint x: 806, startPoint y: 233, endPoint x: 1091, endPoint y: 241, distance: 284.9
click at [1091, 241] on div "helper . moveDown ( 1 ) helper . build ( "downArrow" )" at bounding box center [981, 363] width 358 height 406
type textarea "helper.moveDown(1) [DOMAIN_NAME]("downArrow")"
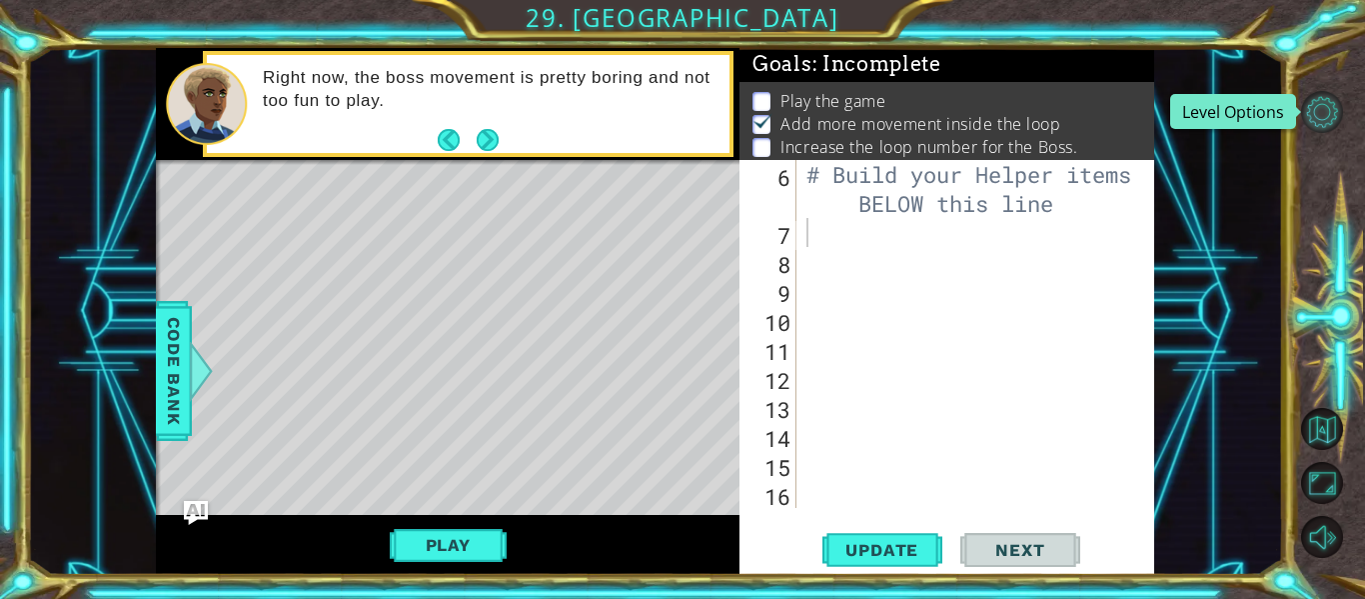
click at [1321, 122] on button "Level Options" at bounding box center [1322, 112] width 42 height 42
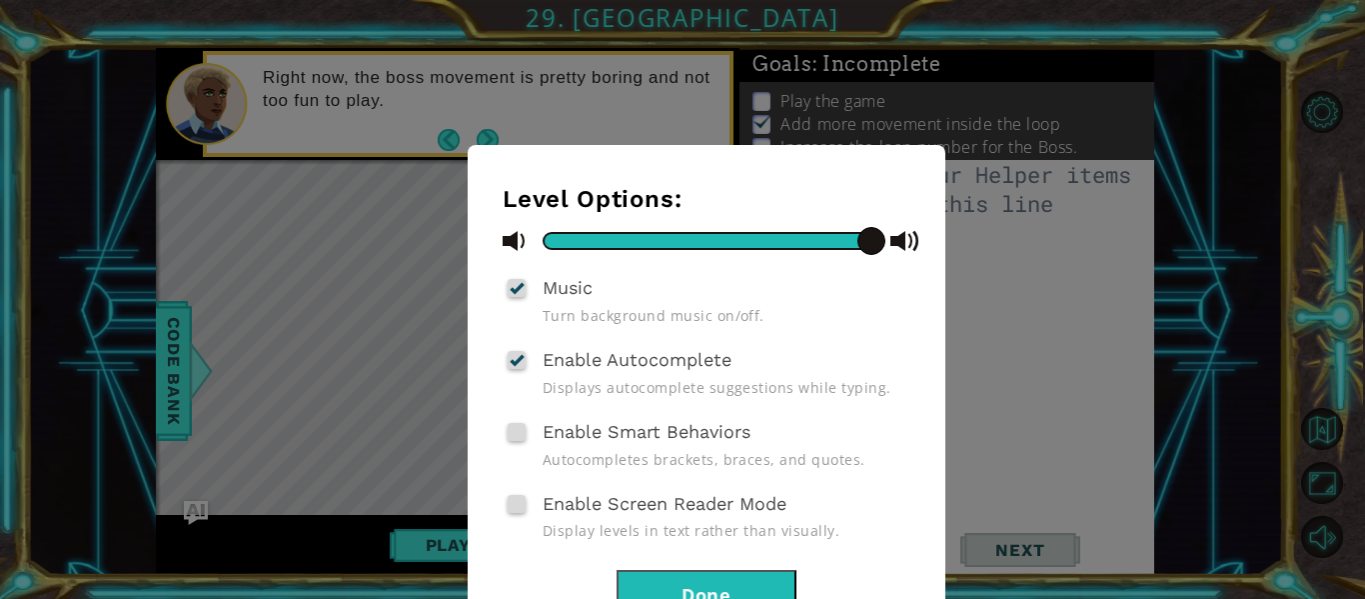
click at [713, 577] on button "Done" at bounding box center [707, 592] width 180 height 45
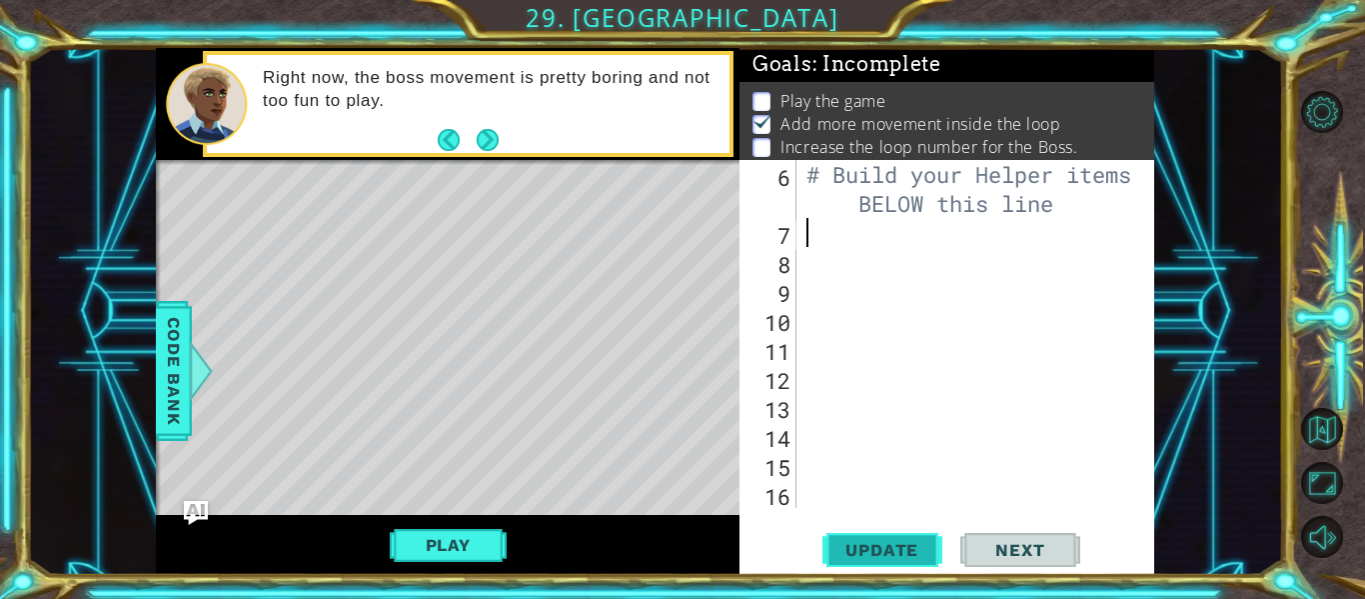
click at [874, 561] on button "Update" at bounding box center [882, 550] width 120 height 41
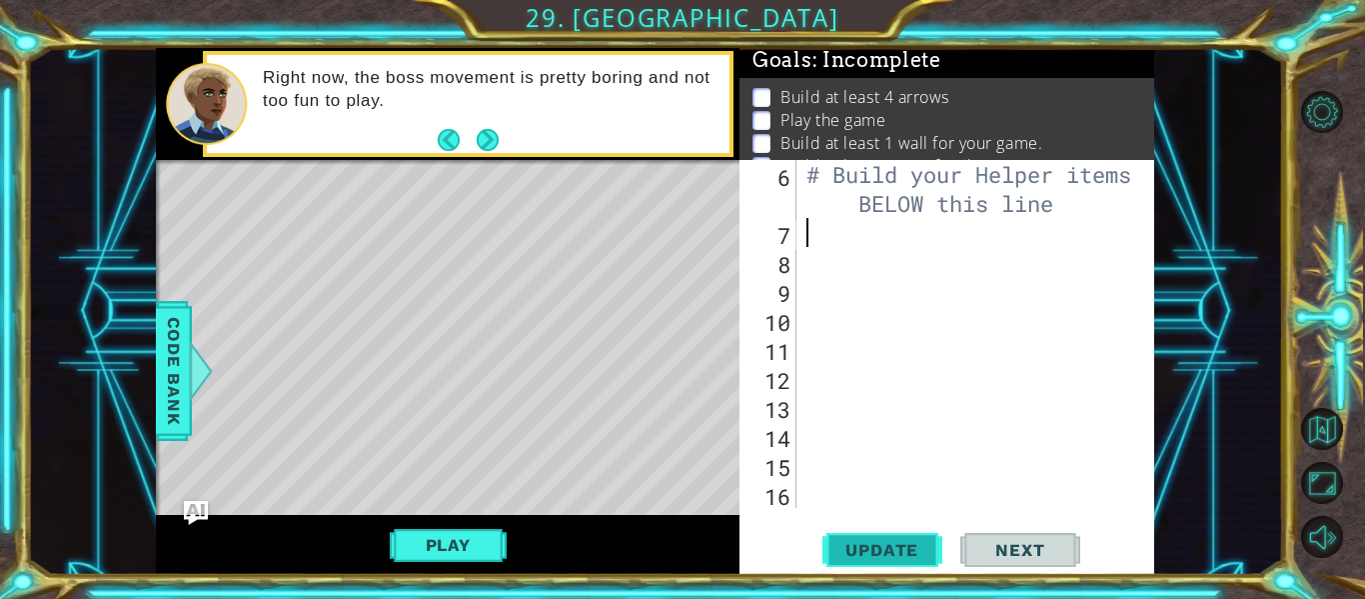
scroll to position [5, 0]
type textarea "# Build your Helper items BELOW this line"
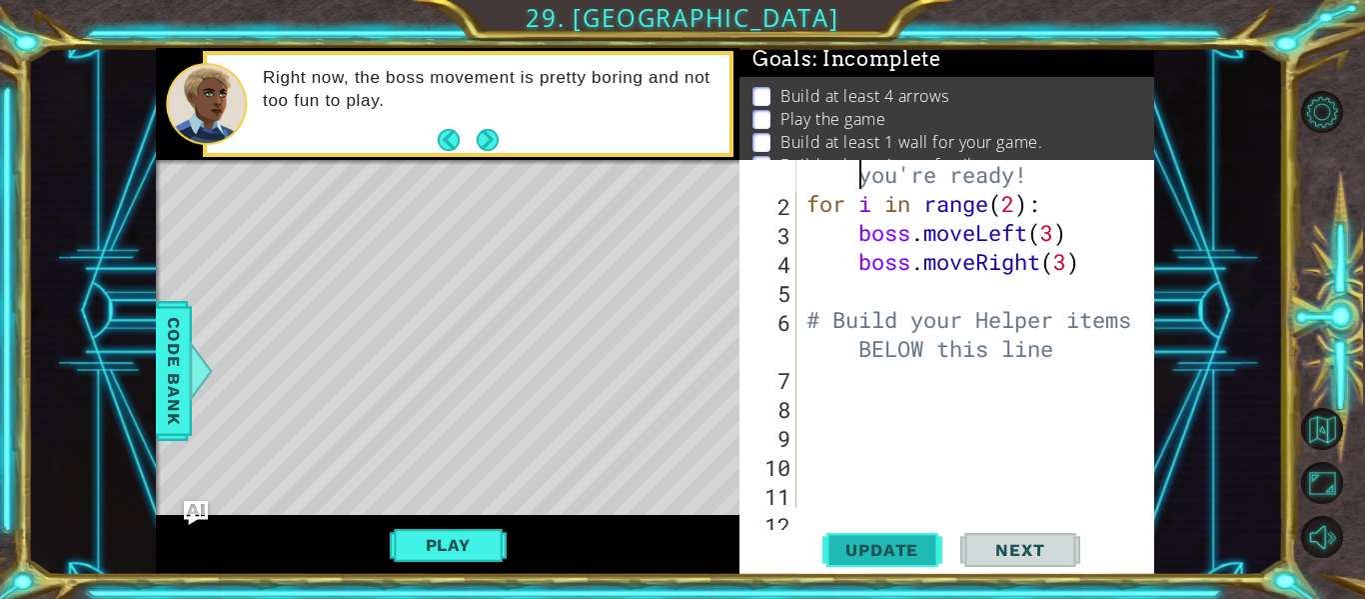
scroll to position [0, 0]
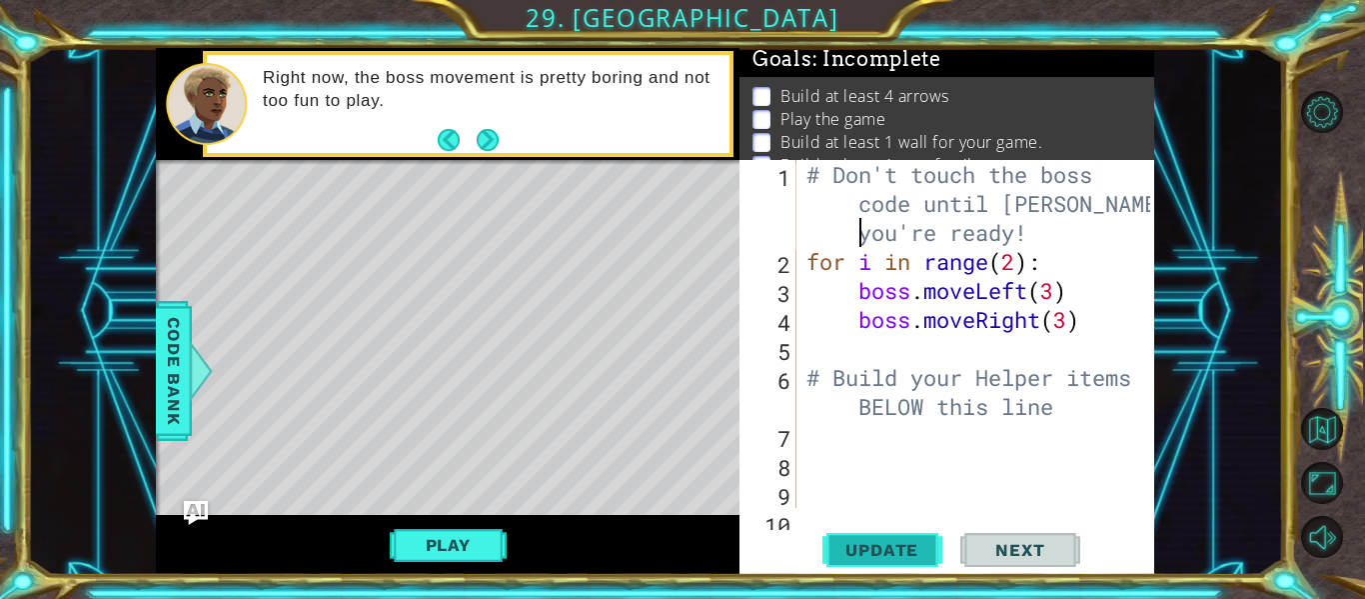
type textarea "boss.moveRight(3)"
type textarea "# Build your Helper items BELOW this line"
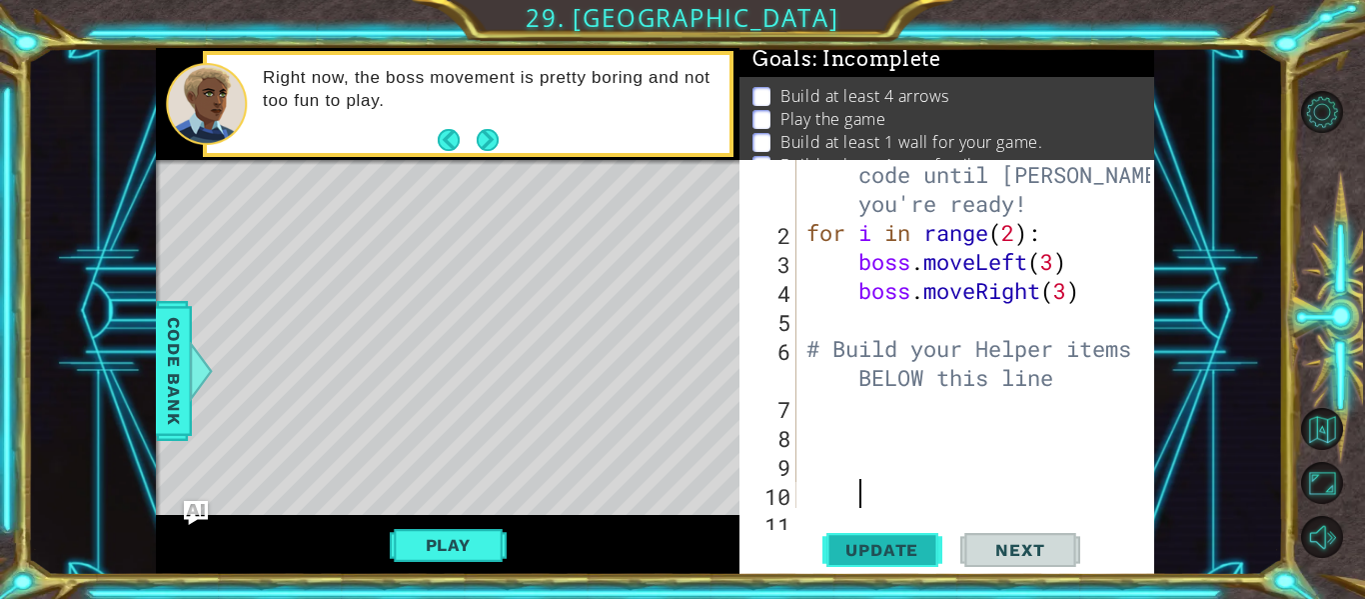
scroll to position [87, 0]
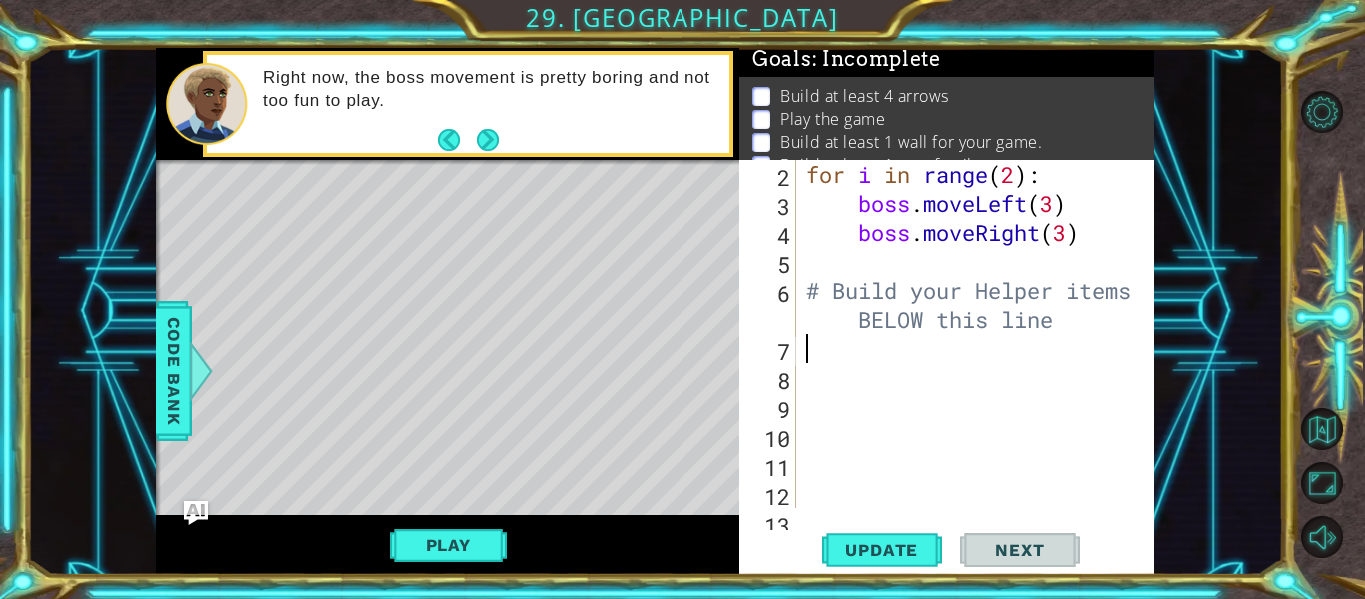
click at [970, 134] on p "Build at least 1 wall for your game." at bounding box center [911, 142] width 262 height 22
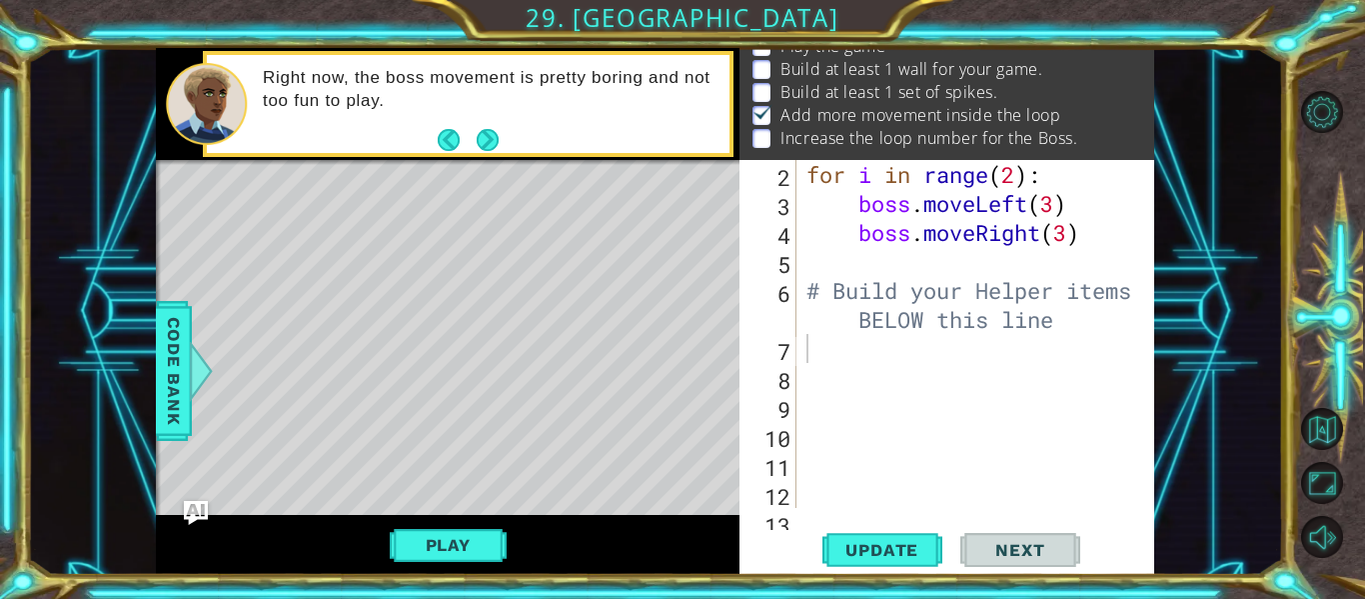
scroll to position [0, 0]
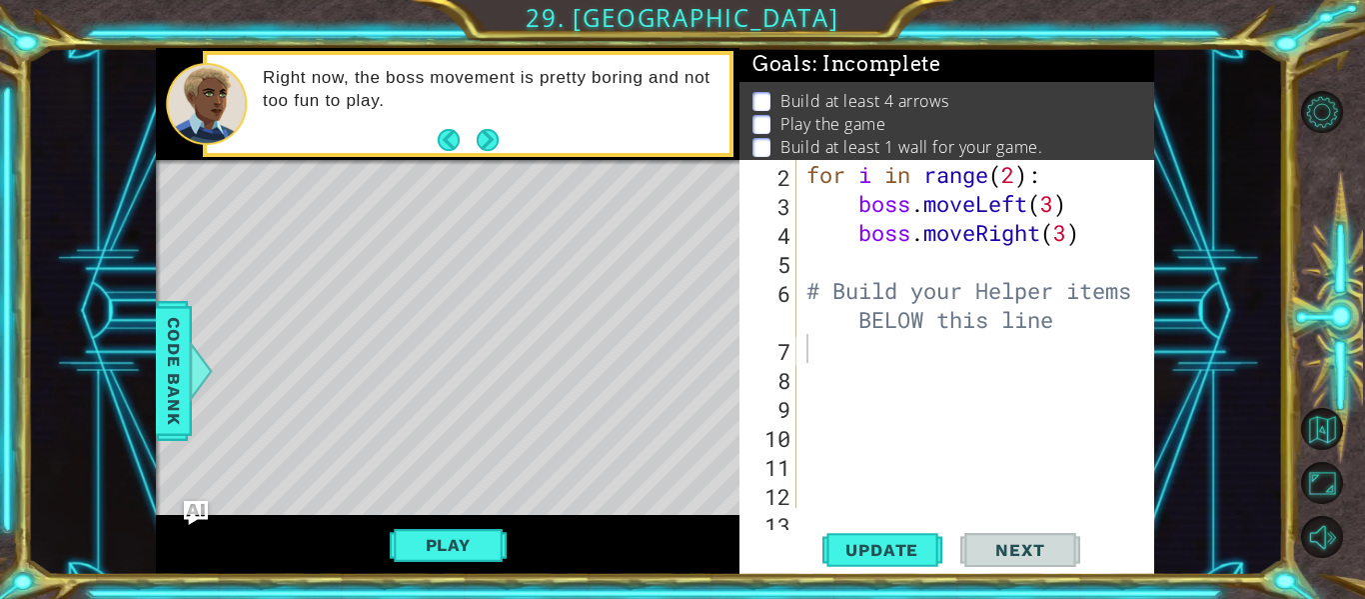
click at [834, 354] on div "for i in range ( 2 ) : boss . moveLeft ( 3 ) boss . moveRight ( 3 ) # Build you…" at bounding box center [981, 363] width 358 height 406
type textarea "for i in range(4)"
click at [1032, 351] on div "for i in range ( 2 ) : boss . moveLeft ( 3 ) boss . moveRight ( 3 ) # Build you…" at bounding box center [981, 363] width 358 height 406
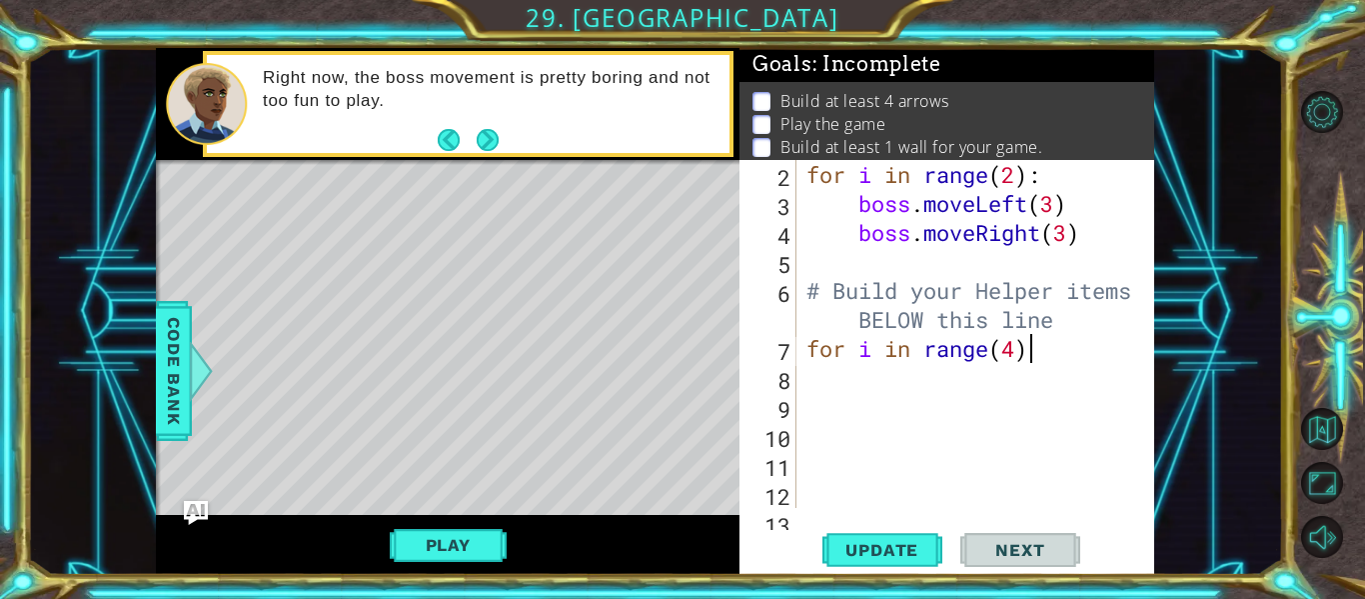
scroll to position [0, 9]
type textarea "for i in range(4):"
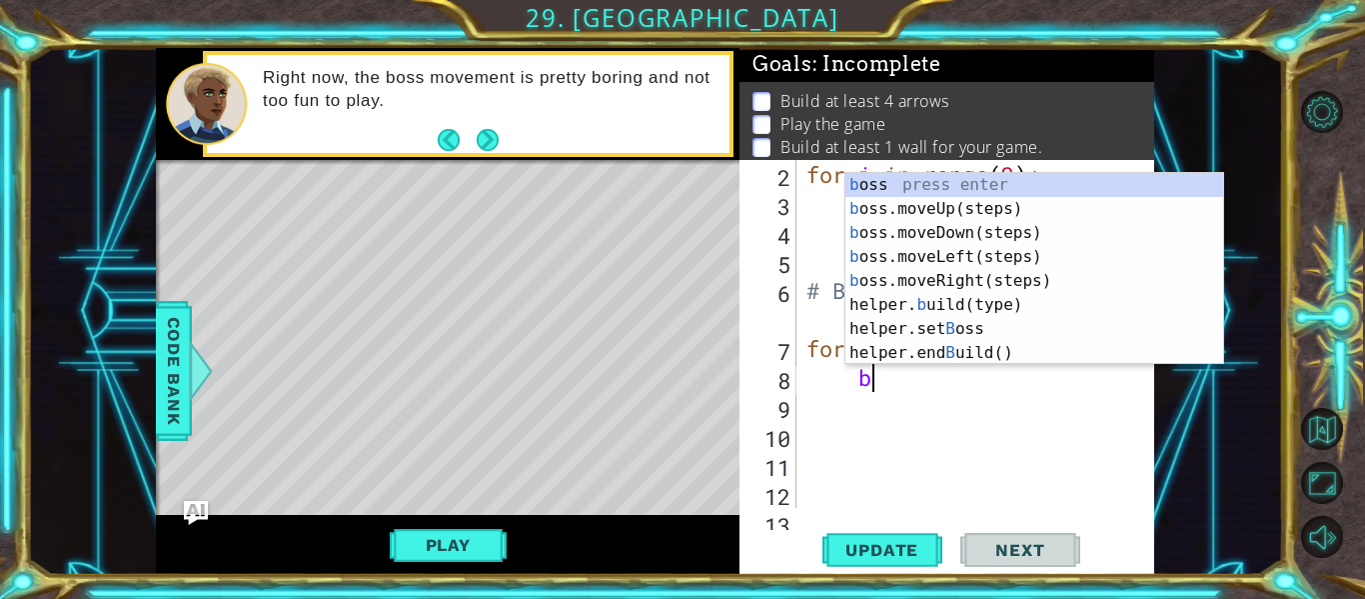
scroll to position [0, 3]
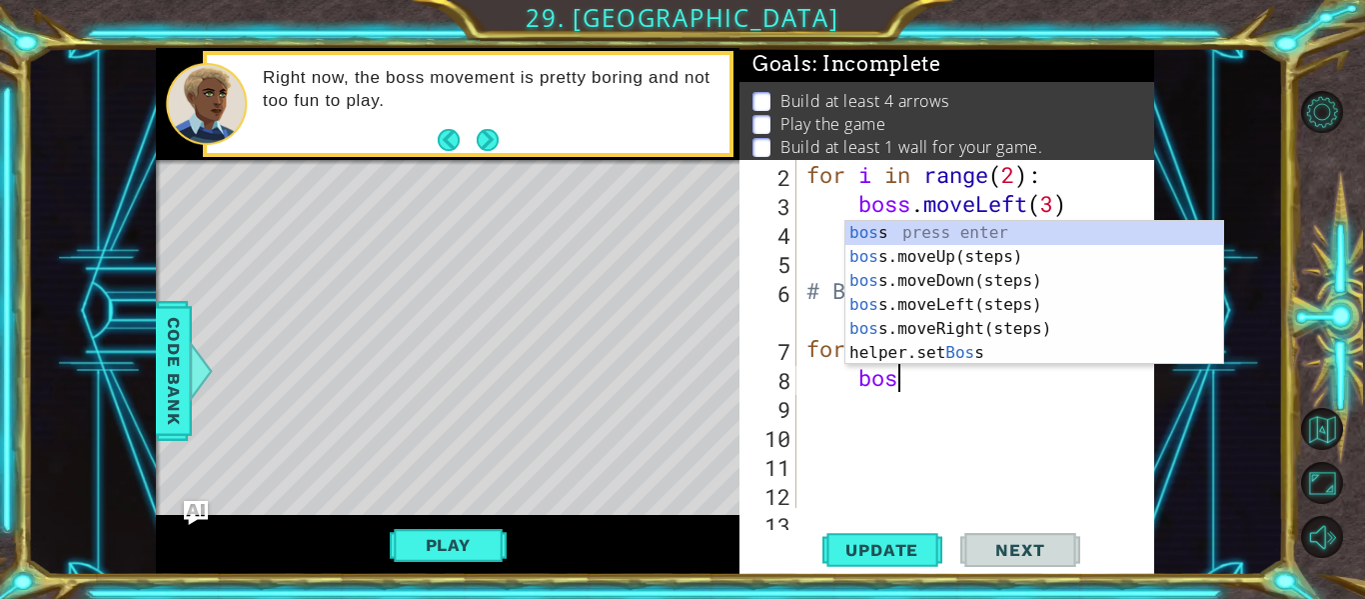
type textarea "boss"
click at [1024, 258] on div "boss press enter boss .moveUp(steps) press enter boss .moveDown(steps) press en…" at bounding box center [1034, 317] width 378 height 192
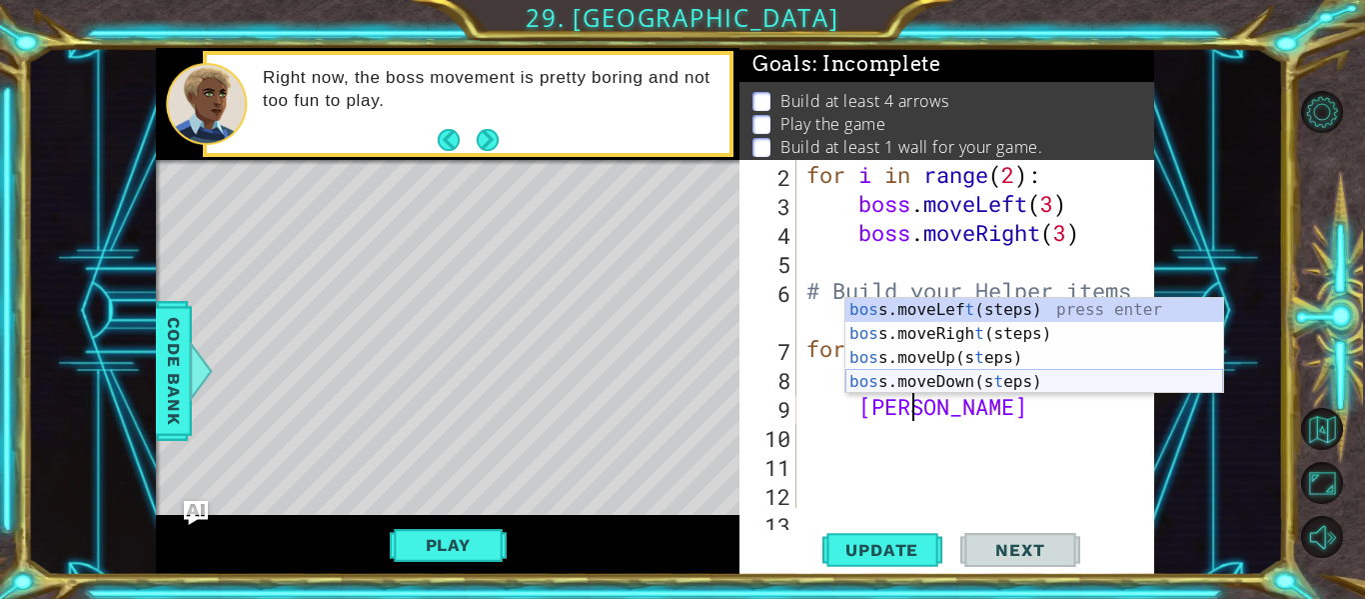
type textarea "bos"
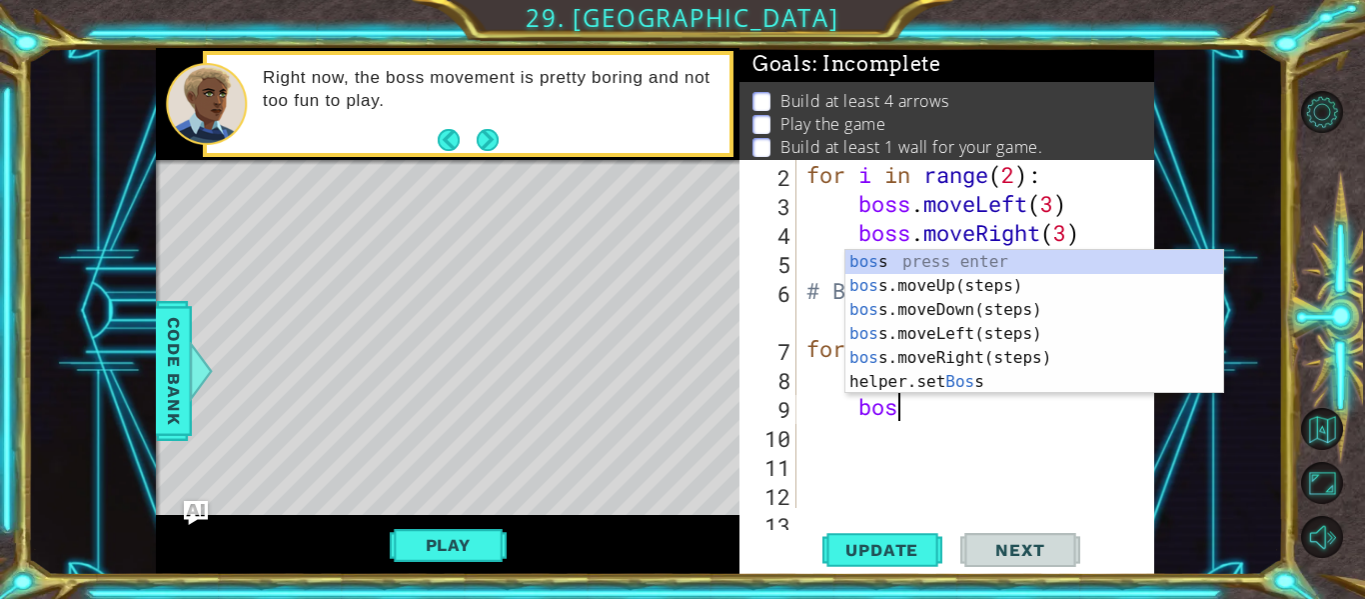
scroll to position [0, 3]
click at [998, 328] on div "bos s press enter bos s.moveUp(steps) press enter bos s.moveDown(steps) press e…" at bounding box center [1034, 346] width 378 height 192
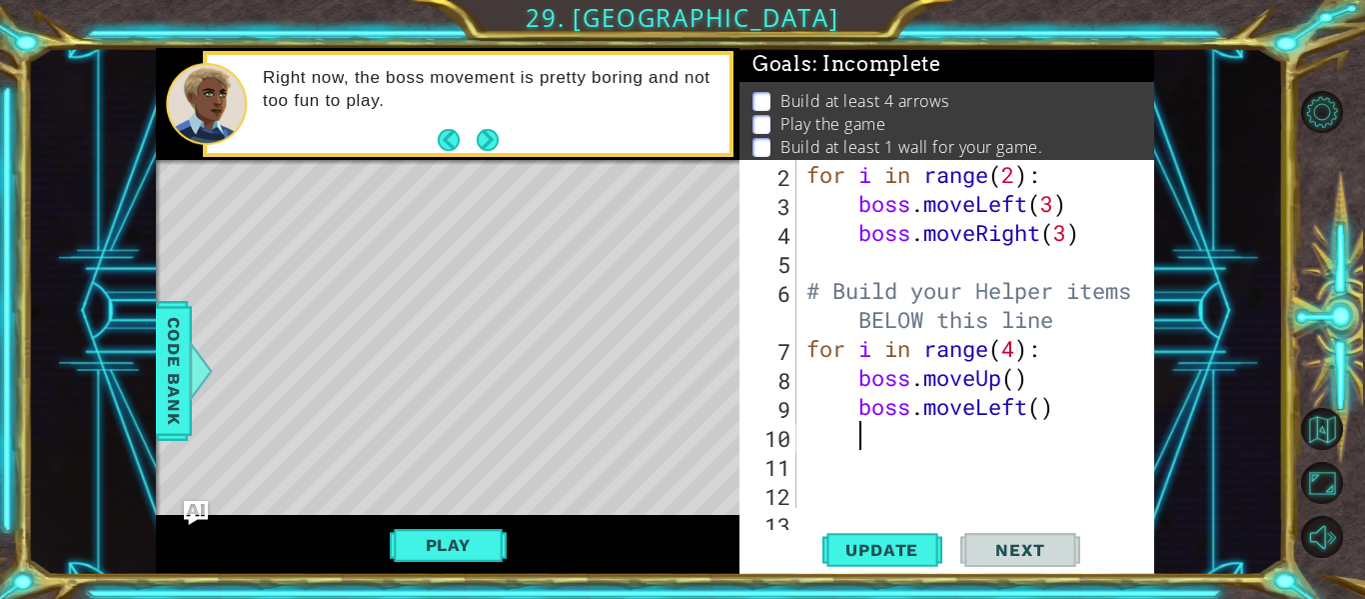
scroll to position [0, 1]
click at [1014, 382] on div "for i in range ( 2 ) : boss . moveLeft ( 3 ) boss . moveRight ( 3 ) # Build you…" at bounding box center [981, 363] width 358 height 406
click at [1045, 405] on div "for i in range ( 2 ) : boss . moveLeft ( 3 ) boss . moveRight ( 3 ) # Build you…" at bounding box center [981, 363] width 358 height 406
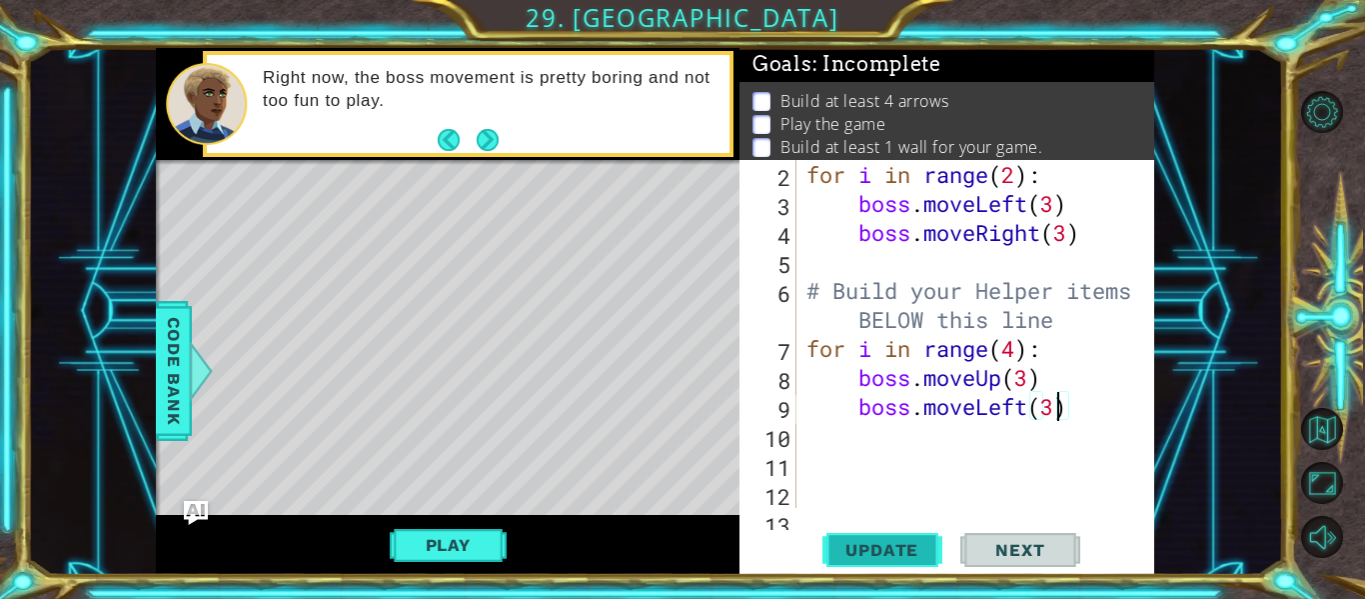
type textarea "boss.moveLeft(3)"
click at [892, 550] on span "Update" at bounding box center [881, 550] width 113 height 20
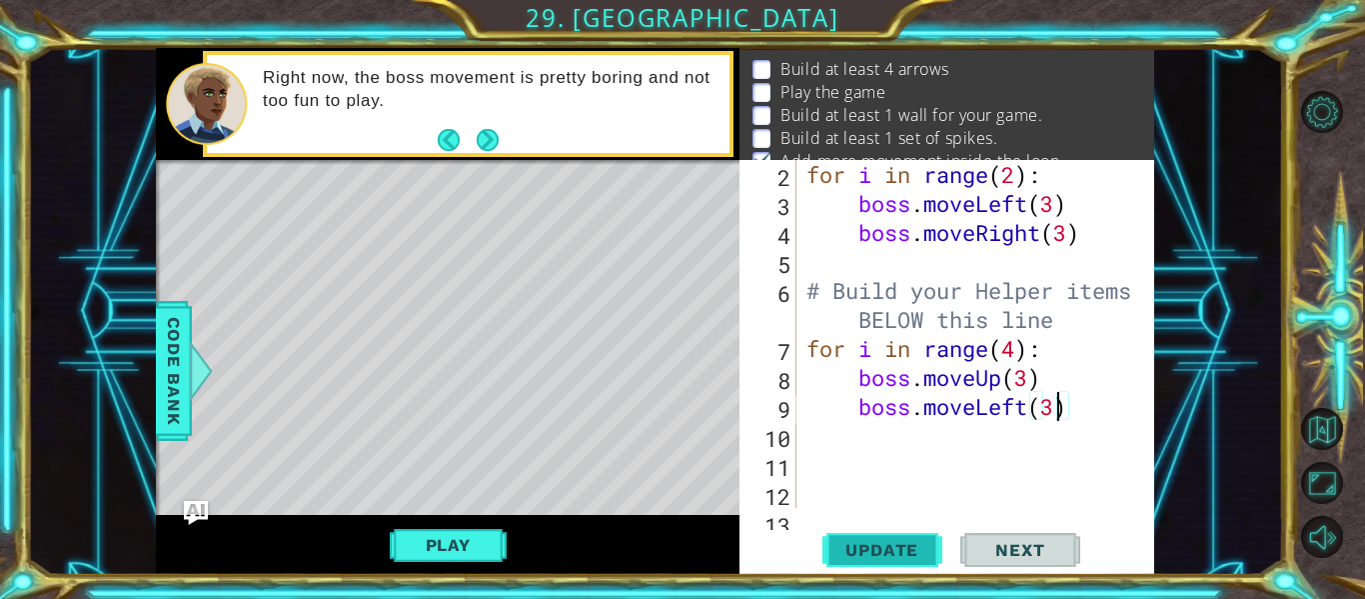
scroll to position [39, 0]
click at [907, 549] on span "Update" at bounding box center [881, 550] width 113 height 20
click at [1080, 403] on div "for i in range ( 2 ) : boss . moveLeft ( 3 ) boss . moveRight ( 3 ) # Build you…" at bounding box center [981, 363] width 358 height 406
click at [896, 552] on span "Update" at bounding box center [881, 550] width 113 height 20
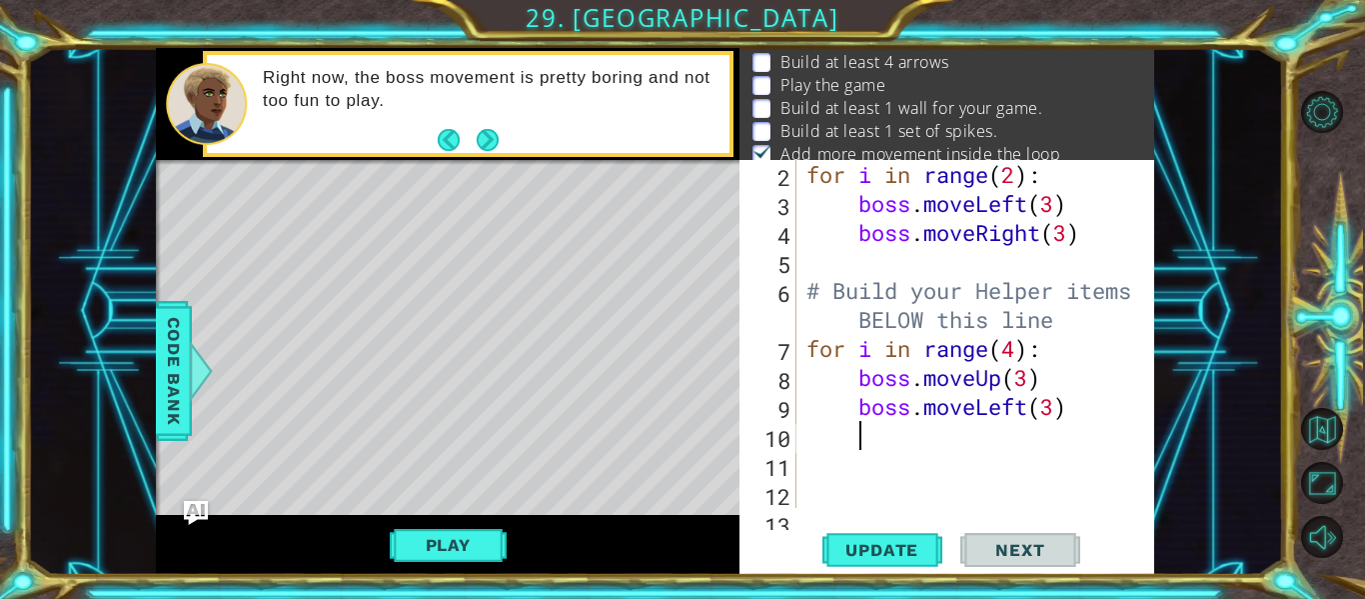
scroll to position [0, 0]
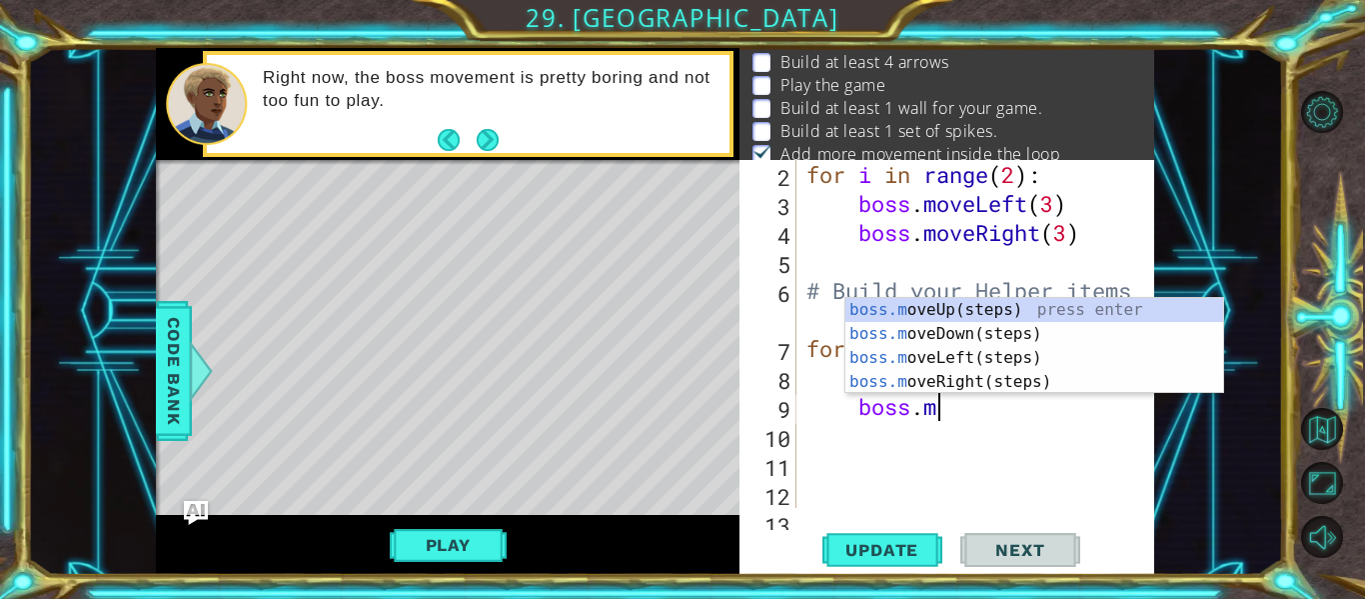
type textarea "b"
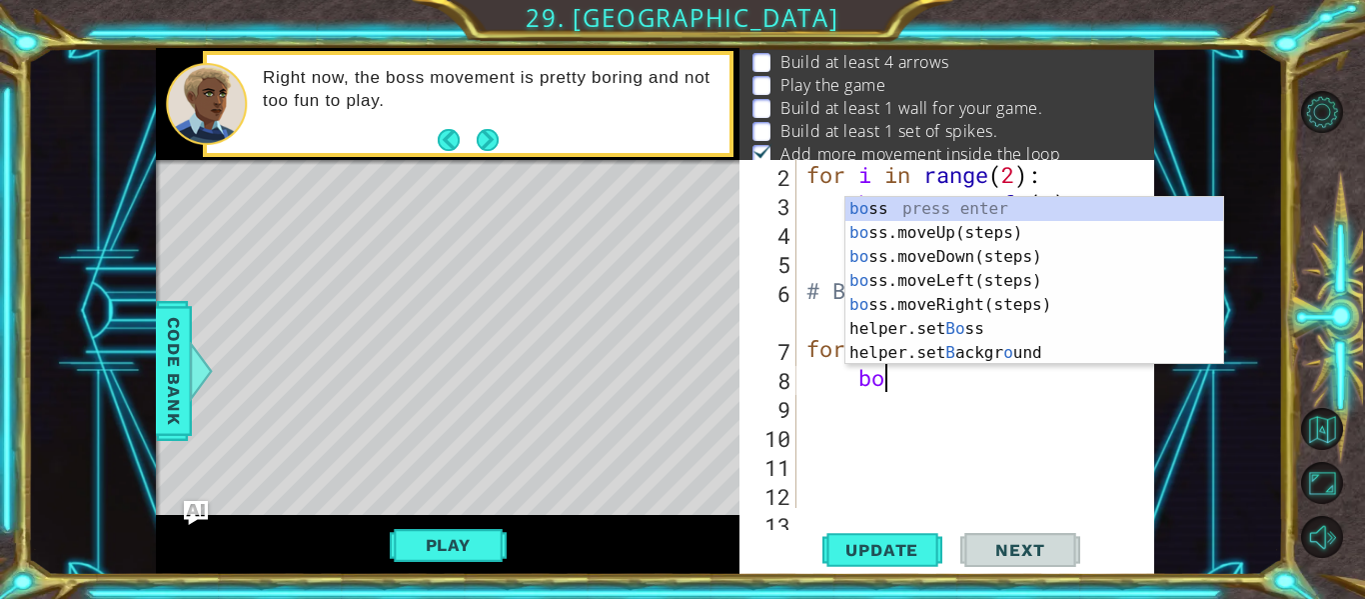
type textarea "b"
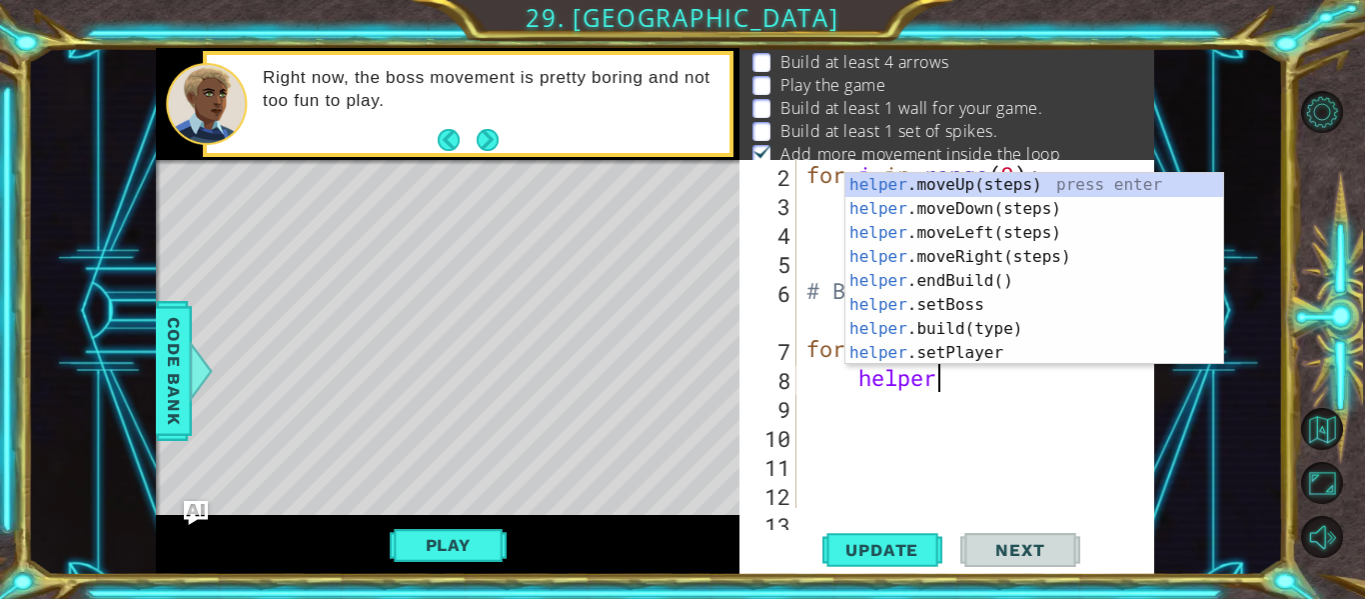
scroll to position [0, 5]
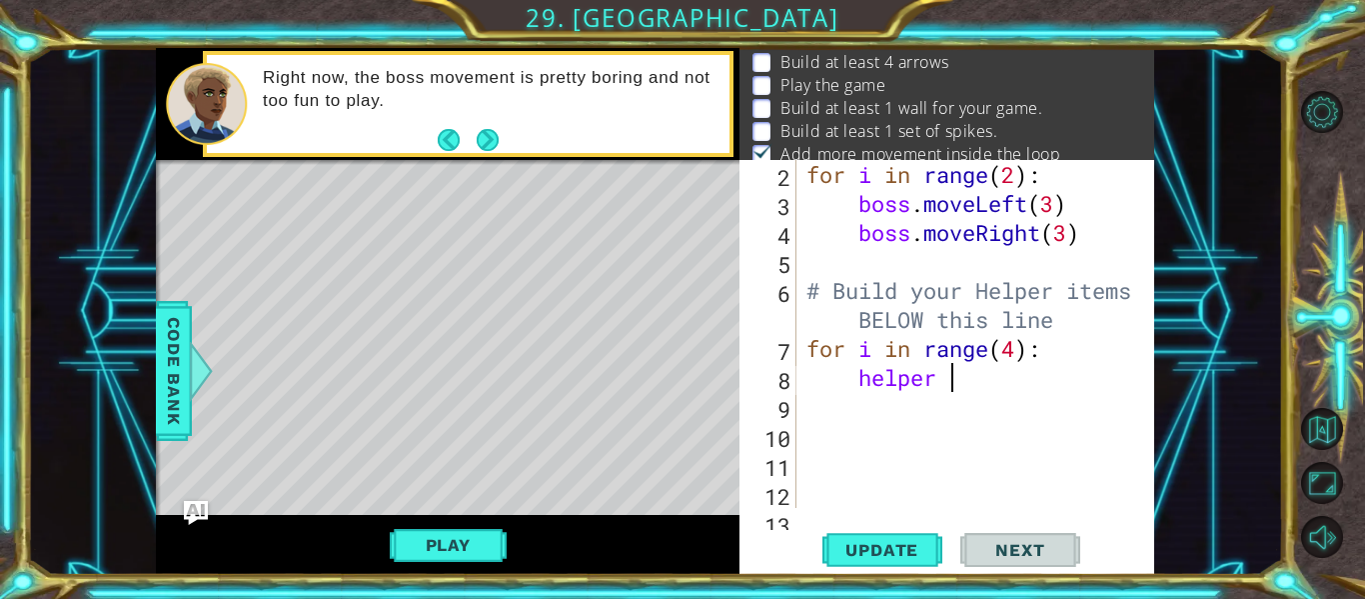
type textarea "helper"
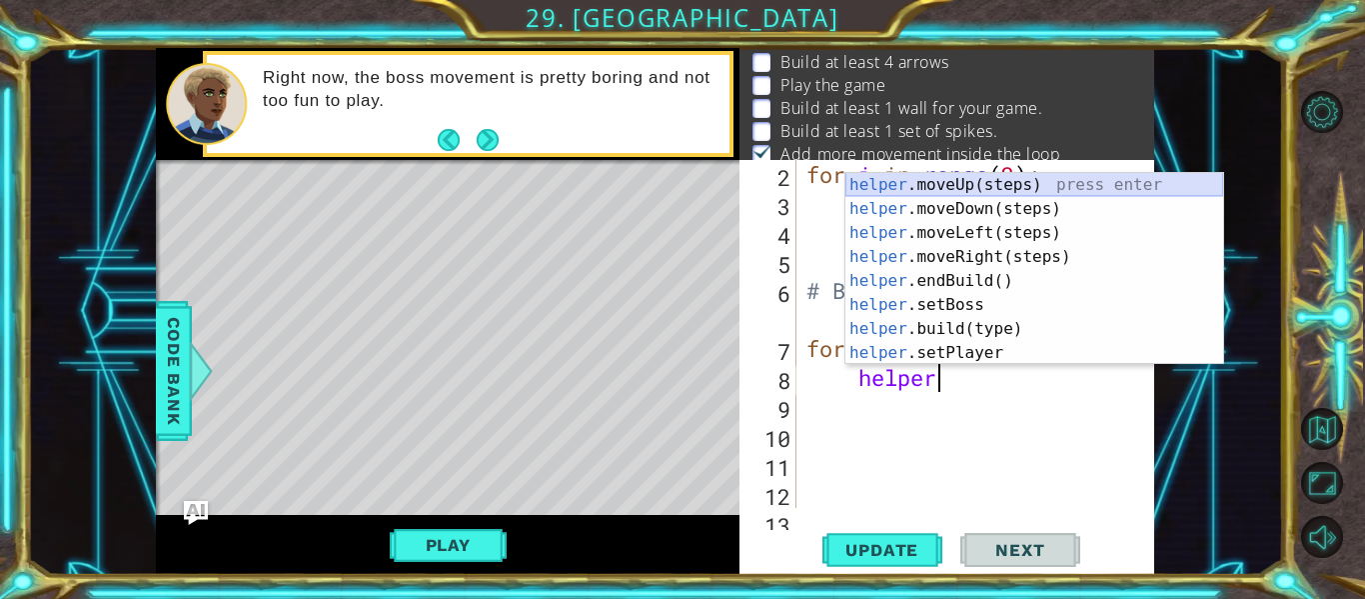
click at [1060, 181] on div "helper .moveUp(steps) press enter helper .moveDown(steps) press enter helper .m…" at bounding box center [1034, 293] width 378 height 240
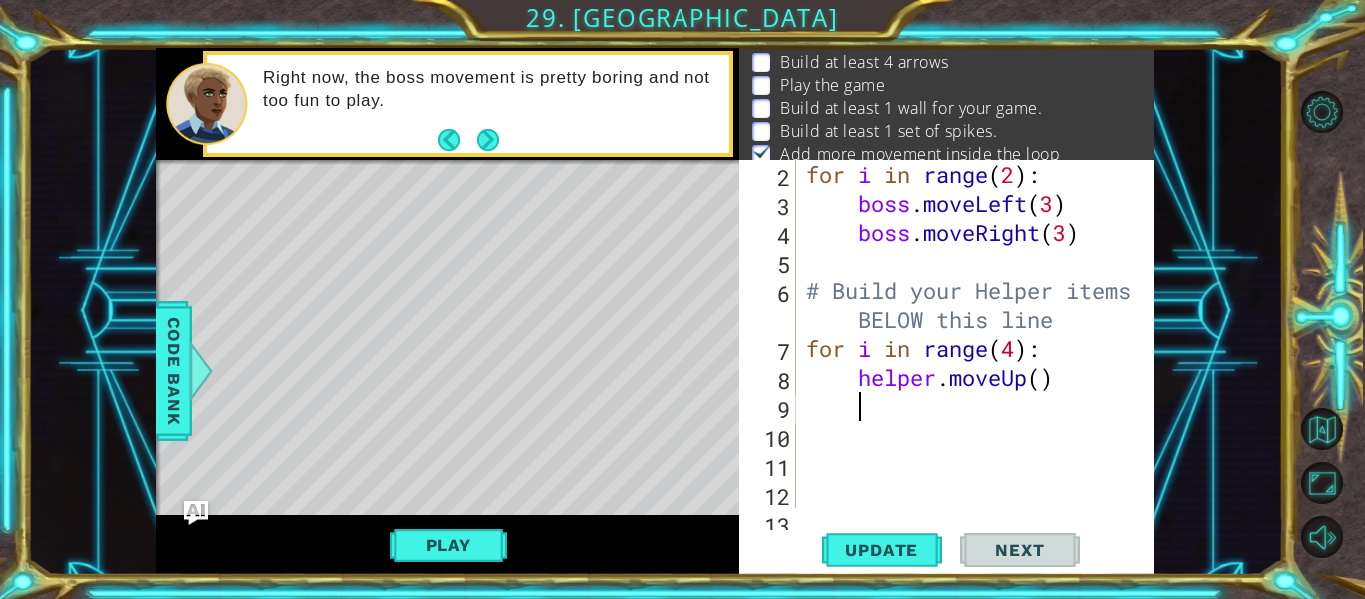
scroll to position [0, 1]
click at [1046, 379] on div "for i in range ( 2 ) : boss . moveLeft ( 3 ) boss . moveRight ( 3 ) # Build you…" at bounding box center [981, 363] width 358 height 406
type textarea "helper.moveUp(5)"
click at [1068, 388] on div "for i in range ( 2 ) : boss . moveLeft ( 3 ) boss . moveRight ( 3 ) # Build you…" at bounding box center [981, 363] width 358 height 406
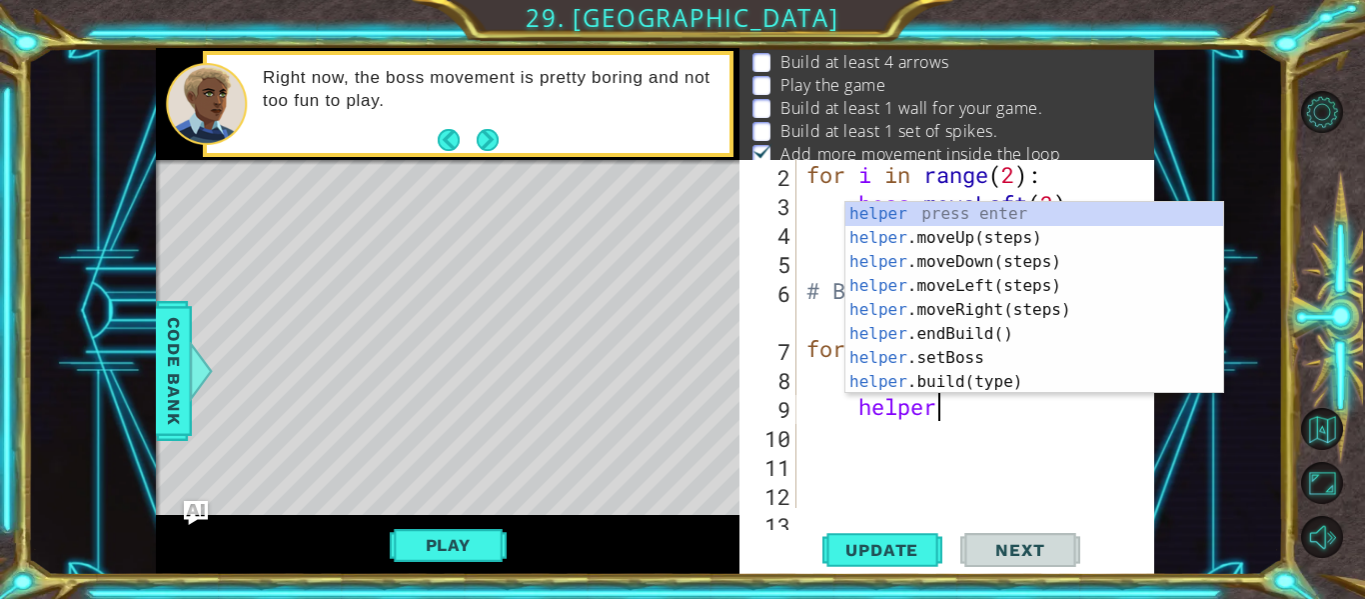
scroll to position [0, 5]
click at [1050, 373] on div "helper press enter helper .moveUp(steps) press enter helper .moveDown(steps) pr…" at bounding box center [1034, 322] width 378 height 240
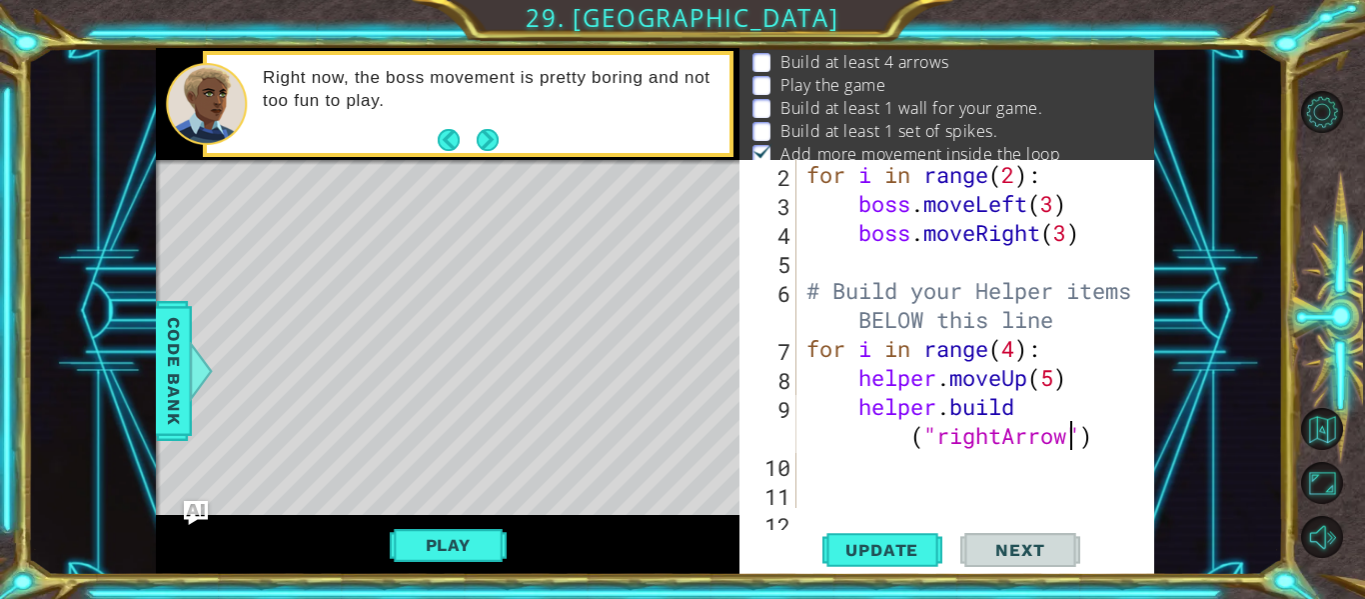
scroll to position [0, 17]
click at [910, 537] on button "Update" at bounding box center [882, 550] width 120 height 41
click at [904, 550] on span "Update" at bounding box center [881, 550] width 113 height 20
click at [1062, 380] on div "for i in range ( 2 ) : boss . moveLeft ( 3 ) boss . moveRight ( 3 ) # Build you…" at bounding box center [981, 363] width 358 height 406
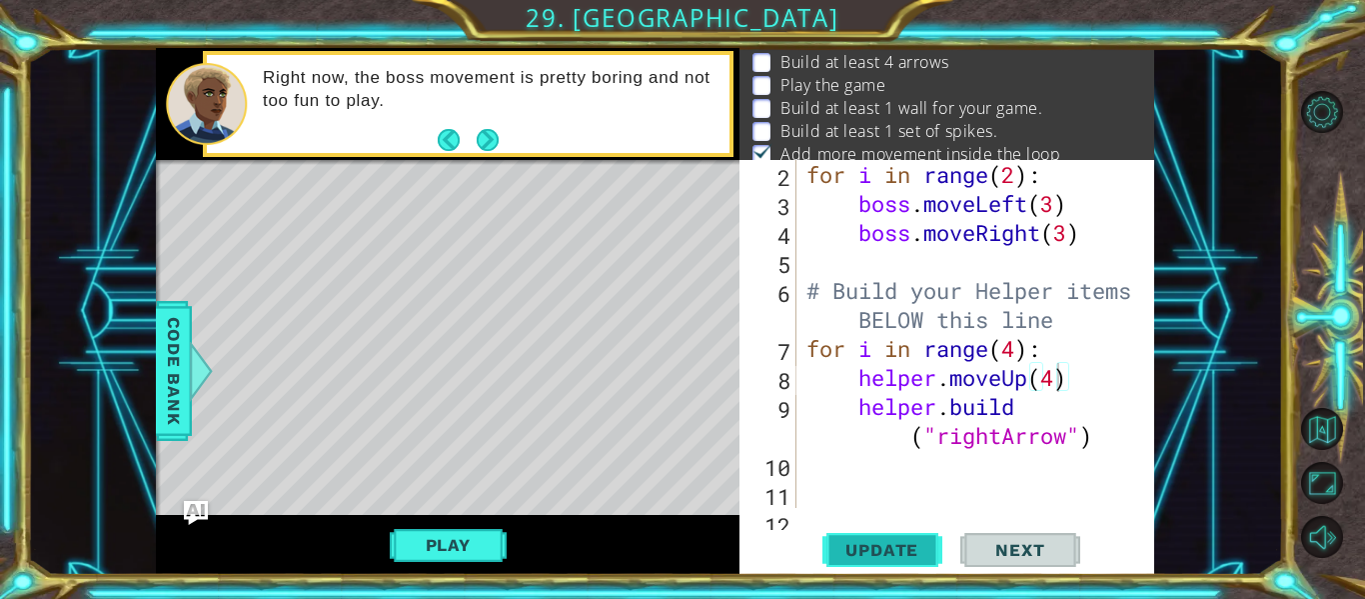
click at [885, 561] on button "Update" at bounding box center [882, 550] width 120 height 41
click at [885, 553] on span "Update" at bounding box center [881, 550] width 113 height 20
click at [432, 540] on button "Play" at bounding box center [448, 545] width 117 height 38
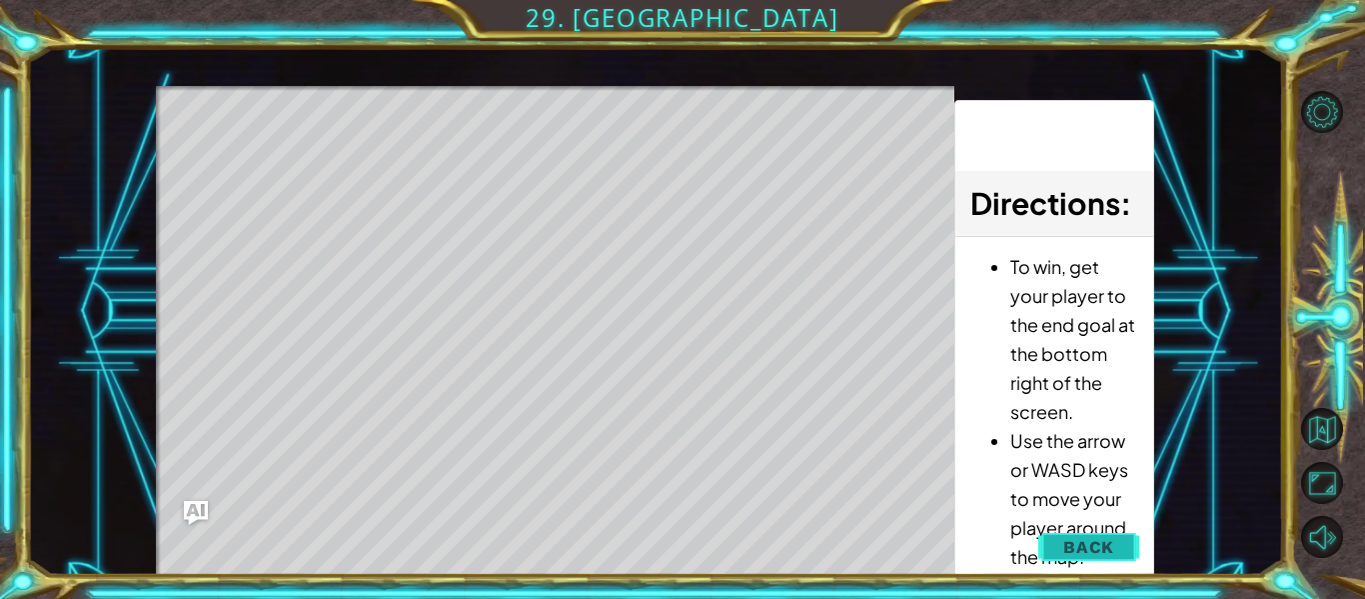
click at [1052, 535] on button "Back" at bounding box center [1088, 547] width 101 height 40
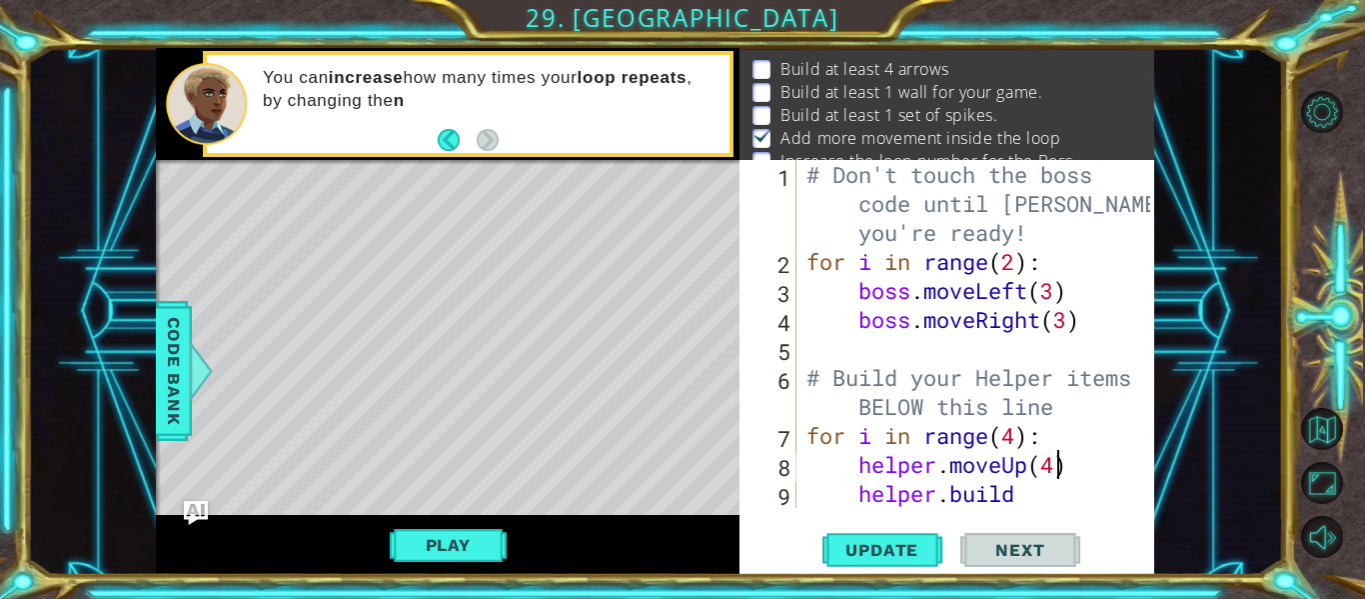
scroll to position [28, 0]
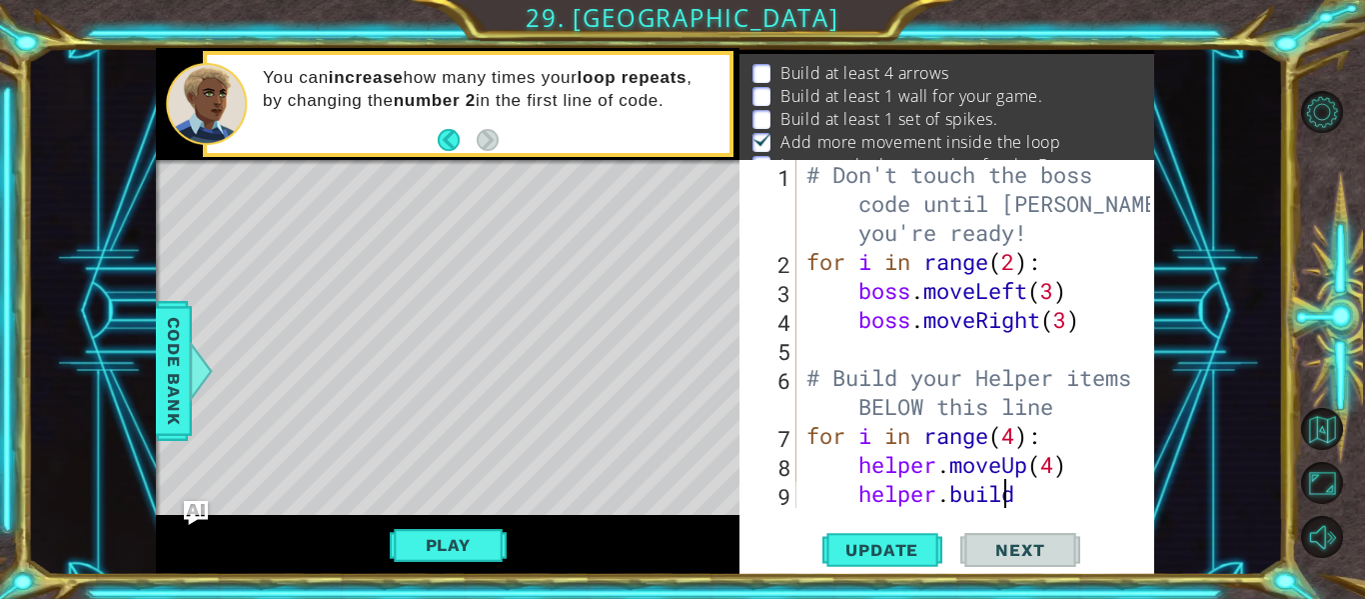
click at [1029, 497] on div "# Don't touch the boss code until [PERSON_NAME] says you're ready! for i in ran…" at bounding box center [981, 406] width 358 height 493
type textarea "[DOMAIN_NAME]("rightArrow")"
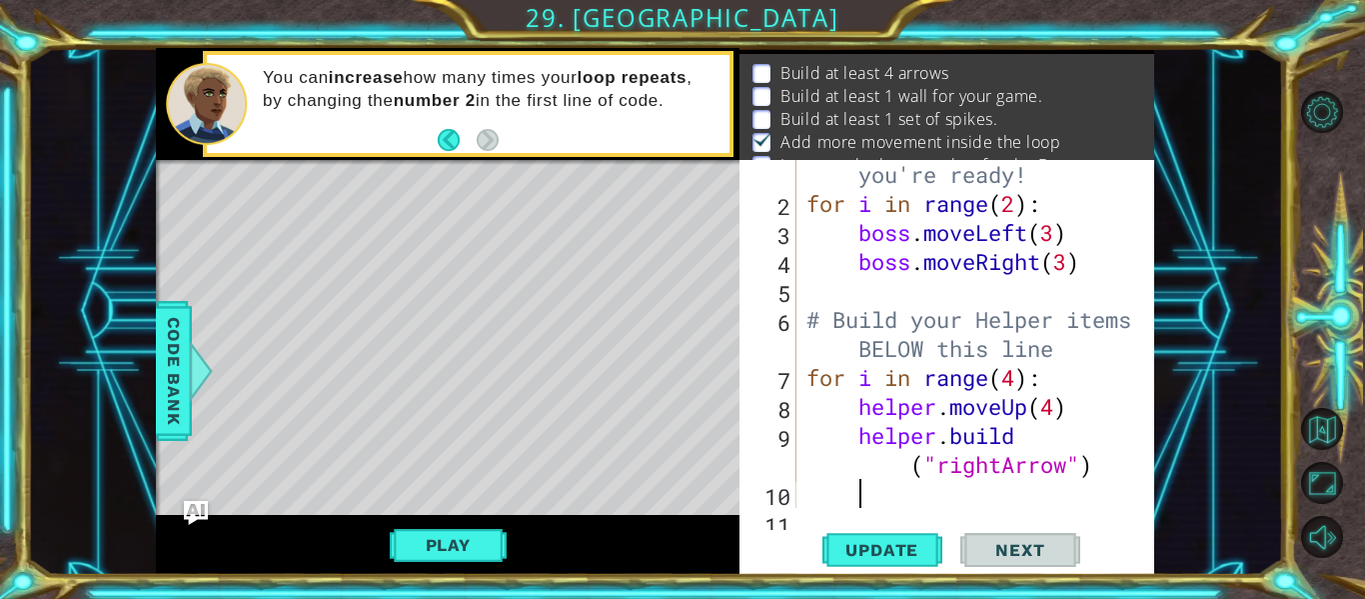
scroll to position [0, 0]
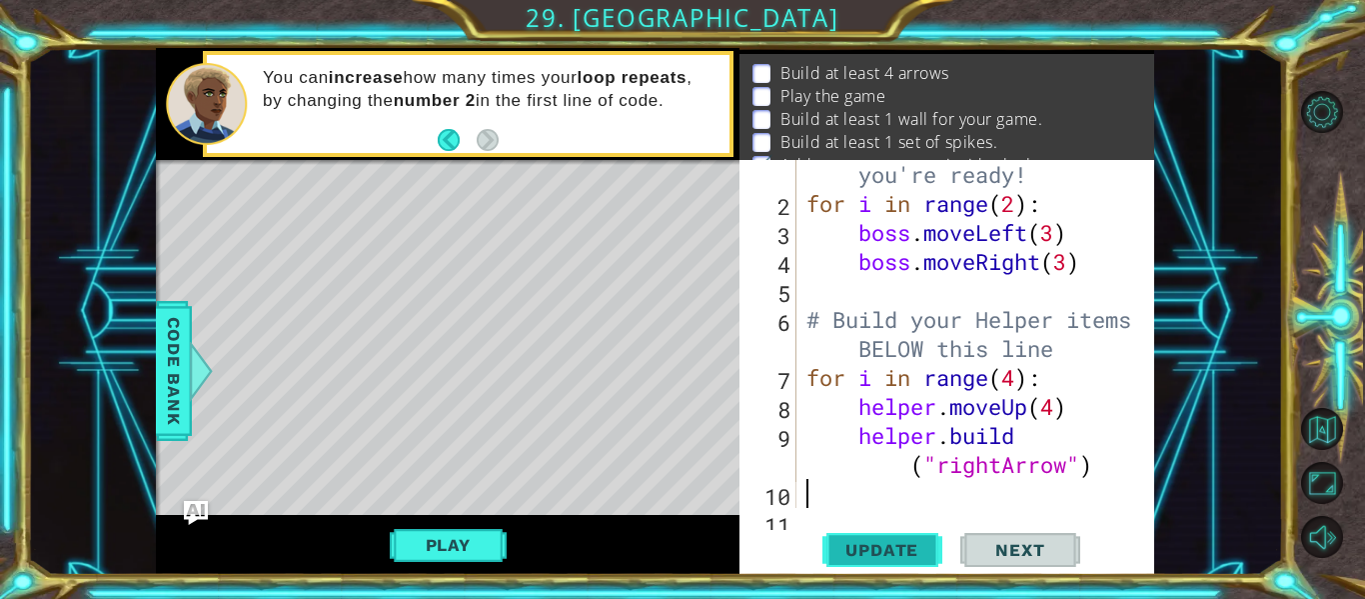
click at [910, 558] on span "Update" at bounding box center [881, 550] width 113 height 20
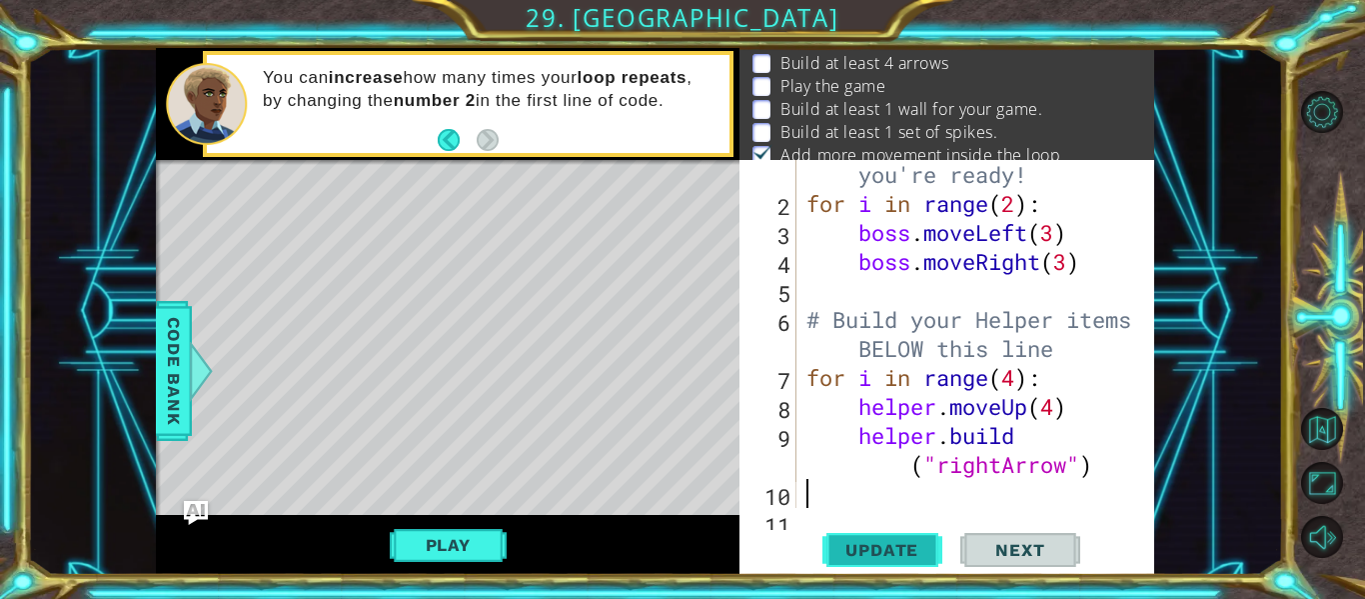
scroll to position [39, 0]
click at [977, 94] on li "Play the game" at bounding box center [949, 85] width 394 height 23
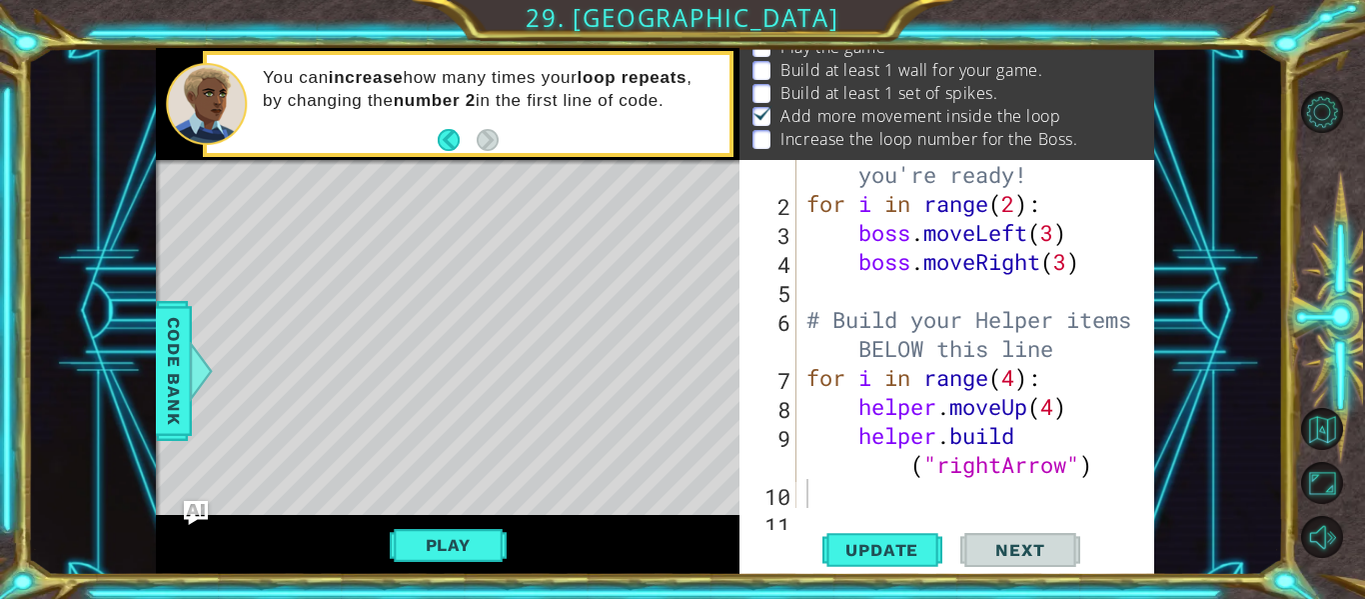
scroll to position [78, 0]
click at [1057, 413] on div "# Don't touch the boss code until [PERSON_NAME] says you're ready! for i in ran…" at bounding box center [981, 334] width 358 height 464
click at [1015, 376] on div "# Don't touch the boss code until [PERSON_NAME] says you're ready! for i in ran…" at bounding box center [981, 334] width 358 height 464
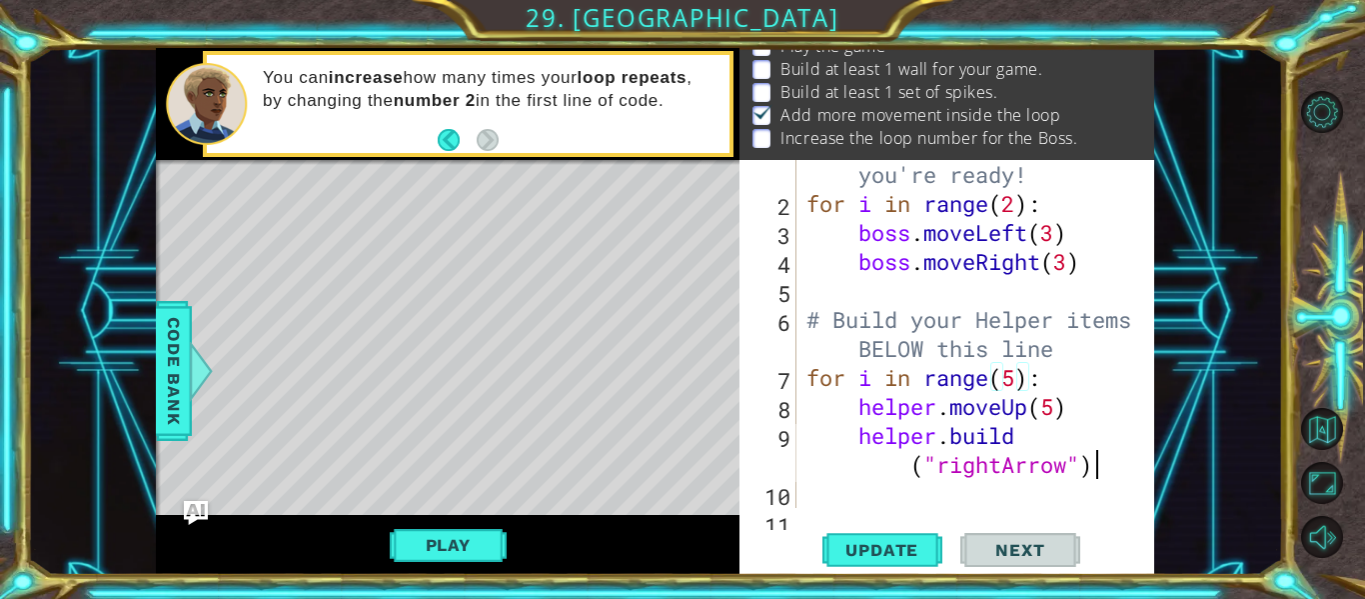
click at [1110, 473] on div "# Don't touch the boss code until [PERSON_NAME] says you're ready! for i in ran…" at bounding box center [981, 334] width 358 height 464
type textarea "[DOMAIN_NAME]("rightArrow")"
click at [880, 553] on span "Update" at bounding box center [881, 550] width 113 height 20
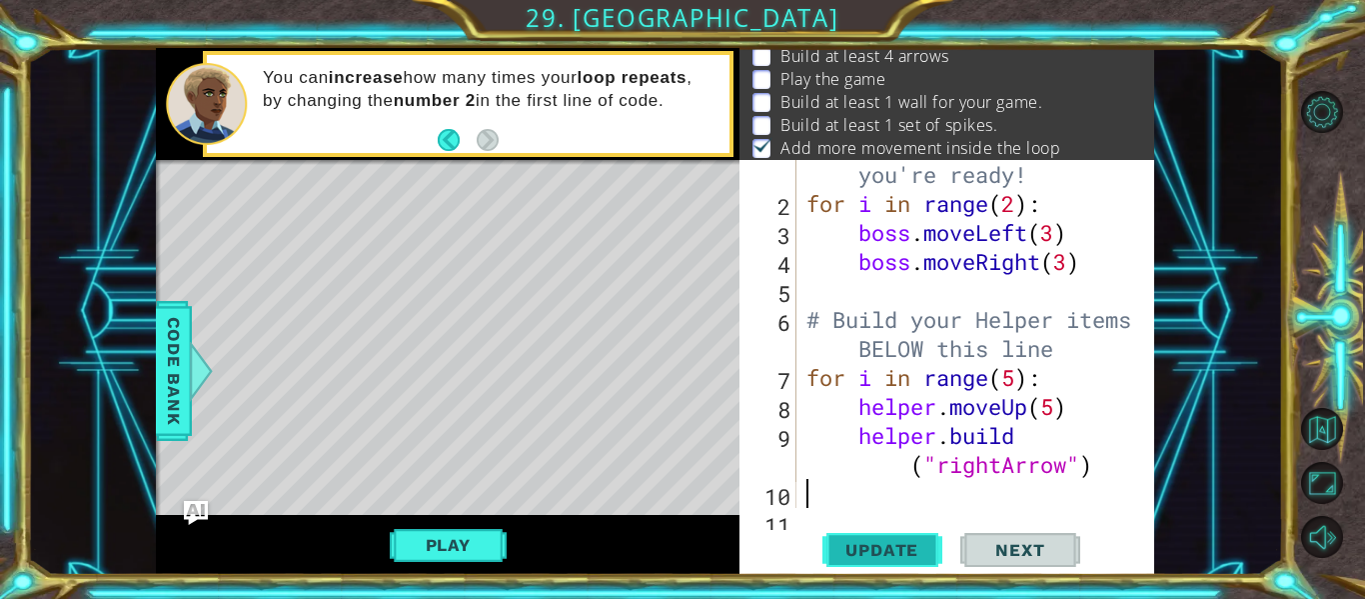
scroll to position [39, 0]
click at [1055, 411] on div "# Don't touch the boss code until [PERSON_NAME] says you're ready! for i in ran…" at bounding box center [981, 334] width 358 height 464
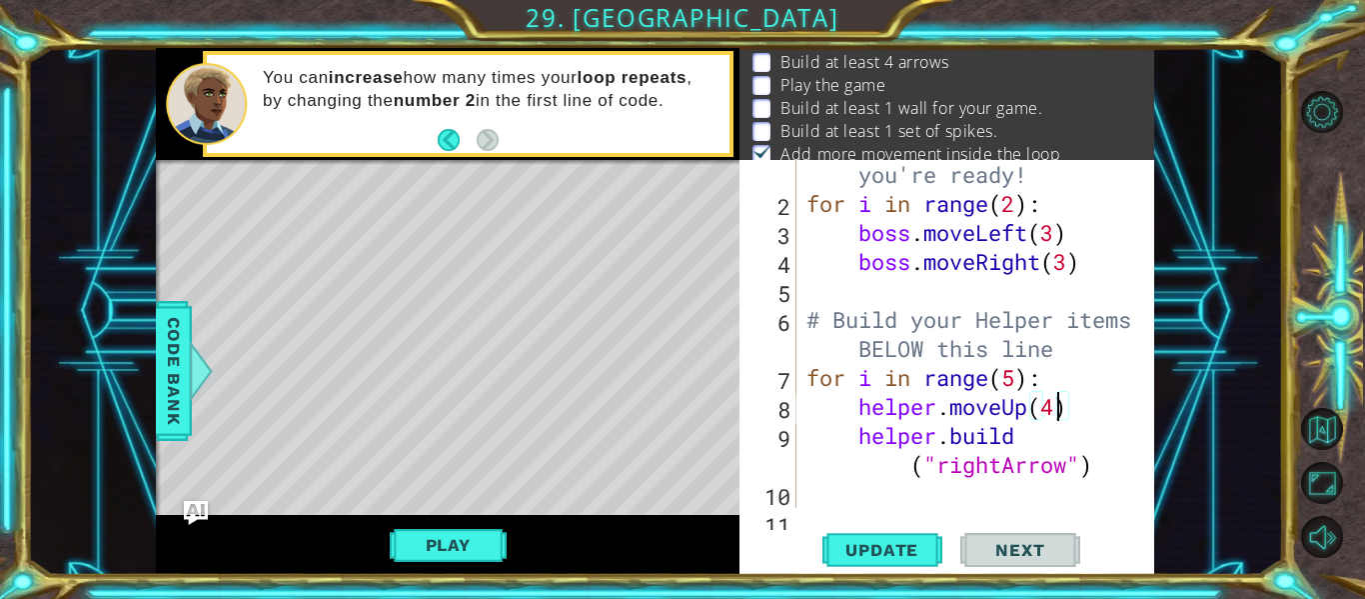
scroll to position [0, 11]
click at [1108, 474] on div "# Don't touch the boss code until [PERSON_NAME] says you're ready! for i in ran…" at bounding box center [981, 334] width 358 height 464
type textarea "[DOMAIN_NAME]("rightArrow")"
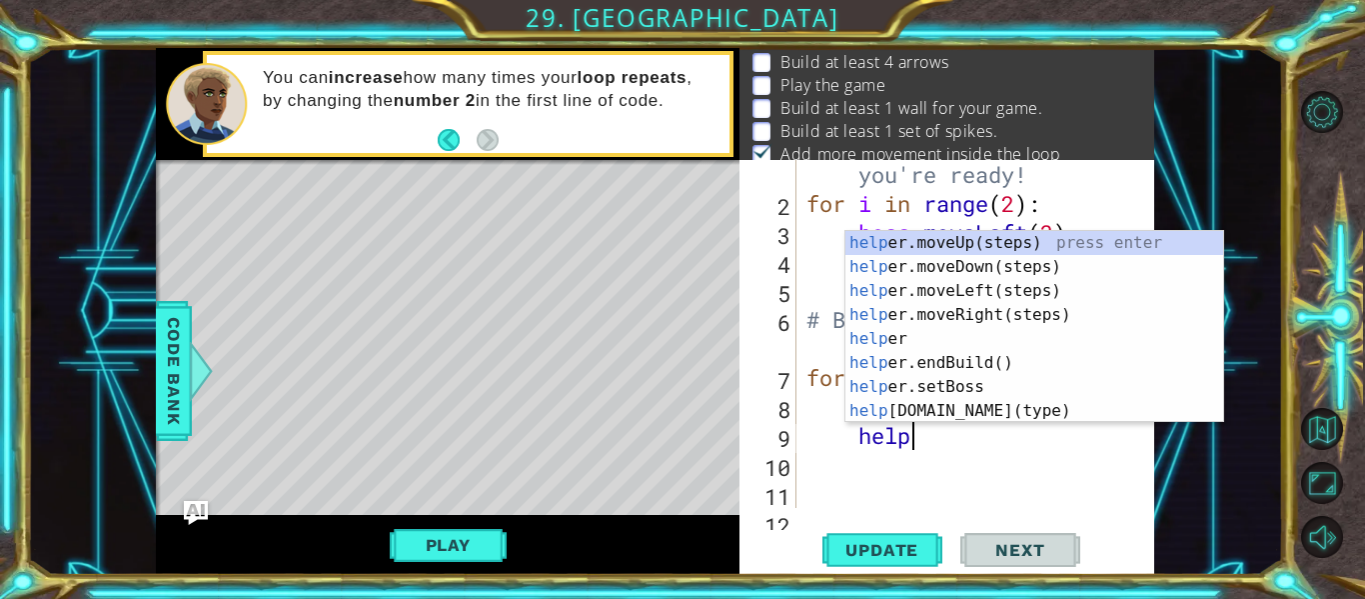
type textarea "h"
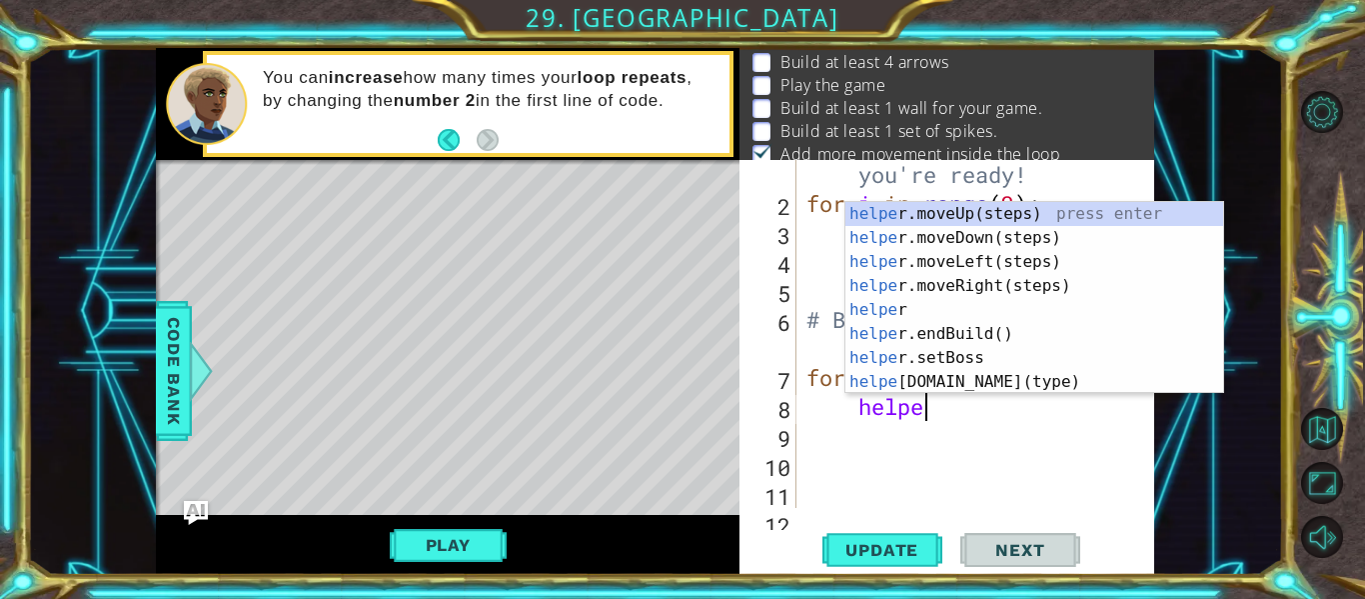
type textarea "h"
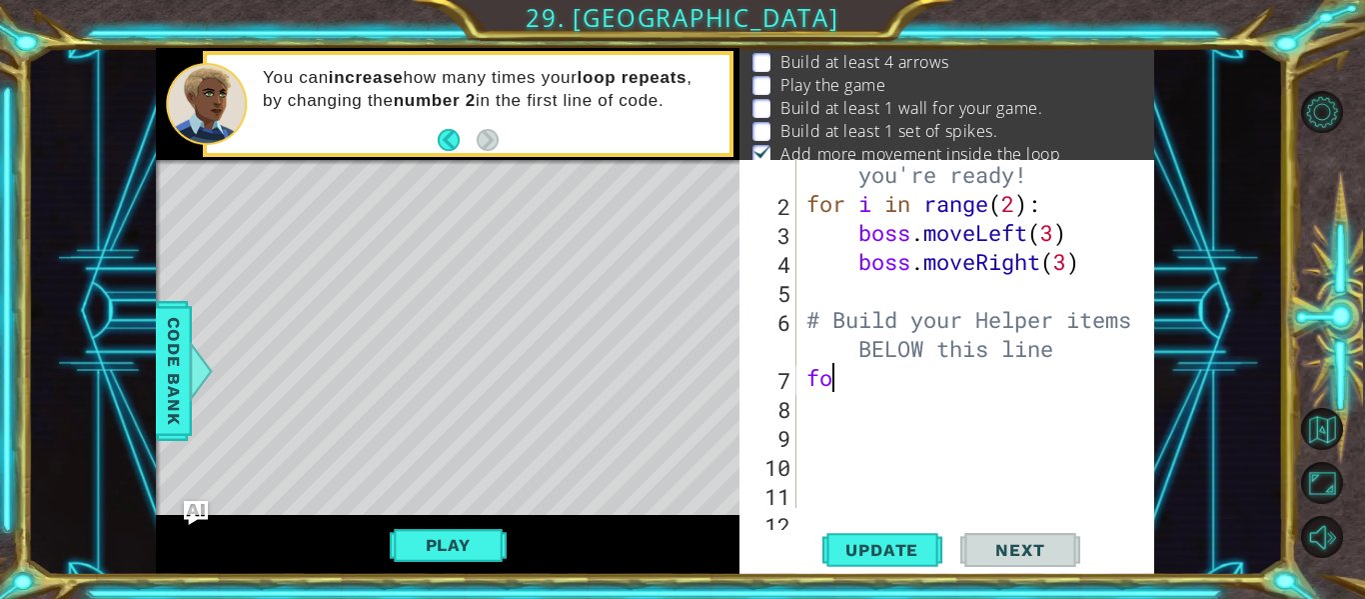
type textarea "f"
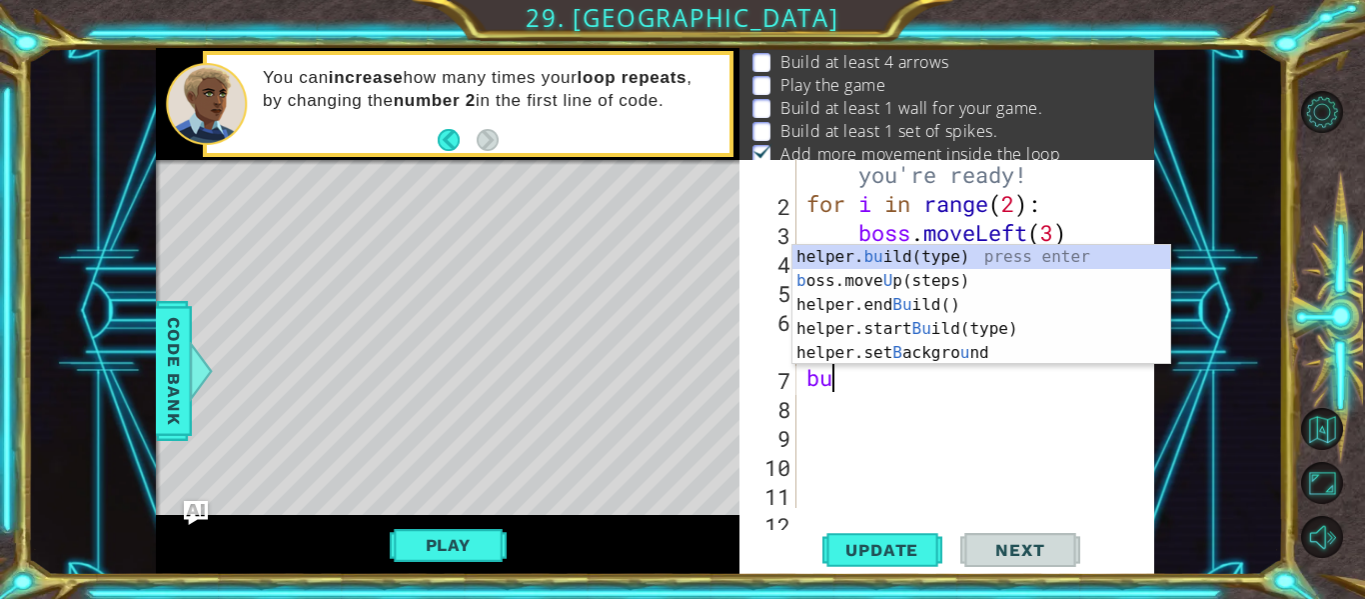
type textarea "b"
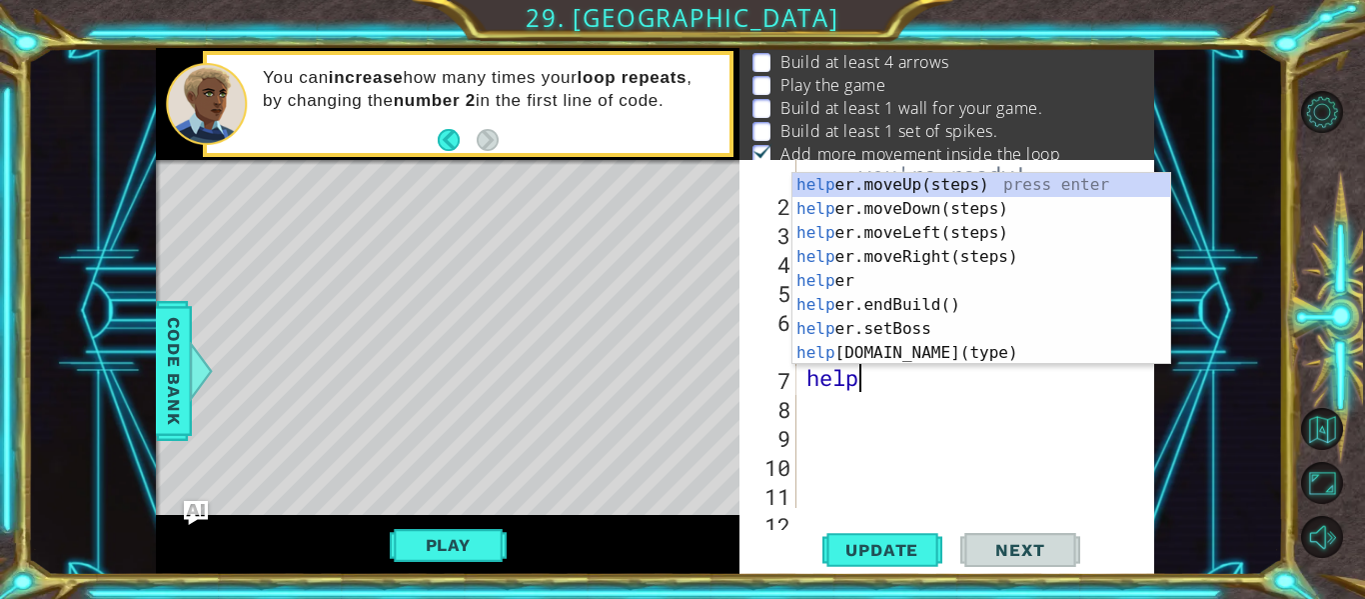
type textarea "helper"
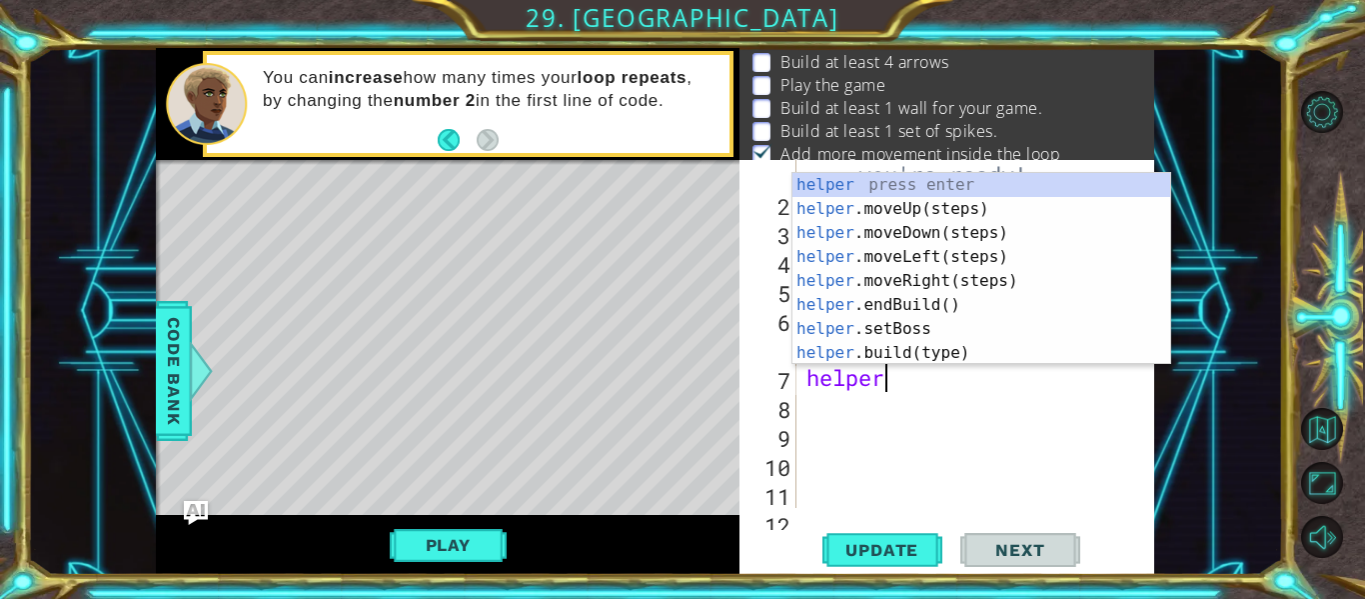
scroll to position [0, 3]
click at [1014, 213] on div "helper press enter helper .moveUp(steps) press enter helper .moveDown(steps) pr…" at bounding box center [981, 293] width 378 height 240
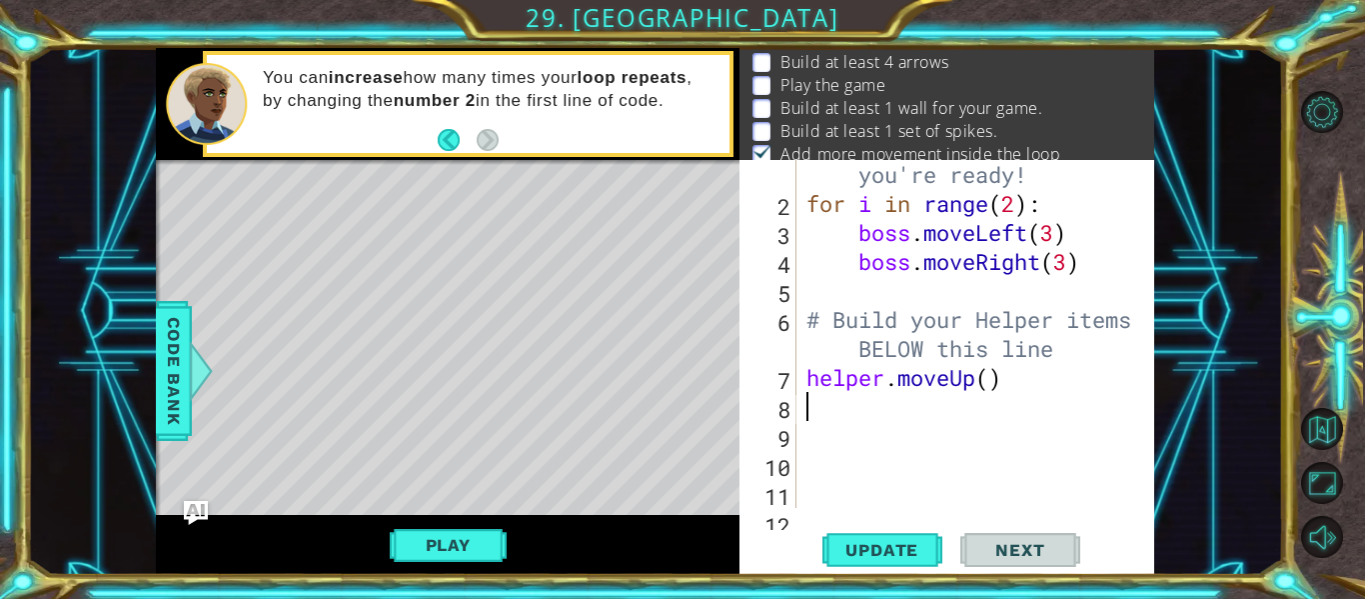
scroll to position [0, 0]
click at [994, 383] on div "# Don't touch the boss code until [PERSON_NAME] says you're ready! for i in ran…" at bounding box center [981, 334] width 358 height 464
type textarea "helper.moveUp(2)"
click at [1041, 391] on div "# Don't touch the boss code until [PERSON_NAME] says you're ready! for i in ran…" at bounding box center [981, 334] width 358 height 464
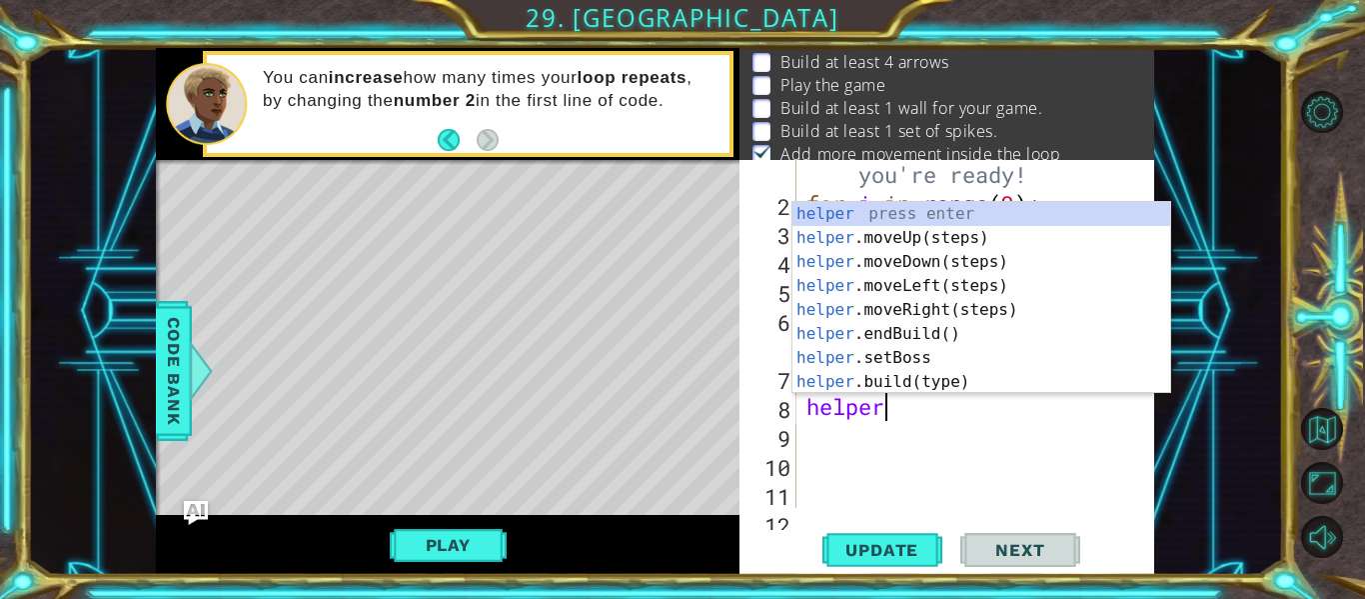
scroll to position [0, 3]
click at [1023, 375] on div "helper press enter helper .moveUp(steps) press enter helper .moveDown(steps) pr…" at bounding box center [981, 322] width 378 height 240
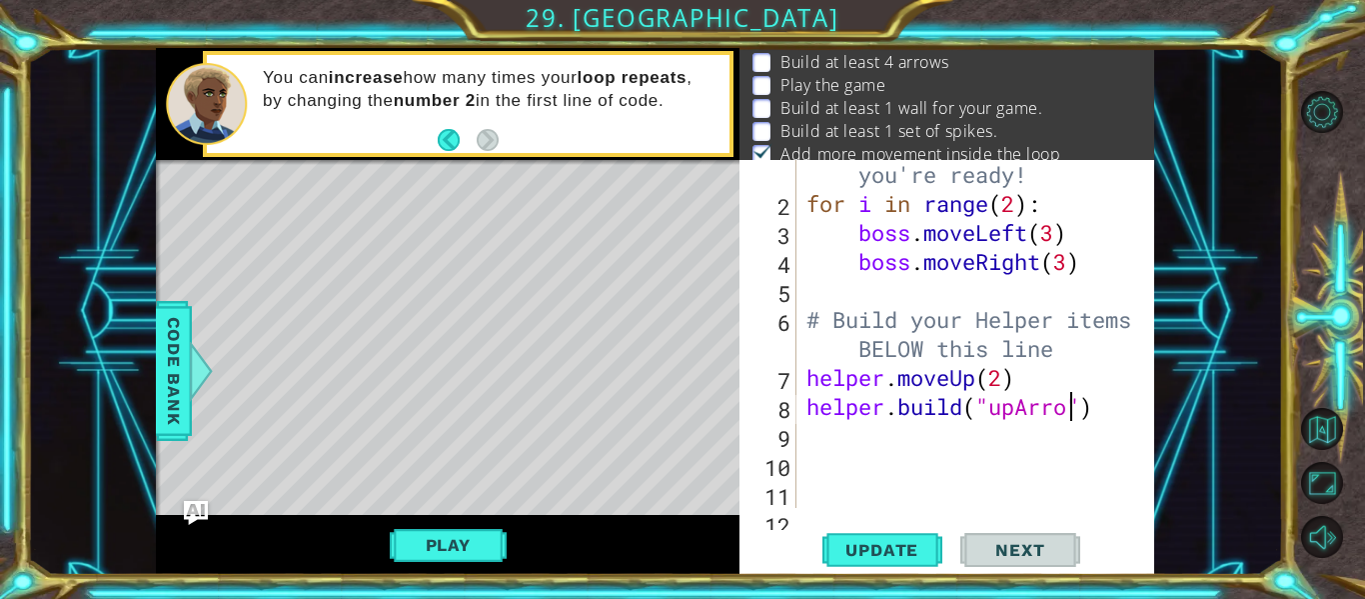
scroll to position [0, 13]
click at [906, 541] on span "Update" at bounding box center [881, 550] width 113 height 20
click at [911, 554] on span "Update" at bounding box center [881, 550] width 113 height 20
click at [1105, 391] on div "# Don't touch the boss code until [PERSON_NAME] says you're ready! for i in ran…" at bounding box center [981, 334] width 358 height 464
type textarea "helper.moveUp(2)"
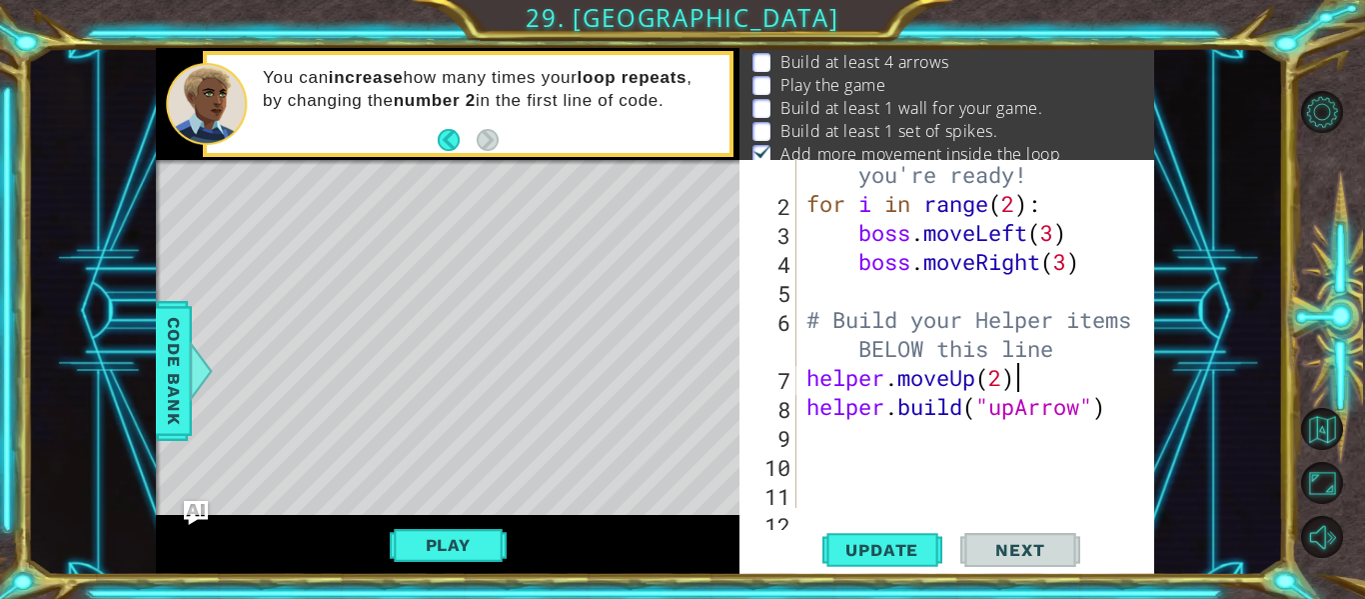
scroll to position [0, 9]
click at [1123, 433] on div "# Don't touch the boss code until [PERSON_NAME] says you're ready! for i in ran…" at bounding box center [981, 334] width 358 height 464
click at [863, 547] on span "Update" at bounding box center [881, 550] width 113 height 20
drag, startPoint x: 1086, startPoint y: 404, endPoint x: 1113, endPoint y: 398, distance: 27.6
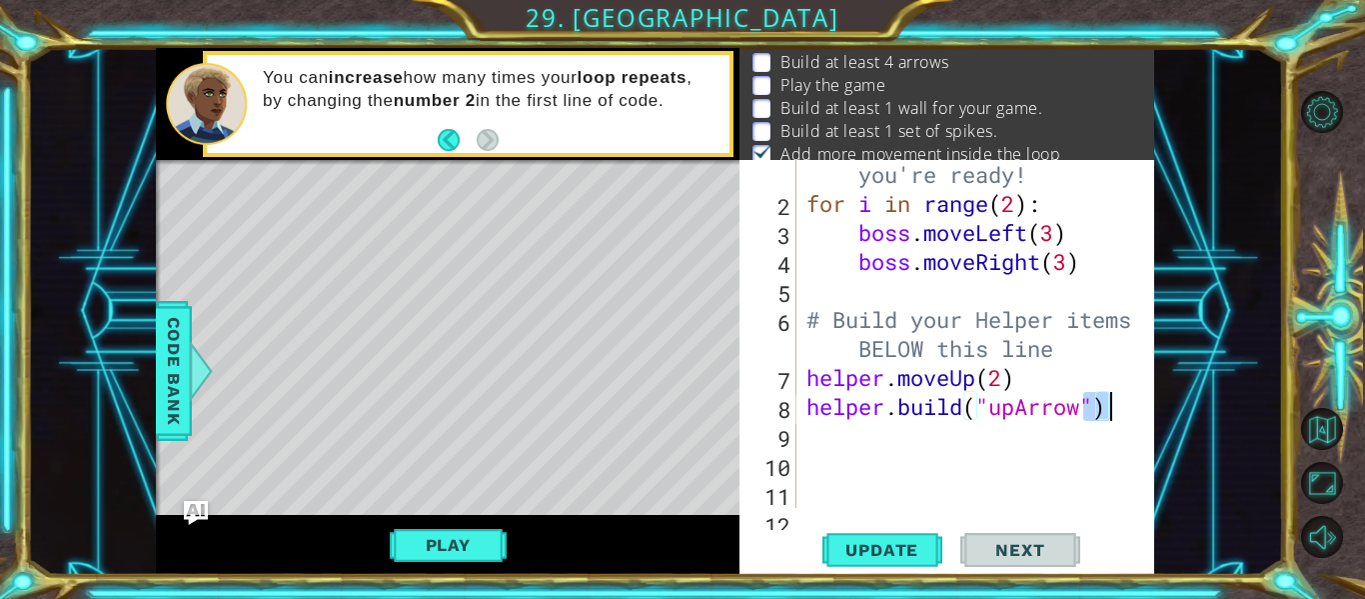
click at [1113, 398] on div "# Don't touch the boss code until [PERSON_NAME] says you're ready! for i in ran…" at bounding box center [981, 334] width 358 height 464
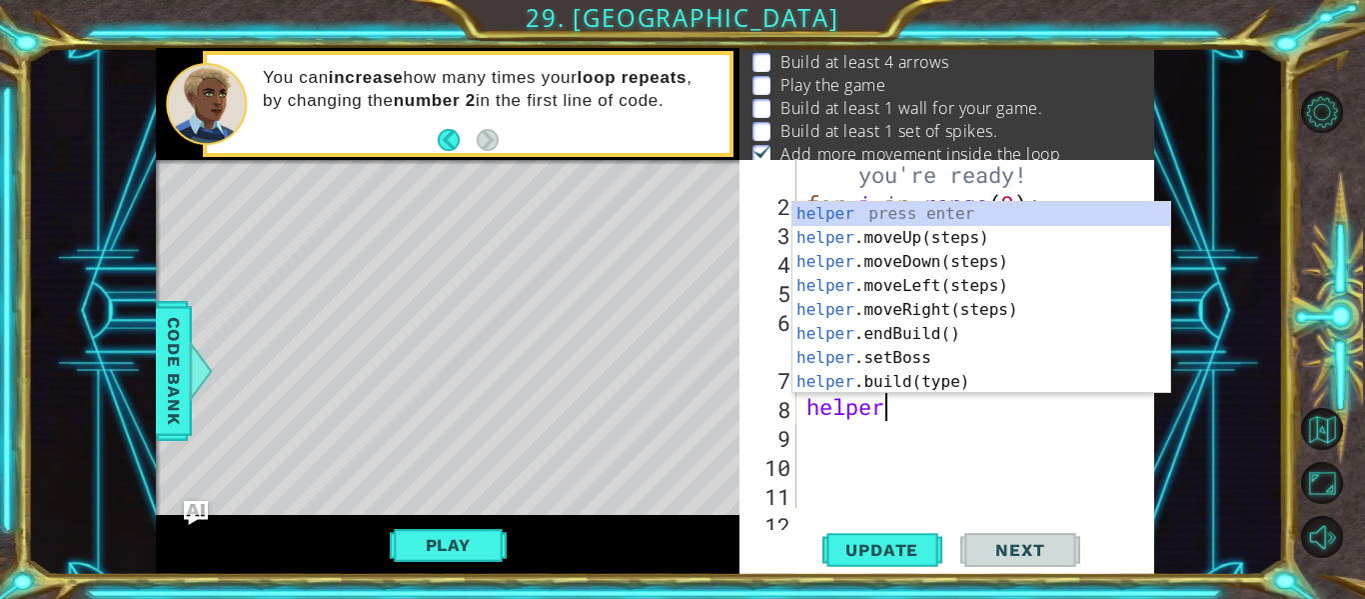
type textarea "h"
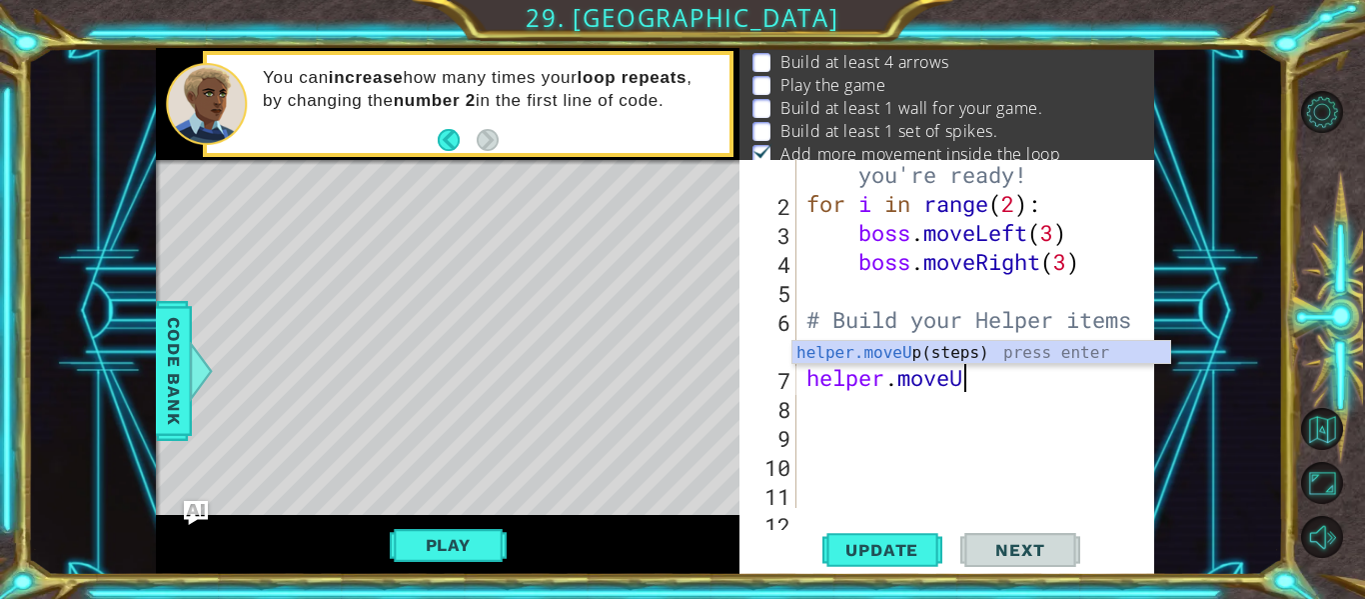
type textarea "helper.move"
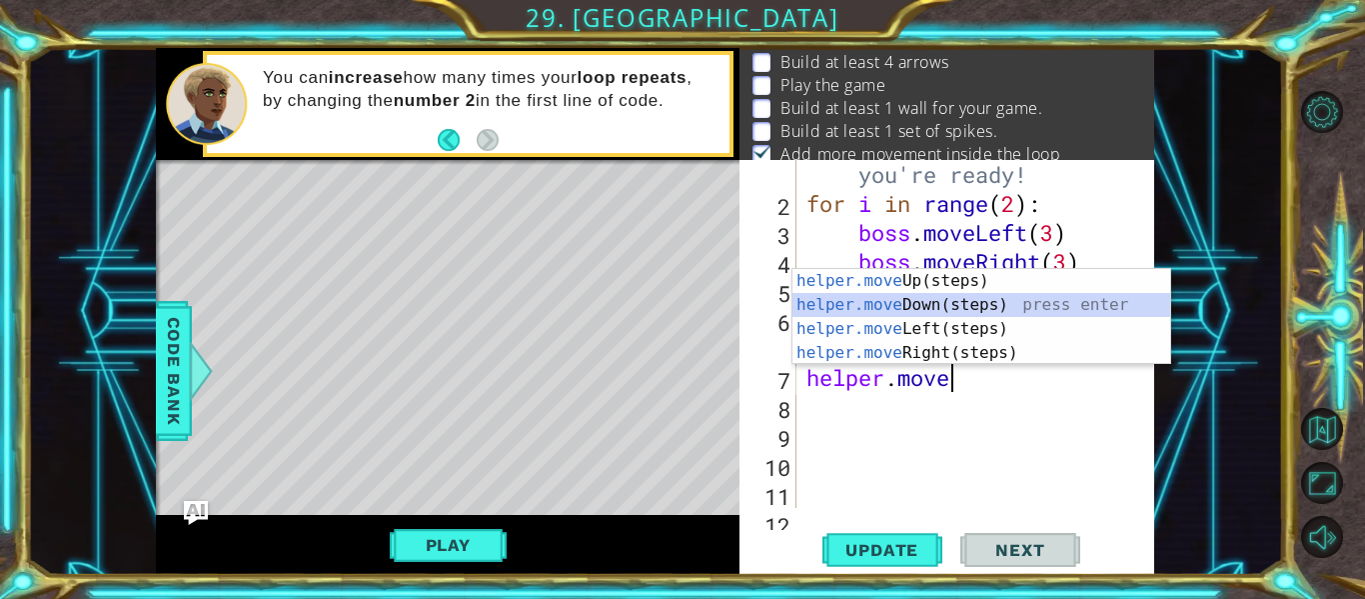
click at [989, 299] on div "helper.move Up(steps) press enter helper.move Down(steps) press enter helper.mo…" at bounding box center [981, 341] width 378 height 144
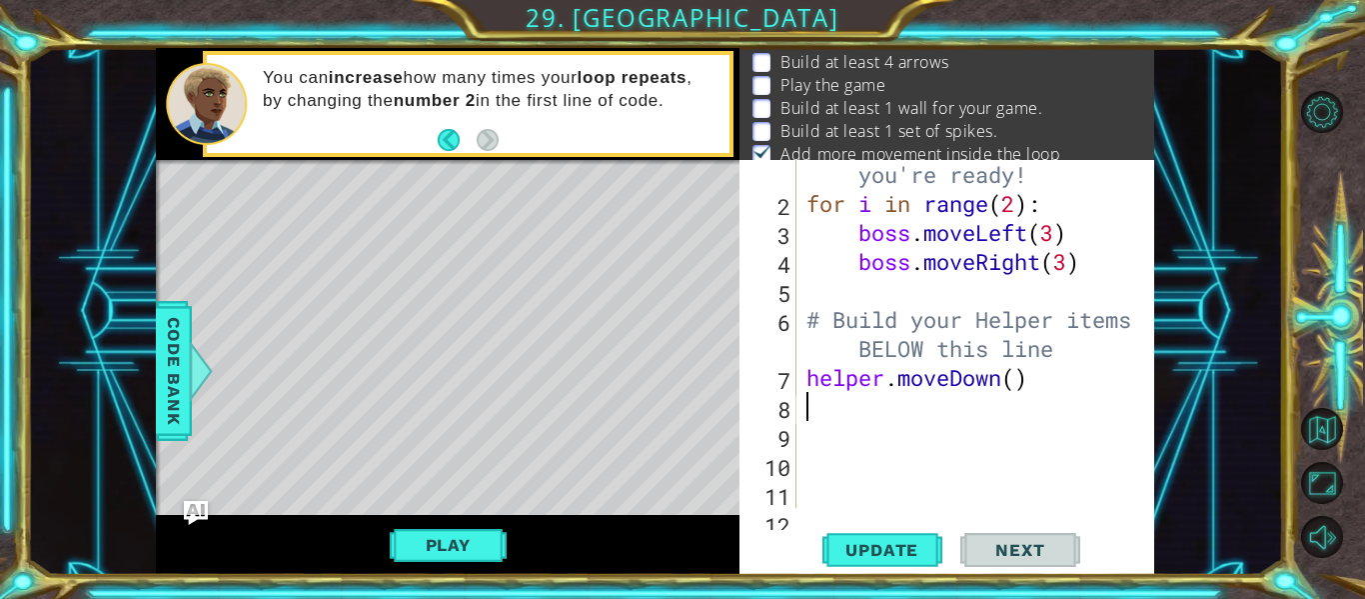
click at [1014, 395] on div "# Don't touch the boss code until [PERSON_NAME] says you're ready! for i in ran…" at bounding box center [981, 334] width 358 height 464
type textarea "2"
click at [1019, 377] on div "# Don't touch the boss code until [PERSON_NAME] says you're ready! for i in ran…" at bounding box center [981, 334] width 358 height 464
type textarea "helper.moveDown(2)"
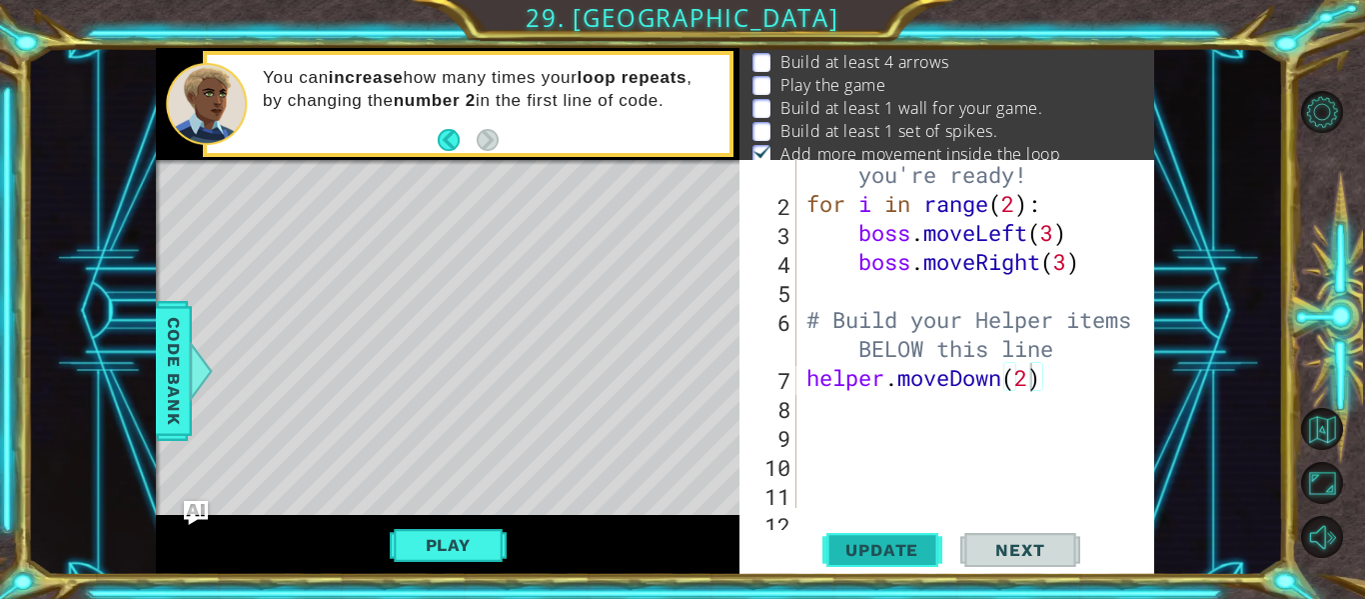
click at [891, 537] on button "Update" at bounding box center [882, 550] width 120 height 41
click at [1058, 391] on div "# Don't touch the boss code until [PERSON_NAME] says you're ready! for i in ran…" at bounding box center [981, 334] width 358 height 464
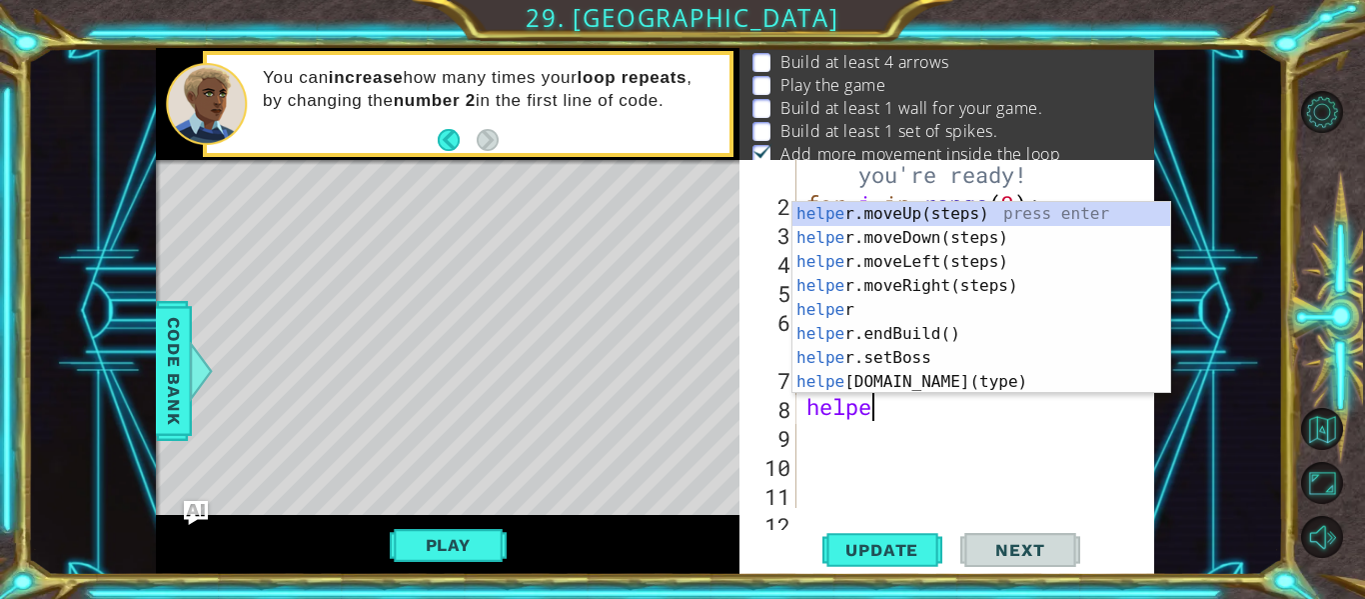
scroll to position [0, 3]
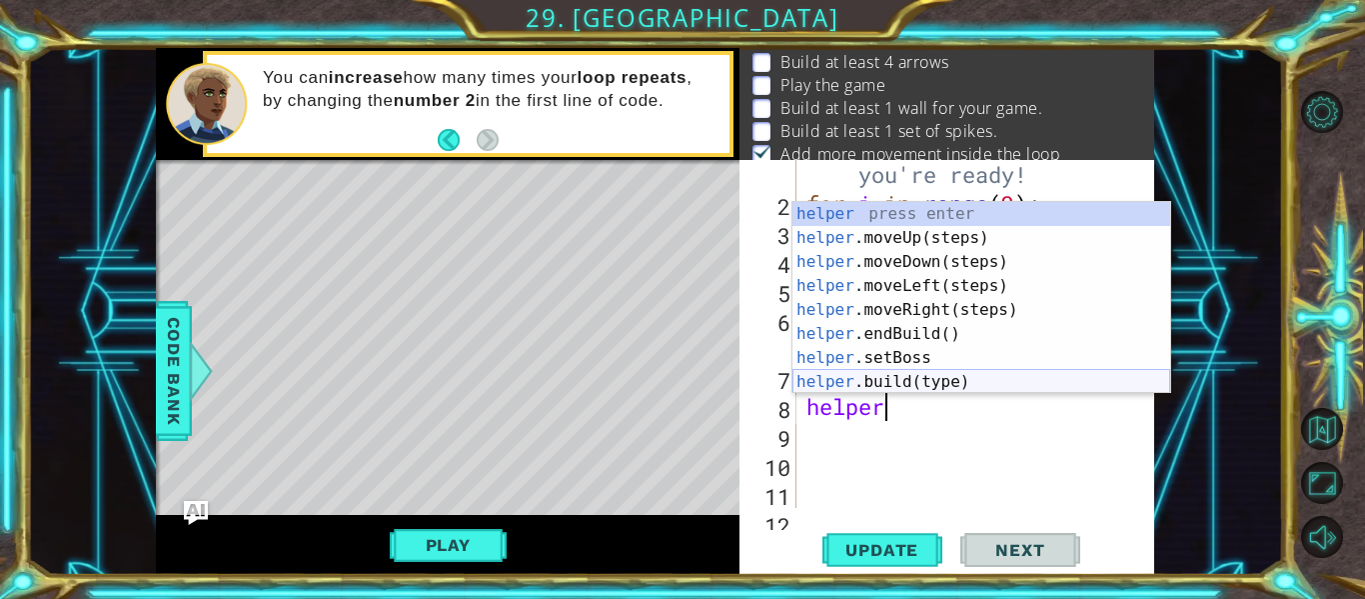
click at [1034, 386] on div "helper press enter helper .moveUp(steps) press enter helper .moveDown(steps) pr…" at bounding box center [981, 322] width 378 height 240
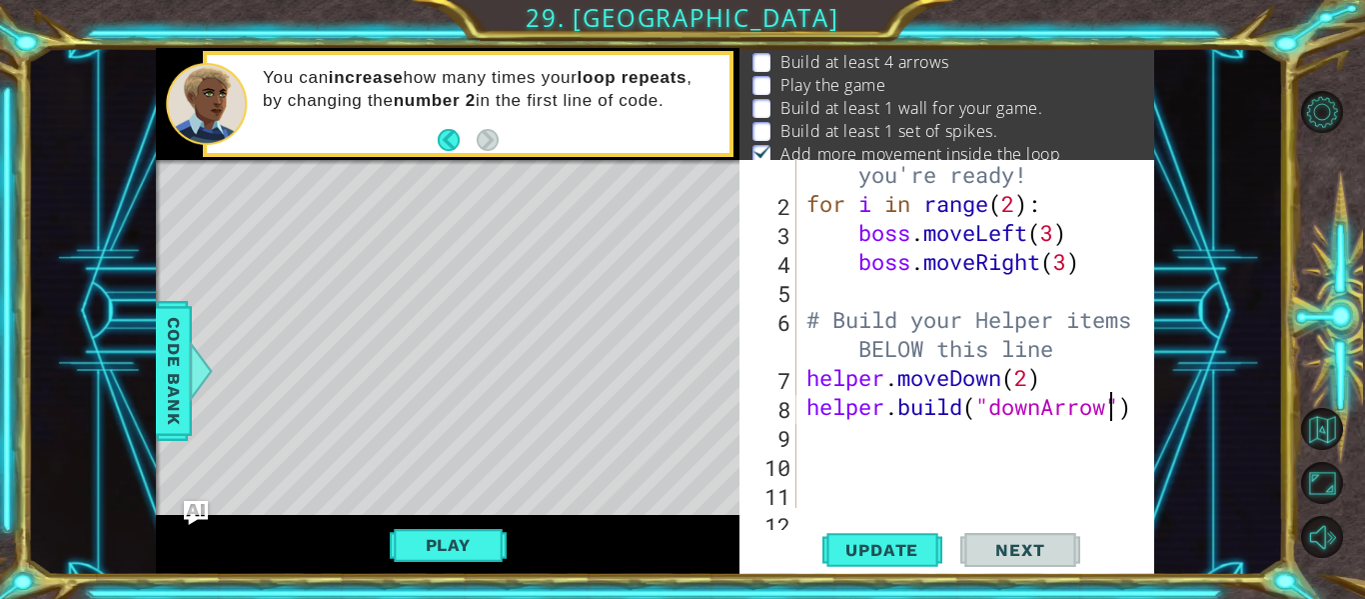
scroll to position [0, 14]
click at [924, 564] on button "Update" at bounding box center [882, 550] width 120 height 41
click at [1025, 387] on div "# Don't touch the boss code until [PERSON_NAME] says you're ready! for i in ran…" at bounding box center [981, 334] width 358 height 464
click at [905, 553] on span "Update" at bounding box center [881, 550] width 113 height 20
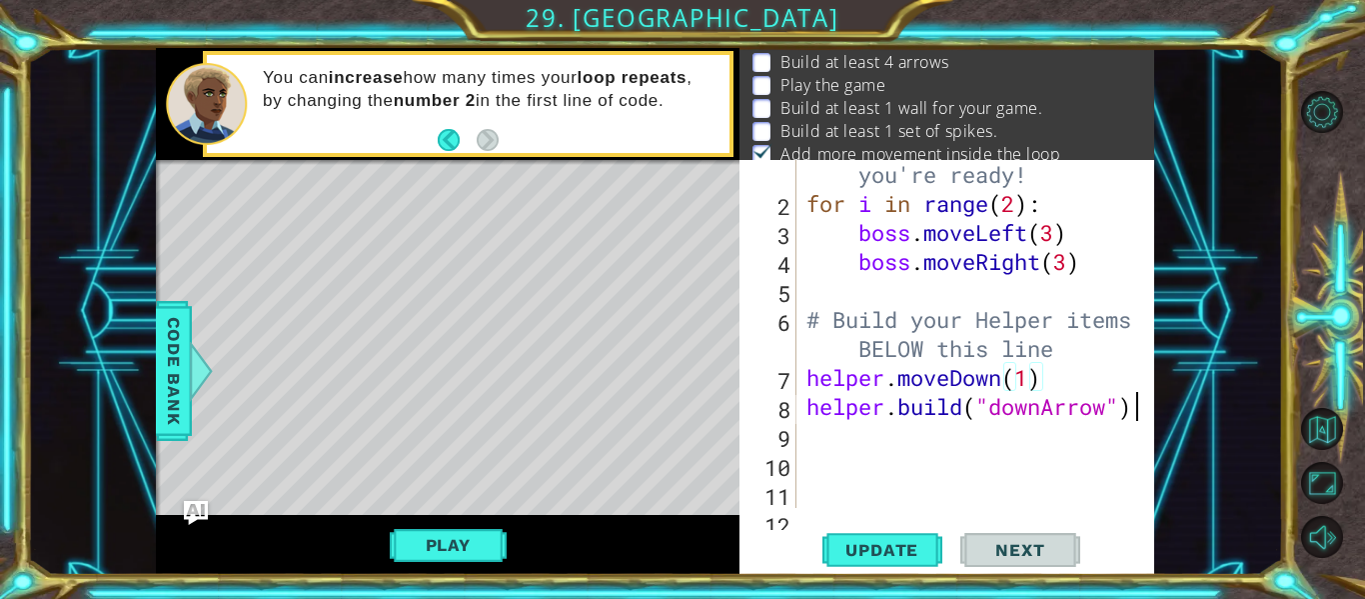
click at [1137, 417] on div at bounding box center [1140, 478] width 20 height 753
type textarea "[DOMAIN_NAME]("downArrow")"
type textarea "H"
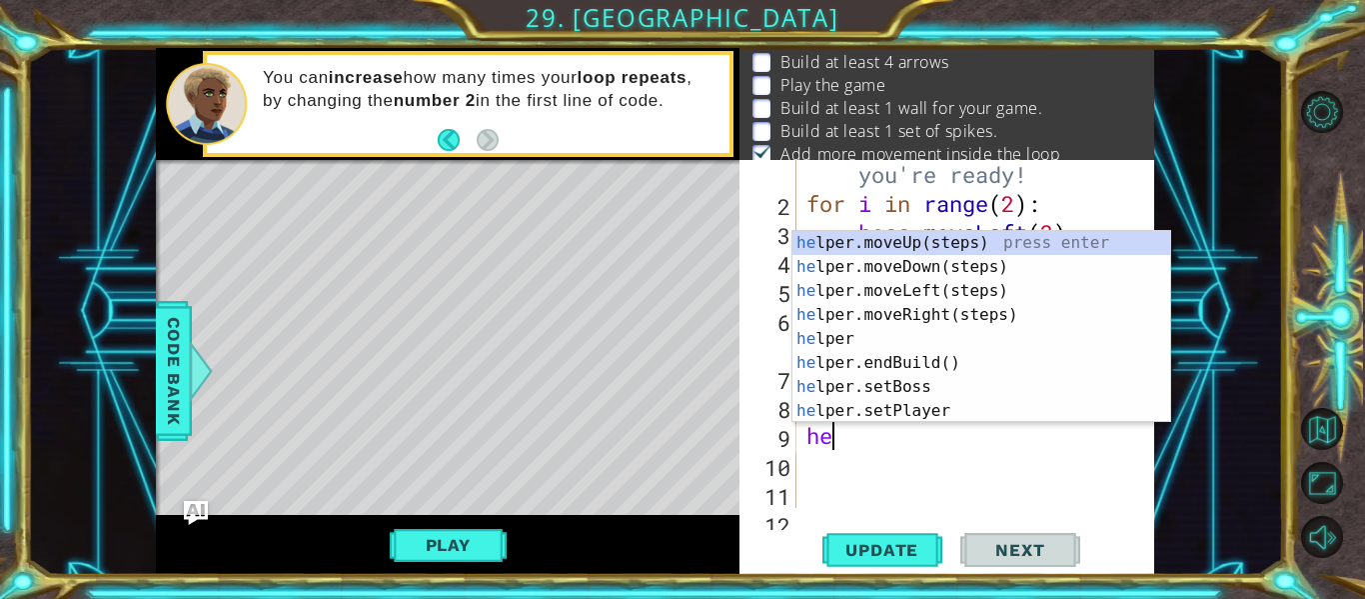
type textarea "h"
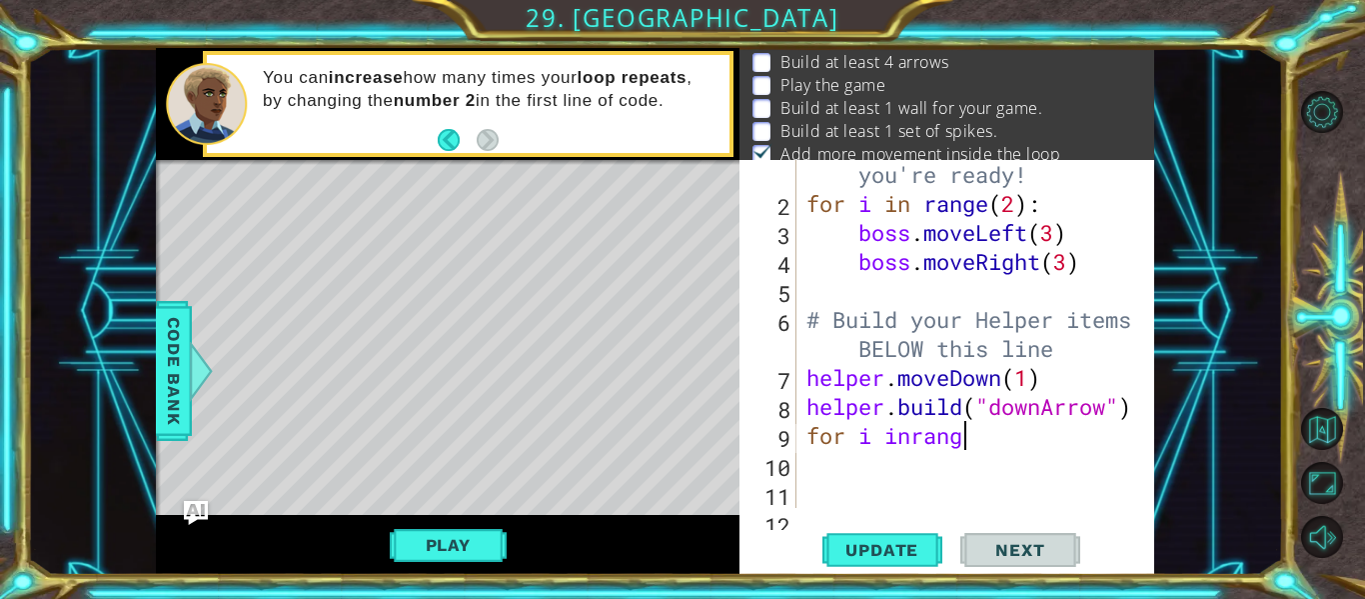
scroll to position [0, 7]
click at [912, 439] on div "# Don't touch the boss code until [PERSON_NAME] says you're ready! for i in ran…" at bounding box center [981, 334] width 358 height 464
click at [992, 443] on div "# Don't touch the boss code until [PERSON_NAME] says you're ready! for i in ran…" at bounding box center [981, 334] width 358 height 464
type textarea "for i in range(3):"
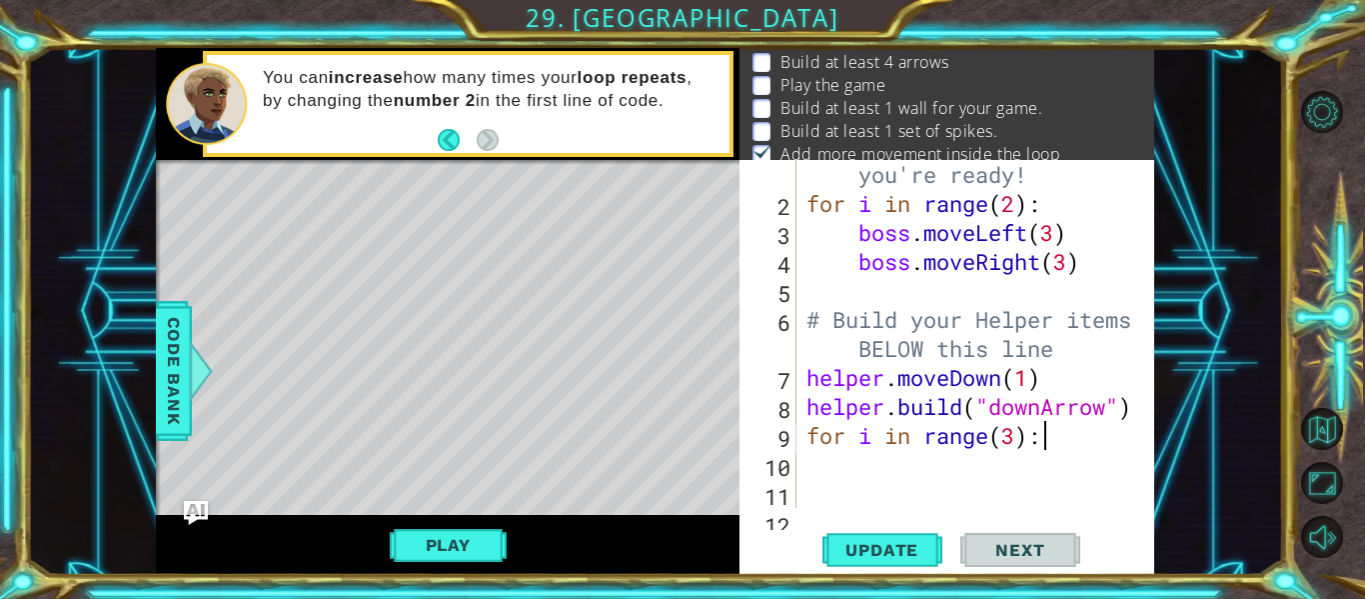
scroll to position [0, 1]
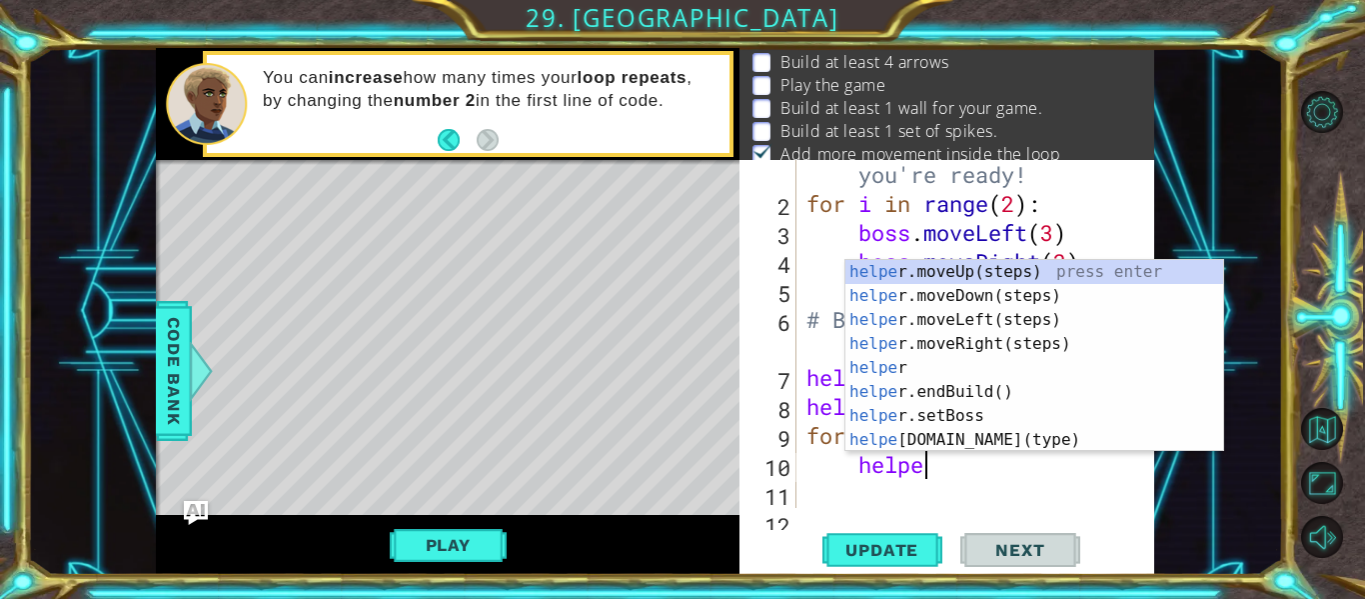
type textarea "helper"
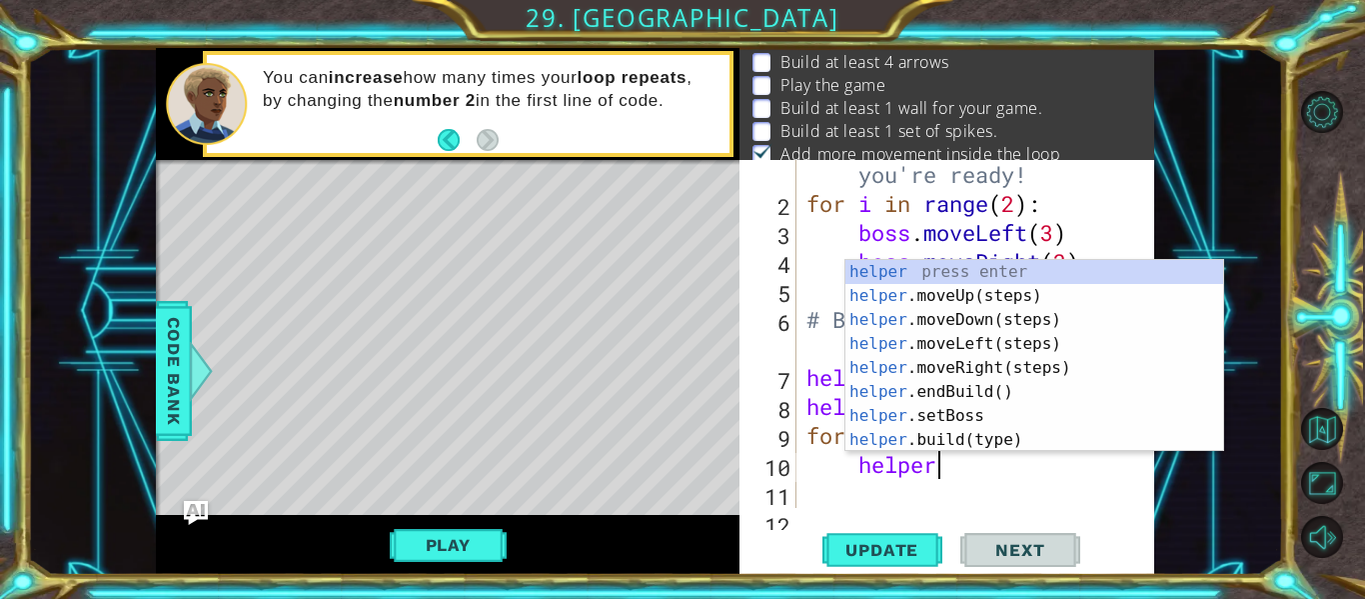
scroll to position [0, 5]
click at [1017, 318] on div "helper press enter helper .moveUp(steps) press enter helper .moveDown(steps) pr…" at bounding box center [1034, 380] width 378 height 240
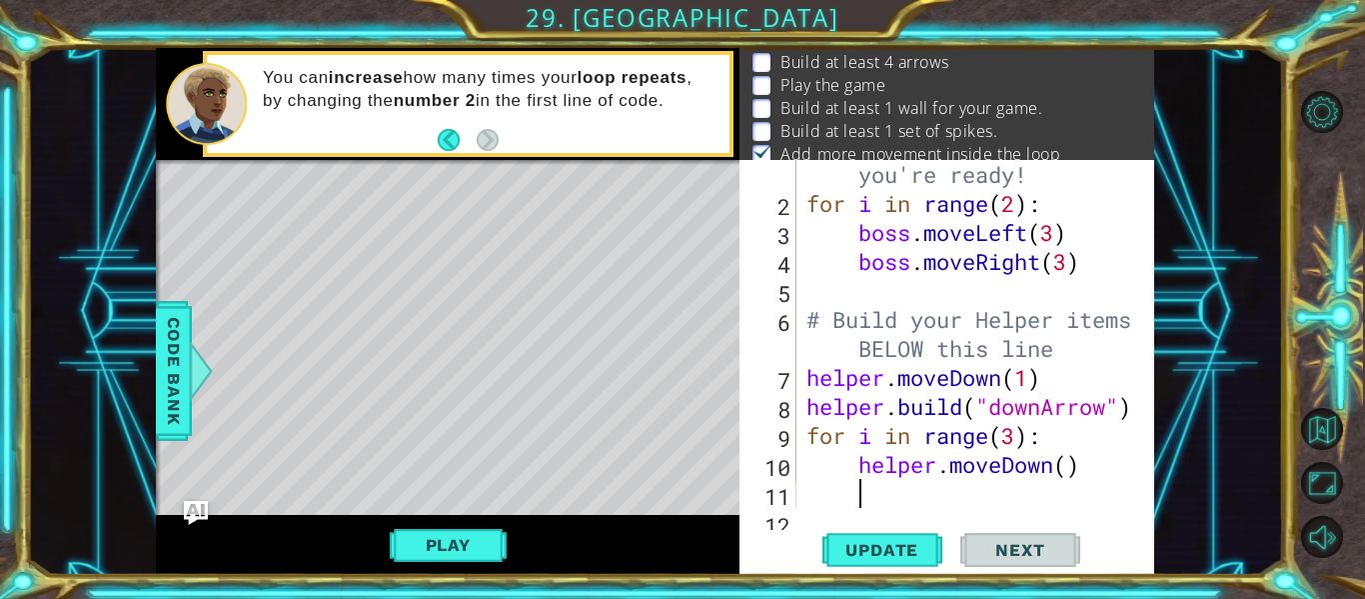
scroll to position [0, 1]
click at [1071, 467] on div "# Don't touch the boss code until [PERSON_NAME] says you're ready! for i in ran…" at bounding box center [981, 334] width 358 height 464
click at [1115, 461] on div "# Don't touch the boss code until [PERSON_NAME] says you're ready! for i in ran…" at bounding box center [981, 334] width 358 height 464
click at [1077, 468] on div "# Don't touch the boss code until [PERSON_NAME] says you're ready! for i in ran…" at bounding box center [981, 334] width 358 height 464
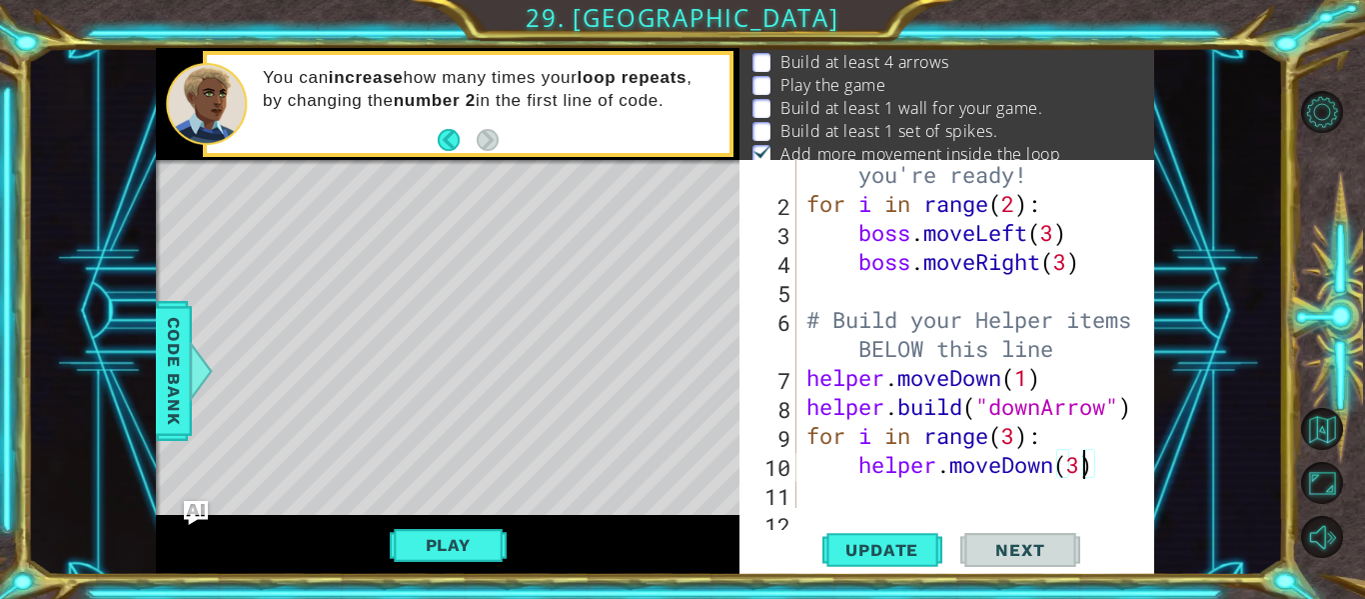
type textarea "helper.moveDown(2)"
click at [1113, 474] on div "# Don't touch the boss code until [PERSON_NAME] says you're ready! for i in ran…" at bounding box center [981, 334] width 358 height 464
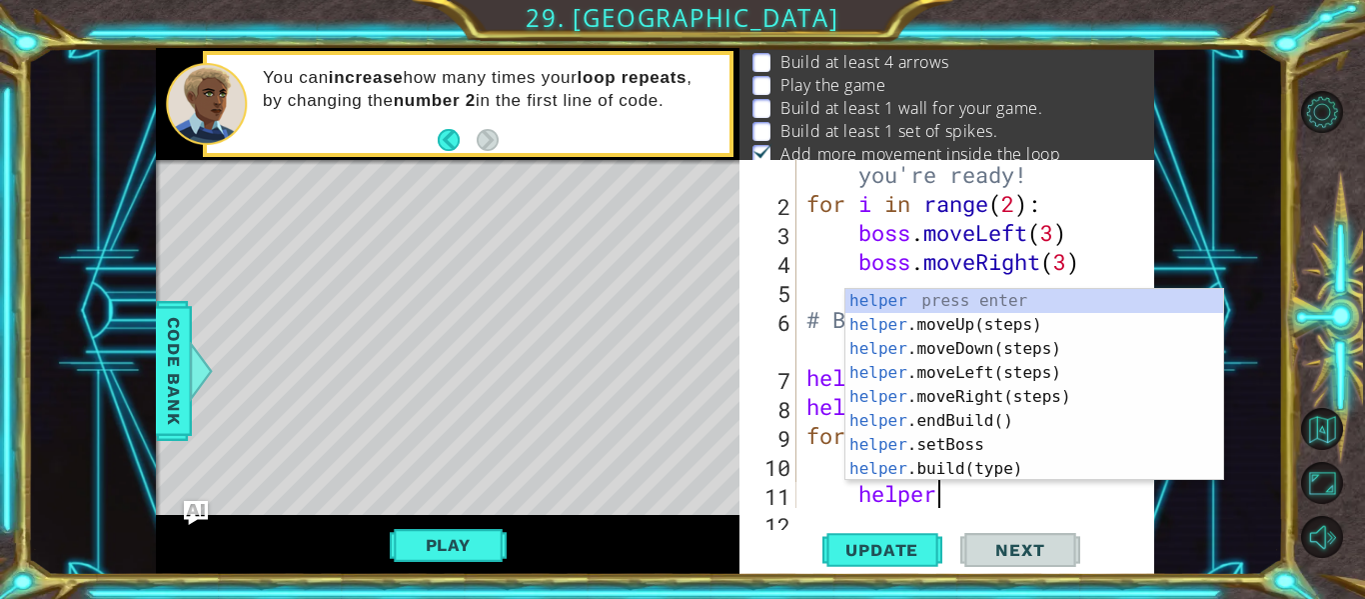
scroll to position [0, 5]
click at [1066, 472] on div "helper press enter helper .moveUp(steps) press enter helper .moveDown(steps) pr…" at bounding box center [1034, 409] width 378 height 240
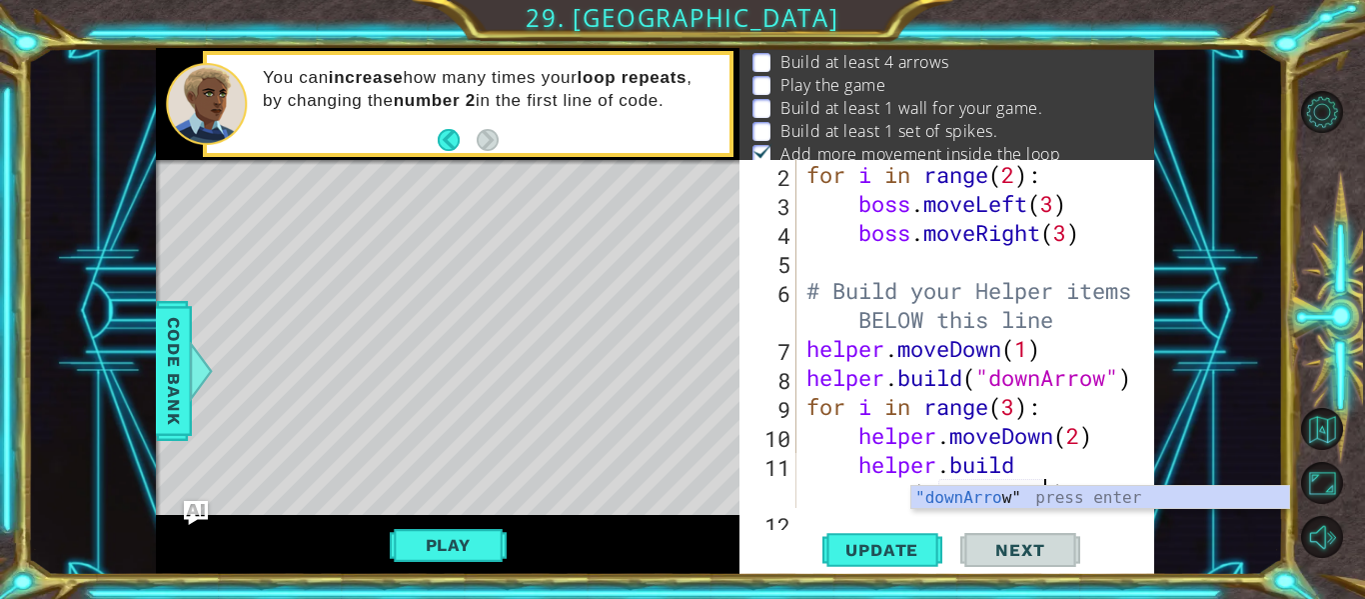
scroll to position [87, 0]
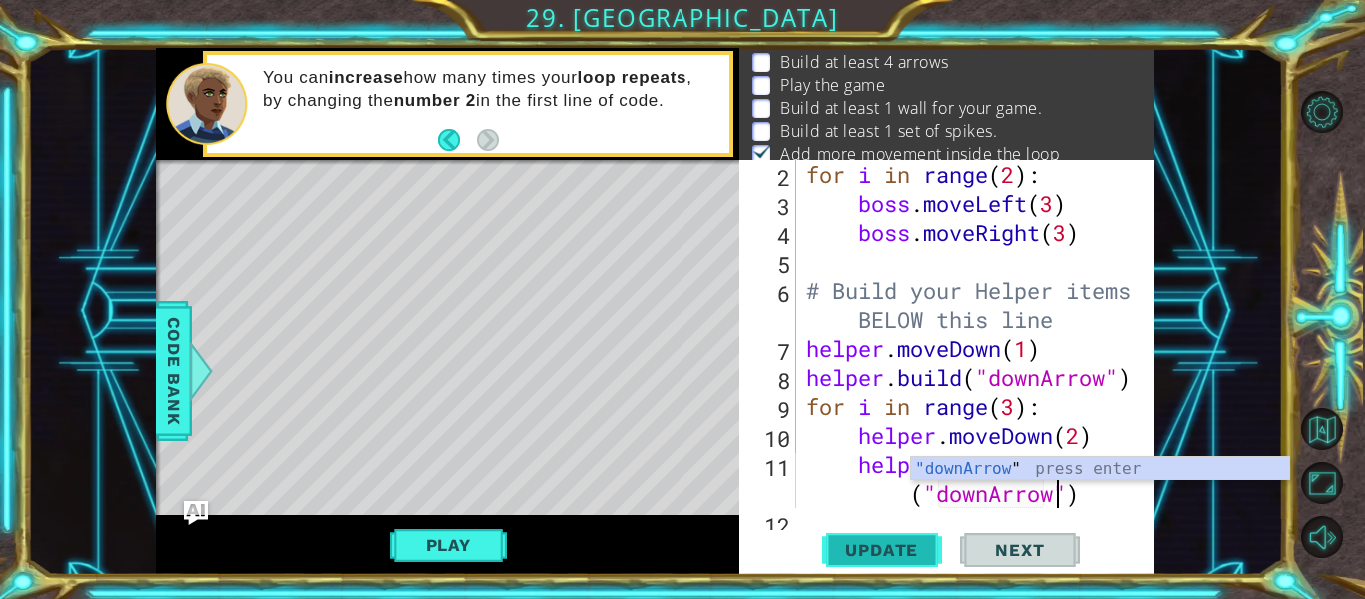
click at [896, 557] on span "Update" at bounding box center [881, 550] width 113 height 20
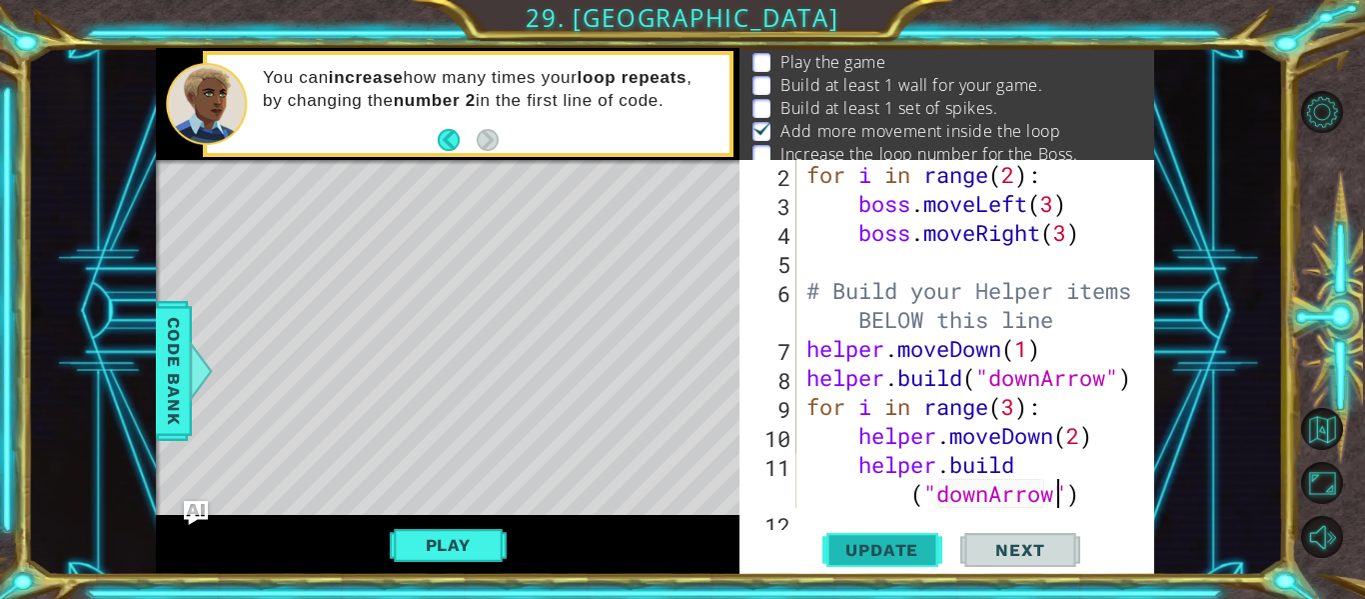
scroll to position [39, 0]
click at [1085, 446] on div "for i in range ( 2 ) : boss . moveLeft ( 3 ) boss . moveRight ( 3 ) # Build you…" at bounding box center [981, 363] width 358 height 406
click at [898, 551] on span "Update" at bounding box center [881, 550] width 113 height 20
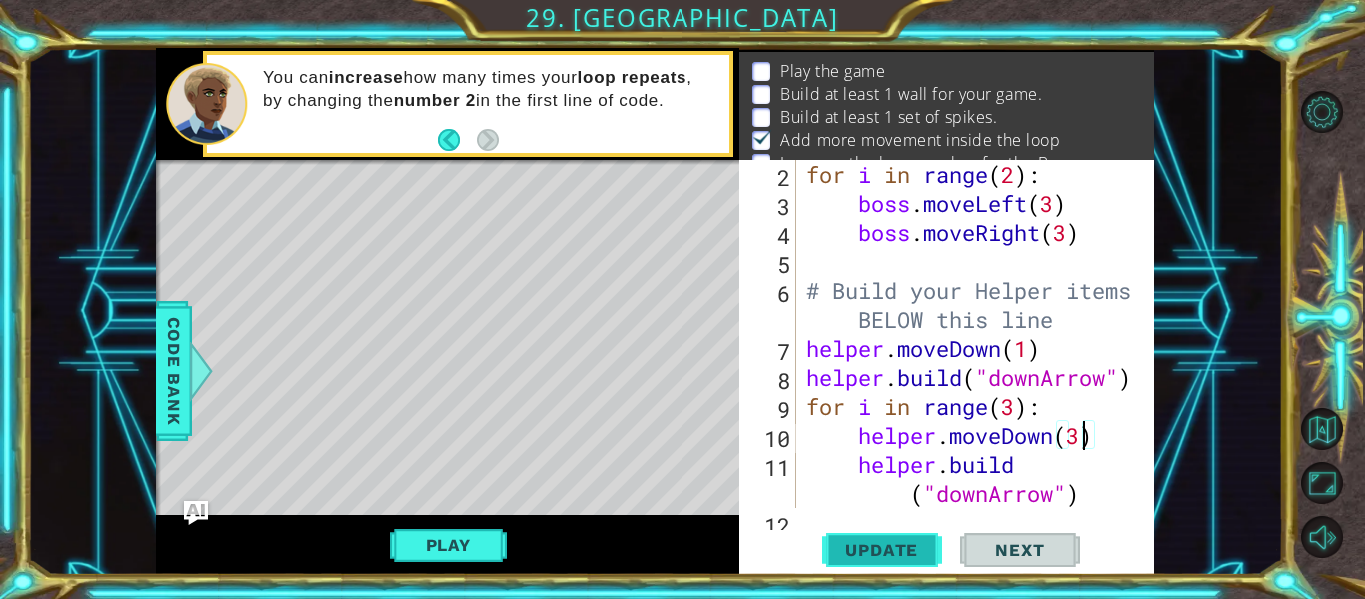
scroll to position [28, 0]
click at [1016, 410] on div "for i in range ( 2 ) : boss . moveLeft ( 3 ) boss . moveRight ( 3 ) # Build you…" at bounding box center [981, 363] width 358 height 406
click at [921, 562] on button "Update" at bounding box center [882, 550] width 120 height 41
click at [926, 549] on span "Update" at bounding box center [881, 550] width 113 height 20
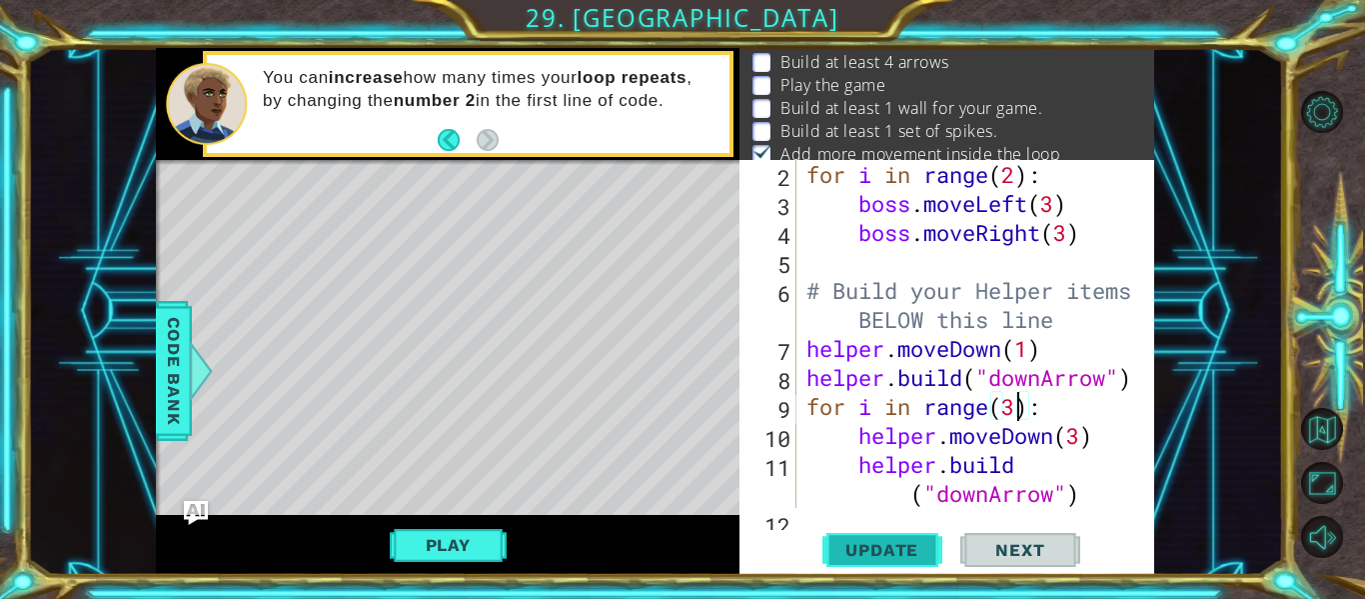
click at [930, 536] on button "Update" at bounding box center [882, 550] width 120 height 41
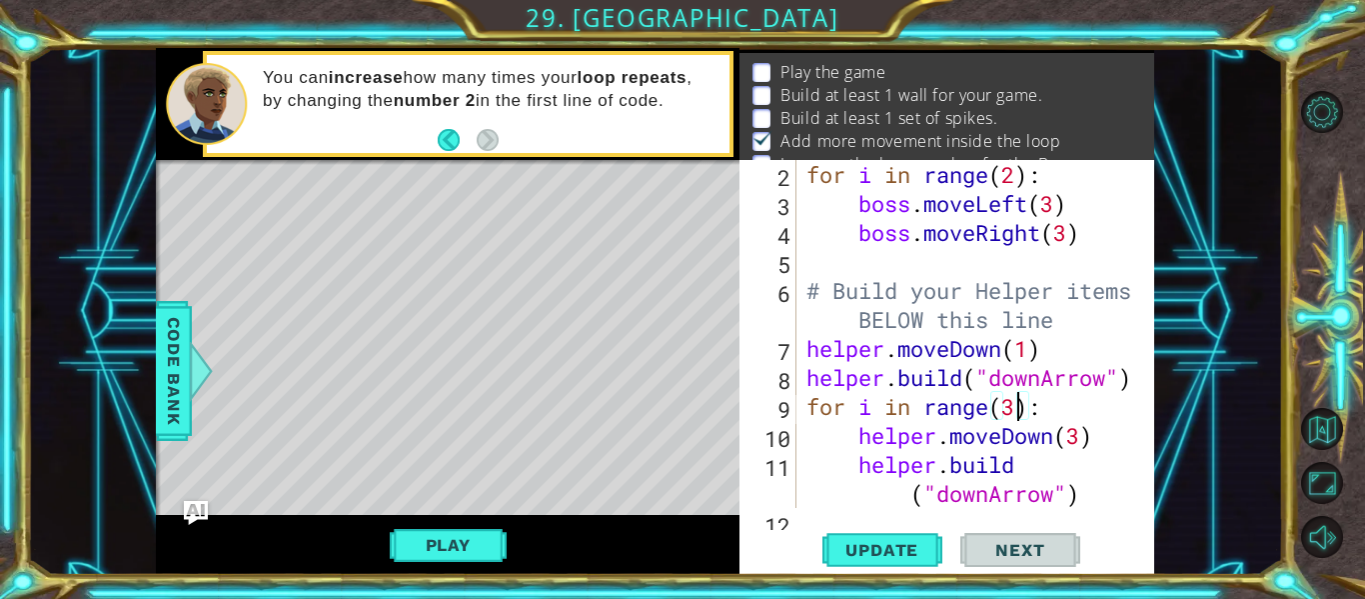
scroll to position [28, 0]
click at [949, 114] on p "Build at least 1 set of spikes." at bounding box center [888, 119] width 217 height 22
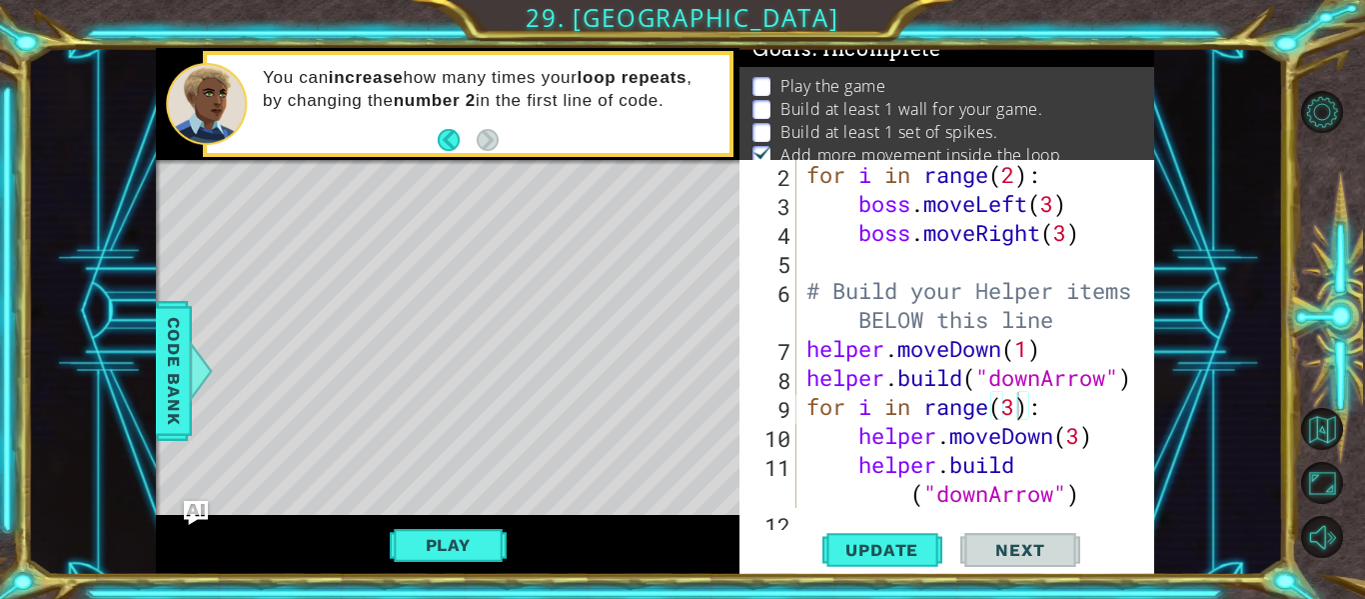
scroll to position [0, 0]
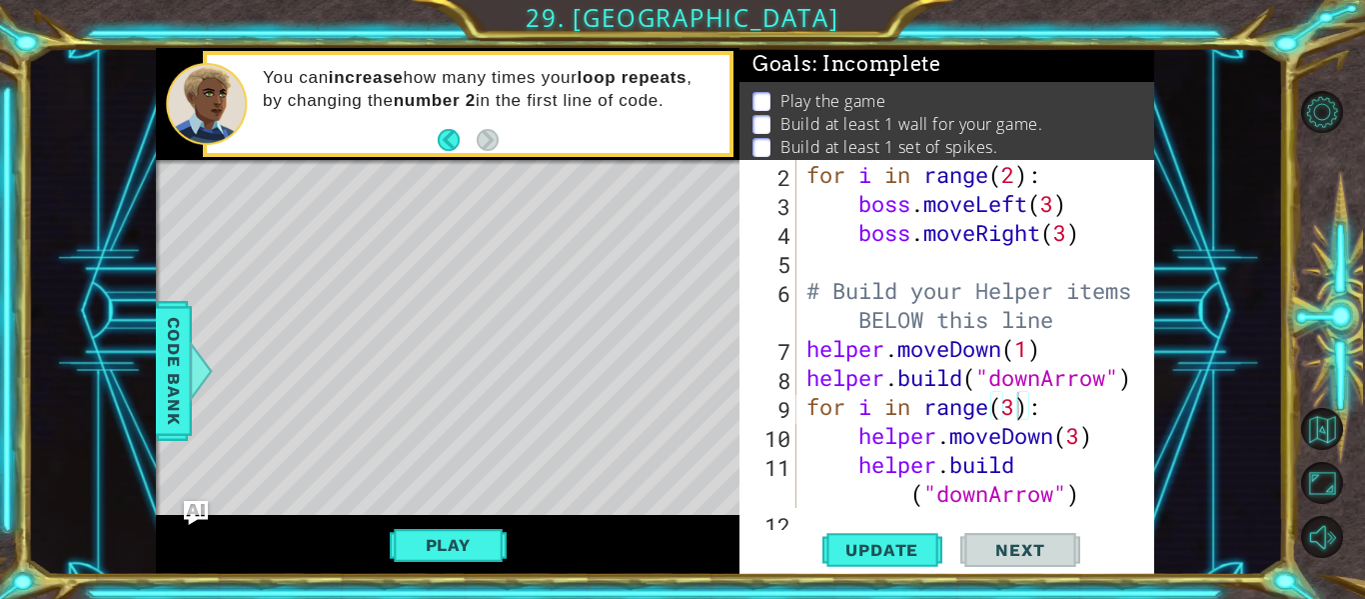
click at [1071, 228] on div "for i in range ( 2 ) : boss . moveLeft ( 3 ) boss . moveRight ( 3 ) # Build you…" at bounding box center [981, 363] width 358 height 406
click at [904, 549] on span "Update" at bounding box center [881, 550] width 113 height 20
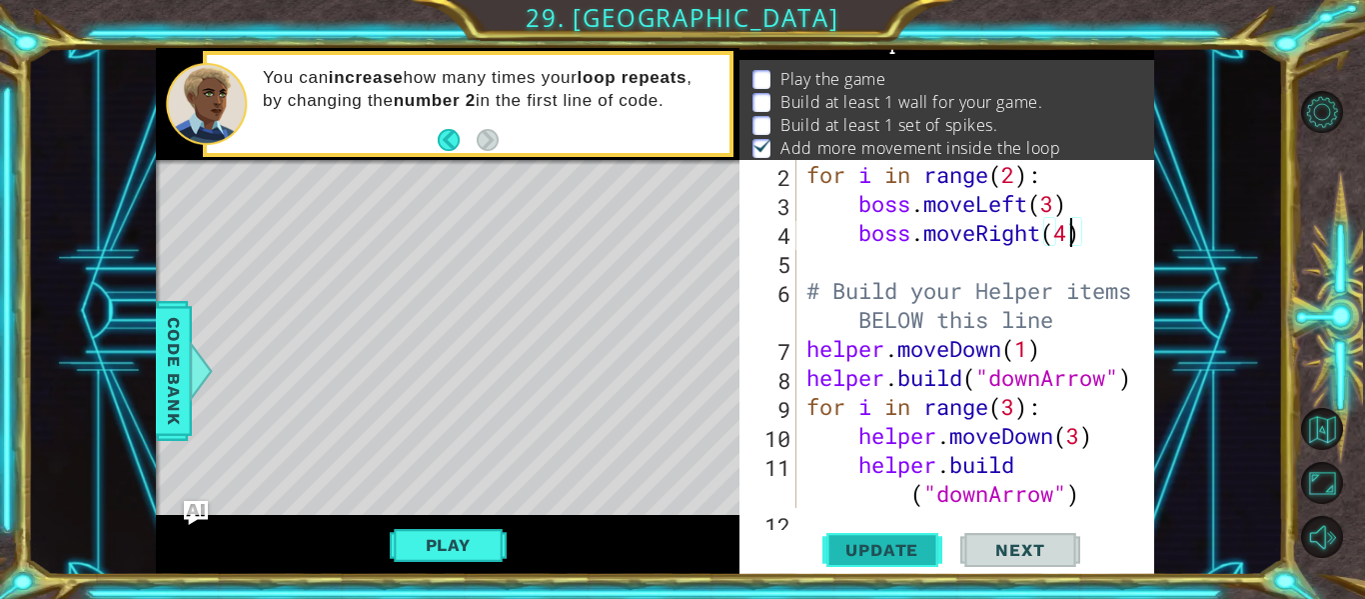
scroll to position [28, 0]
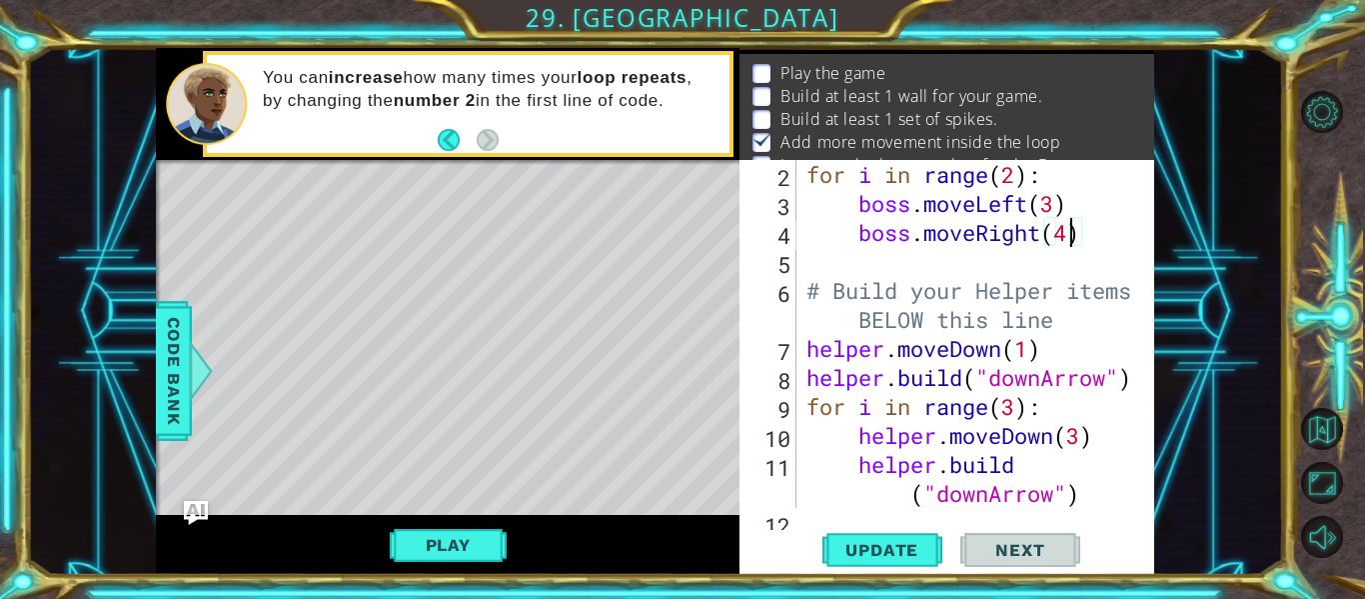
click at [972, 117] on p "Build at least 1 set of spikes." at bounding box center [888, 119] width 217 height 22
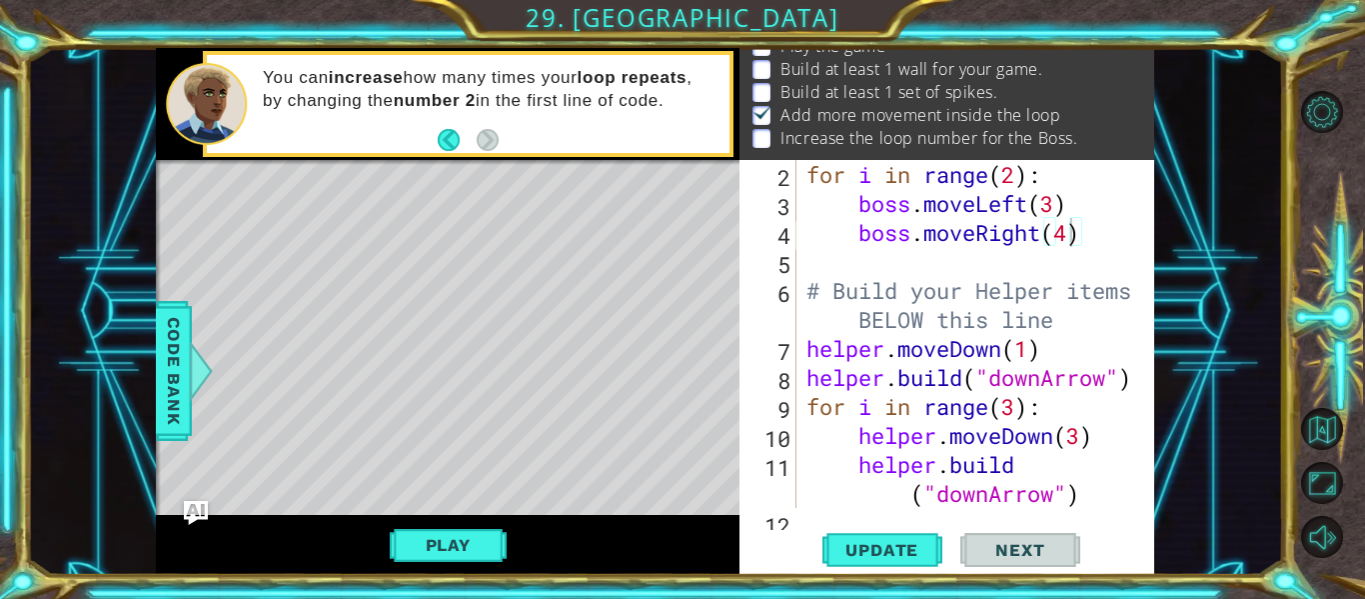
scroll to position [15, 0]
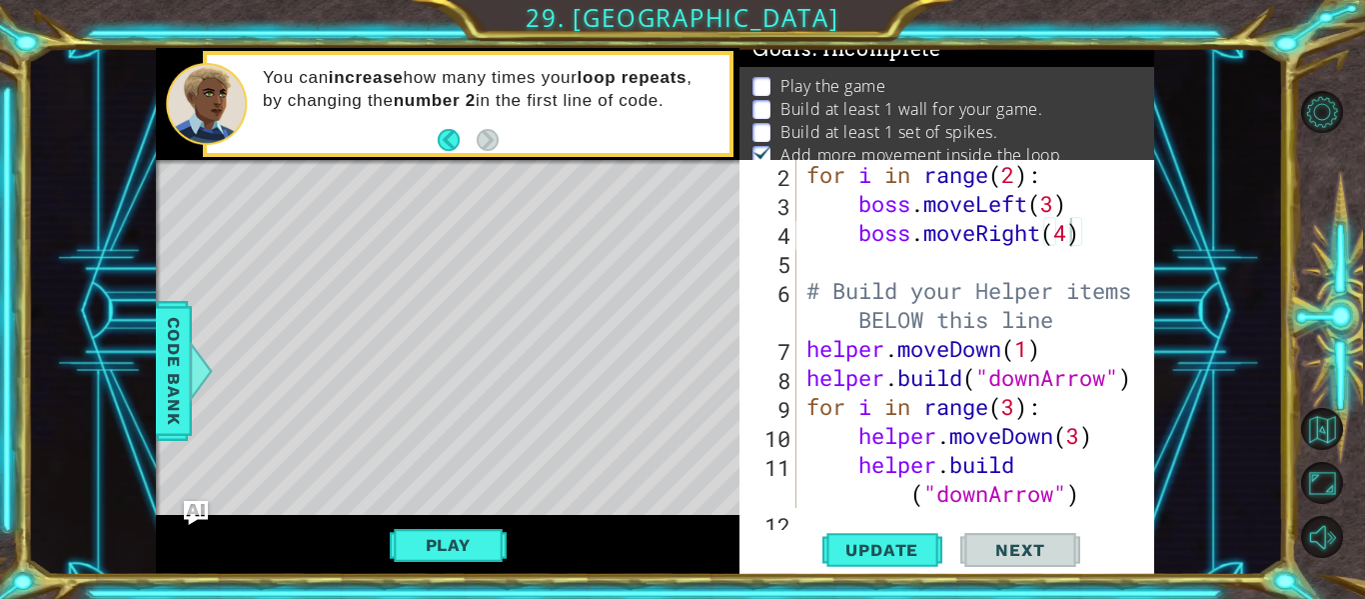
click at [1056, 208] on div "for i in range ( 2 ) : boss . moveLeft ( 3 ) boss . moveRight ( 4 ) # Build you…" at bounding box center [981, 363] width 358 height 406
click at [1015, 188] on div "for i in range ( 2 ) : boss . moveLeft ( 4 ) boss . moveRight ( 4 ) # Build you…" at bounding box center [981, 363] width 358 height 406
click at [910, 551] on span "Update" at bounding box center [881, 550] width 113 height 20
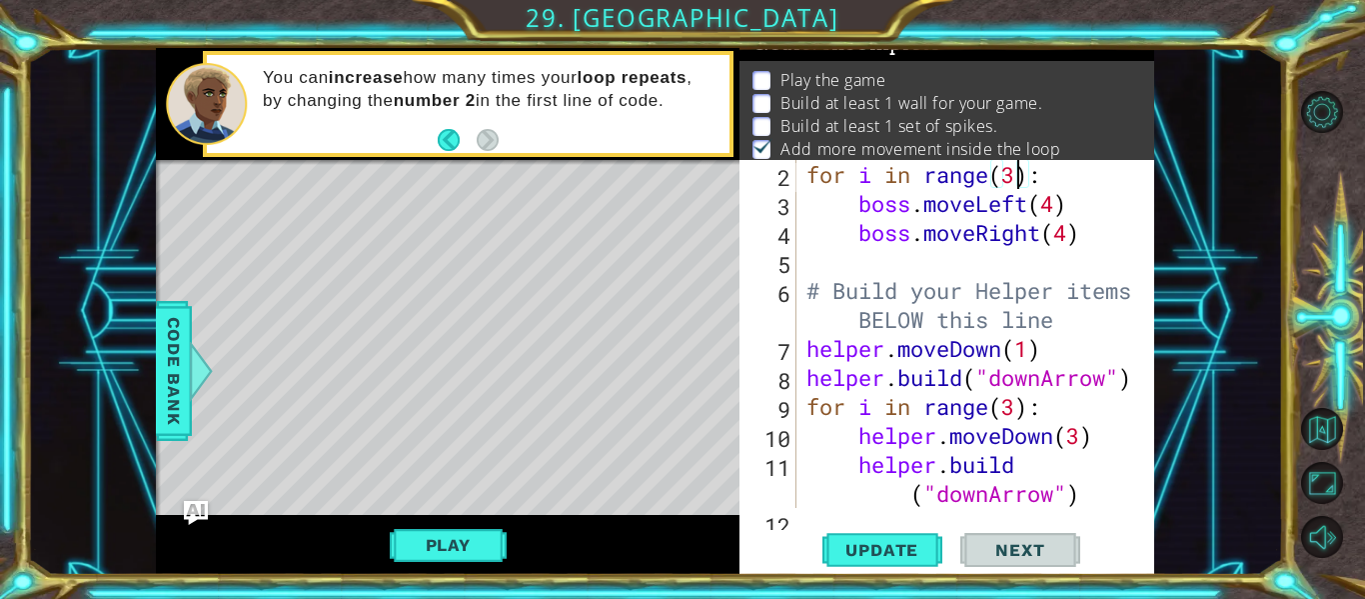
scroll to position [28, 0]
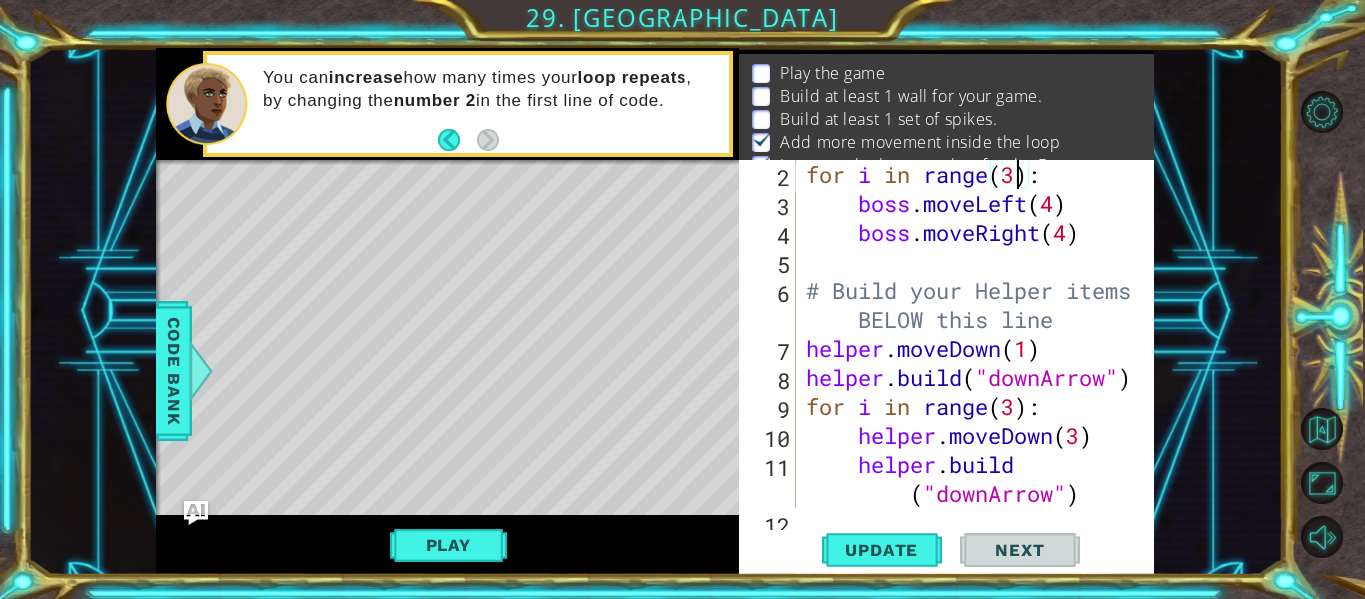
click at [933, 118] on p "Build at least 1 set of spikes." at bounding box center [888, 119] width 217 height 22
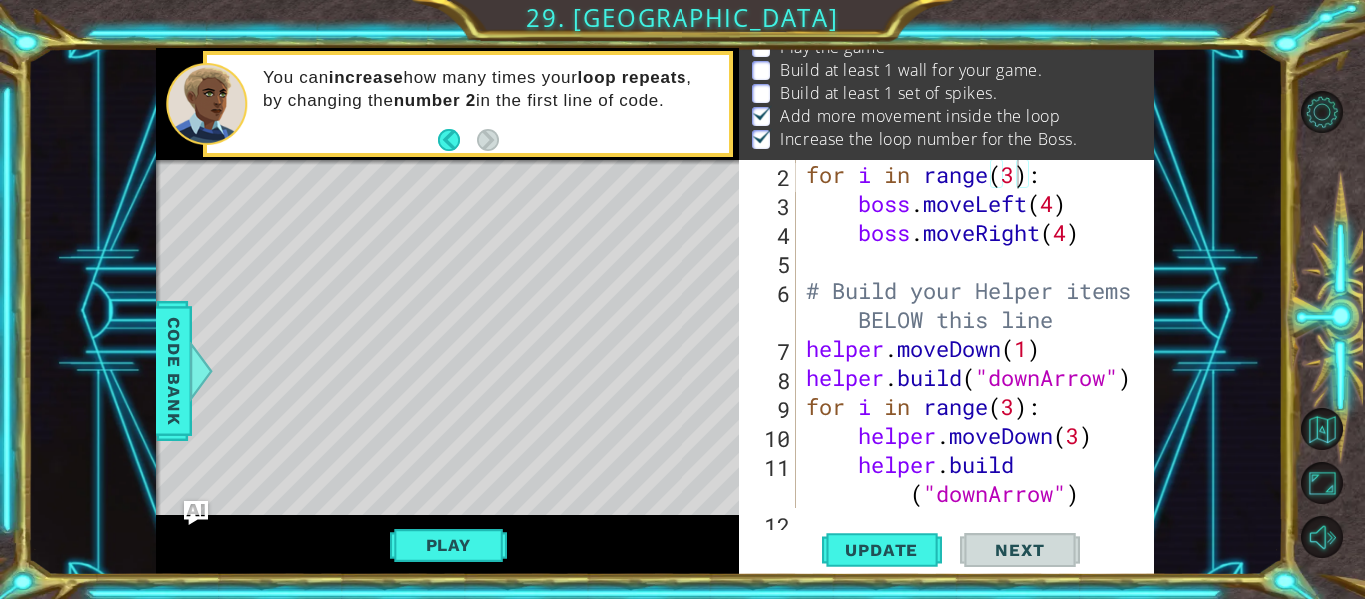
scroll to position [55, 0]
type textarea "[DOMAIN_NAME]("downArrow")"
click at [1119, 491] on div "for i in range ( 3 ) : boss . moveLeft ( 4 ) boss . moveRight ( 4 ) # Build you…" at bounding box center [981, 363] width 358 height 406
click at [1090, 474] on div "for i in range ( 3 ) : boss . moveLeft ( 4 ) boss . moveRight ( 4 ) # Build you…" at bounding box center [981, 363] width 358 height 406
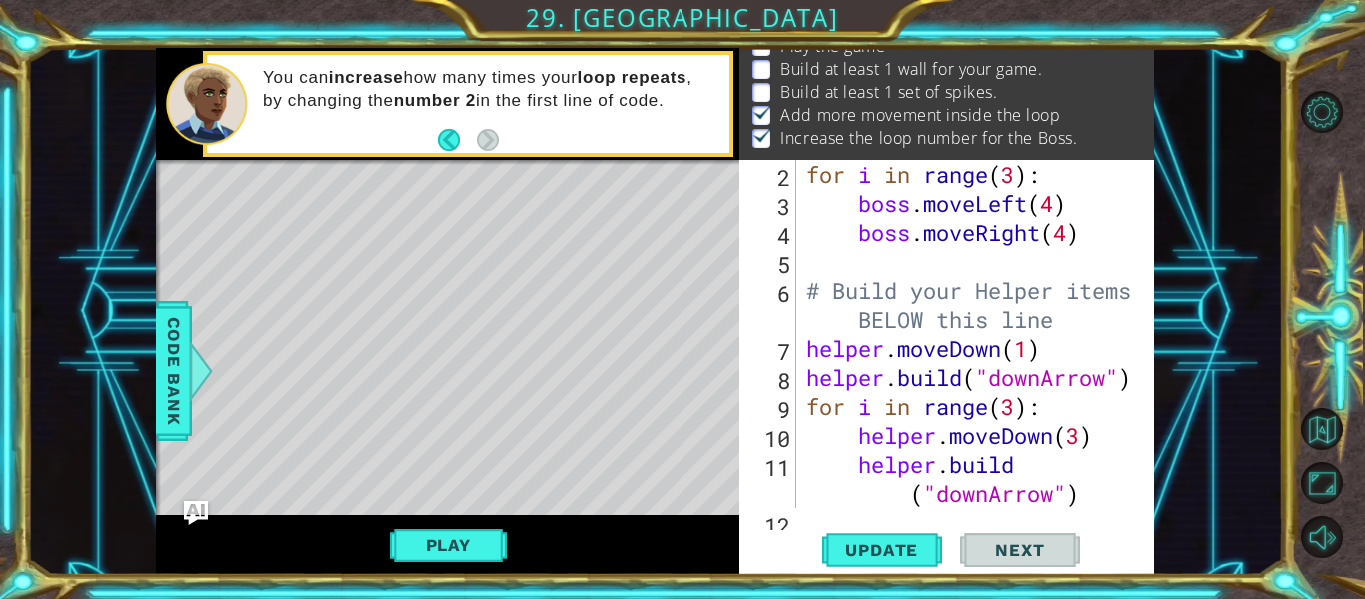
type textarea "[DOMAIN_NAME]("downArrow")"
click at [1075, 497] on div "for i in range ( 3 ) : boss . moveLeft ( 4 ) boss . moveRight ( 4 ) # Build you…" at bounding box center [981, 363] width 358 height 406
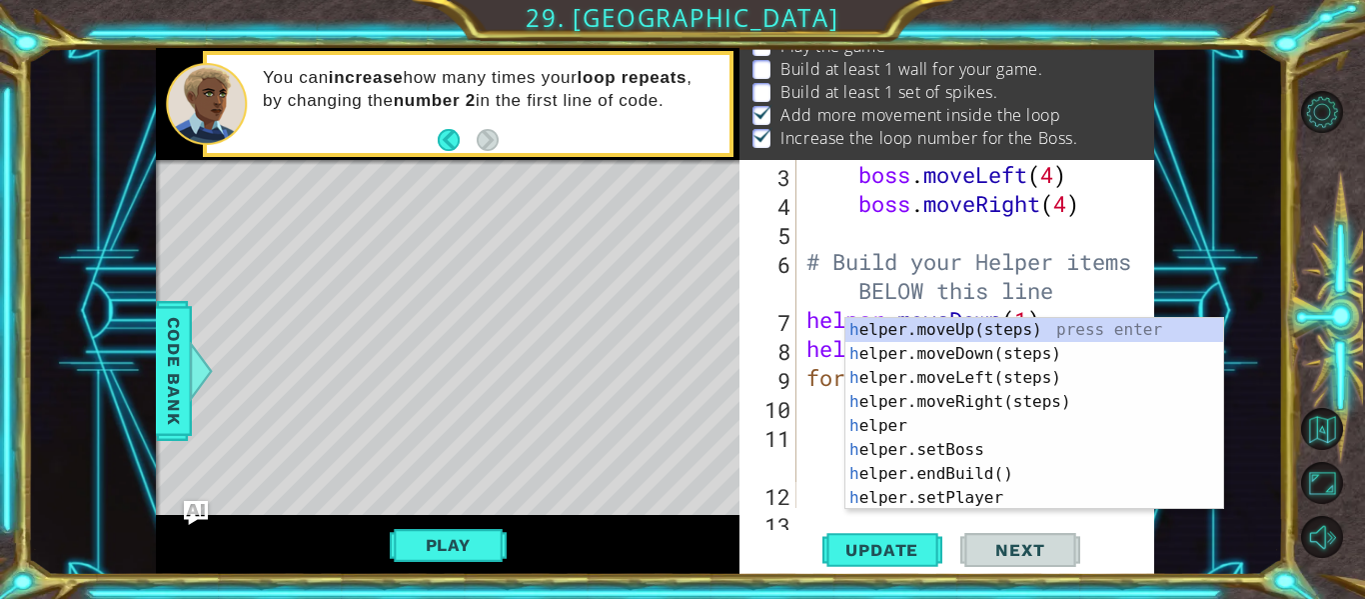
scroll to position [116, 0]
click at [816, 436] on div "boss . moveLeft ( 4 ) boss . moveRight ( 4 ) # Build your Helper items BELOW th…" at bounding box center [981, 363] width 358 height 406
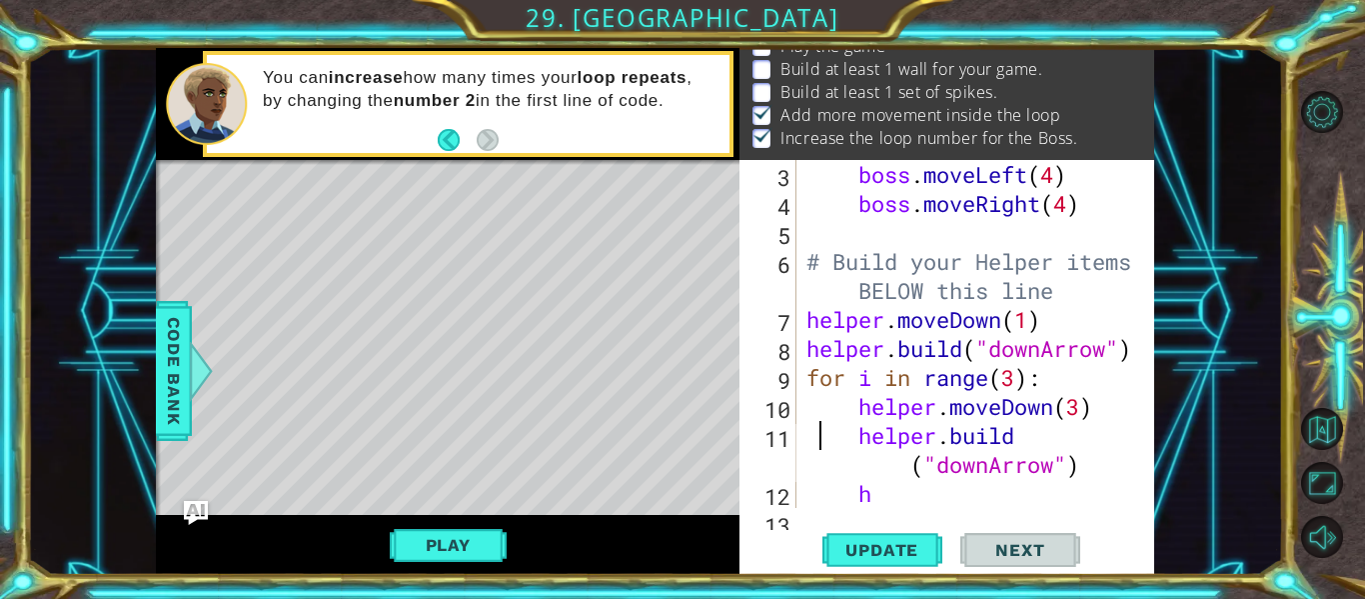
click at [878, 496] on div "boss . moveLeft ( 4 ) boss . moveRight ( 4 ) # Build your Helper items BELOW th…" at bounding box center [981, 363] width 358 height 406
type textarea "h"
type textarea "helper"
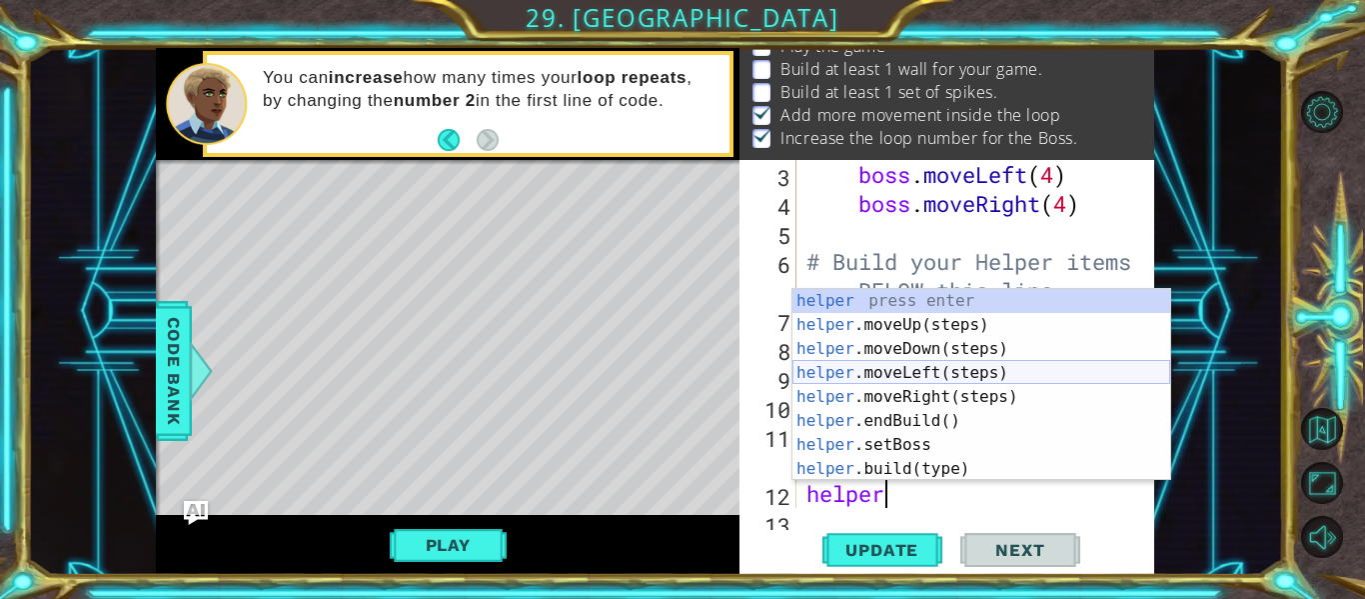
click at [992, 373] on div "helper press enter helper .moveUp(steps) press enter helper .moveDown(steps) pr…" at bounding box center [981, 409] width 378 height 240
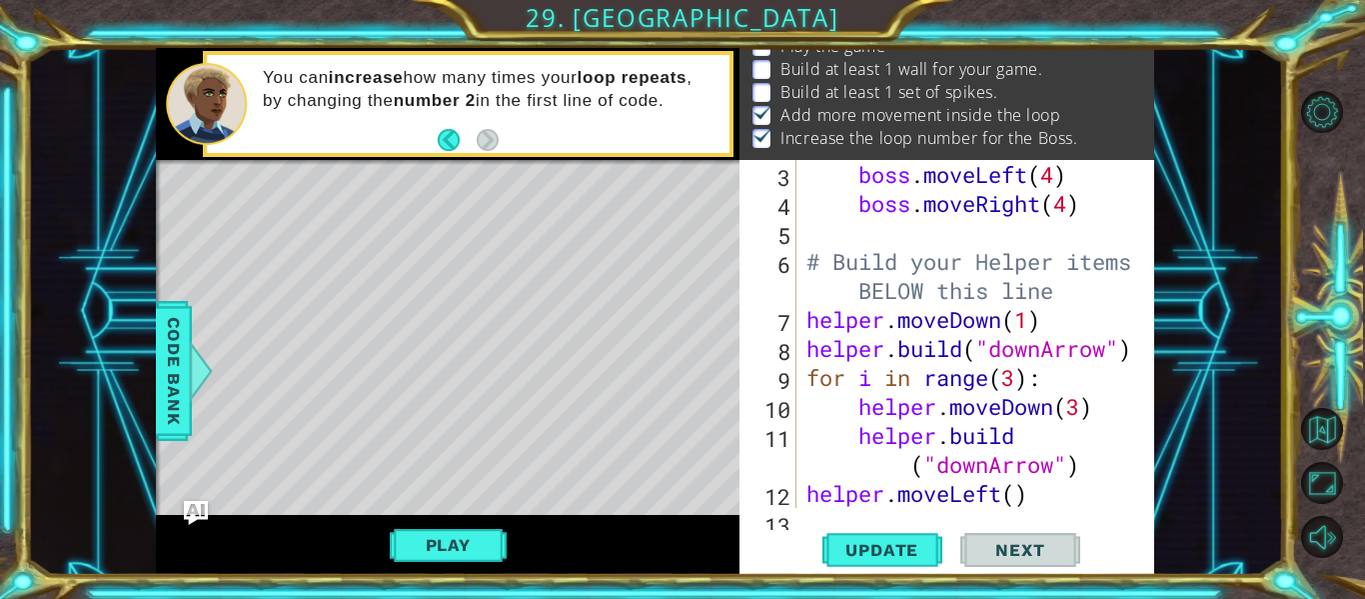
scroll to position [0, 0]
click at [1016, 492] on div "boss . moveLeft ( 4 ) boss . moveRight ( 4 ) # Build your Helper items BELOW th…" at bounding box center [981, 363] width 358 height 406
type textarea "helper.moveLeft(2)"
click at [1053, 497] on div "boss . moveLeft ( 4 ) boss . moveRight ( 4 ) # Build your Helper items BELOW th…" at bounding box center [981, 363] width 358 height 406
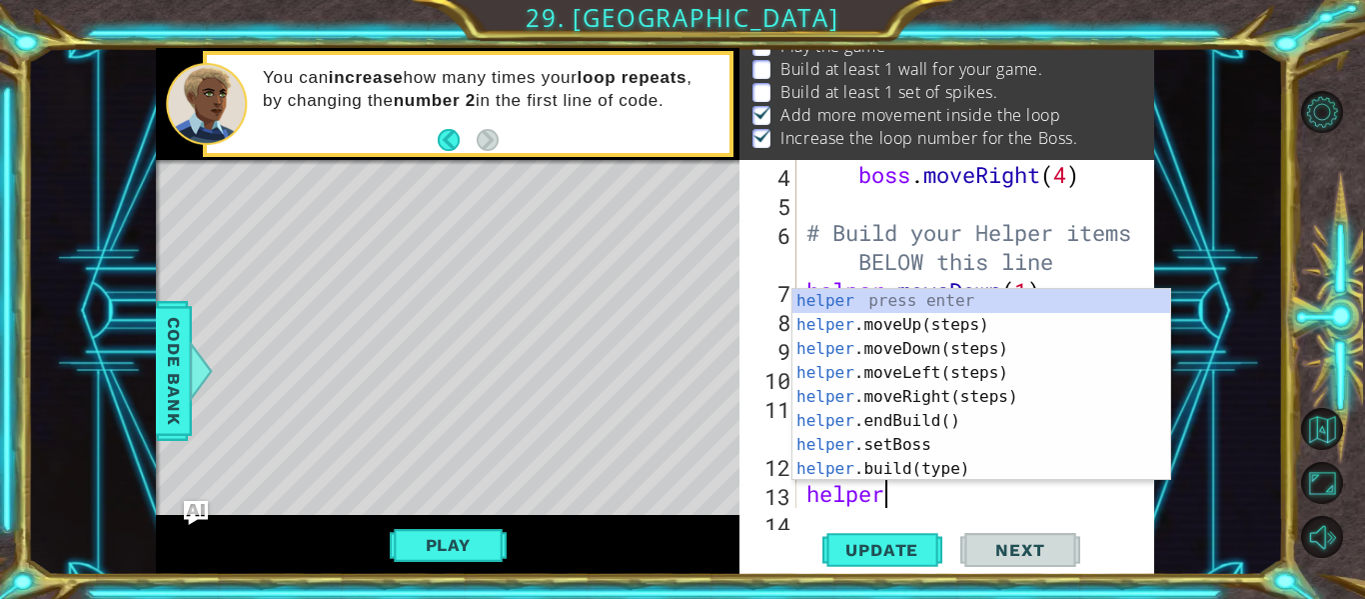
scroll to position [0, 3]
click at [973, 473] on div "helper press enter helper .moveUp(steps) press enter helper .moveDown(steps) pr…" at bounding box center [981, 409] width 378 height 240
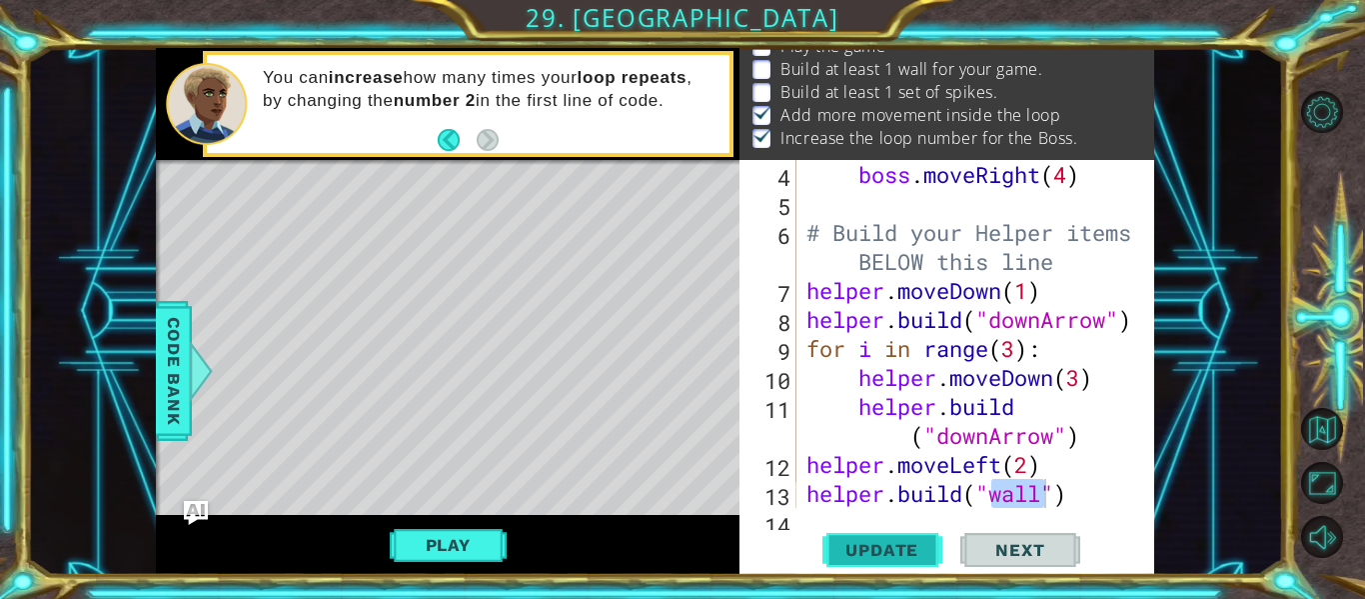
click at [901, 542] on span "Update" at bounding box center [881, 550] width 113 height 20
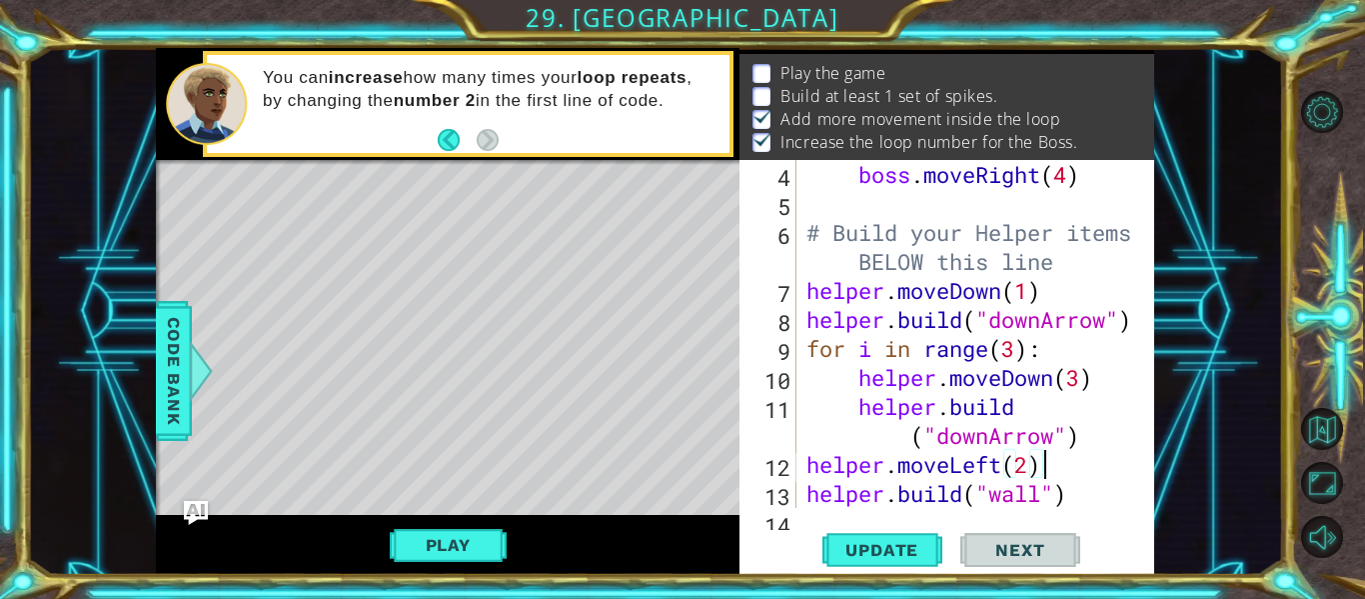
click at [1026, 473] on div "boss . moveRight ( 4 ) # Build your Helper items BELOW this line helper . moveD…" at bounding box center [981, 363] width 358 height 406
click at [887, 545] on span "Update" at bounding box center [881, 550] width 113 height 20
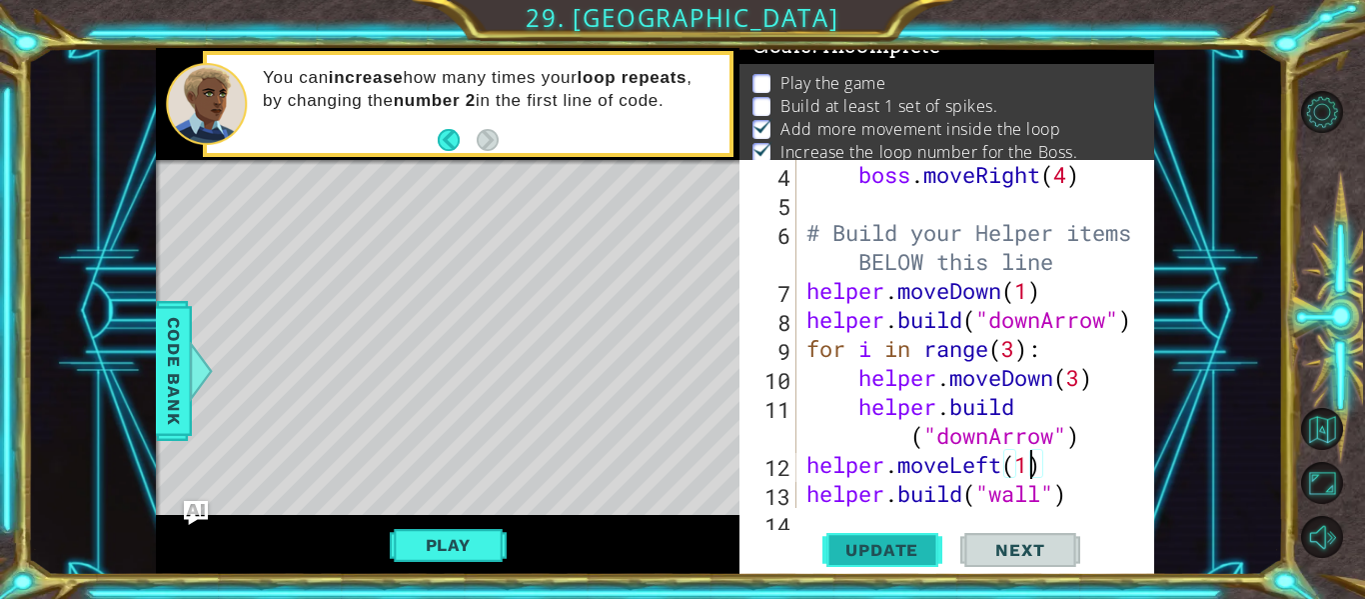
scroll to position [16, 0]
click at [1078, 494] on div "boss . moveRight ( 4 ) # Build your Helper items BELOW this line helper . moveD…" at bounding box center [981, 363] width 358 height 406
type textarea "[DOMAIN_NAME]("wall")"
click at [1076, 496] on div "boss . moveRight ( 4 ) # Build your Helper items BELOW this line helper . moveD…" at bounding box center [981, 363] width 358 height 406
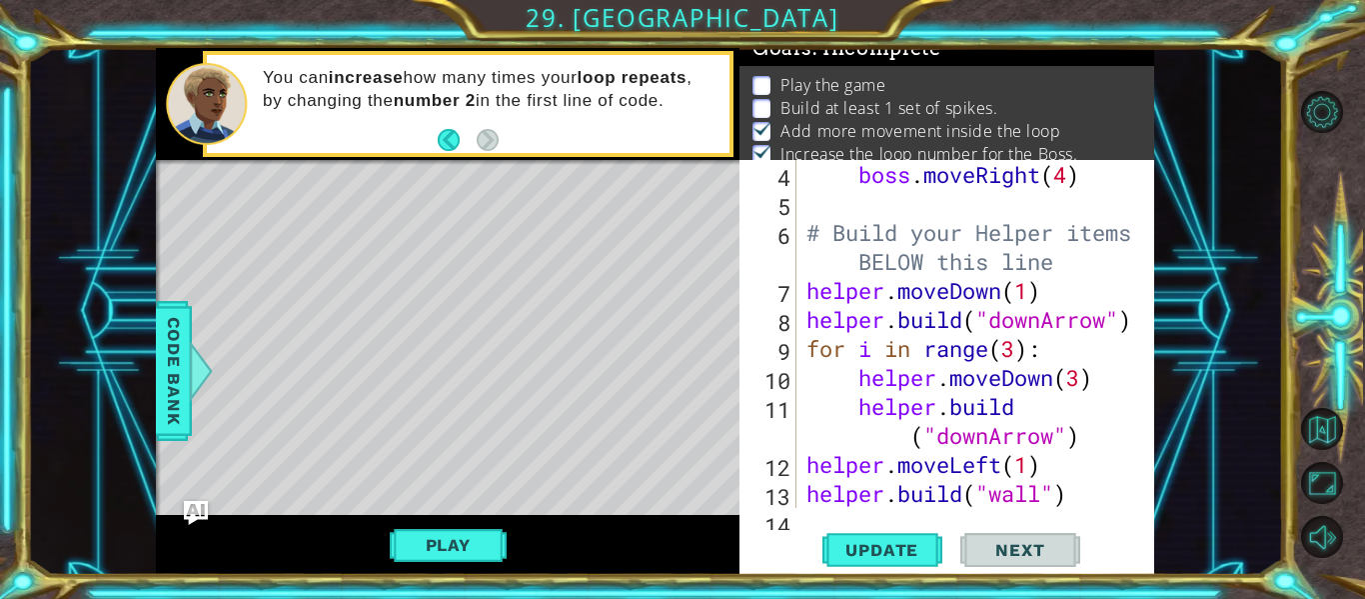
type textarea "[DOMAIN_NAME]("wall")"
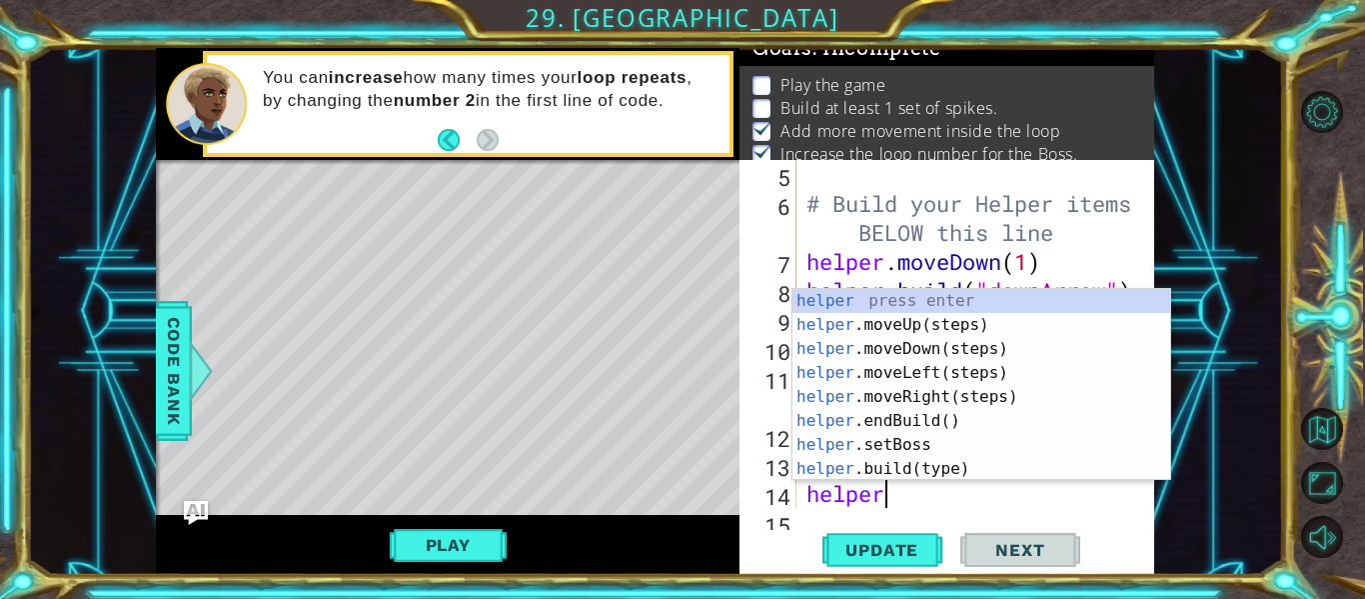
scroll to position [0, 3]
click at [892, 490] on div "# Build your Helper items BELOW this line helper . moveDown ( 1 ) helper . buil…" at bounding box center [981, 363] width 358 height 406
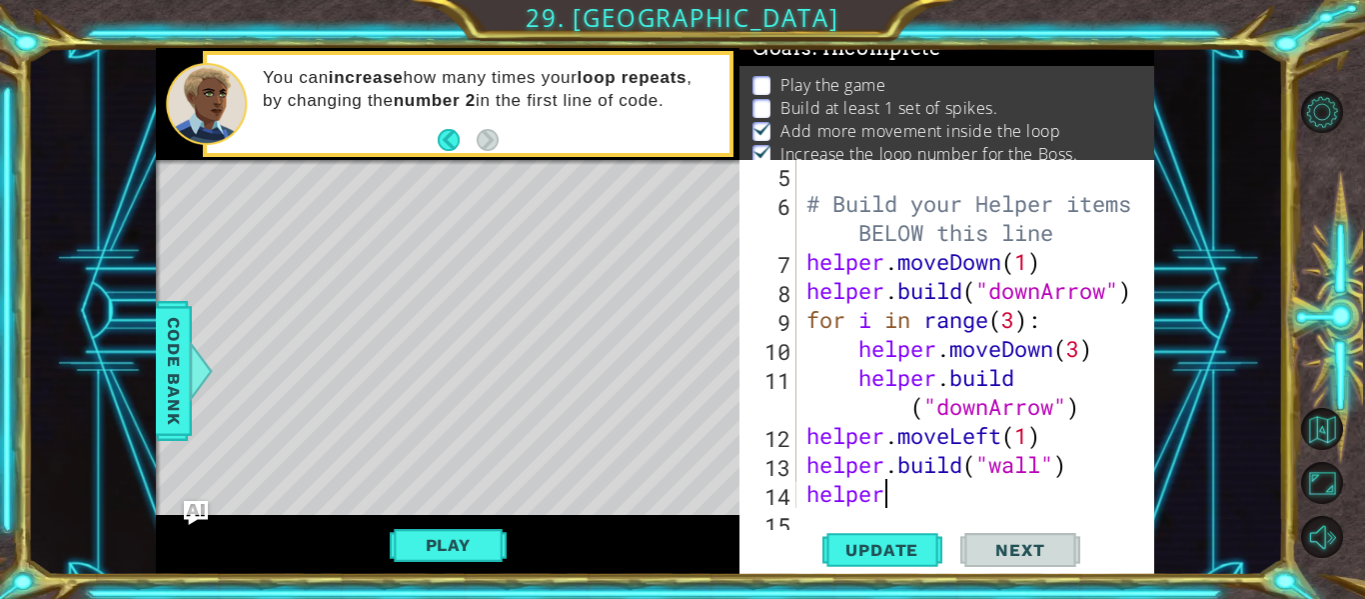
click at [892, 491] on div "# Build your Helper items BELOW this line helper . moveDown ( 1 ) helper . buil…" at bounding box center [981, 363] width 358 height 406
type textarea "helperl"
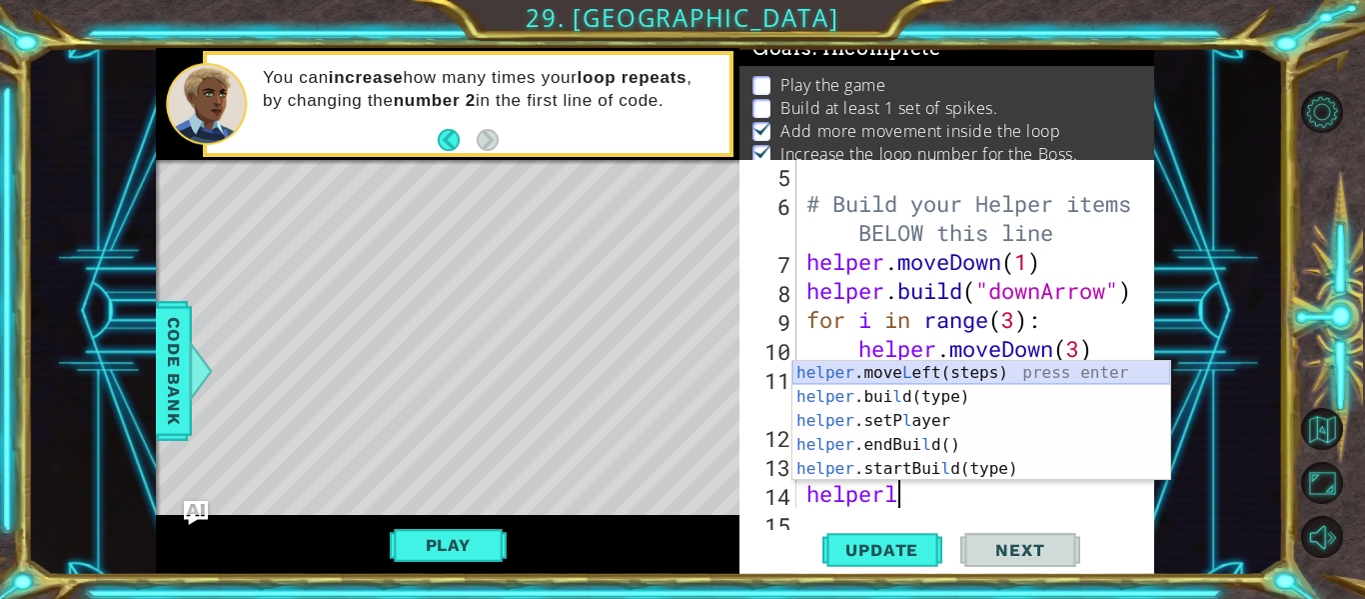
click at [882, 373] on div "helper .move L eft(steps) press enter helper .[PERSON_NAME](type) press enter h…" at bounding box center [981, 445] width 378 height 168
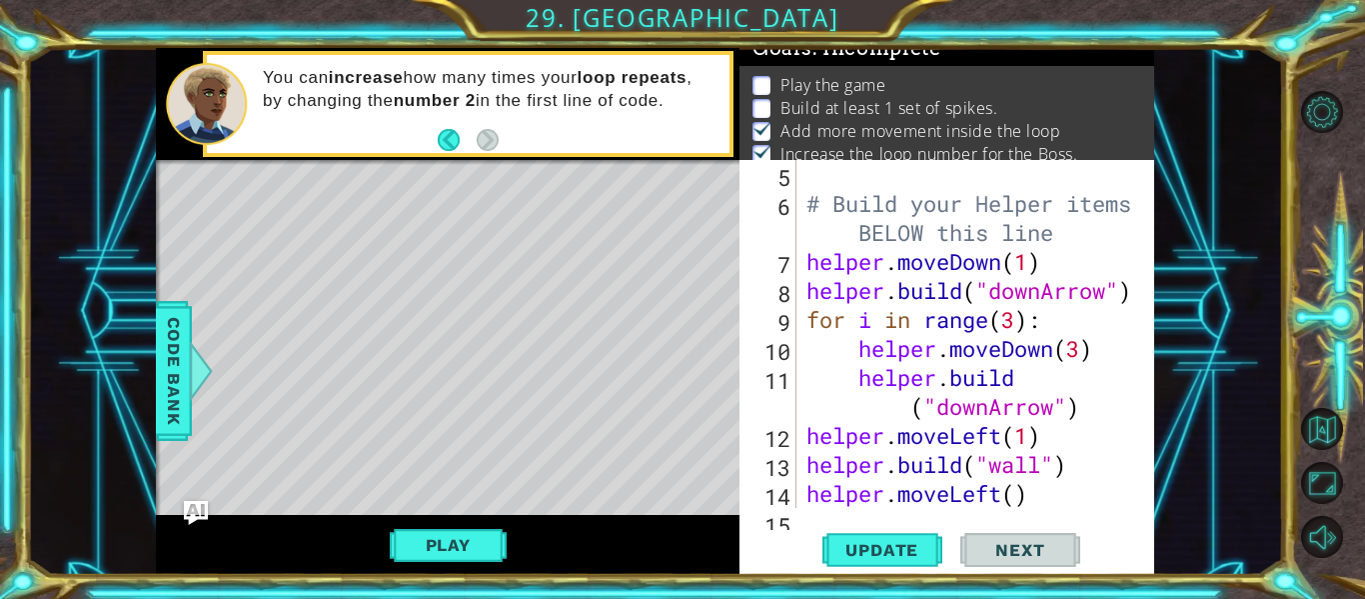
scroll to position [0, 0]
click at [1020, 498] on div "# Build your Helper items BELOW this line helper . moveDown ( 1 ) helper . buil…" at bounding box center [981, 363] width 358 height 406
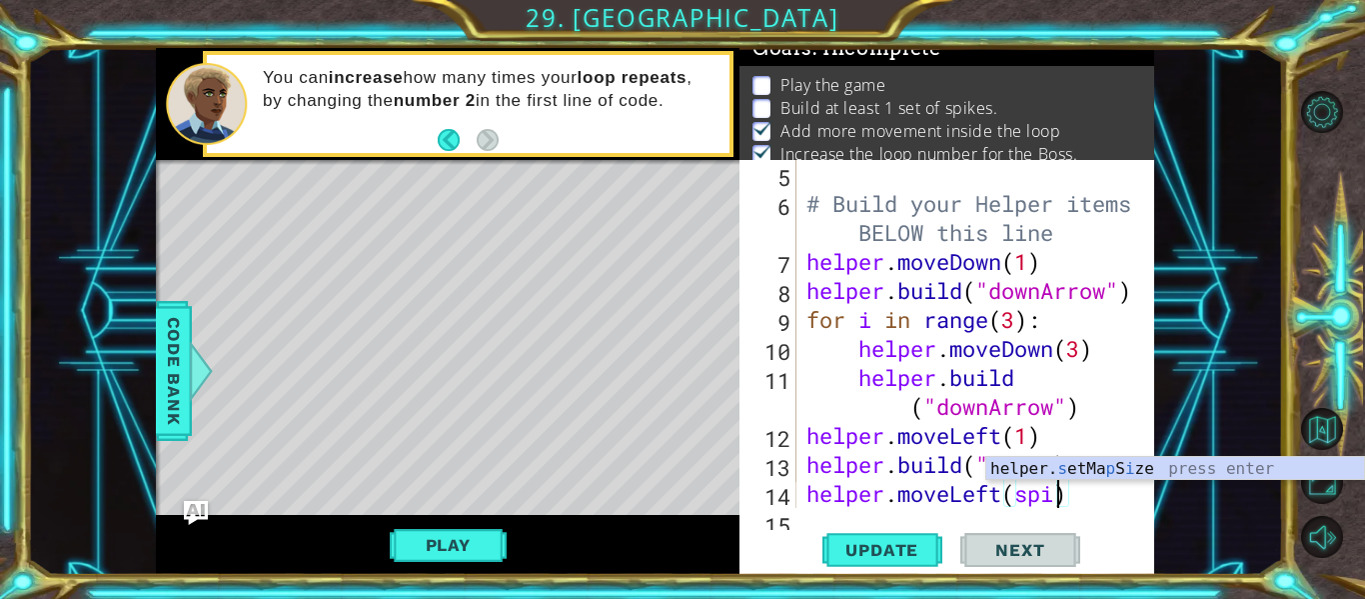
scroll to position [0, 12]
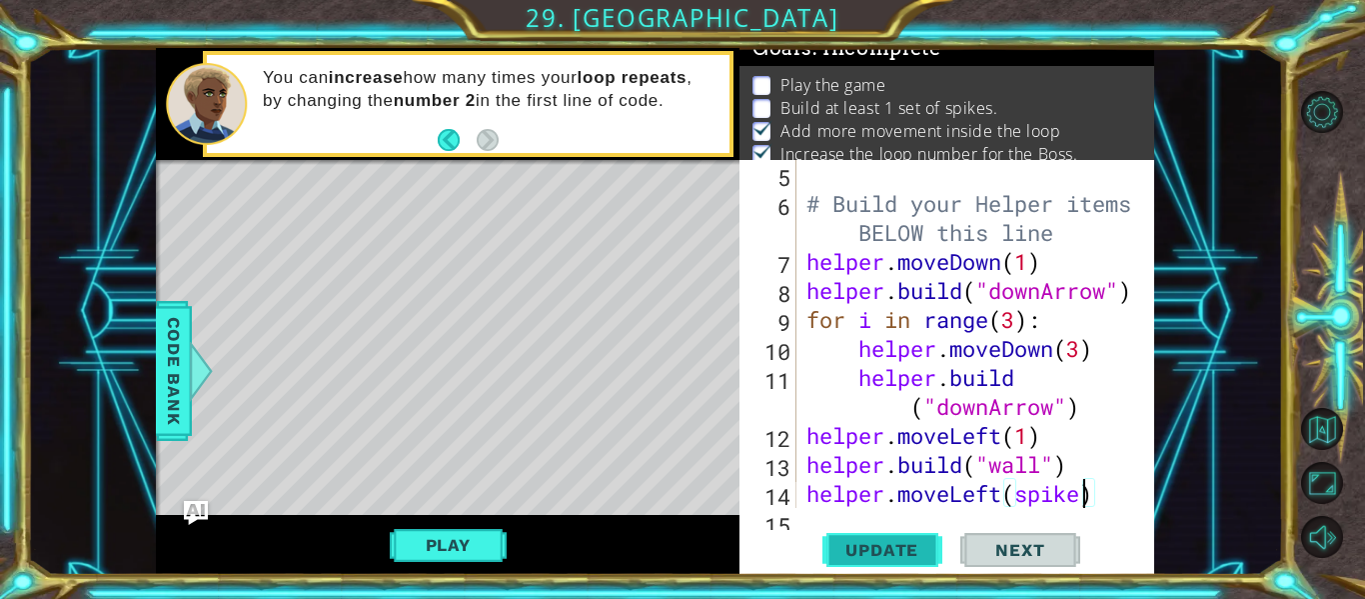
click at [893, 552] on span "Update" at bounding box center [881, 550] width 113 height 20
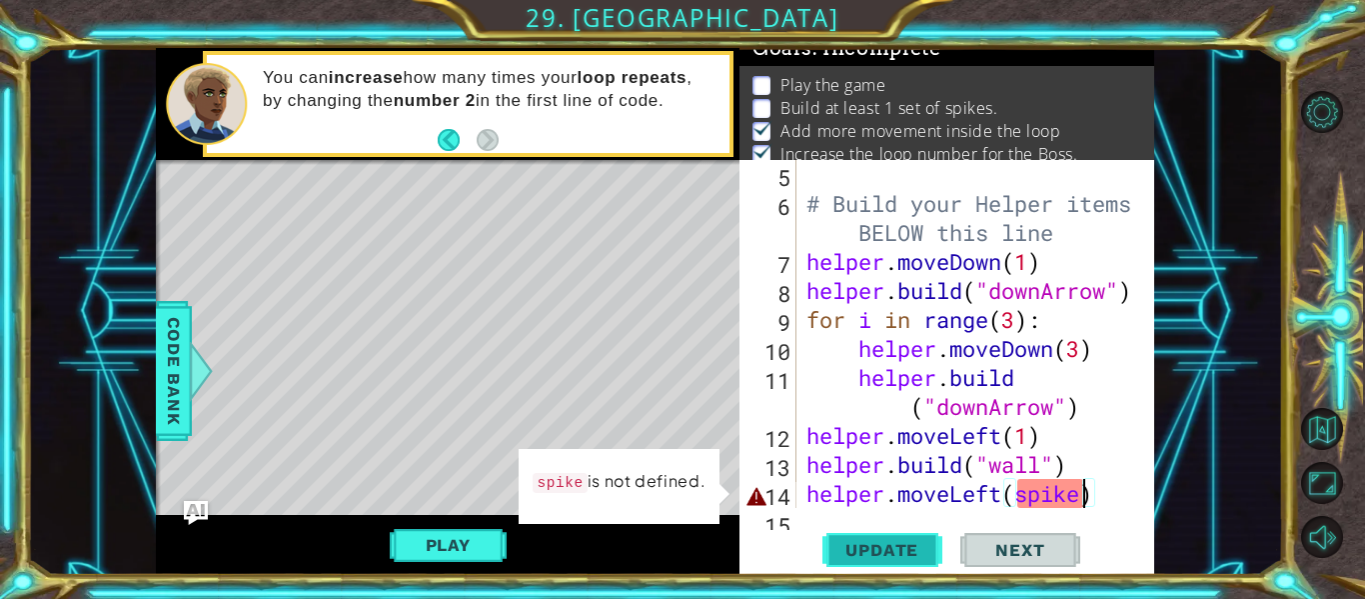
scroll to position [0, 13]
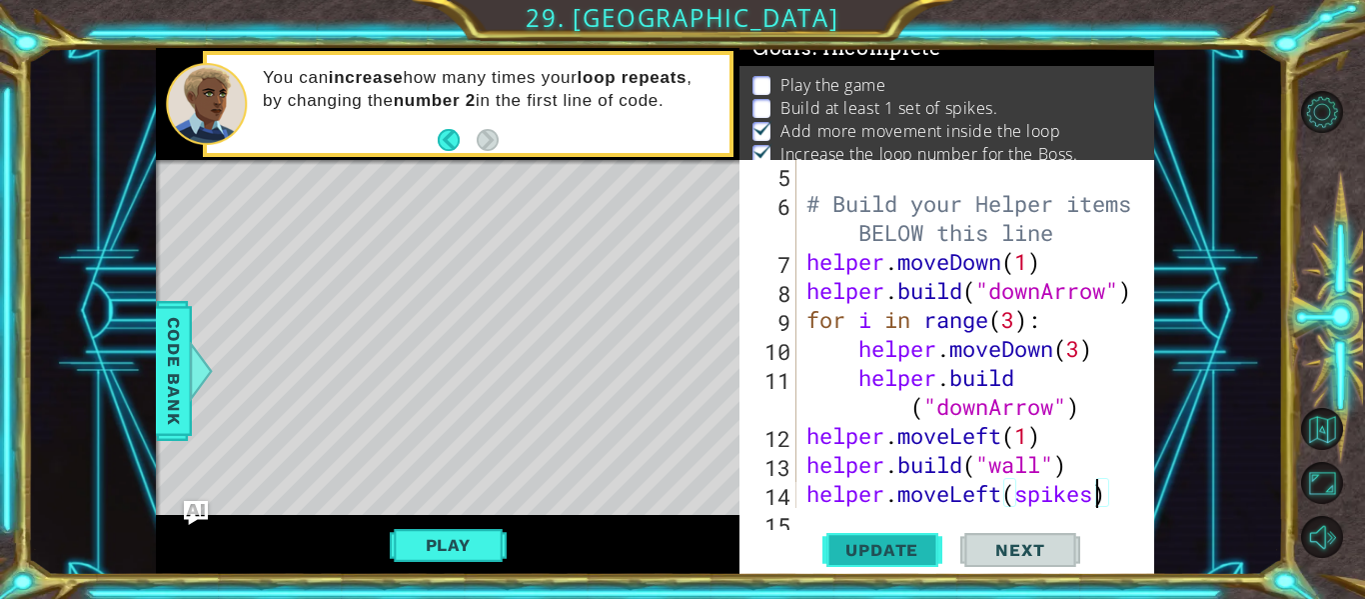
click at [875, 560] on span "Update" at bounding box center [881, 550] width 113 height 20
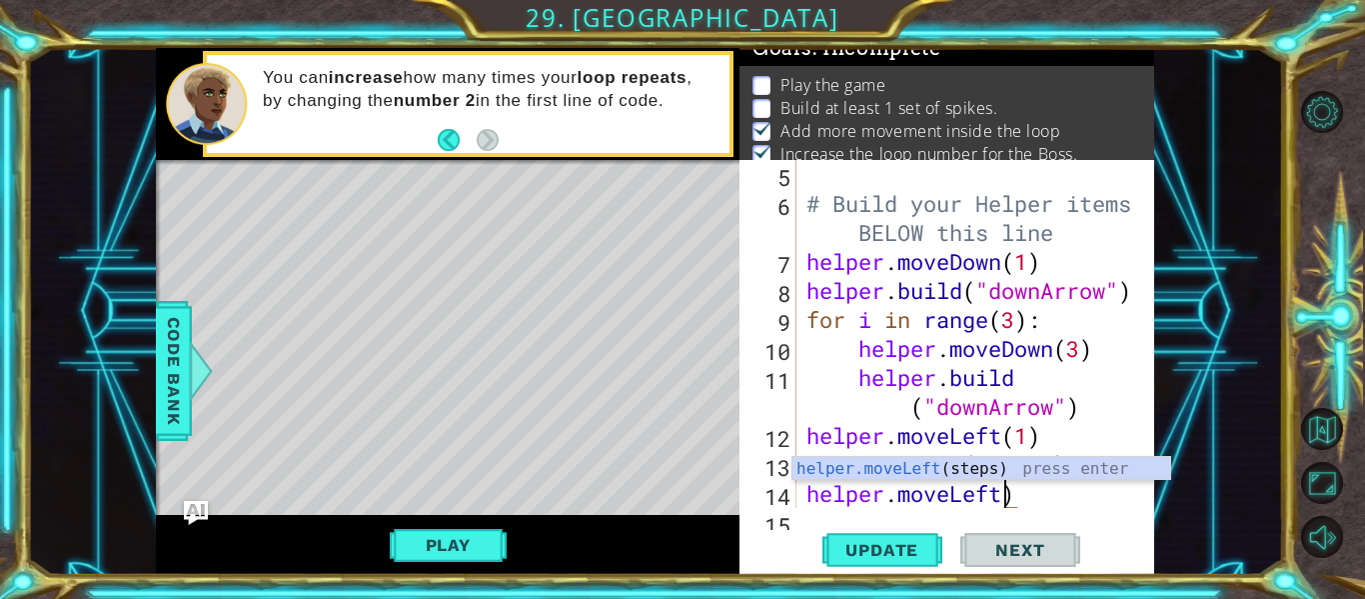
click at [1034, 485] on div "# Build your Helper items BELOW this line helper . moveDown ( 1 ) helper . buil…" at bounding box center [981, 363] width 358 height 406
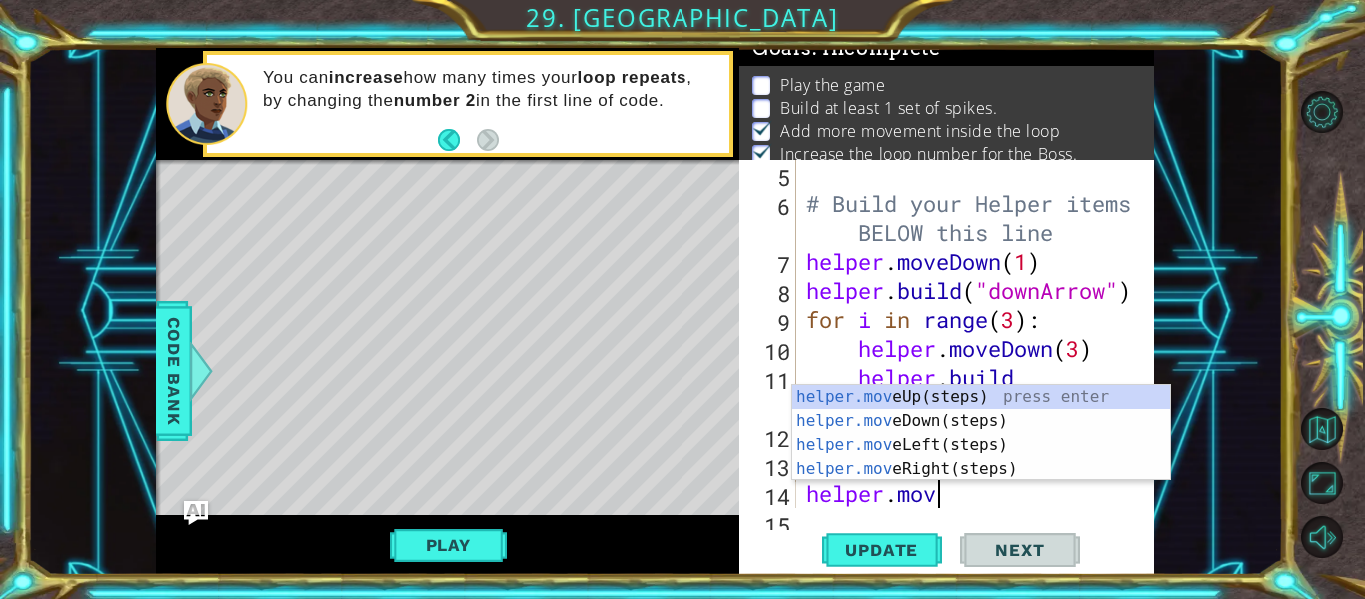
type textarea "helper"
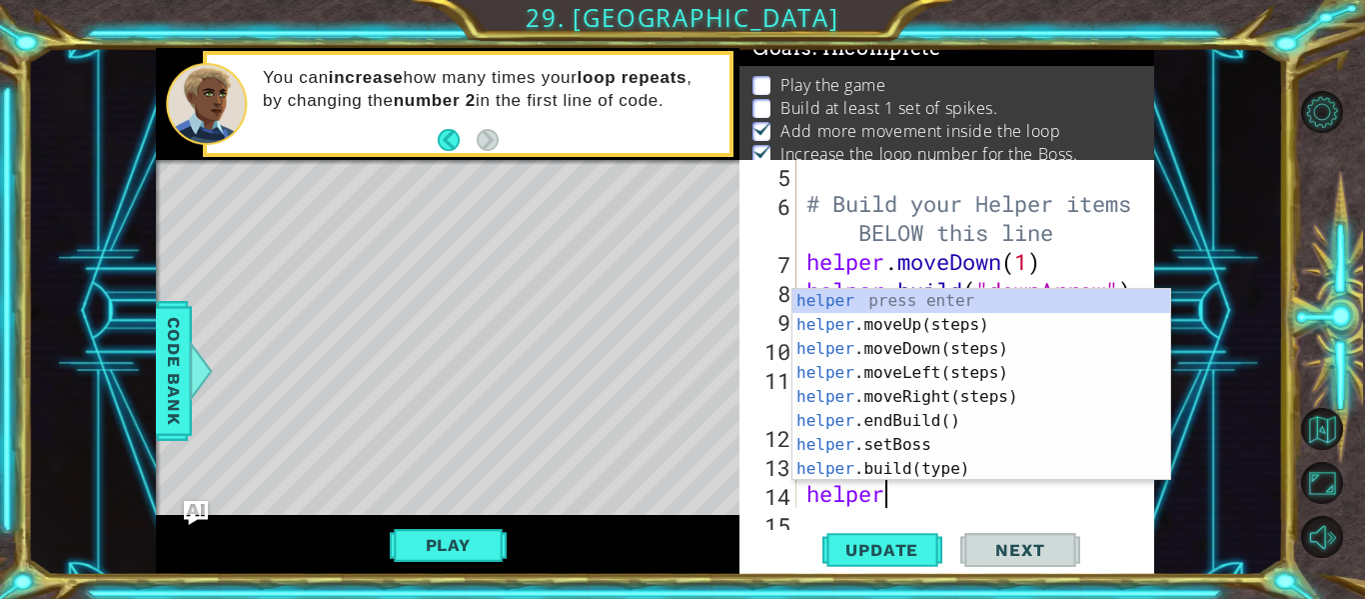
scroll to position [0, 3]
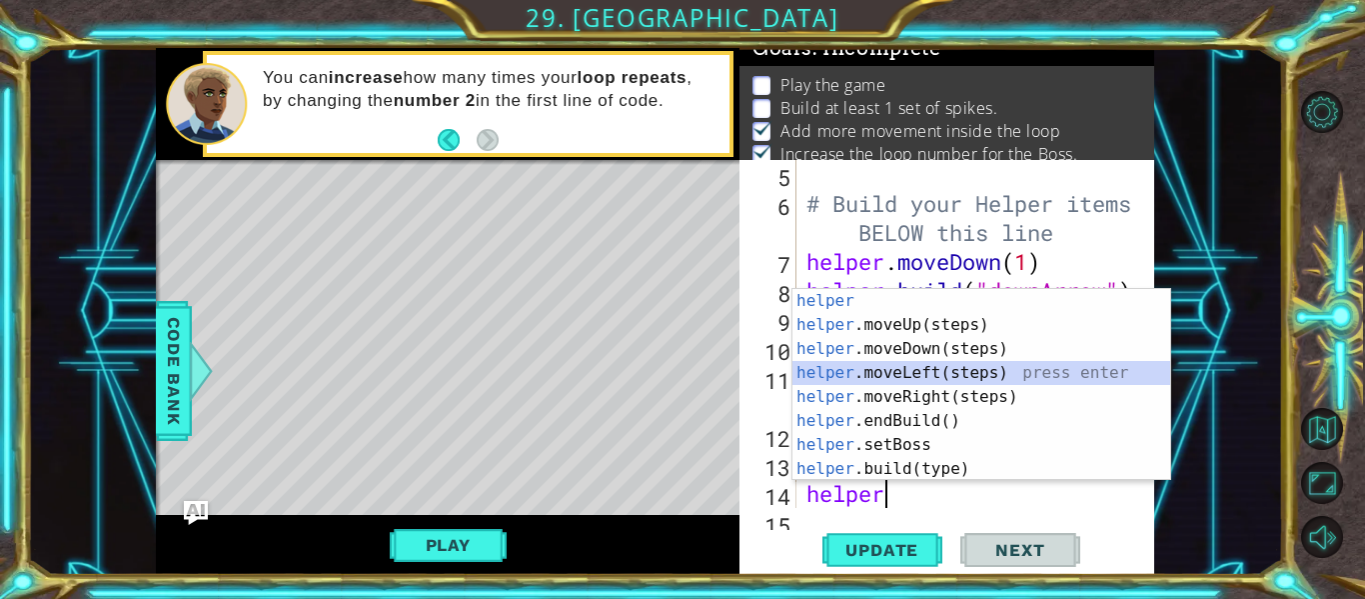
click at [985, 378] on div "helper press enter helper .moveUp(steps) press enter helper .moveDown(steps) pr…" at bounding box center [981, 409] width 378 height 240
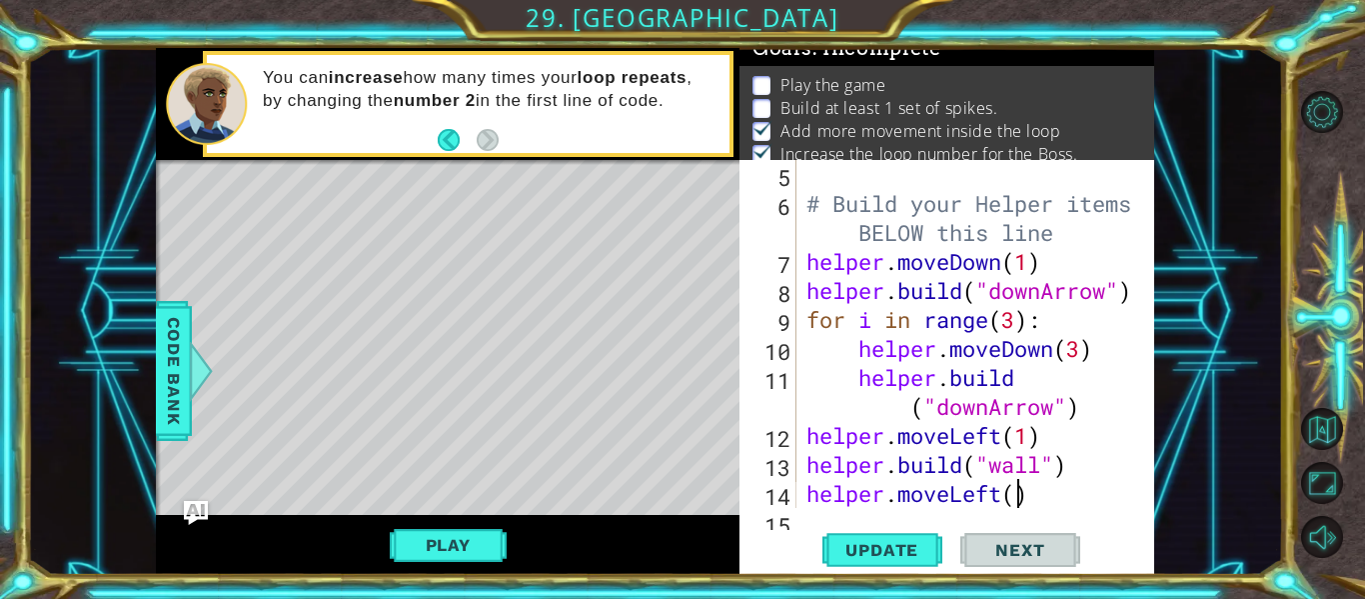
click at [1011, 497] on div "# Build your Helper items BELOW this line helper . moveDown ( 1 ) helper . buil…" at bounding box center [981, 363] width 358 height 406
type textarea "helper.moveLeft()"
click at [1035, 483] on div "# Build your Helper items BELOW this line helper . moveDown ( 1 ) helper . buil…" at bounding box center [981, 363] width 358 height 406
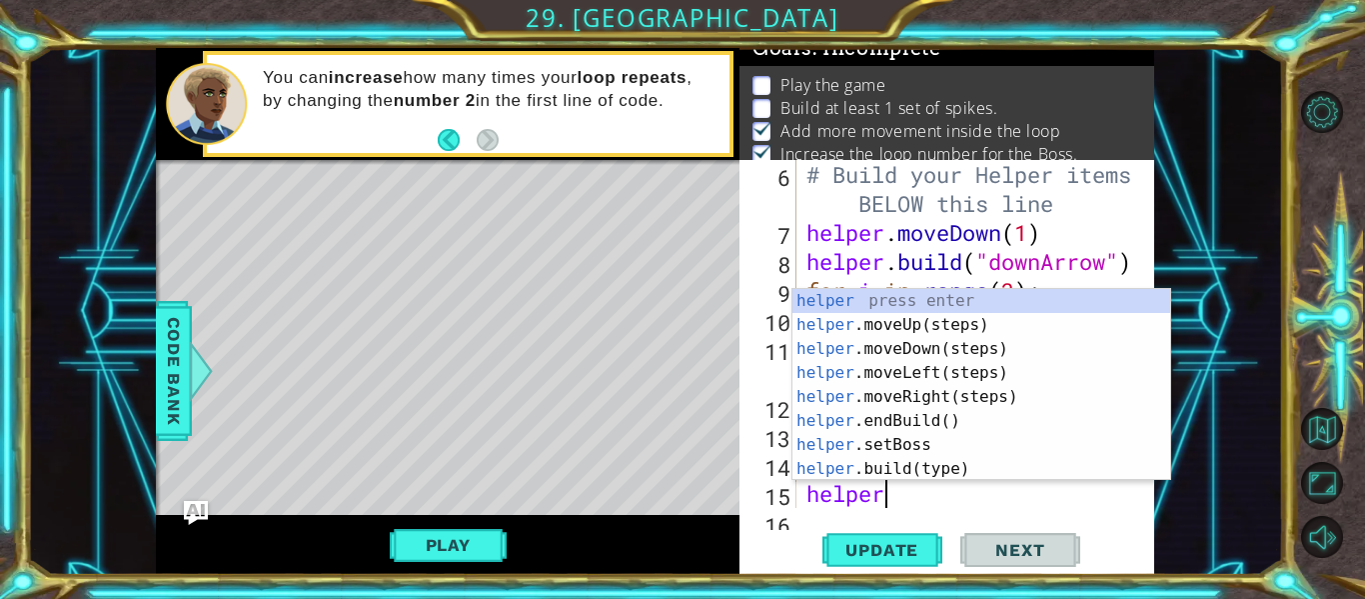
scroll to position [0, 3]
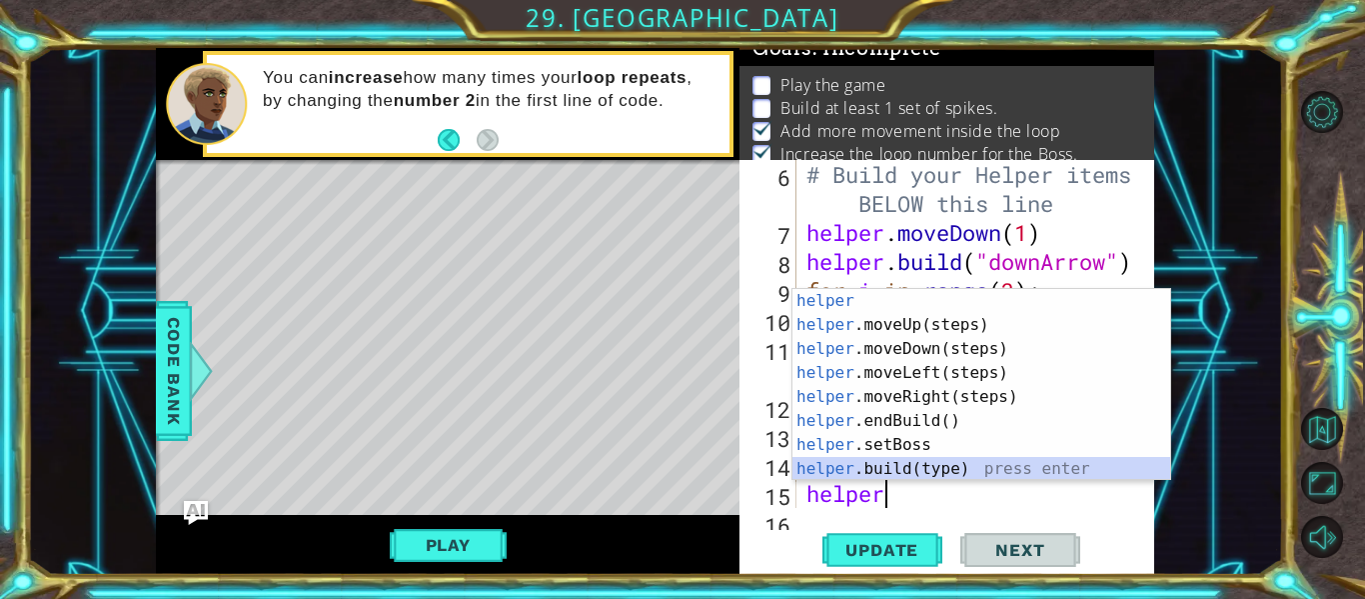
click at [1004, 473] on div "helper press enter helper .moveUp(steps) press enter helper .moveDown(steps) pr…" at bounding box center [981, 409] width 378 height 240
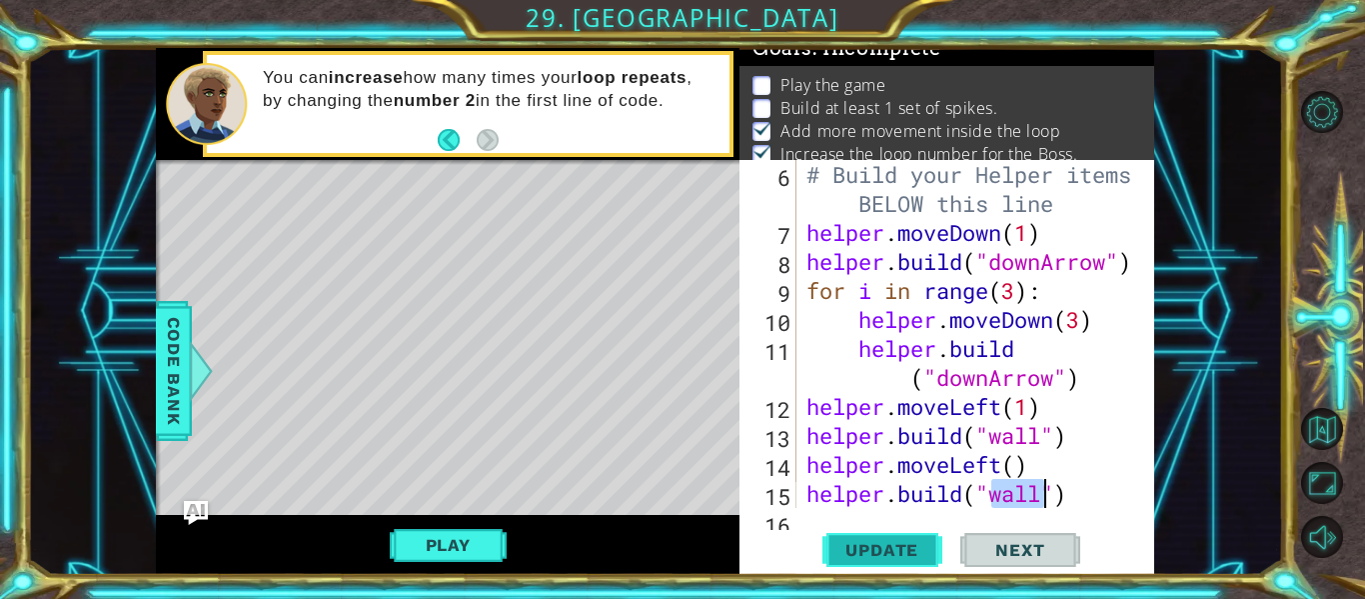
click at [916, 546] on span "Update" at bounding box center [881, 550] width 113 height 20
click at [1013, 383] on div "# Build your Helper items BELOW this line helper . moveDown ( 1 ) helper . buil…" at bounding box center [981, 377] width 358 height 435
type textarea "[DOMAIN_NAME]("wall")"
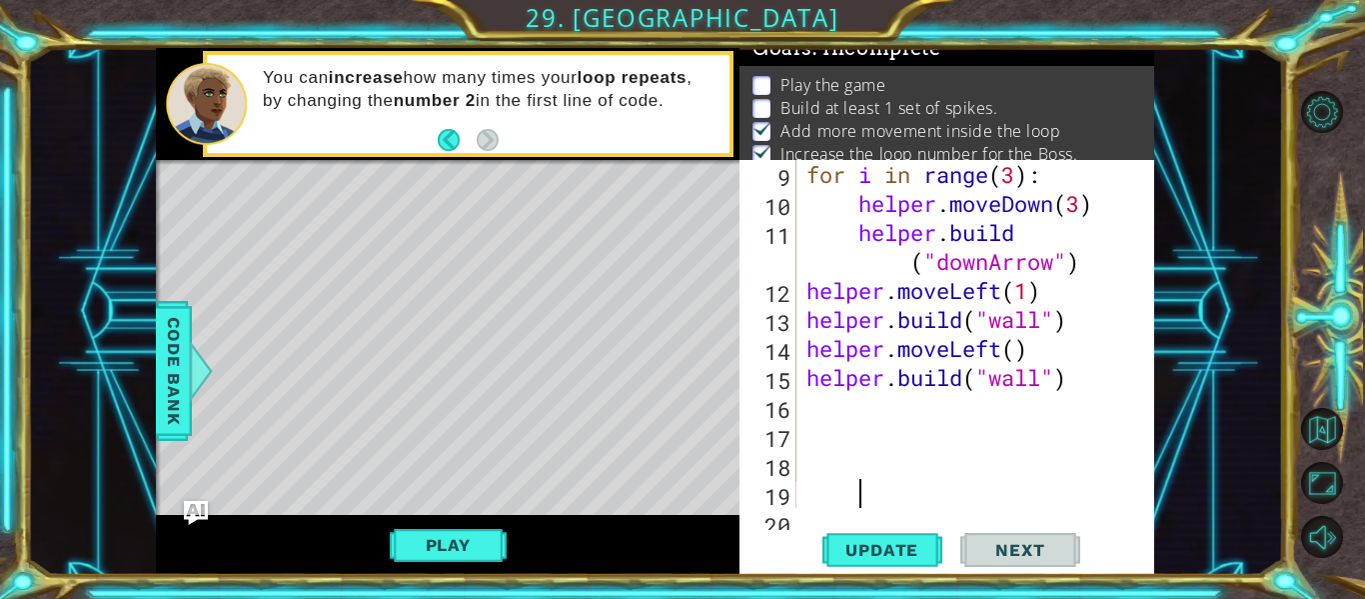
scroll to position [406, 0]
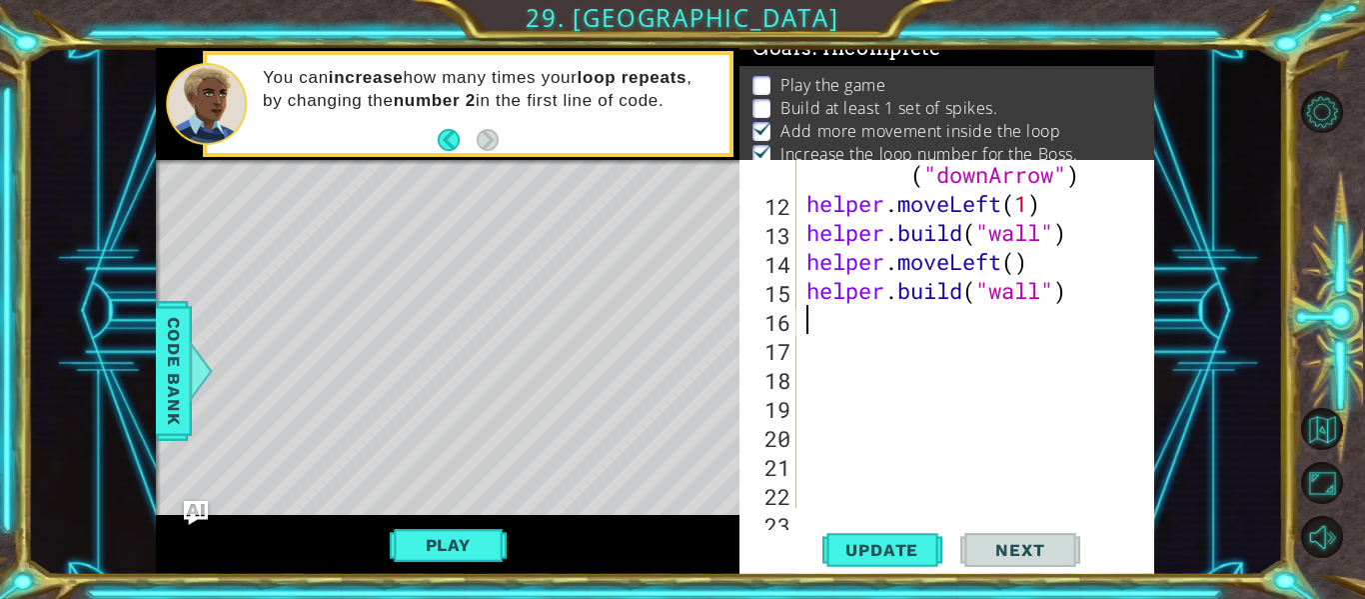
click at [1024, 263] on div "helper . build ( "downArrow" ) helper . moveLeft ( 1 ) helper . build ( "wall" …" at bounding box center [981, 348] width 358 height 435
click at [1049, 292] on div "helper . build ( "downArrow" ) helper . moveLeft ( 1 ) helper . build ( "wall" …" at bounding box center [981, 348] width 358 height 435
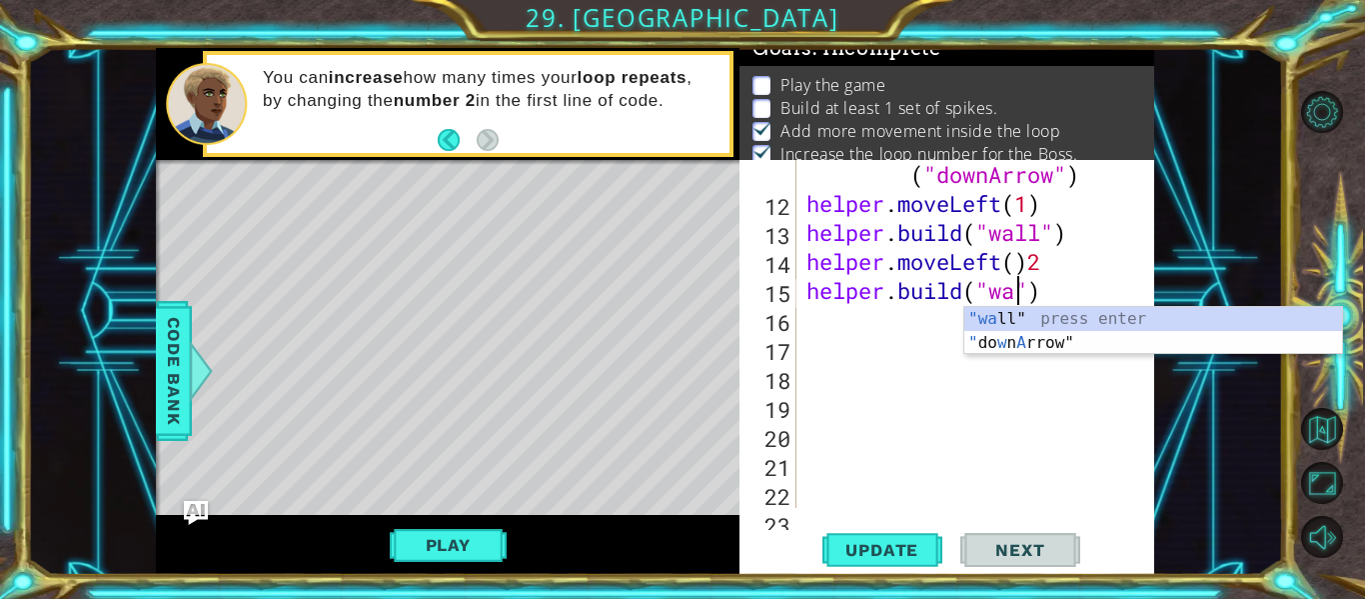
scroll to position [0, 9]
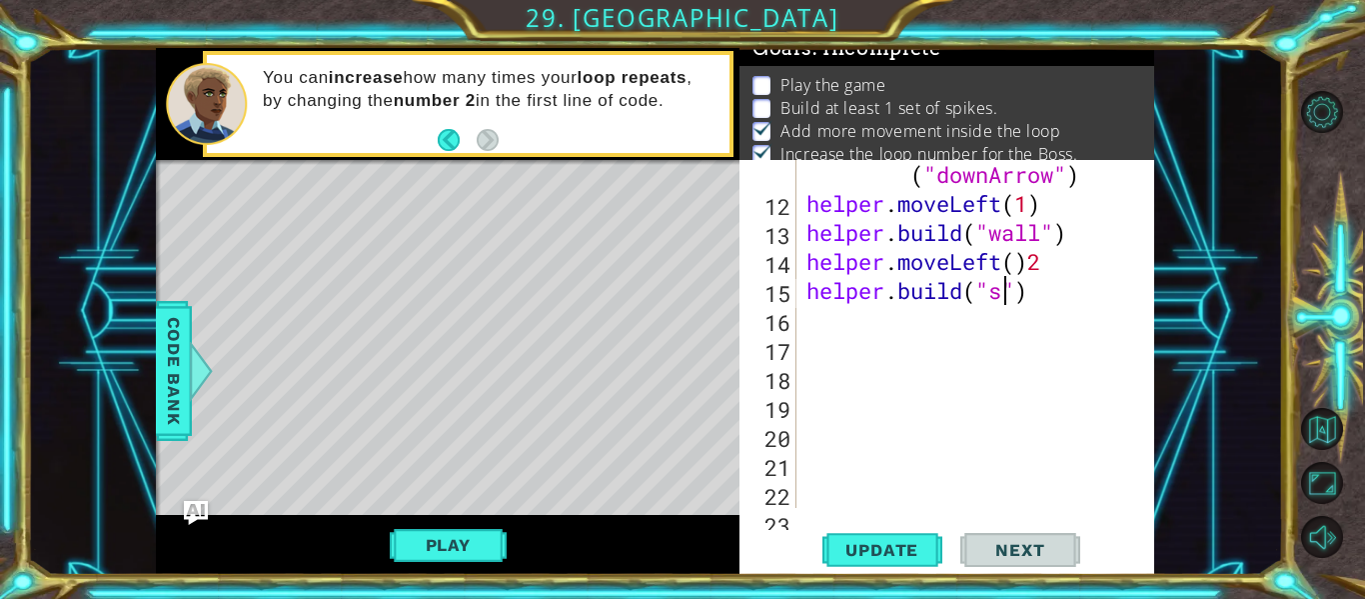
click at [1059, 285] on div "helper . build ( "downArrow" ) helper . moveLeft ( 1 ) helper . build ( "wall" …" at bounding box center [981, 348] width 358 height 435
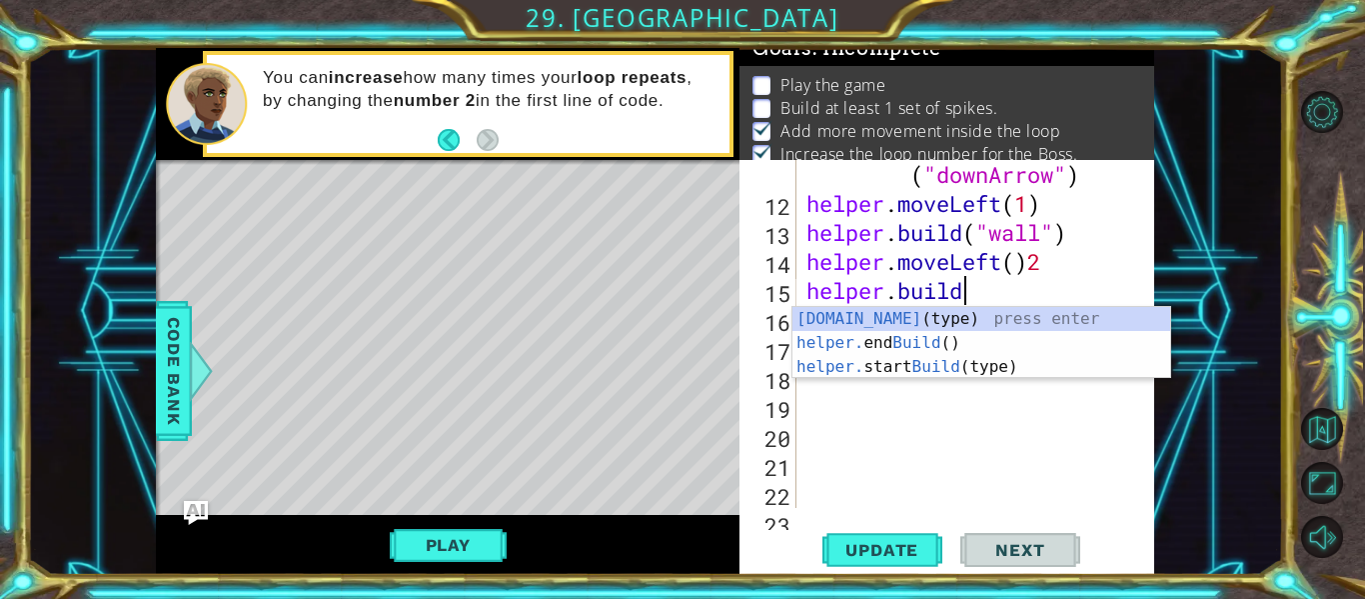
scroll to position [0, 6]
click at [980, 324] on div "[DOMAIN_NAME] (type) press enter helper. end Build () press enter helper. start…" at bounding box center [981, 367] width 378 height 120
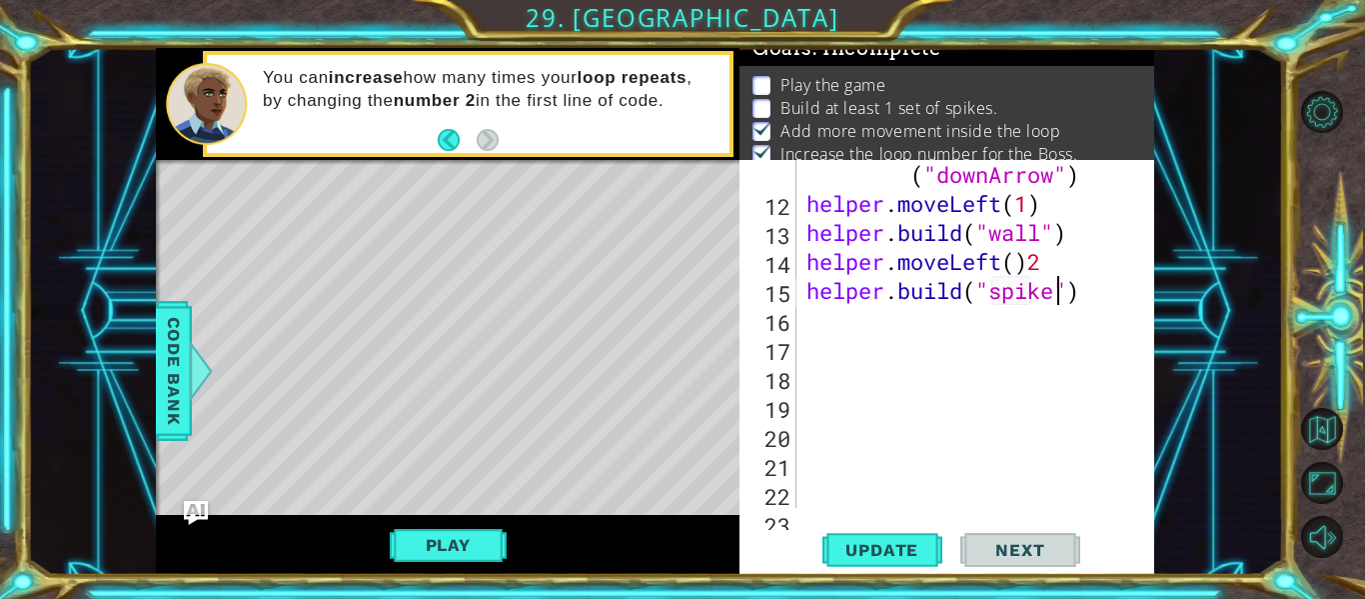
scroll to position [0, 12]
click at [911, 547] on span "Update" at bounding box center [881, 550] width 113 height 20
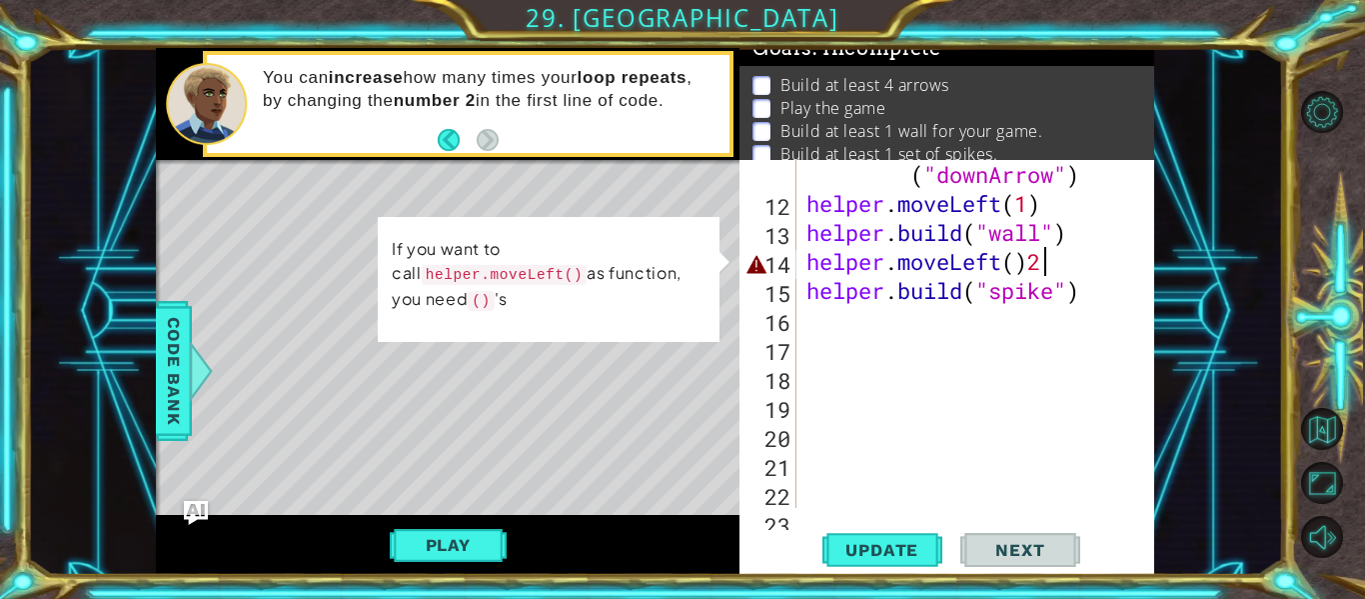
click at [1039, 269] on div "helper . build ( "downArrow" ) helper . moveLeft ( 1 ) helper . build ( "wall" …" at bounding box center [981, 348] width 358 height 435
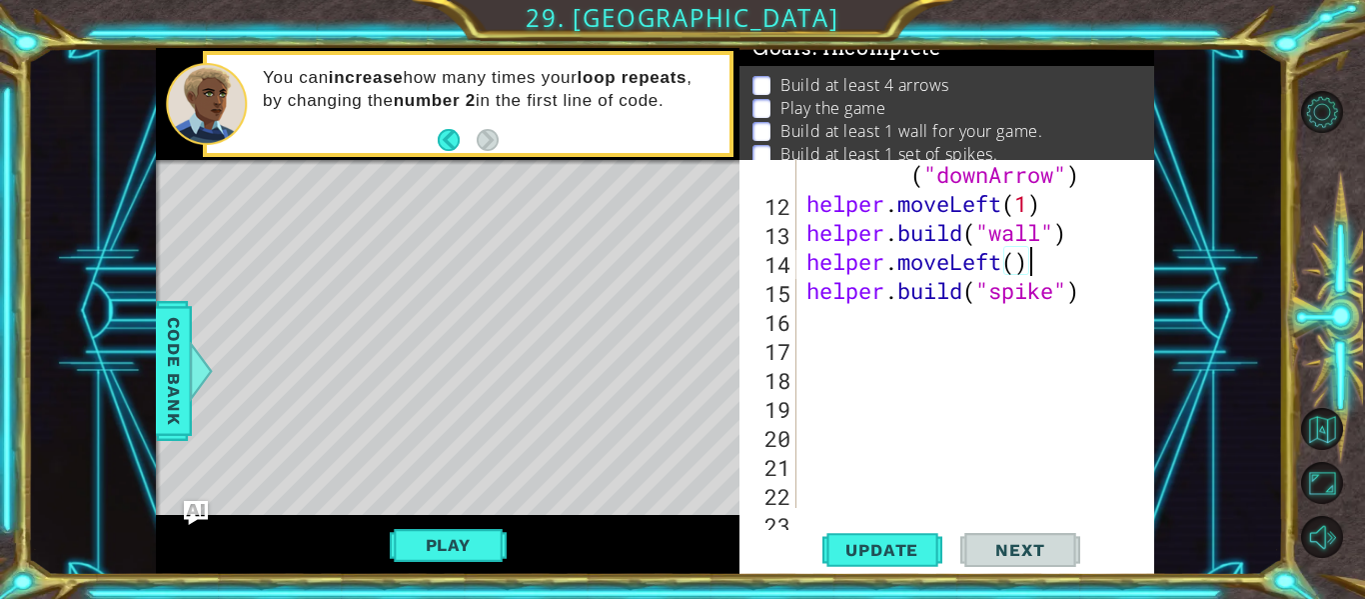
scroll to position [0, 9]
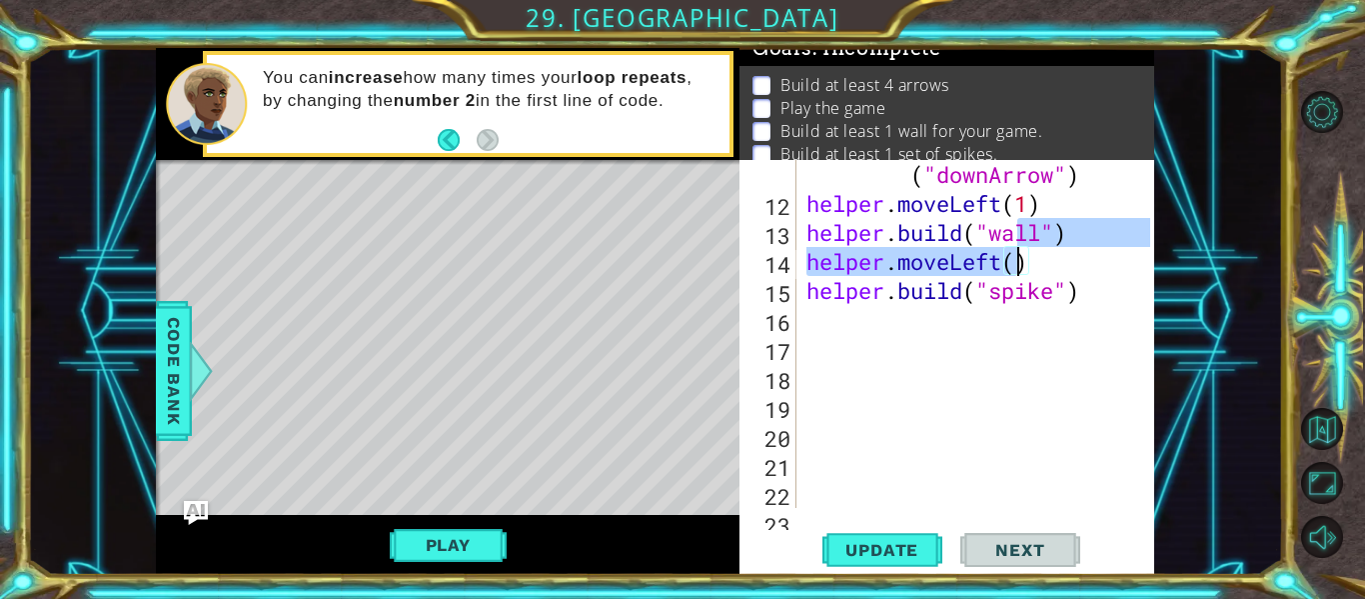
drag, startPoint x: 1015, startPoint y: 246, endPoint x: 1021, endPoint y: 272, distance: 26.7
click at [1021, 272] on div "helper . build ( "downArrow" ) helper . moveLeft ( 1 ) helper . build ( "wall" …" at bounding box center [981, 348] width 358 height 435
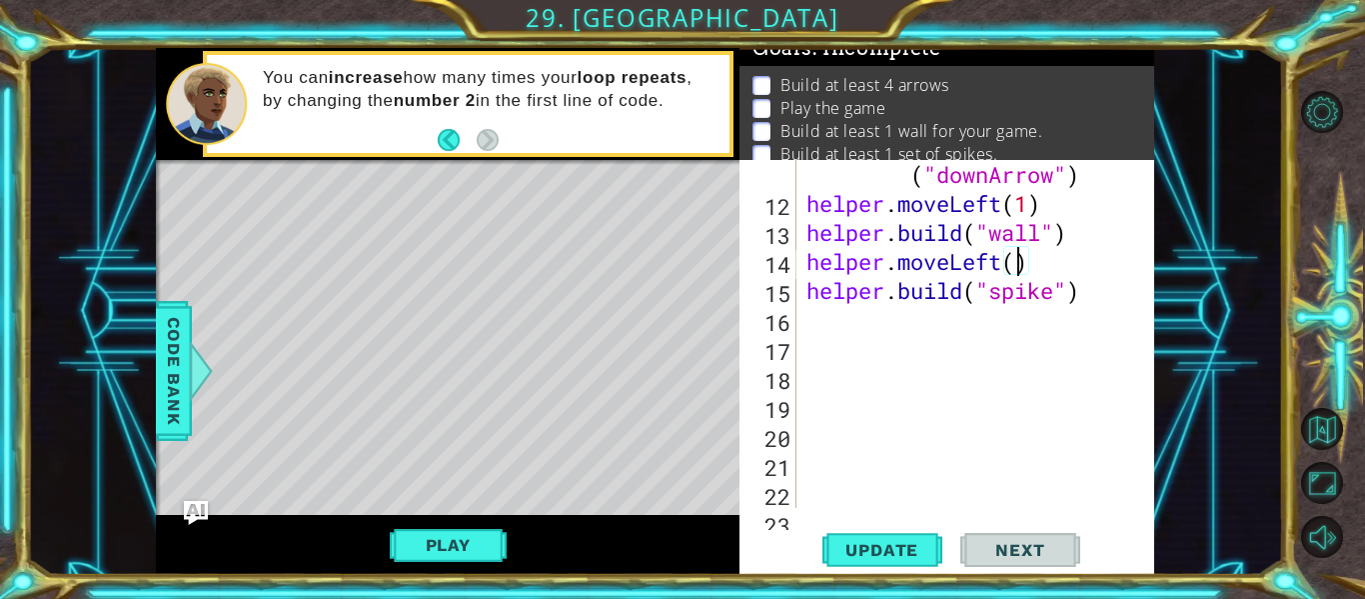
click at [1021, 272] on div "helper . build ( "downArrow" ) helper . moveLeft ( 1 ) helper . build ( "wall" …" at bounding box center [981, 348] width 358 height 435
click at [893, 562] on button "Update" at bounding box center [882, 550] width 120 height 41
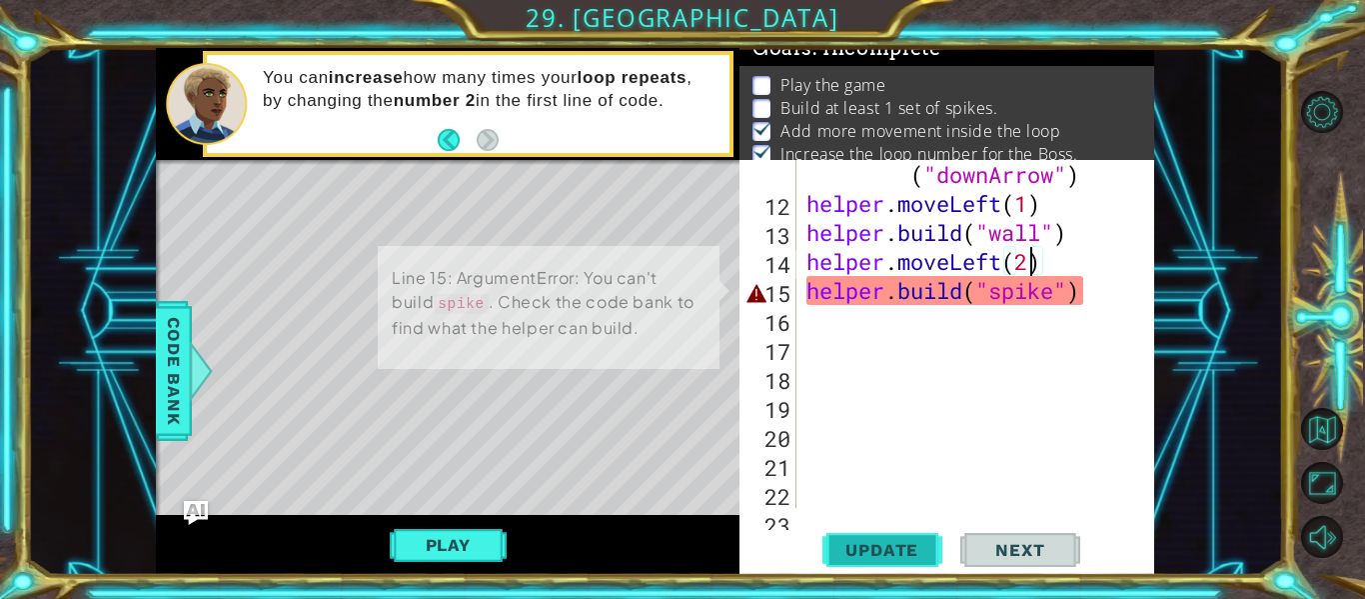
scroll to position [32, 0]
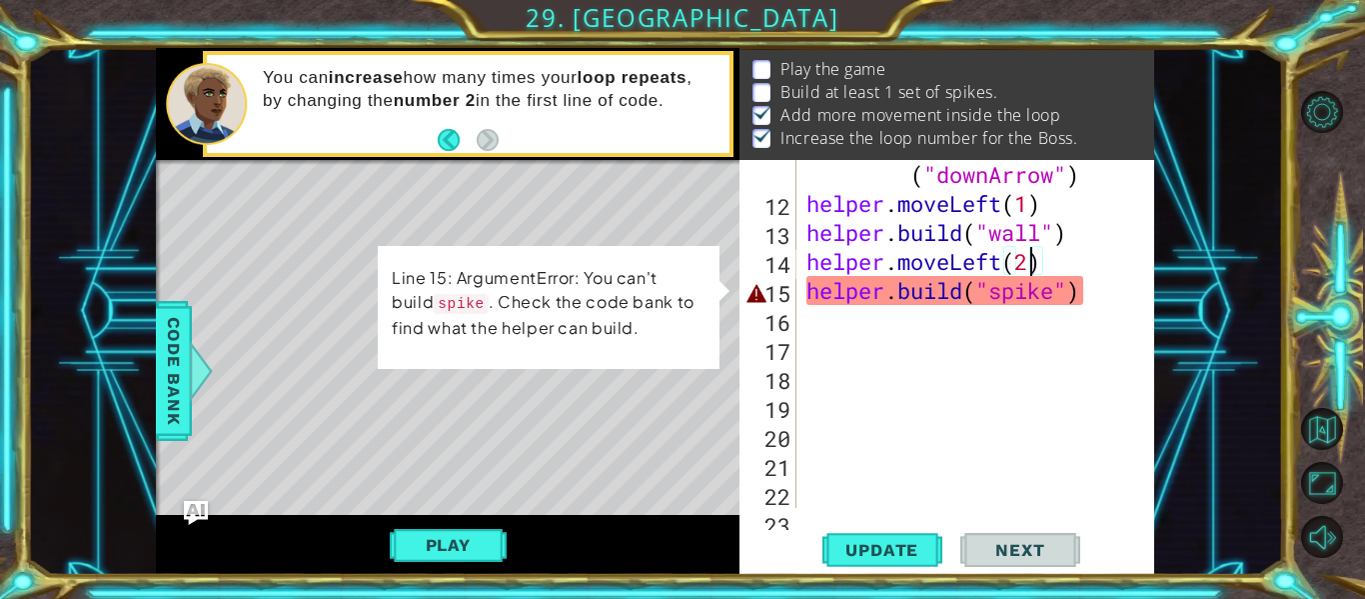
click at [1054, 303] on div "helper . build ( "downArrow" ) helper . moveLeft ( 1 ) helper . build ( "wall" …" at bounding box center [981, 348] width 358 height 435
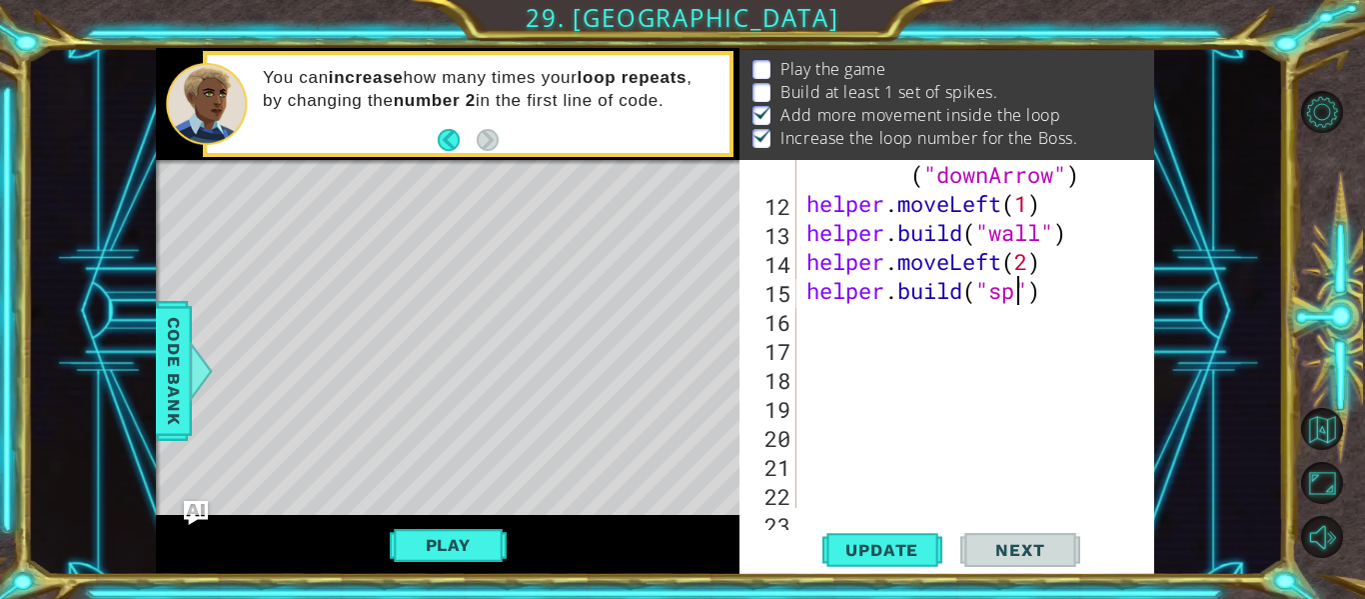
type textarea "[DOMAIN_NAME]("s")"
click at [190, 367] on div at bounding box center [201, 371] width 25 height 60
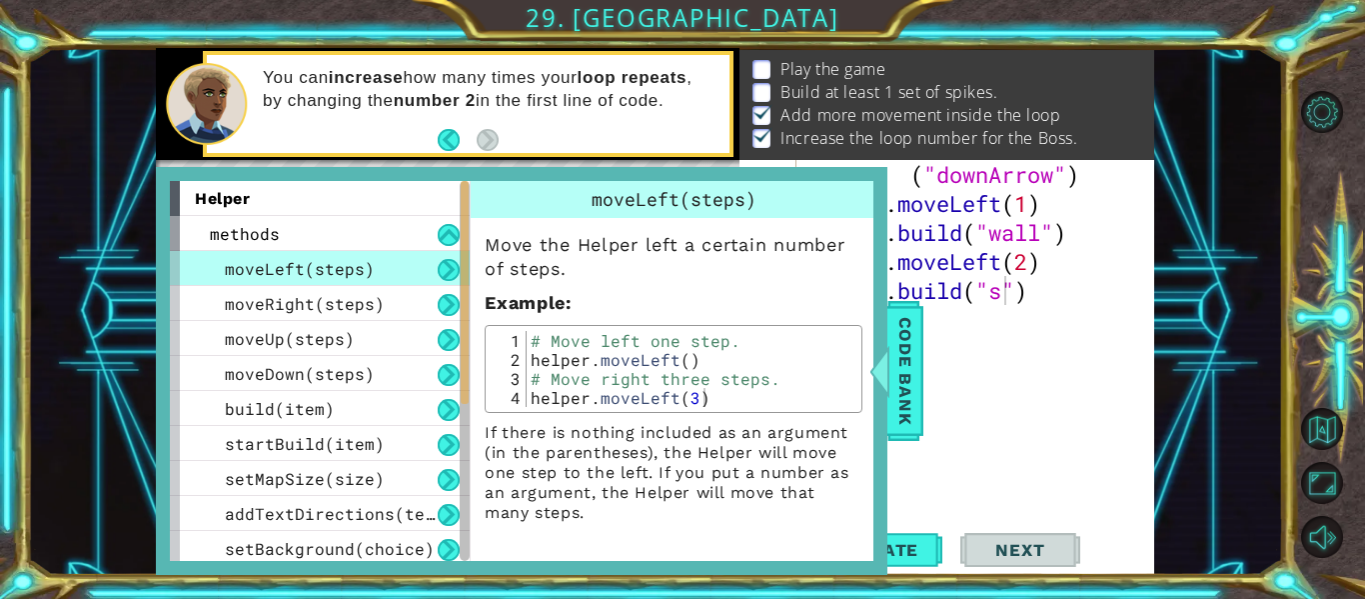
click at [476, 244] on div "Move the Helper left a certain number of steps. Example : 1 2 3 4 # Move left o…" at bounding box center [674, 370] width 406 height 305
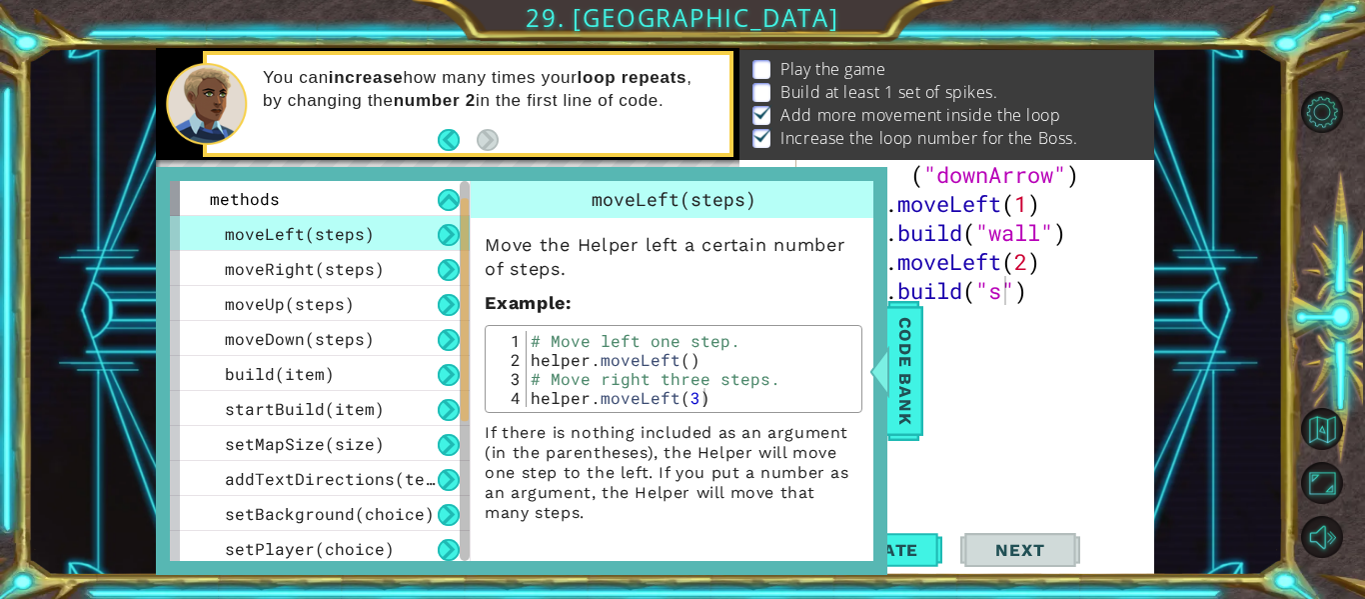
scroll to position [0, 0]
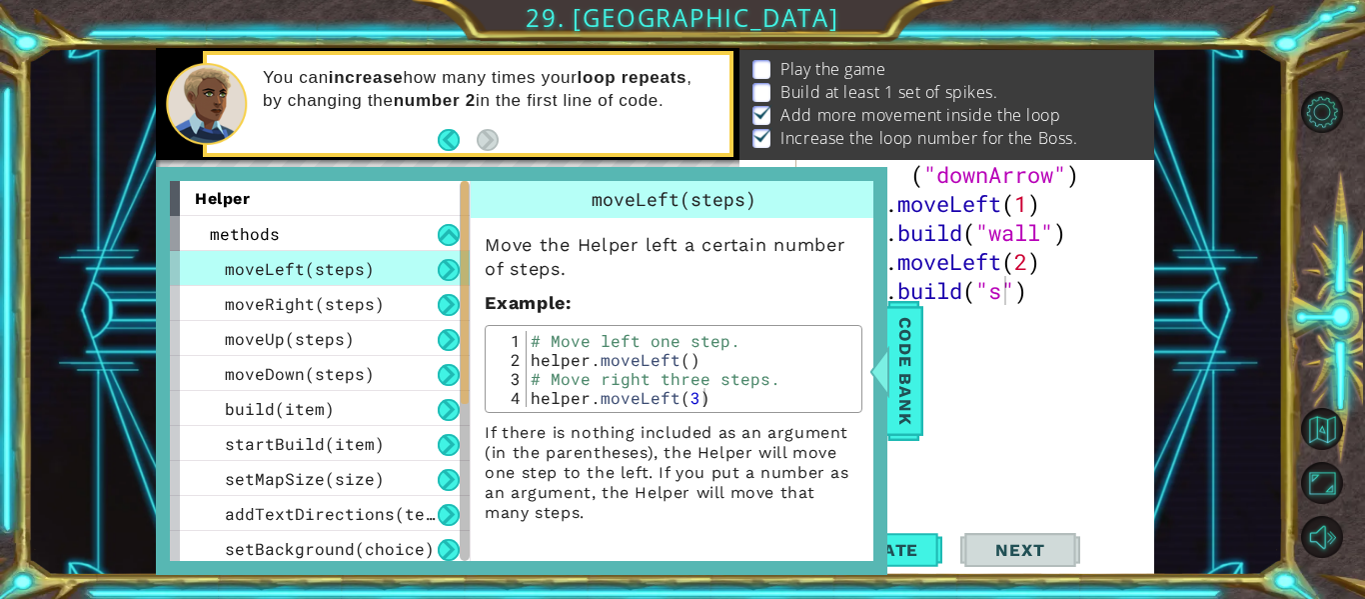
drag, startPoint x: 464, startPoint y: 252, endPoint x: 465, endPoint y: 213, distance: 39.0
click at [465, 213] on div at bounding box center [465, 292] width 8 height 223
click at [440, 243] on button at bounding box center [449, 235] width 22 height 22
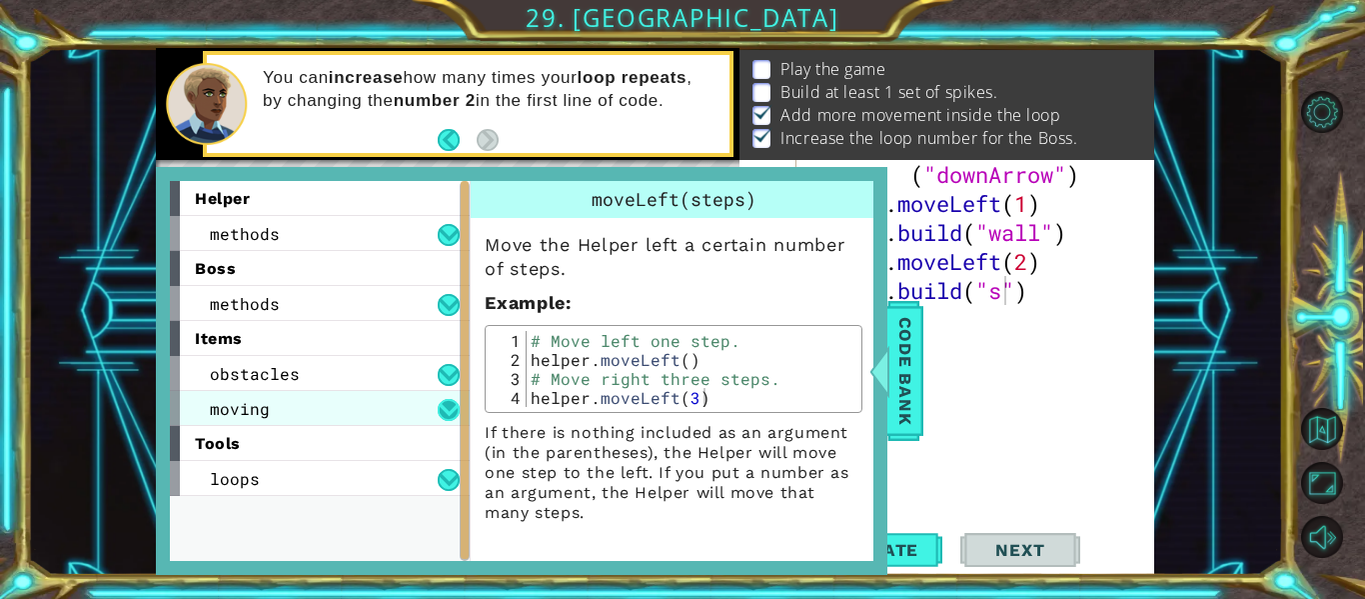
click at [446, 404] on button at bounding box center [449, 410] width 22 height 22
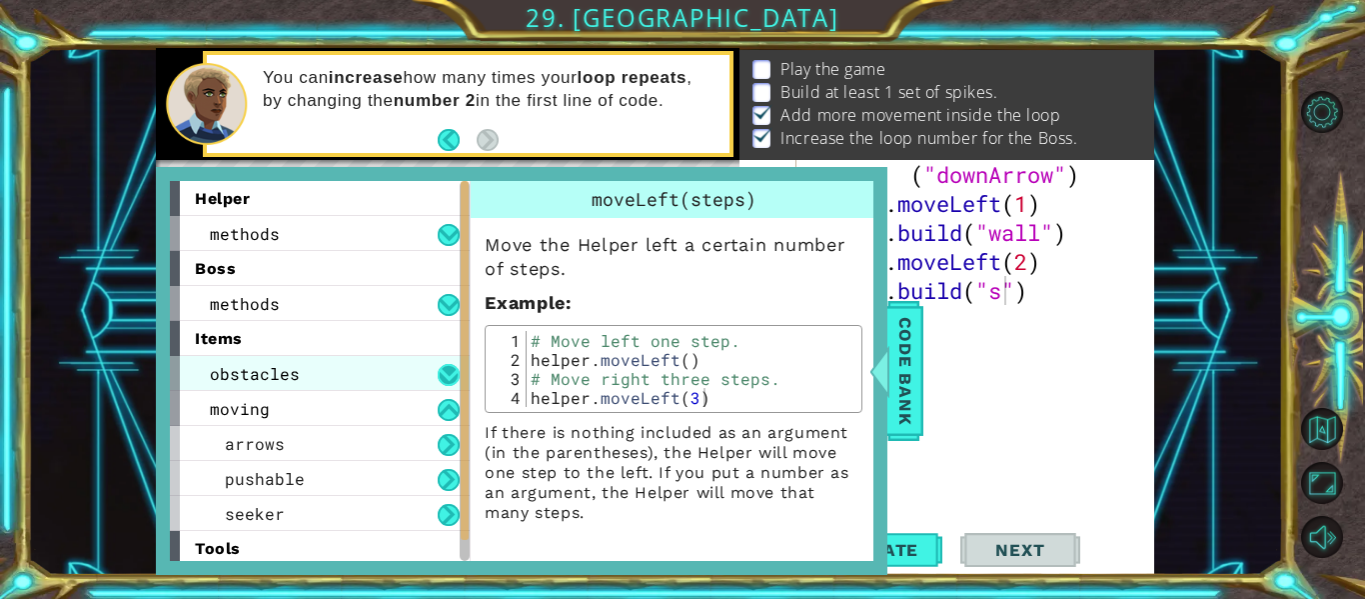
click at [445, 377] on button at bounding box center [449, 375] width 22 height 22
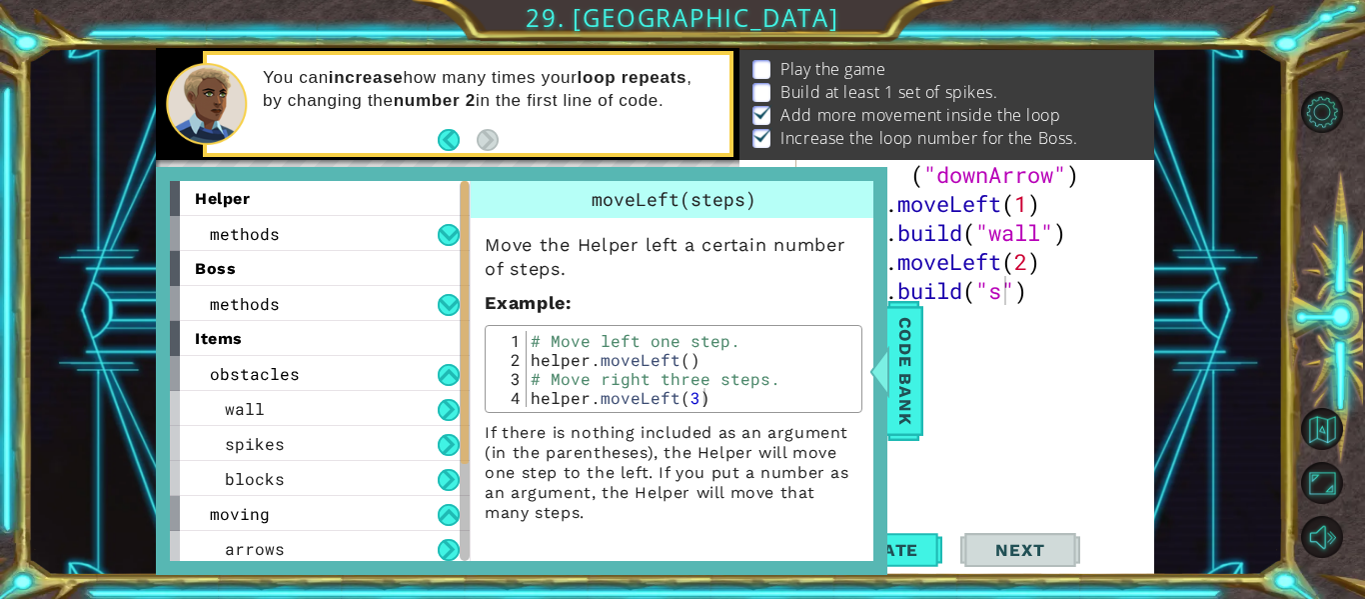
click at [1003, 299] on div "helper . build ( "downArrow" ) helper . moveLeft ( 1 ) helper . build ( "wall" …" at bounding box center [981, 348] width 358 height 435
type textarea "[DOMAIN_NAME]("spikes")"
click at [898, 361] on span "Code Bank" at bounding box center [905, 371] width 32 height 122
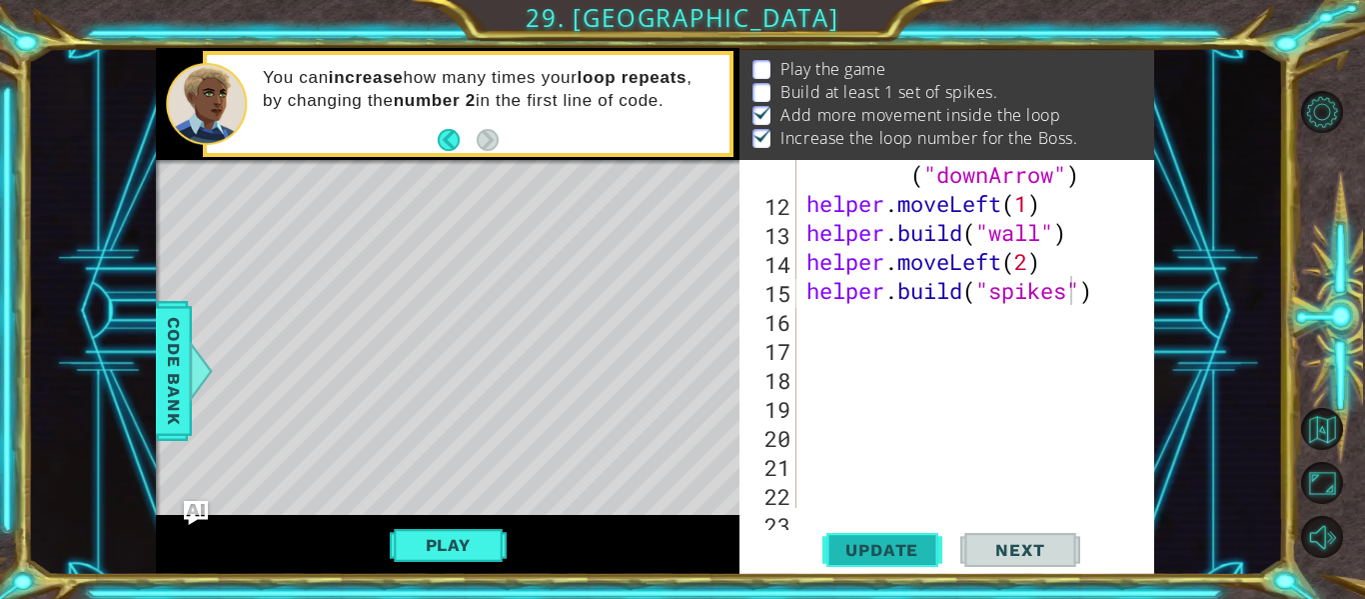
click at [867, 552] on span "Update" at bounding box center [881, 550] width 113 height 20
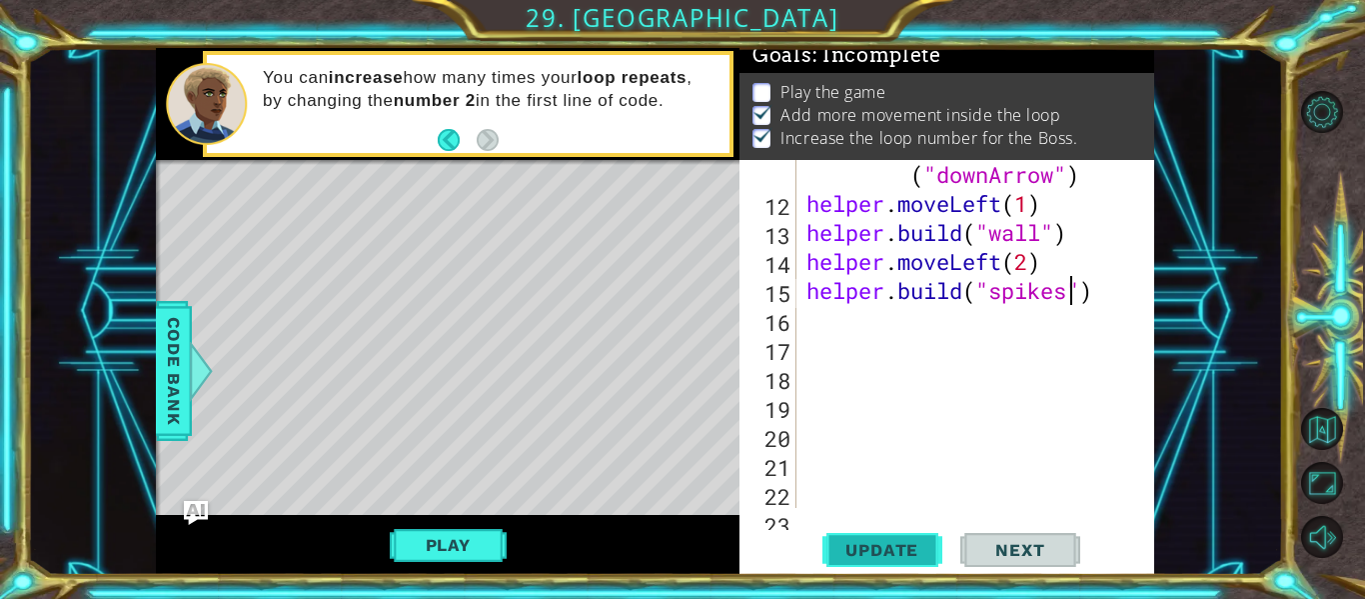
scroll to position [9, 0]
click at [460, 545] on button "Play" at bounding box center [448, 545] width 117 height 38
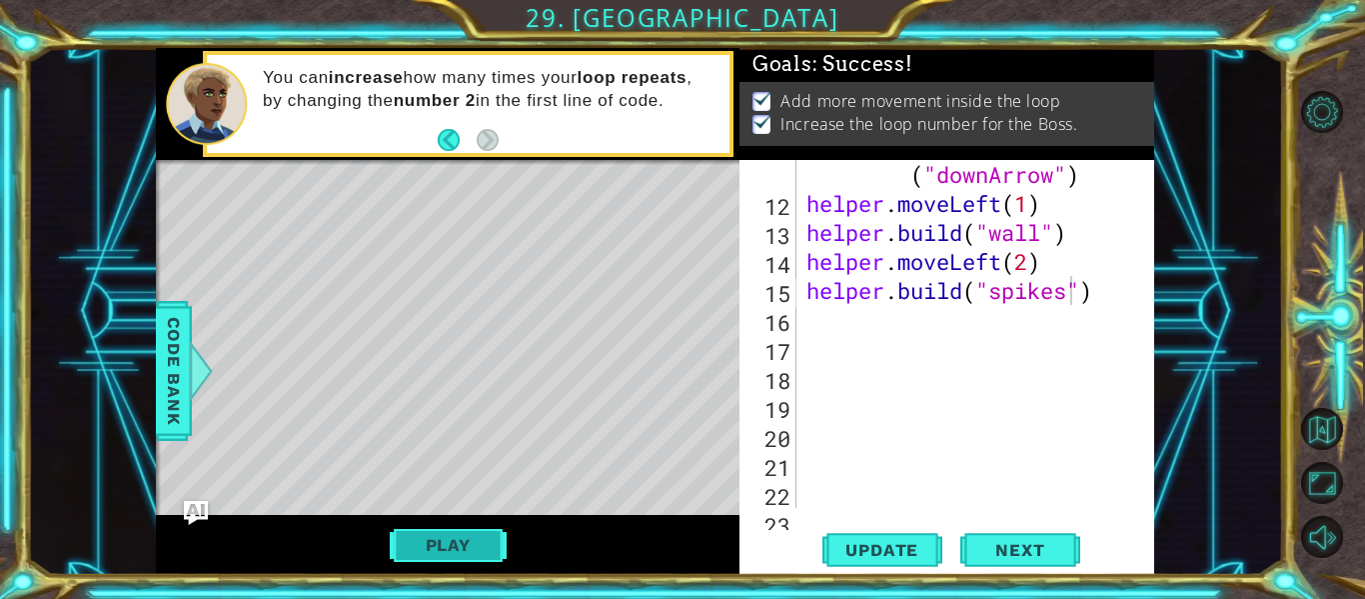
scroll to position [0, 0]
click at [1033, 553] on span "Next" at bounding box center [1019, 551] width 89 height 20
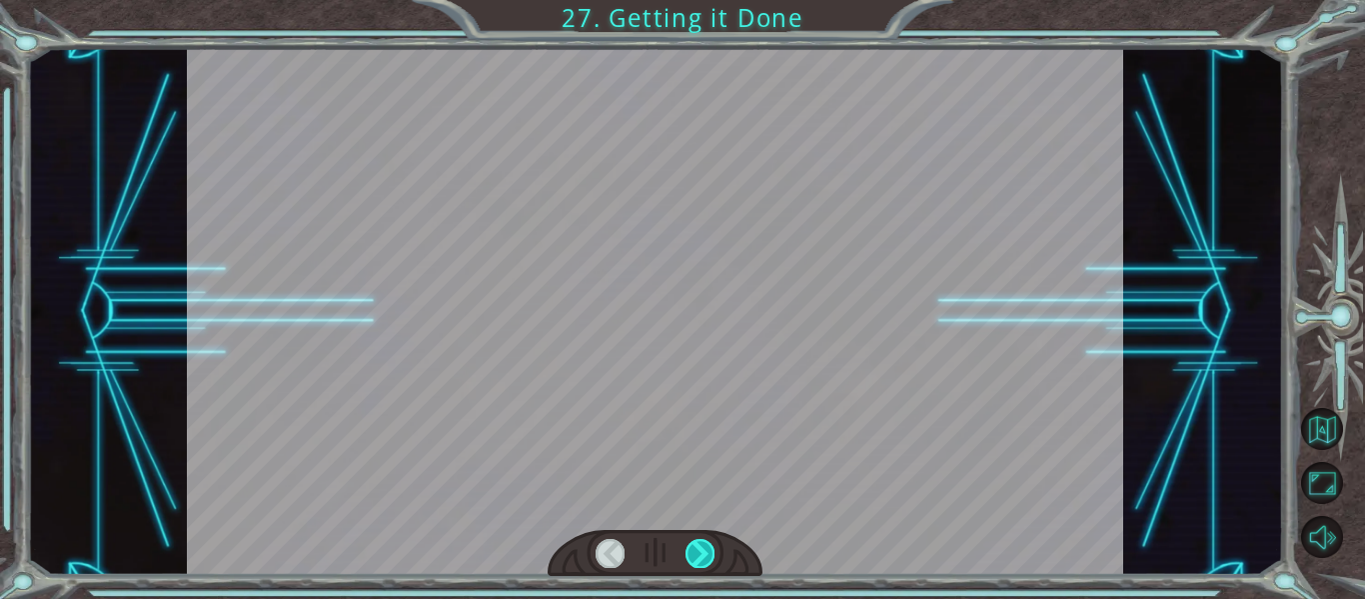
click at [707, 558] on div at bounding box center [699, 553] width 29 height 28
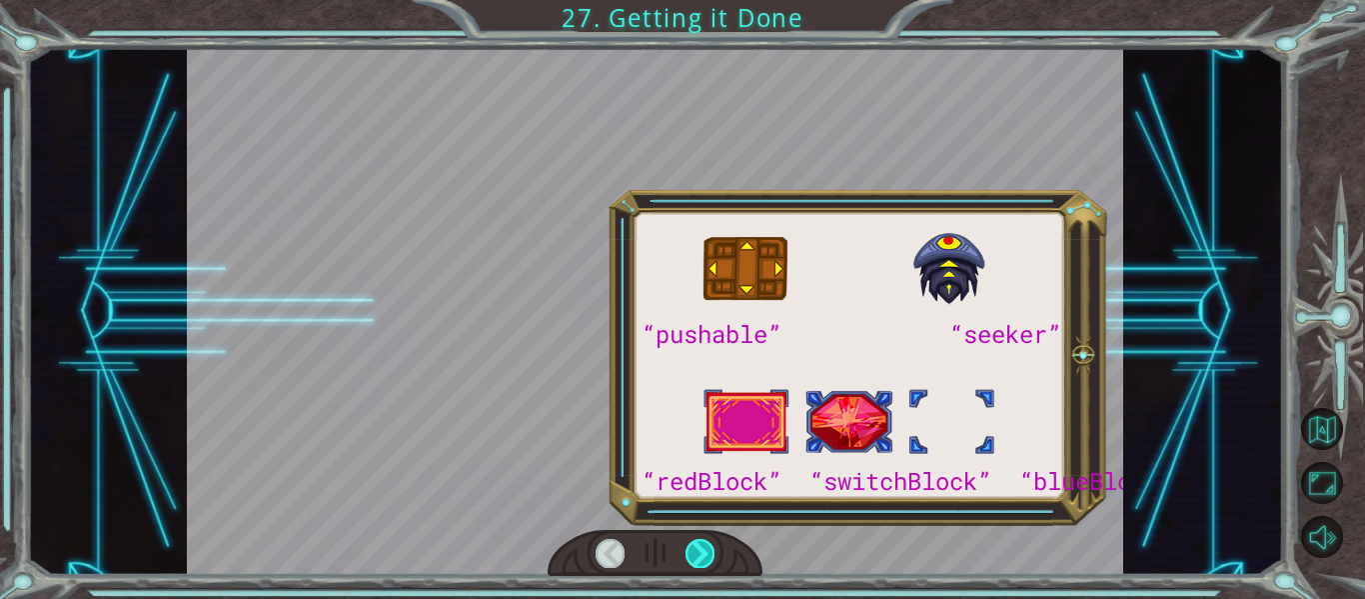
click at [707, 558] on div at bounding box center [699, 553] width 29 height 28
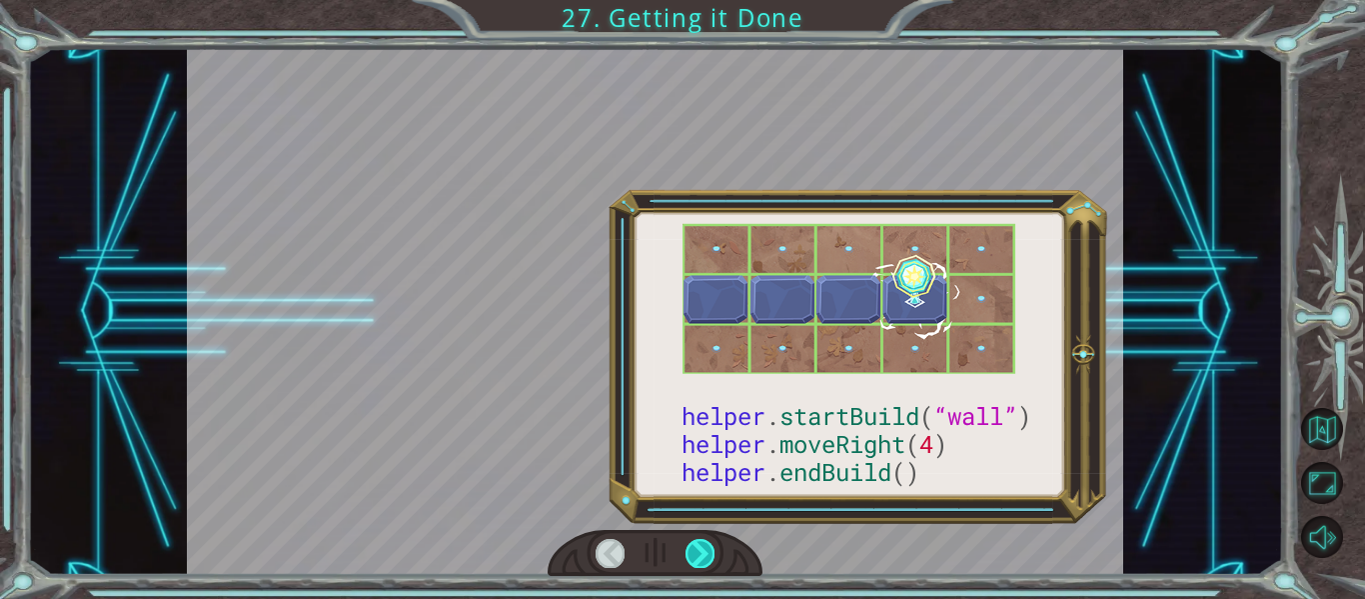
click at [704, 546] on div at bounding box center [699, 553] width 29 height 28
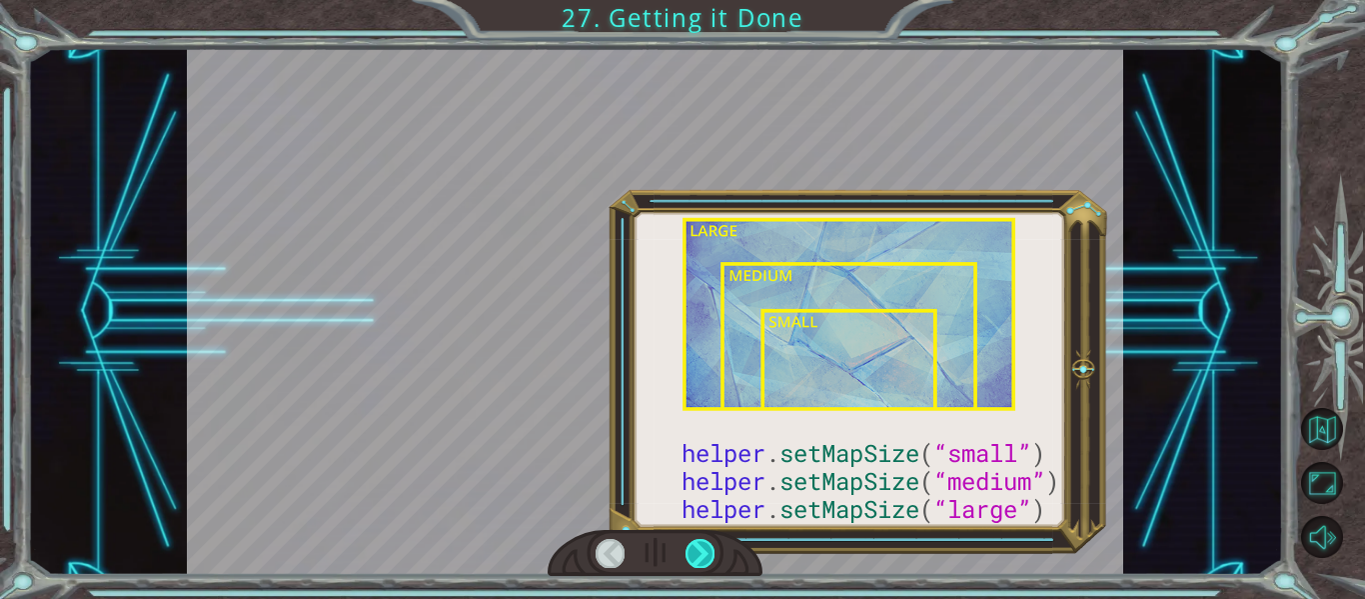
click at [704, 546] on div at bounding box center [699, 553] width 29 height 28
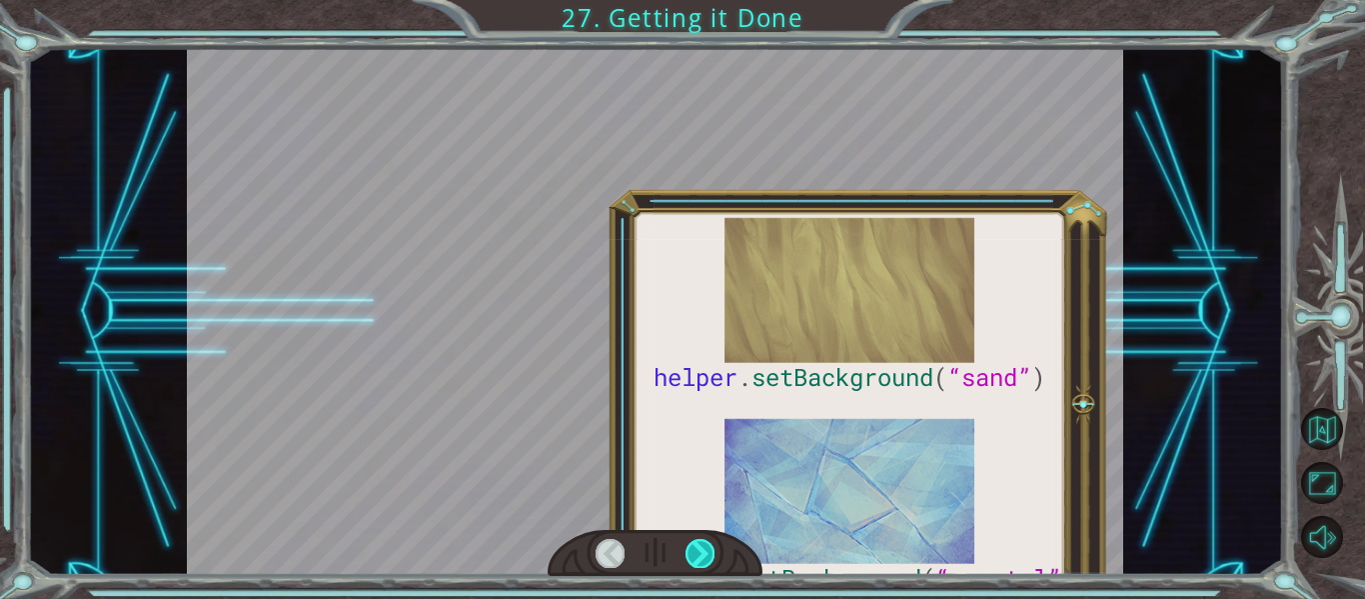
click at [704, 546] on div at bounding box center [699, 553] width 29 height 28
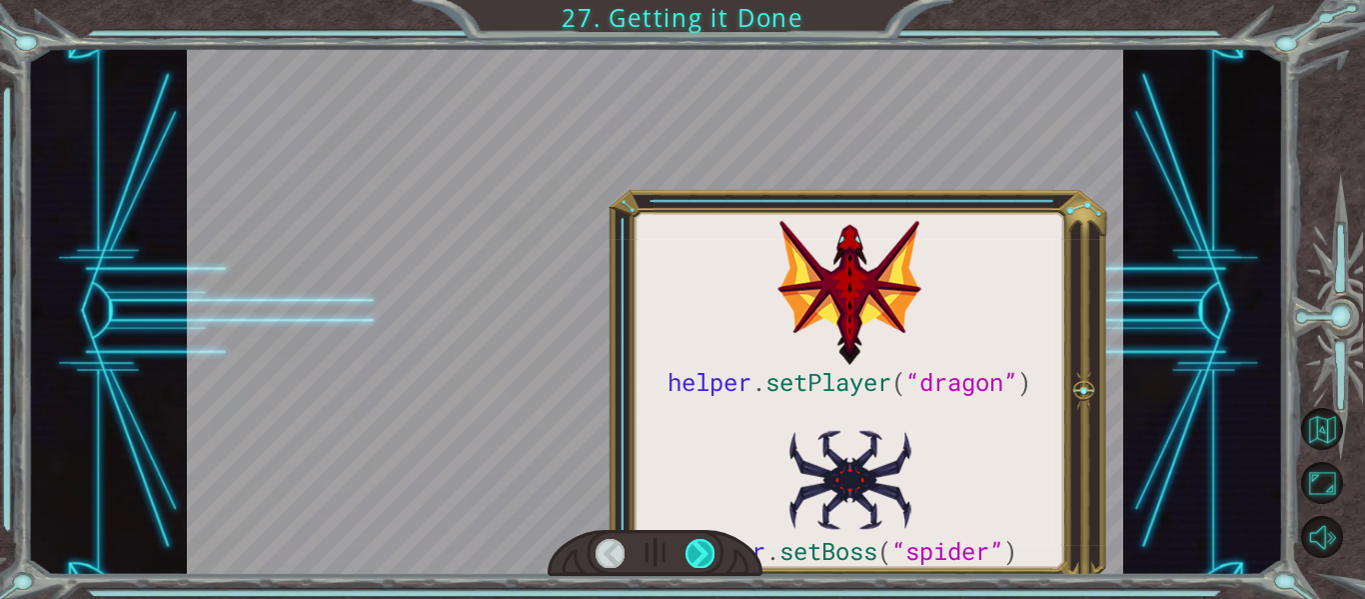
click at [704, 546] on div at bounding box center [699, 553] width 29 height 28
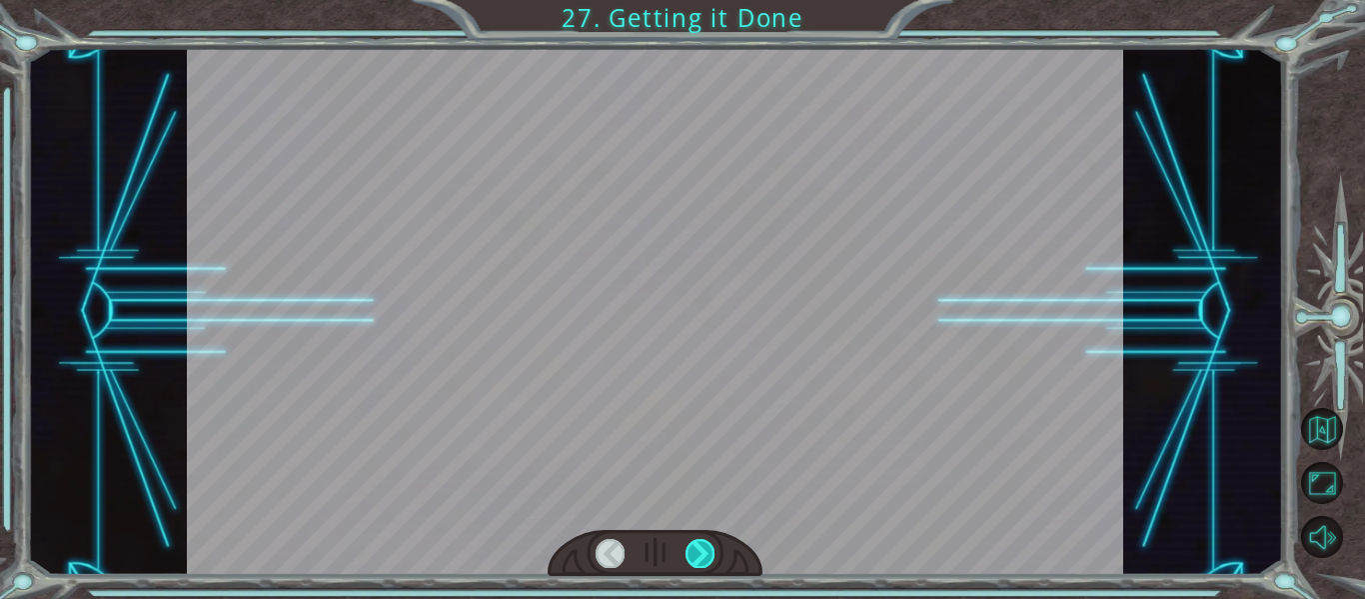
click at [706, 548] on div at bounding box center [699, 553] width 29 height 28
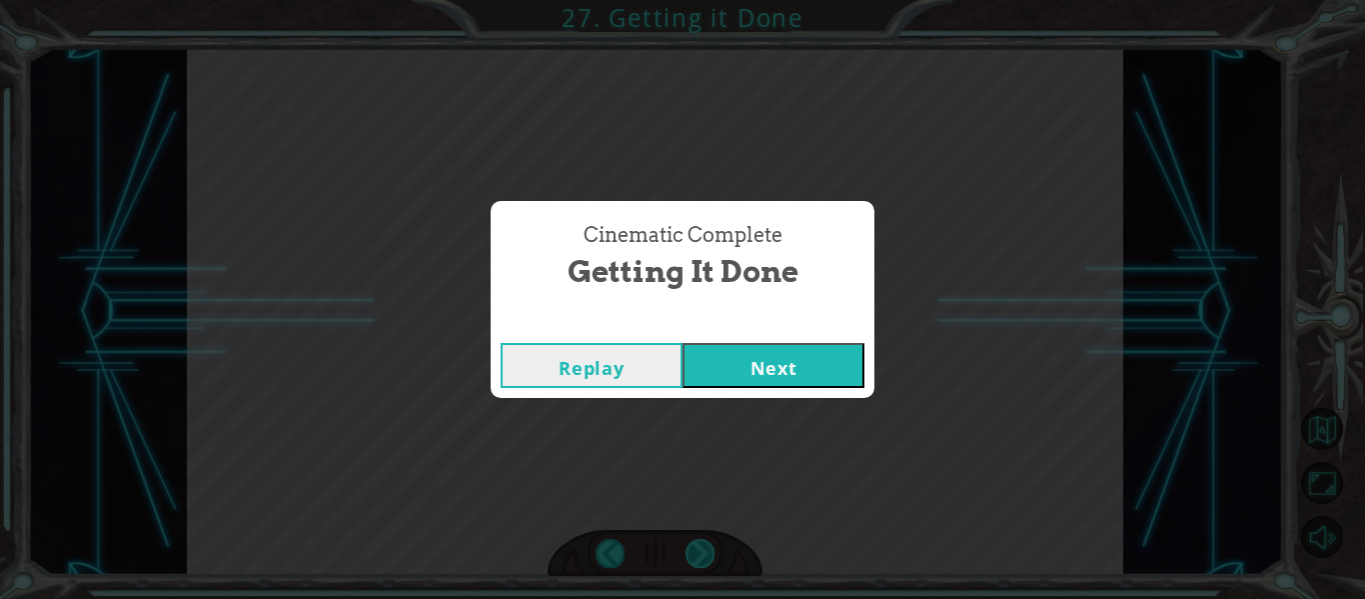
click at [706, 548] on div "Cinematic Complete Getting it Done Replay Next" at bounding box center [682, 299] width 1365 height 599
click at [764, 378] on button "Next" at bounding box center [773, 365] width 182 height 45
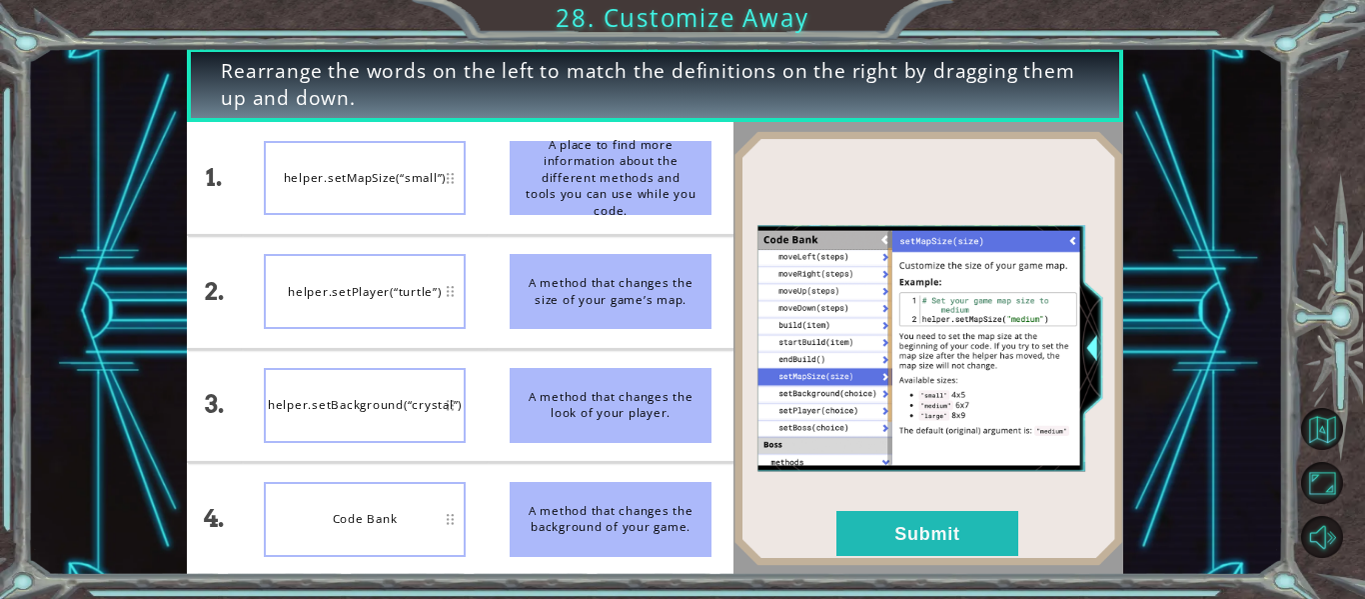
drag, startPoint x: 645, startPoint y: 532, endPoint x: 506, endPoint y: 448, distance: 162.3
click at [506, 448] on ul "A place to find more information about the different methods and tools you can …" at bounding box center [611, 348] width 246 height 453
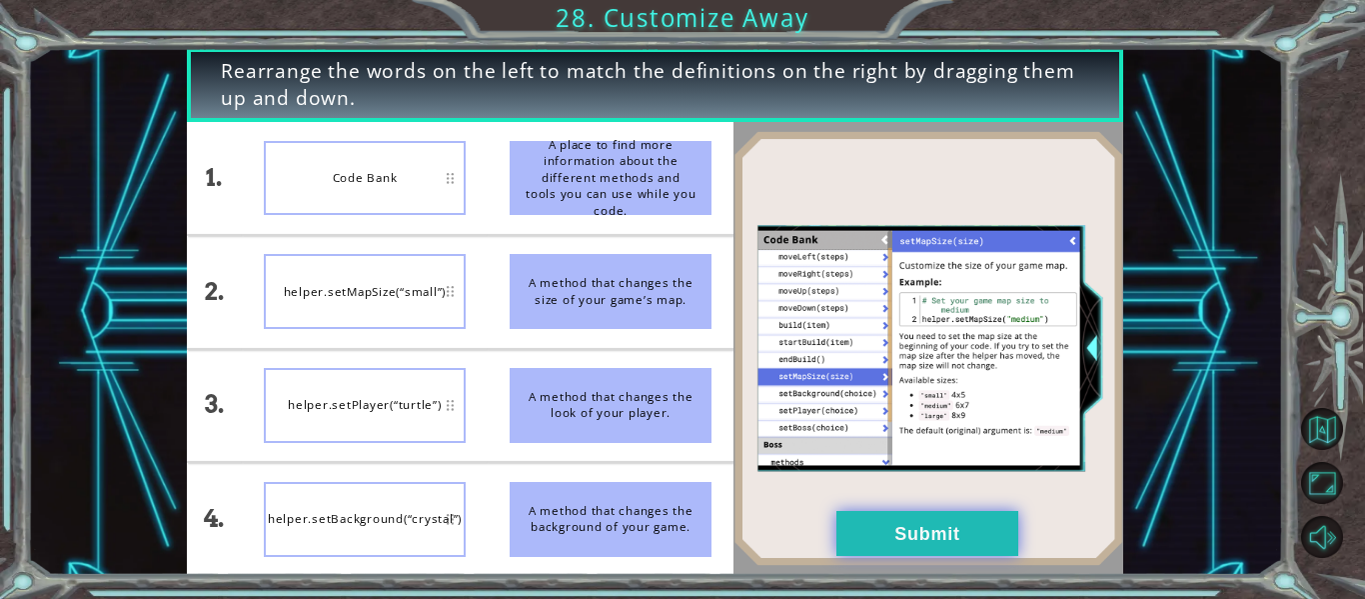
click at [889, 525] on button "Submit" at bounding box center [927, 533] width 182 height 45
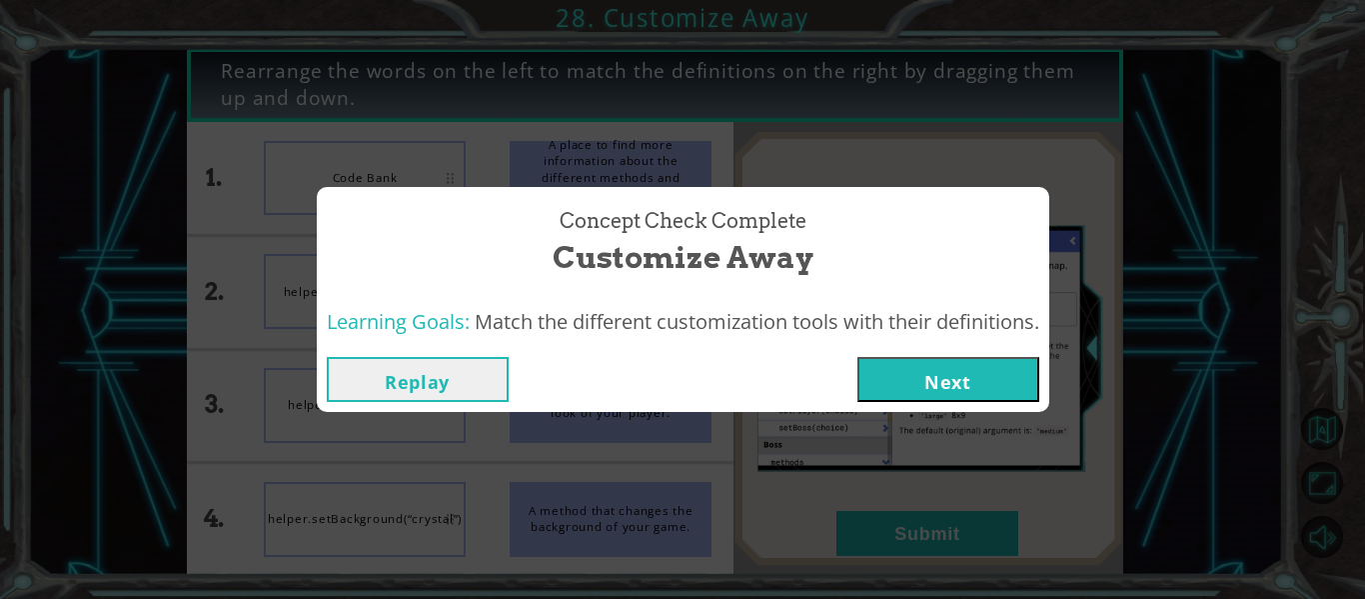
click at [977, 379] on button "Next" at bounding box center [948, 379] width 182 height 45
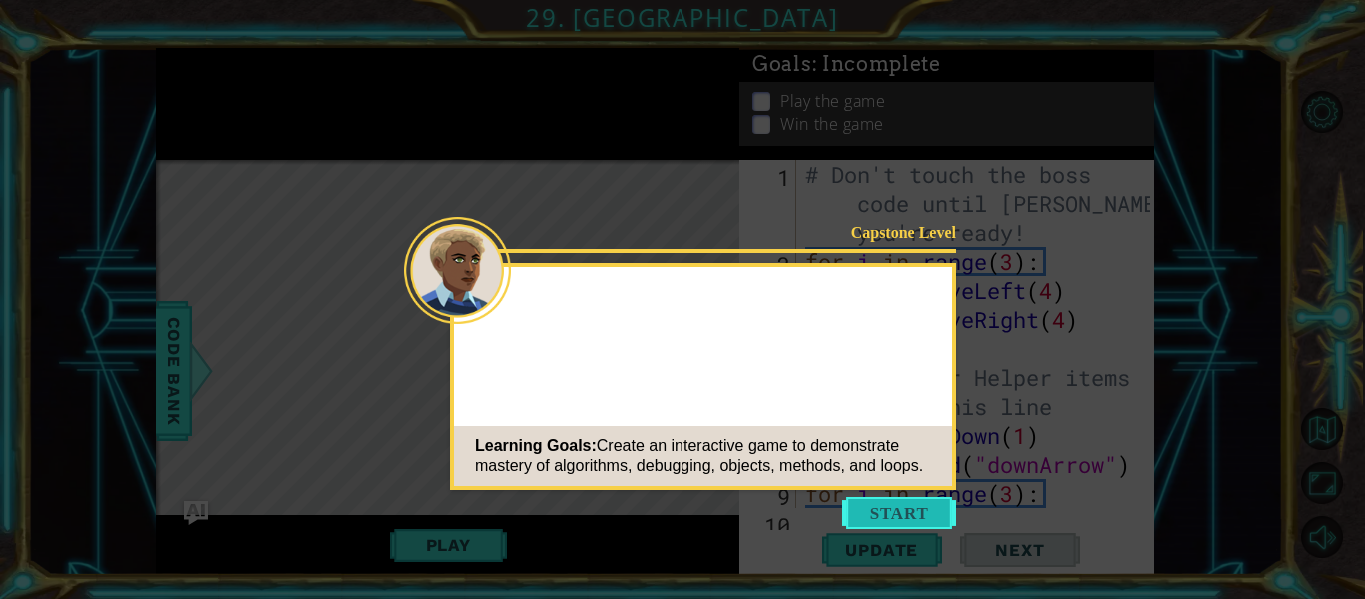
click at [907, 514] on button "Start" at bounding box center [899, 513] width 114 height 32
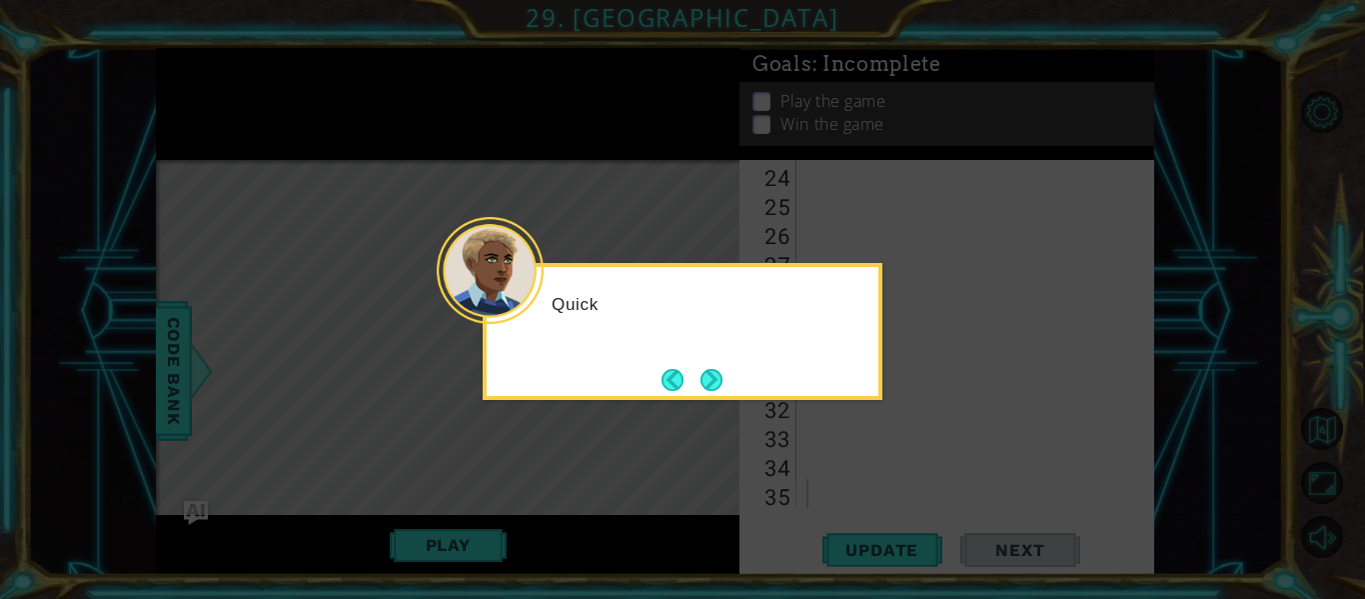
scroll to position [782, 0]
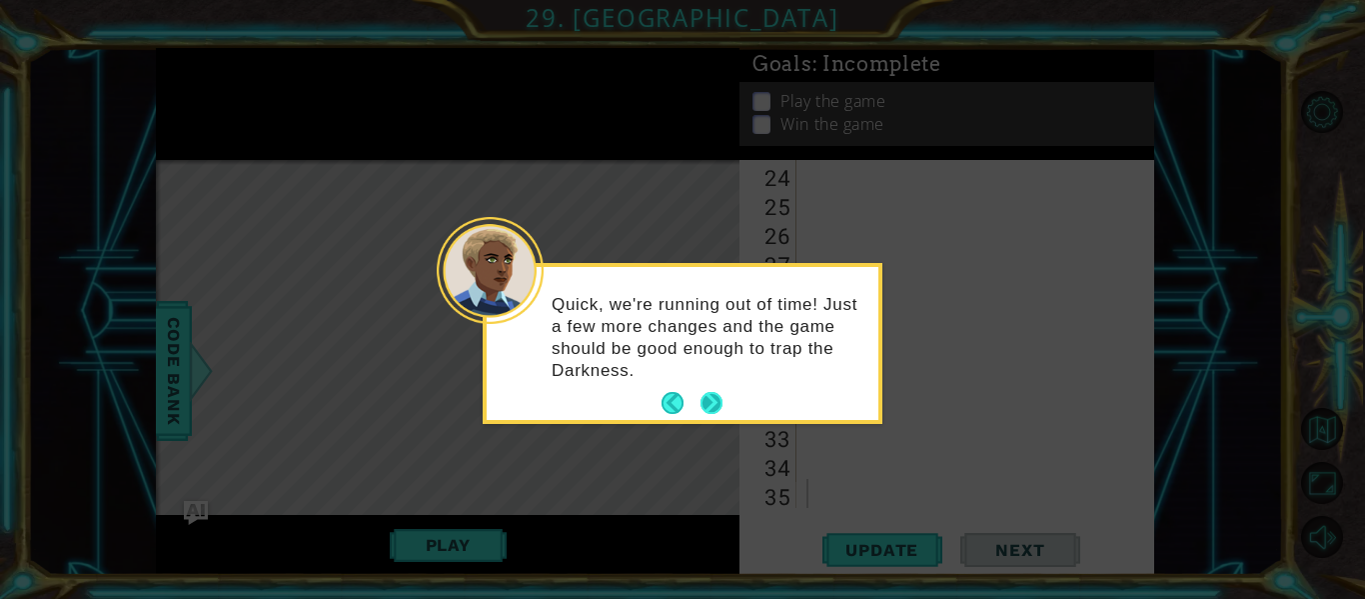
click at [712, 402] on button "Next" at bounding box center [711, 403] width 22 height 22
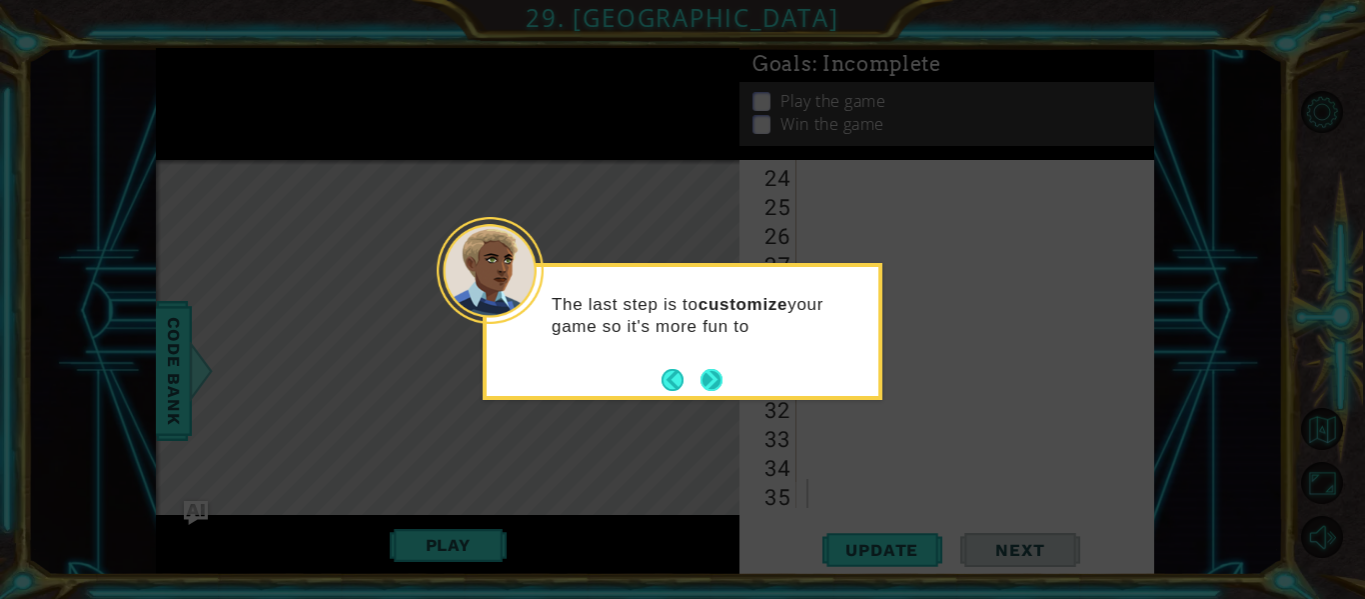
click at [711, 389] on button "Next" at bounding box center [711, 380] width 22 height 22
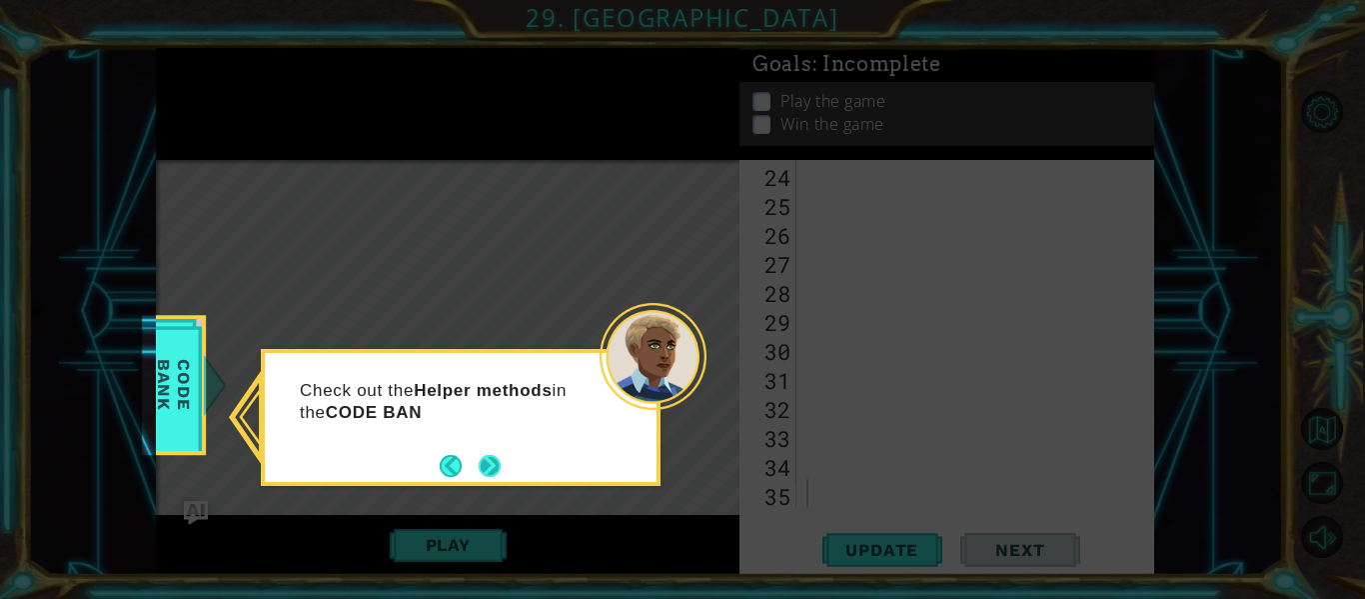
click at [492, 470] on button "Next" at bounding box center [490, 466] width 22 height 22
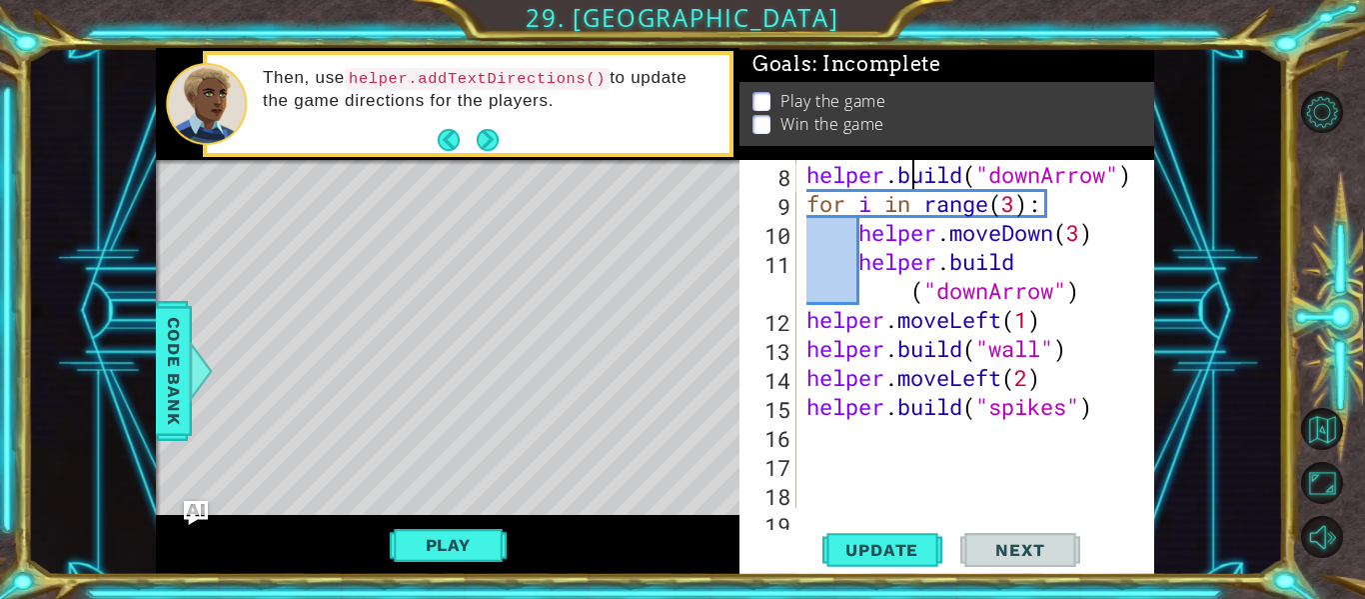
scroll to position [203, 0]
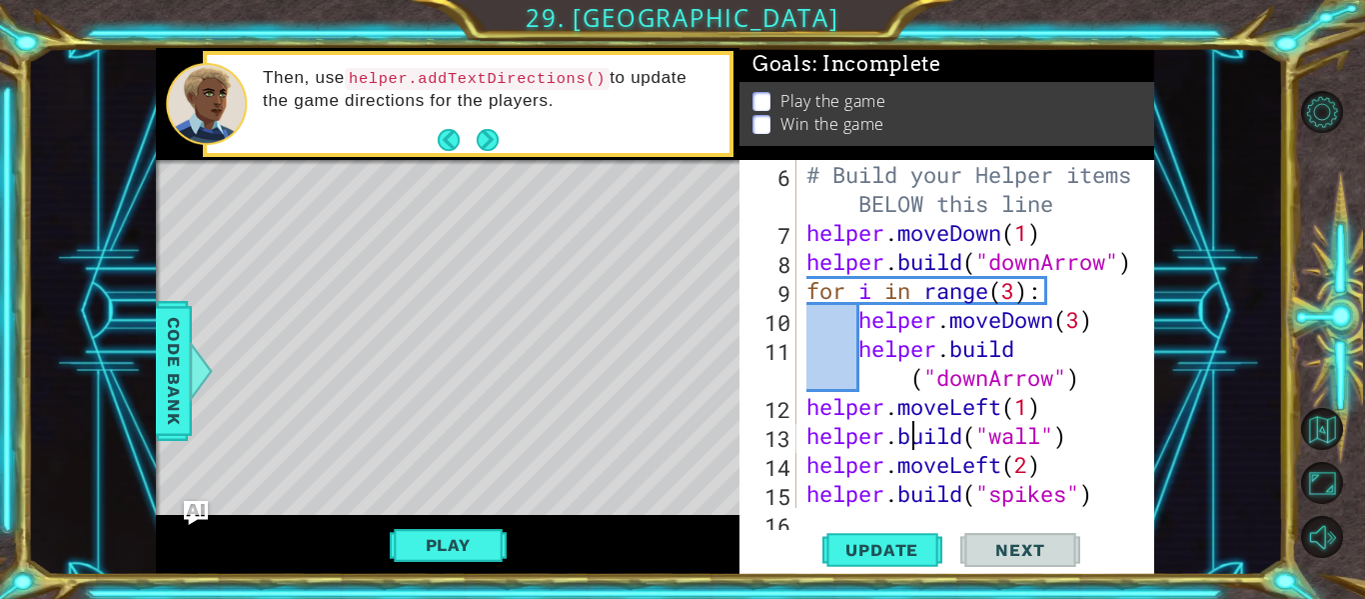
type textarea "[DOMAIN_NAME]("spikes")"
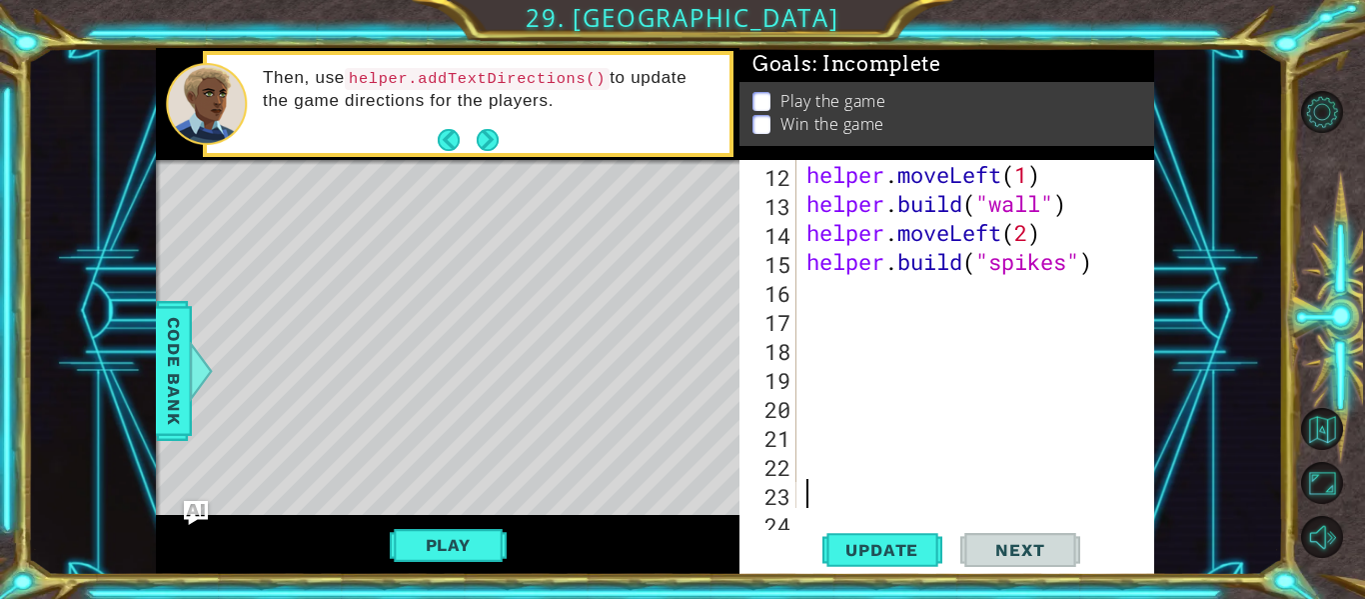
scroll to position [435, 0]
click at [892, 544] on span "Update" at bounding box center [881, 550] width 113 height 20
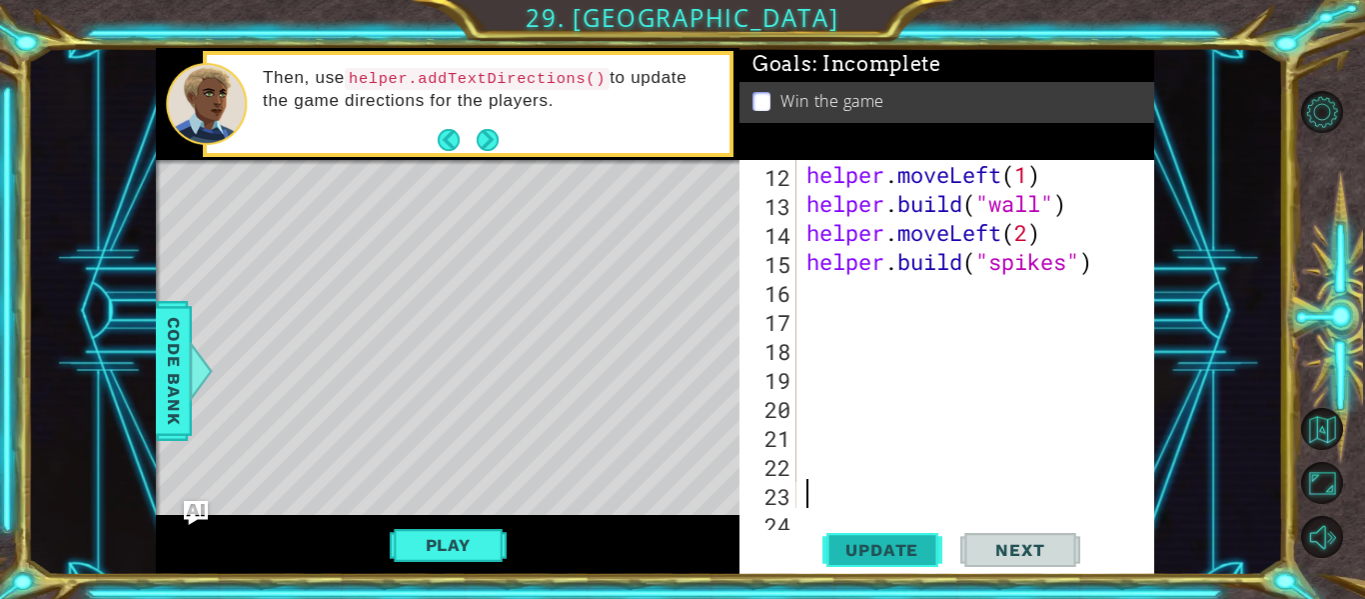
click at [893, 544] on span "Update" at bounding box center [881, 550] width 113 height 20
click at [895, 544] on span "Update" at bounding box center [881, 550] width 113 height 20
click at [488, 544] on button "Play" at bounding box center [448, 545] width 117 height 38
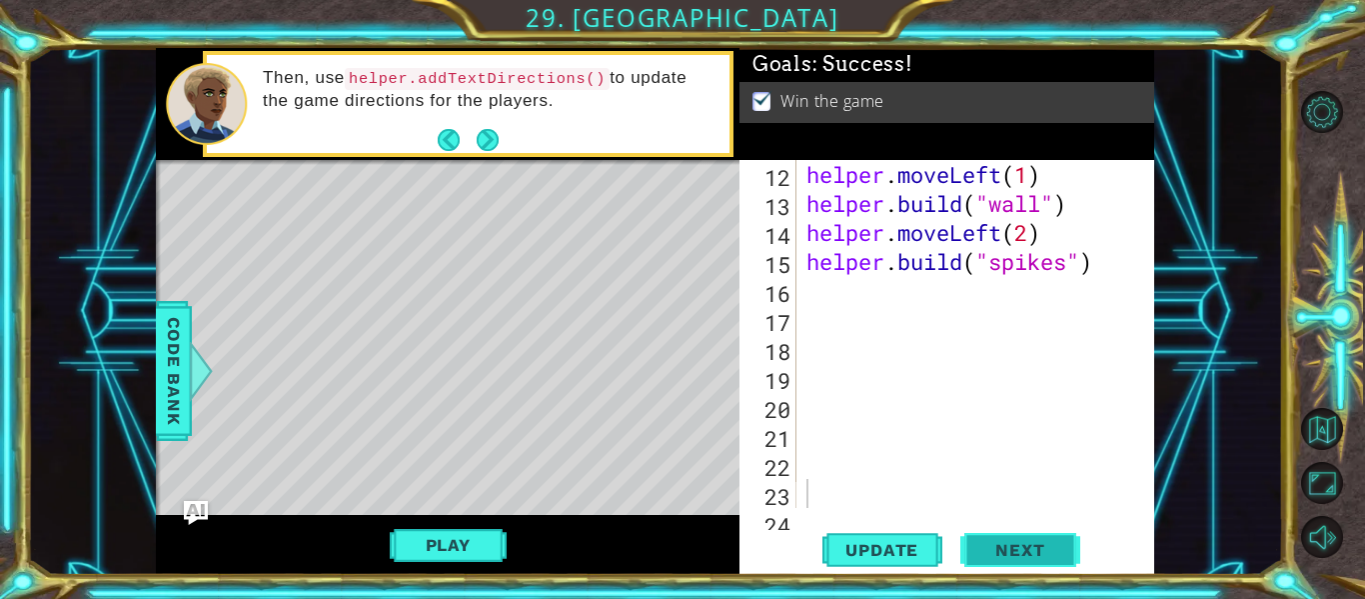
click at [1014, 552] on span "Next" at bounding box center [1019, 551] width 89 height 20
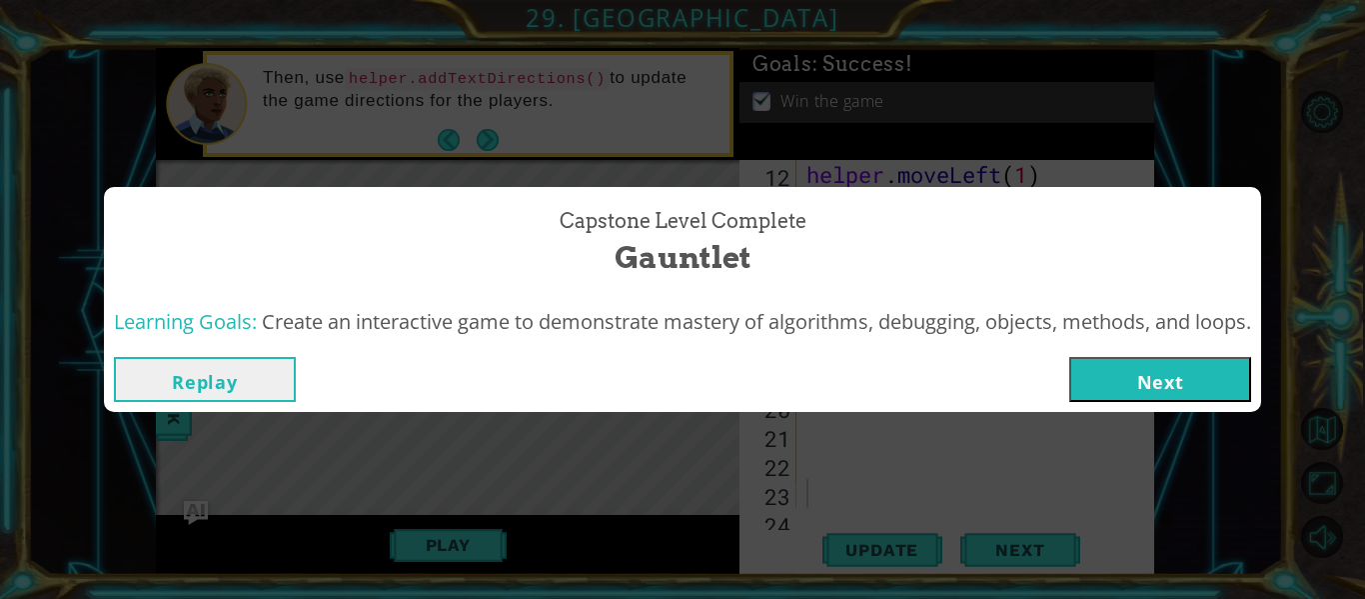
click at [1183, 390] on button "Next" at bounding box center [1160, 379] width 182 height 45
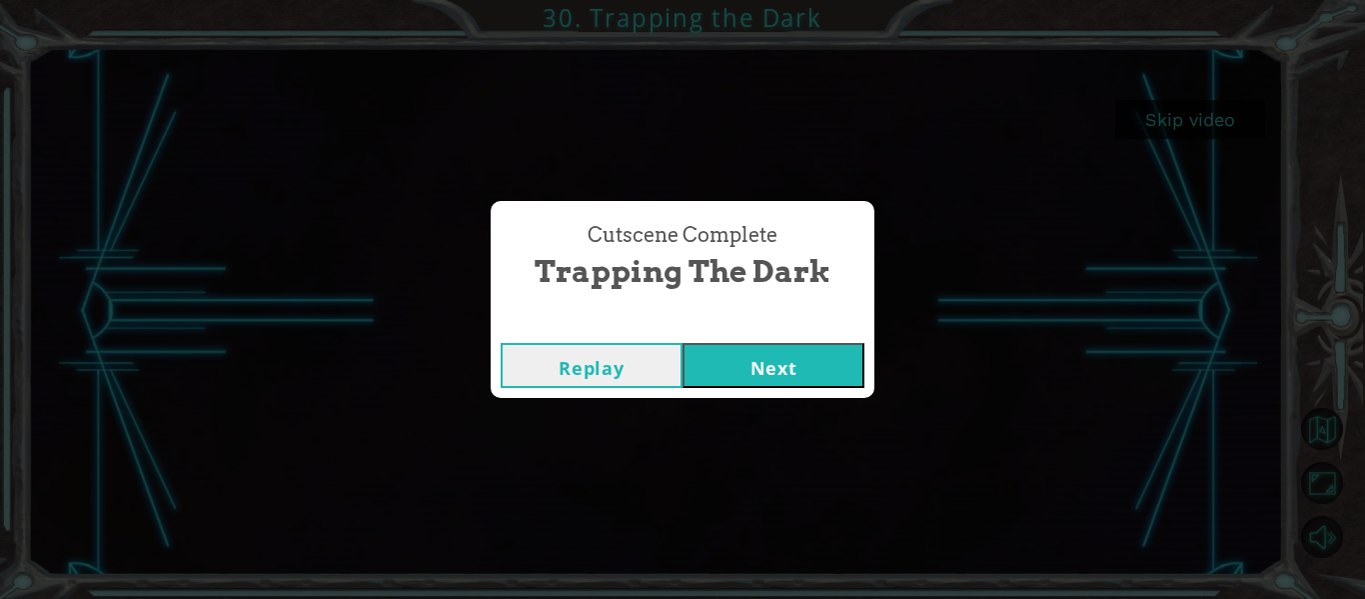
click at [827, 379] on button "Next" at bounding box center [773, 365] width 182 height 45
